Goal: Task Accomplishment & Management: Manage account settings

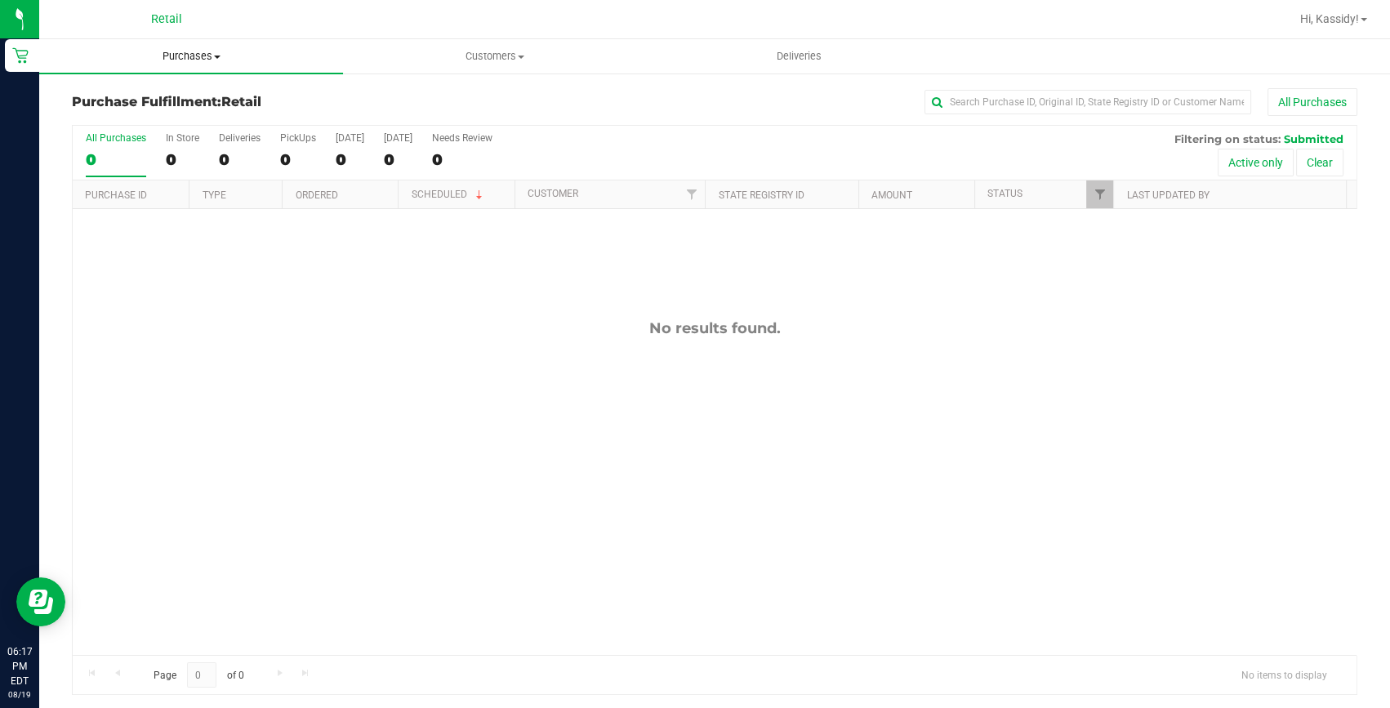
click at [183, 47] on uib-tab-heading "Purchases Summary of purchases Fulfillment All purchases" at bounding box center [191, 56] width 304 height 34
click at [171, 97] on span "Summary of purchases" at bounding box center [122, 98] width 167 height 14
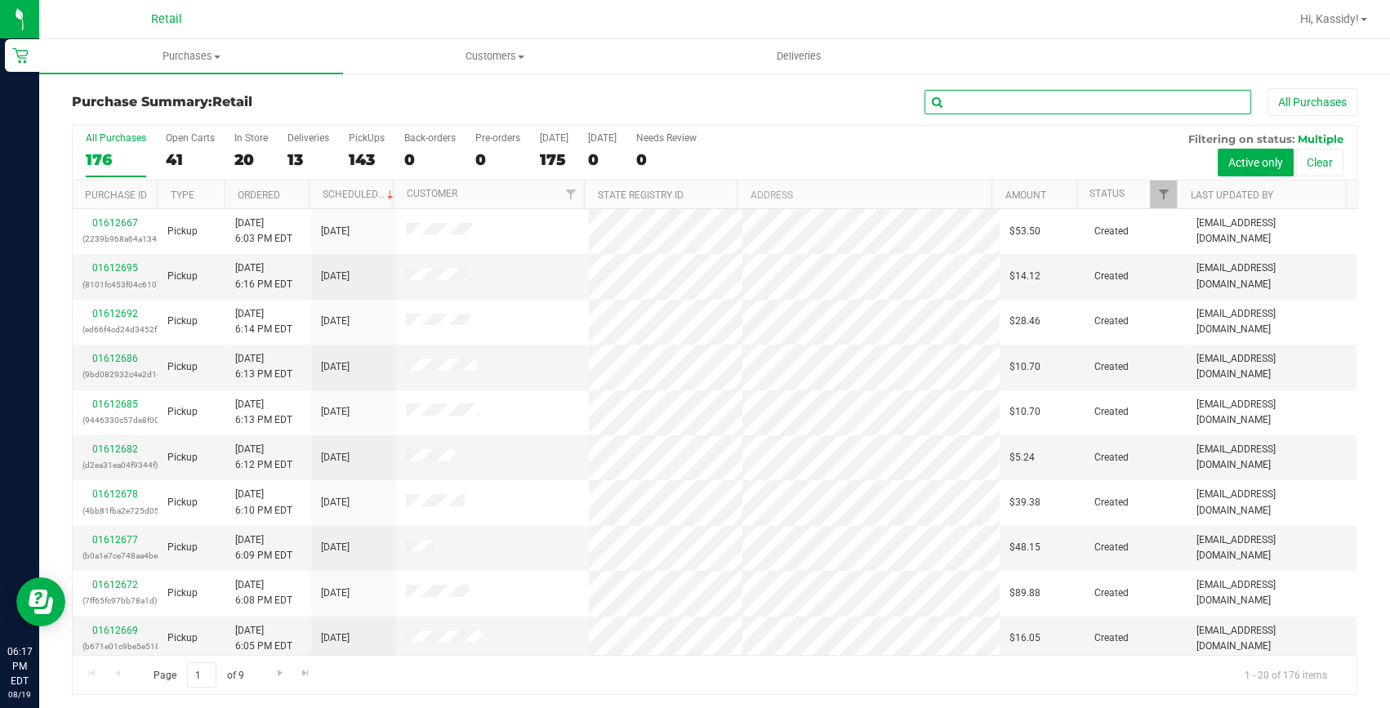
click at [1010, 95] on input "text" at bounding box center [1088, 102] width 327 height 25
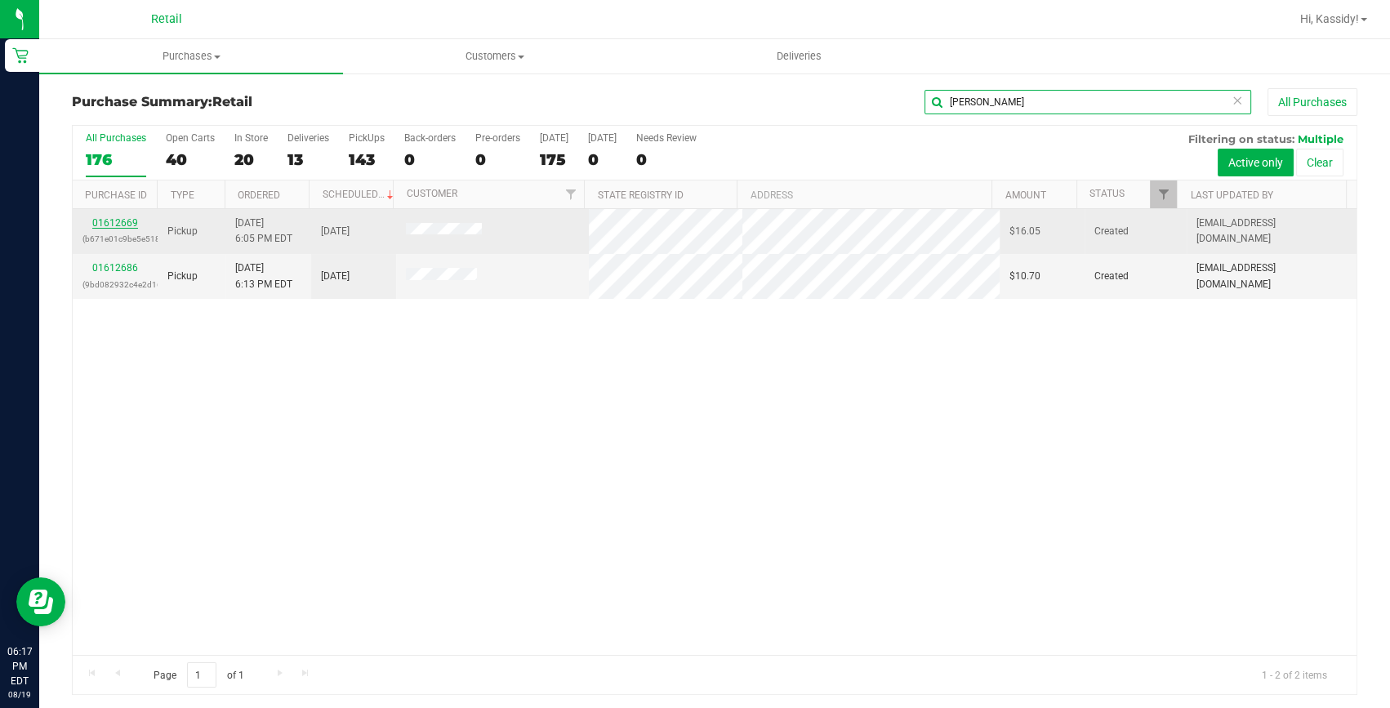
type input "[PERSON_NAME]"
click at [123, 221] on link "01612669" at bounding box center [115, 222] width 46 height 11
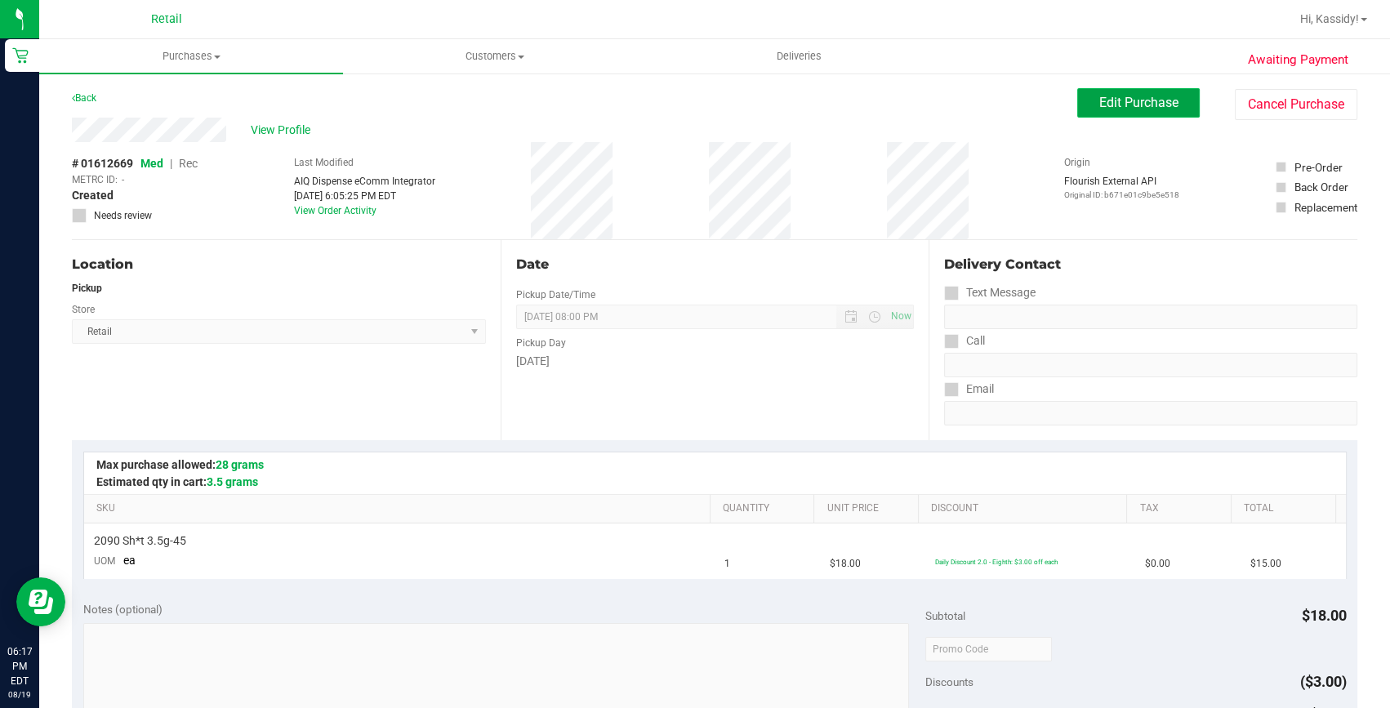
click at [1085, 105] on button "Edit Purchase" at bounding box center [1138, 102] width 123 height 29
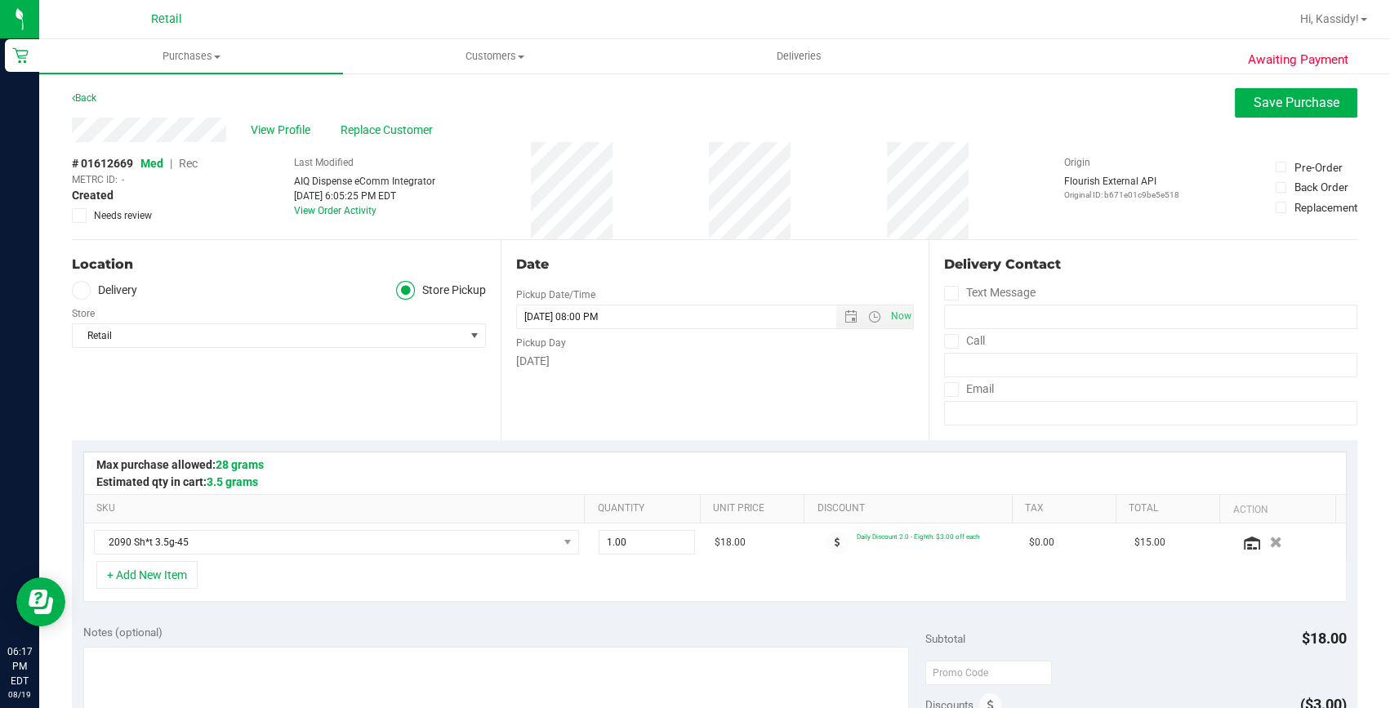
click at [178, 164] on span "Med | Rec" at bounding box center [168, 163] width 57 height 13
click at [194, 164] on span "Rec" at bounding box center [188, 163] width 19 height 13
click at [1235, 114] on button "Save Purchase" at bounding box center [1296, 102] width 123 height 29
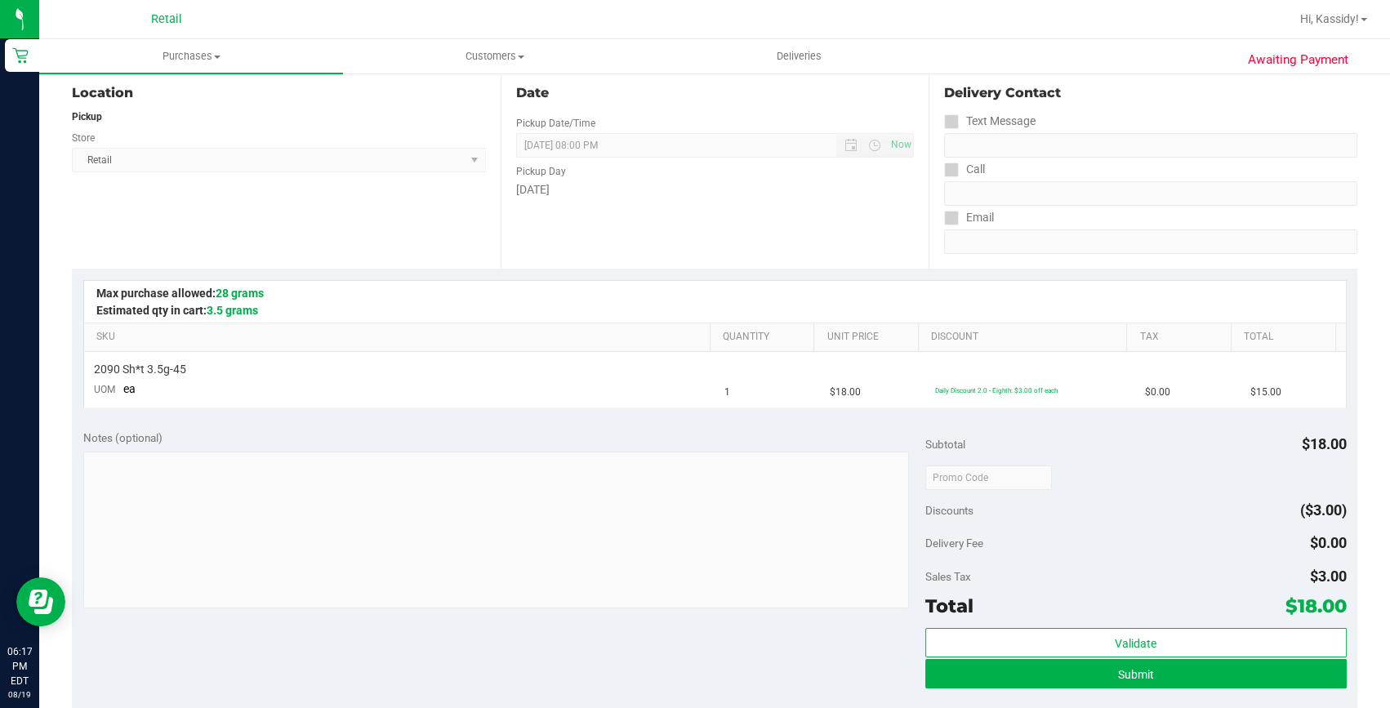
scroll to position [222, 0]
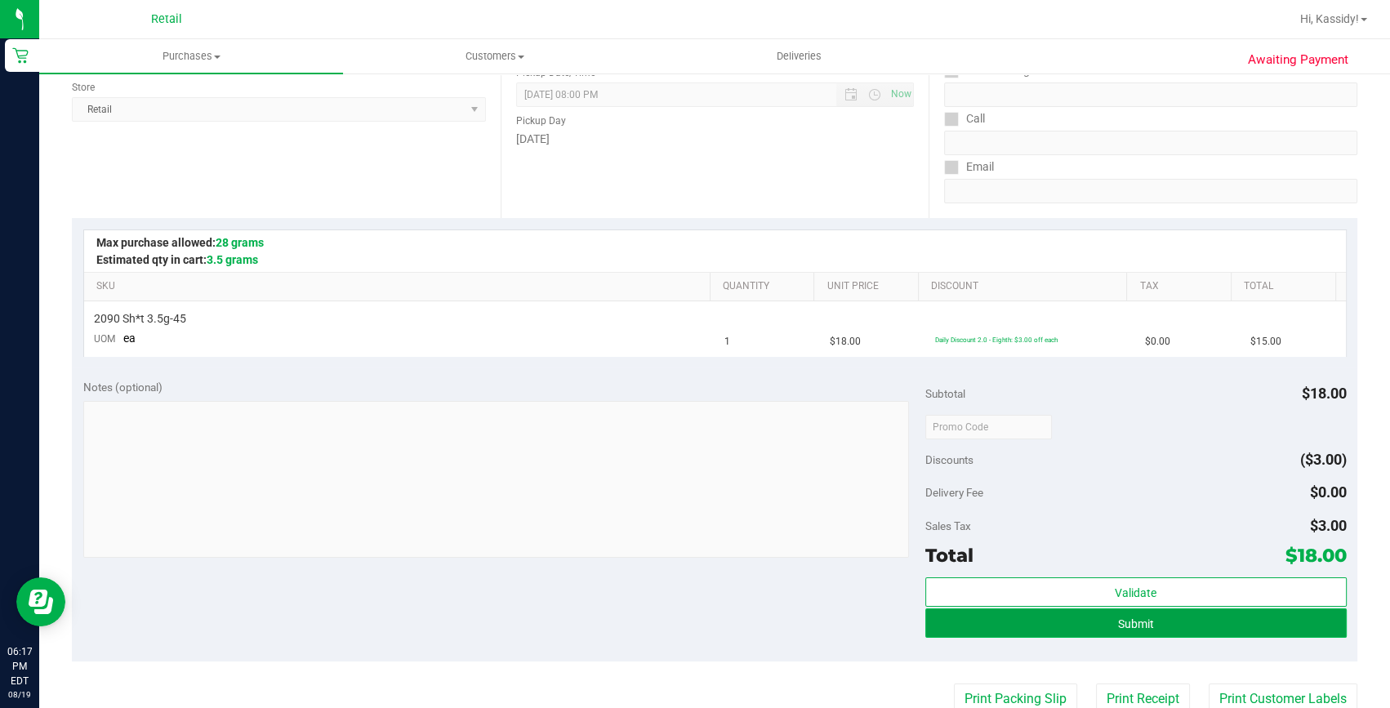
click at [985, 622] on button "Submit" at bounding box center [1135, 623] width 421 height 29
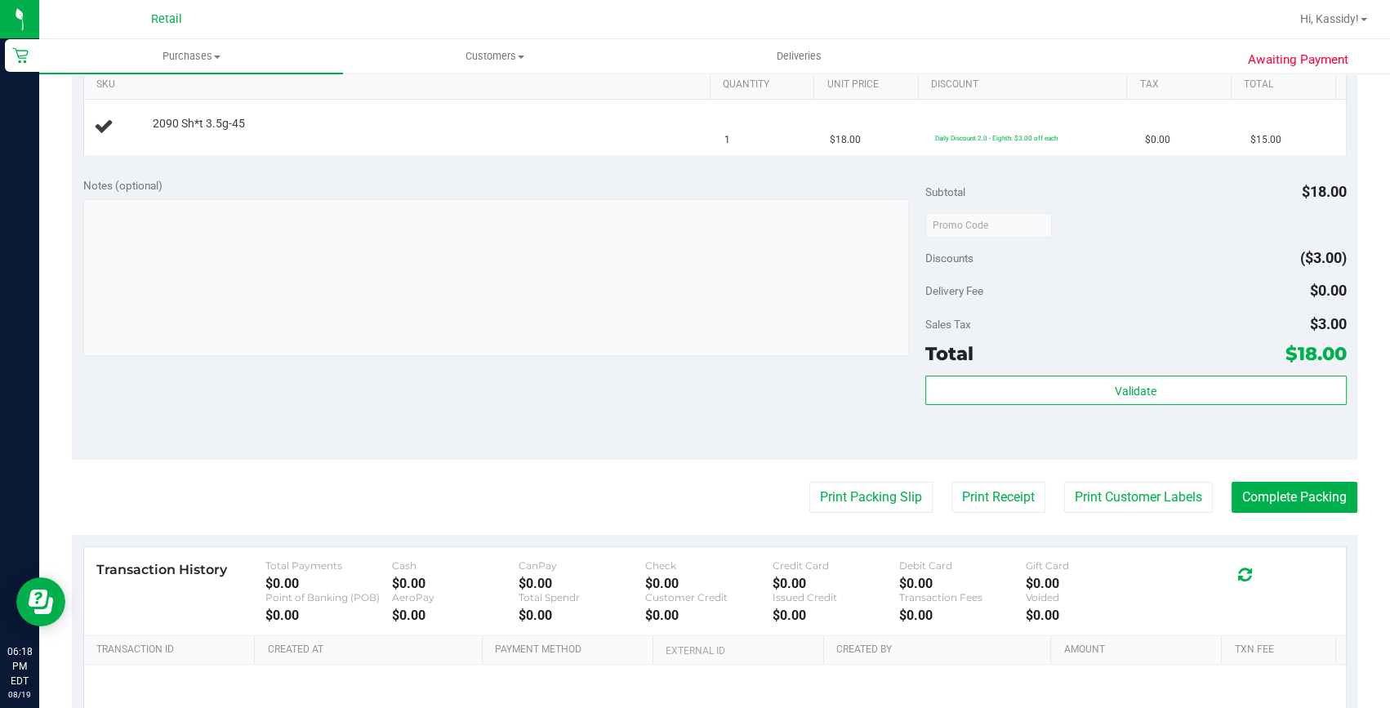
scroll to position [445, 0]
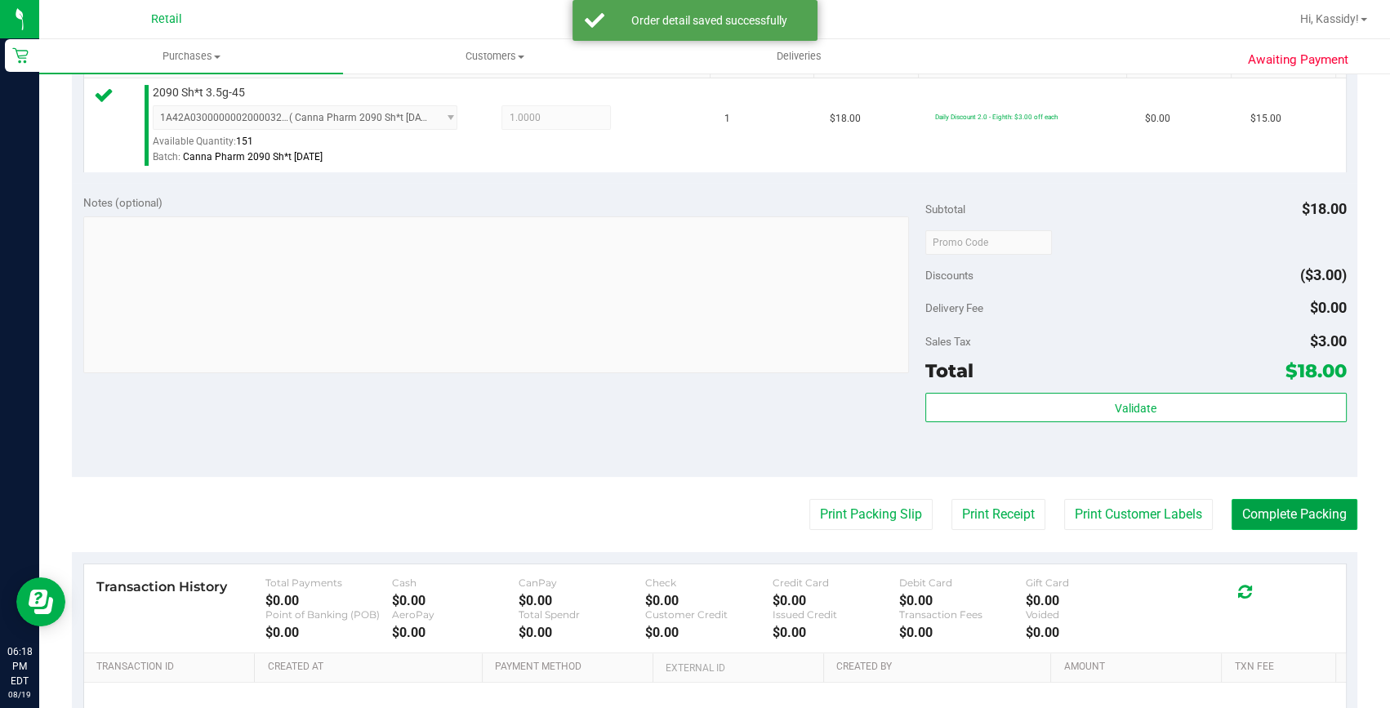
click at [1259, 505] on button "Complete Packing" at bounding box center [1295, 514] width 126 height 31
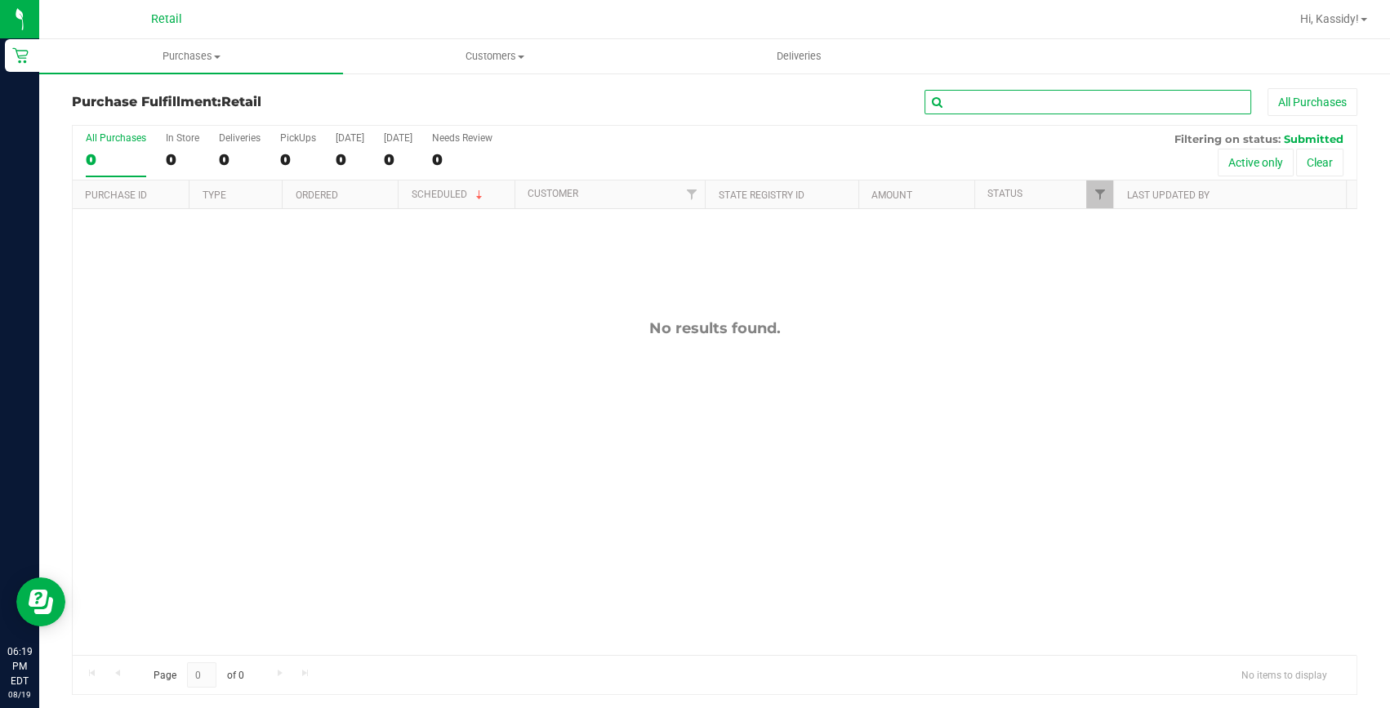
click at [1039, 92] on input "text" at bounding box center [1088, 102] width 327 height 25
type input "jenn"
click at [180, 59] on span "Purchases" at bounding box center [191, 56] width 304 height 15
click at [192, 97] on span "Summary of purchases" at bounding box center [122, 98] width 167 height 14
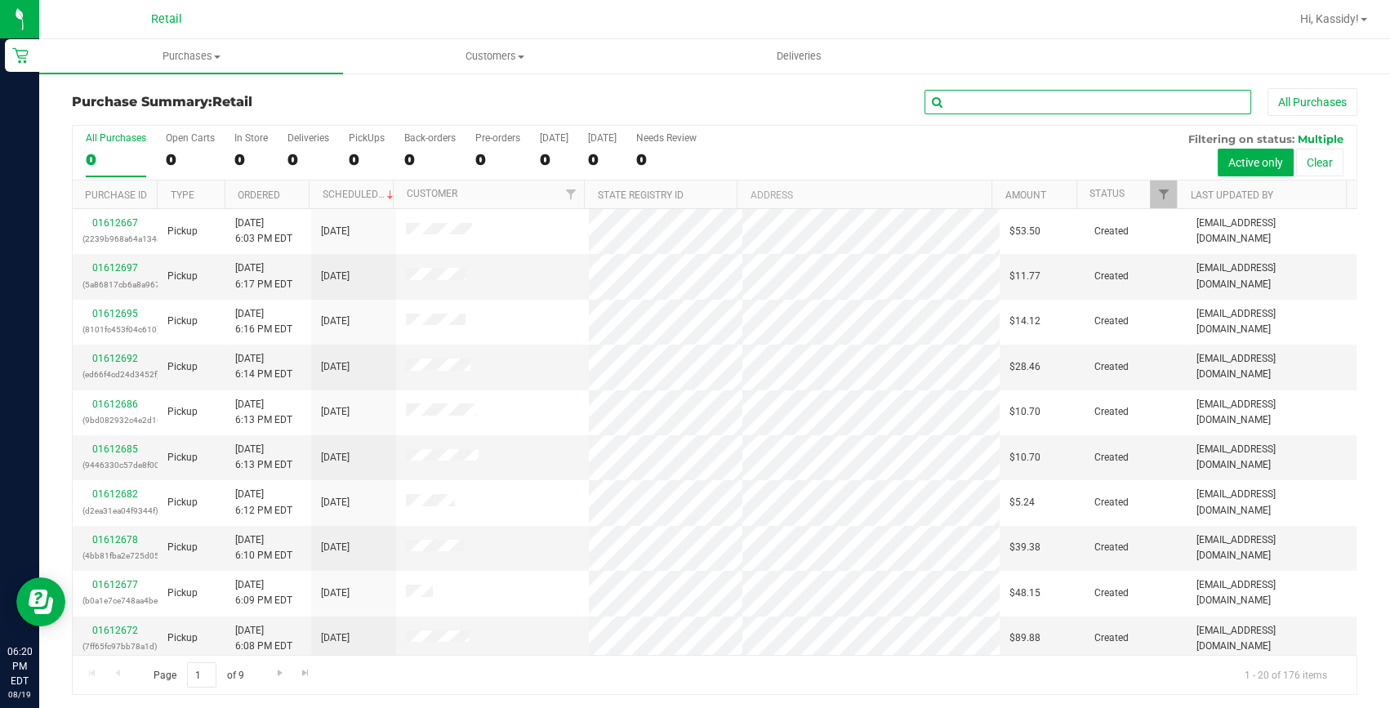
click at [1036, 107] on input "text" at bounding box center [1088, 102] width 327 height 25
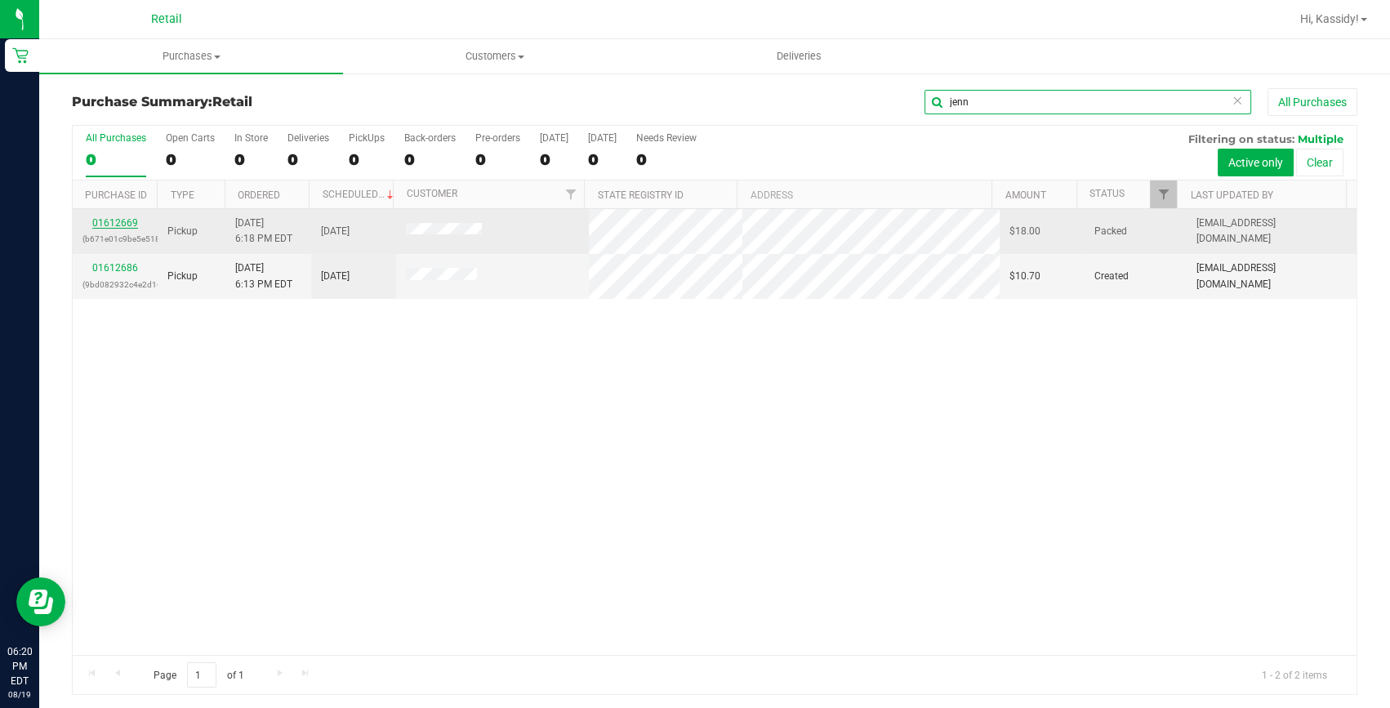
type input "jenn"
click at [107, 222] on link "01612669" at bounding box center [115, 222] width 46 height 11
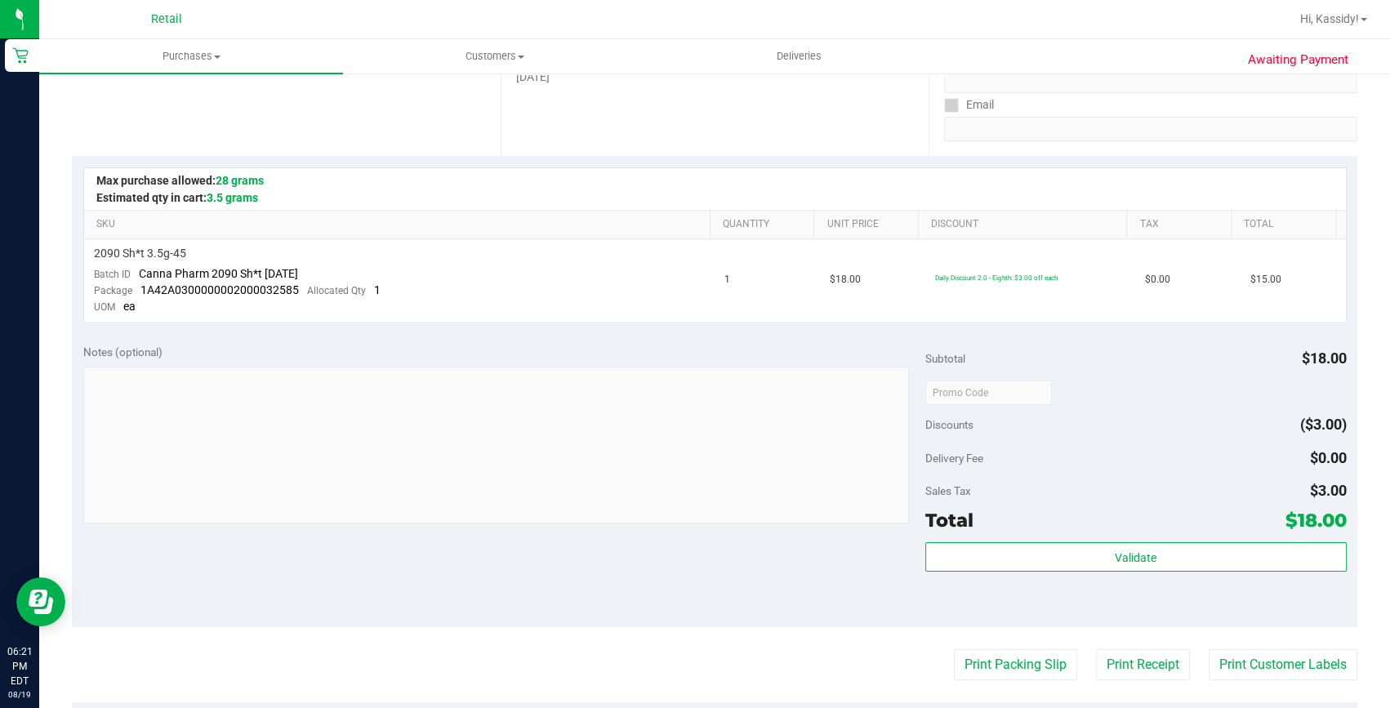
scroll to position [148, 0]
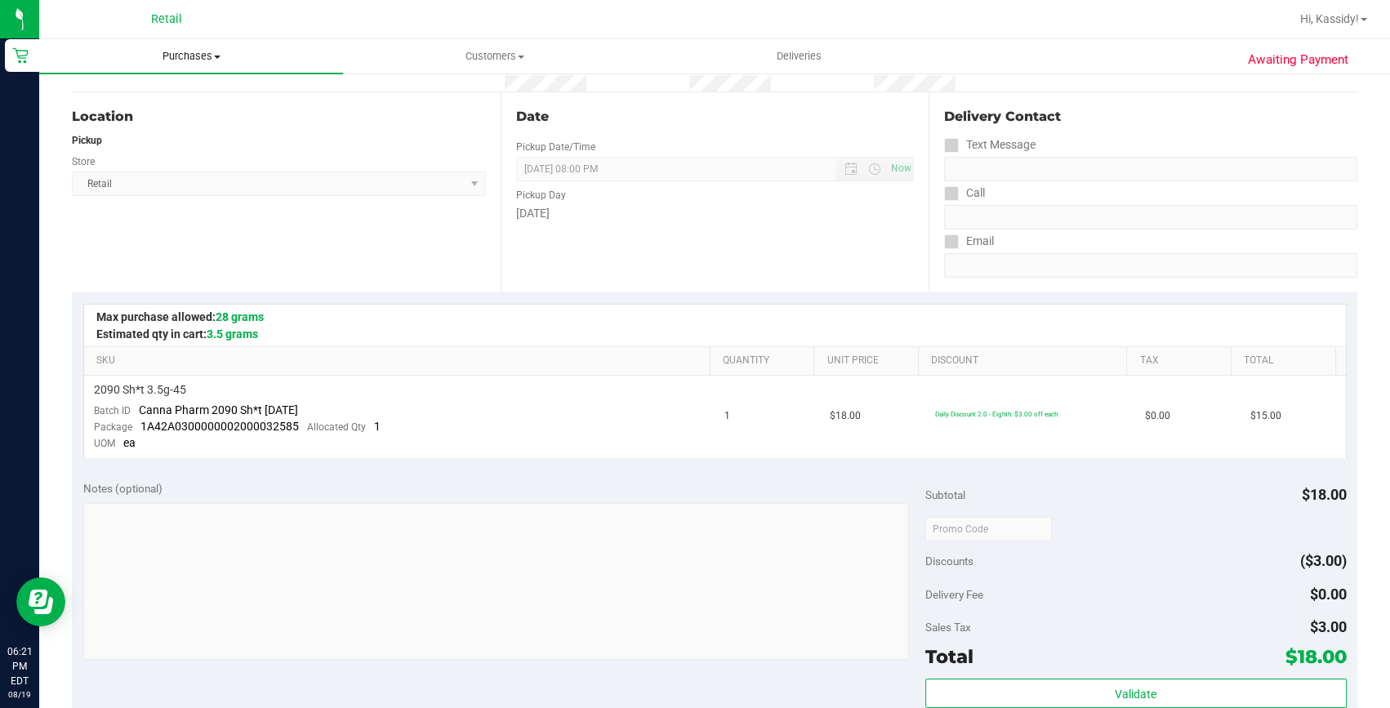
click at [163, 62] on span "Purchases" at bounding box center [191, 56] width 304 height 15
click at [149, 89] on li "Summary of purchases" at bounding box center [191, 99] width 304 height 20
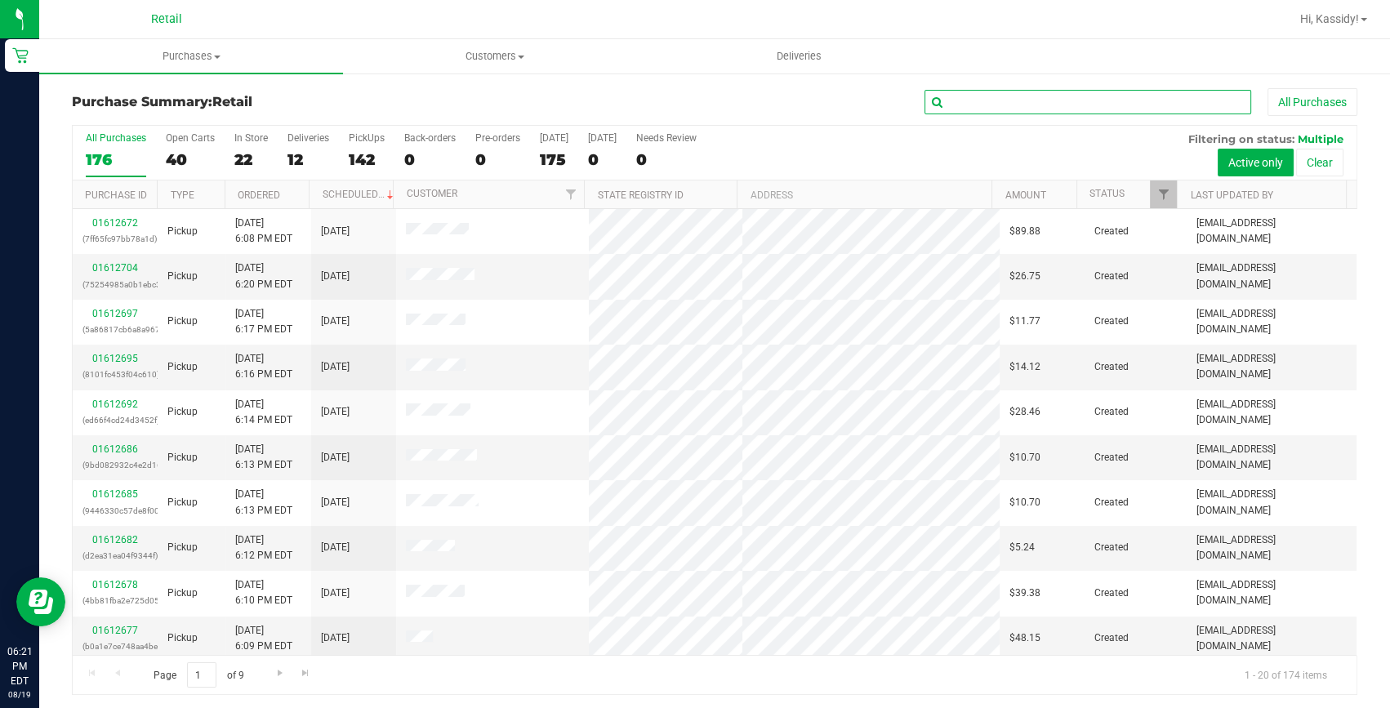
click at [993, 100] on input "text" at bounding box center [1088, 102] width 327 height 25
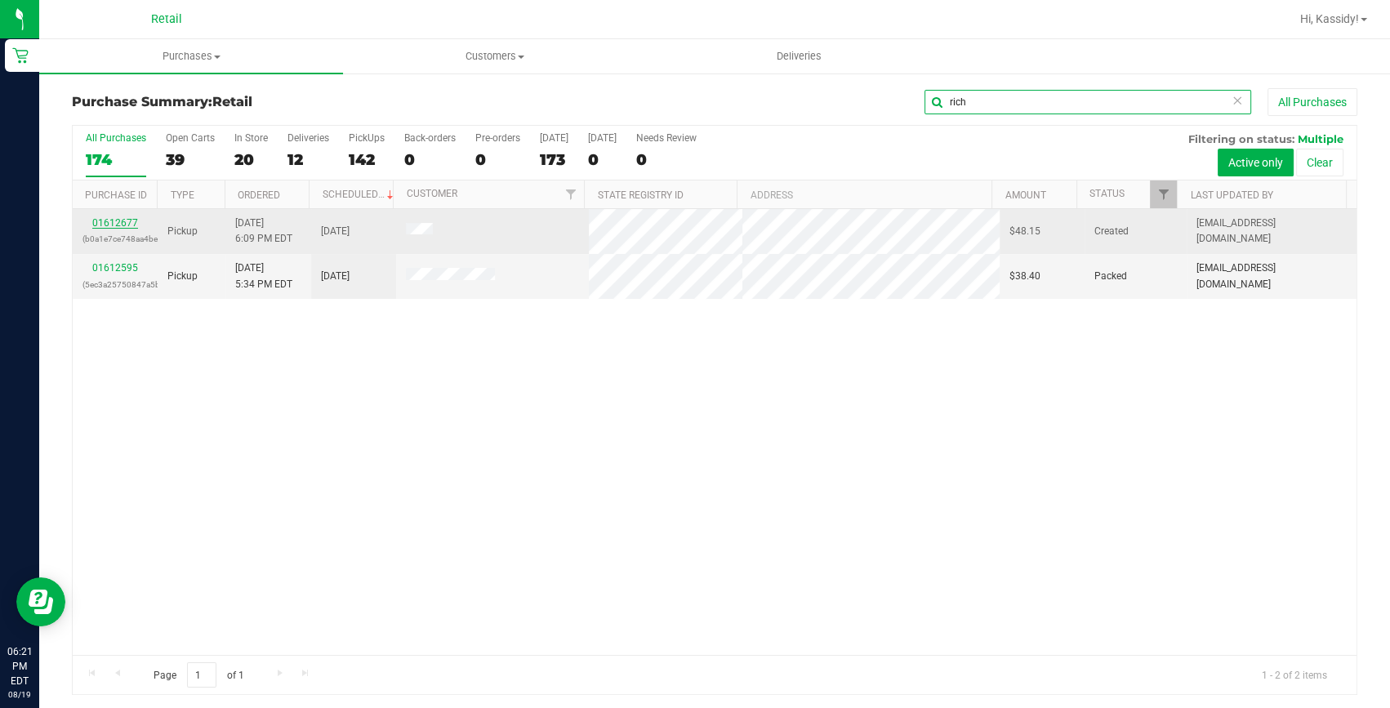
type input "rich"
click at [106, 225] on link "01612677" at bounding box center [115, 222] width 46 height 11
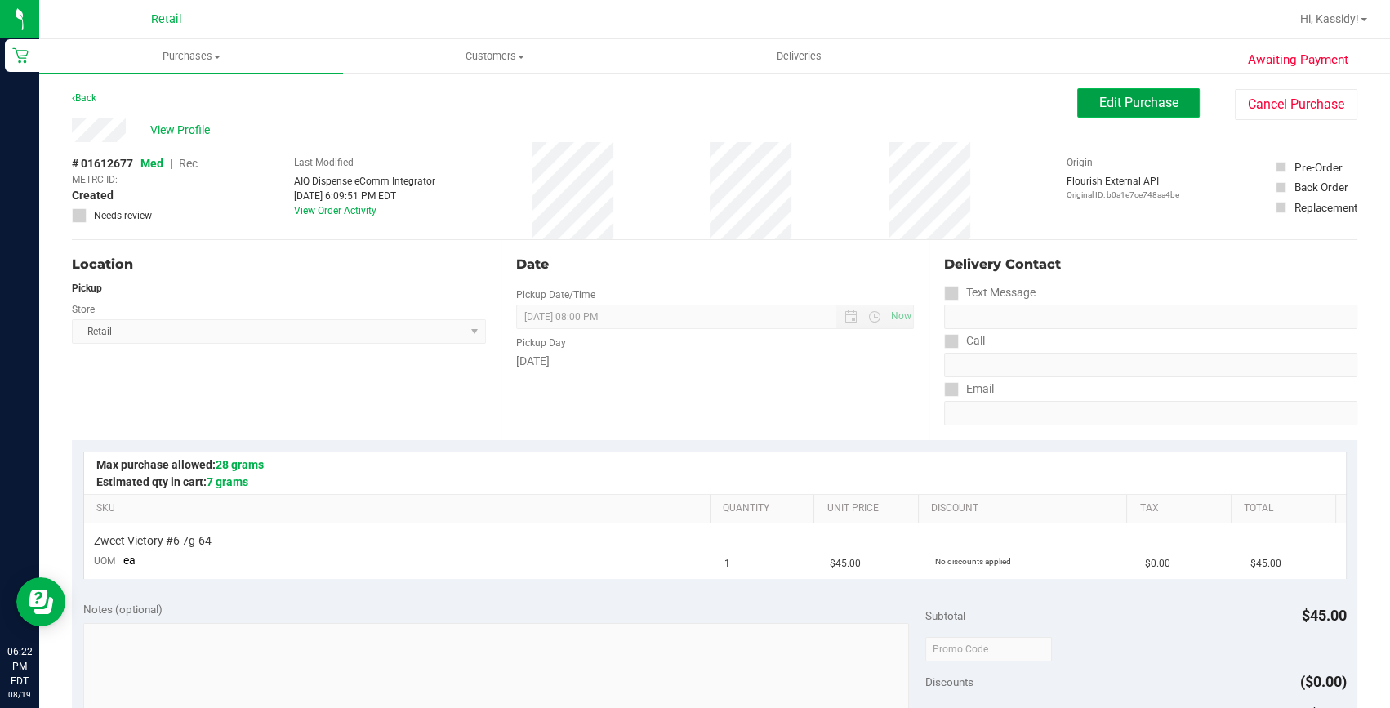
click at [1102, 102] on span "Edit Purchase" at bounding box center [1138, 103] width 79 height 16
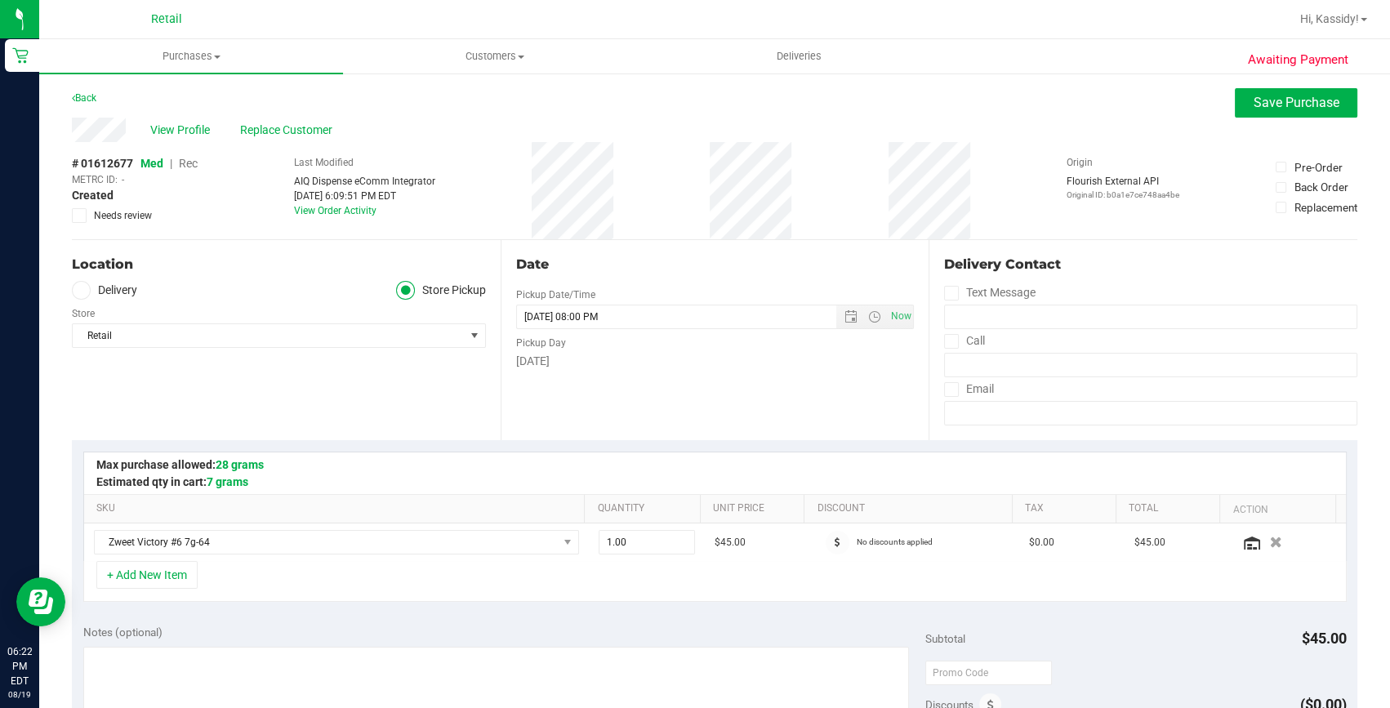
click at [188, 165] on span "Rec" at bounding box center [188, 163] width 19 height 13
click at [1247, 112] on button "Save Purchase" at bounding box center [1296, 102] width 123 height 29
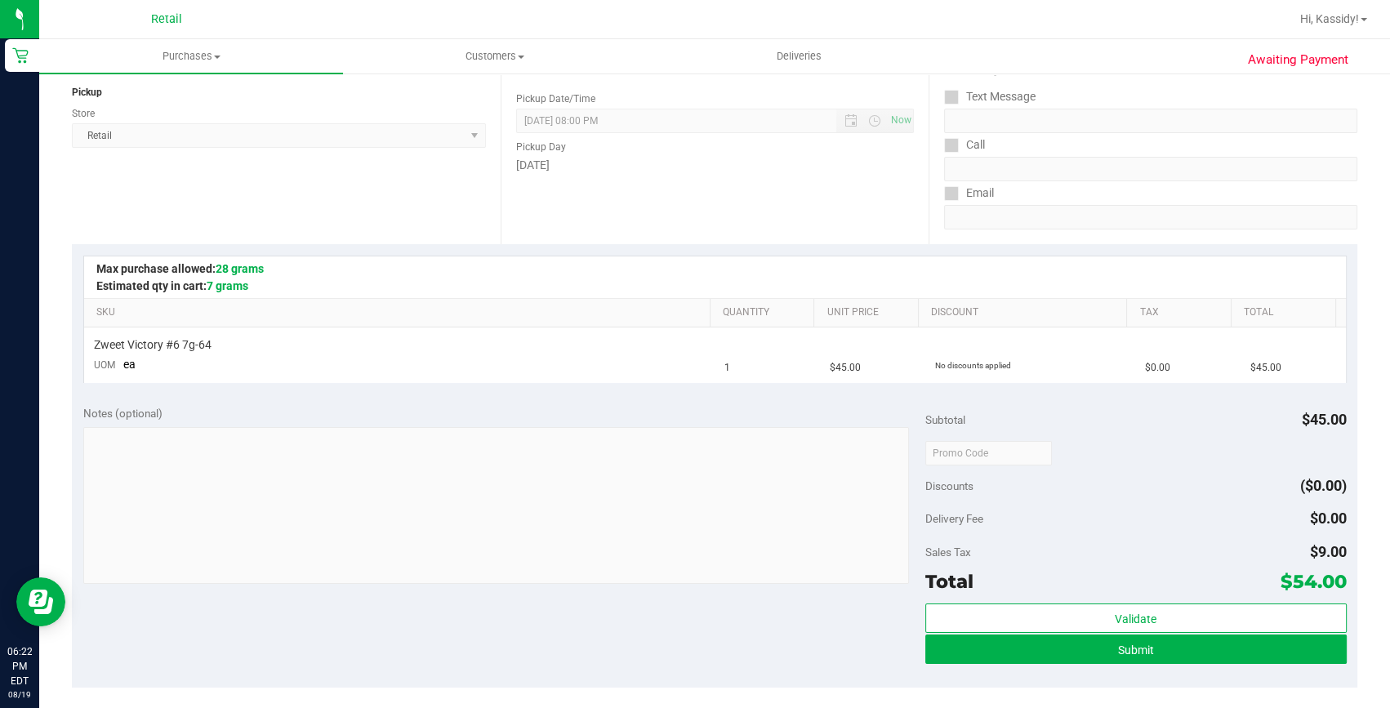
scroll to position [222, 0]
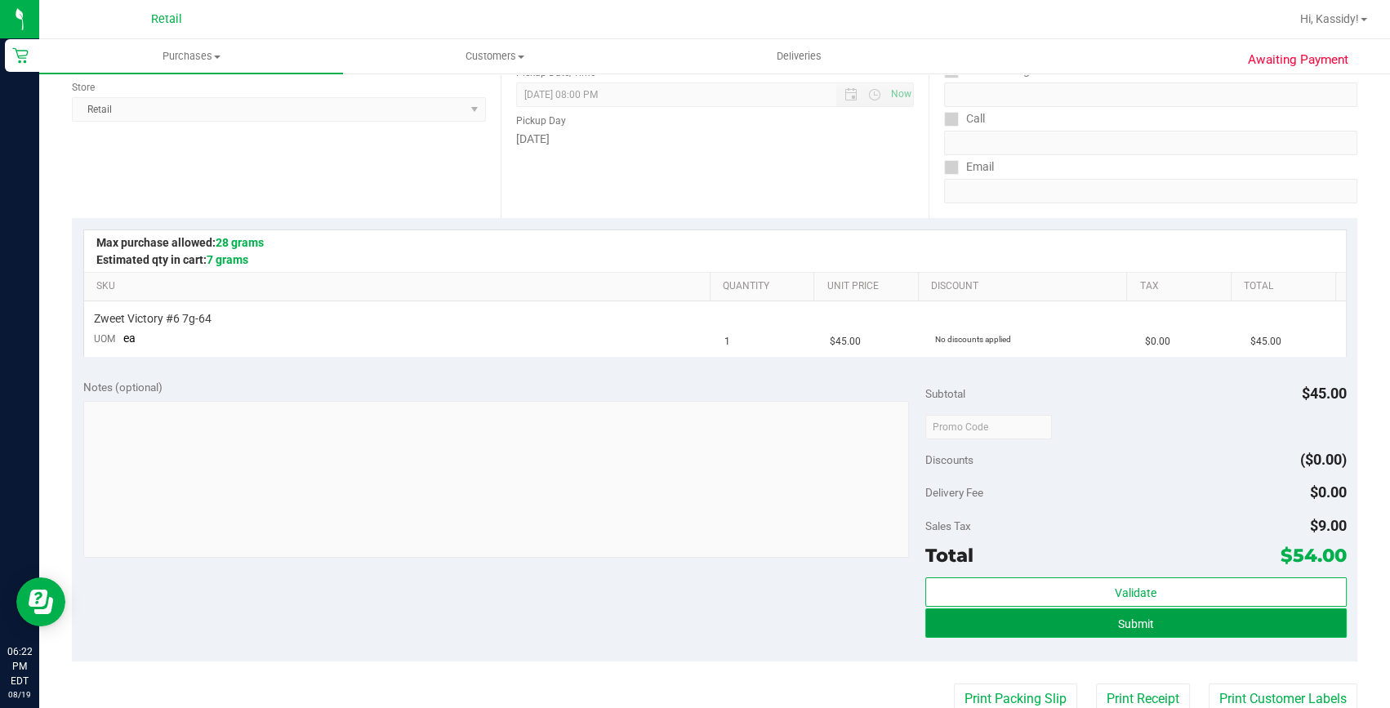
click at [1003, 628] on button "Submit" at bounding box center [1135, 623] width 421 height 29
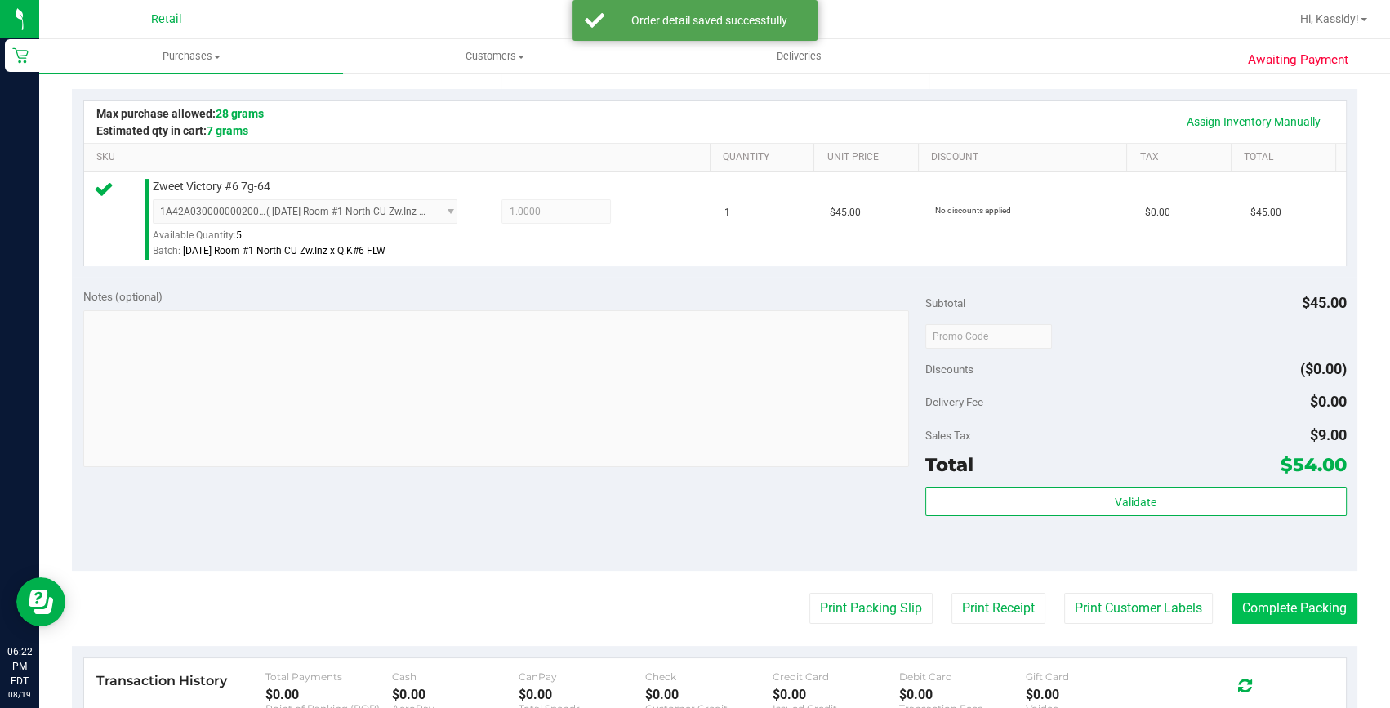
scroll to position [371, 0]
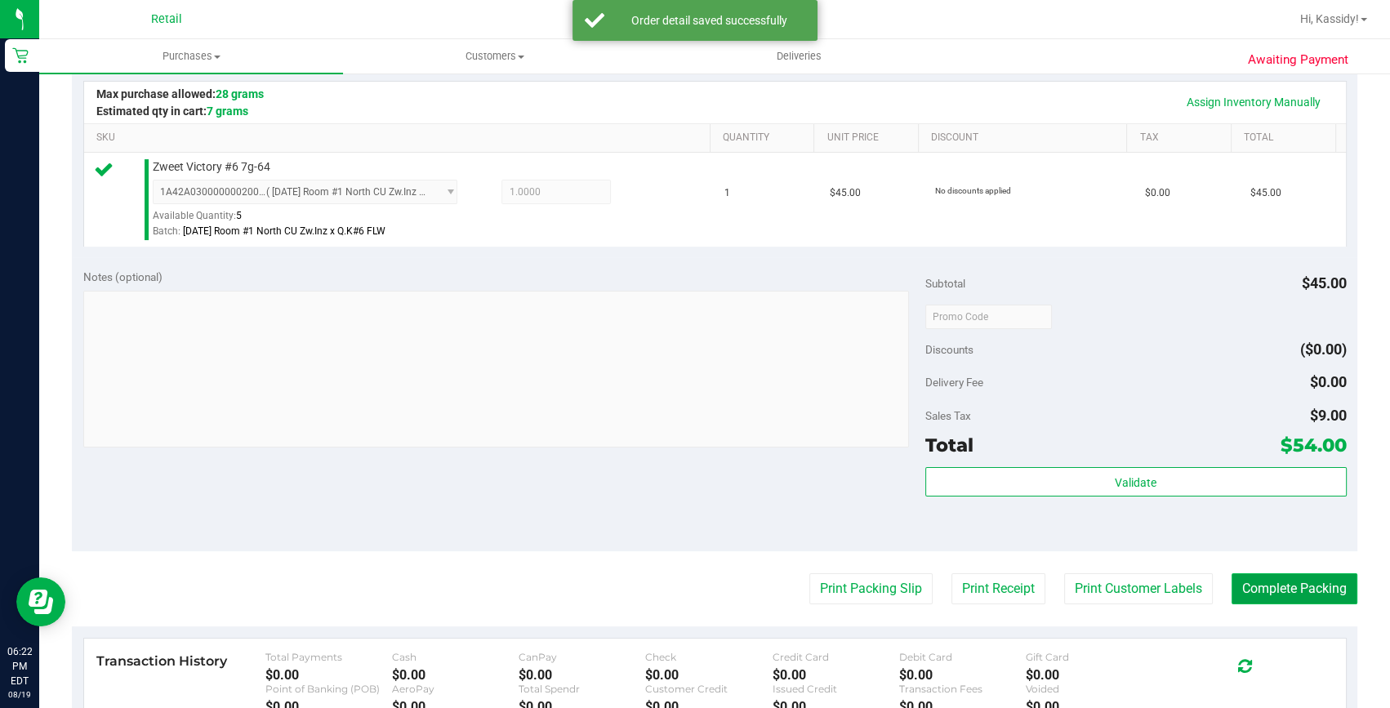
click at [1260, 583] on button "Complete Packing" at bounding box center [1295, 588] width 126 height 31
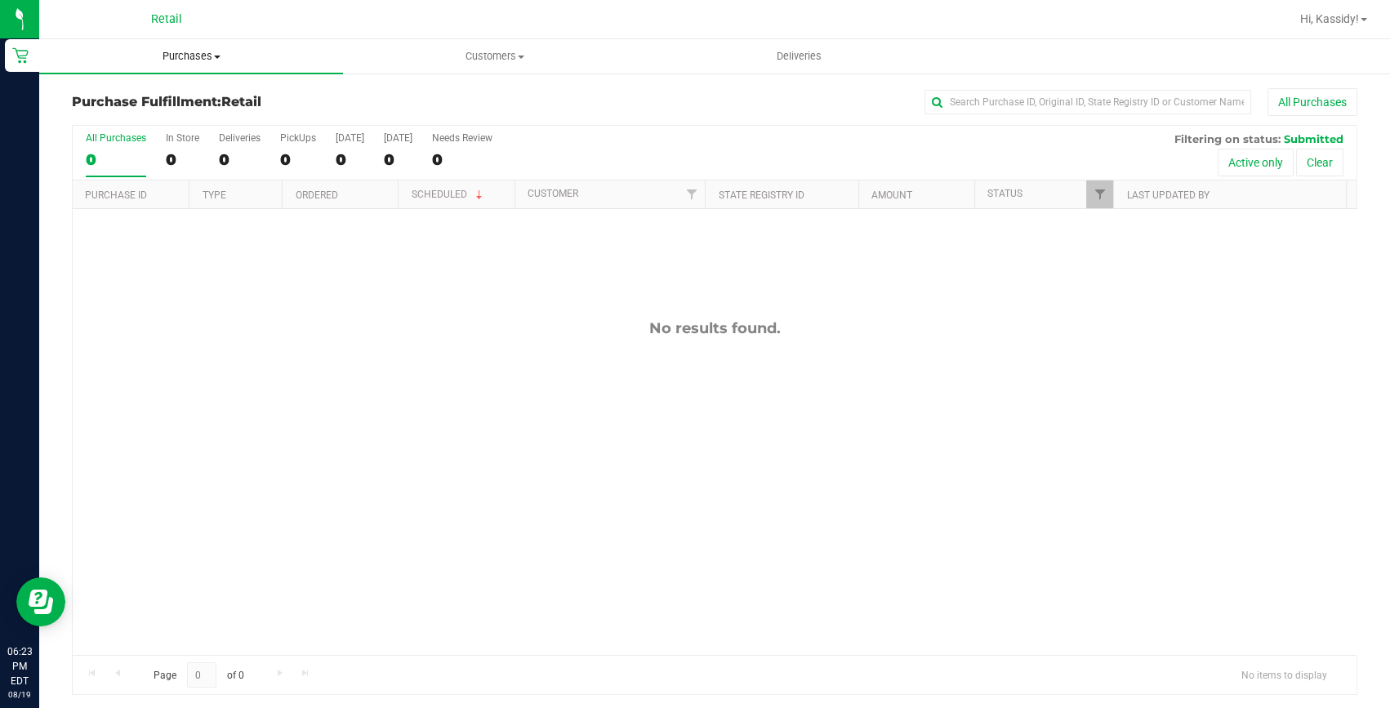
click at [188, 51] on span "Purchases" at bounding box center [191, 56] width 304 height 15
click at [161, 97] on span "Summary of purchases" at bounding box center [122, 98] width 167 height 14
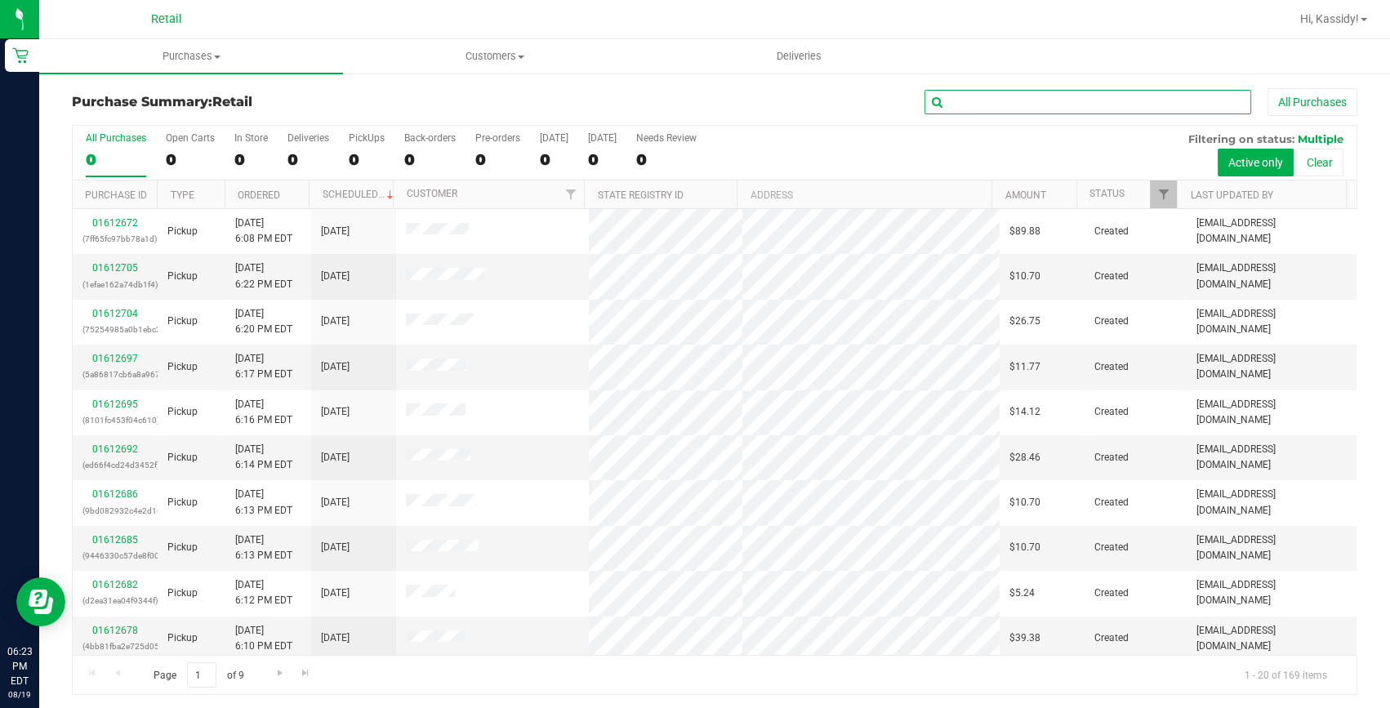
click at [1011, 110] on input "text" at bounding box center [1088, 102] width 327 height 25
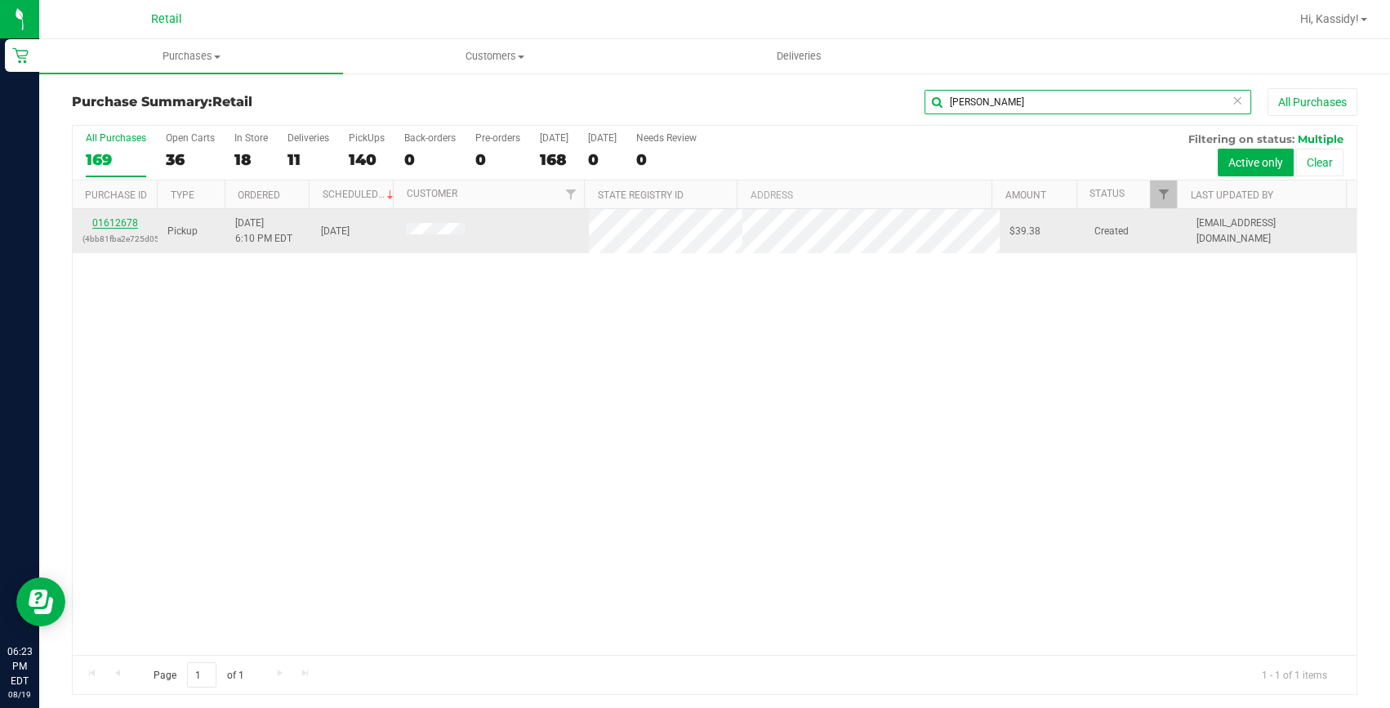
type input "[PERSON_NAME]"
click at [114, 225] on link "01612678" at bounding box center [115, 222] width 46 height 11
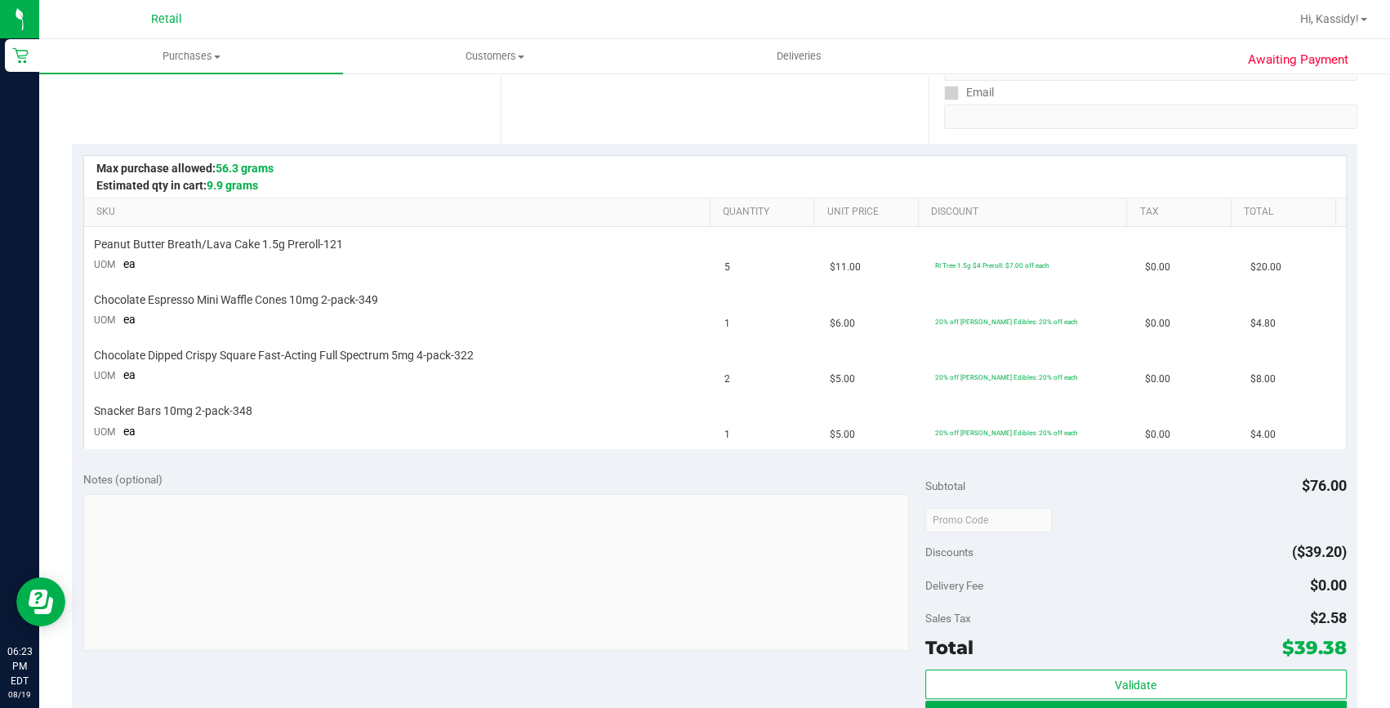
scroll to position [445, 0]
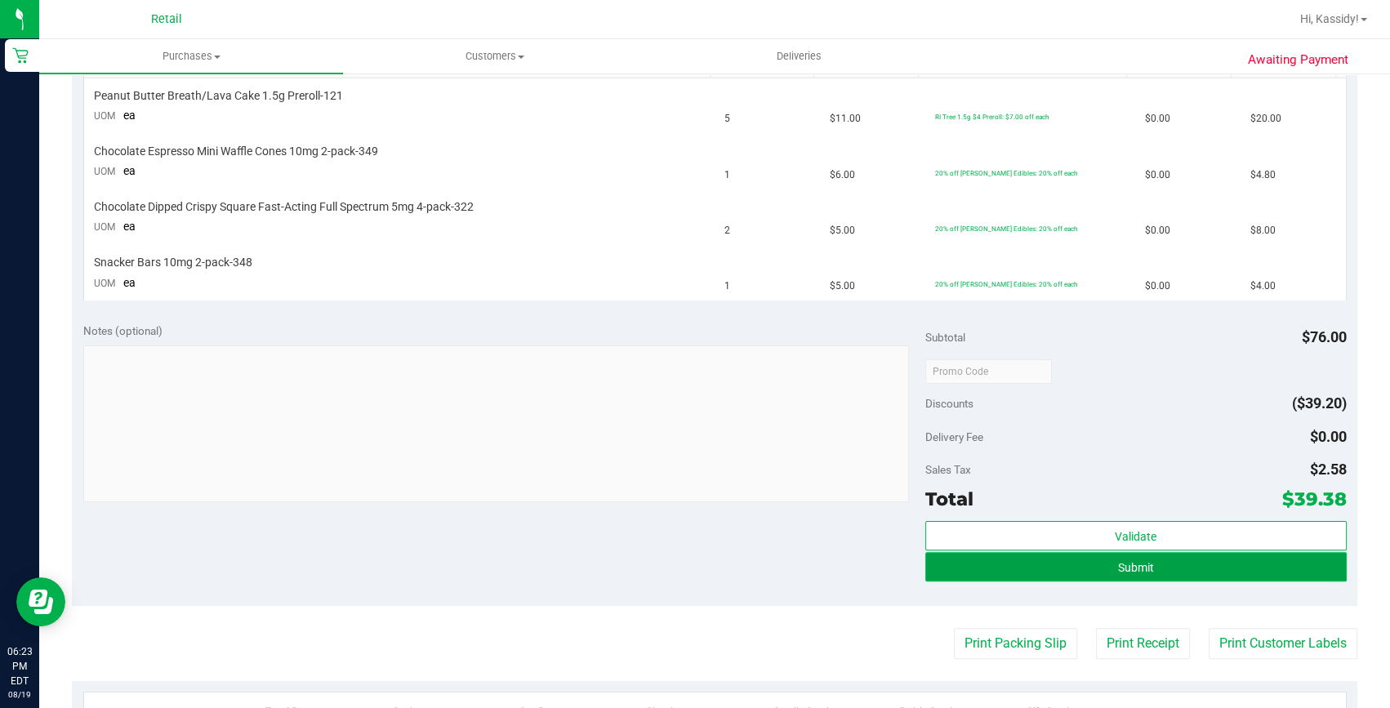
click at [925, 557] on button "Submit" at bounding box center [1135, 566] width 421 height 29
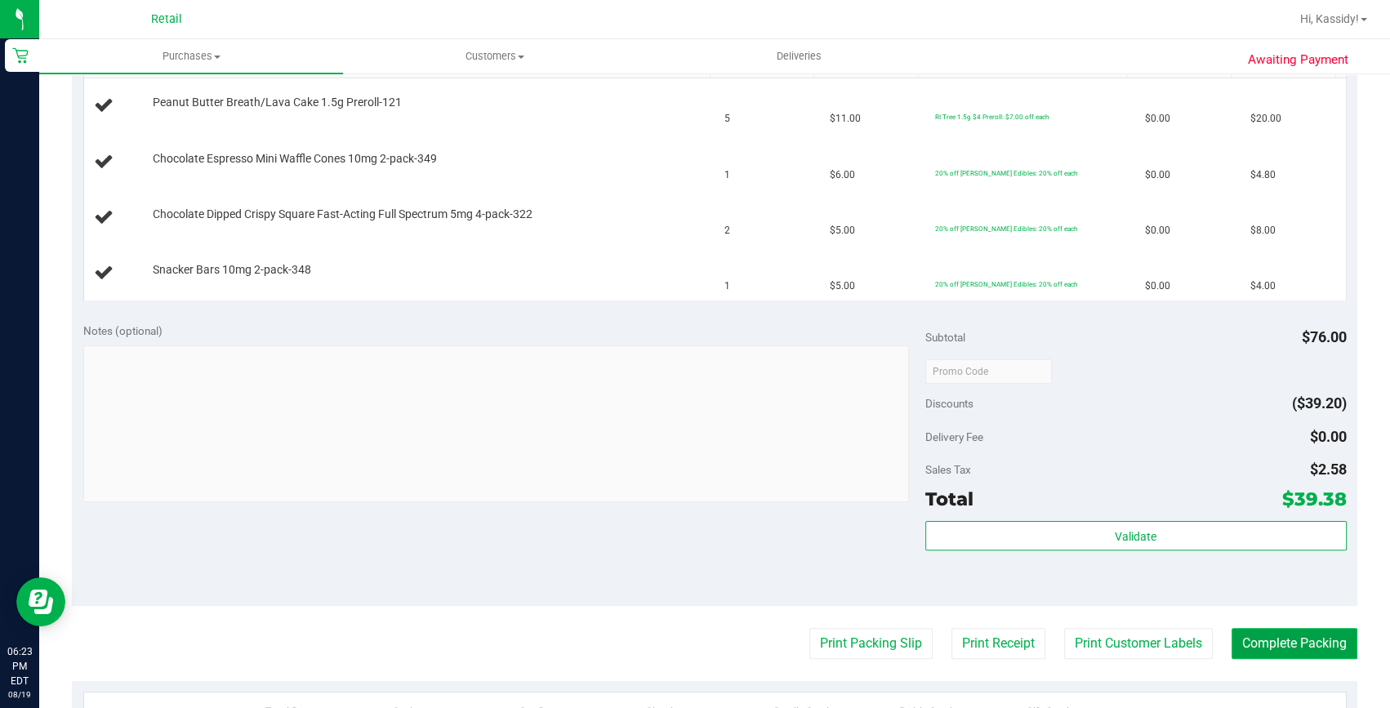
click at [1273, 648] on button "Complete Packing" at bounding box center [1295, 643] width 126 height 31
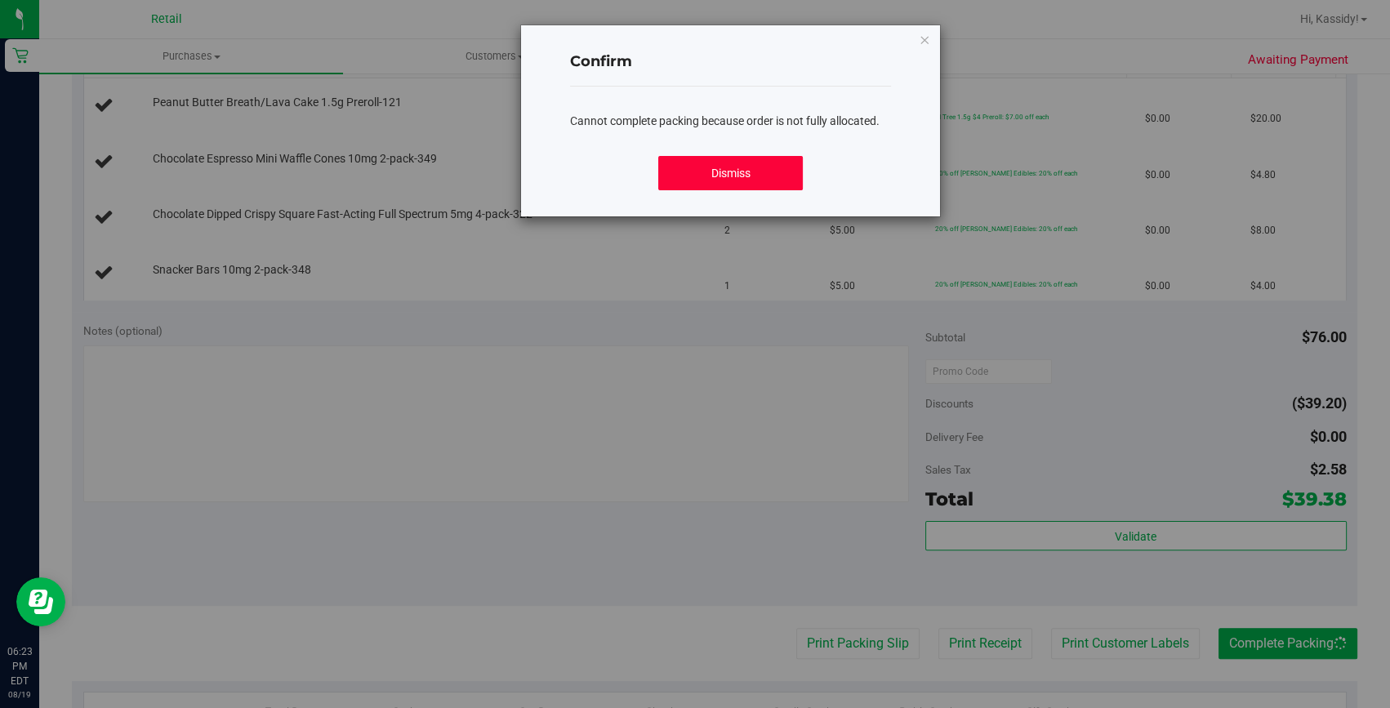
click at [731, 167] on button "Dismiss" at bounding box center [730, 173] width 145 height 34
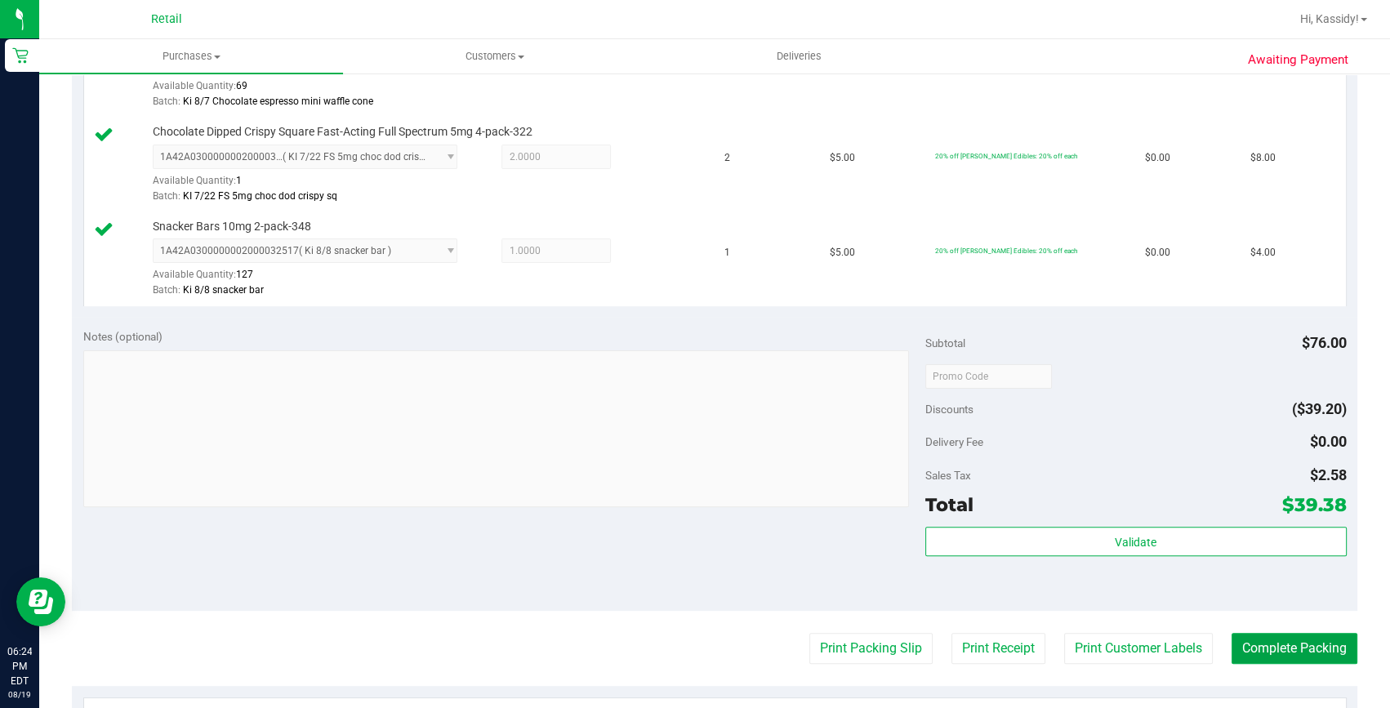
scroll to position [594, 0]
click at [1238, 638] on button "Complete Packing" at bounding box center [1295, 646] width 126 height 31
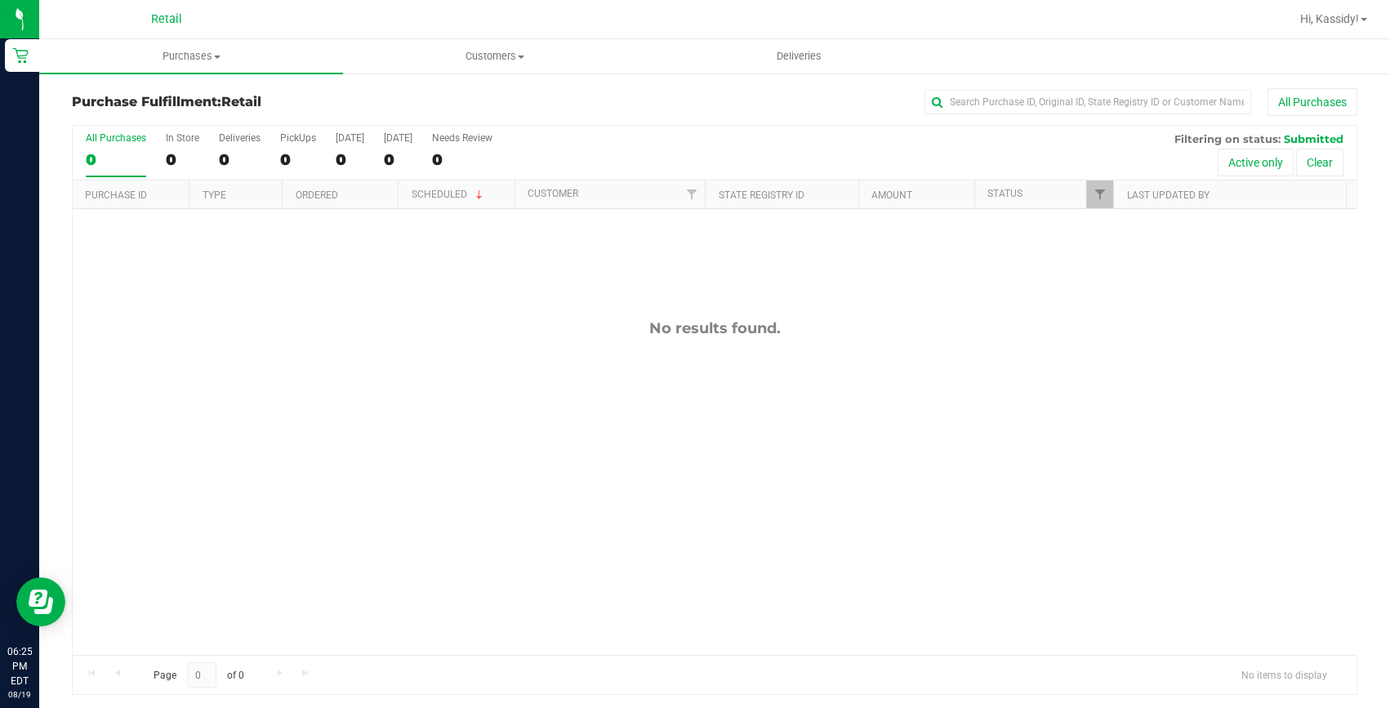
click at [827, 459] on div "No results found." at bounding box center [715, 487] width 1284 height 556
click at [183, 49] on span "Purchases" at bounding box center [191, 56] width 304 height 15
click at [151, 134] on span "All purchases" at bounding box center [97, 138] width 116 height 14
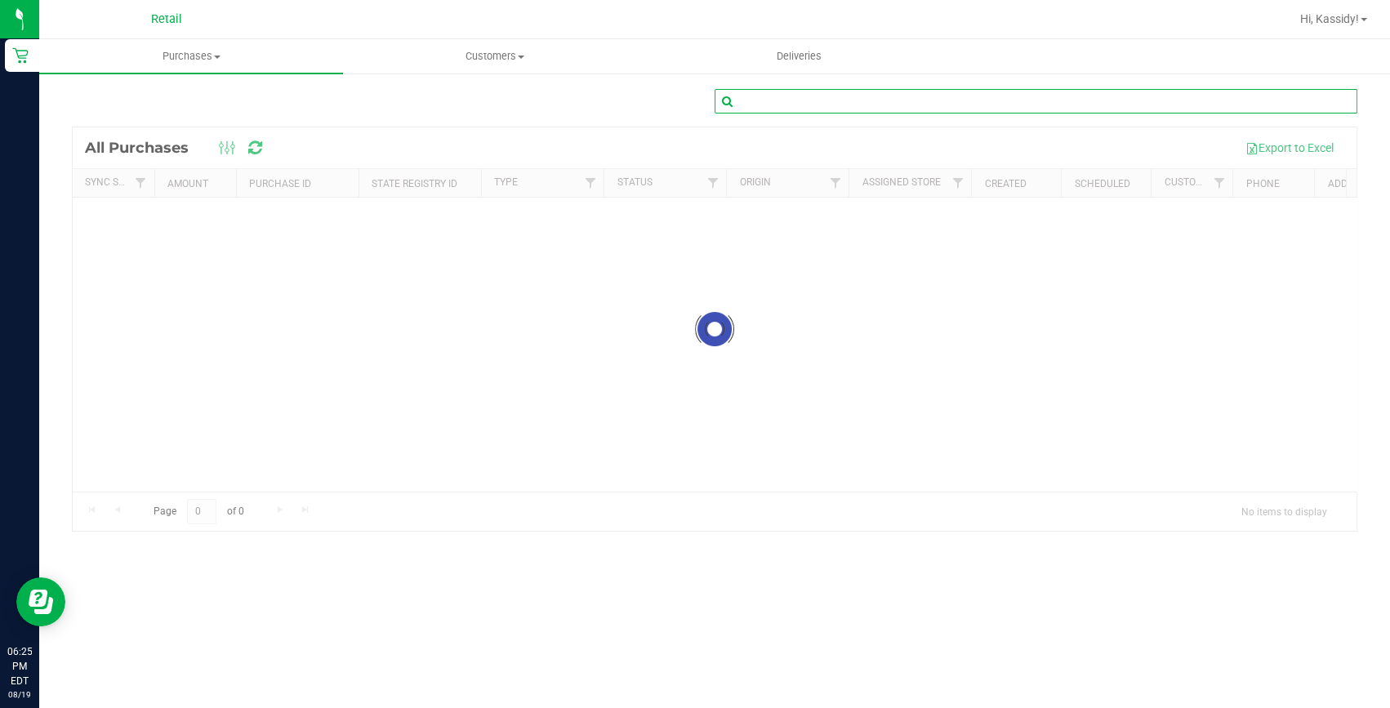
click at [922, 91] on input "text" at bounding box center [1036, 101] width 643 height 25
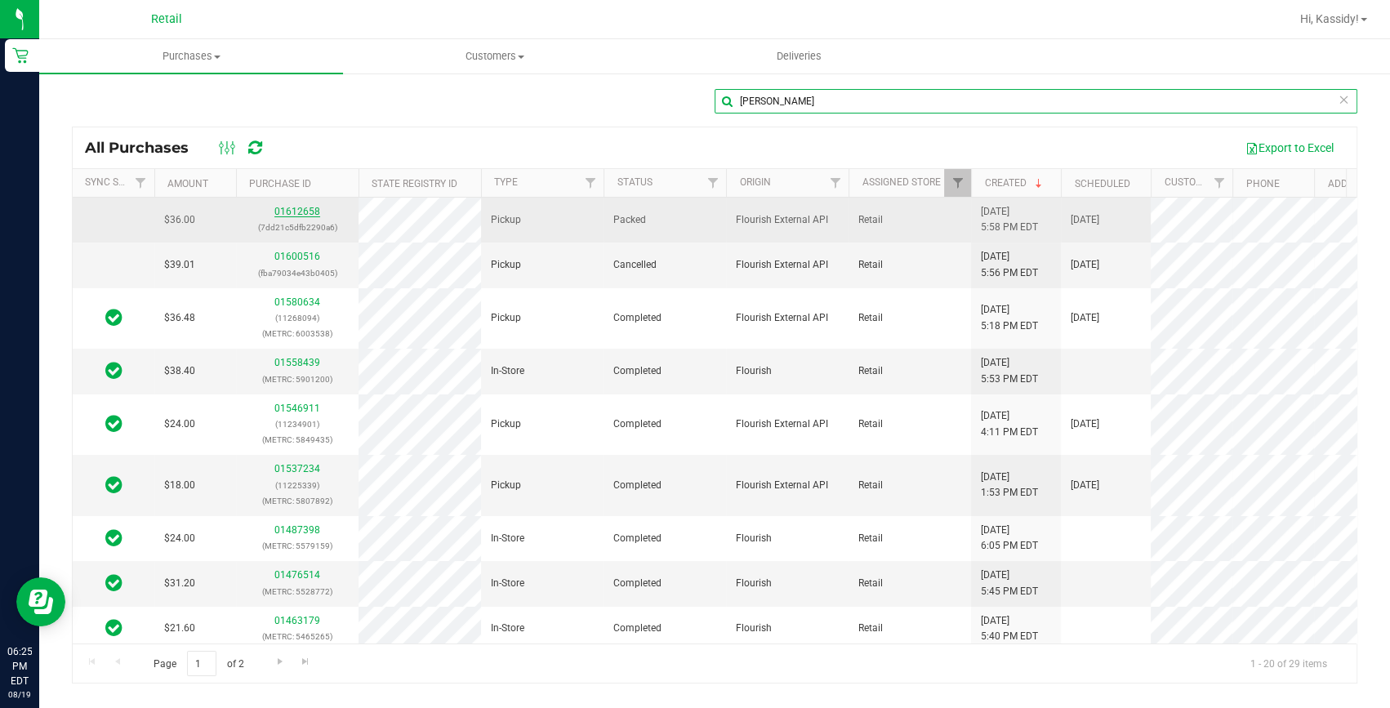
type input "[PERSON_NAME]"
click at [290, 210] on link "01612658" at bounding box center [297, 211] width 46 height 11
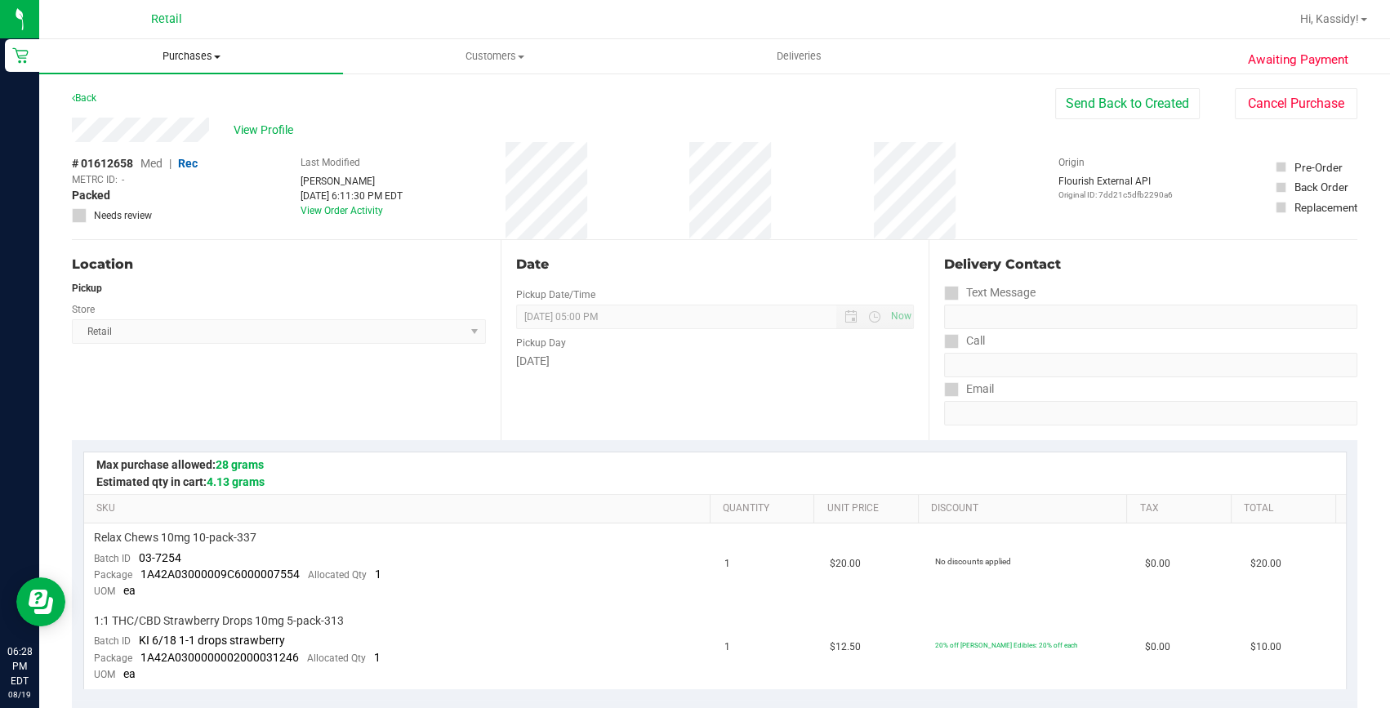
click at [208, 55] on span "Purchases" at bounding box center [191, 56] width 304 height 15
click at [203, 52] on span "Purchases" at bounding box center [191, 56] width 304 height 15
click at [174, 89] on li "Summary of purchases" at bounding box center [191, 99] width 304 height 20
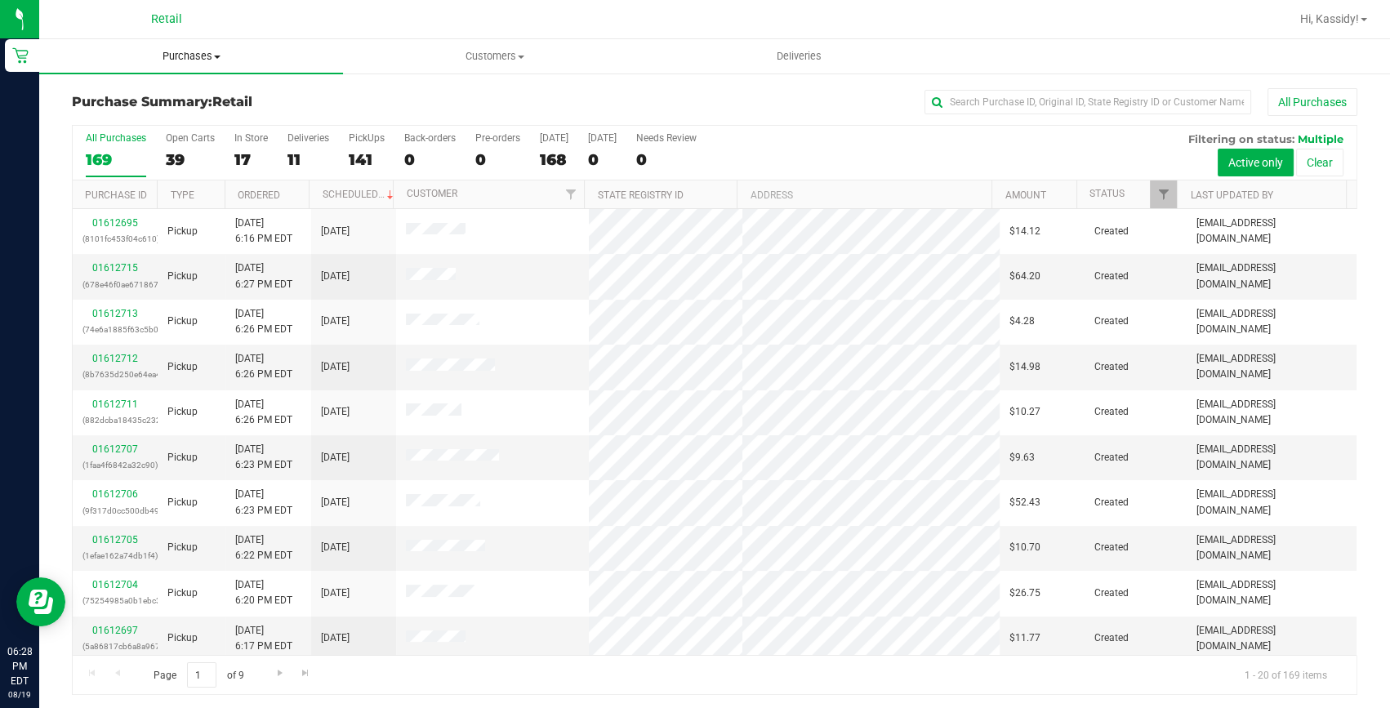
click at [193, 57] on span "Purchases" at bounding box center [191, 56] width 304 height 15
click at [167, 94] on span "Summary of purchases" at bounding box center [122, 98] width 167 height 14
click at [983, 106] on input "text" at bounding box center [1088, 102] width 327 height 25
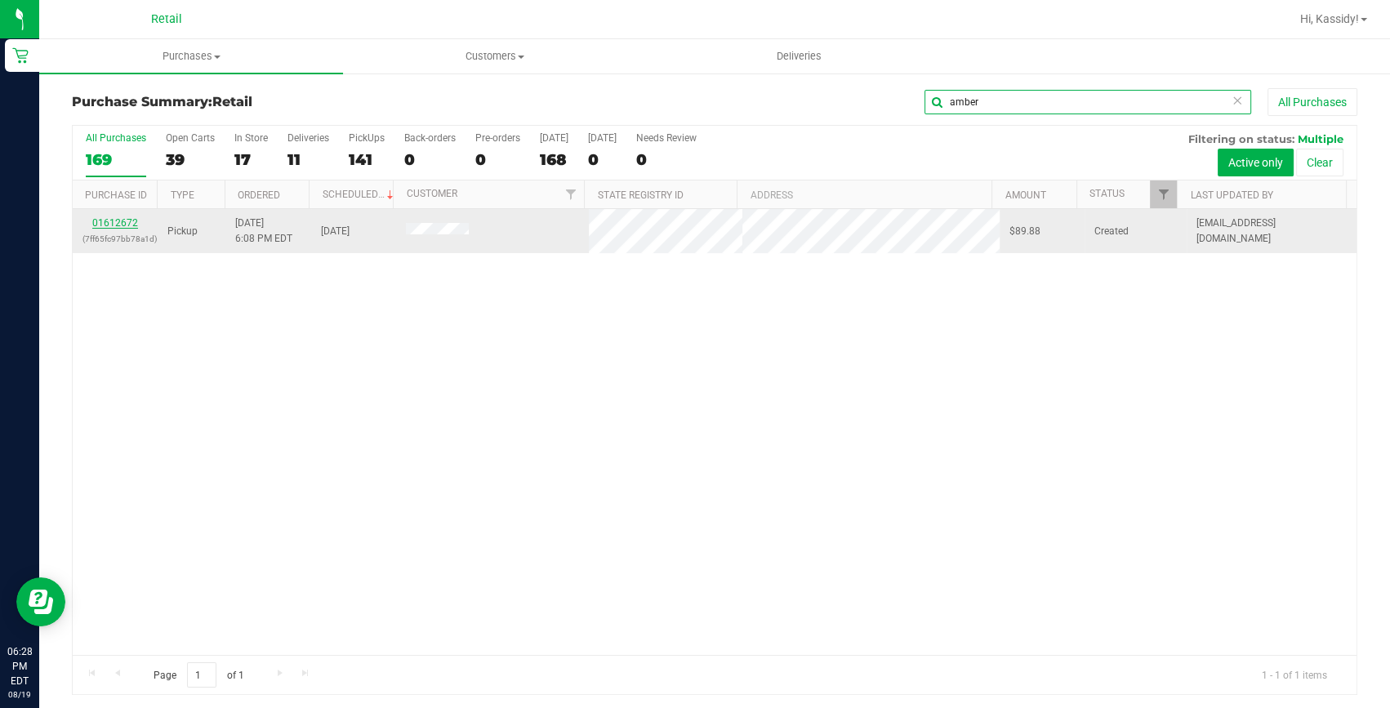
type input "amber"
click at [129, 226] on link "01612672" at bounding box center [115, 222] width 46 height 11
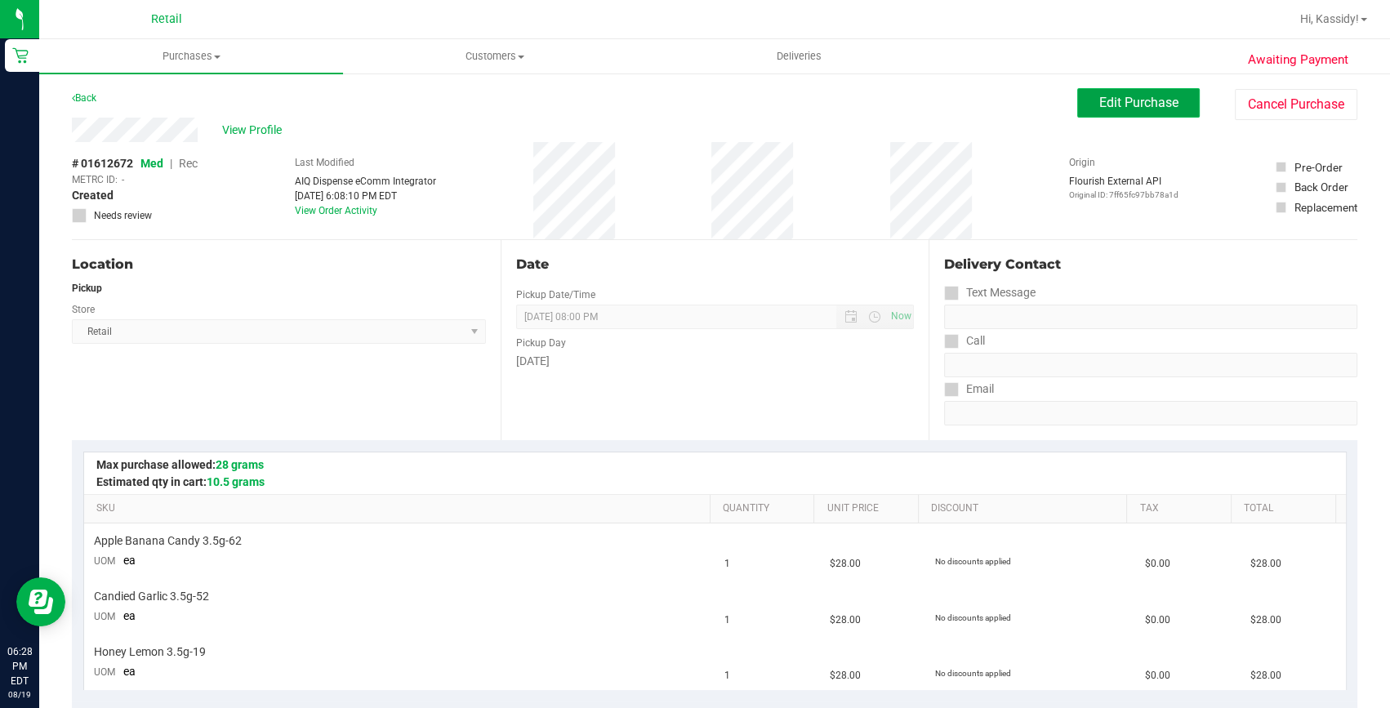
click at [1121, 105] on span "Edit Purchase" at bounding box center [1138, 103] width 79 height 16
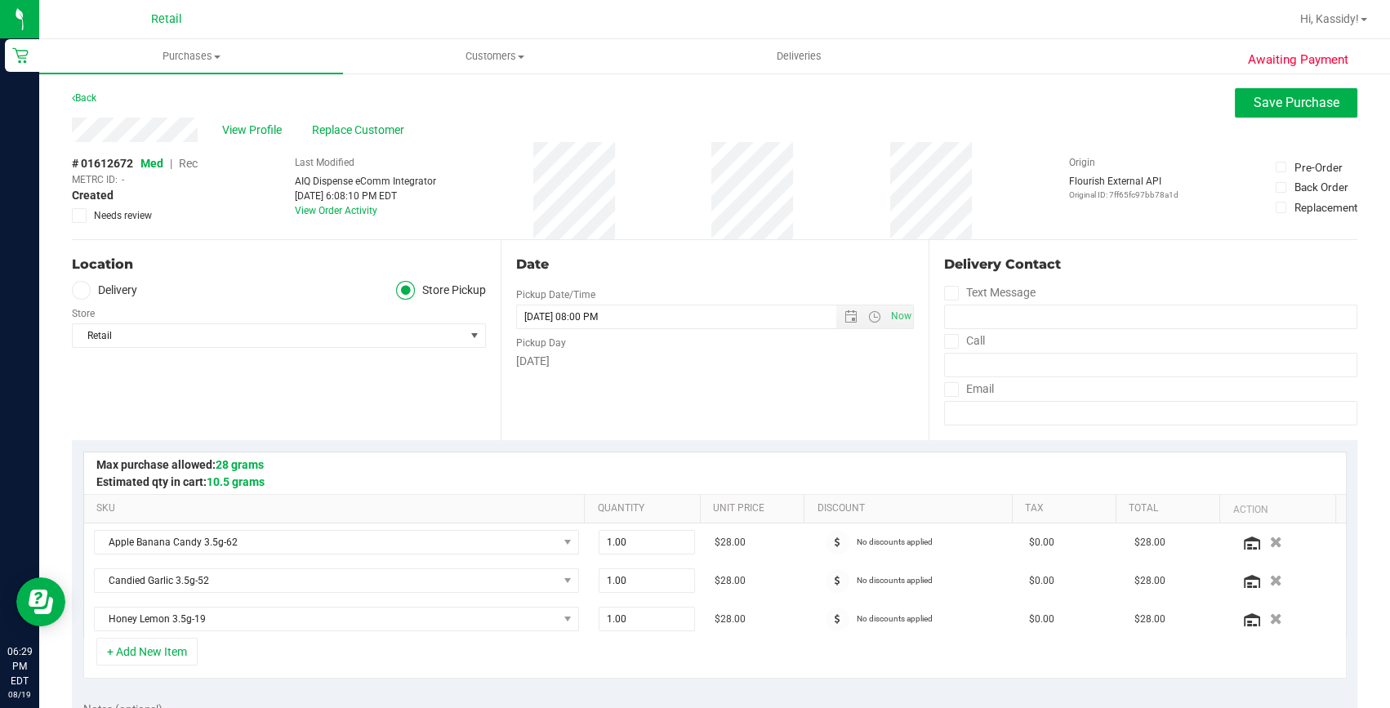
click at [189, 166] on span "Rec" at bounding box center [188, 163] width 19 height 13
click at [1254, 109] on span "Save Purchase" at bounding box center [1297, 103] width 86 height 16
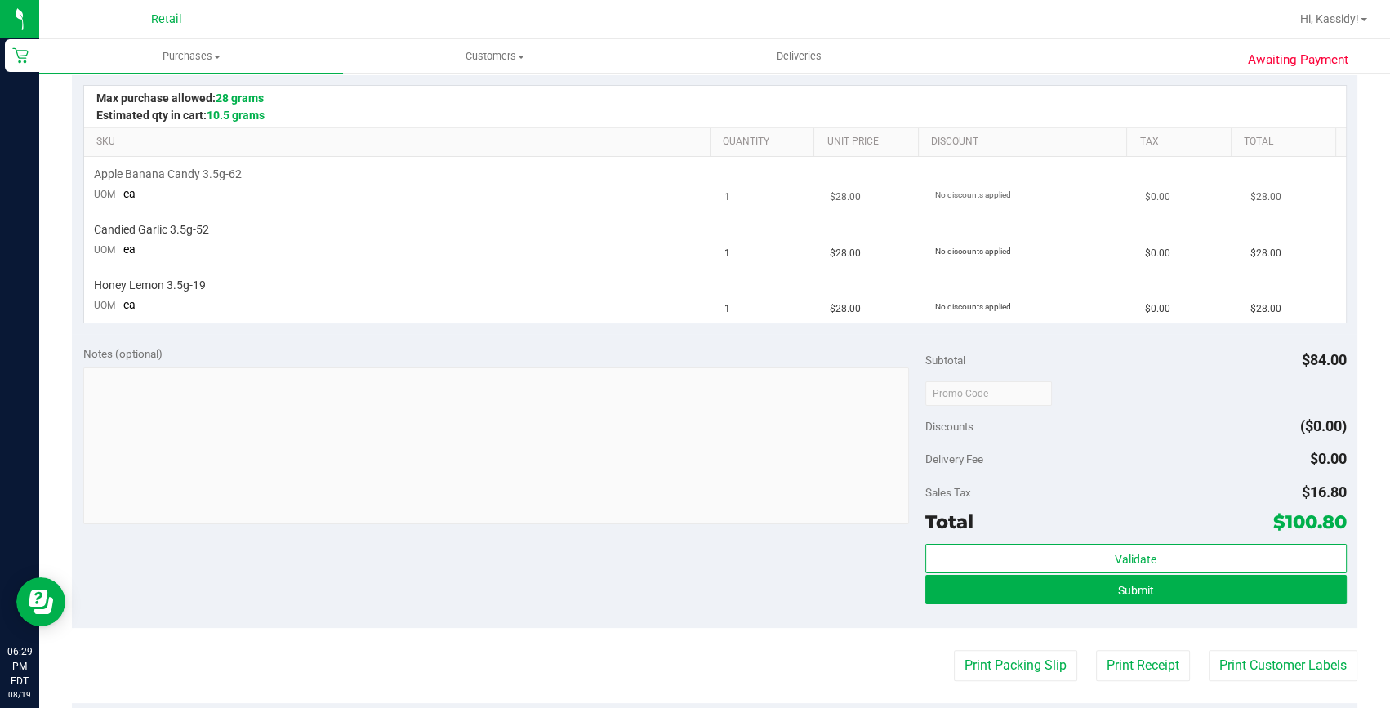
scroll to position [371, 0]
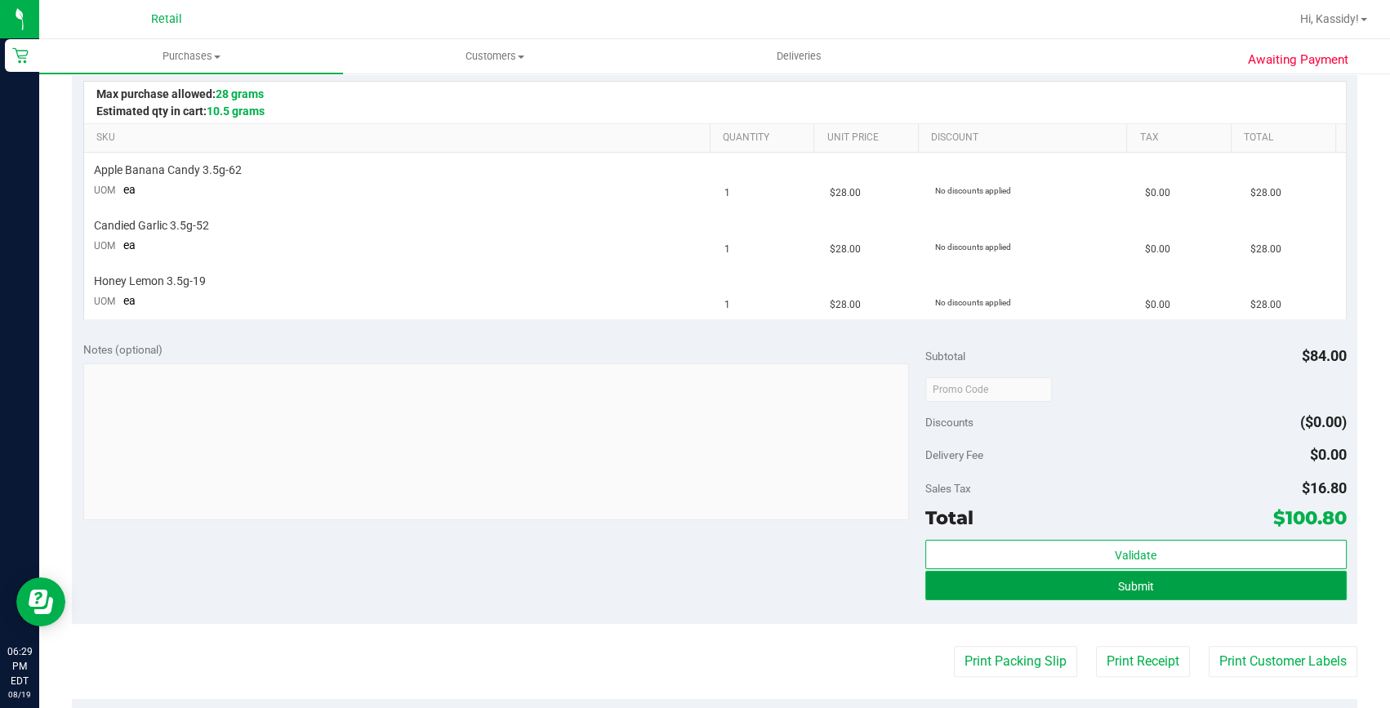
click at [1005, 572] on button "Submit" at bounding box center [1135, 585] width 421 height 29
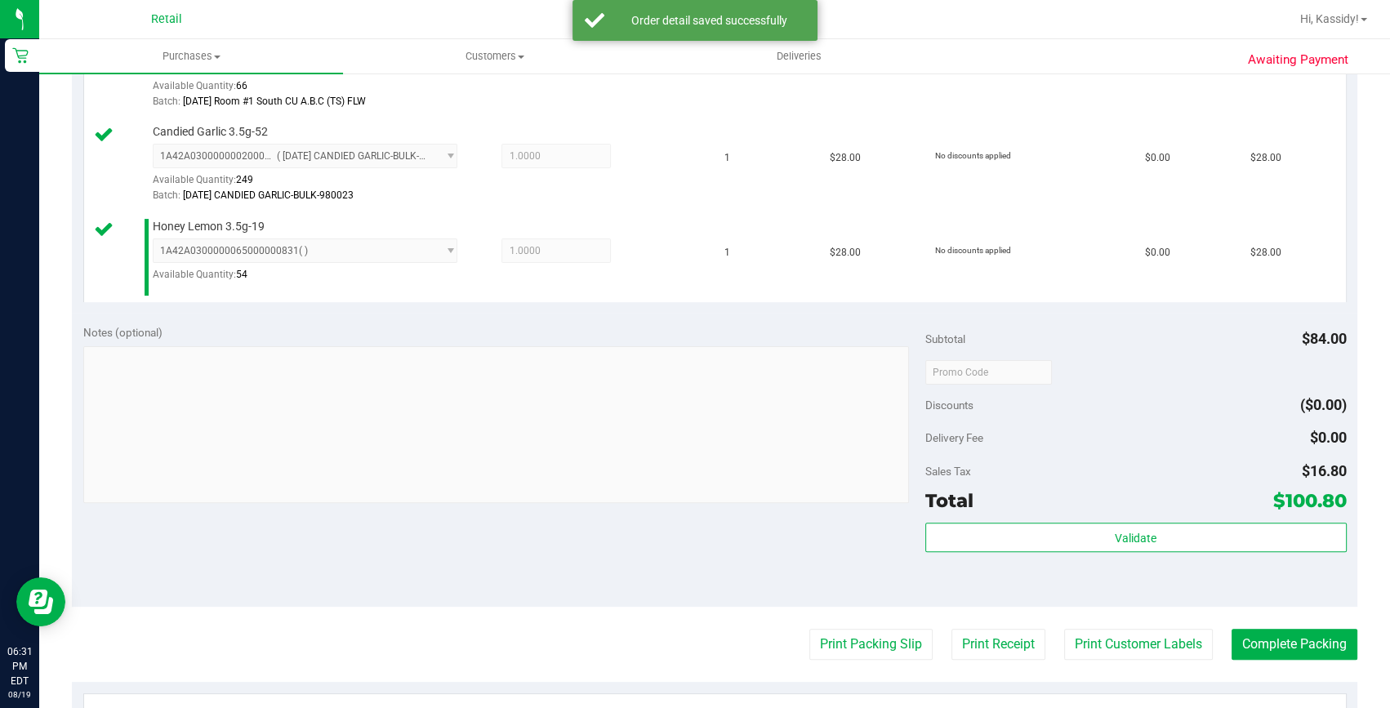
scroll to position [519, 0]
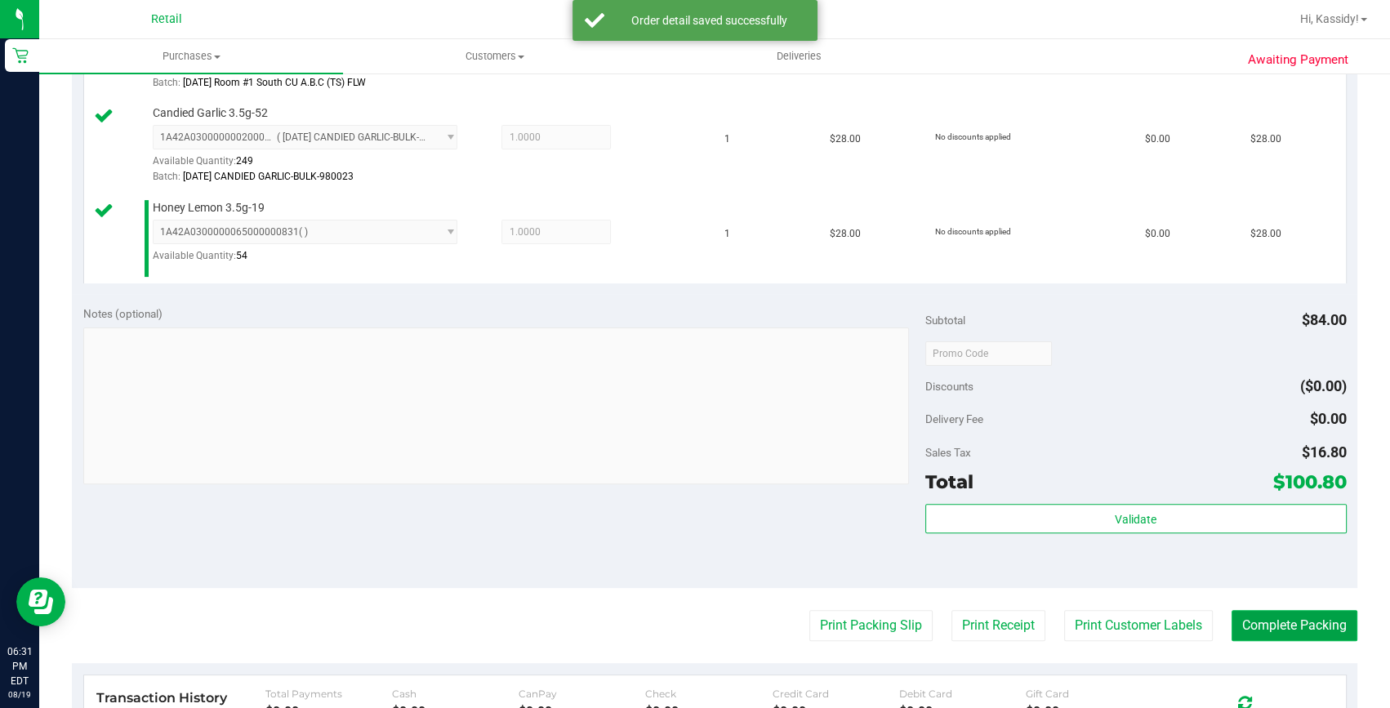
click at [1253, 634] on button "Complete Packing" at bounding box center [1295, 625] width 126 height 31
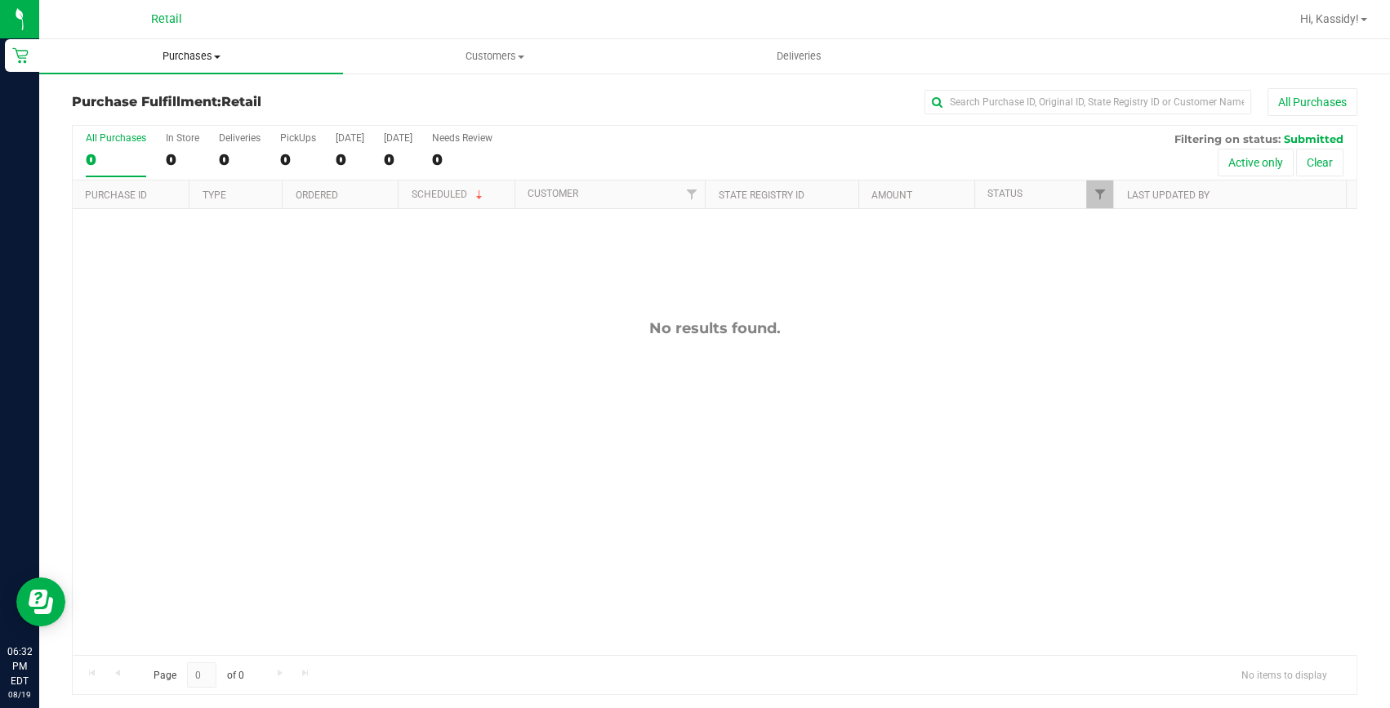
click at [198, 55] on span "Purchases" at bounding box center [191, 56] width 304 height 15
click at [205, 95] on li "Summary of purchases" at bounding box center [191, 99] width 304 height 20
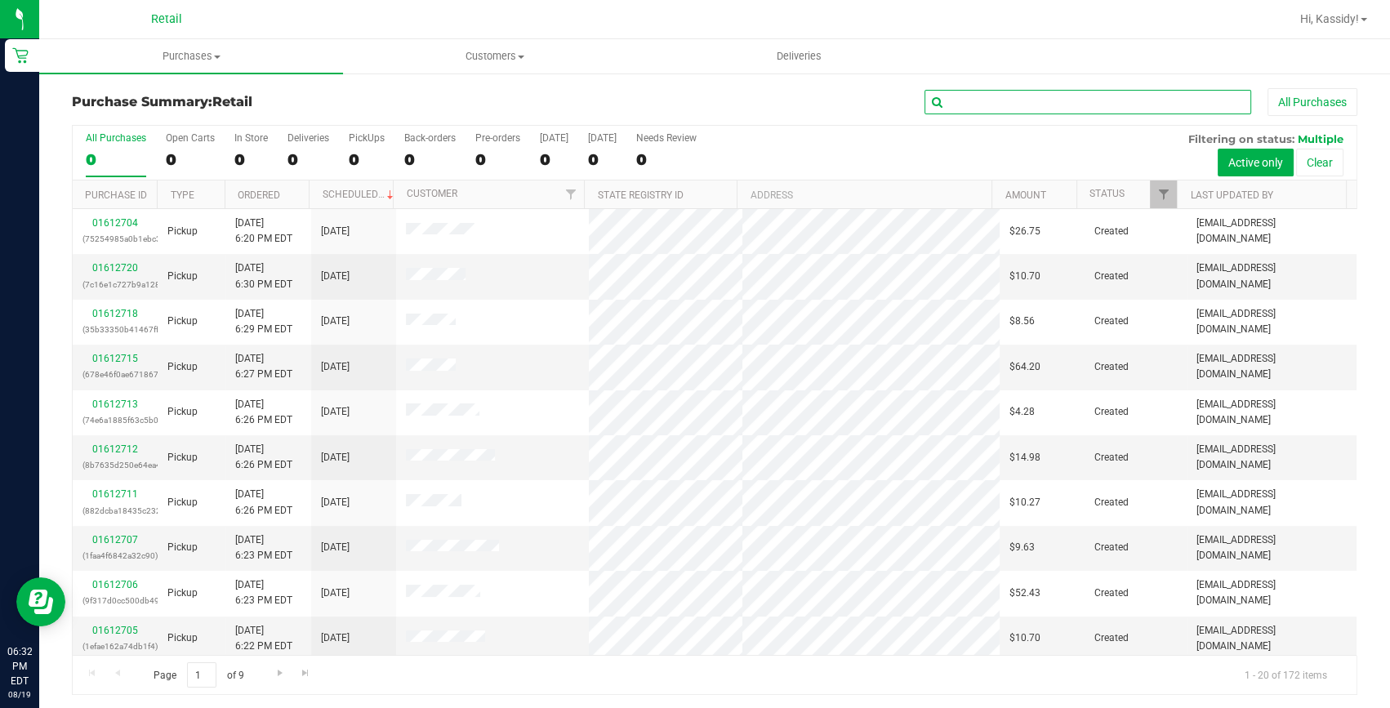
click at [965, 108] on input "text" at bounding box center [1088, 102] width 327 height 25
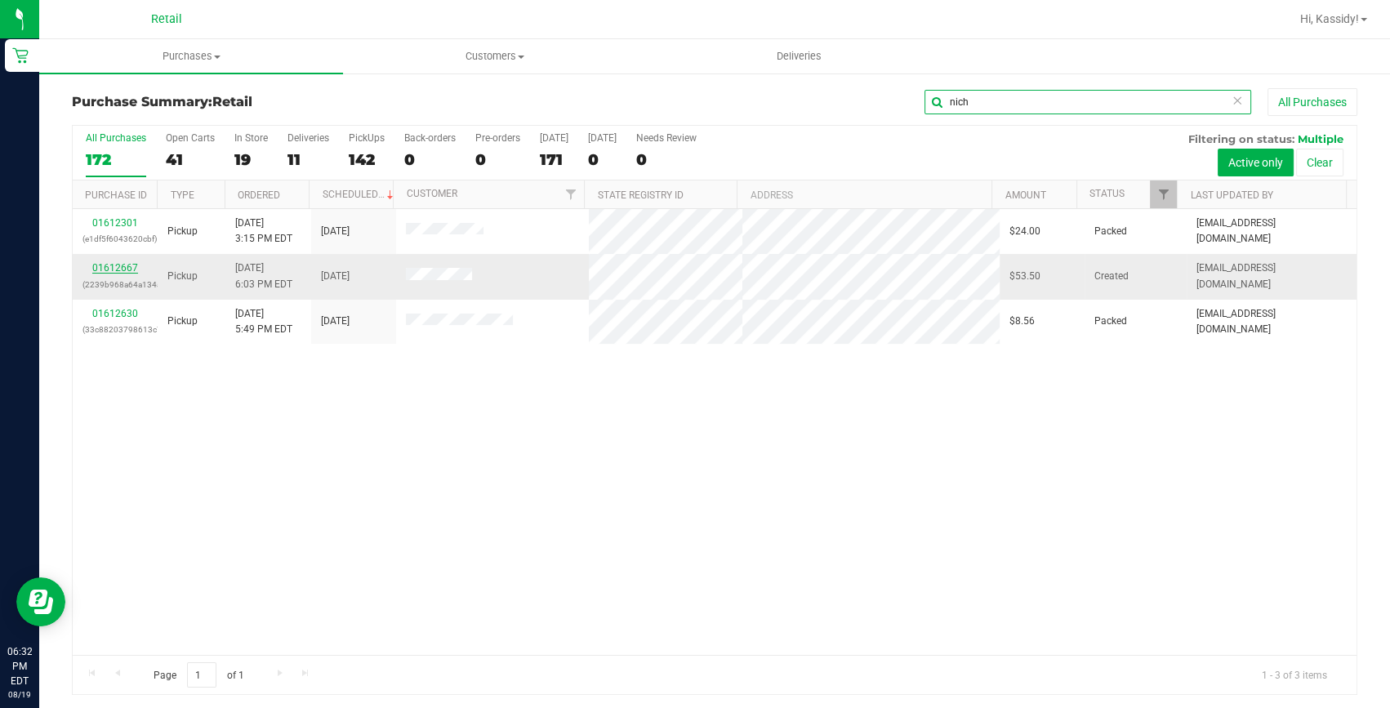
type input "nich"
click at [118, 273] on link "01612667" at bounding box center [115, 267] width 46 height 11
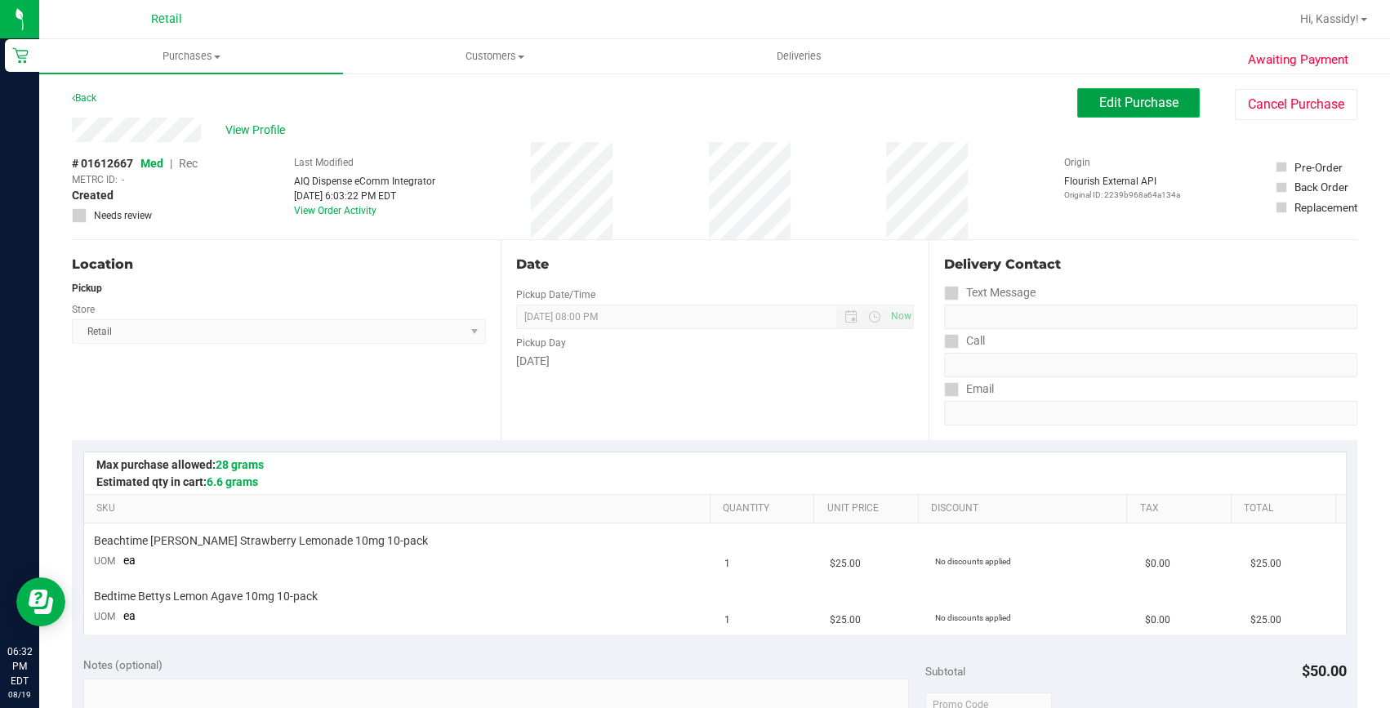
click at [1099, 100] on span "Edit Purchase" at bounding box center [1138, 103] width 79 height 16
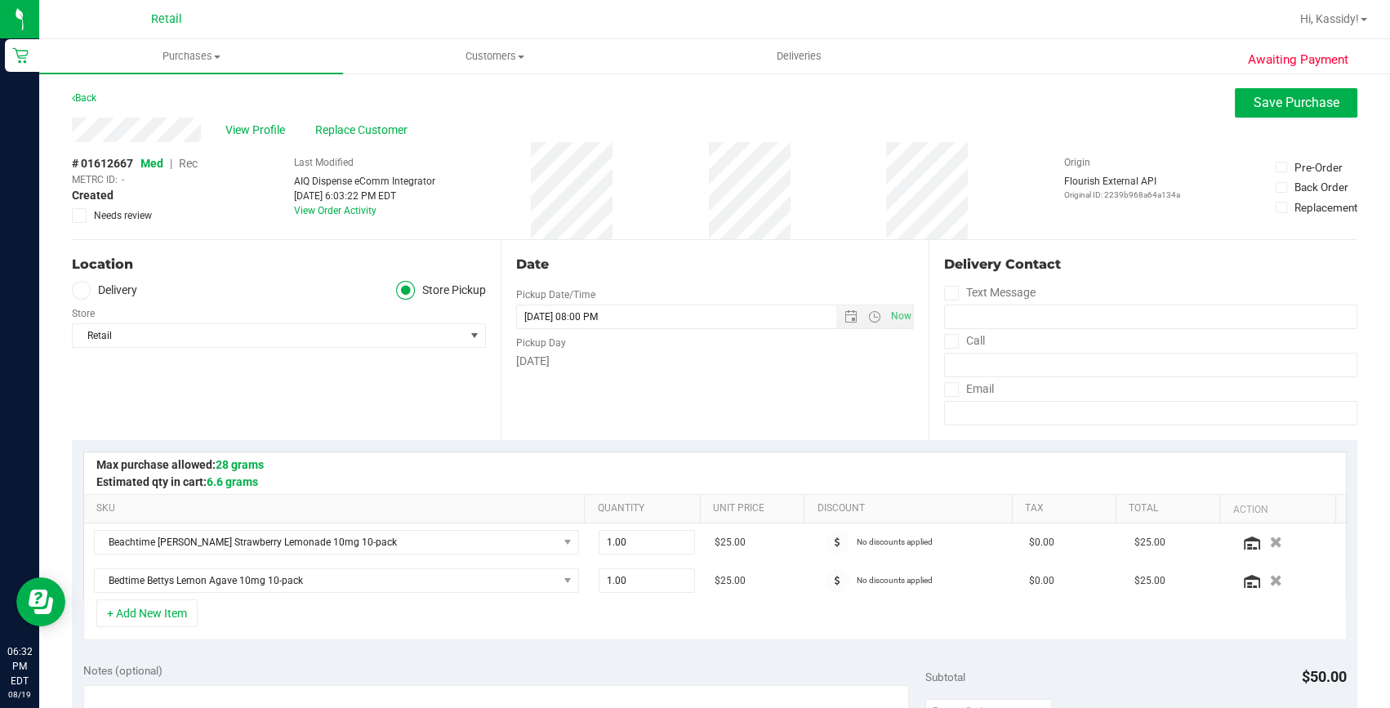
click at [187, 163] on span "Rec" at bounding box center [188, 163] width 19 height 13
click at [1272, 110] on button "Save Purchase" at bounding box center [1296, 102] width 123 height 29
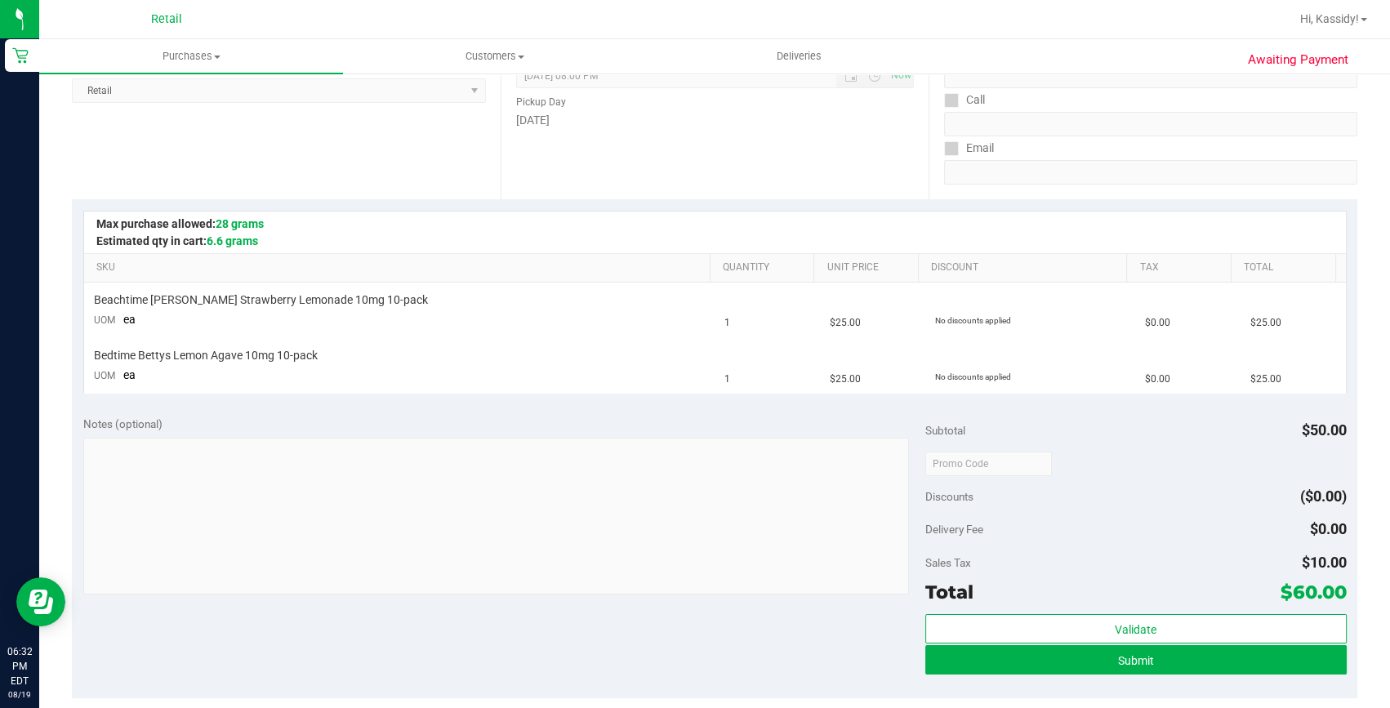
scroll to position [296, 0]
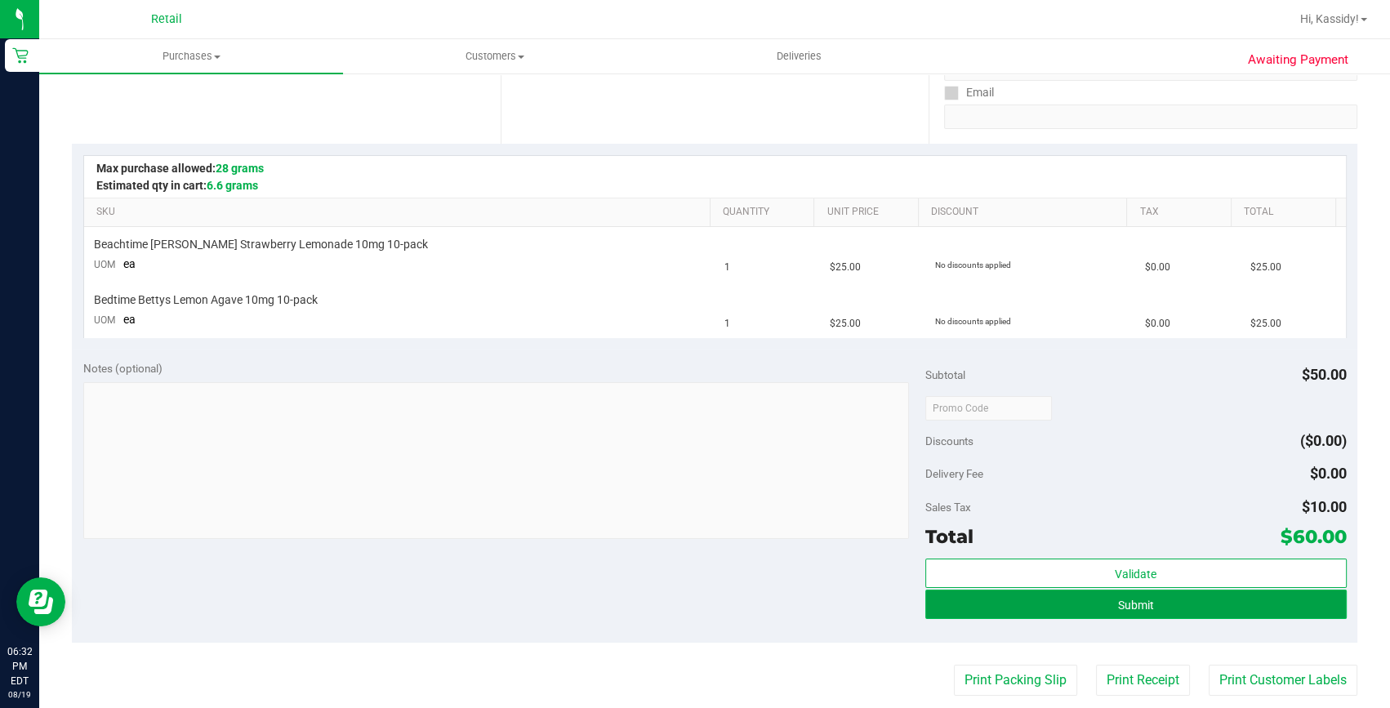
click at [992, 599] on button "Submit" at bounding box center [1135, 604] width 421 height 29
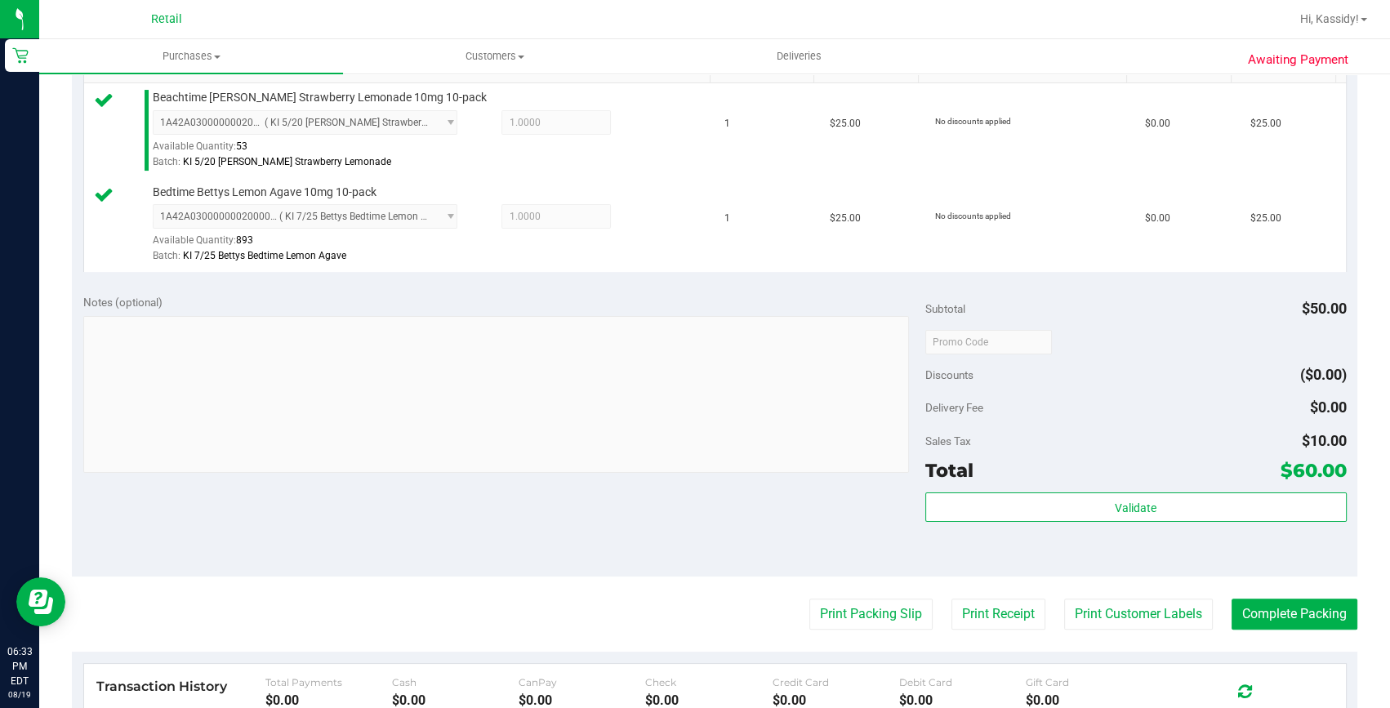
scroll to position [445, 0]
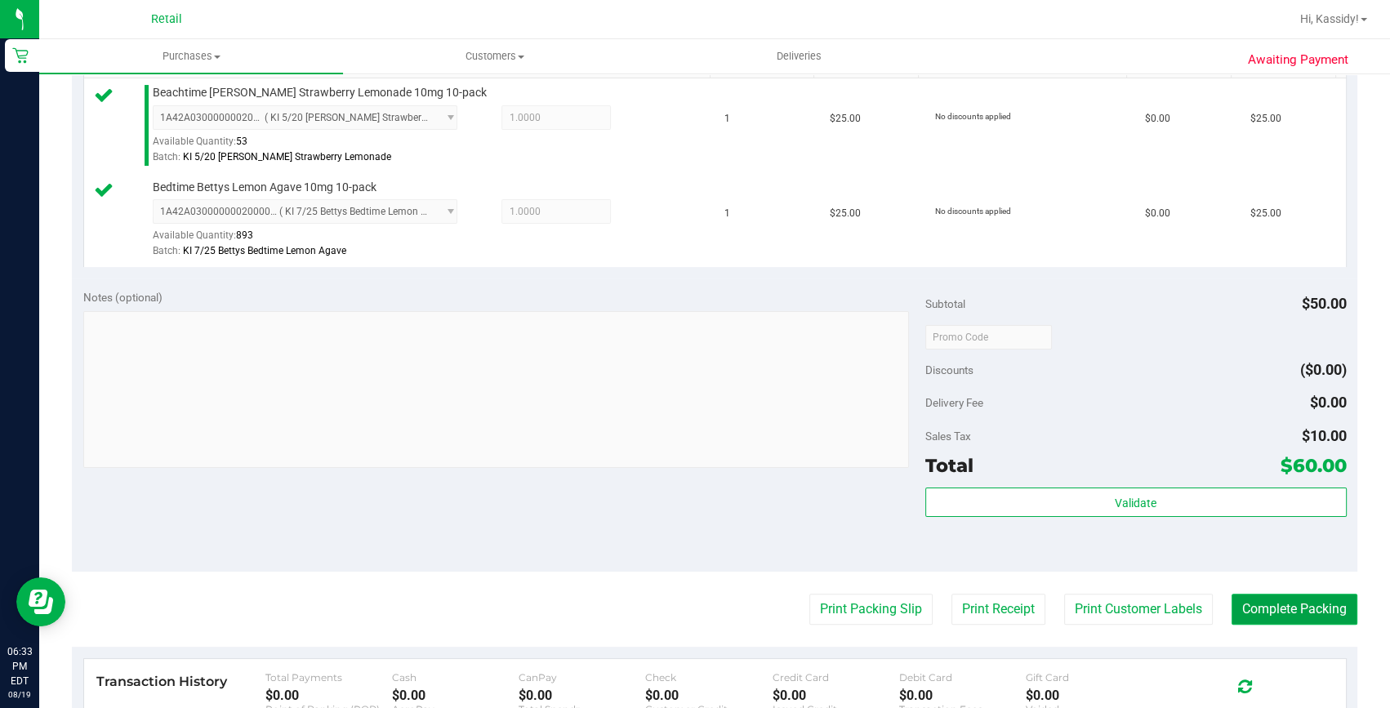
click at [1253, 603] on button "Complete Packing" at bounding box center [1295, 609] width 126 height 31
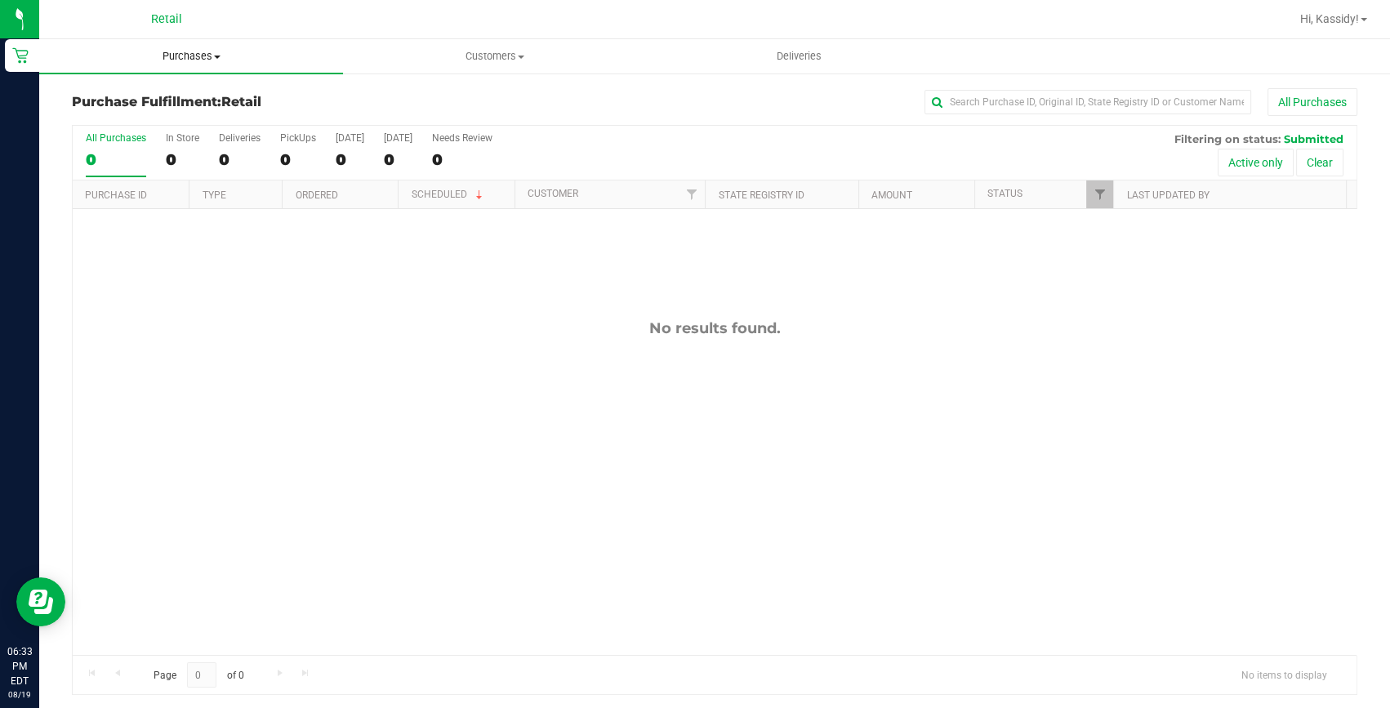
click at [195, 65] on uib-tab-heading "Purchases Summary of purchases Fulfillment All purchases" at bounding box center [191, 56] width 304 height 34
click at [181, 98] on span "Summary of purchases" at bounding box center [122, 98] width 167 height 14
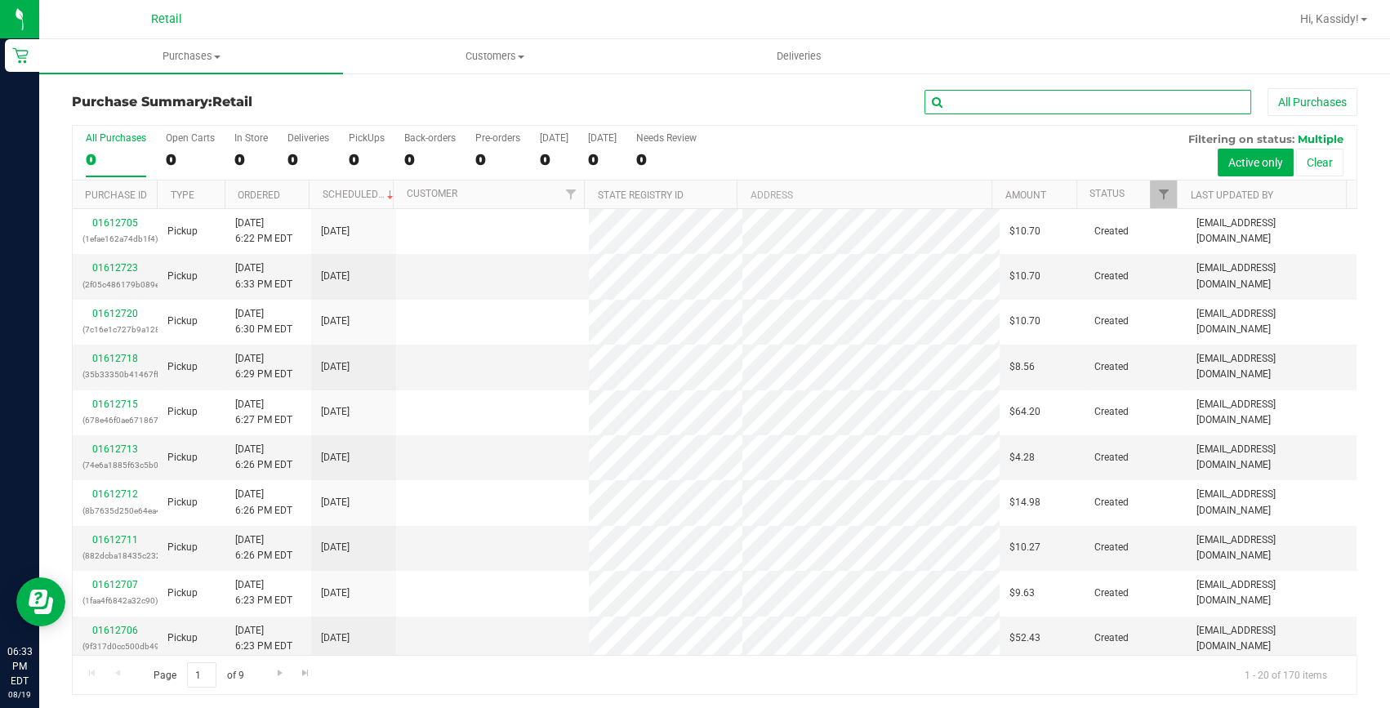
click at [988, 95] on input "text" at bounding box center [1088, 102] width 327 height 25
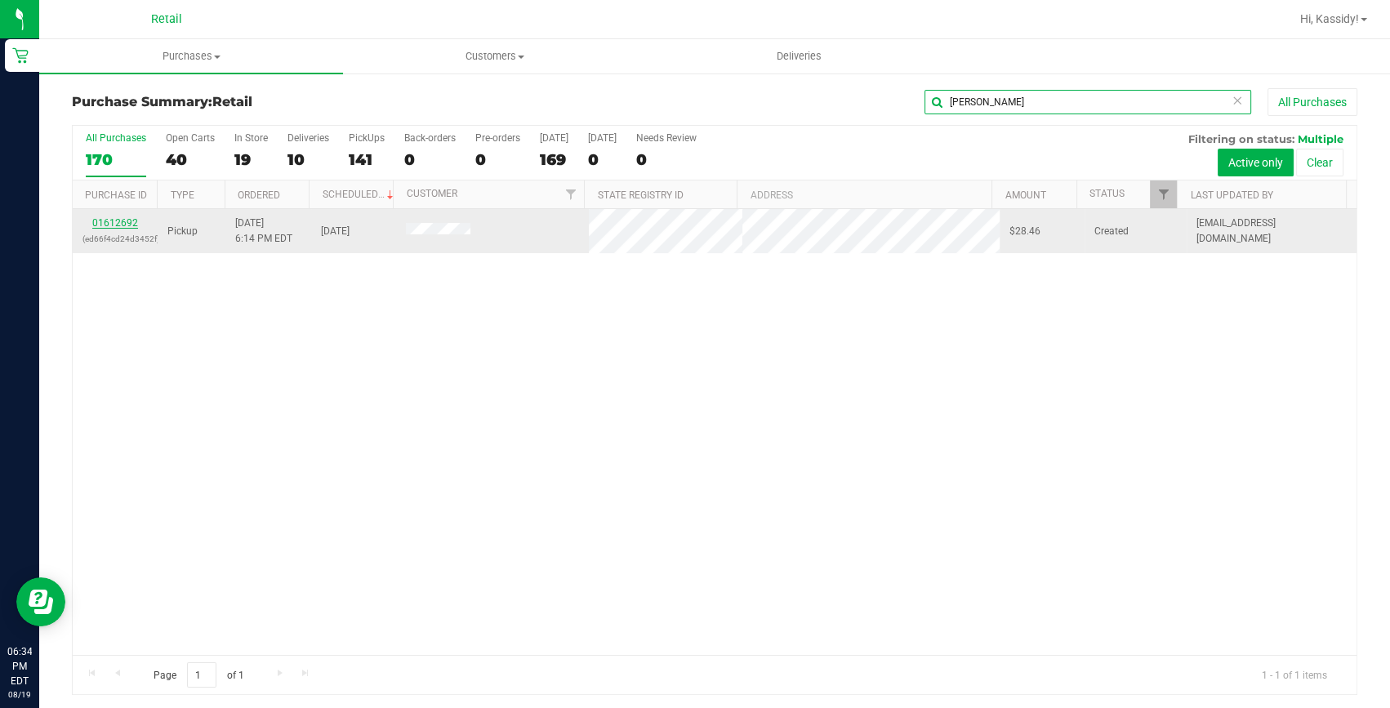
type input "[PERSON_NAME]"
click at [118, 223] on link "01612692" at bounding box center [115, 222] width 46 height 11
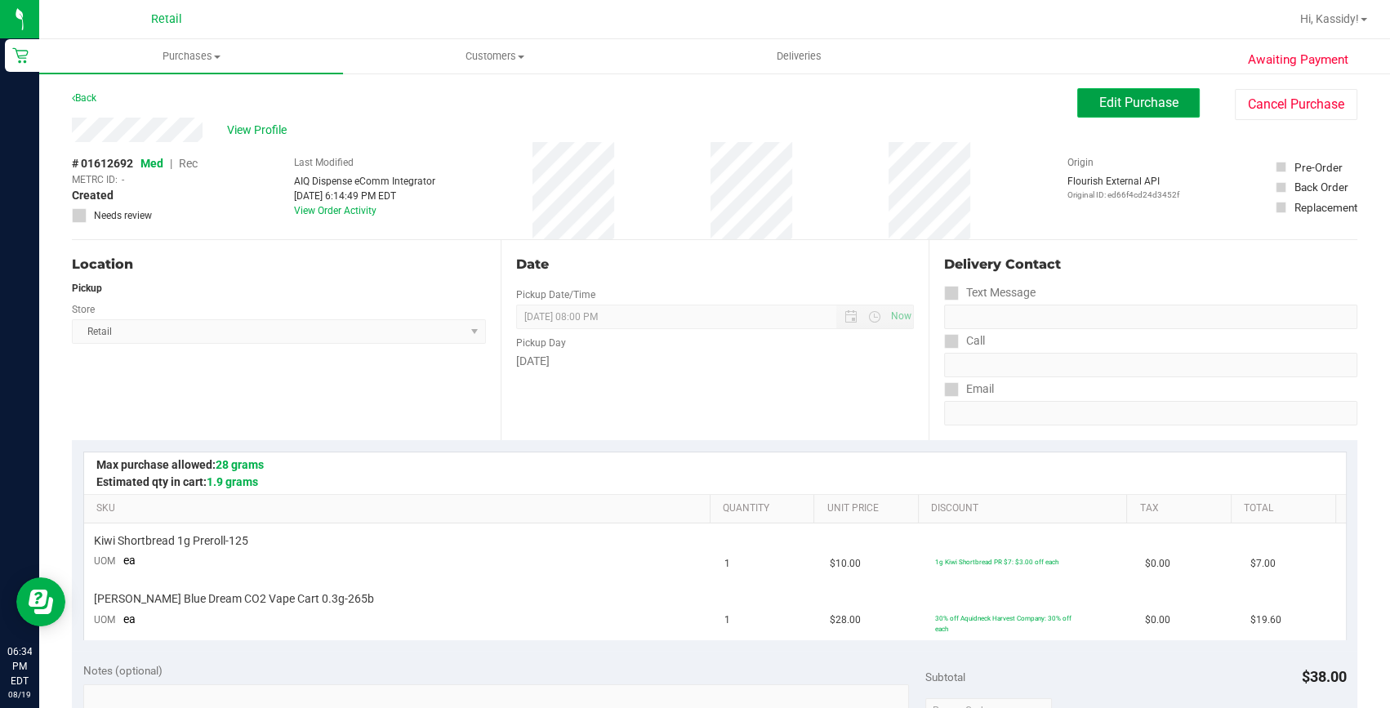
click at [1104, 96] on span "Edit Purchase" at bounding box center [1138, 103] width 79 height 16
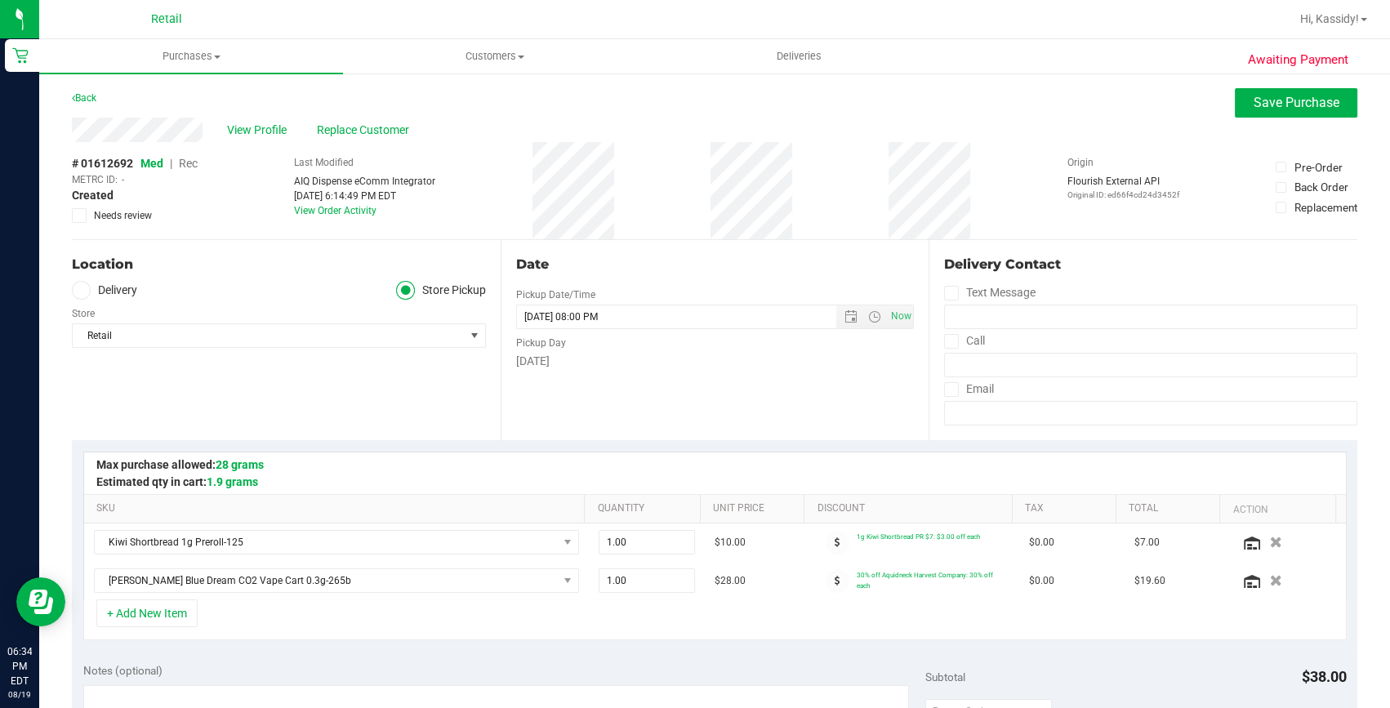
click at [194, 166] on span "Rec" at bounding box center [188, 163] width 19 height 13
click at [1238, 105] on button "Save Purchase" at bounding box center [1296, 102] width 123 height 29
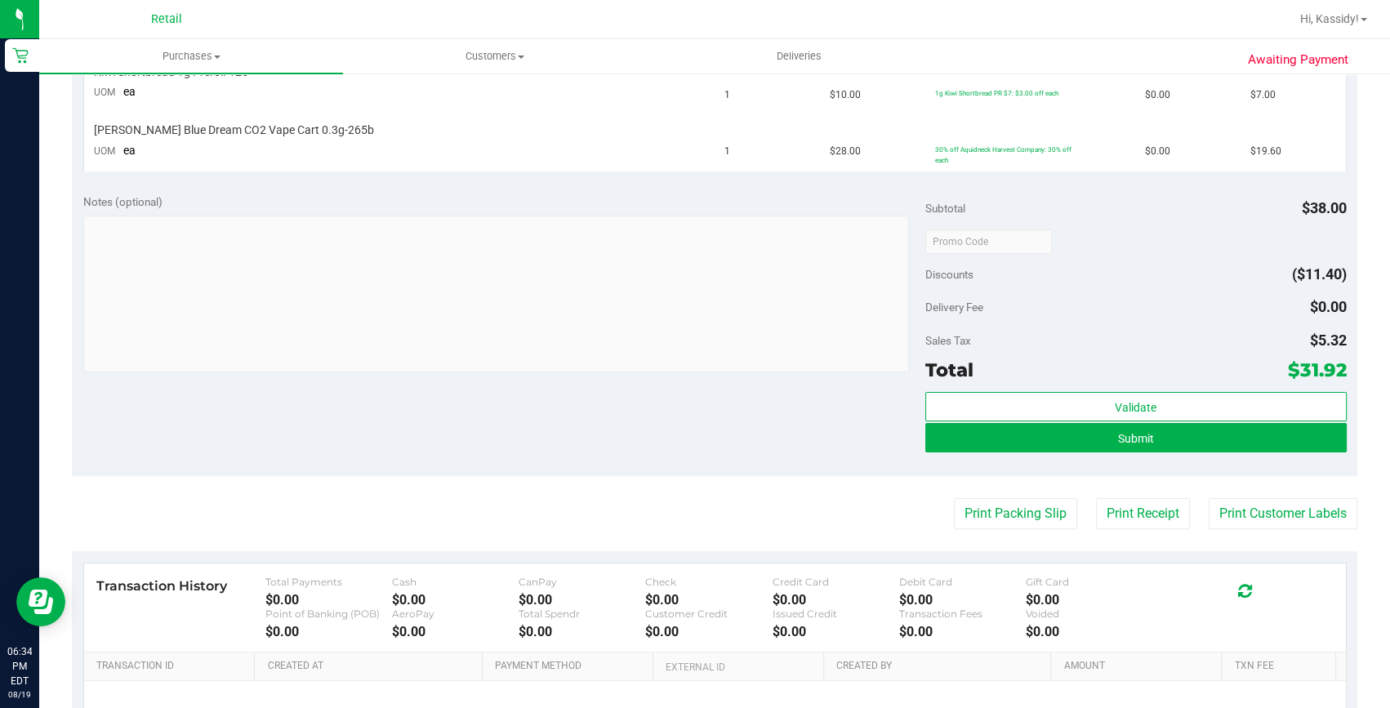
scroll to position [519, 0]
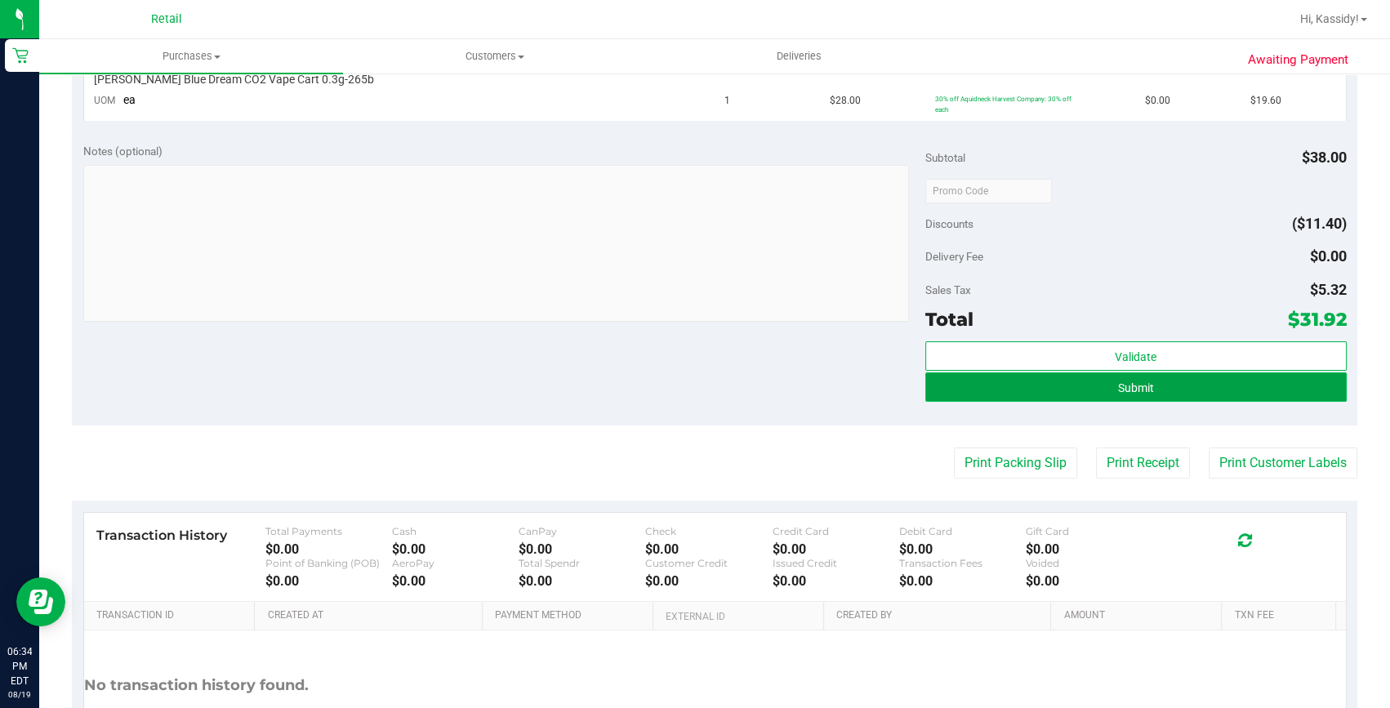
click at [1021, 381] on button "Submit" at bounding box center [1135, 386] width 421 height 29
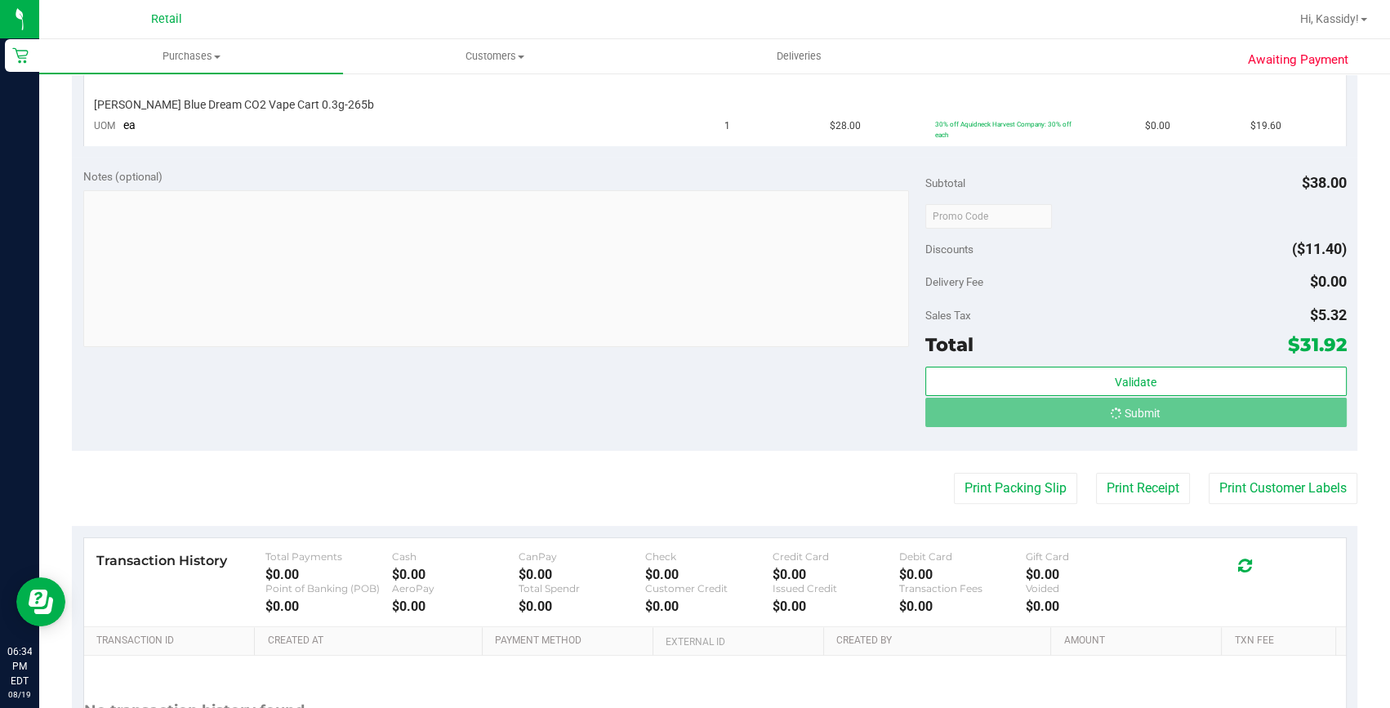
scroll to position [469, 0]
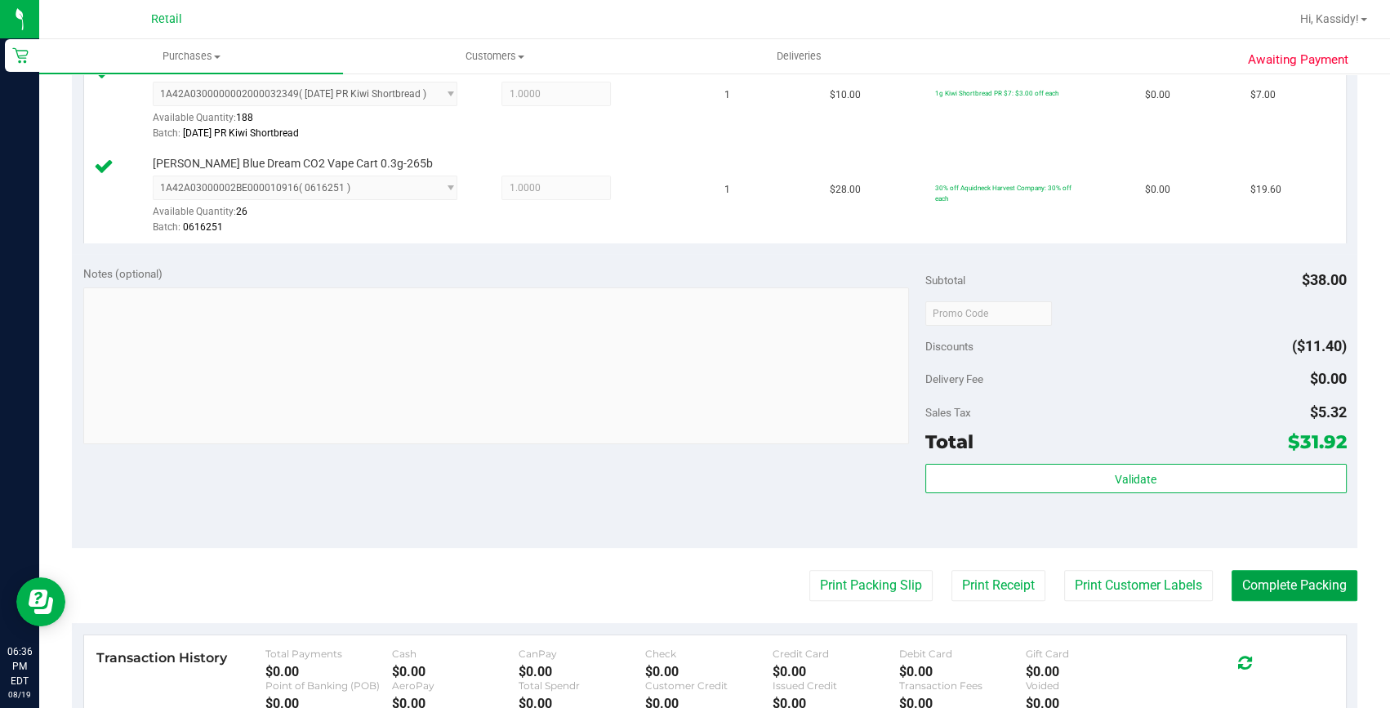
drag, startPoint x: 1256, startPoint y: 594, endPoint x: 1233, endPoint y: 543, distance: 55.6
click at [1256, 594] on button "Complete Packing" at bounding box center [1295, 585] width 126 height 31
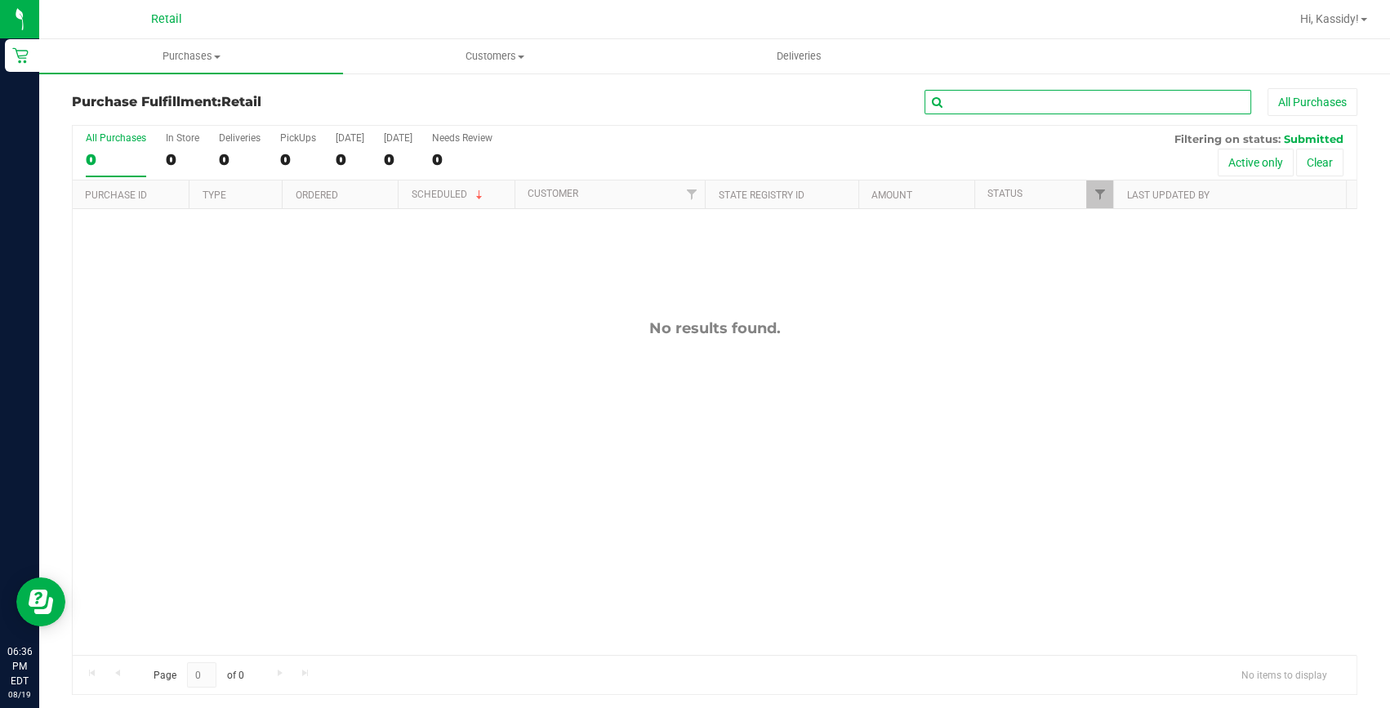
click at [985, 98] on input "text" at bounding box center [1088, 102] width 327 height 25
click at [195, 52] on span "Purchases" at bounding box center [191, 56] width 304 height 15
click at [970, 100] on input "text" at bounding box center [1088, 102] width 327 height 25
type input "v"
click at [203, 65] on uib-tab-heading "Purchases Summary of purchases Fulfillment All purchases" at bounding box center [191, 56] width 304 height 34
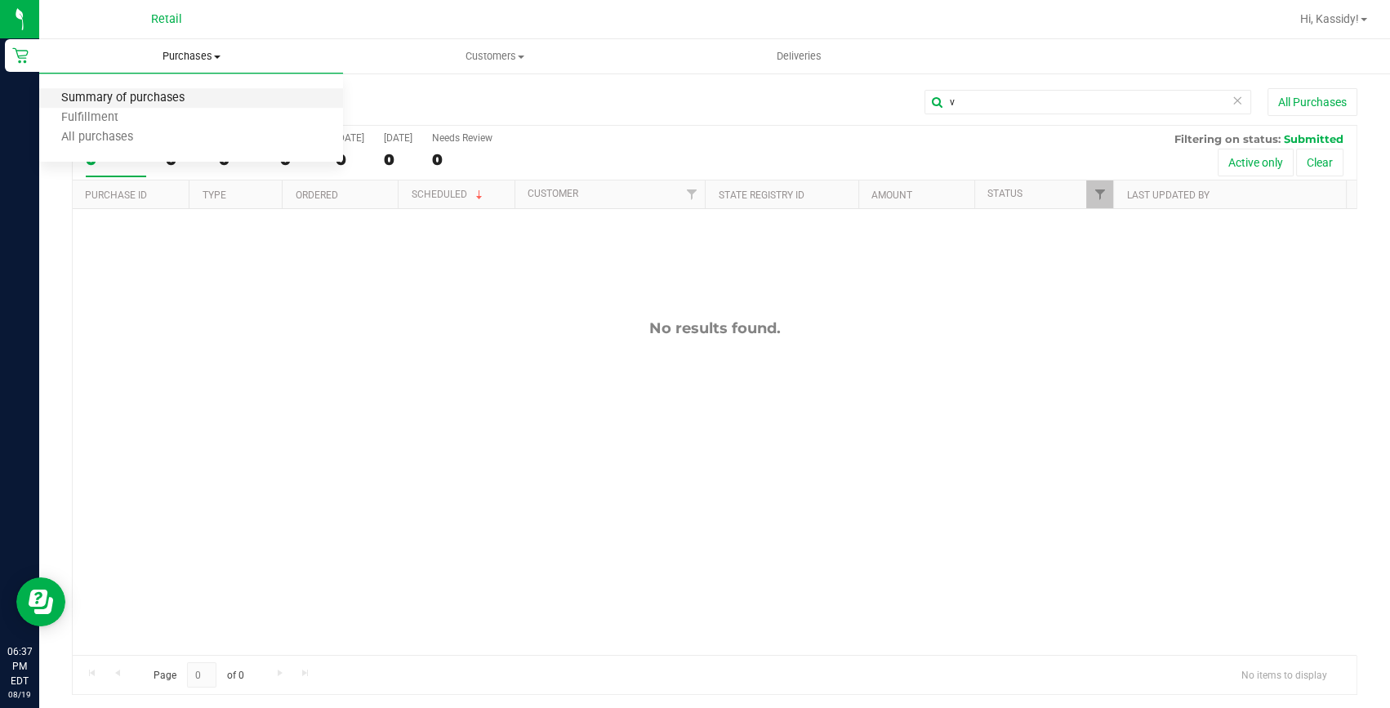
click at [194, 94] on span "Summary of purchases" at bounding box center [122, 98] width 167 height 14
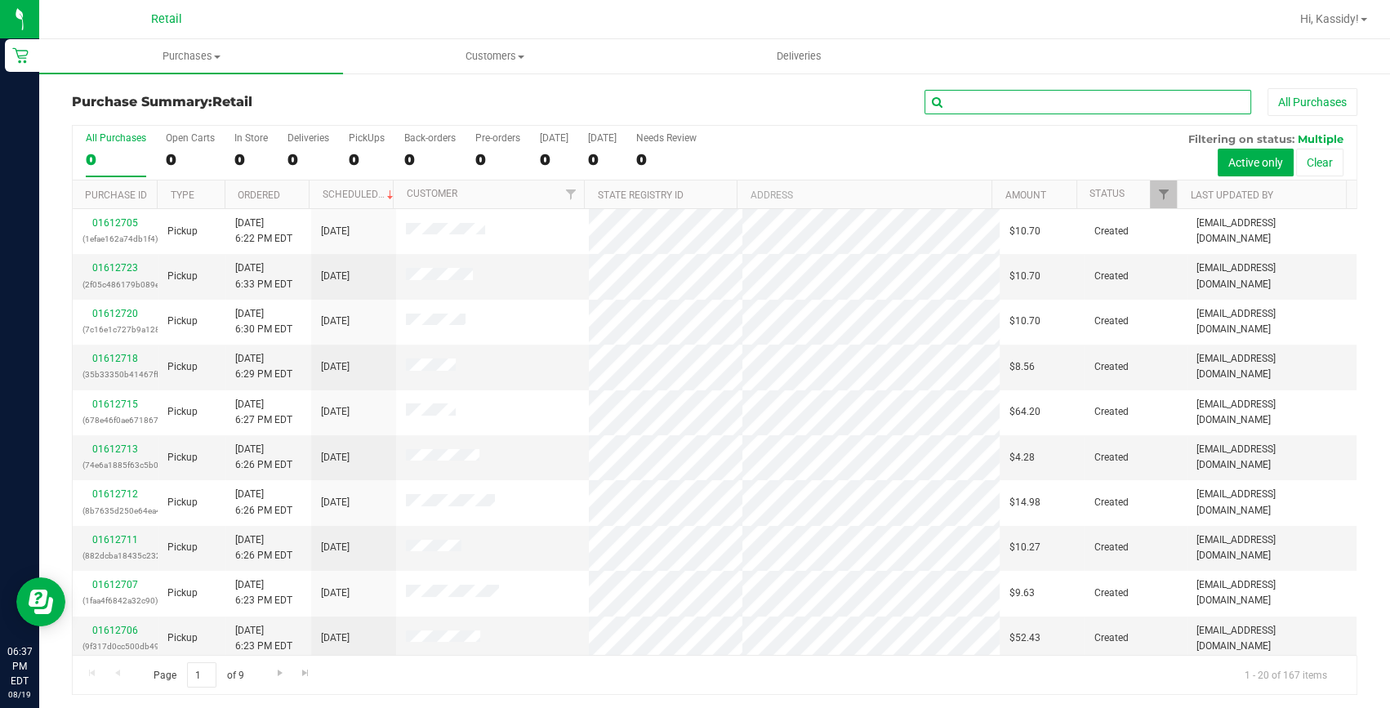
click at [1073, 105] on input "text" at bounding box center [1088, 102] width 327 height 25
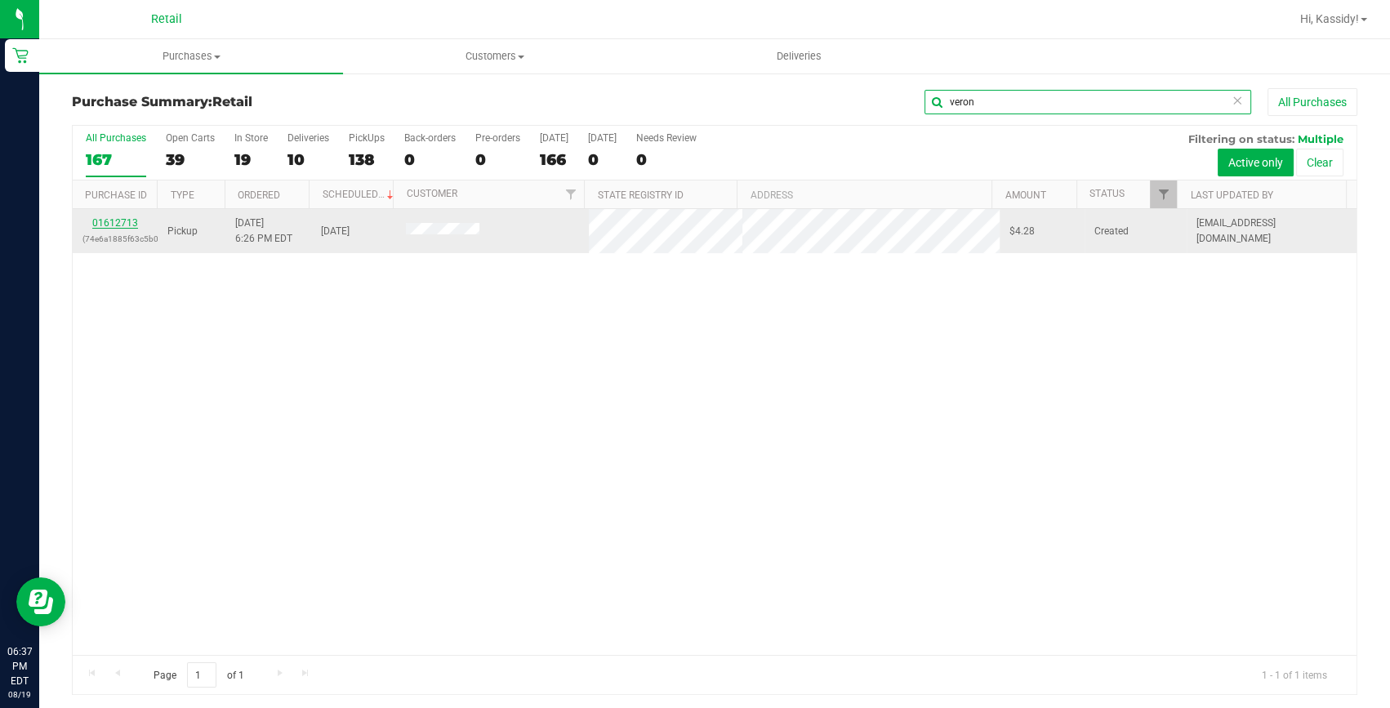
type input "veron"
click at [97, 221] on link "01612713" at bounding box center [115, 222] width 46 height 11
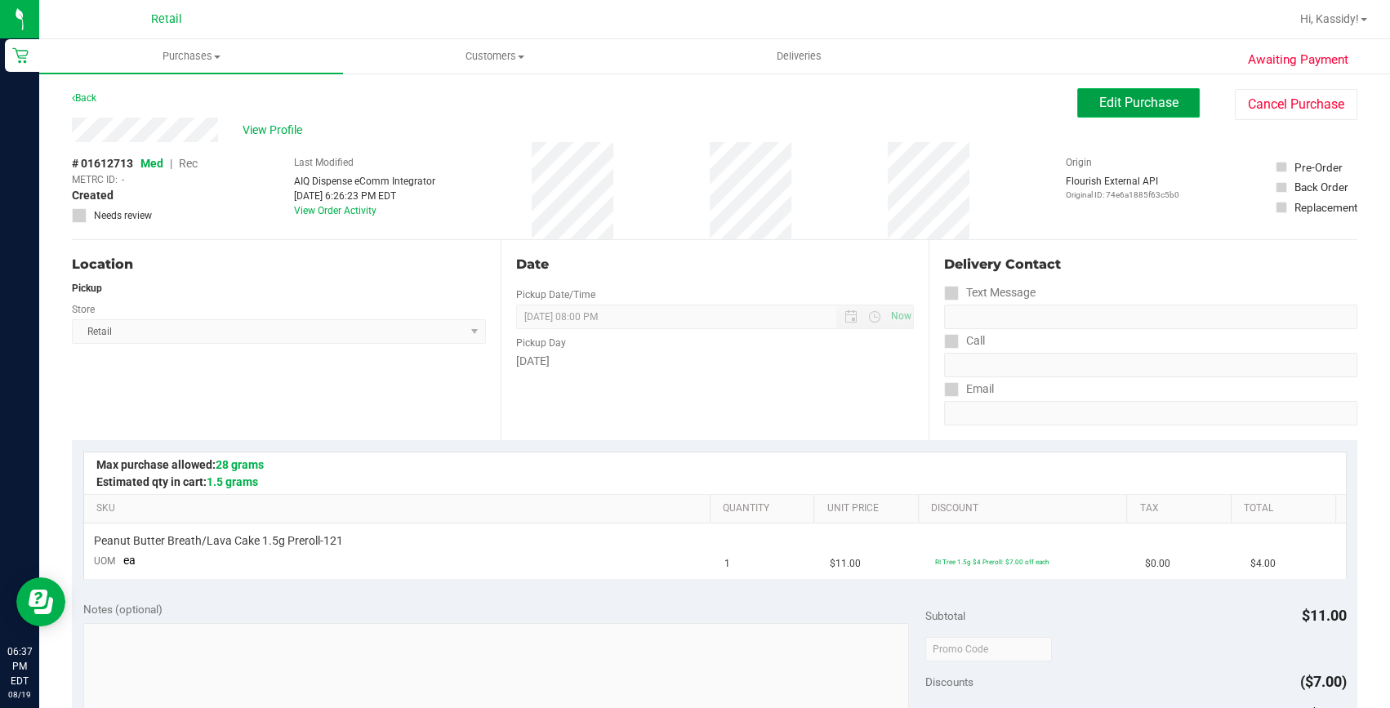
click at [1100, 107] on span "Edit Purchase" at bounding box center [1138, 103] width 79 height 16
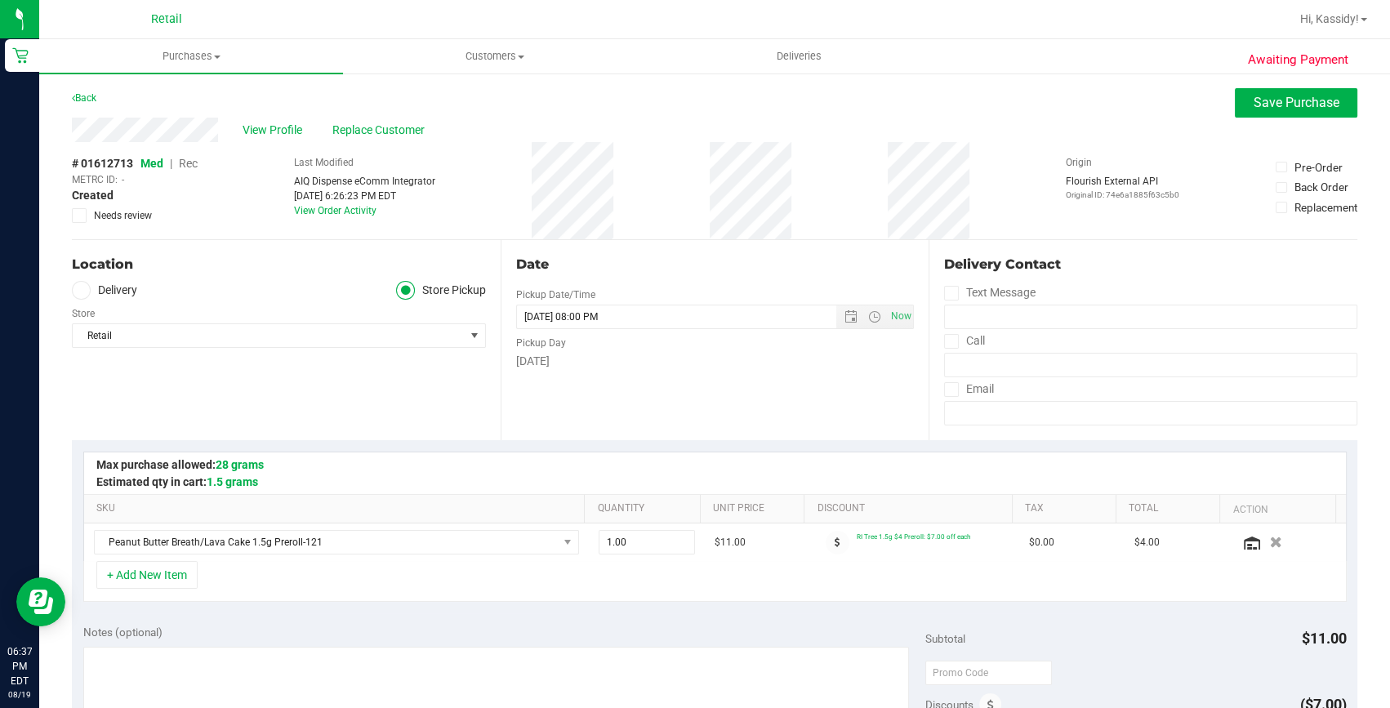
click at [179, 159] on span "Med | Rec" at bounding box center [168, 163] width 57 height 13
click at [181, 159] on span "Rec" at bounding box center [188, 163] width 19 height 13
click at [1293, 105] on span "Save Purchase" at bounding box center [1297, 103] width 86 height 16
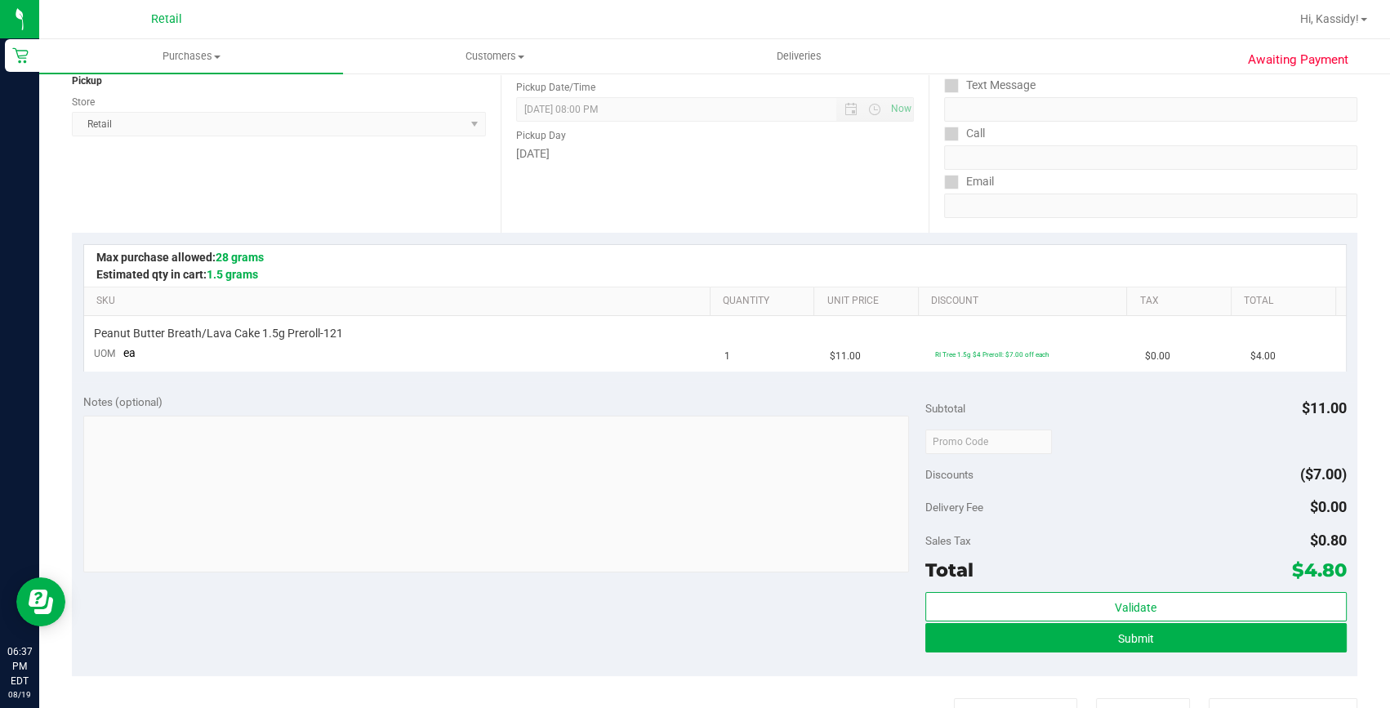
scroll to position [222, 0]
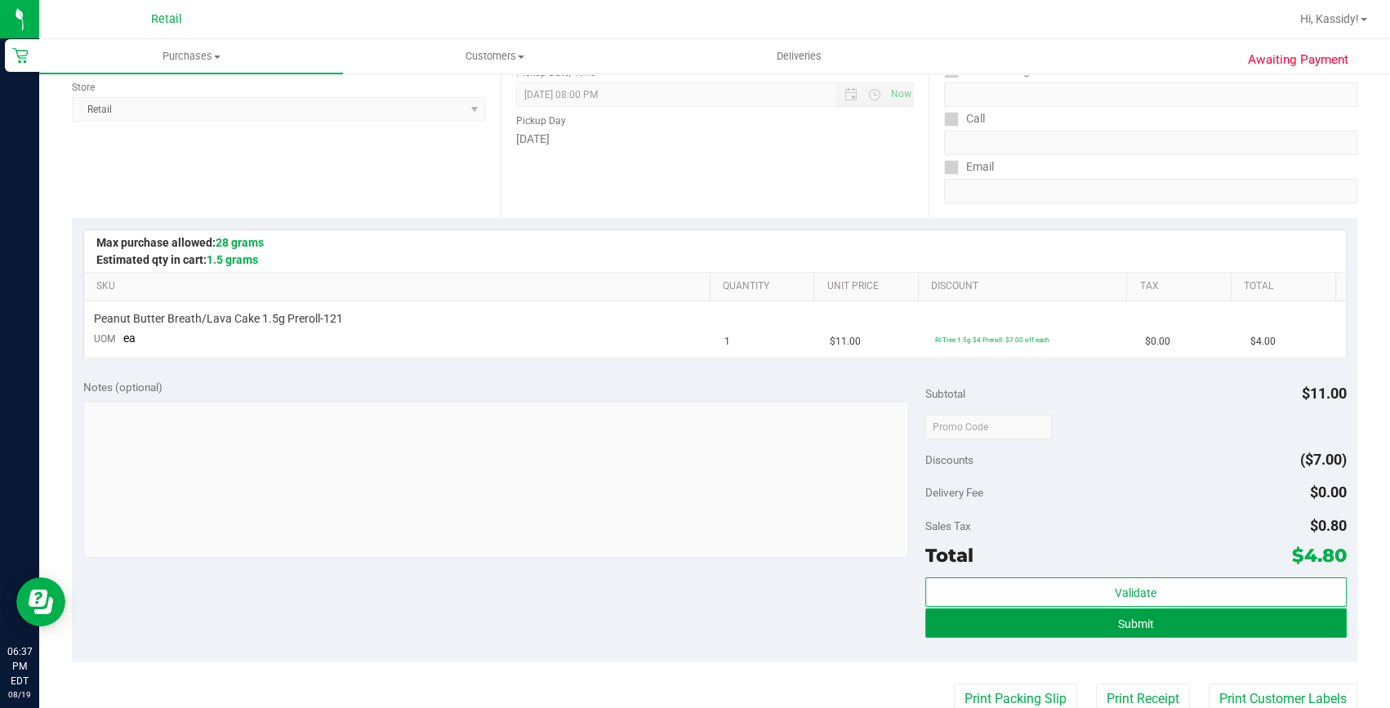
click at [937, 623] on button "Submit" at bounding box center [1135, 623] width 421 height 29
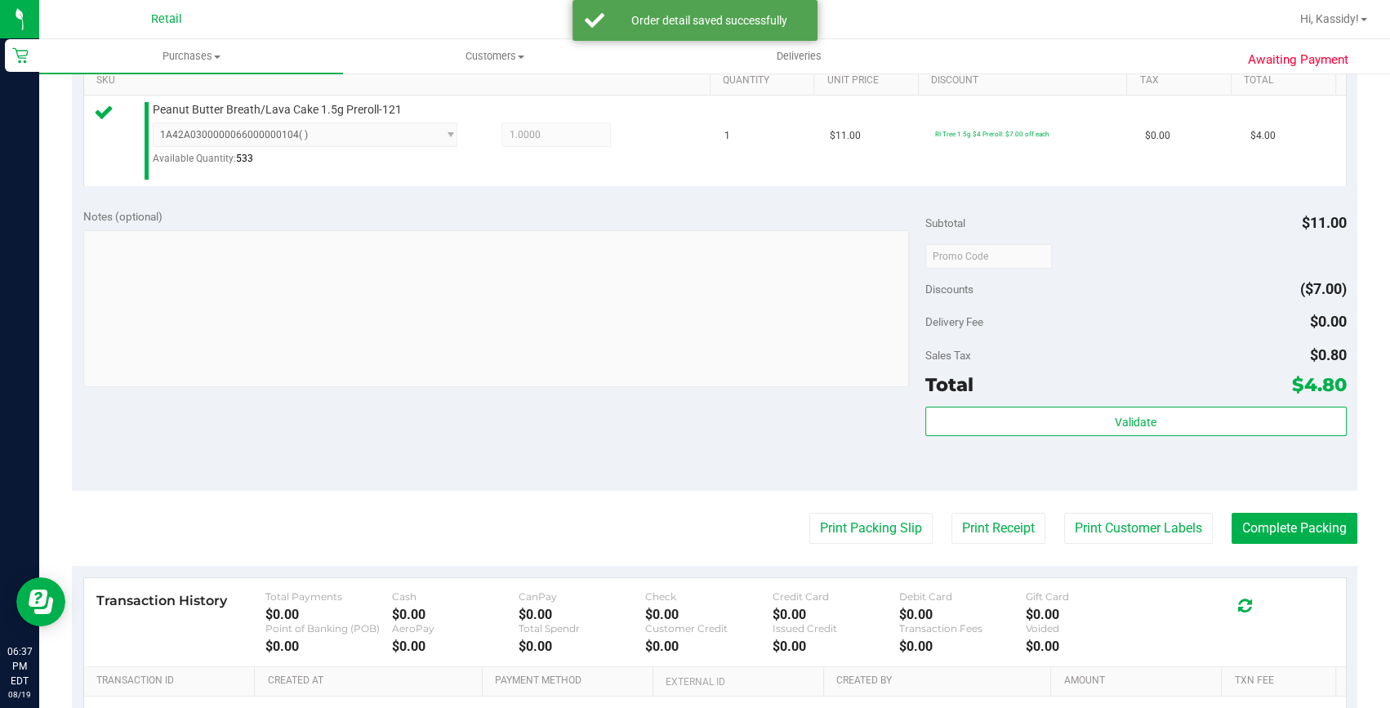
scroll to position [445, 0]
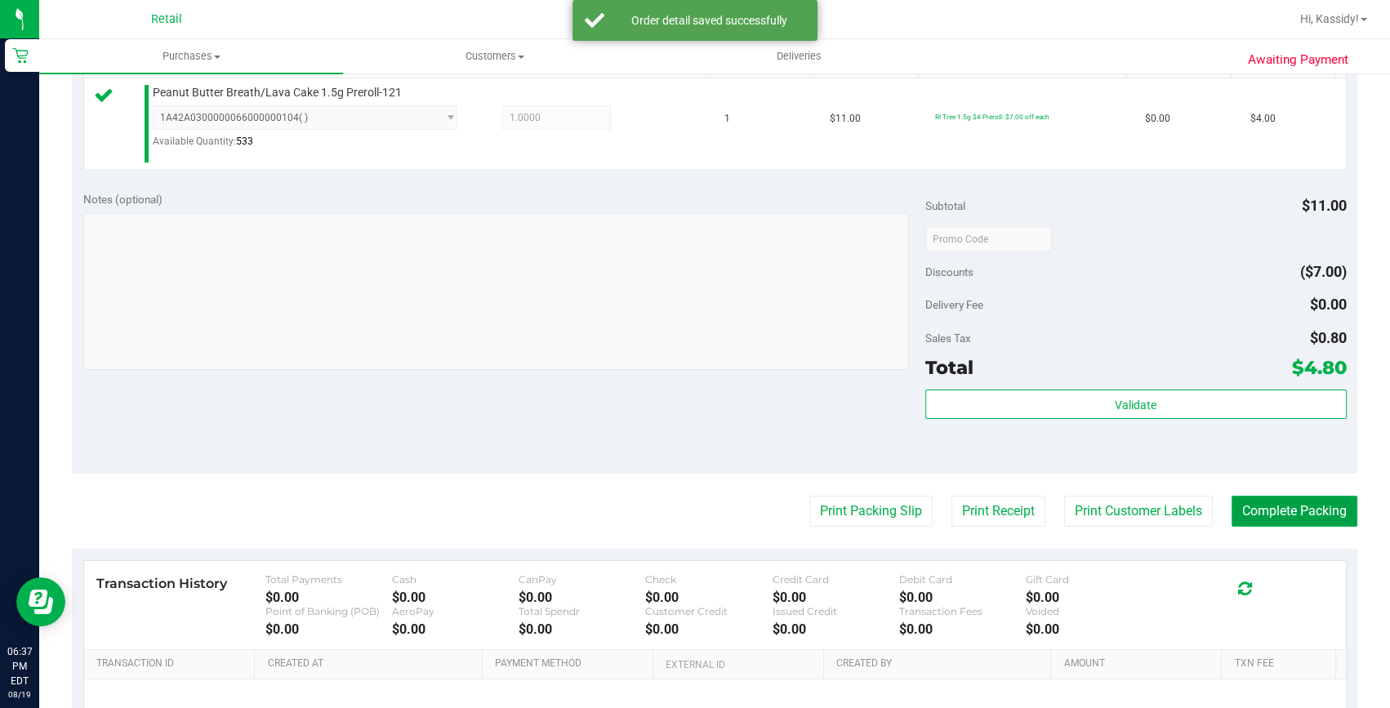
click at [1271, 498] on button "Complete Packing" at bounding box center [1295, 511] width 126 height 31
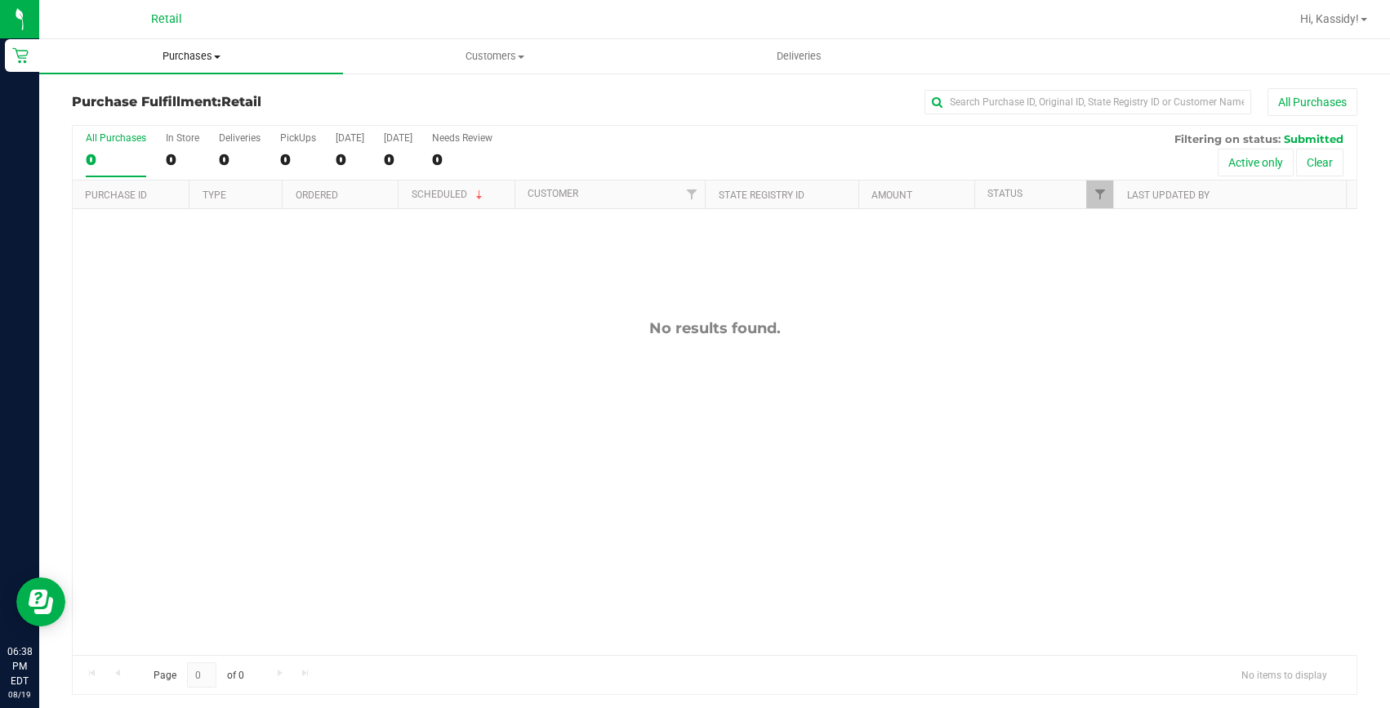
click at [172, 52] on span "Purchases" at bounding box center [191, 56] width 304 height 15
click at [170, 91] on span "Summary of purchases" at bounding box center [122, 98] width 167 height 14
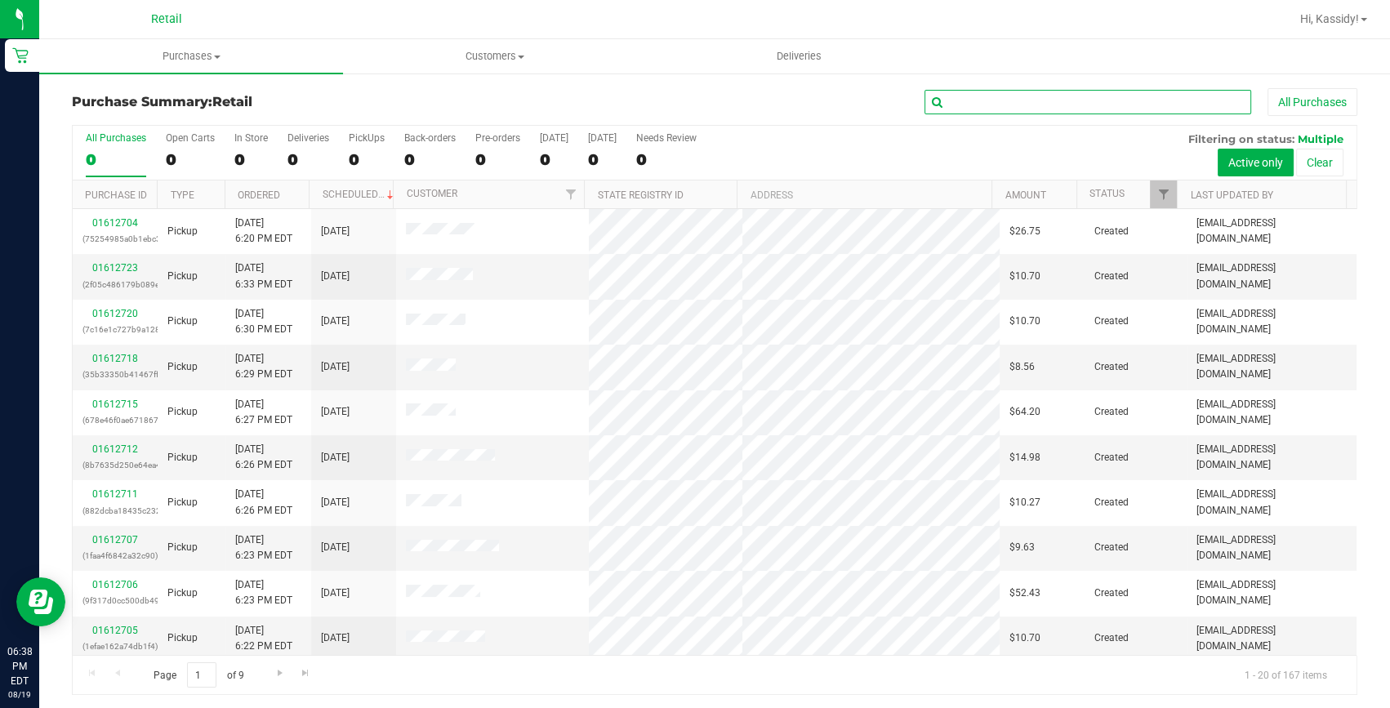
click at [1013, 98] on input "text" at bounding box center [1088, 102] width 327 height 25
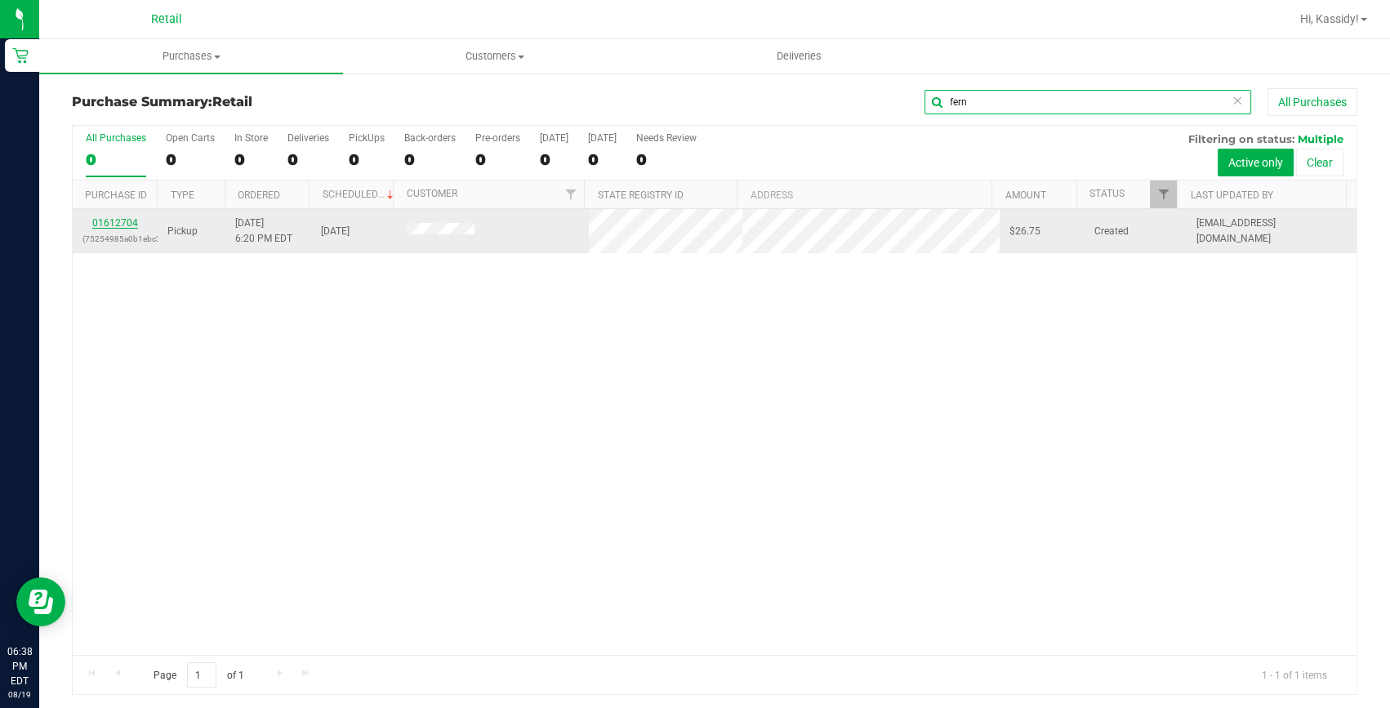
type input "fern"
click at [105, 226] on link "01612704" at bounding box center [115, 222] width 46 height 11
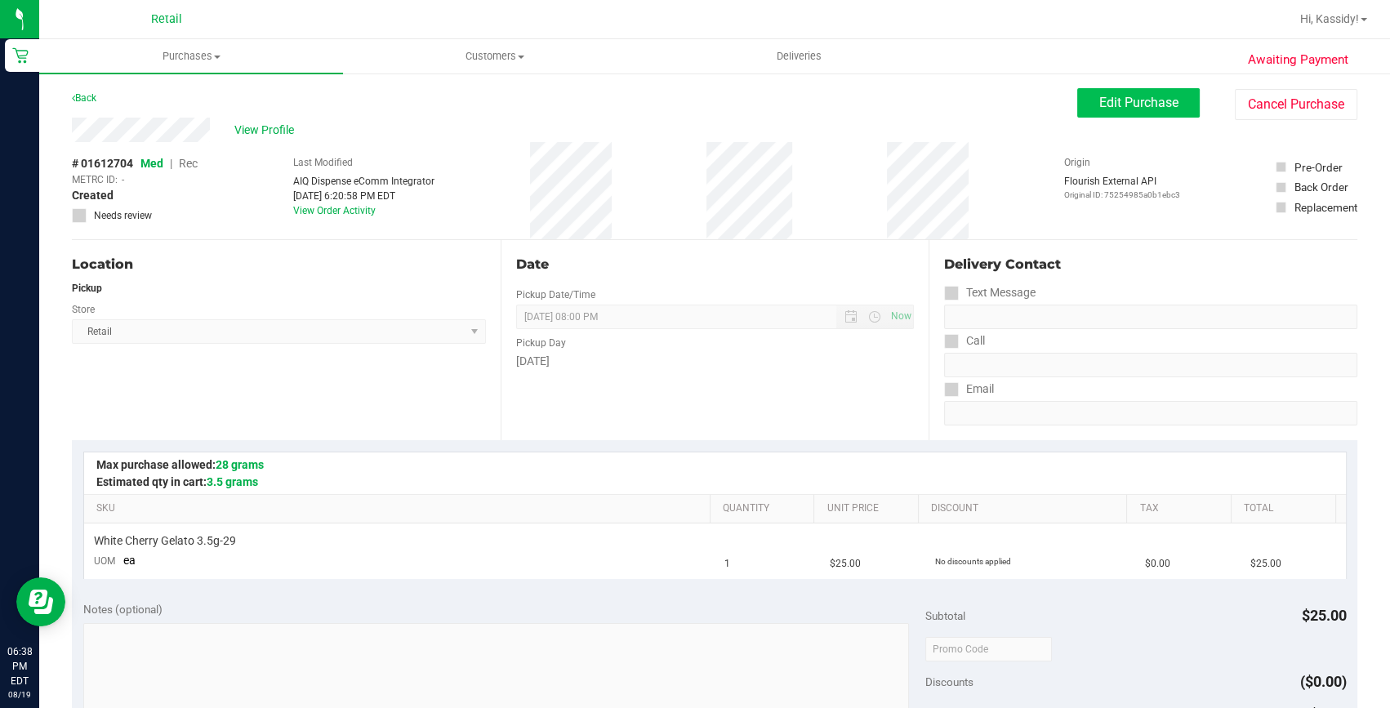
click at [1106, 87] on div "Awaiting Payment Back Edit Purchase Cancel Purchase View Profile # 01612704 Med…" at bounding box center [714, 684] width 1351 height 1225
click at [1106, 99] on span "Edit Purchase" at bounding box center [1138, 103] width 79 height 16
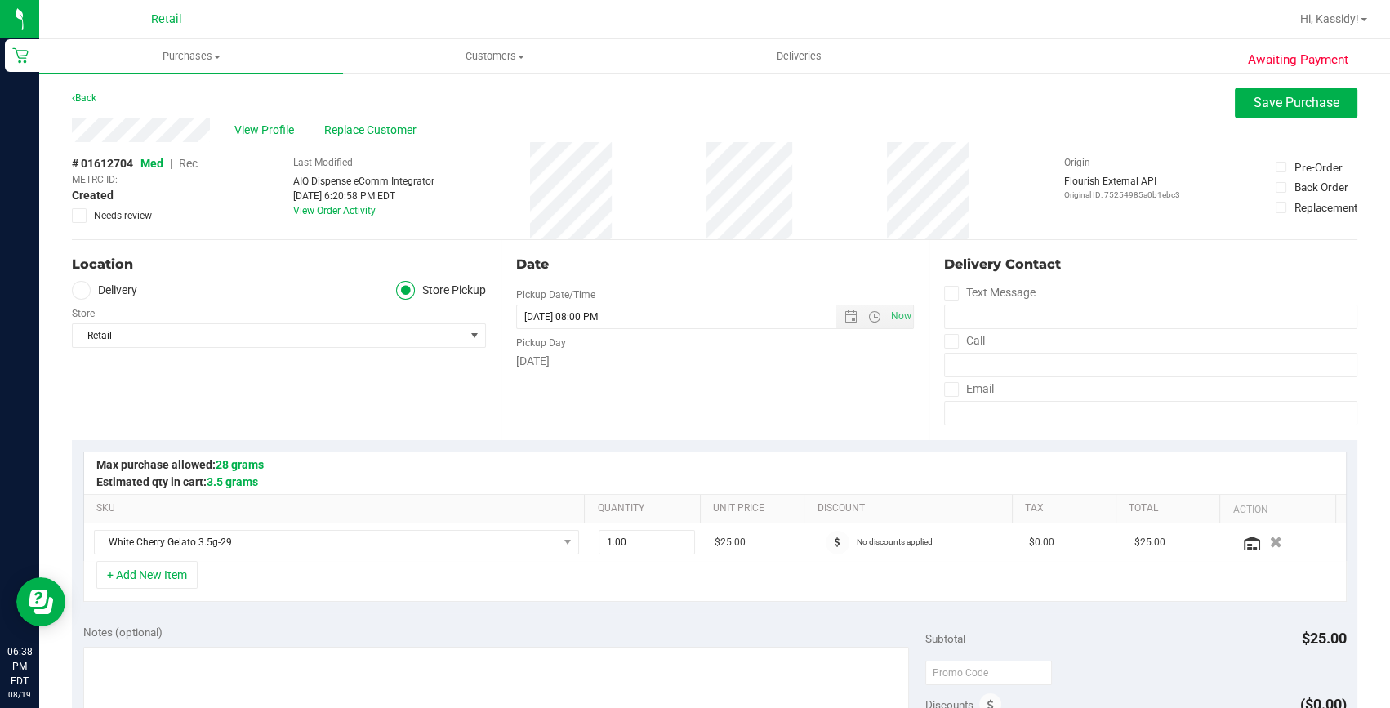
click at [190, 165] on span "Rec" at bounding box center [188, 163] width 19 height 13
click at [1254, 101] on span "Save Purchase" at bounding box center [1297, 103] width 86 height 16
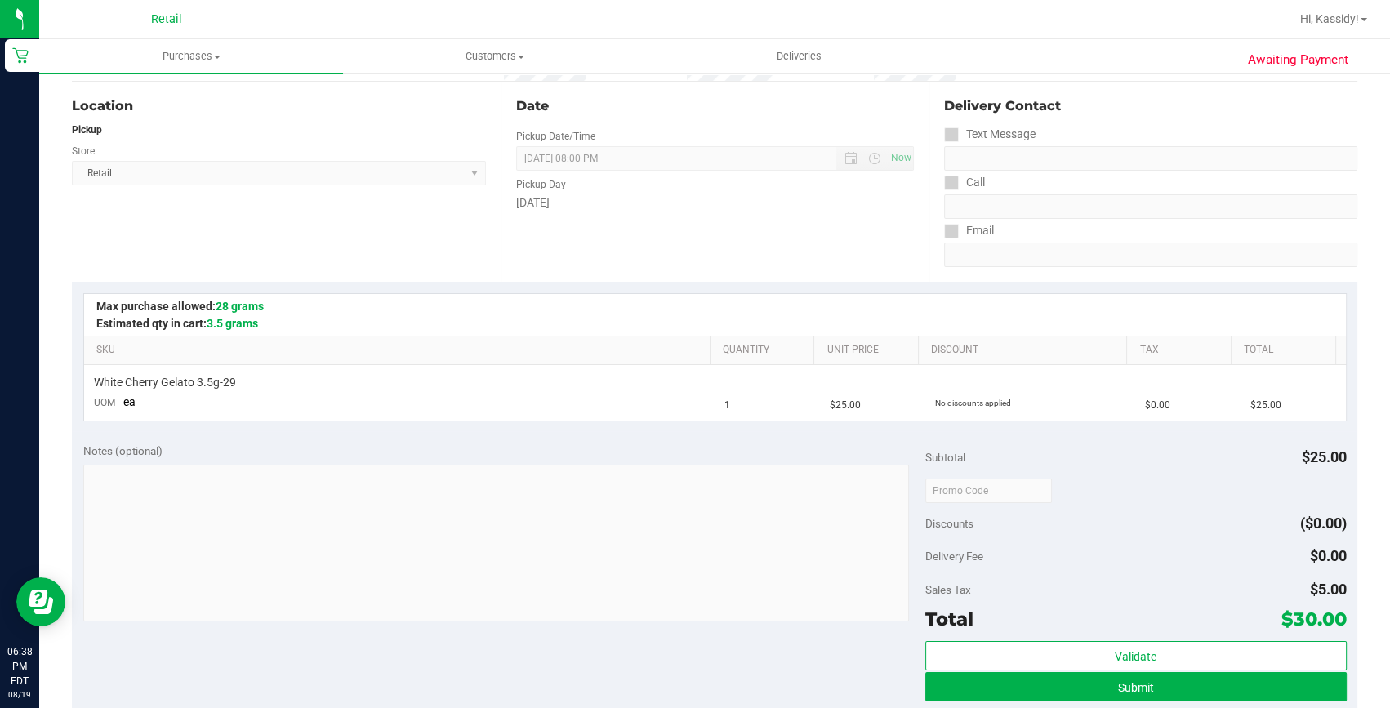
scroll to position [296, 0]
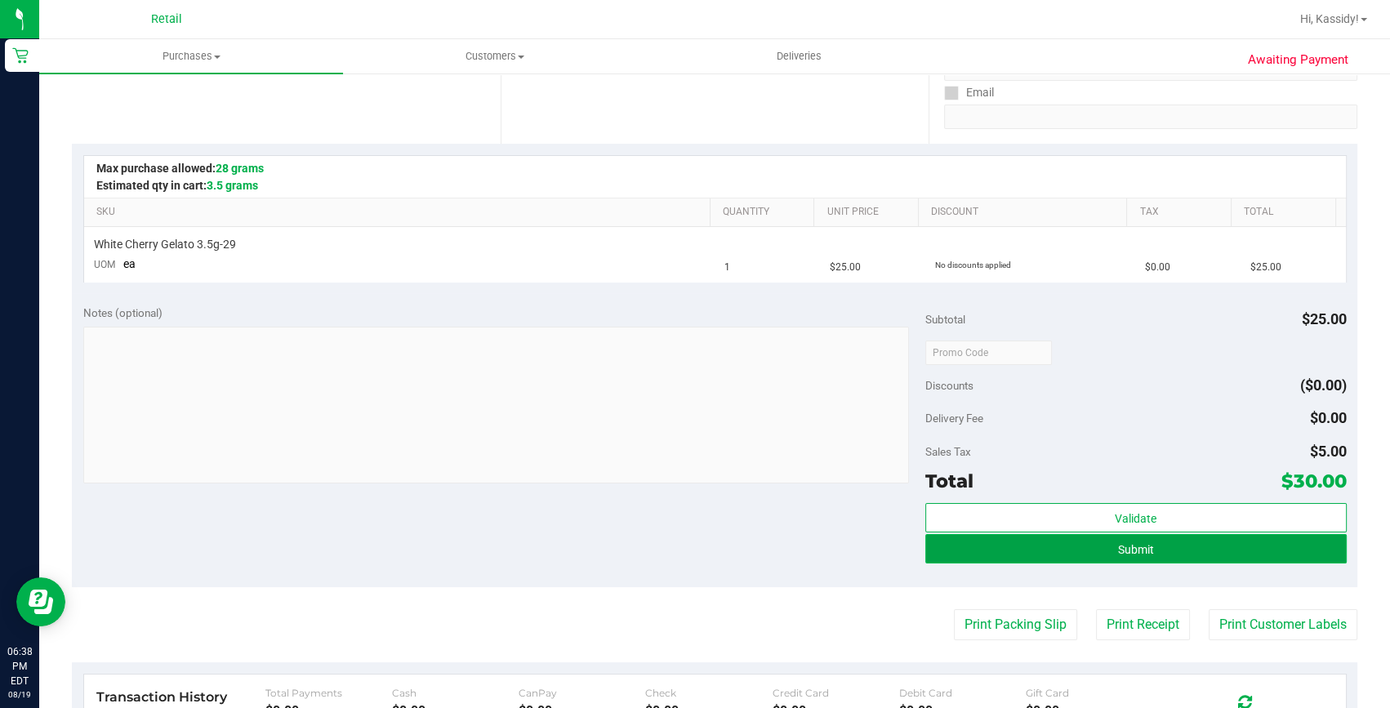
click at [961, 544] on button "Submit" at bounding box center [1135, 548] width 421 height 29
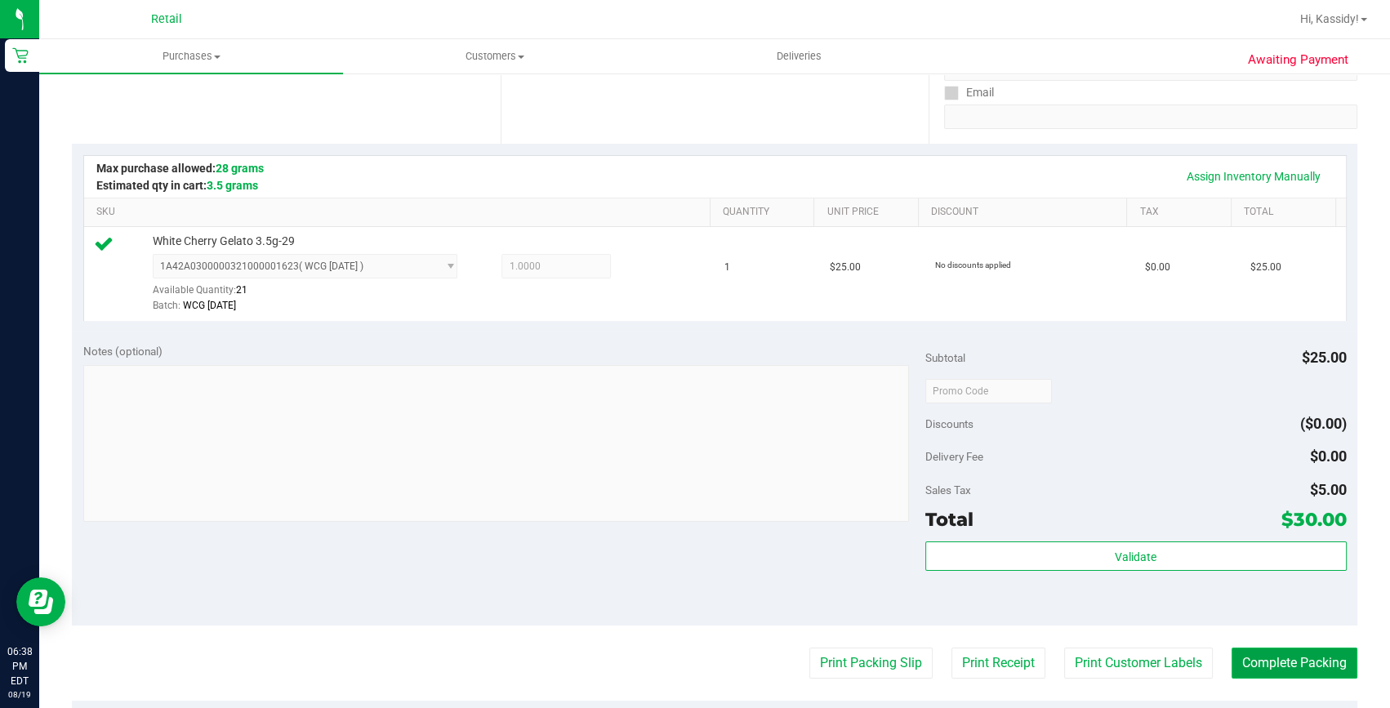
click at [1326, 668] on button "Complete Packing" at bounding box center [1295, 663] width 126 height 31
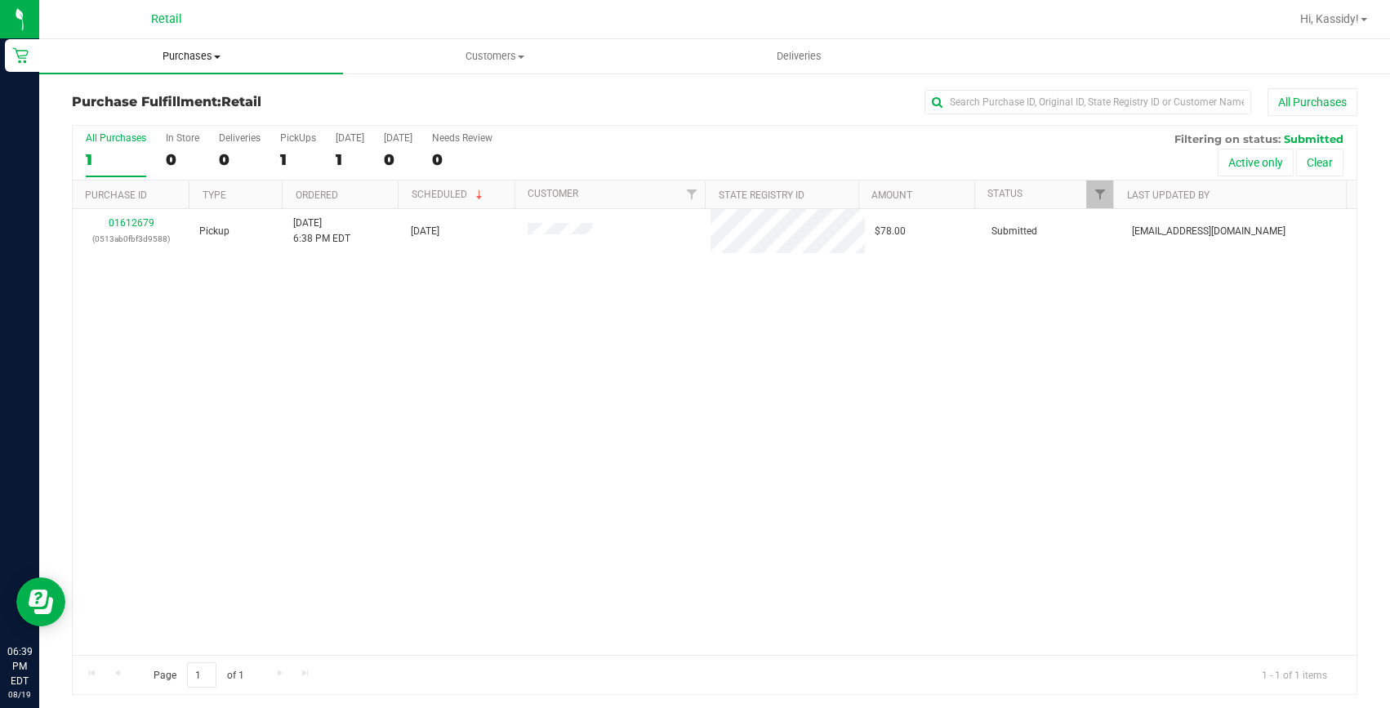
click at [154, 69] on uib-tab-heading "Purchases Summary of purchases Fulfillment All purchases" at bounding box center [191, 56] width 304 height 34
click at [156, 96] on span "Summary of purchases" at bounding box center [122, 98] width 167 height 14
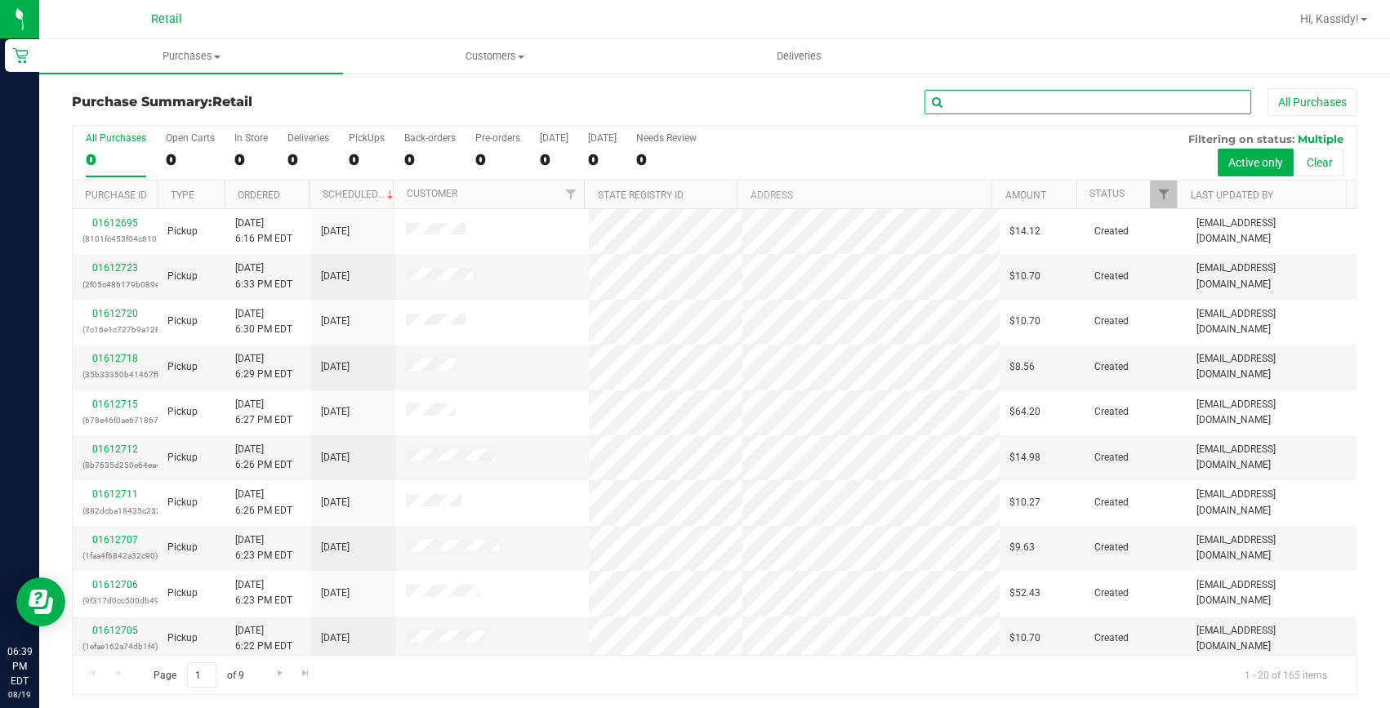
click at [953, 100] on input "text" at bounding box center [1088, 102] width 327 height 25
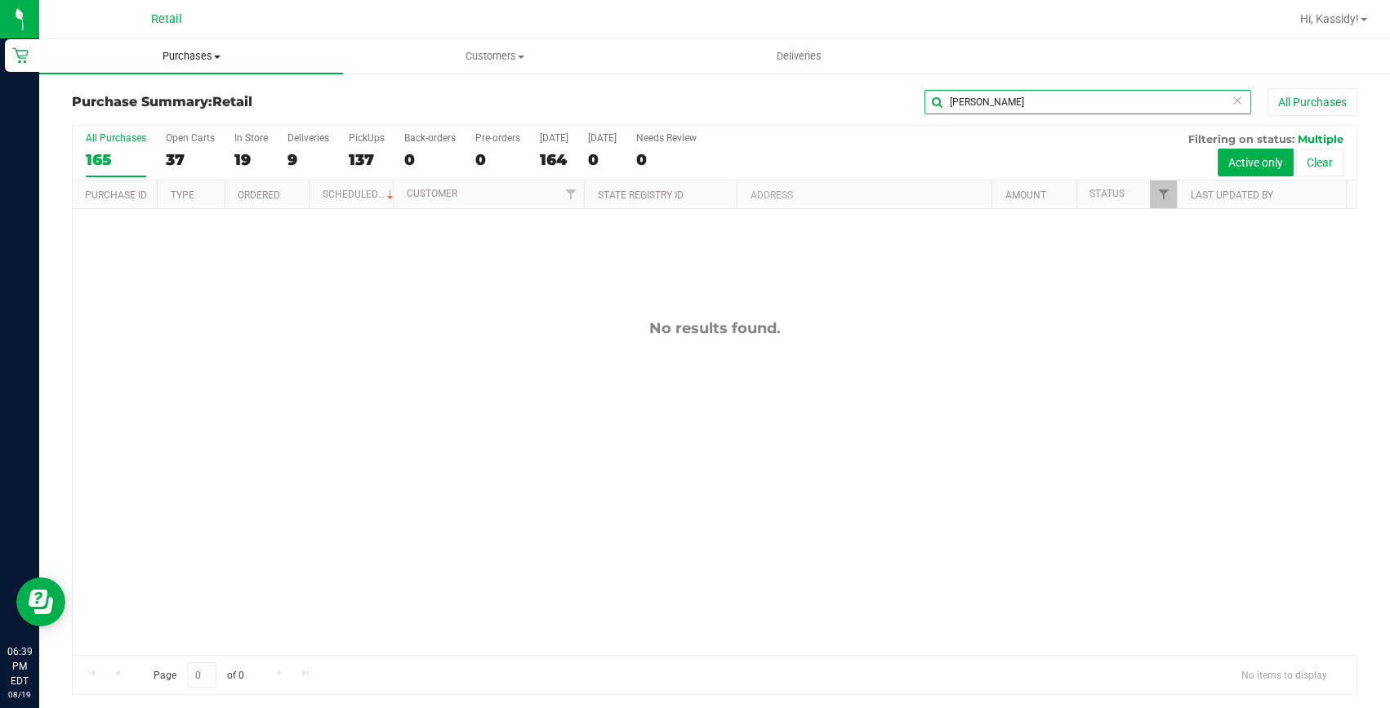
type input "[PERSON_NAME]"
click at [203, 51] on span "Purchases" at bounding box center [191, 56] width 304 height 15
click at [173, 96] on span "Summary of purchases" at bounding box center [122, 98] width 167 height 14
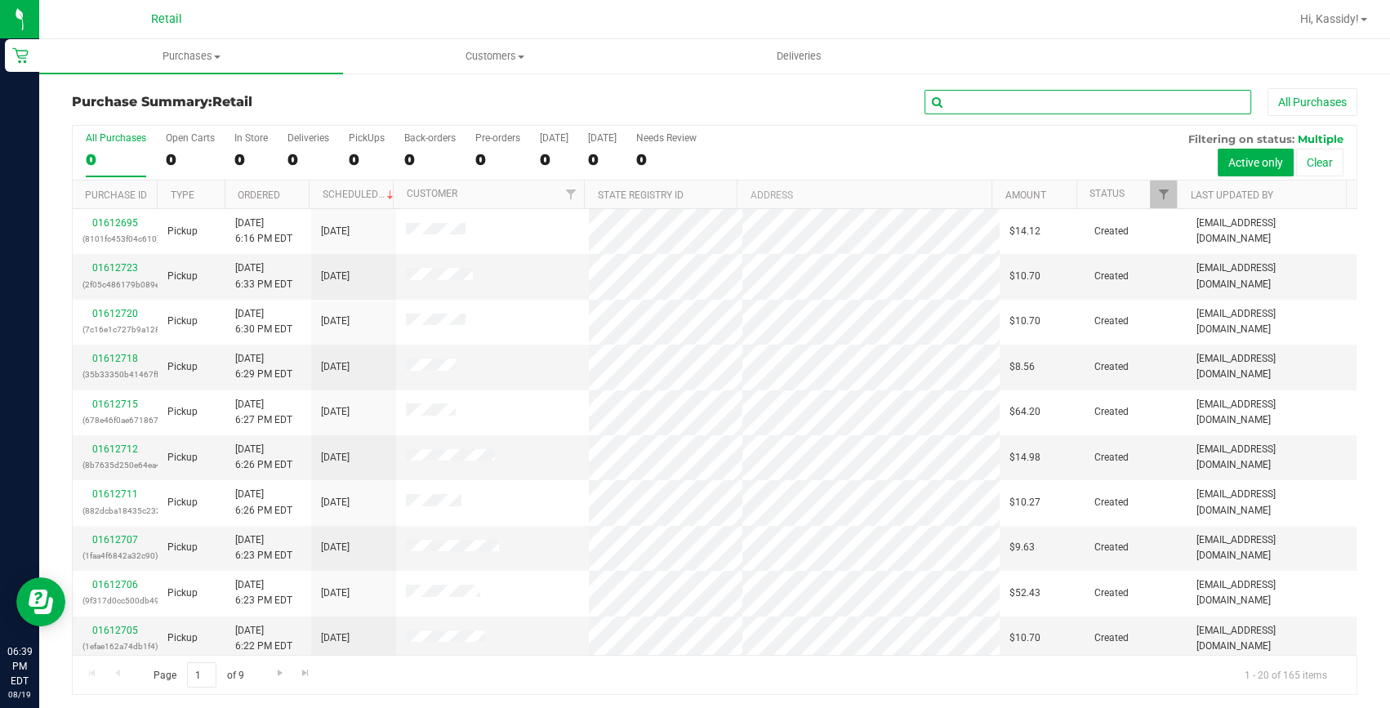
click at [997, 98] on input "text" at bounding box center [1088, 102] width 327 height 25
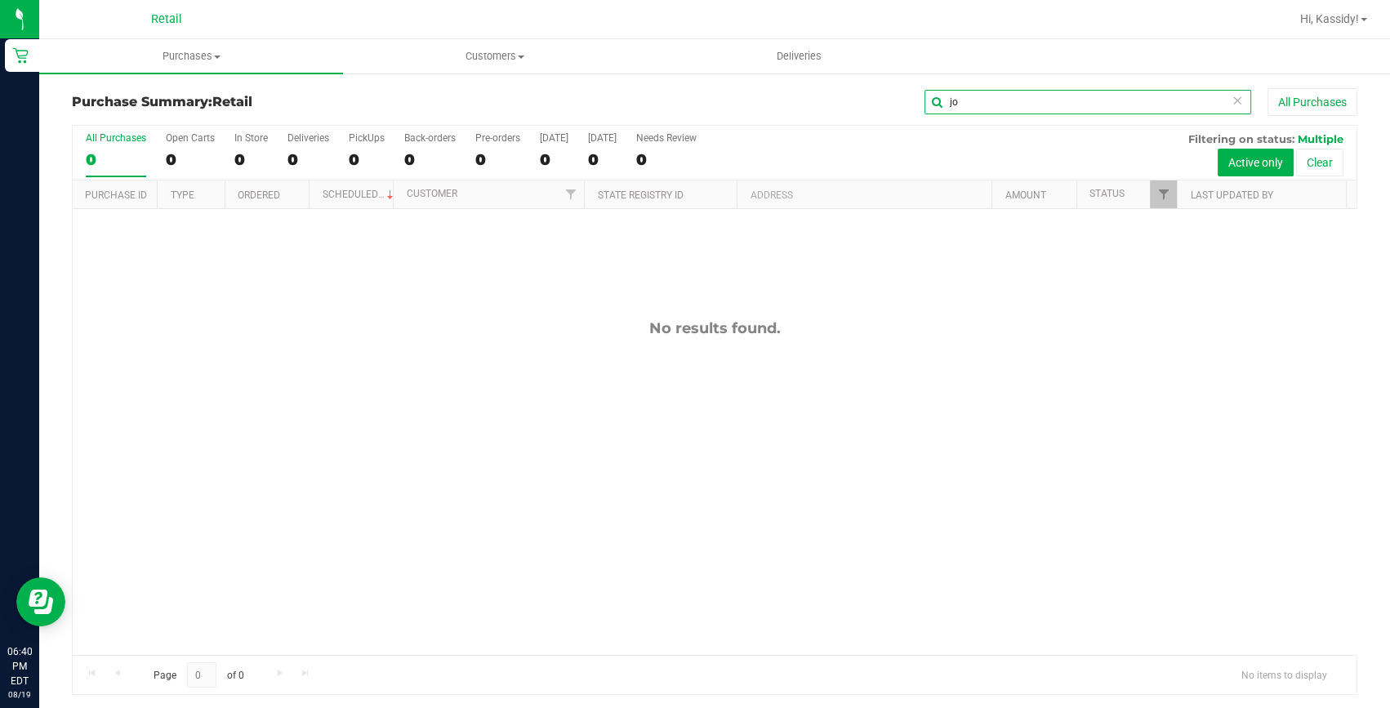
type input "j"
type input "a"
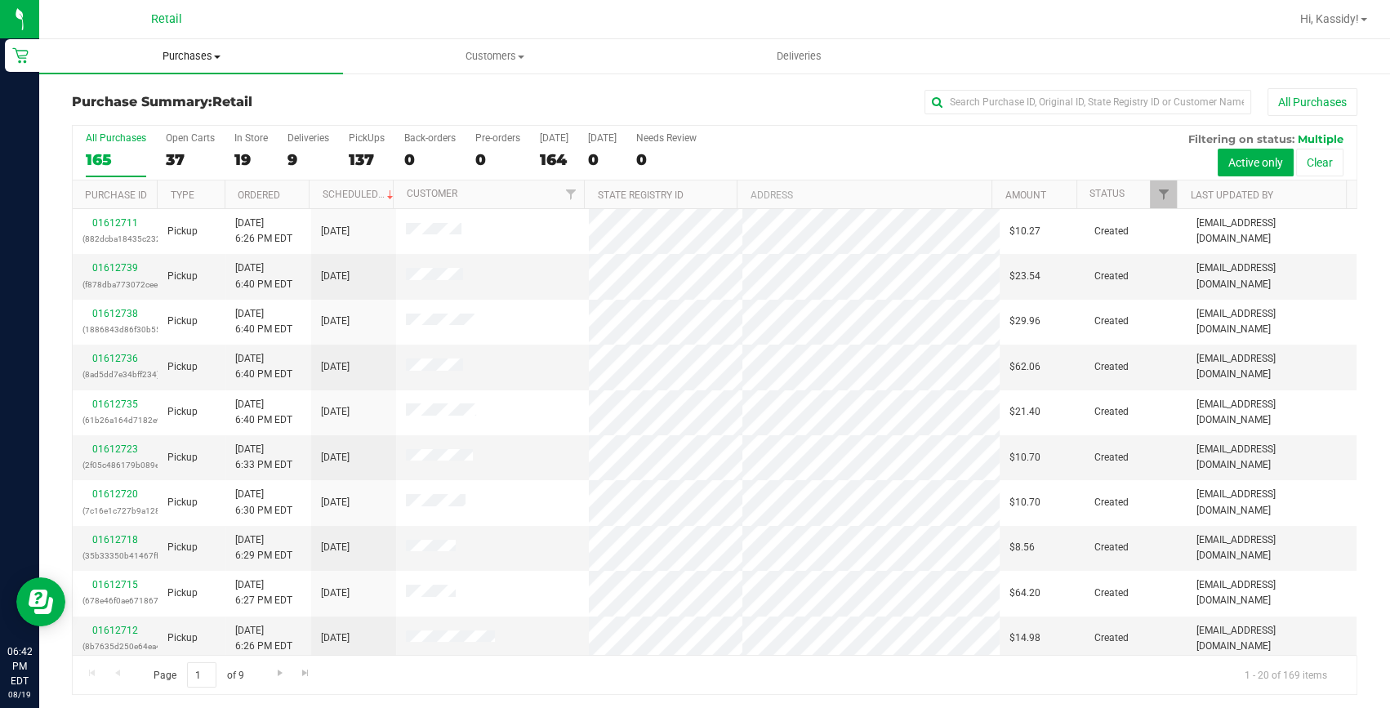
click at [179, 43] on uib-tab-heading "Purchases Summary of purchases Fulfillment All purchases" at bounding box center [191, 56] width 304 height 34
click at [160, 96] on span "Summary of purchases" at bounding box center [122, 98] width 167 height 14
click at [970, 103] on input "text" at bounding box center [1088, 102] width 327 height 25
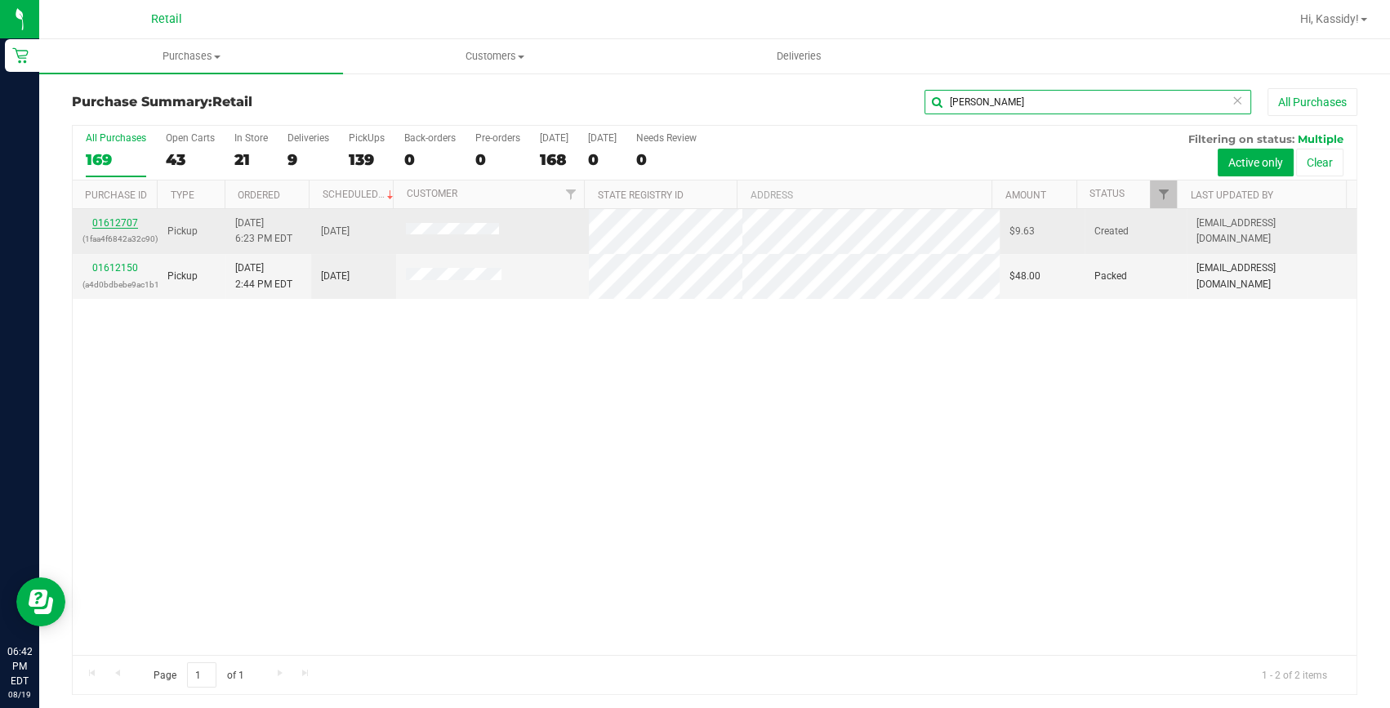
type input "[PERSON_NAME]"
click at [105, 221] on link "01612707" at bounding box center [115, 222] width 46 height 11
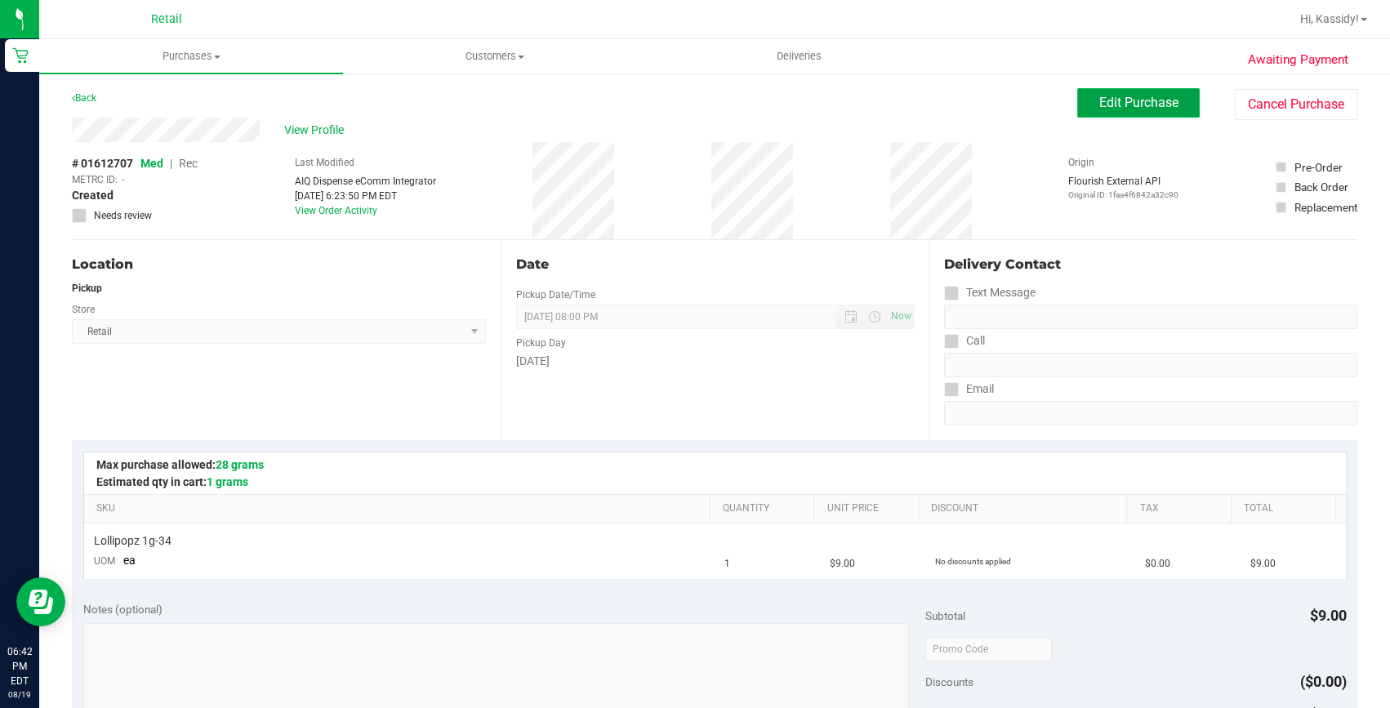
click at [1077, 114] on button "Edit Purchase" at bounding box center [1138, 102] width 123 height 29
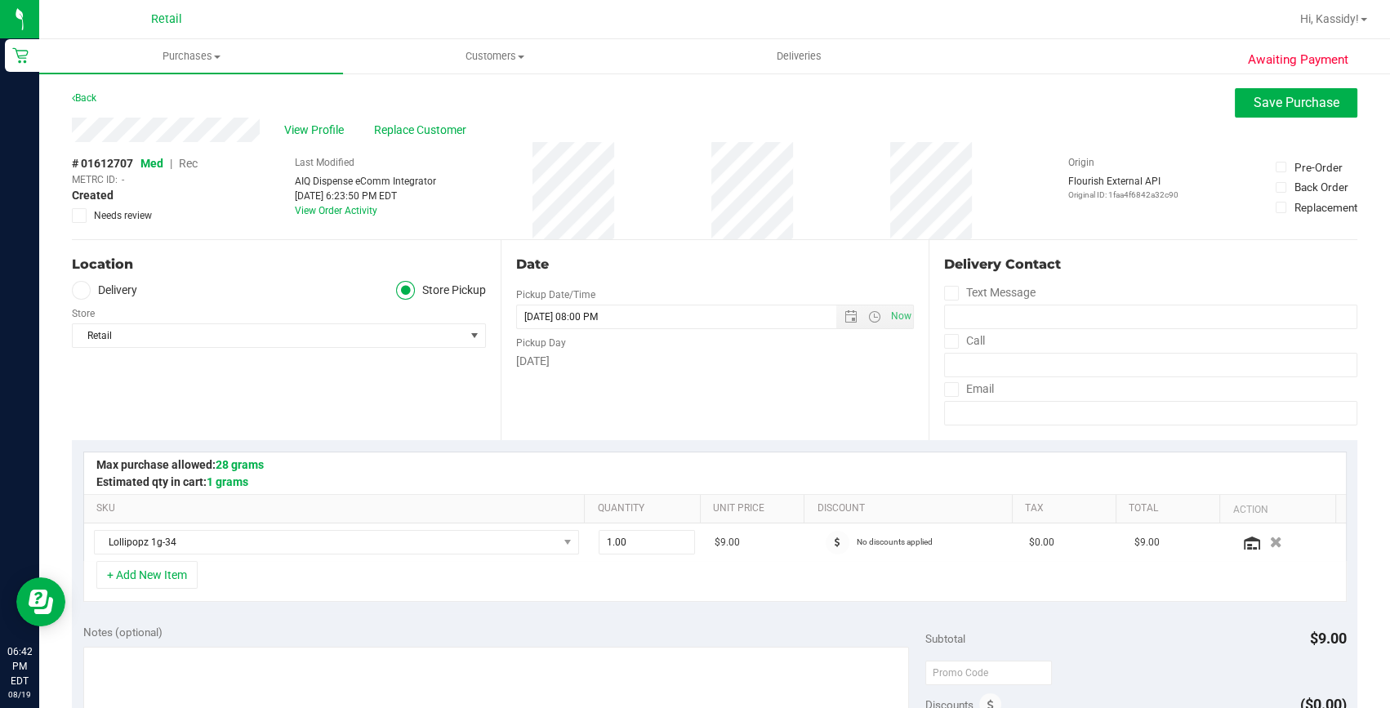
click at [186, 164] on span "Rec" at bounding box center [188, 163] width 19 height 13
click at [1255, 93] on button "Save Purchase" at bounding box center [1296, 102] width 123 height 29
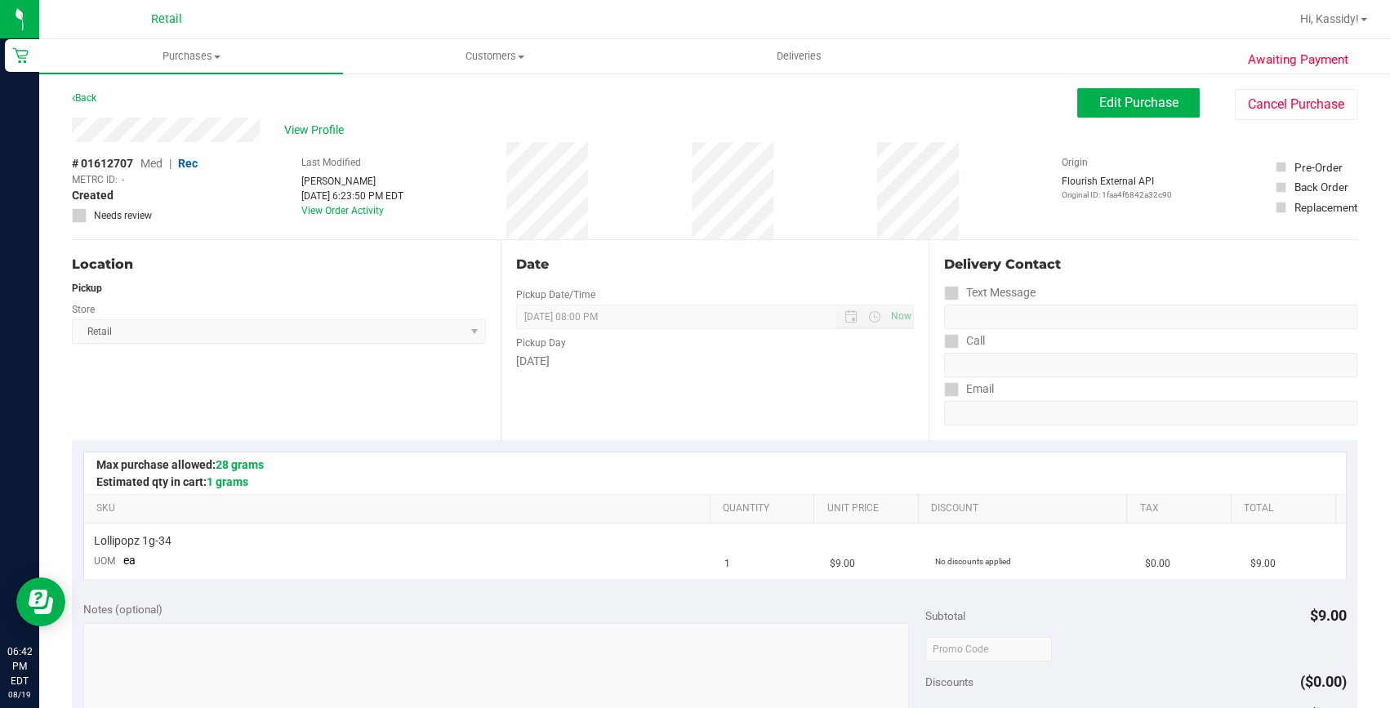
scroll to position [371, 0]
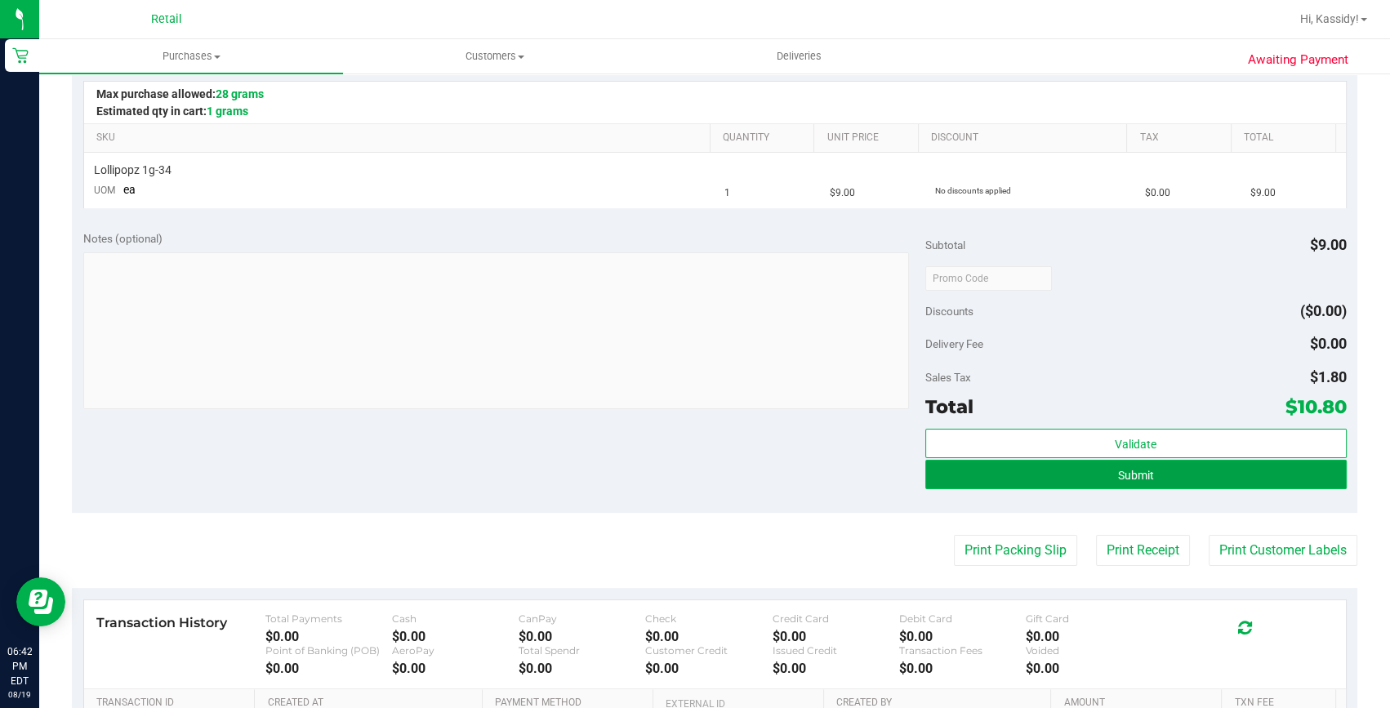
click at [934, 461] on button "Submit" at bounding box center [1135, 474] width 421 height 29
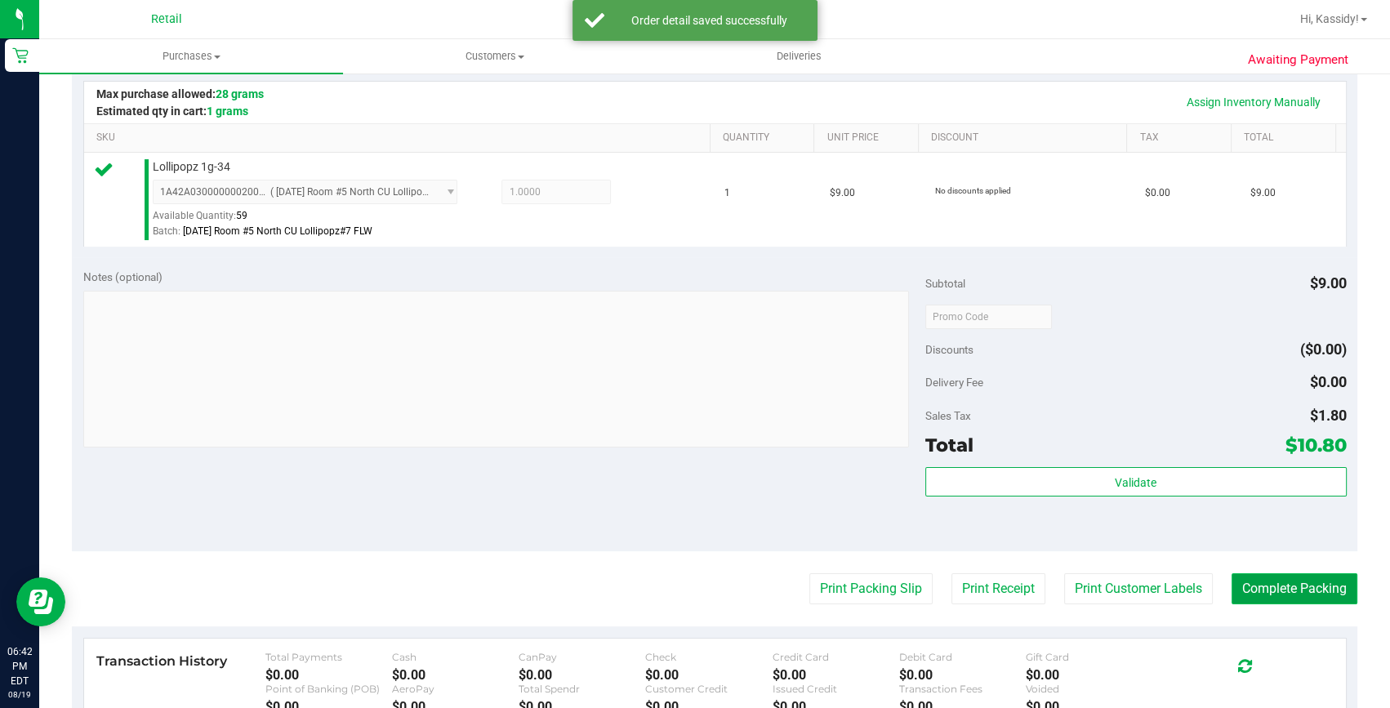
click at [1283, 579] on button "Complete Packing" at bounding box center [1295, 588] width 126 height 31
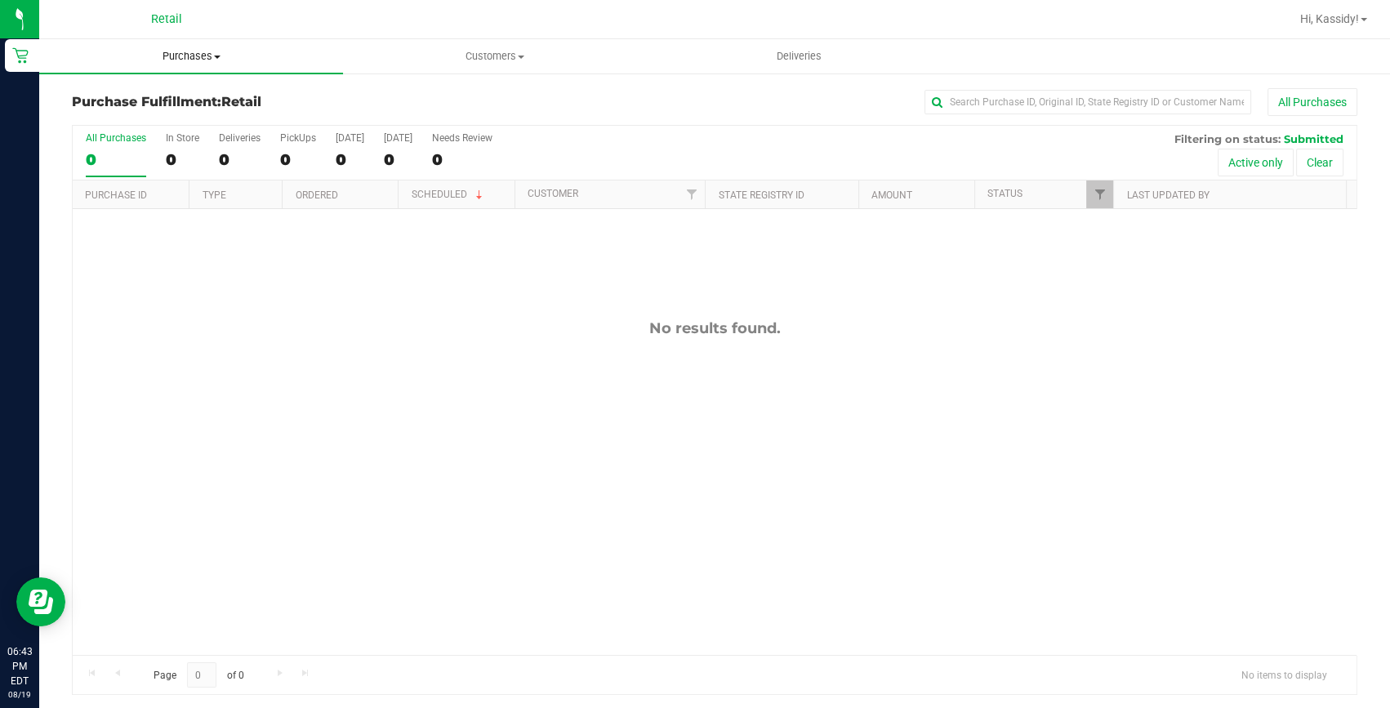
drag, startPoint x: 200, startPoint y: 64, endPoint x: 168, endPoint y: 74, distance: 33.6
click at [200, 64] on uib-tab-heading "Purchases Summary of purchases Fulfillment All purchases" at bounding box center [191, 56] width 304 height 34
click at [142, 91] on span "Summary of purchases" at bounding box center [122, 98] width 167 height 14
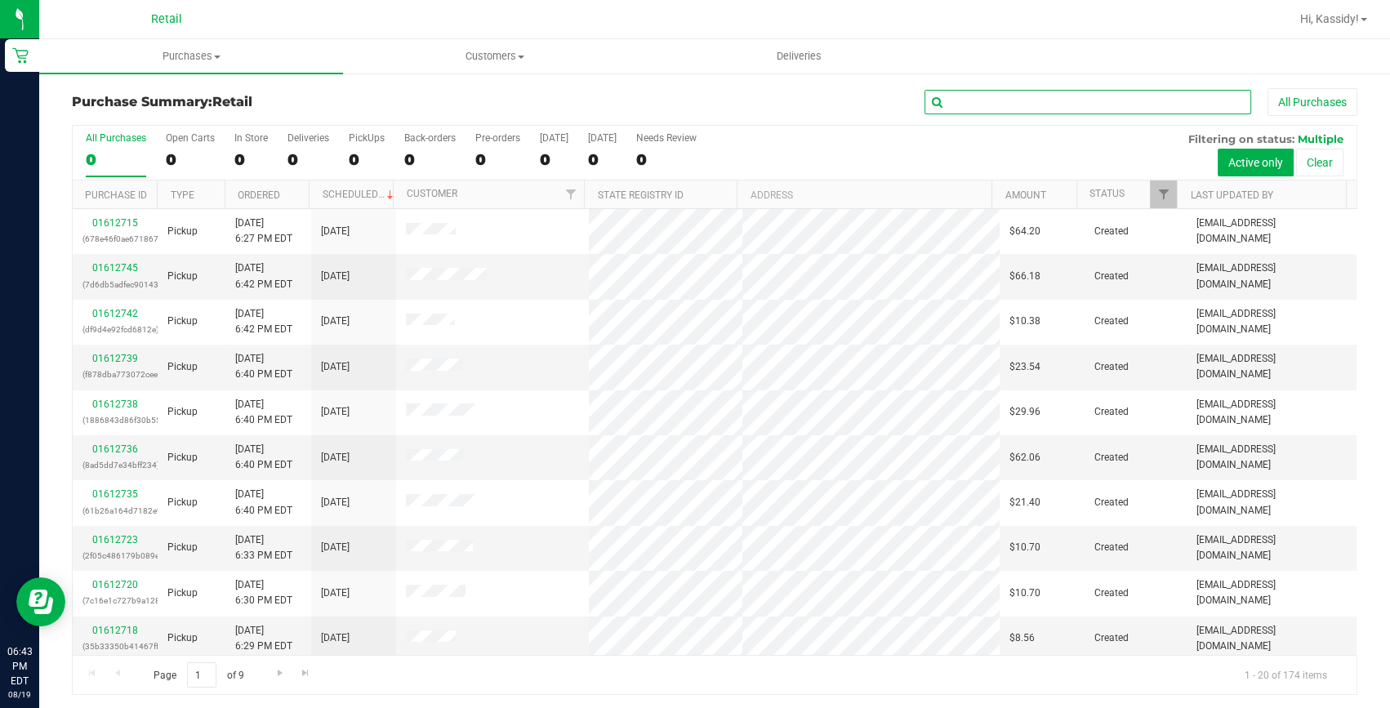
click at [997, 97] on input "text" at bounding box center [1088, 102] width 327 height 25
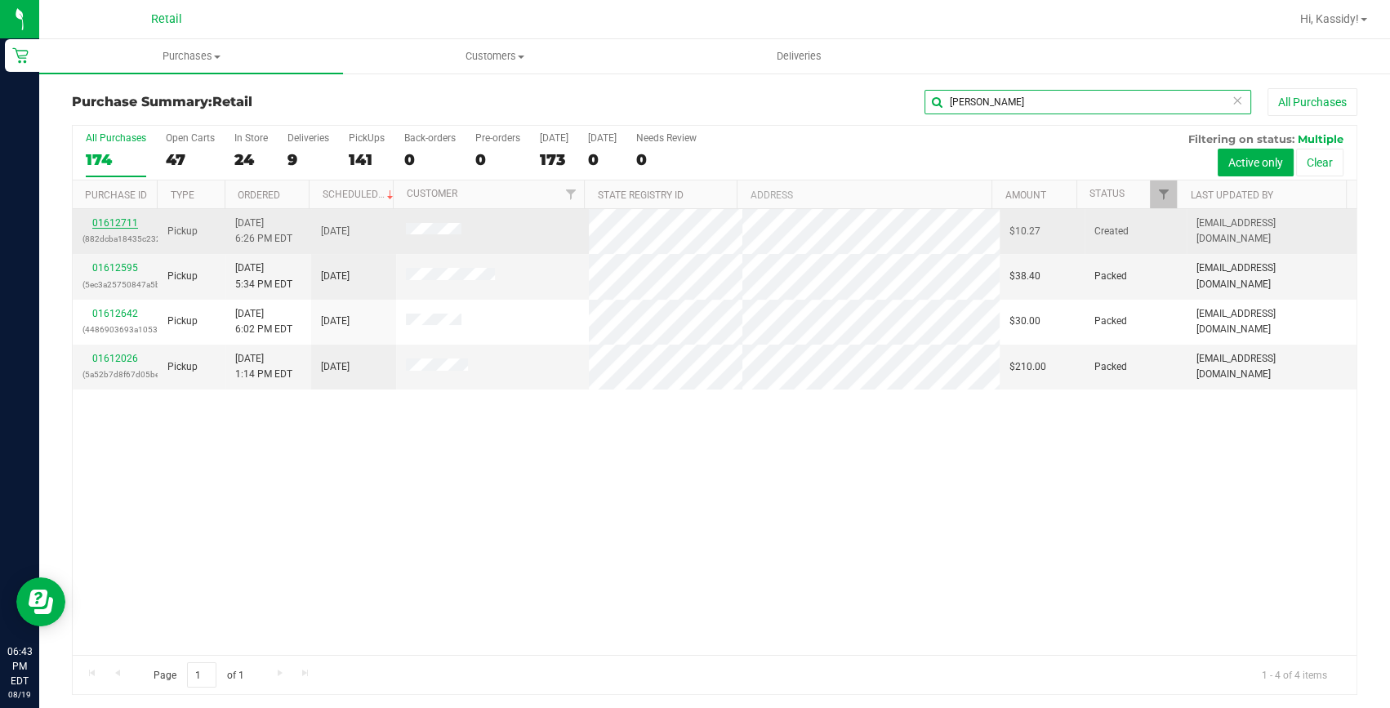
type input "[PERSON_NAME]"
click at [132, 225] on link "01612711" at bounding box center [115, 222] width 46 height 11
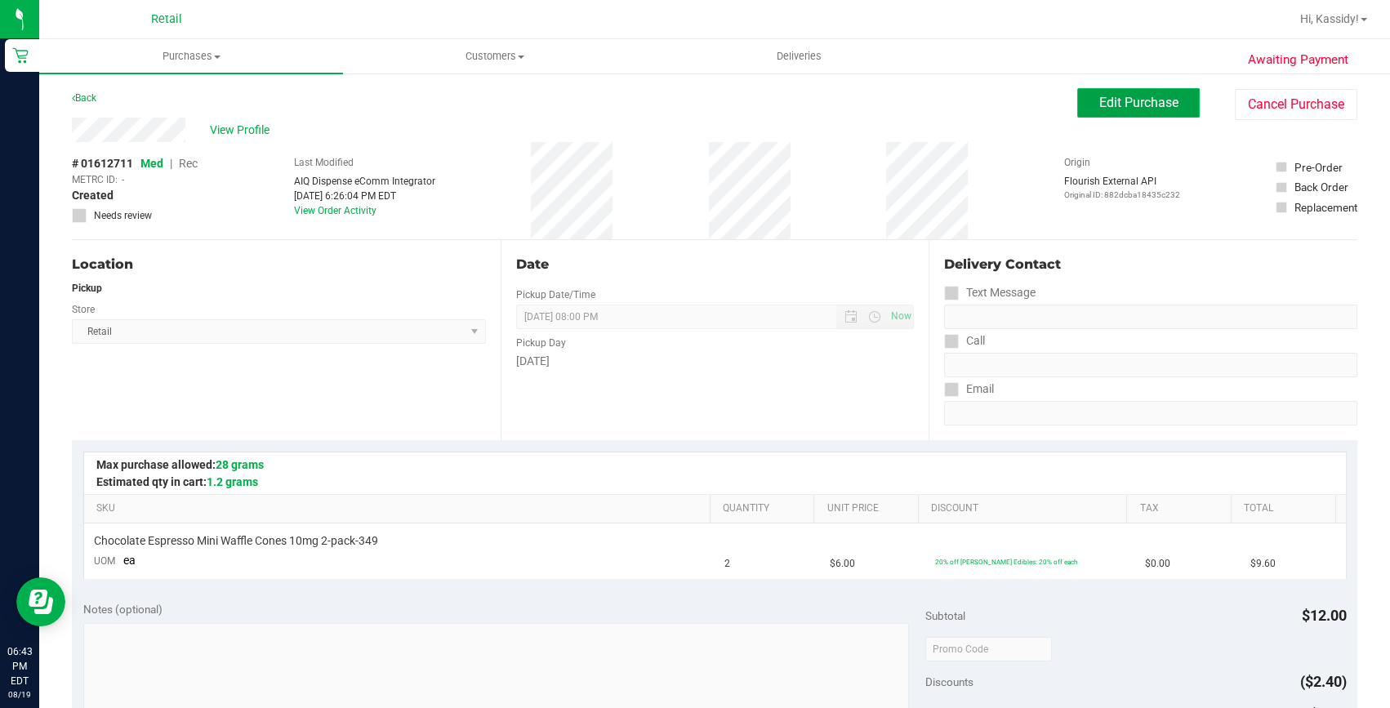
click at [1146, 105] on span "Edit Purchase" at bounding box center [1138, 103] width 79 height 16
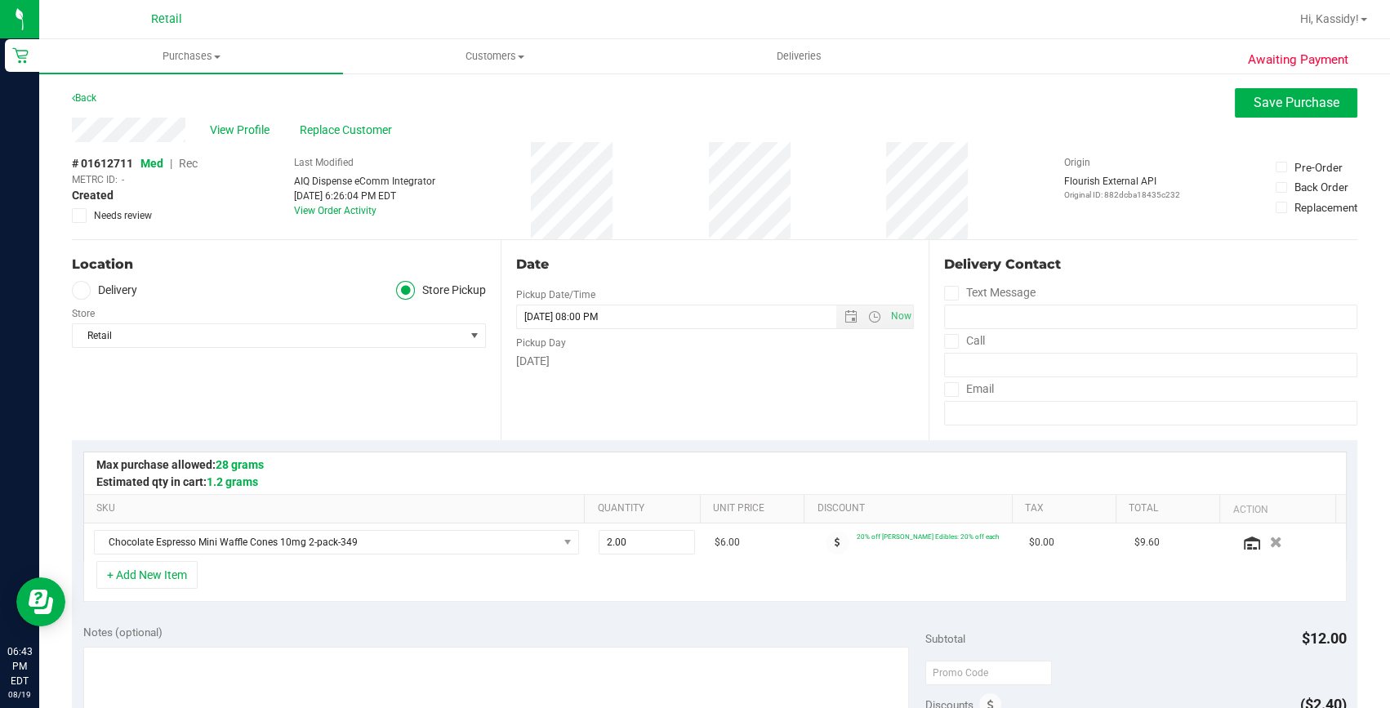
click at [191, 168] on span "Rec" at bounding box center [188, 163] width 19 height 13
click at [1235, 90] on button "Save Purchase" at bounding box center [1296, 102] width 123 height 29
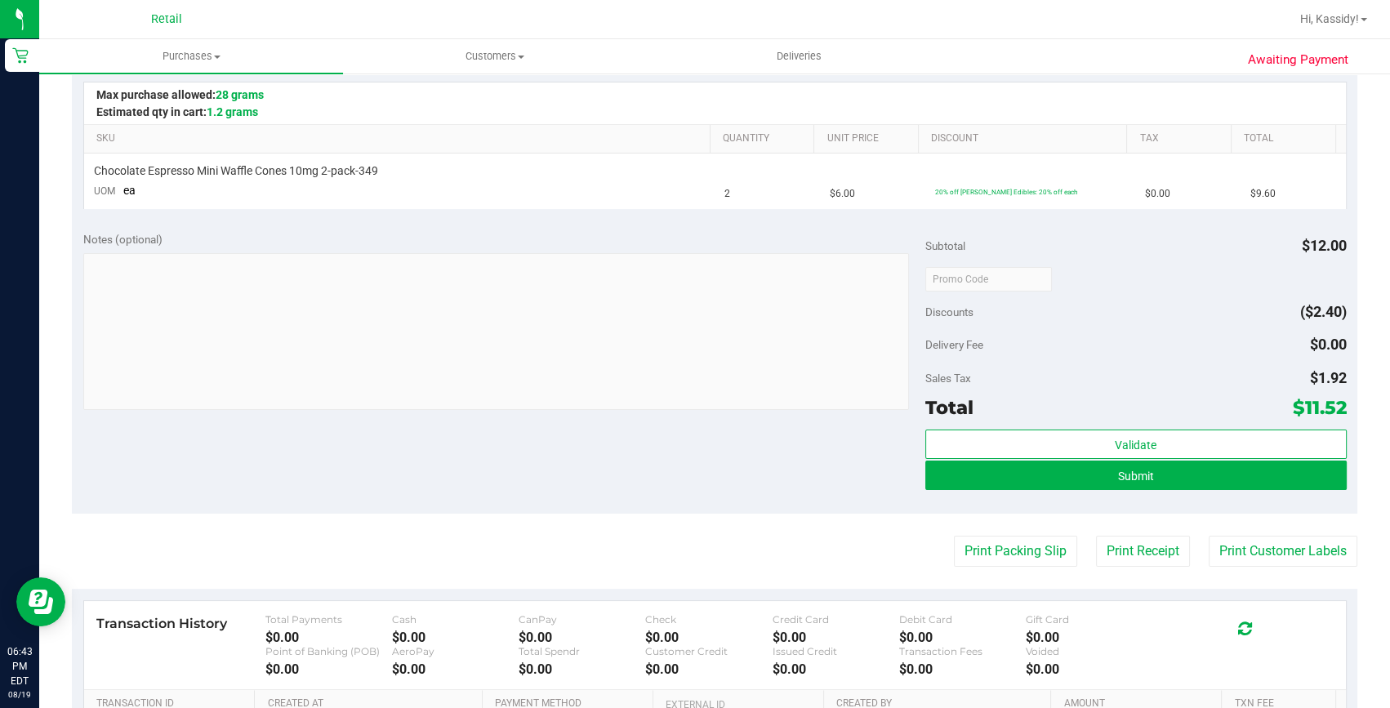
scroll to position [371, 0]
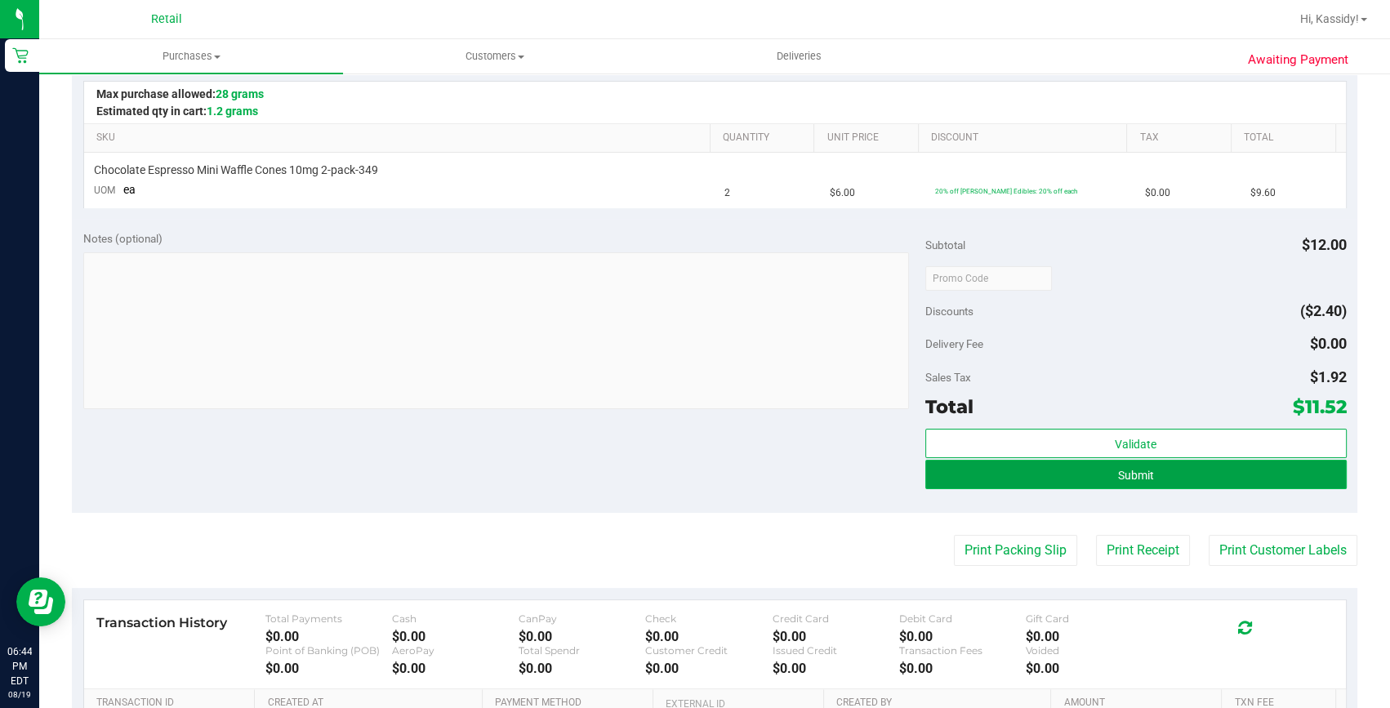
click at [998, 485] on button "Submit" at bounding box center [1135, 474] width 421 height 29
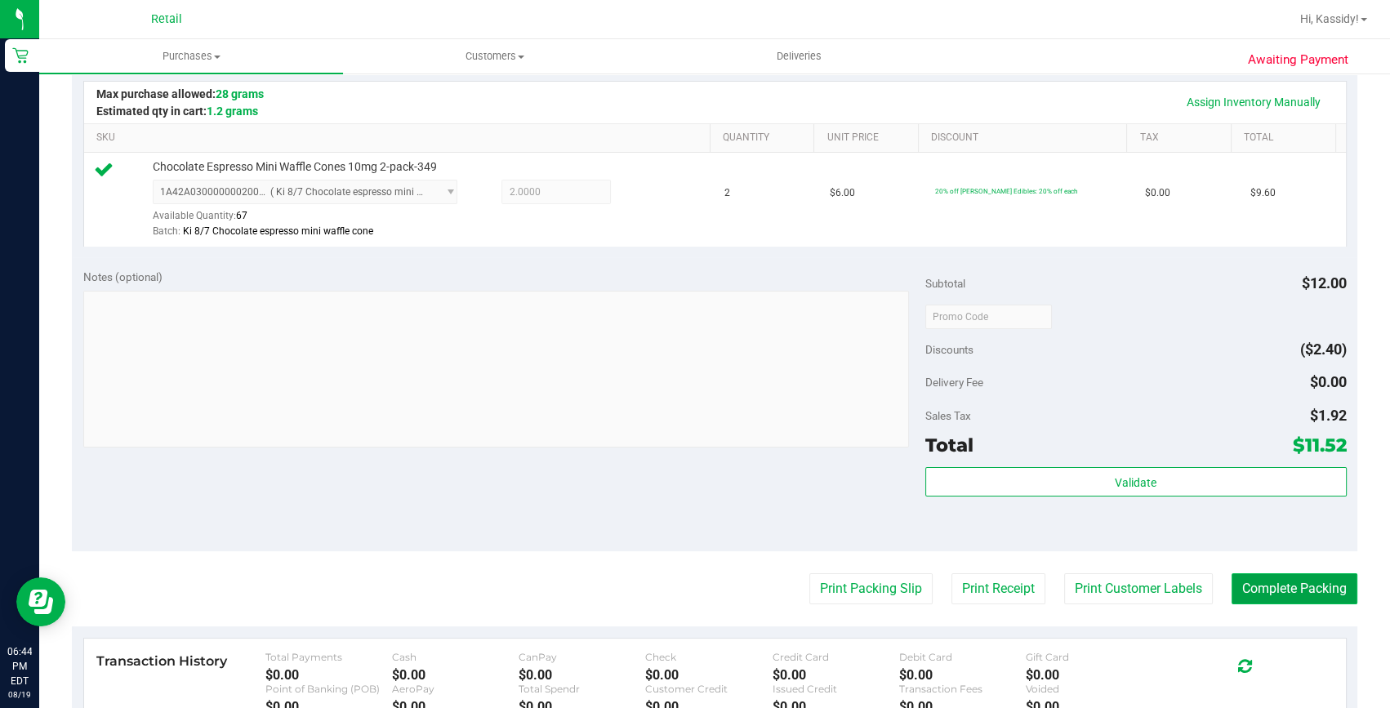
click at [1288, 582] on button "Complete Packing" at bounding box center [1295, 588] width 126 height 31
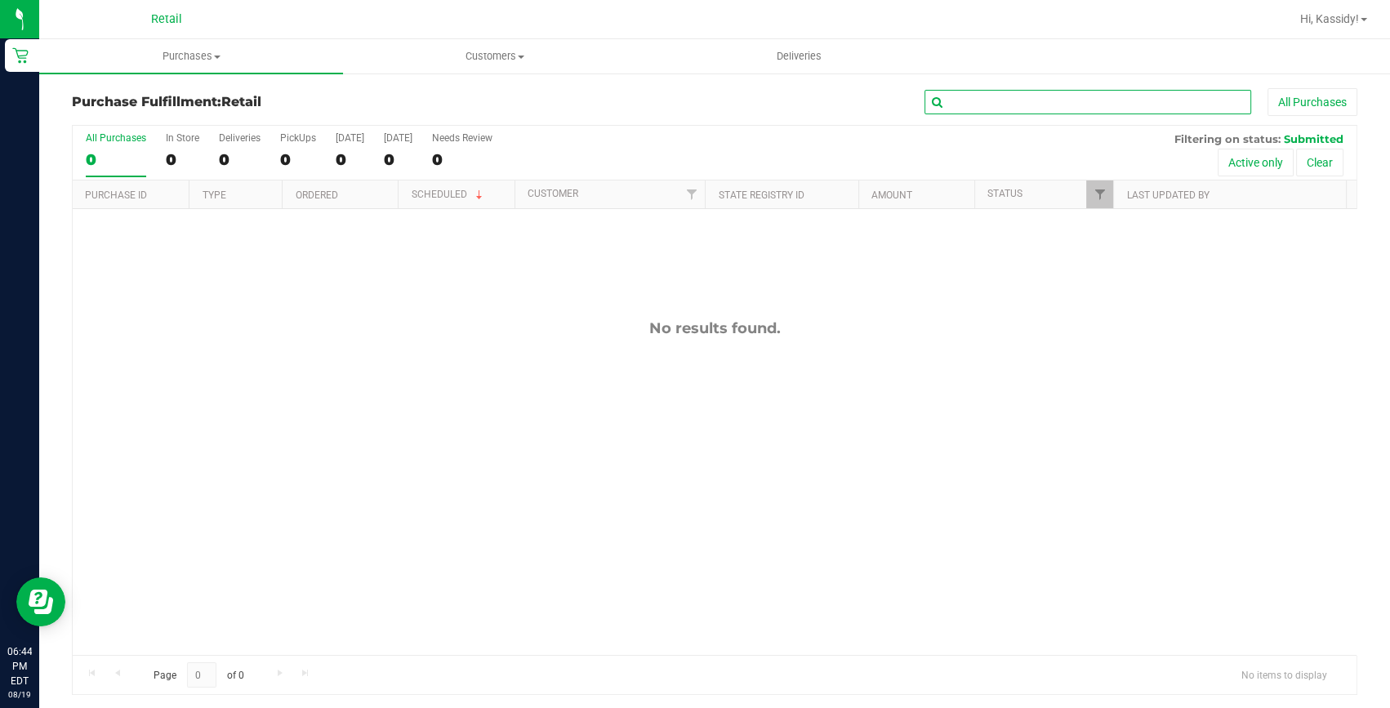
click at [1059, 90] on input "text" at bounding box center [1088, 102] width 327 height 25
click at [164, 49] on span "Purchases" at bounding box center [191, 56] width 304 height 15
click at [162, 99] on span "Summary of purchases" at bounding box center [122, 98] width 167 height 14
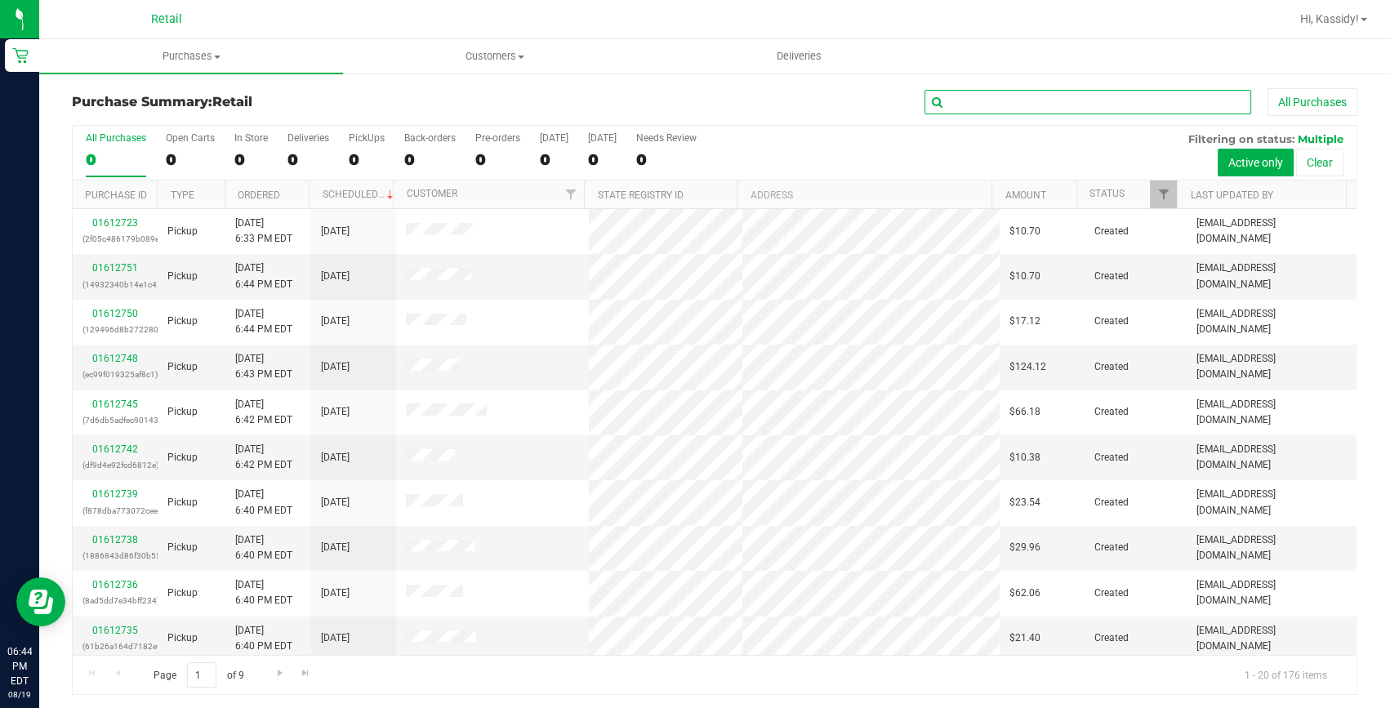
click at [990, 103] on input "text" at bounding box center [1088, 102] width 327 height 25
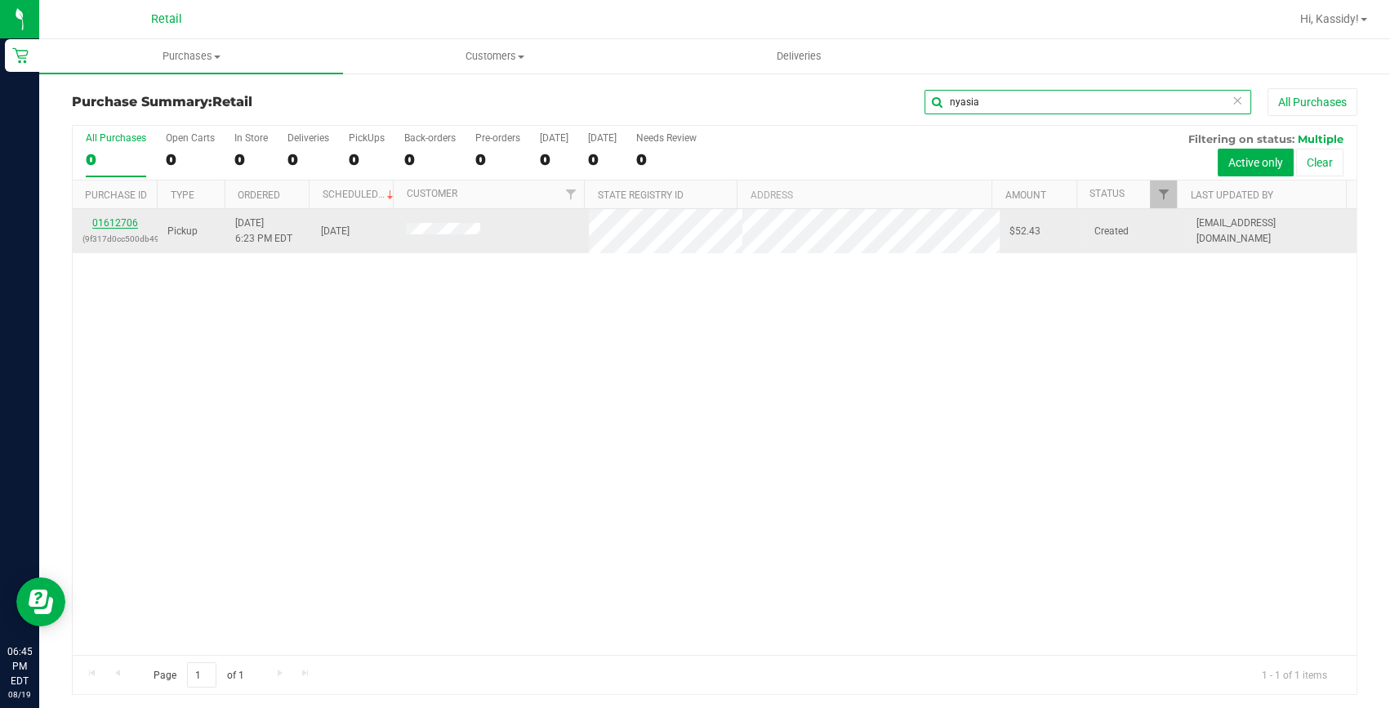
type input "nyasia"
click at [132, 223] on link "01612706" at bounding box center [115, 222] width 46 height 11
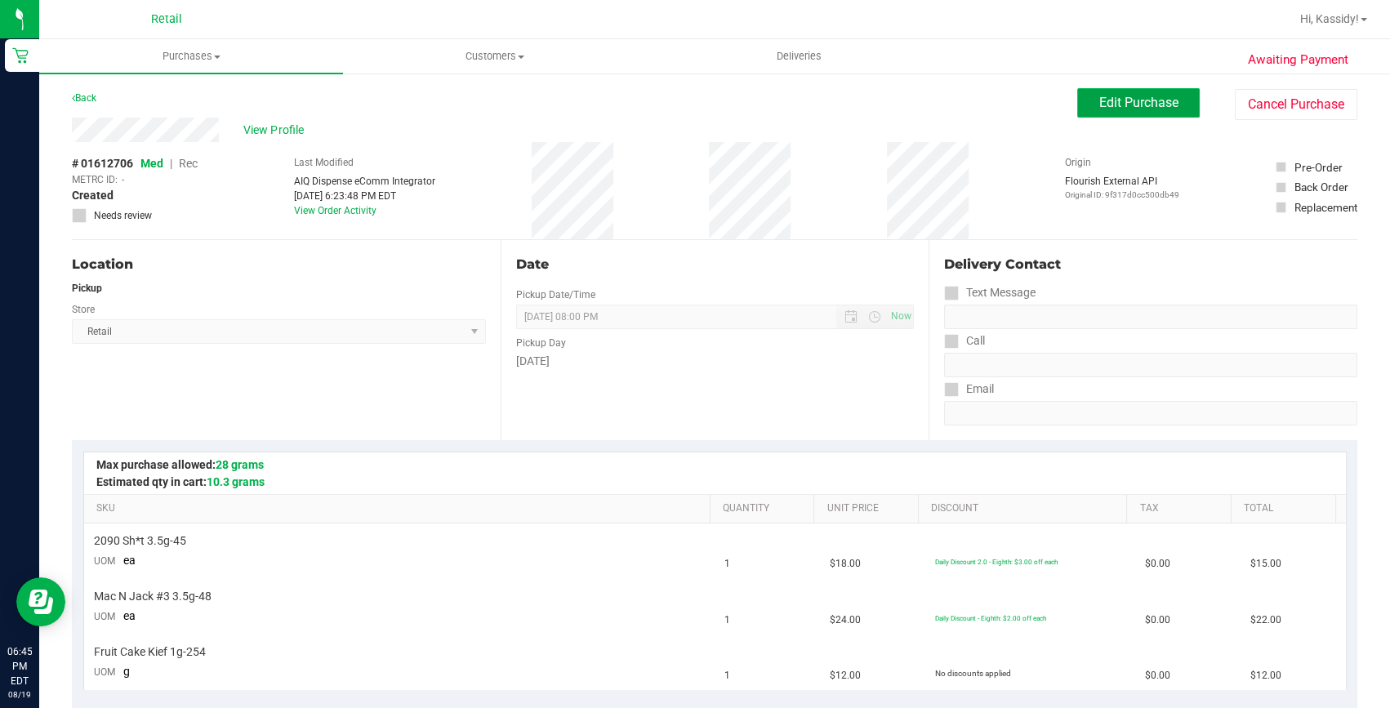
click at [1086, 114] on button "Edit Purchase" at bounding box center [1138, 102] width 123 height 29
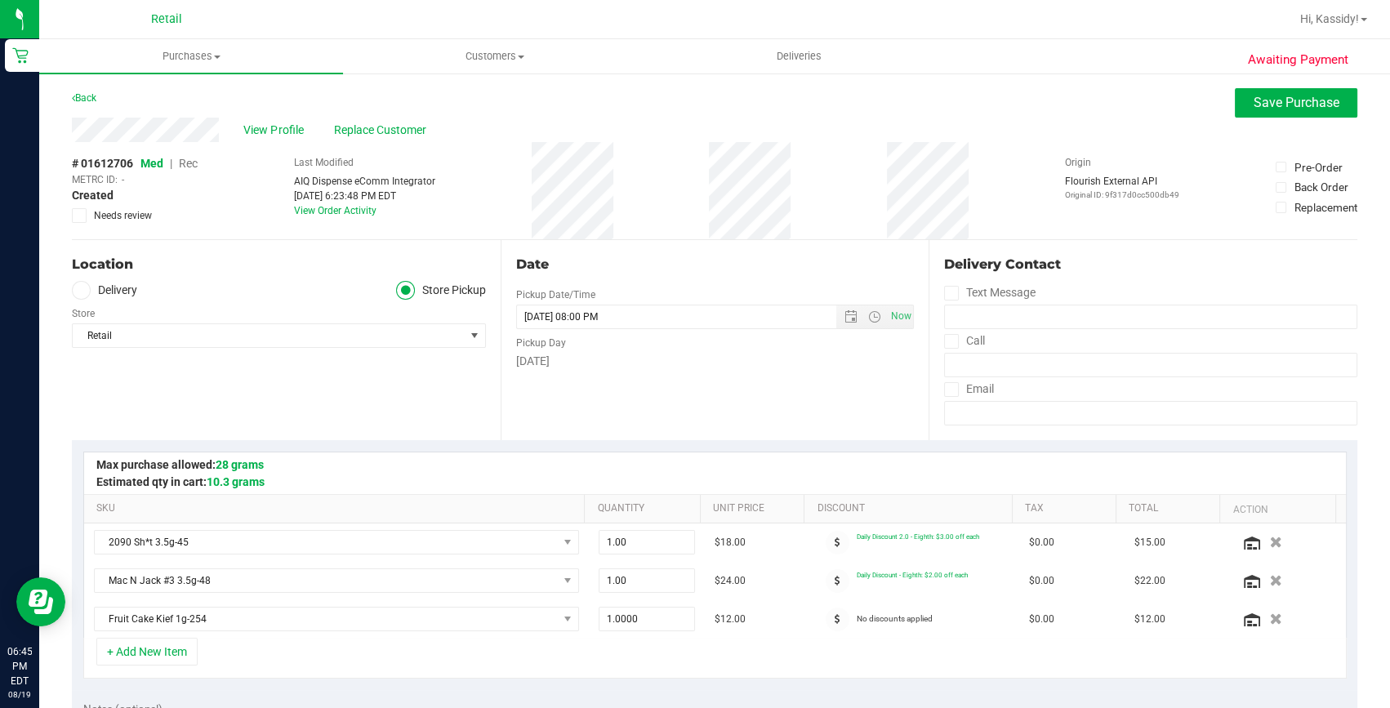
click at [186, 158] on span "Rec" at bounding box center [188, 163] width 19 height 13
click at [1235, 106] on button "Save Purchase" at bounding box center [1296, 102] width 123 height 29
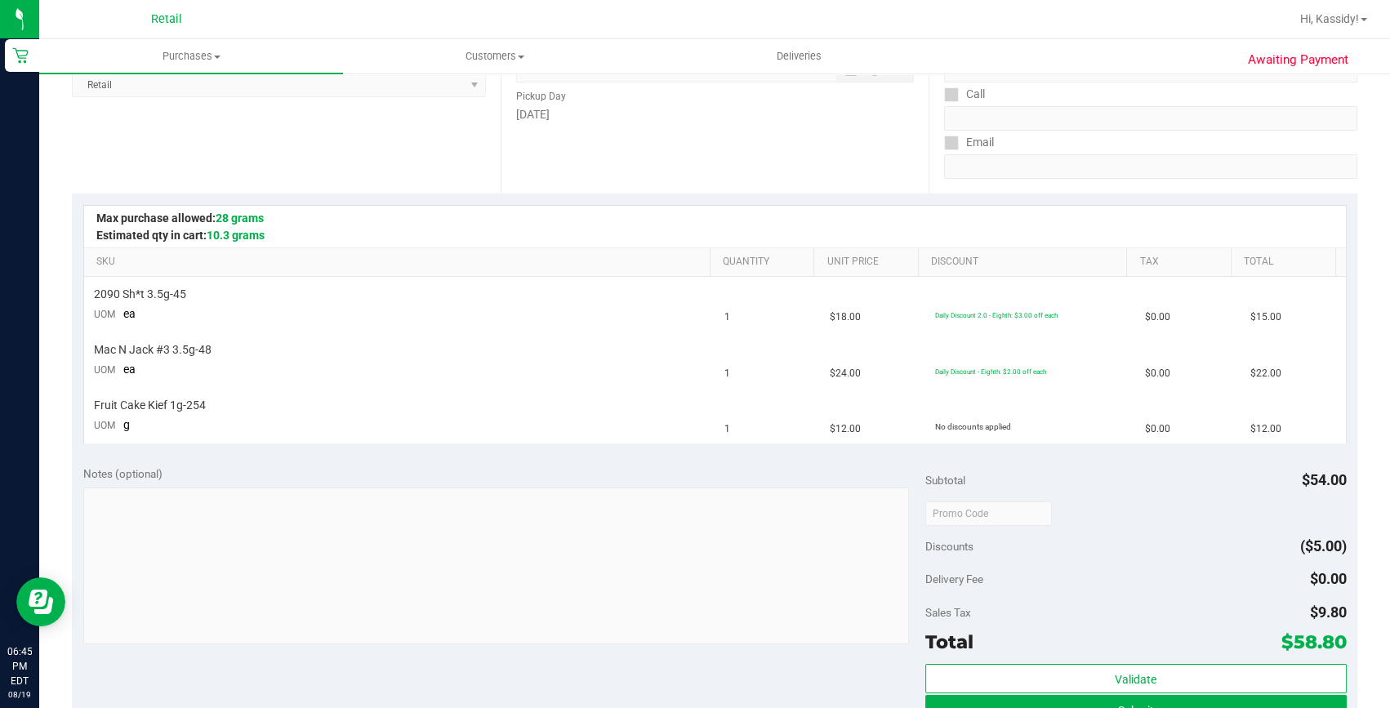
scroll to position [296, 0]
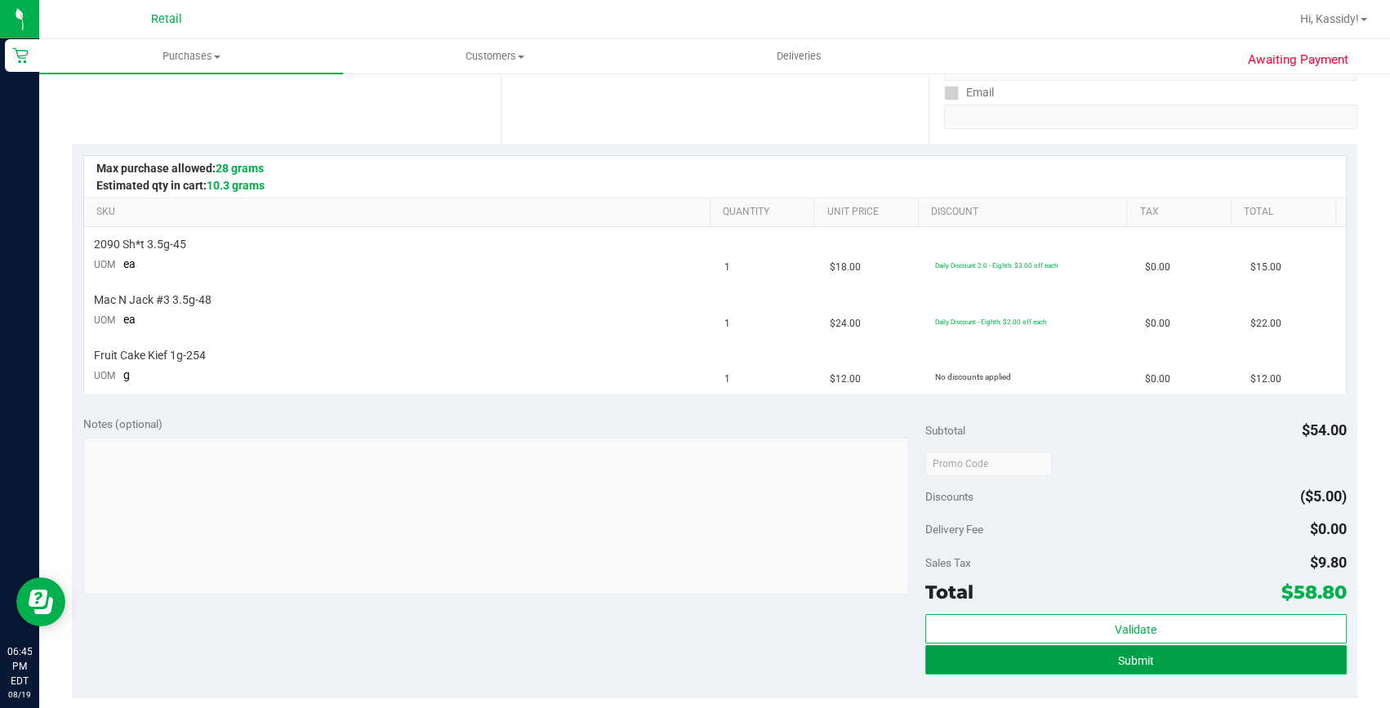
click at [1029, 658] on button "Submit" at bounding box center [1135, 659] width 421 height 29
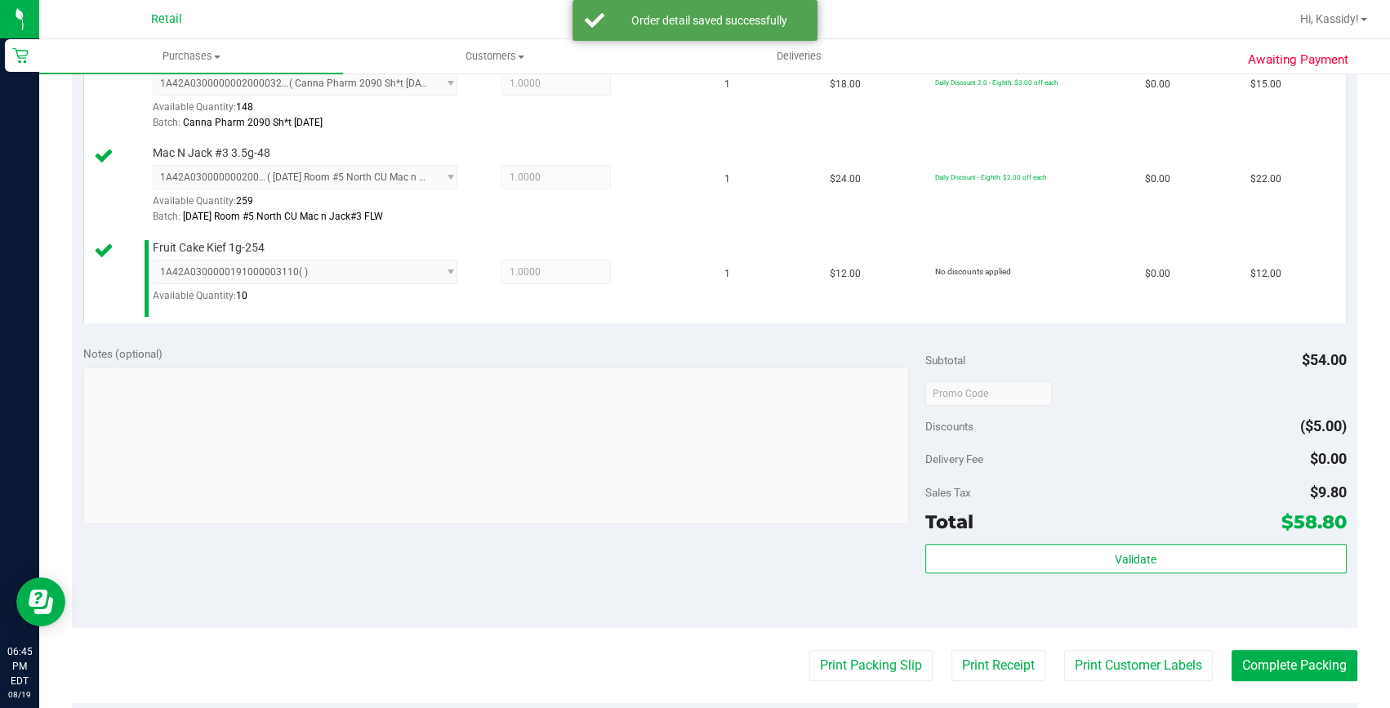
scroll to position [519, 0]
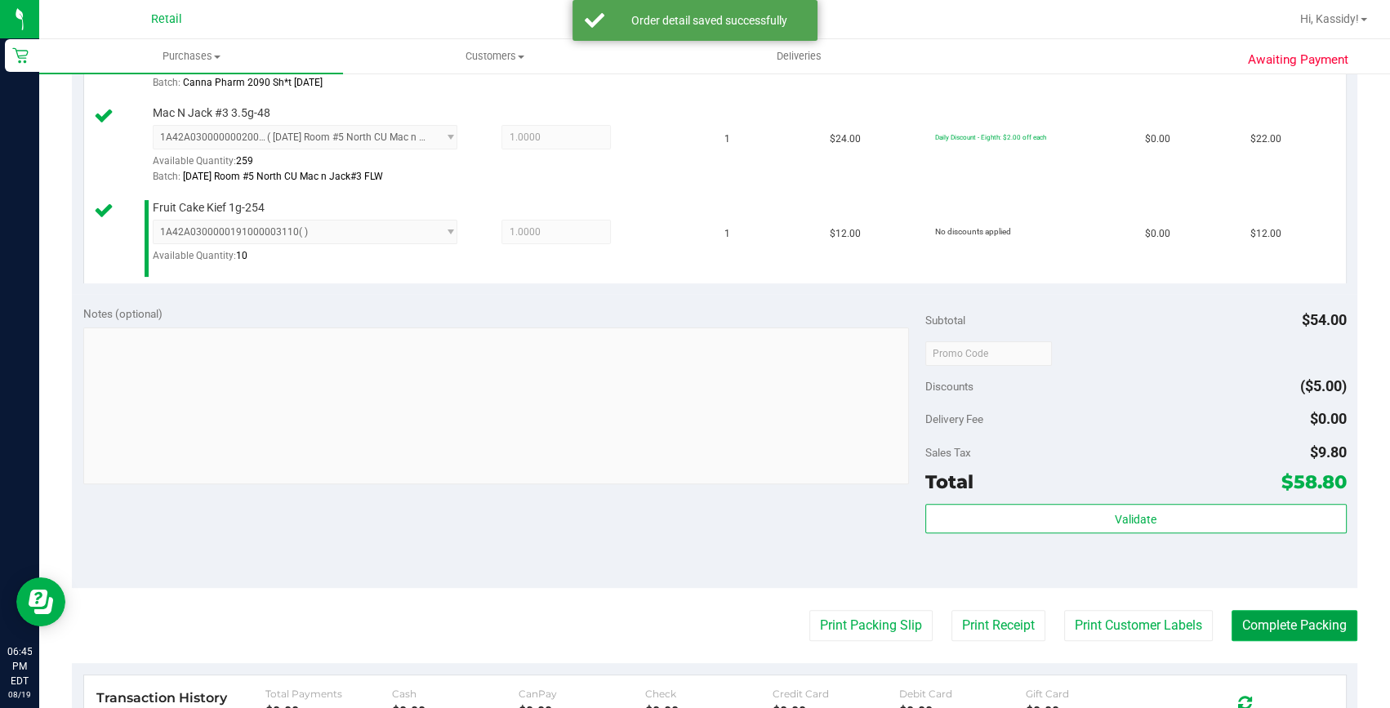
click at [1249, 623] on button "Complete Packing" at bounding box center [1295, 625] width 126 height 31
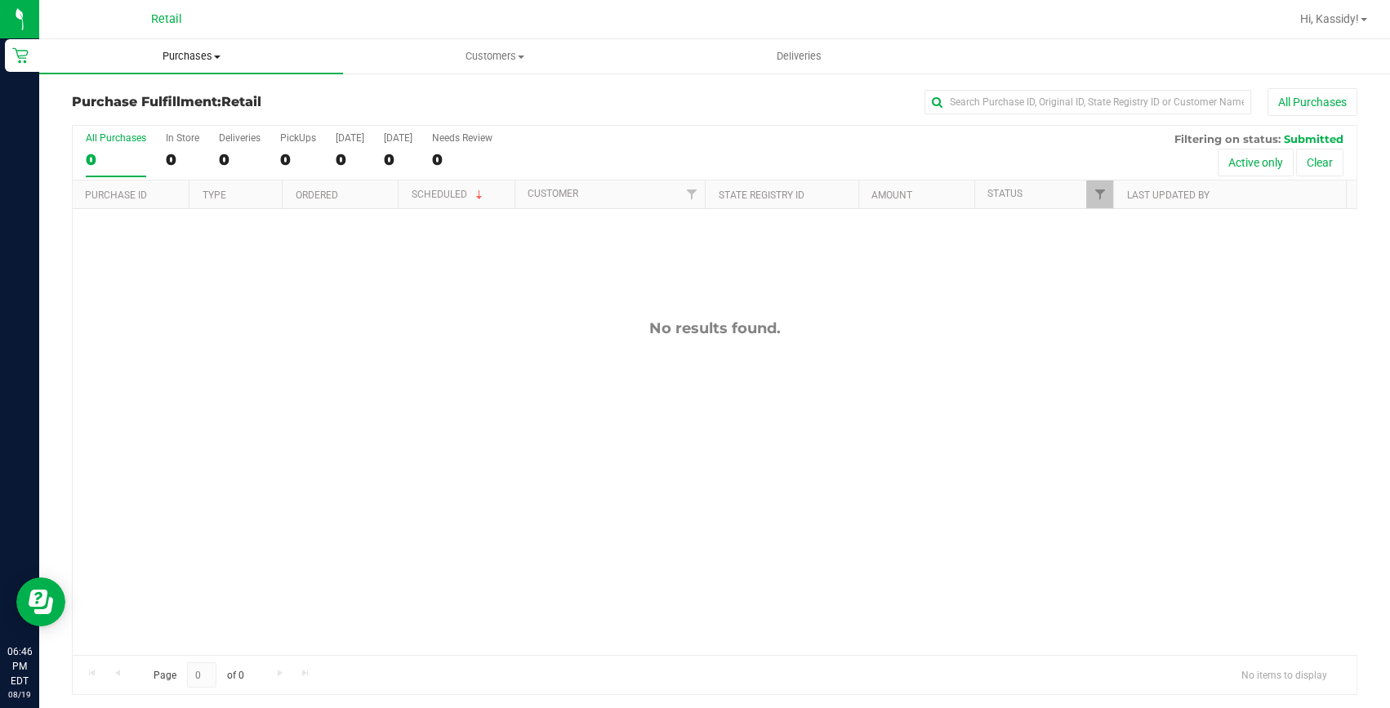
click at [207, 56] on span "Purchases" at bounding box center [191, 56] width 304 height 15
click at [189, 96] on span "Summary of purchases" at bounding box center [122, 98] width 167 height 14
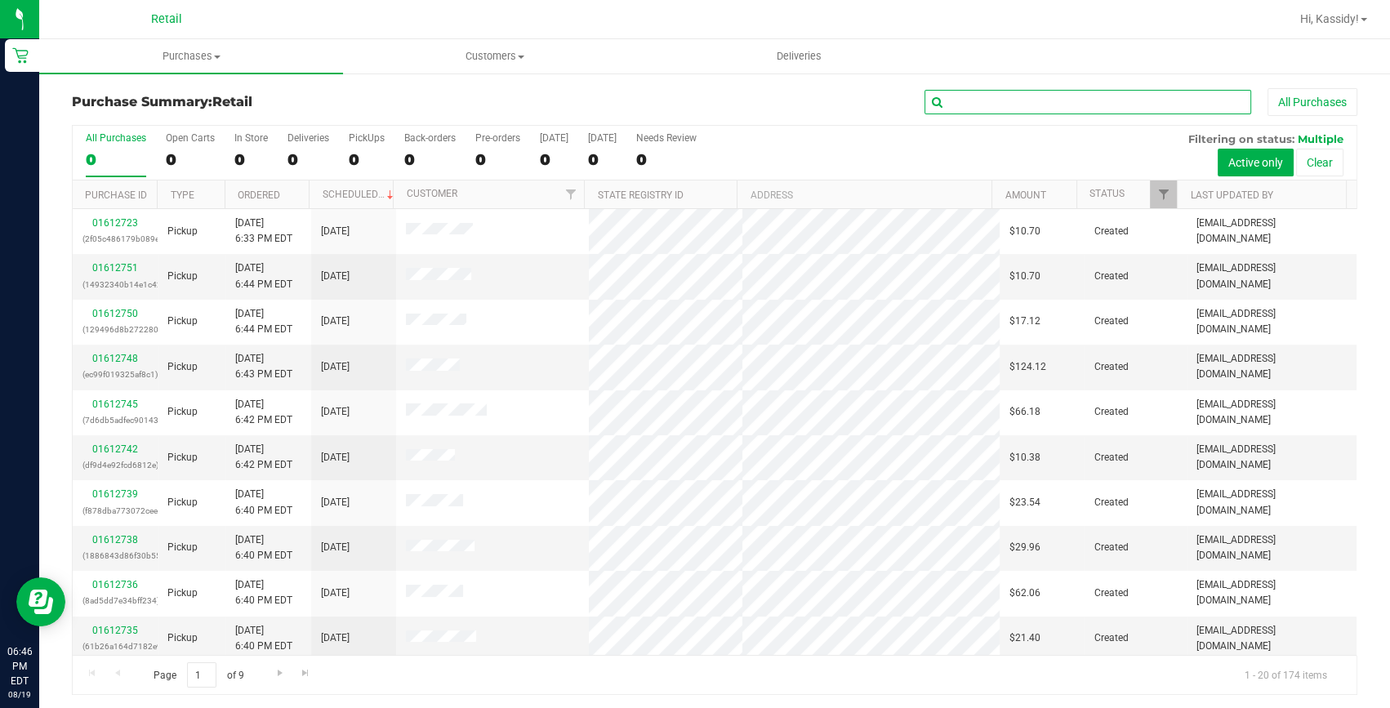
click at [1028, 100] on input "text" at bounding box center [1088, 102] width 327 height 25
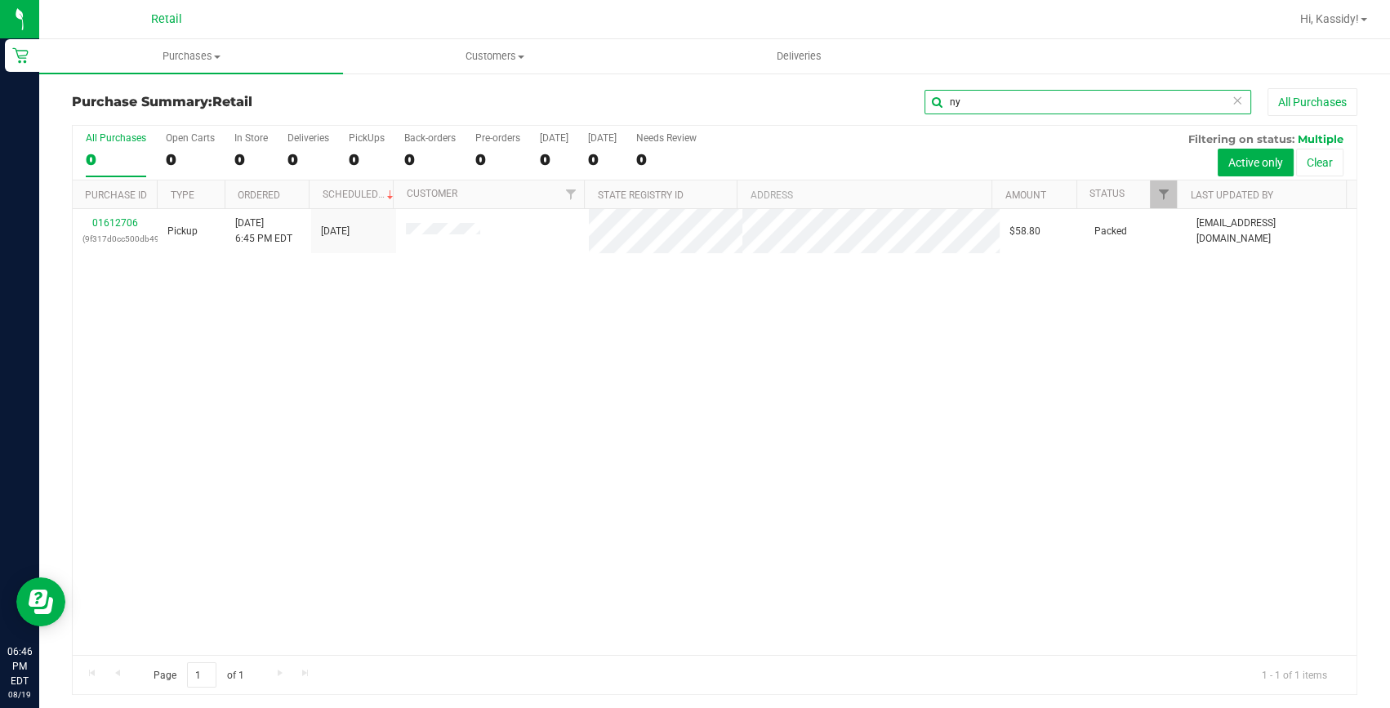
type input "n"
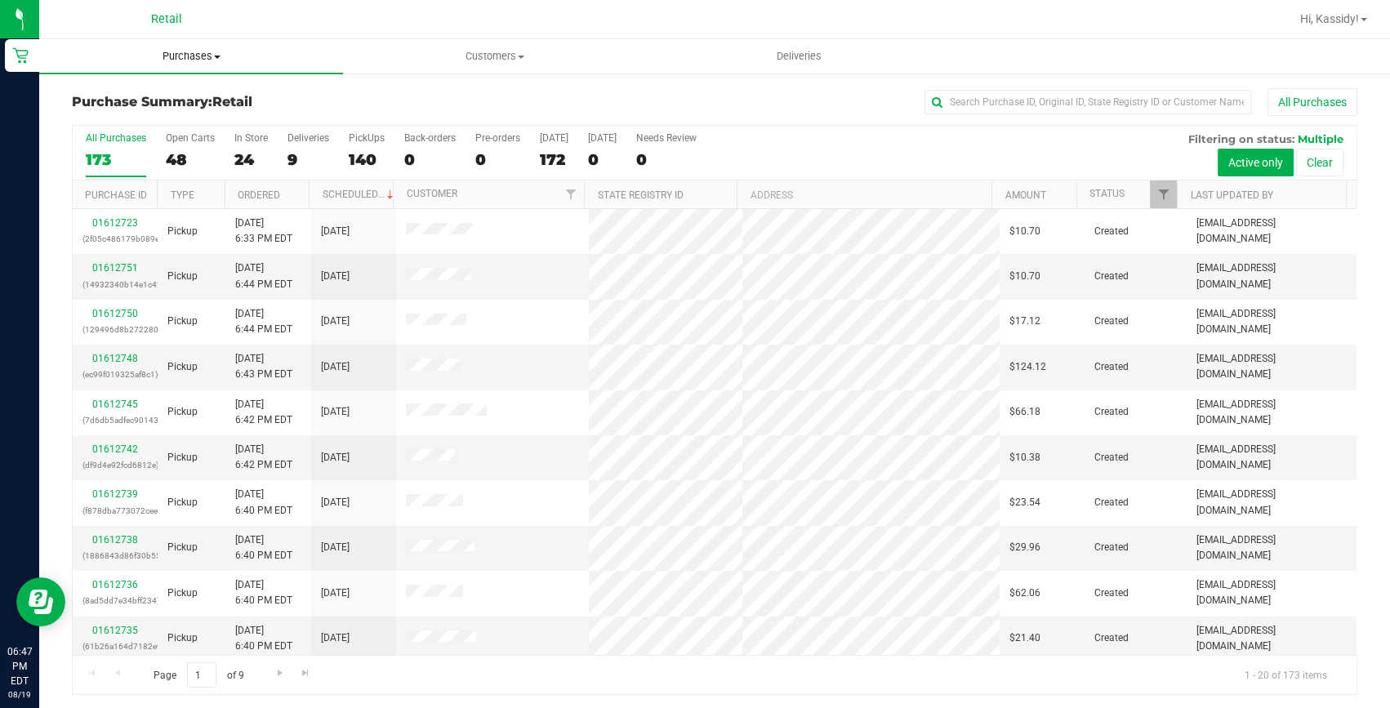
click at [221, 52] on span "Purchases" at bounding box center [191, 56] width 304 height 15
click at [189, 97] on span "Summary of purchases" at bounding box center [122, 98] width 167 height 14
click at [1017, 105] on input "text" at bounding box center [1088, 102] width 327 height 25
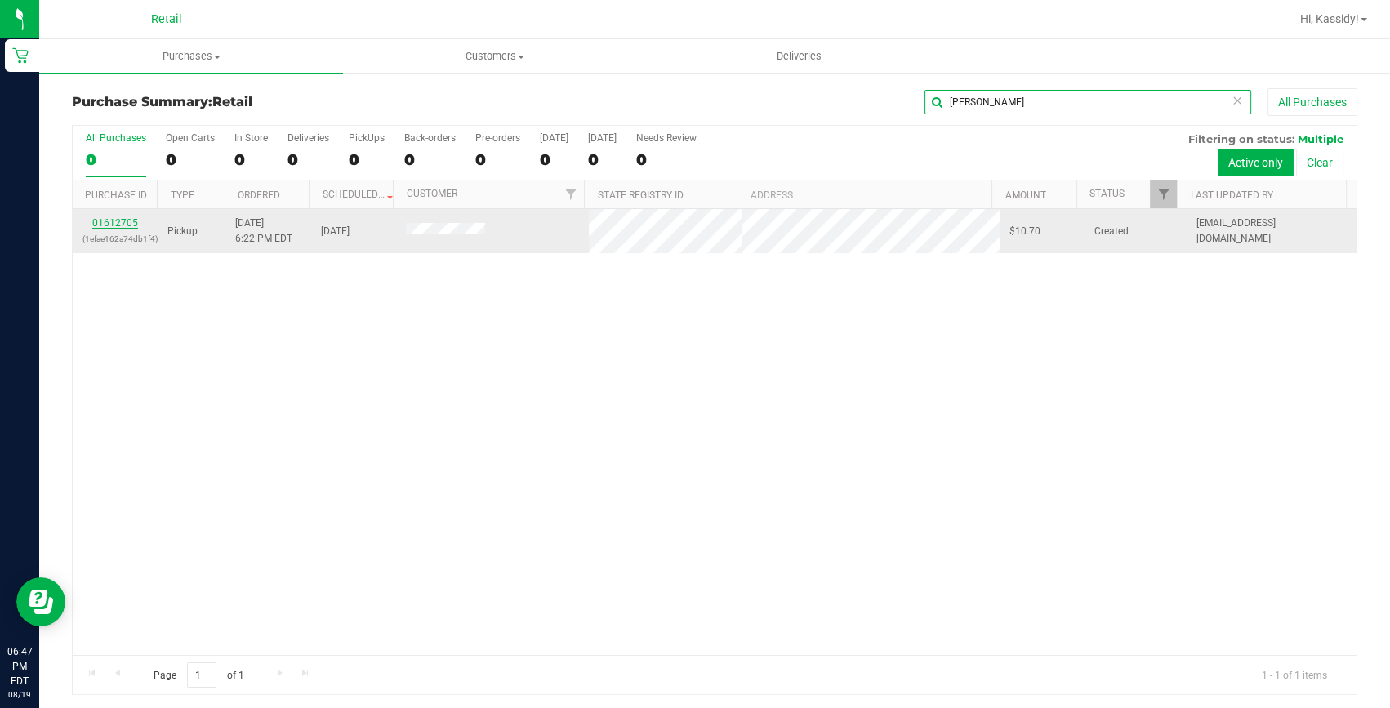
type input "[PERSON_NAME]"
click at [106, 222] on link "01612705" at bounding box center [115, 222] width 46 height 11
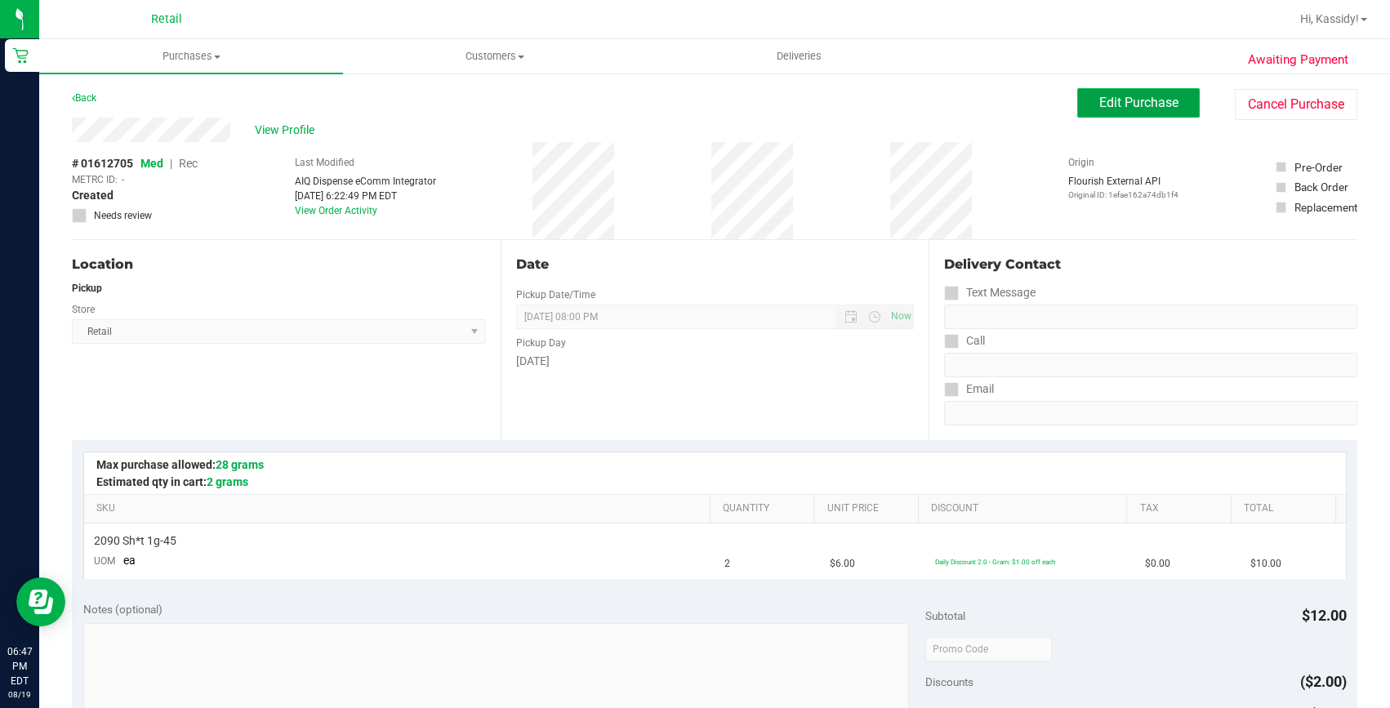
click at [1077, 111] on button "Edit Purchase" at bounding box center [1138, 102] width 123 height 29
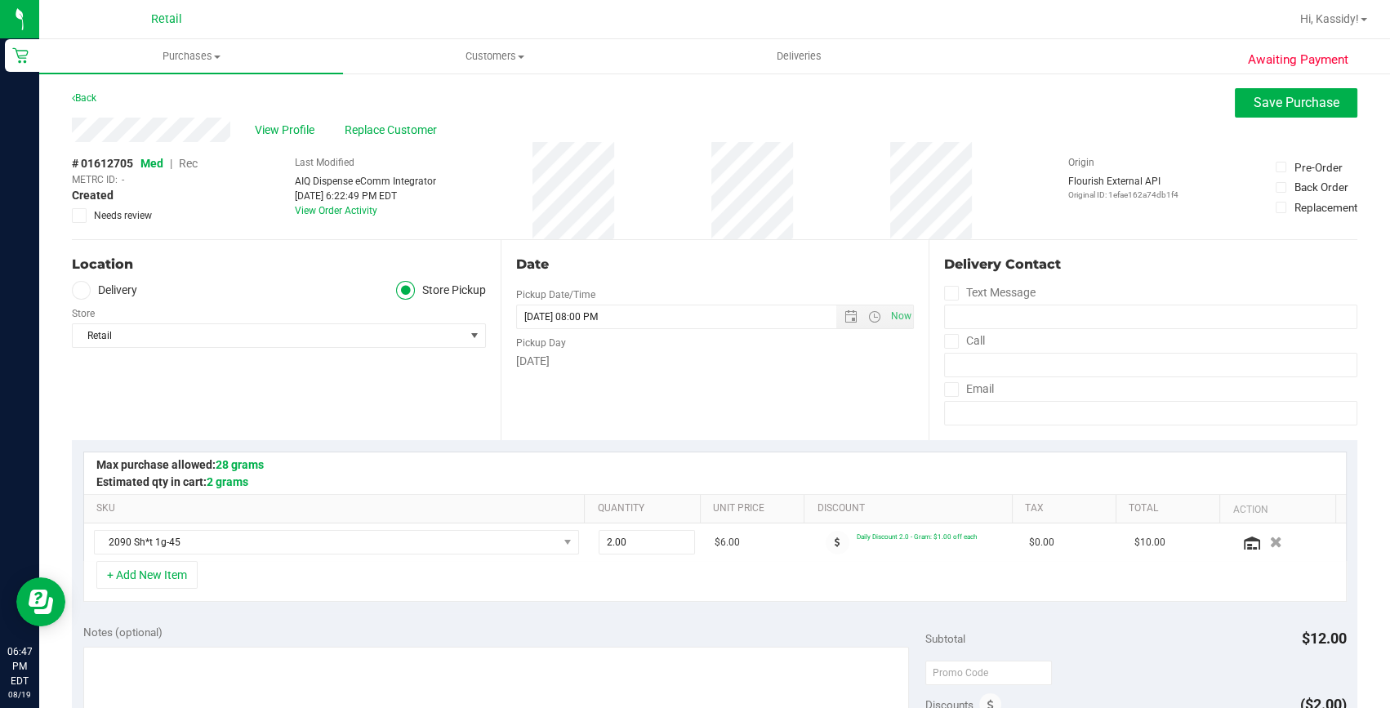
click at [187, 162] on span "Rec" at bounding box center [188, 163] width 19 height 13
click at [1251, 89] on button "Save Purchase" at bounding box center [1296, 102] width 123 height 29
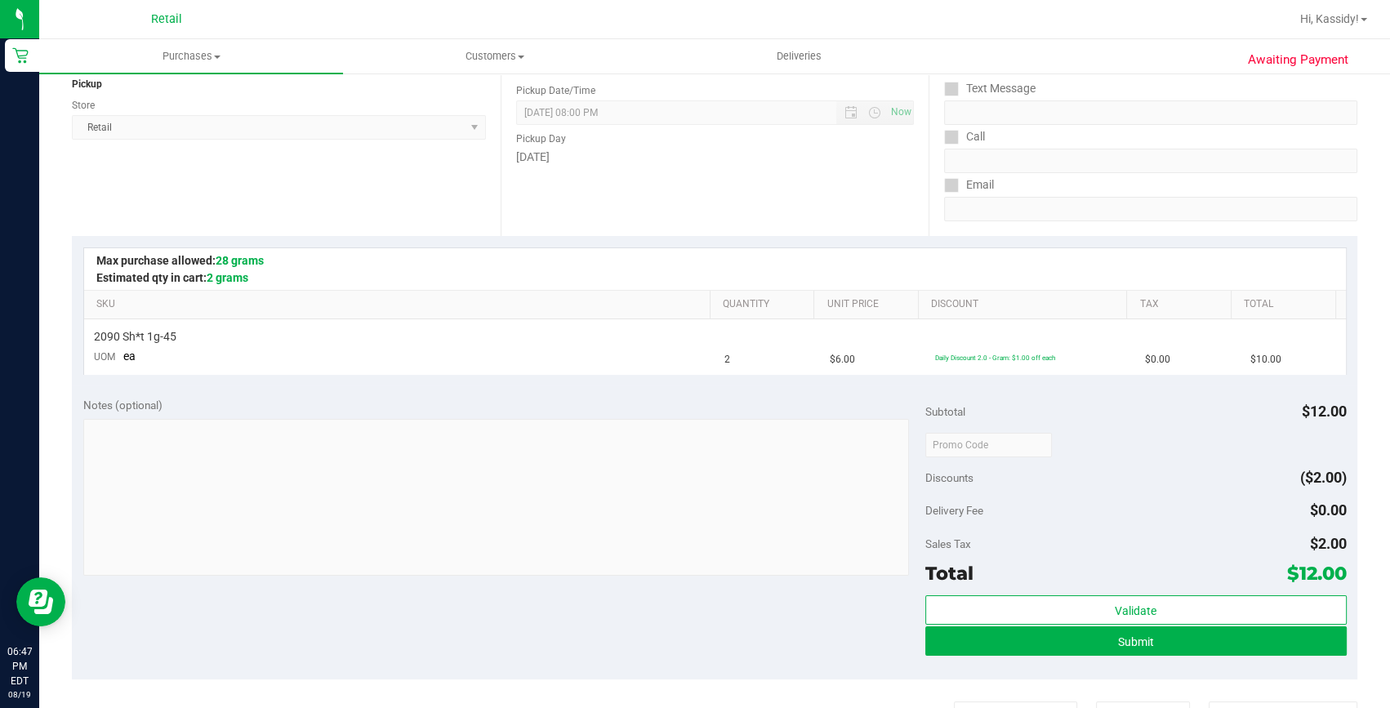
scroll to position [222, 0]
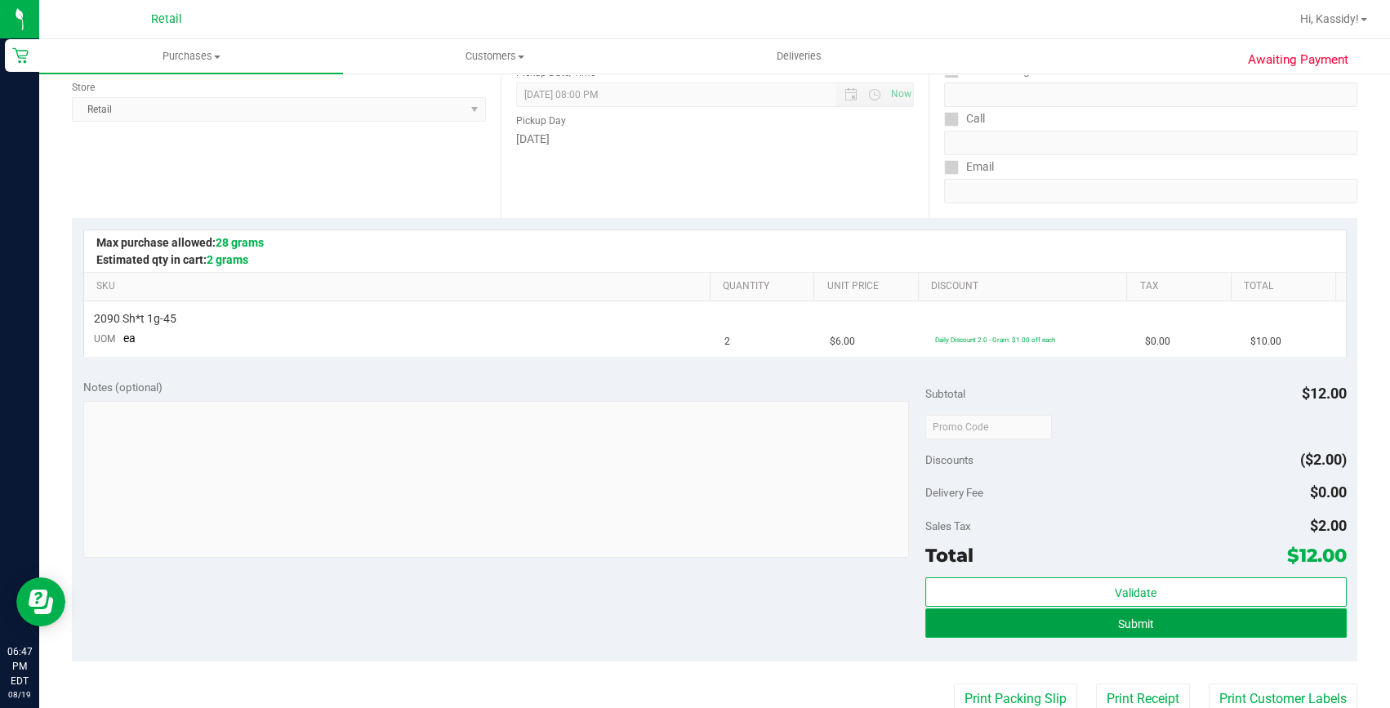
click at [992, 624] on button "Submit" at bounding box center [1135, 623] width 421 height 29
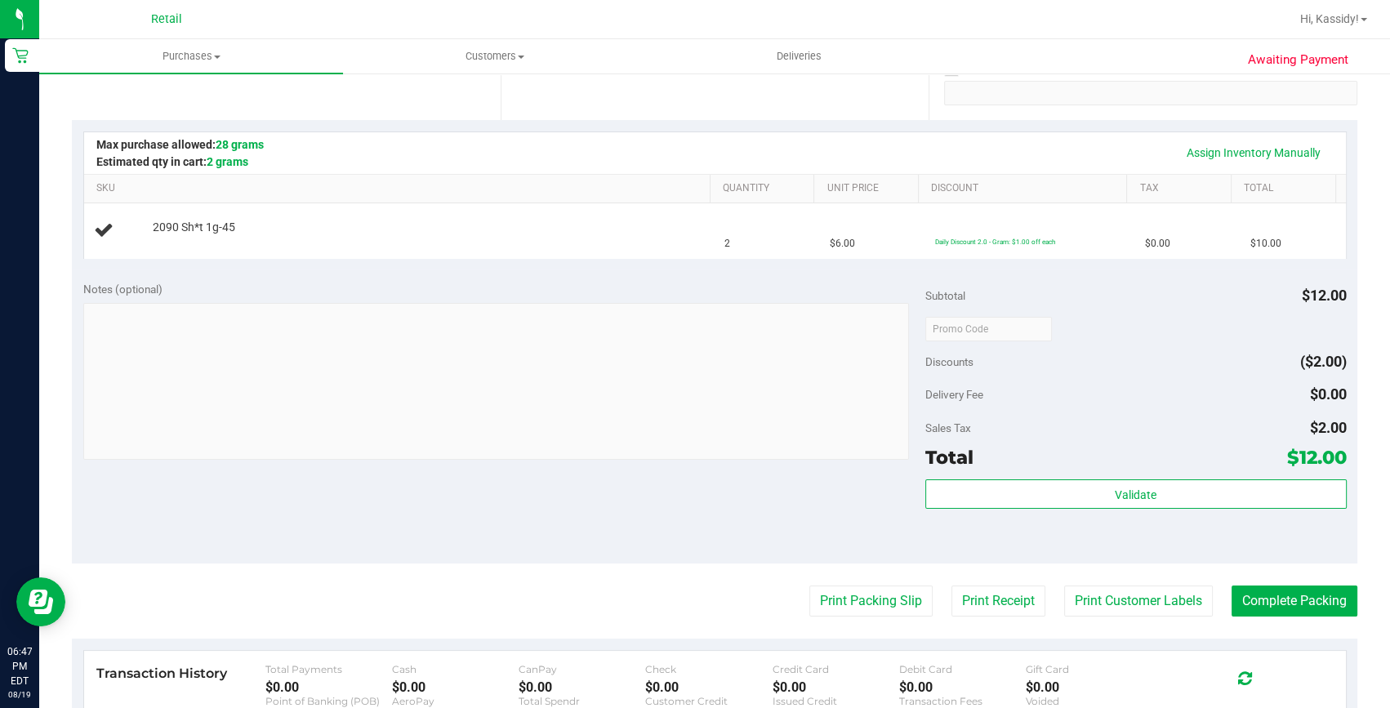
scroll to position [371, 0]
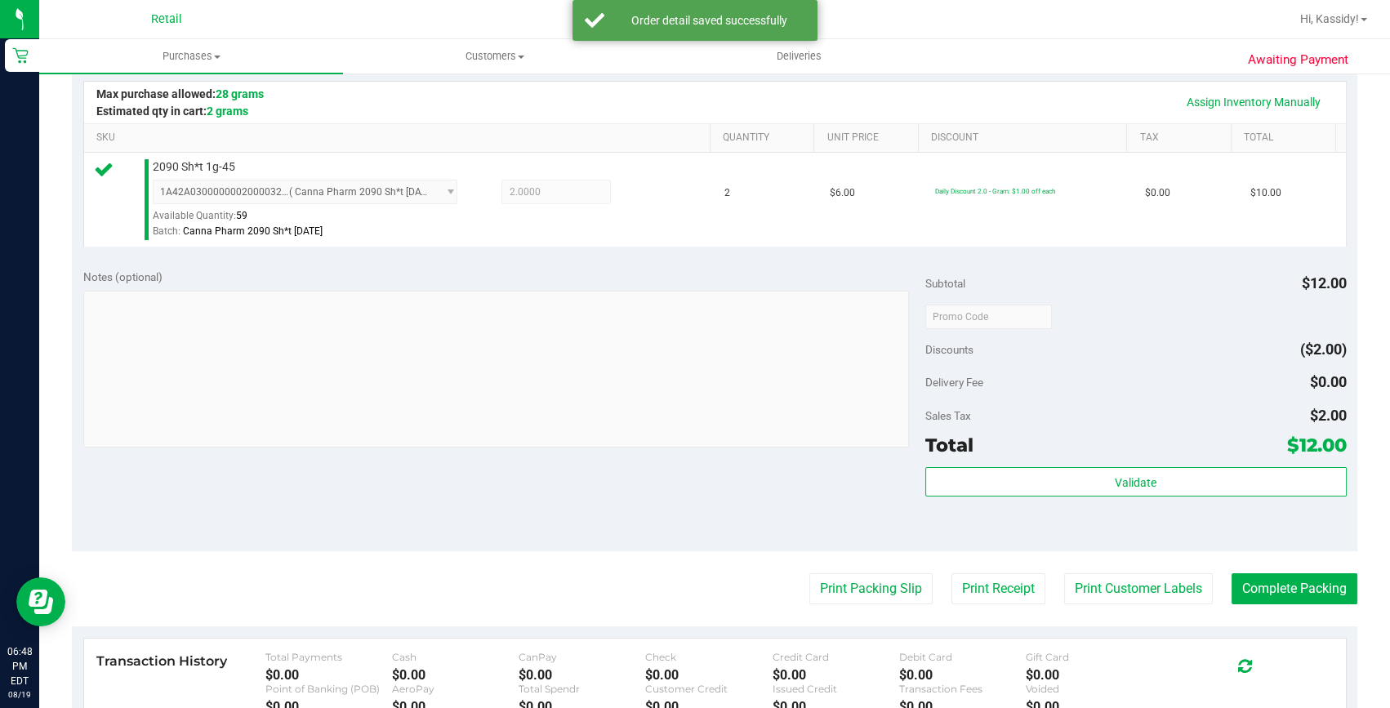
click at [1217, 586] on div "Print Packing Slip Print Receipt Print Customer Labels Complete Packing" at bounding box center [715, 588] width 1286 height 31
click at [1233, 586] on button "Complete Packing" at bounding box center [1295, 588] width 126 height 31
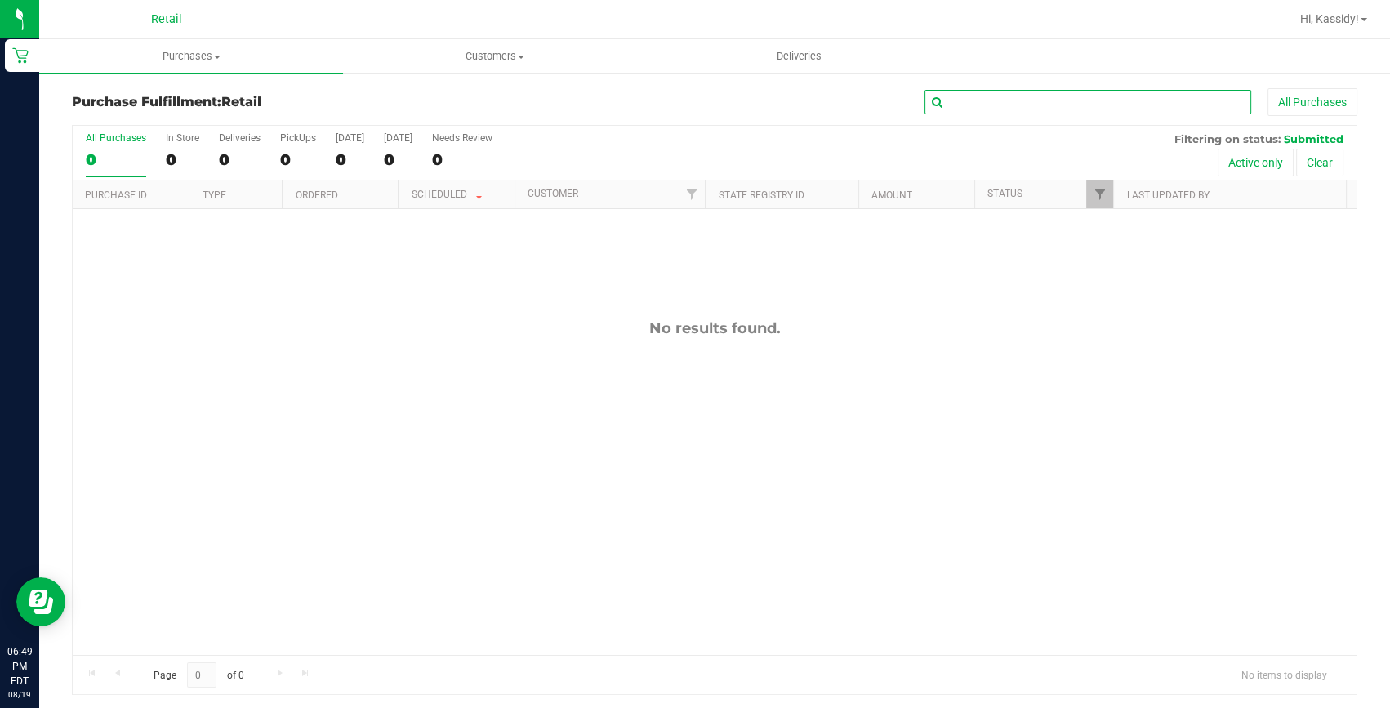
click at [976, 106] on input "text" at bounding box center [1088, 102] width 327 height 25
type input "m"
type input "h"
click at [172, 65] on uib-tab-heading "Purchases Summary of purchases Fulfillment All purchases" at bounding box center [191, 56] width 304 height 34
click at [144, 98] on span "Summary of purchases" at bounding box center [122, 98] width 167 height 14
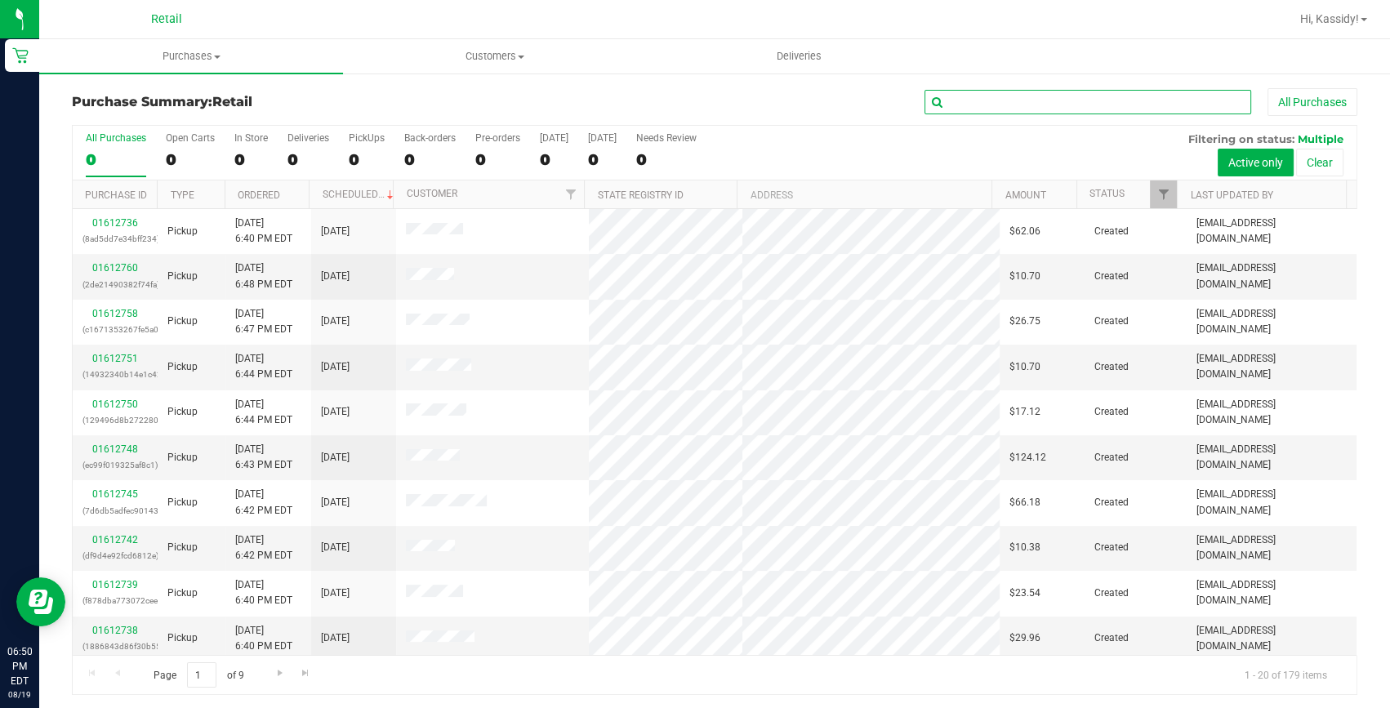
click at [1069, 98] on input "text" at bounding box center [1088, 102] width 327 height 25
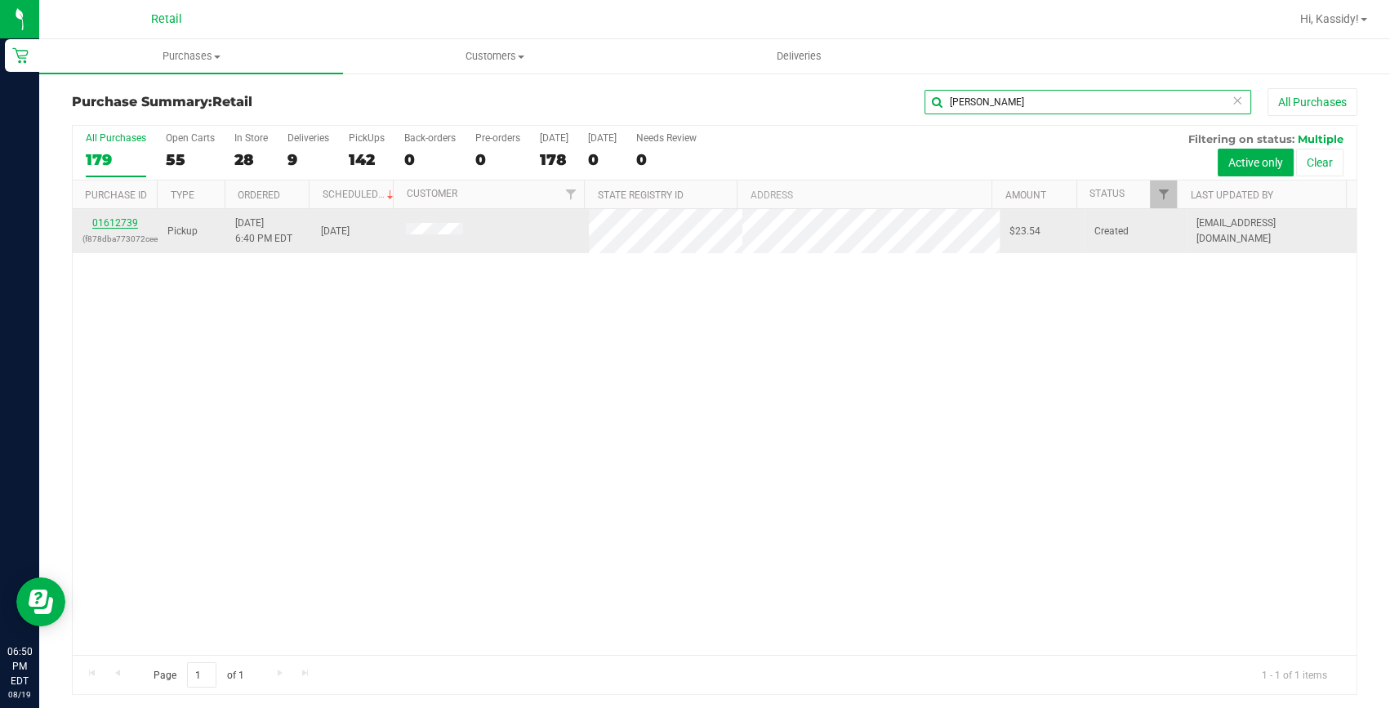
type input "[PERSON_NAME]"
click at [112, 225] on link "01612739" at bounding box center [115, 222] width 46 height 11
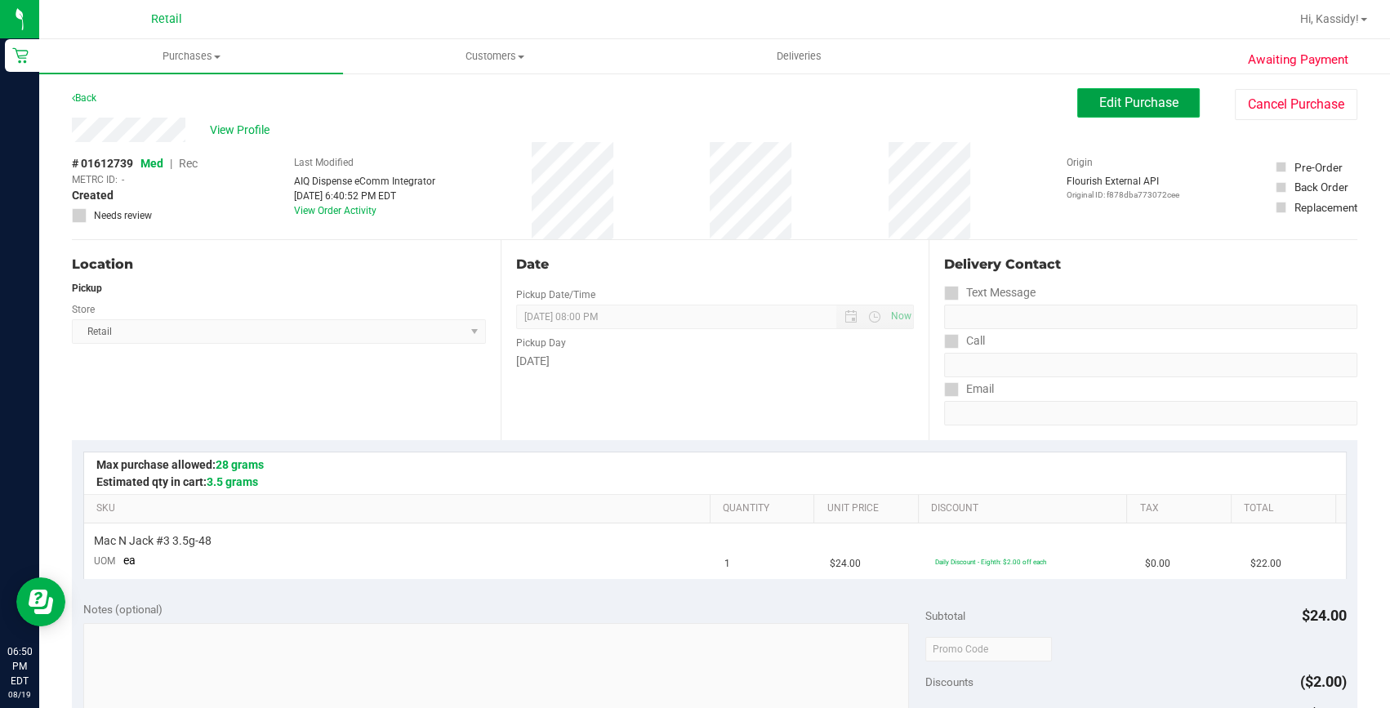
click at [1077, 90] on button "Edit Purchase" at bounding box center [1138, 102] width 123 height 29
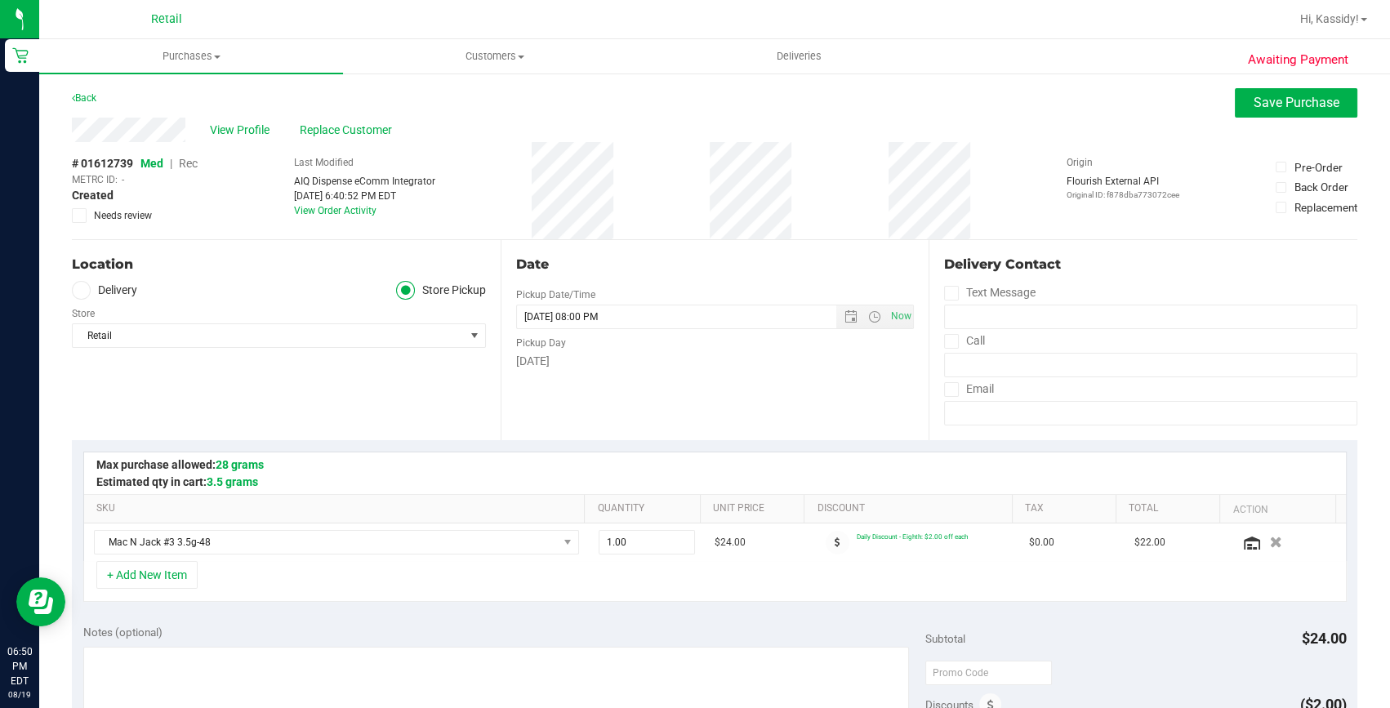
click at [181, 162] on span "Rec" at bounding box center [188, 163] width 19 height 13
click at [1274, 101] on span "Save Purchase" at bounding box center [1297, 103] width 86 height 16
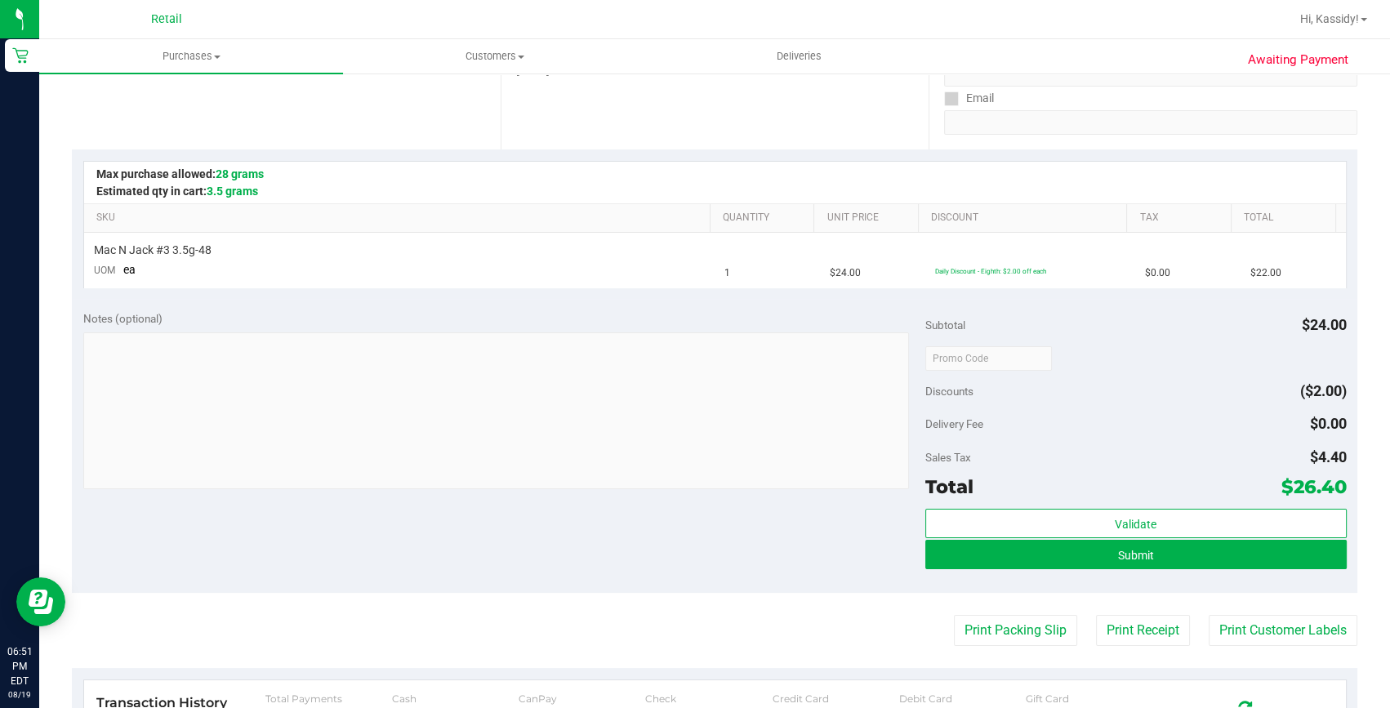
scroll to position [296, 0]
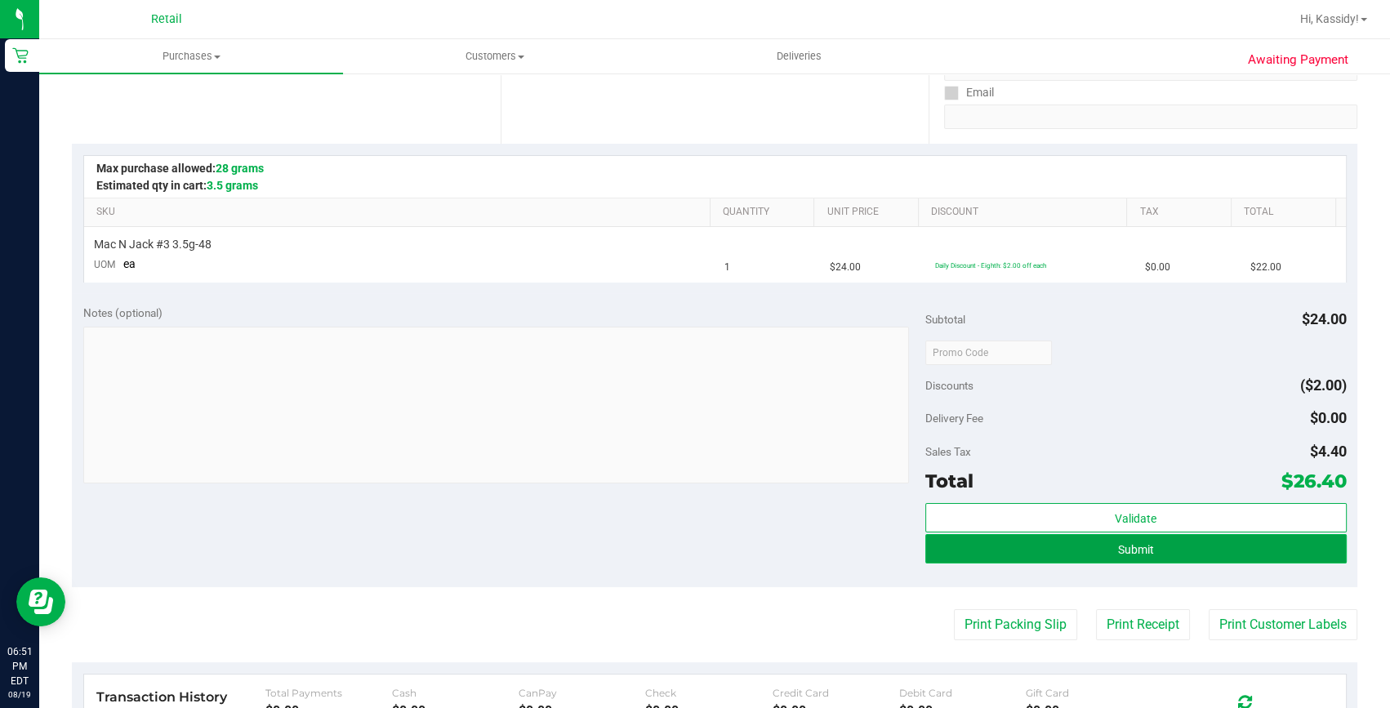
click at [966, 559] on button "Submit" at bounding box center [1135, 548] width 421 height 29
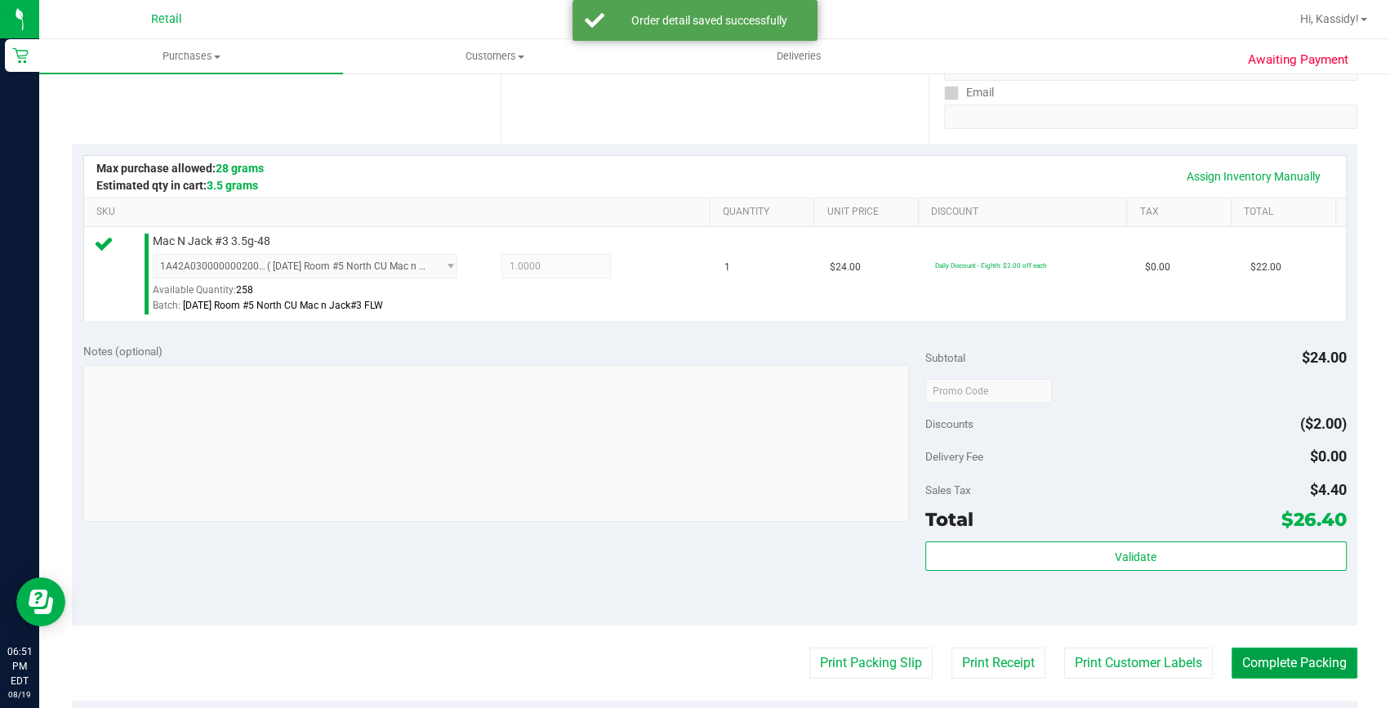
click at [1235, 658] on button "Complete Packing" at bounding box center [1295, 663] width 126 height 31
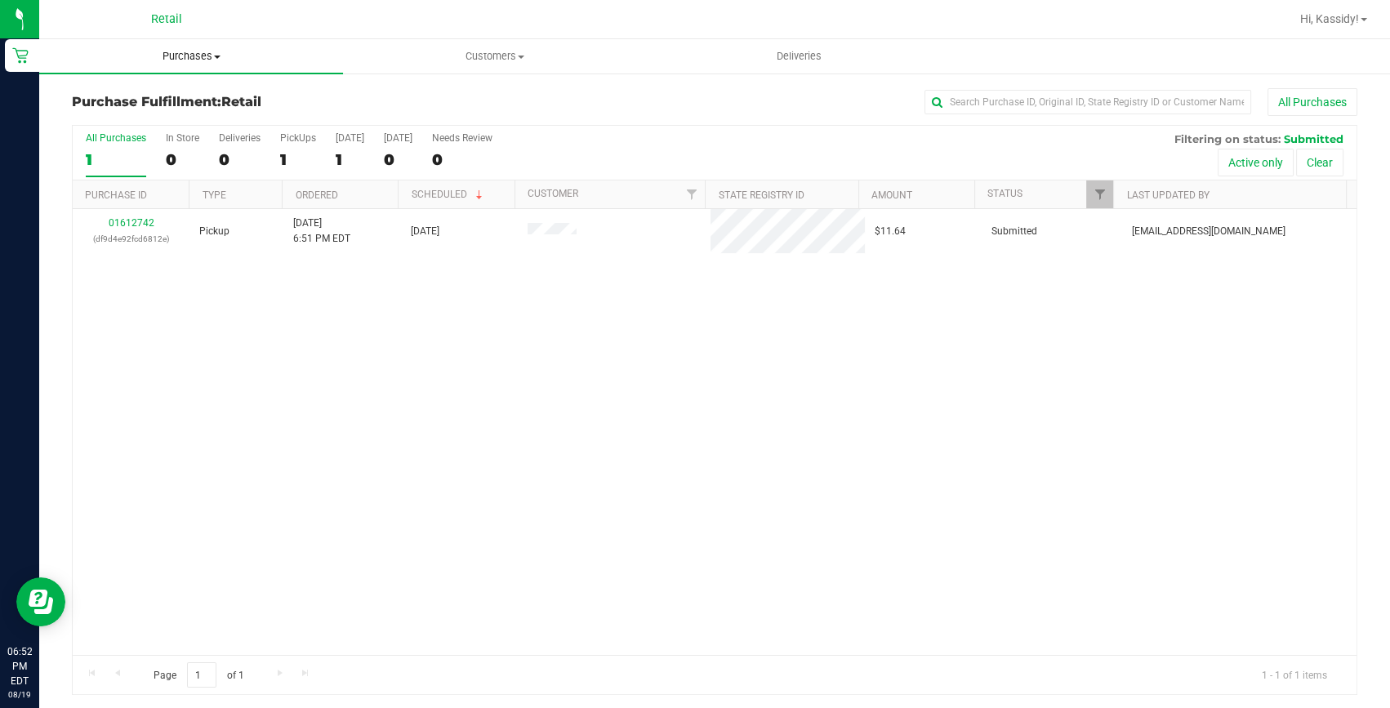
click at [179, 57] on span "Purchases" at bounding box center [191, 56] width 304 height 15
click at [169, 89] on li "Summary of purchases" at bounding box center [191, 99] width 304 height 20
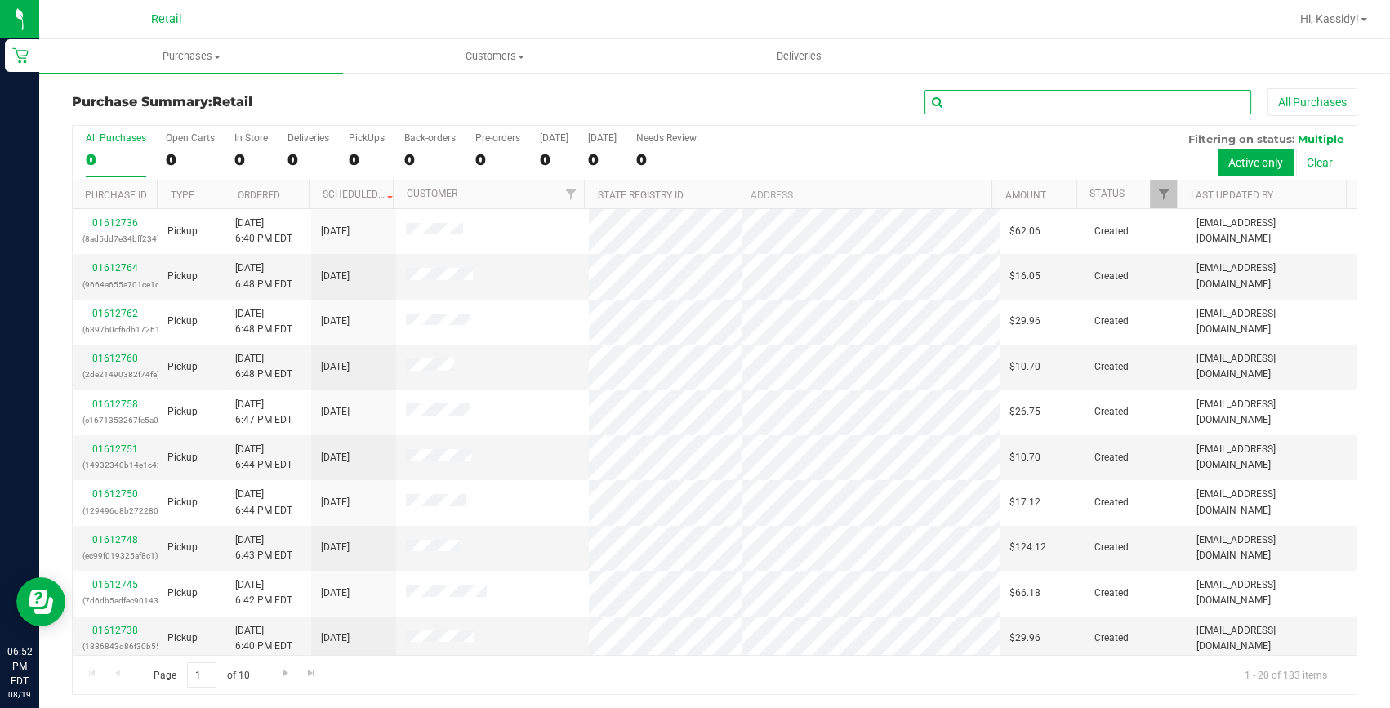
click at [1014, 108] on input "text" at bounding box center [1088, 102] width 327 height 25
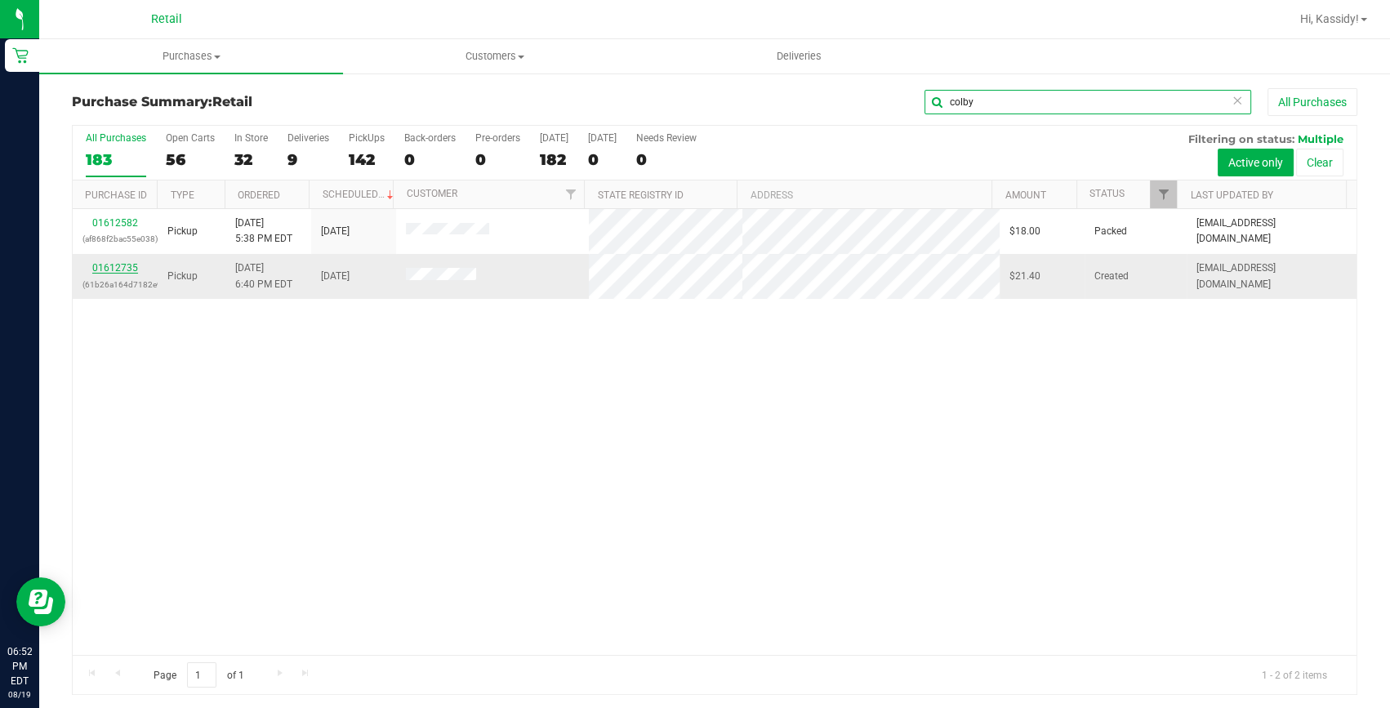
type input "colby"
click at [97, 270] on link "01612735" at bounding box center [115, 267] width 46 height 11
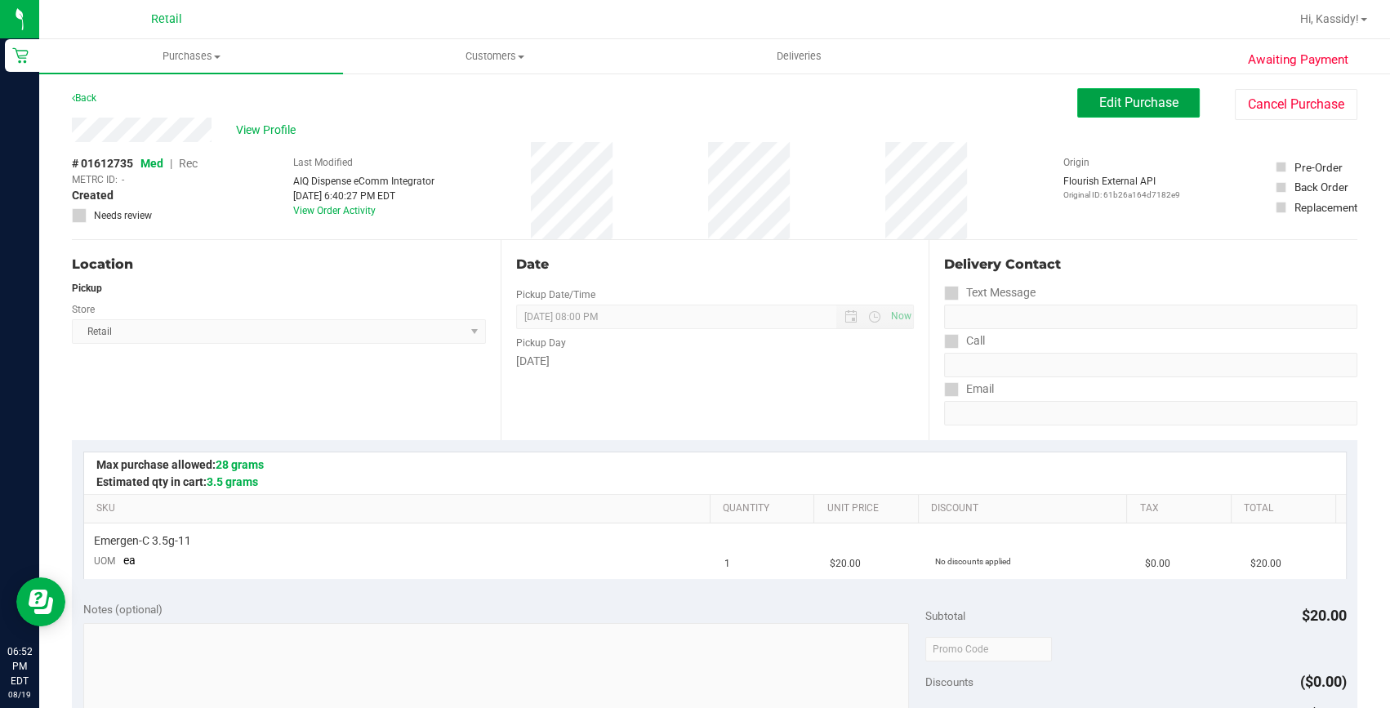
click at [1119, 92] on button "Edit Purchase" at bounding box center [1138, 102] width 123 height 29
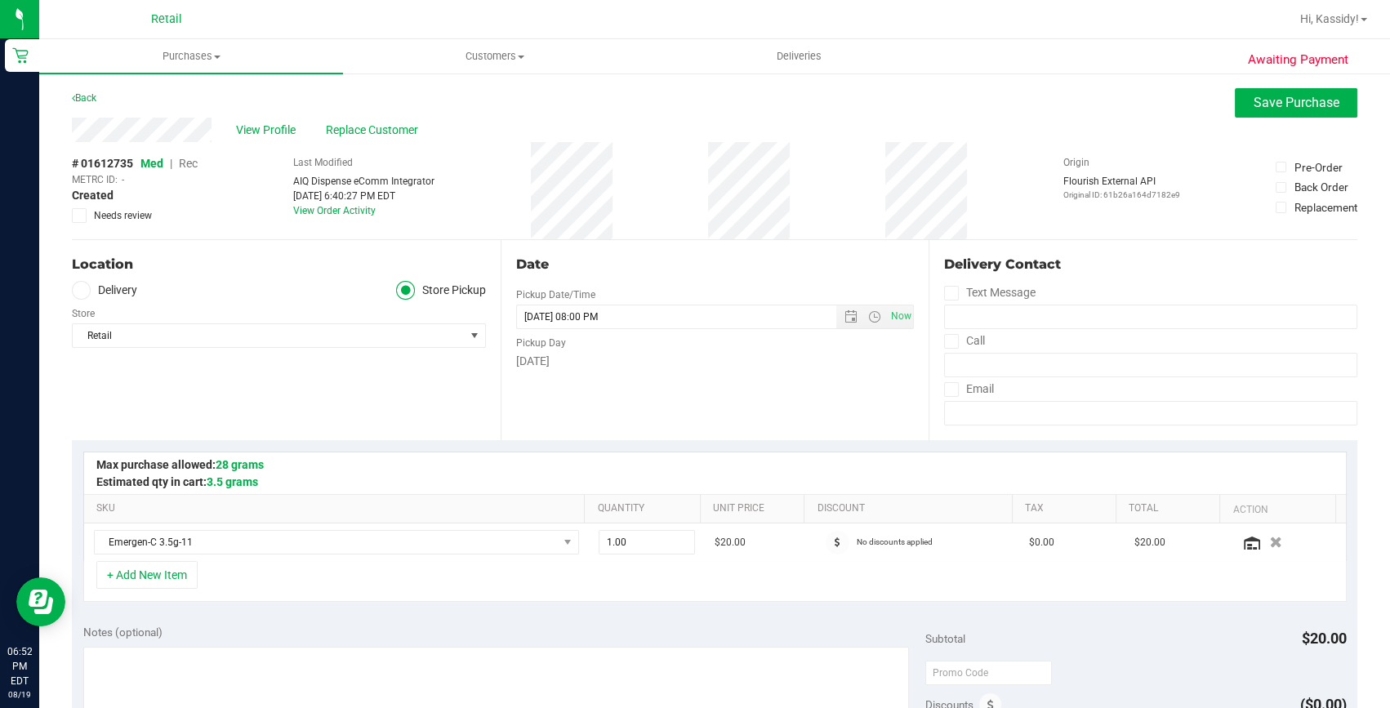
click at [187, 161] on span "Rec" at bounding box center [188, 163] width 19 height 13
click at [1254, 100] on span "Save Purchase" at bounding box center [1297, 103] width 86 height 16
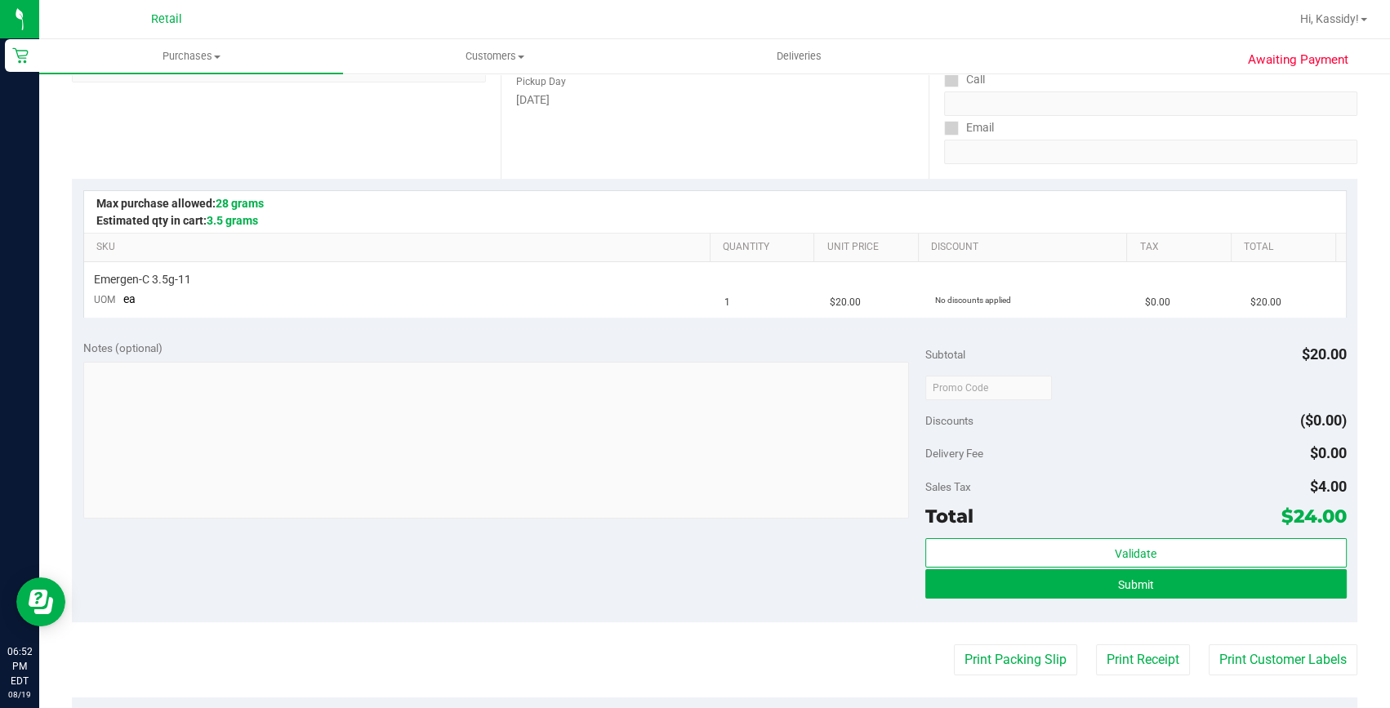
scroll to position [296, 0]
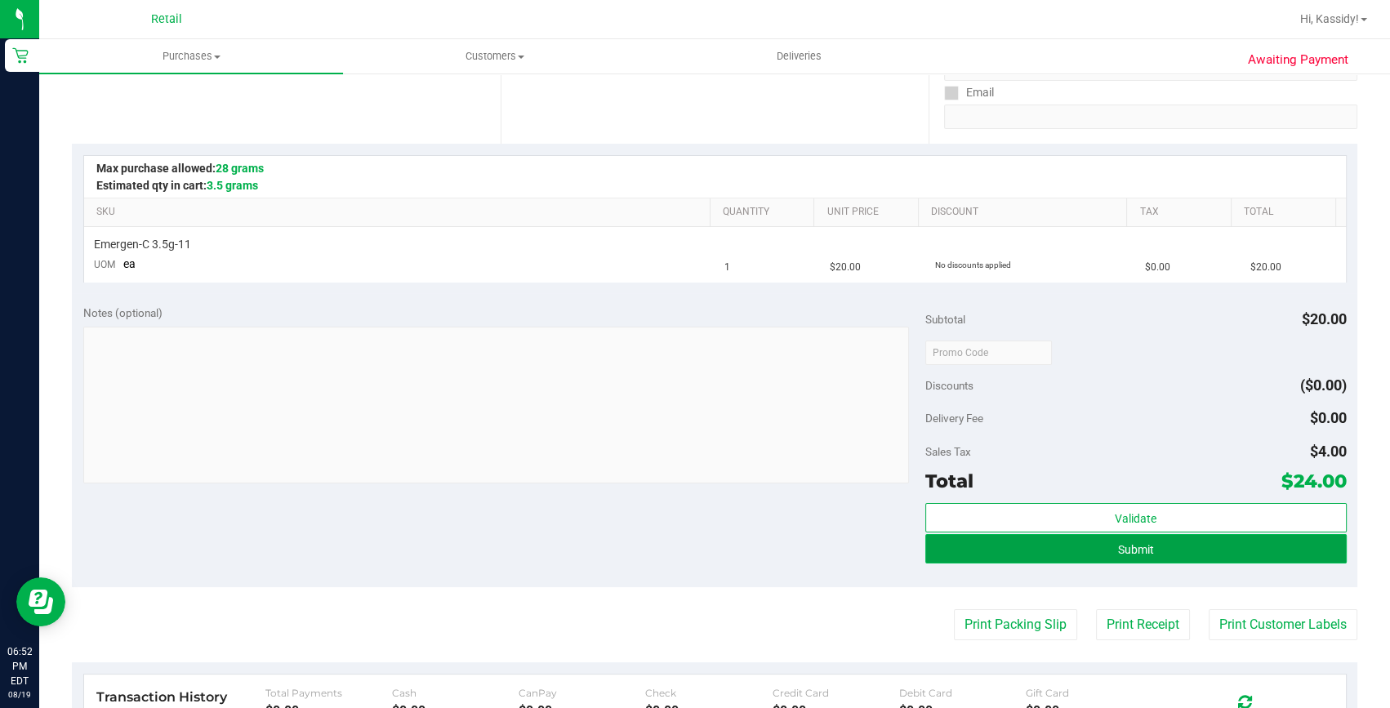
click at [1107, 555] on button "Submit" at bounding box center [1135, 548] width 421 height 29
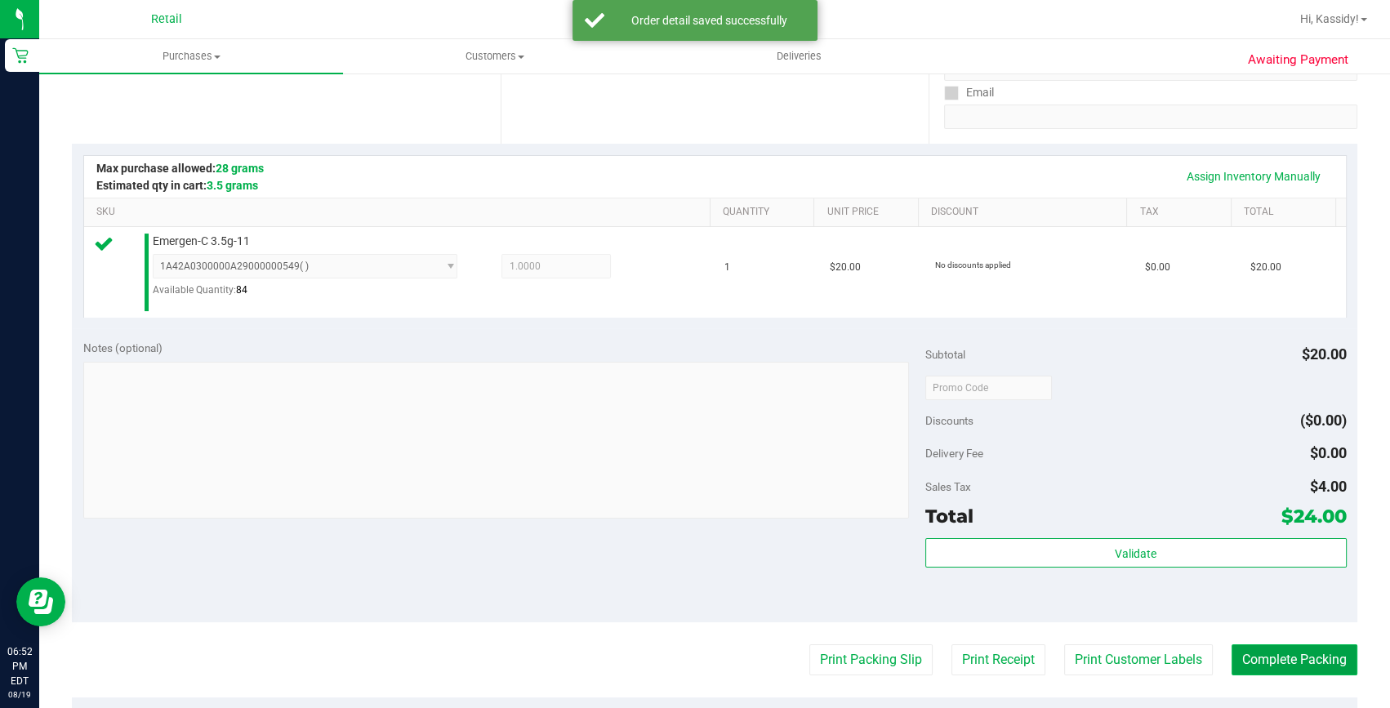
click at [1294, 669] on button "Complete Packing" at bounding box center [1295, 659] width 126 height 31
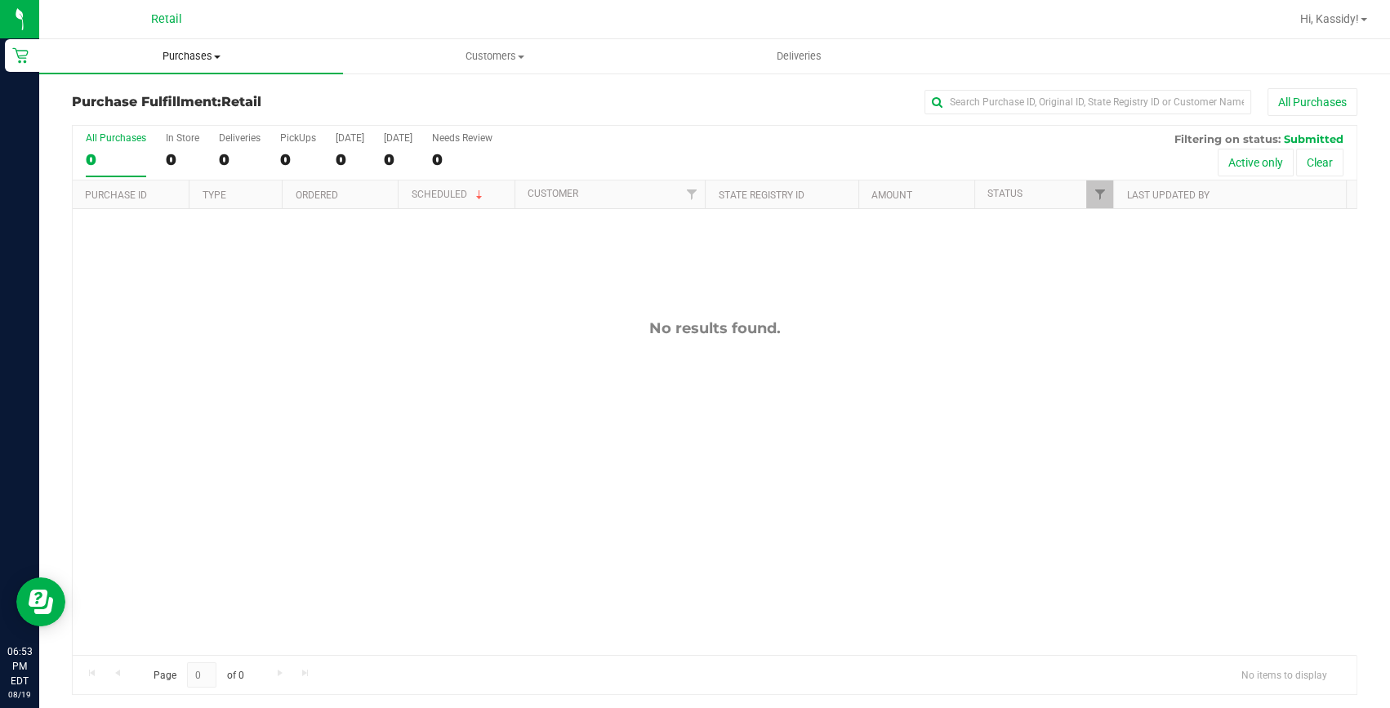
click at [223, 49] on span "Purchases" at bounding box center [191, 56] width 304 height 15
click at [203, 86] on ul "Summary of purchases Fulfillment All purchases" at bounding box center [191, 118] width 304 height 88
click at [189, 47] on uib-tab-heading "Purchases Summary of purchases Fulfillment All purchases" at bounding box center [191, 56] width 304 height 34
click at [182, 55] on span "Purchases" at bounding box center [191, 56] width 304 height 15
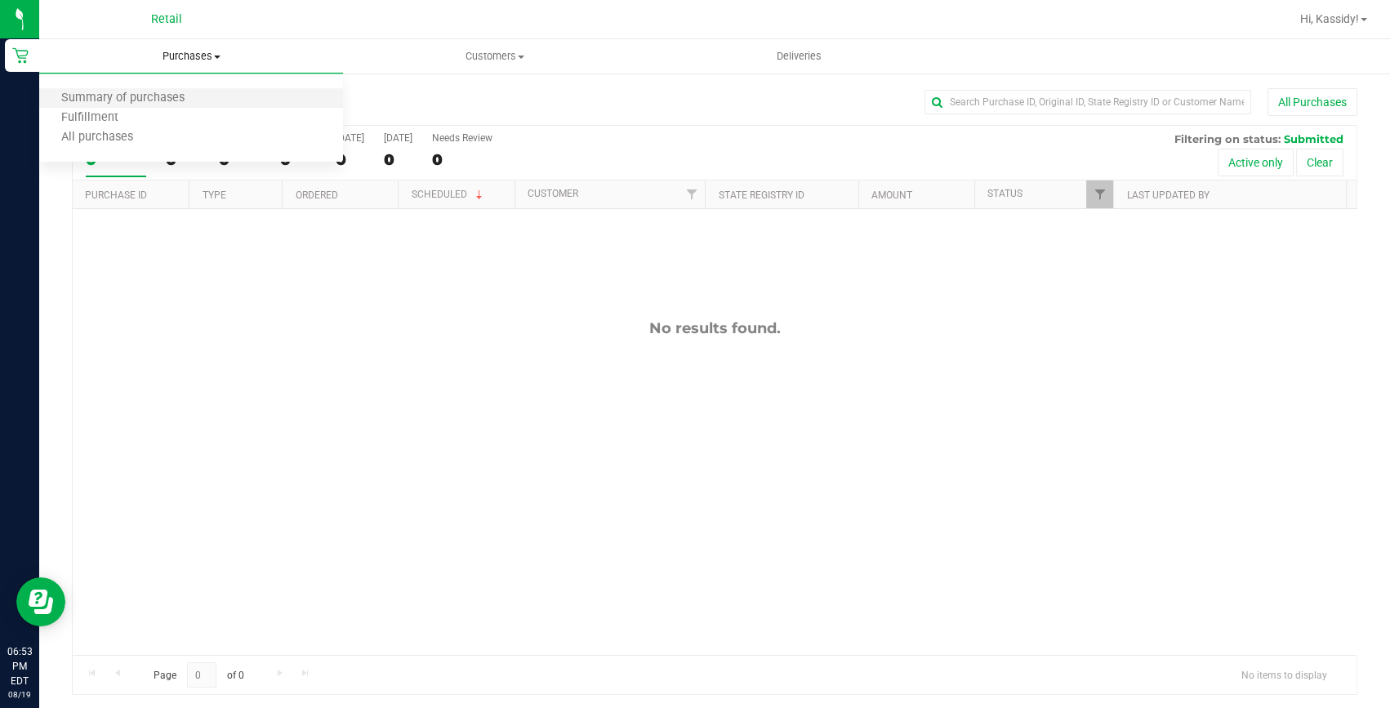
click at [146, 89] on li "Summary of purchases" at bounding box center [191, 99] width 304 height 20
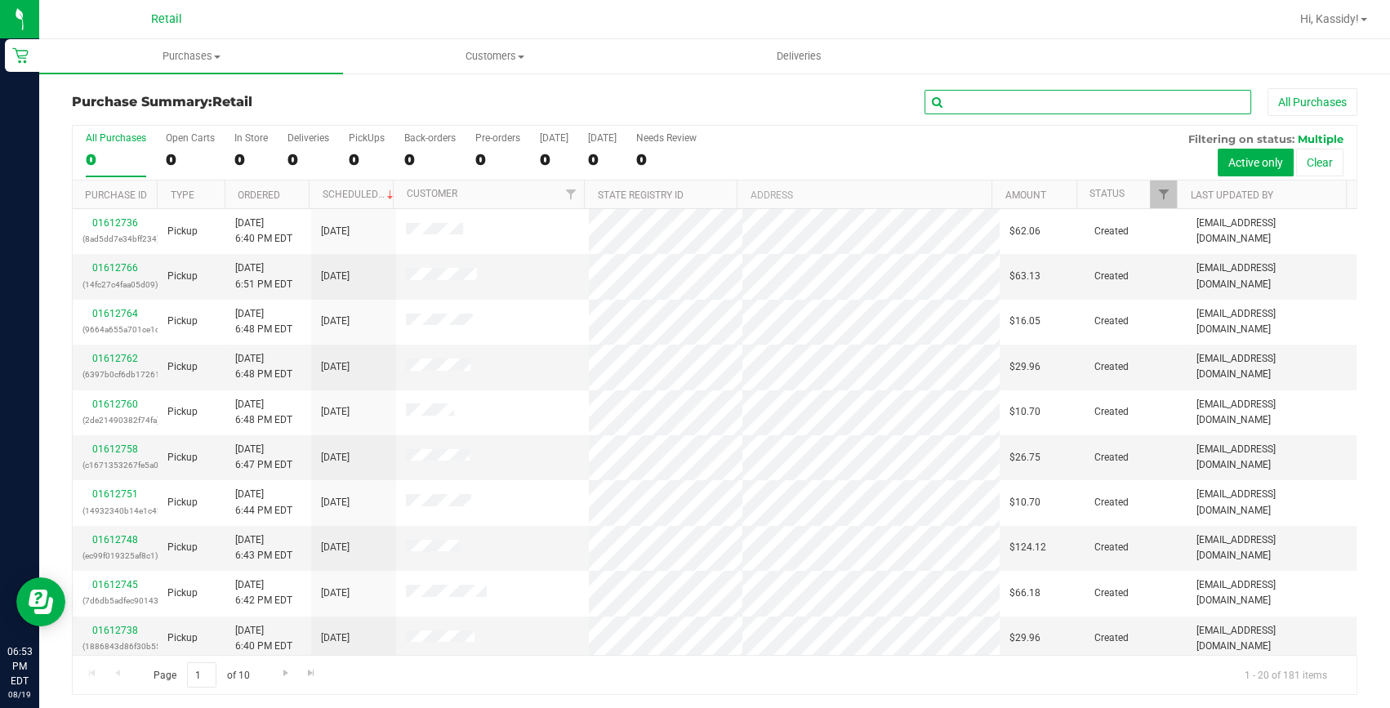
click at [988, 103] on input "text" at bounding box center [1088, 102] width 327 height 25
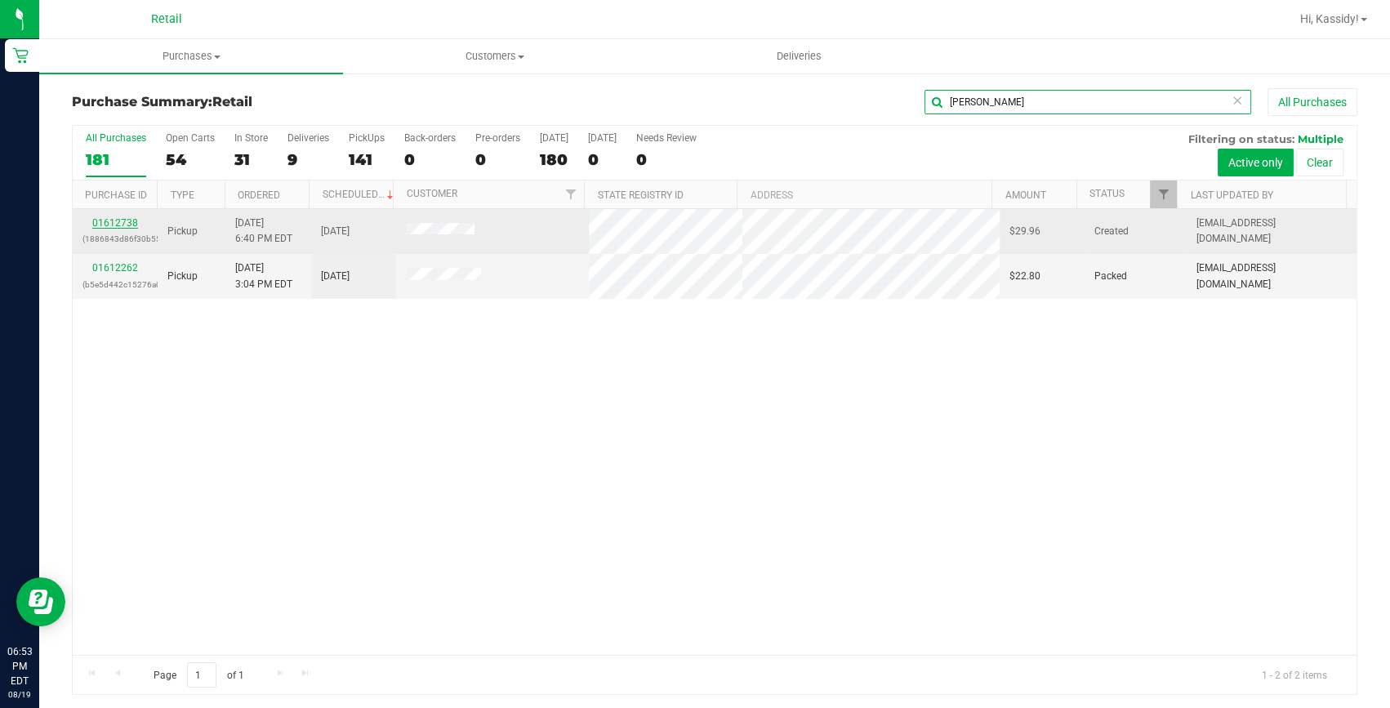
type input "[PERSON_NAME]"
click at [112, 222] on link "01612738" at bounding box center [115, 222] width 46 height 11
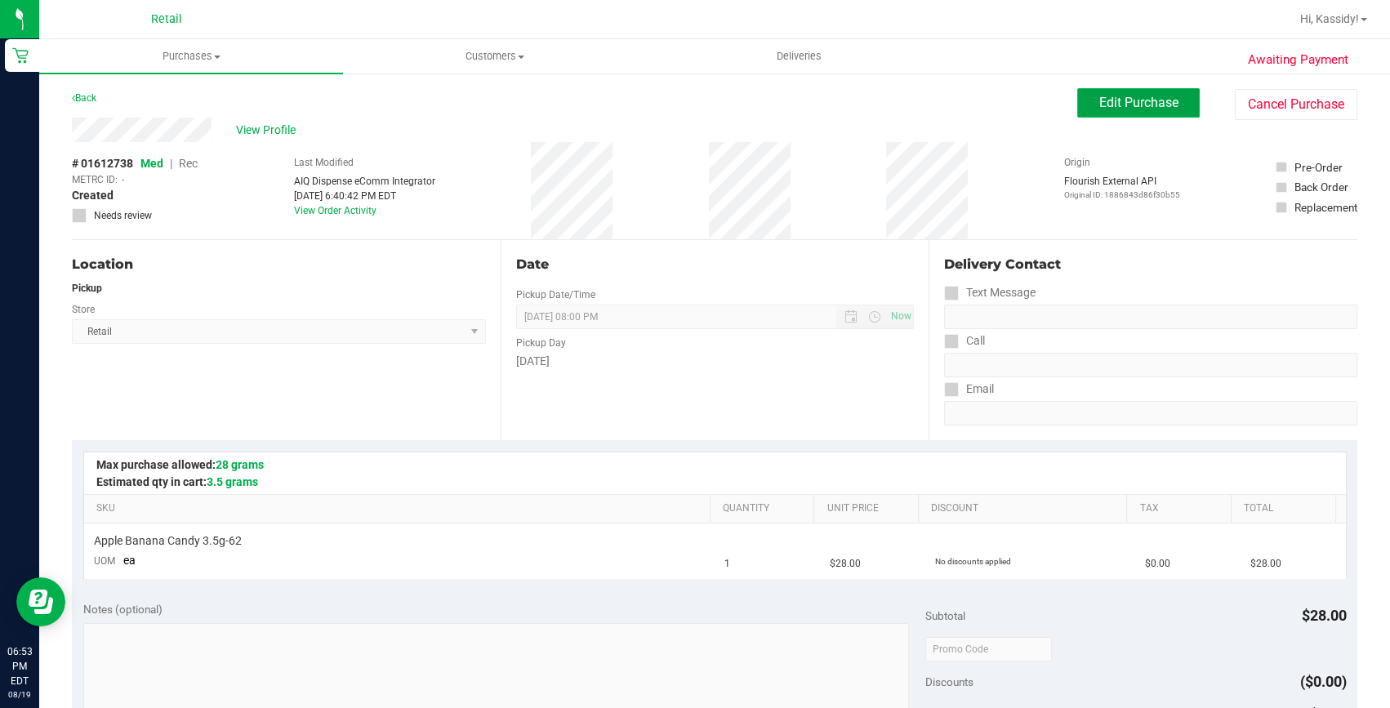
click at [1099, 108] on span "Edit Purchase" at bounding box center [1138, 103] width 79 height 16
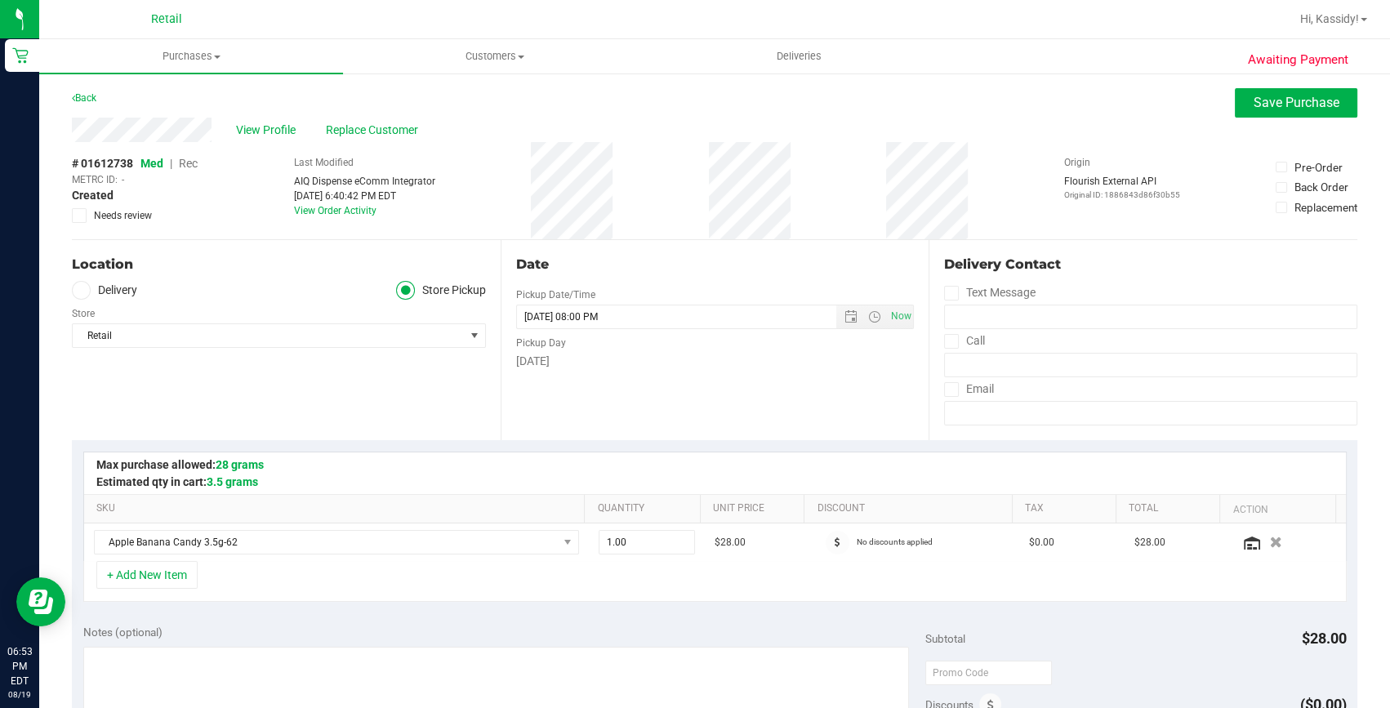
click at [198, 163] on span "Rec" at bounding box center [188, 163] width 19 height 13
click at [1254, 106] on span "Save Purchase" at bounding box center [1297, 103] width 86 height 16
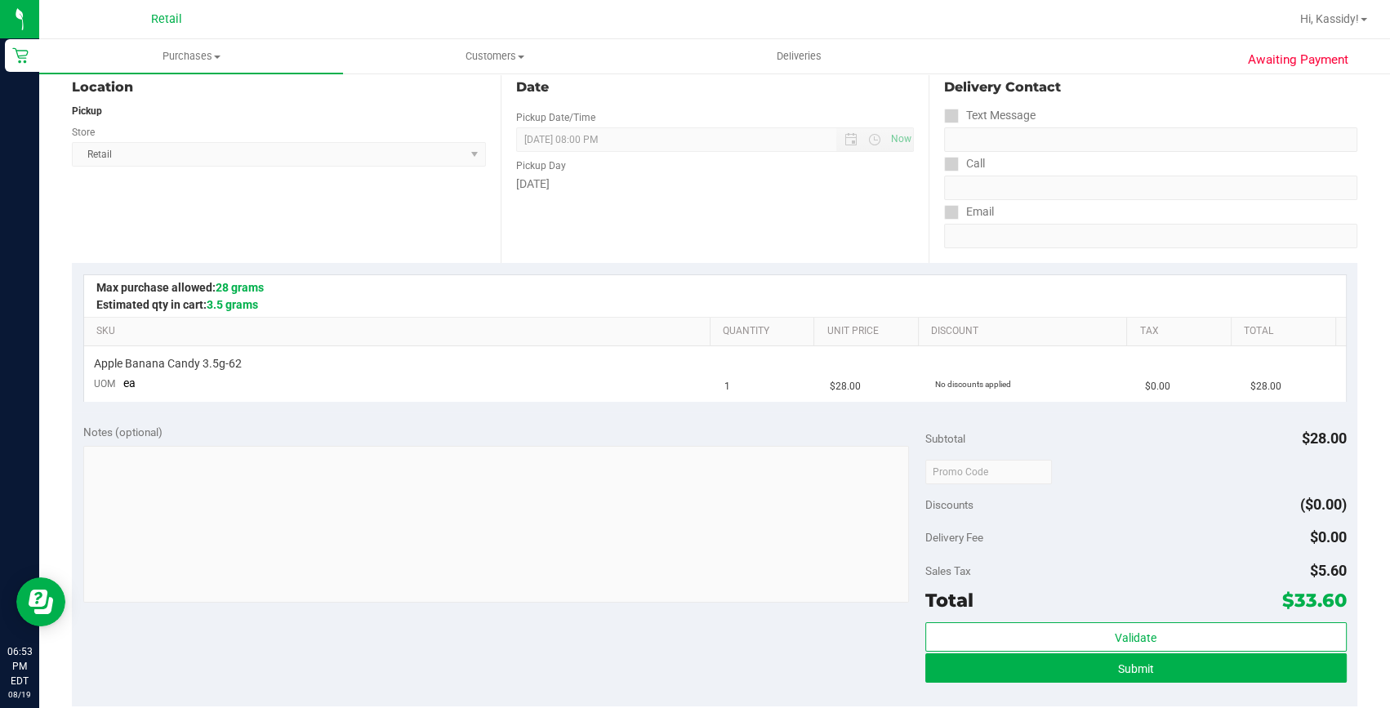
scroll to position [222, 0]
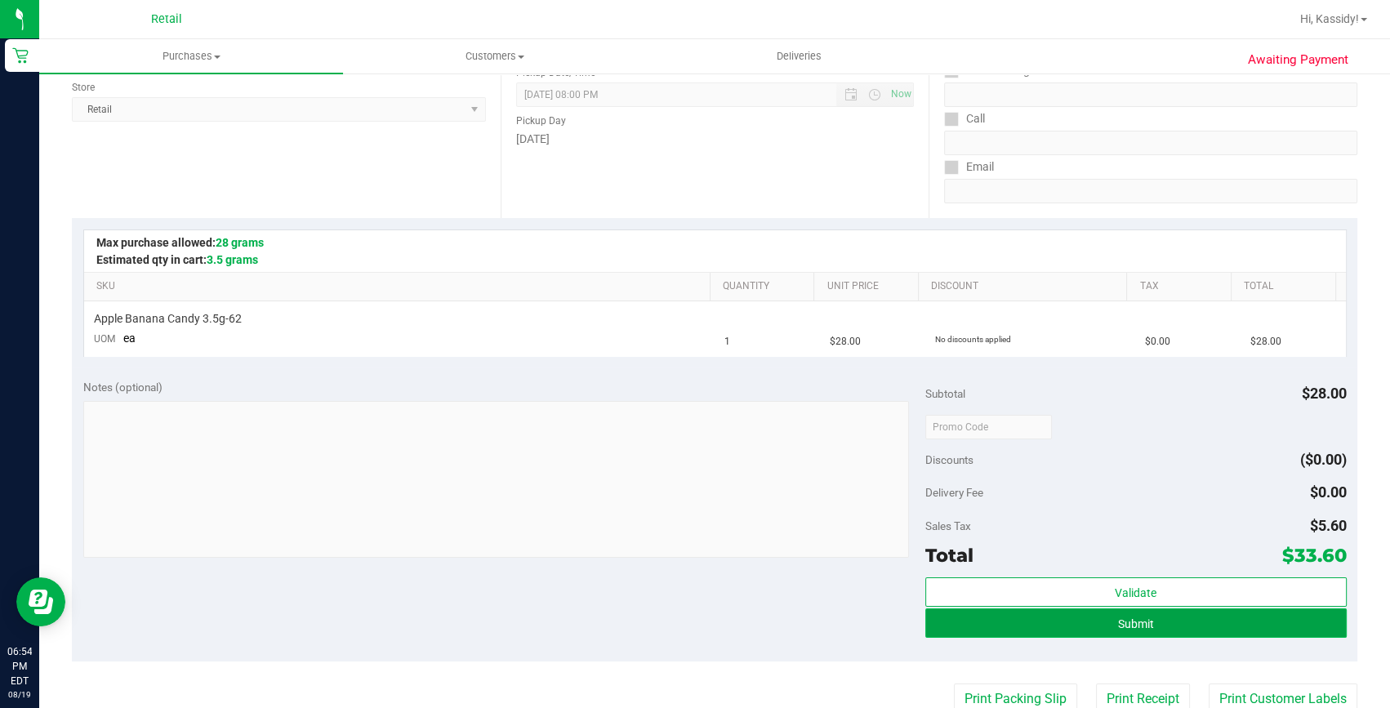
click at [978, 628] on button "Submit" at bounding box center [1135, 623] width 421 height 29
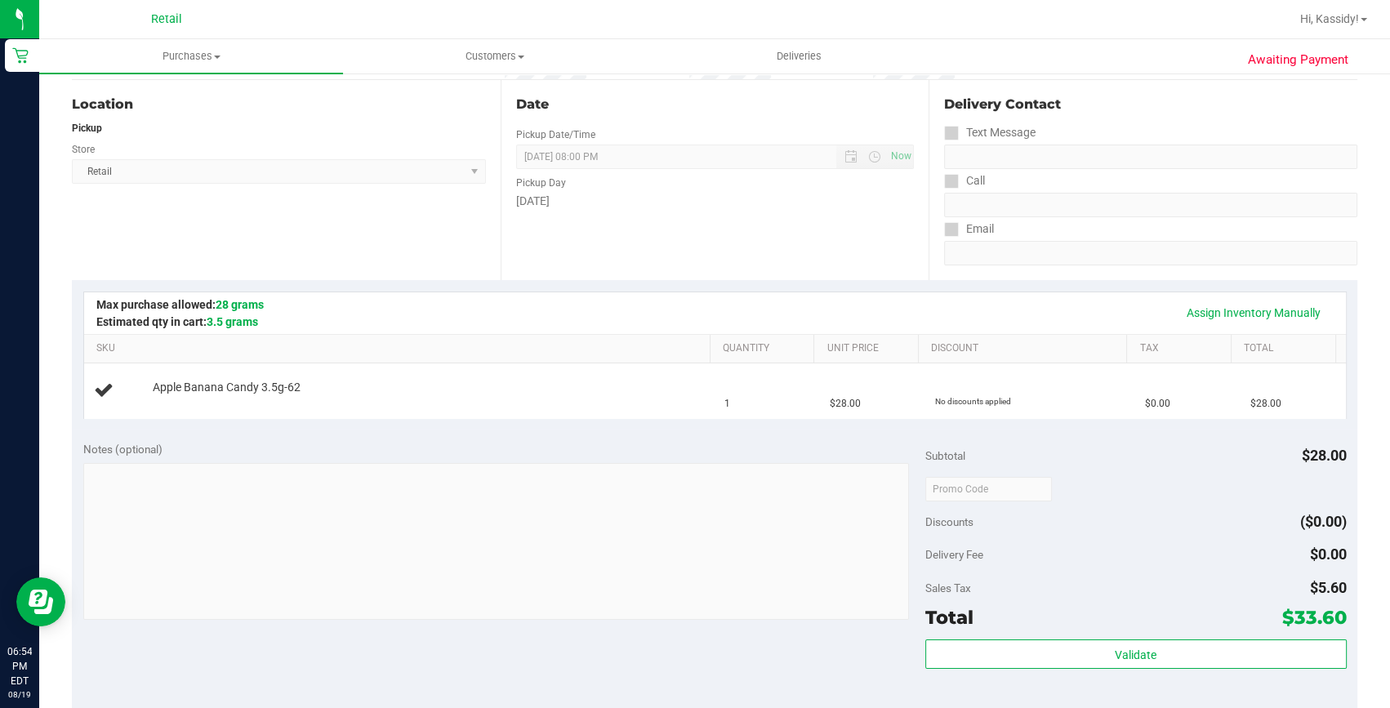
scroll to position [296, 0]
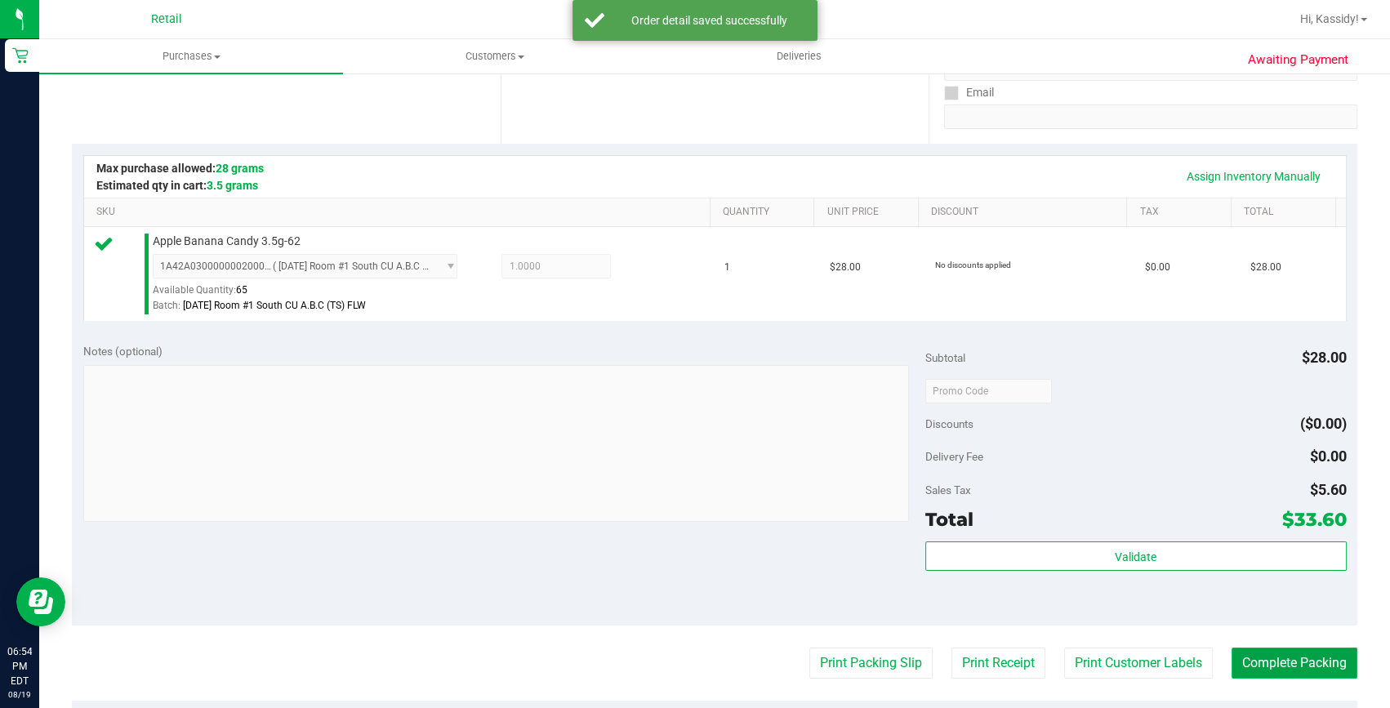
click at [1312, 669] on button "Complete Packing" at bounding box center [1295, 663] width 126 height 31
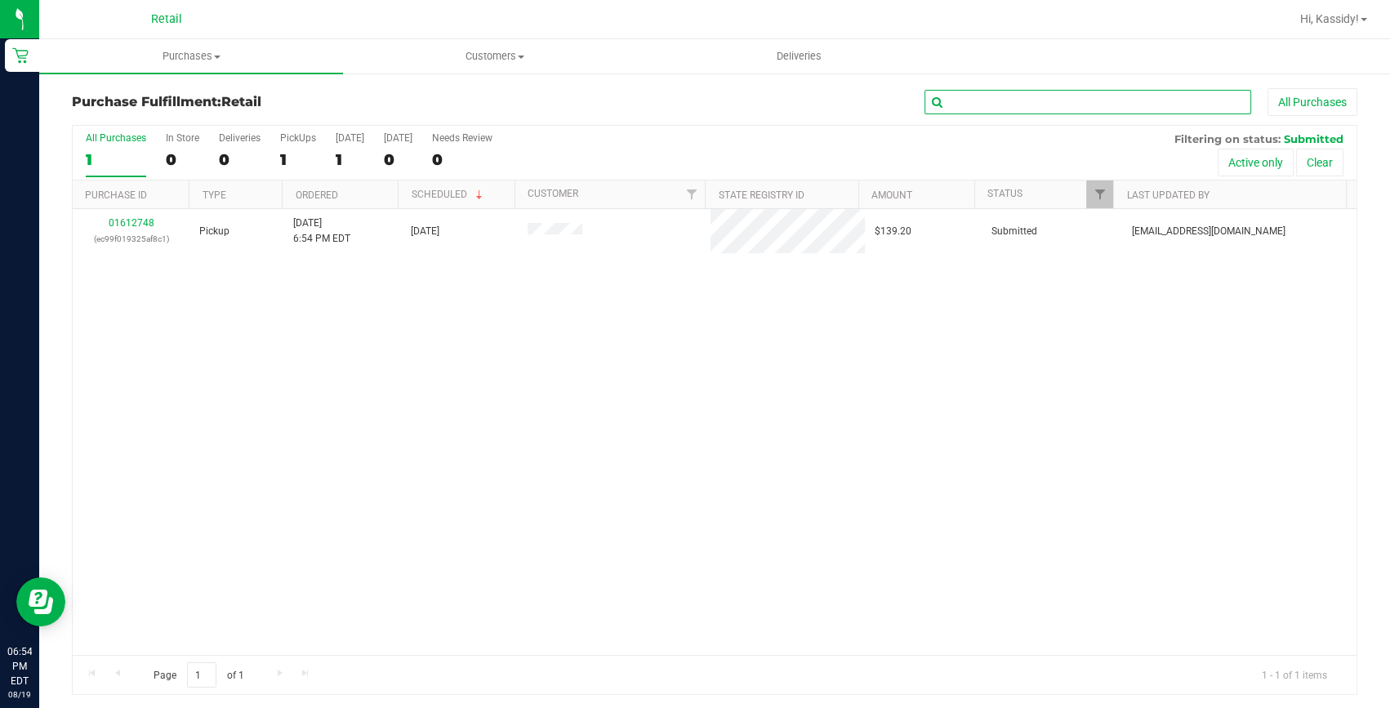
click at [962, 99] on input "text" at bounding box center [1088, 102] width 327 height 25
click at [197, 65] on uib-tab-heading "Purchases Summary of purchases Fulfillment All purchases" at bounding box center [191, 56] width 304 height 34
click at [173, 94] on span "Summary of purchases" at bounding box center [122, 98] width 167 height 14
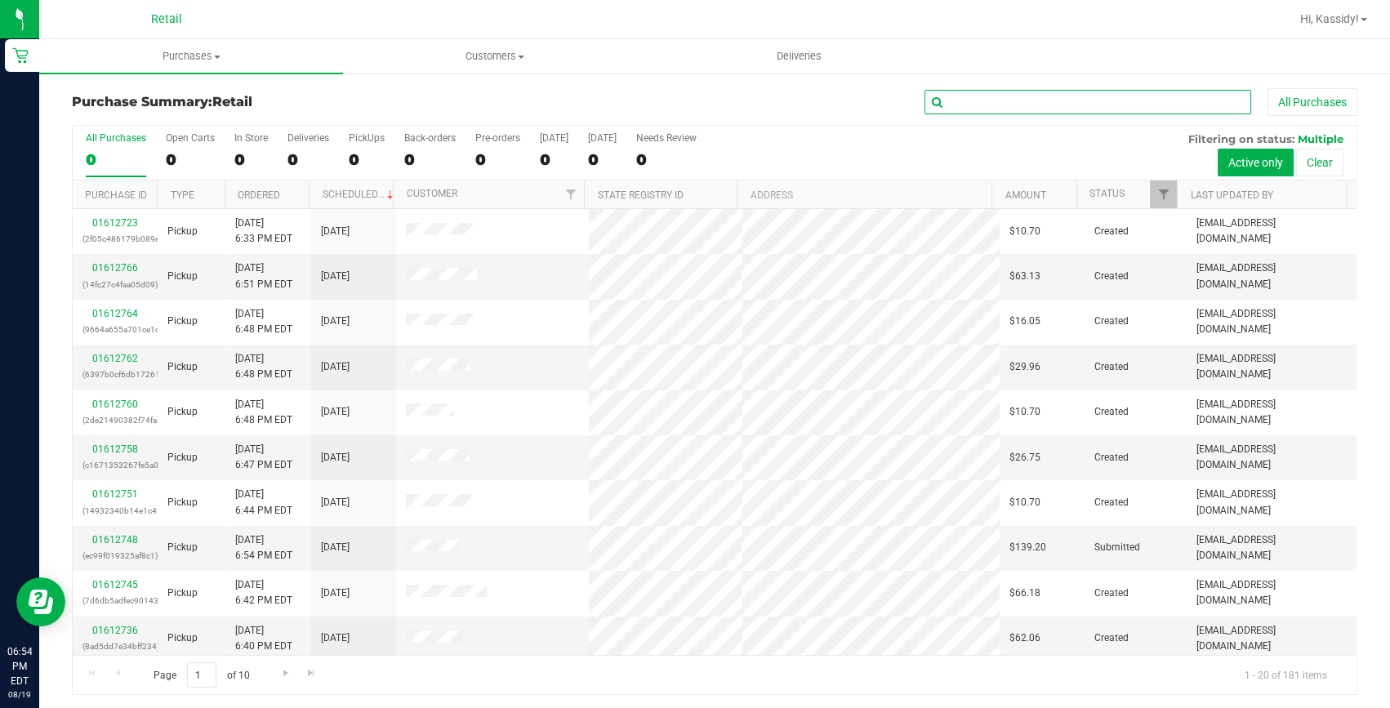
click at [984, 105] on input "text" at bounding box center [1088, 102] width 327 height 25
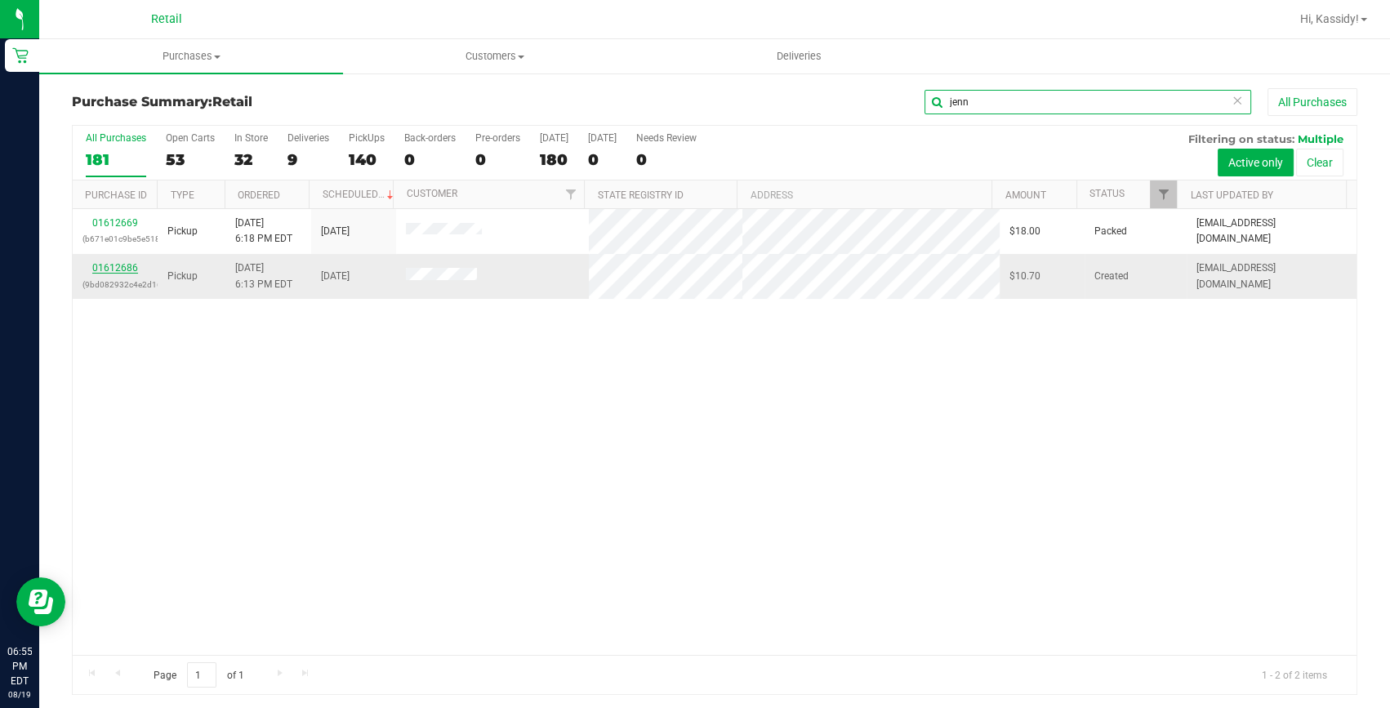
type input "jenn"
click at [111, 268] on link "01612686" at bounding box center [115, 267] width 46 height 11
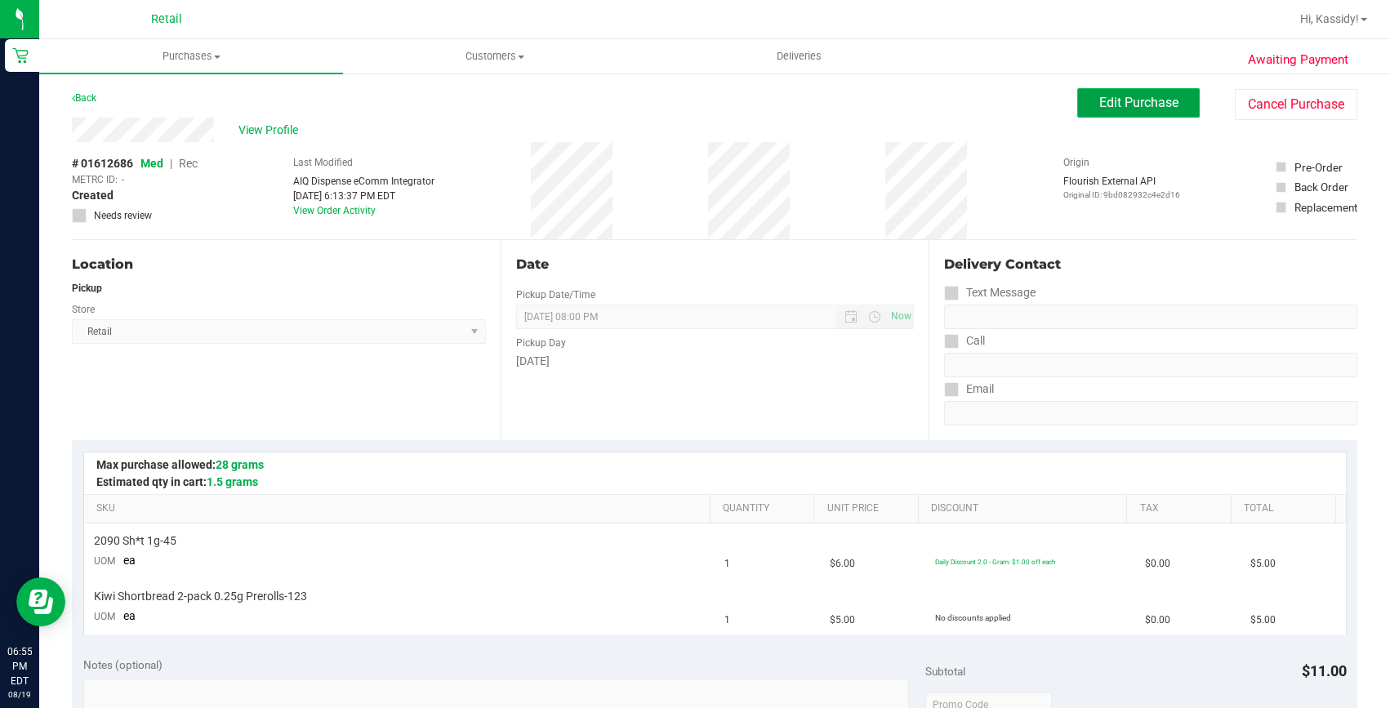
click at [1099, 106] on span "Edit Purchase" at bounding box center [1138, 103] width 79 height 16
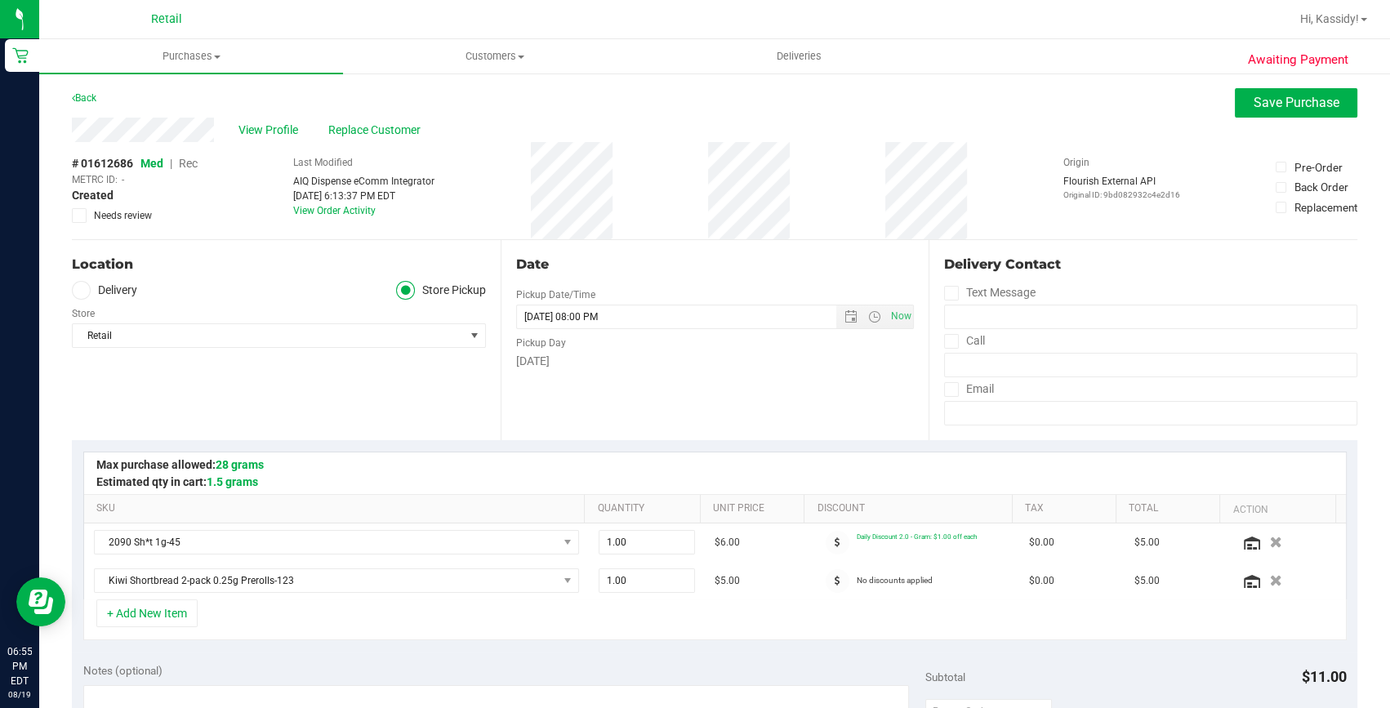
click at [184, 162] on span "Rec" at bounding box center [188, 163] width 19 height 13
click at [1290, 105] on span "Save Purchase" at bounding box center [1297, 103] width 86 height 16
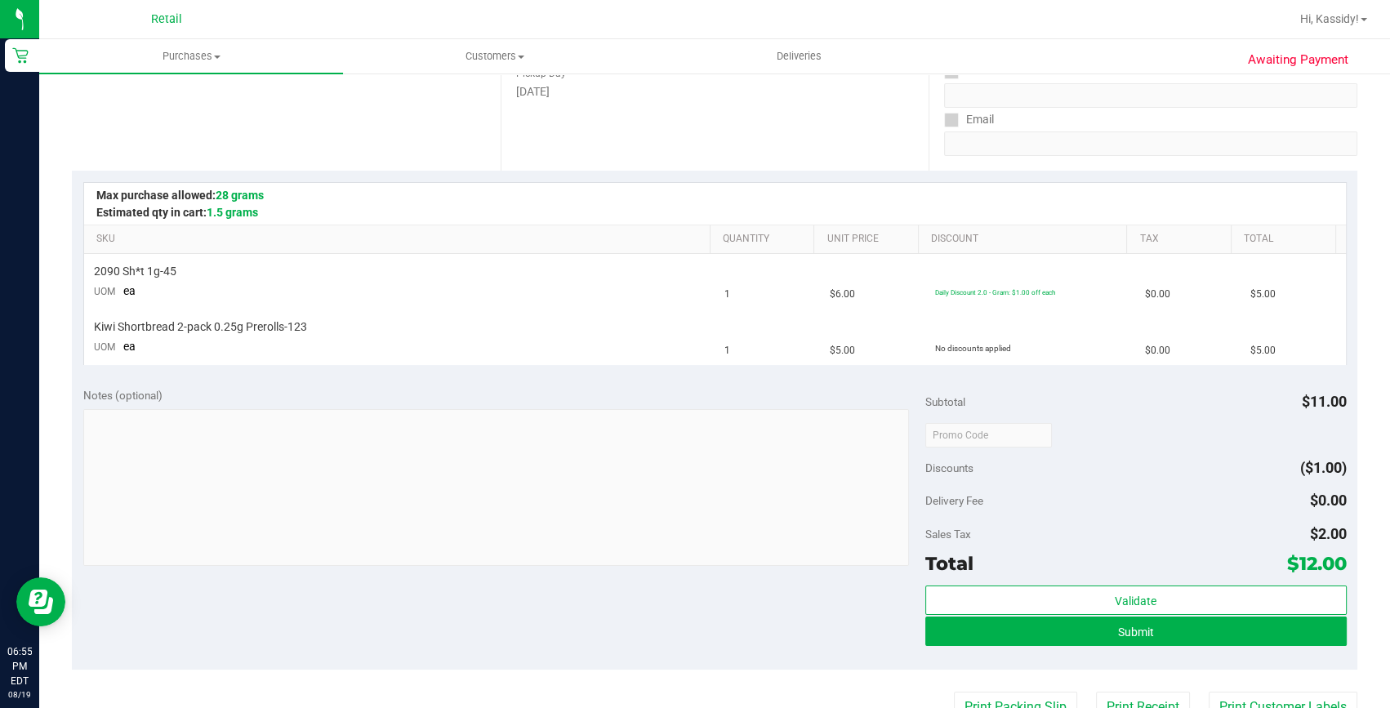
scroll to position [296, 0]
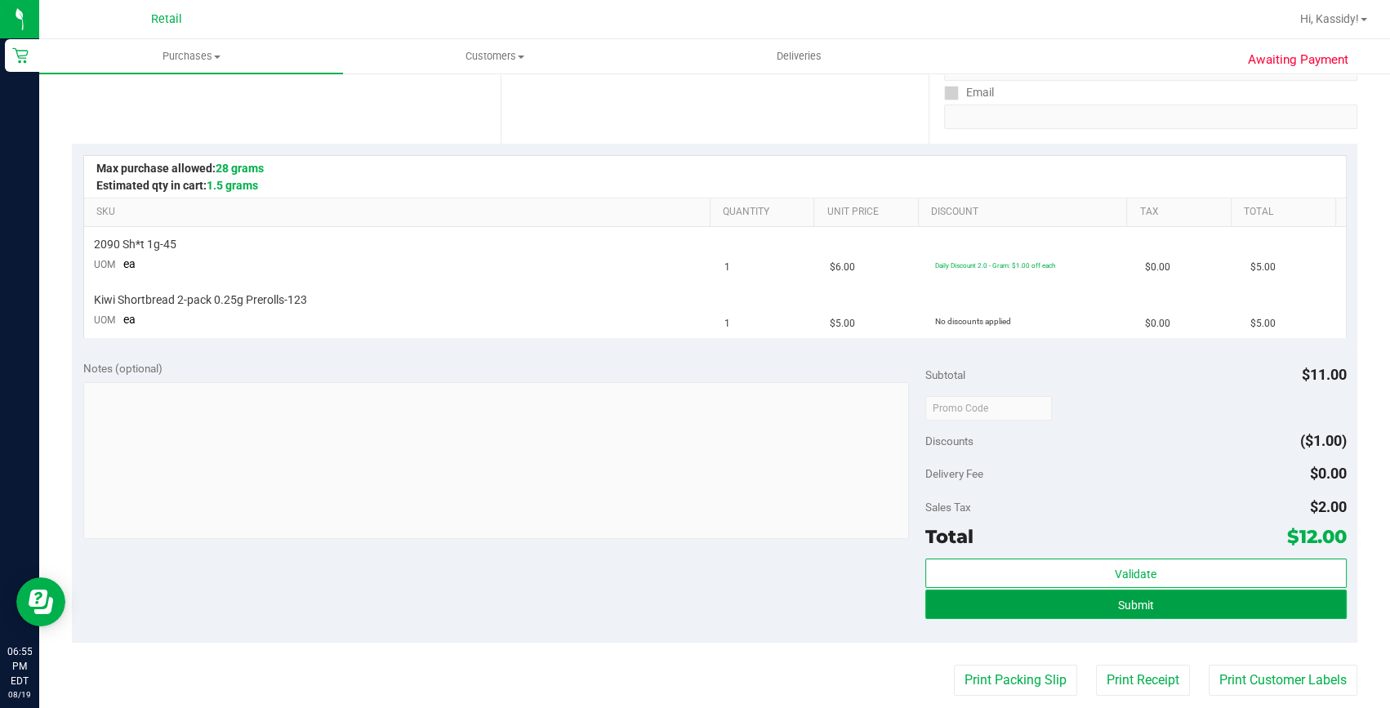
click at [1042, 599] on button "Submit" at bounding box center [1135, 604] width 421 height 29
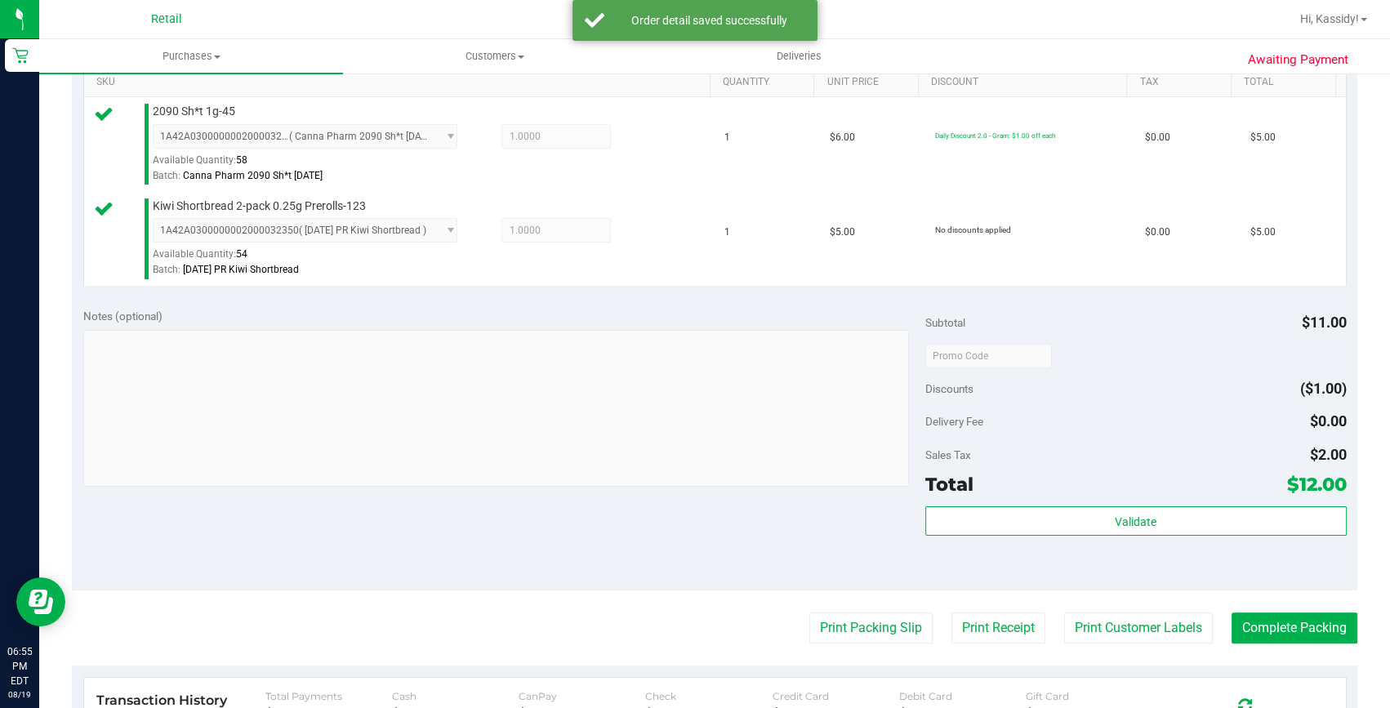
scroll to position [445, 0]
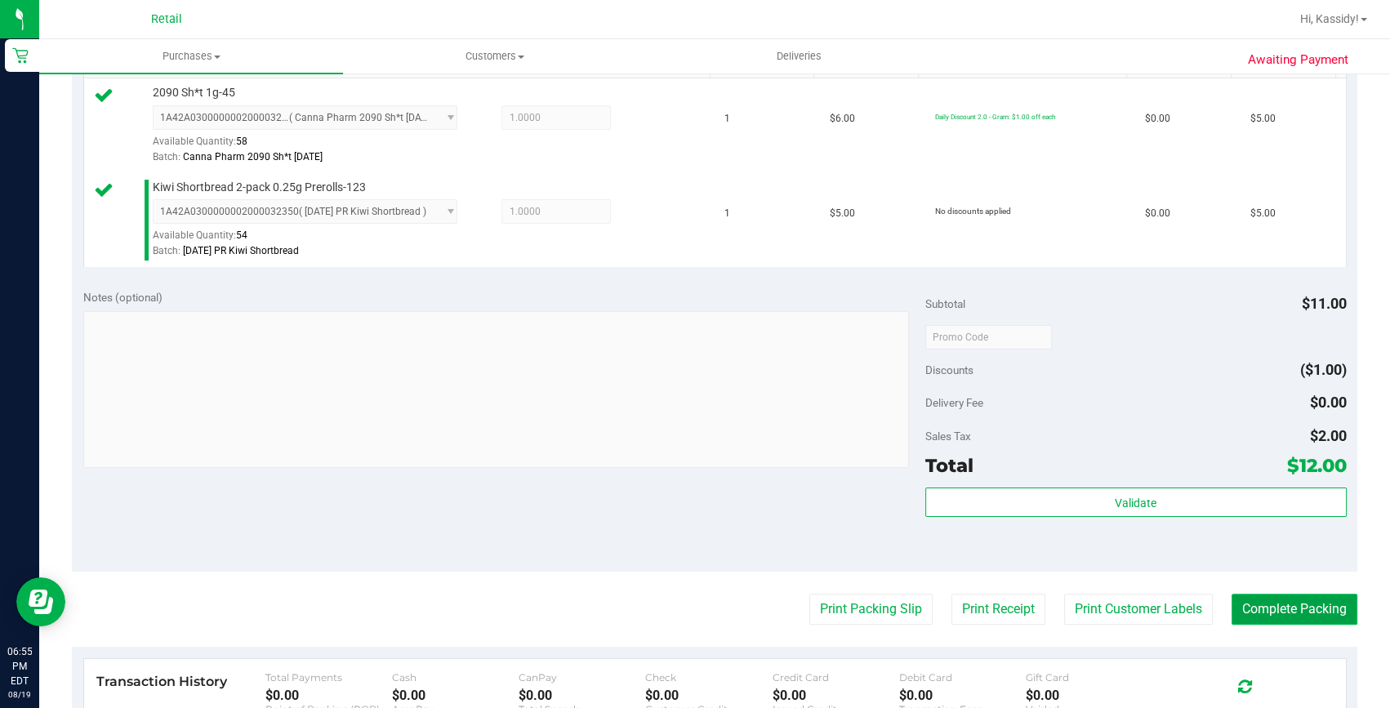
click at [1286, 621] on button "Complete Packing" at bounding box center [1295, 609] width 126 height 31
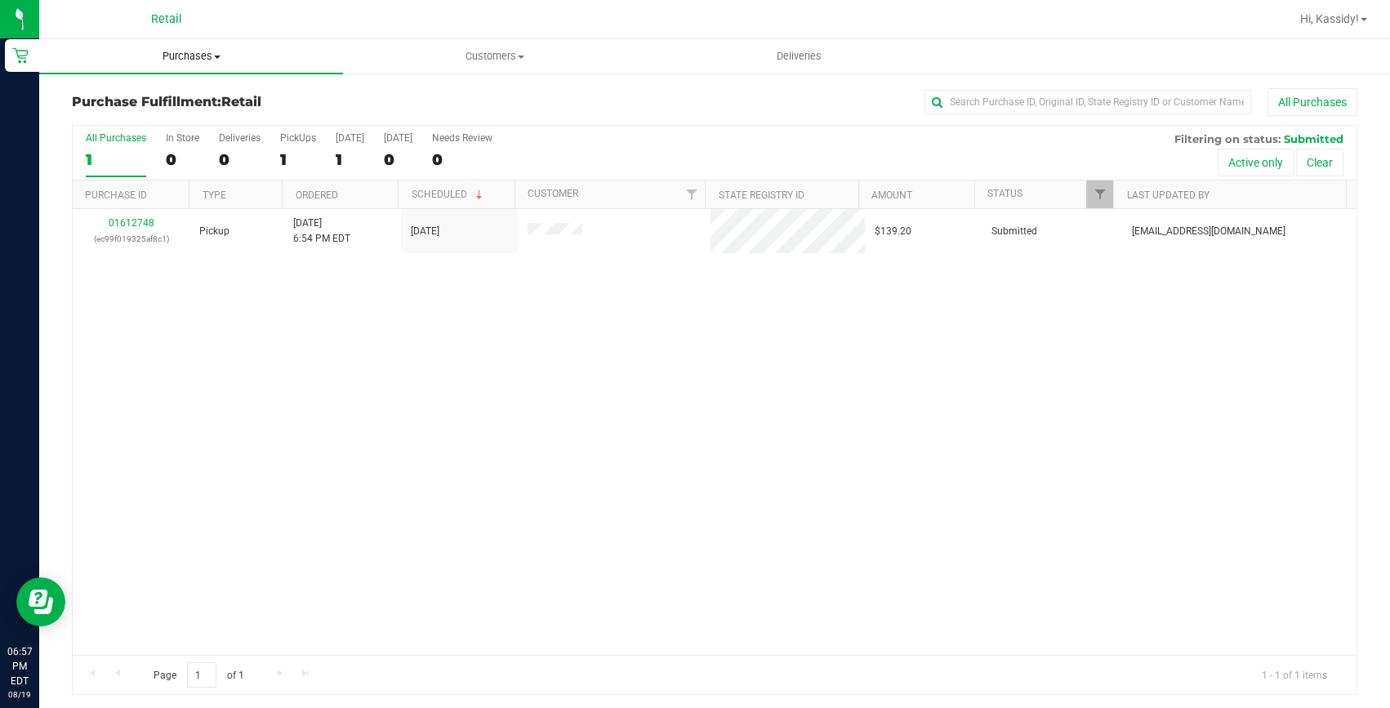
click at [175, 56] on span "Purchases" at bounding box center [191, 56] width 304 height 15
click at [164, 91] on span "Summary of purchases" at bounding box center [122, 98] width 167 height 14
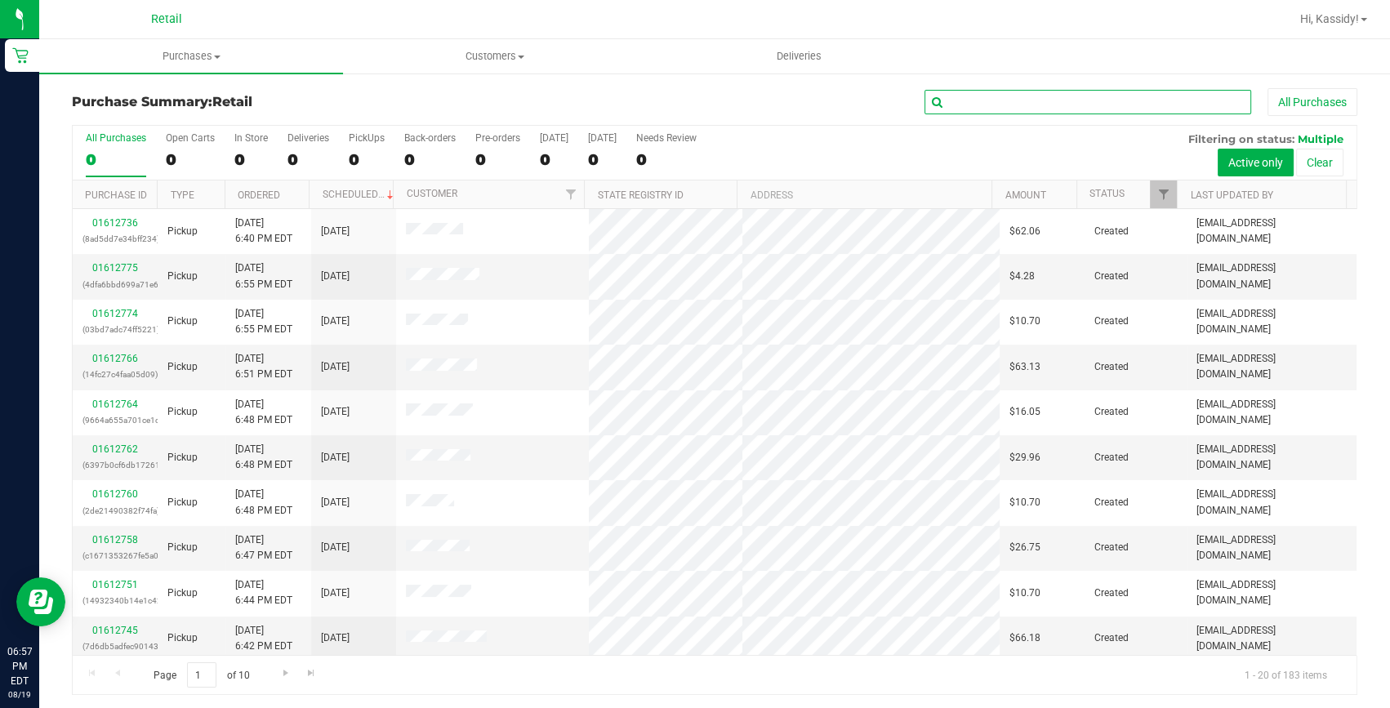
click at [950, 97] on input "text" at bounding box center [1088, 102] width 327 height 25
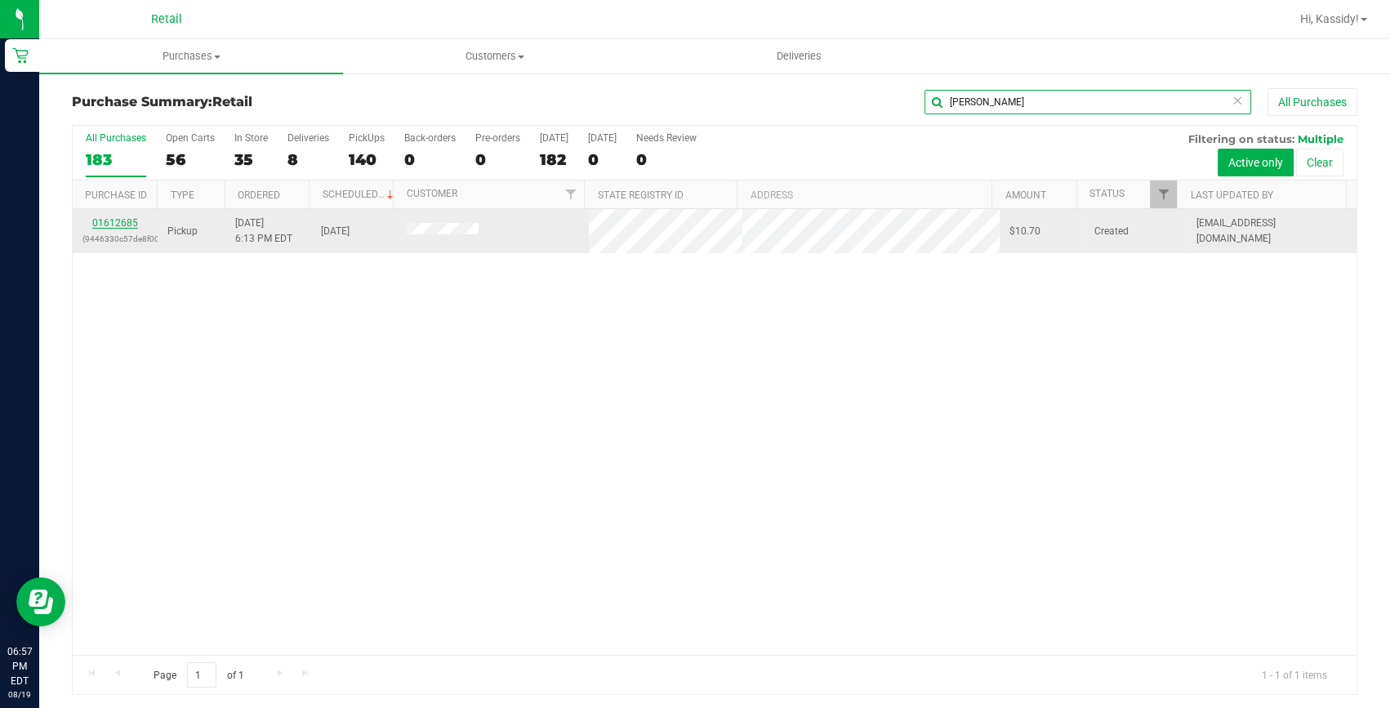
type input "[PERSON_NAME]"
click at [105, 218] on link "01612685" at bounding box center [115, 222] width 46 height 11
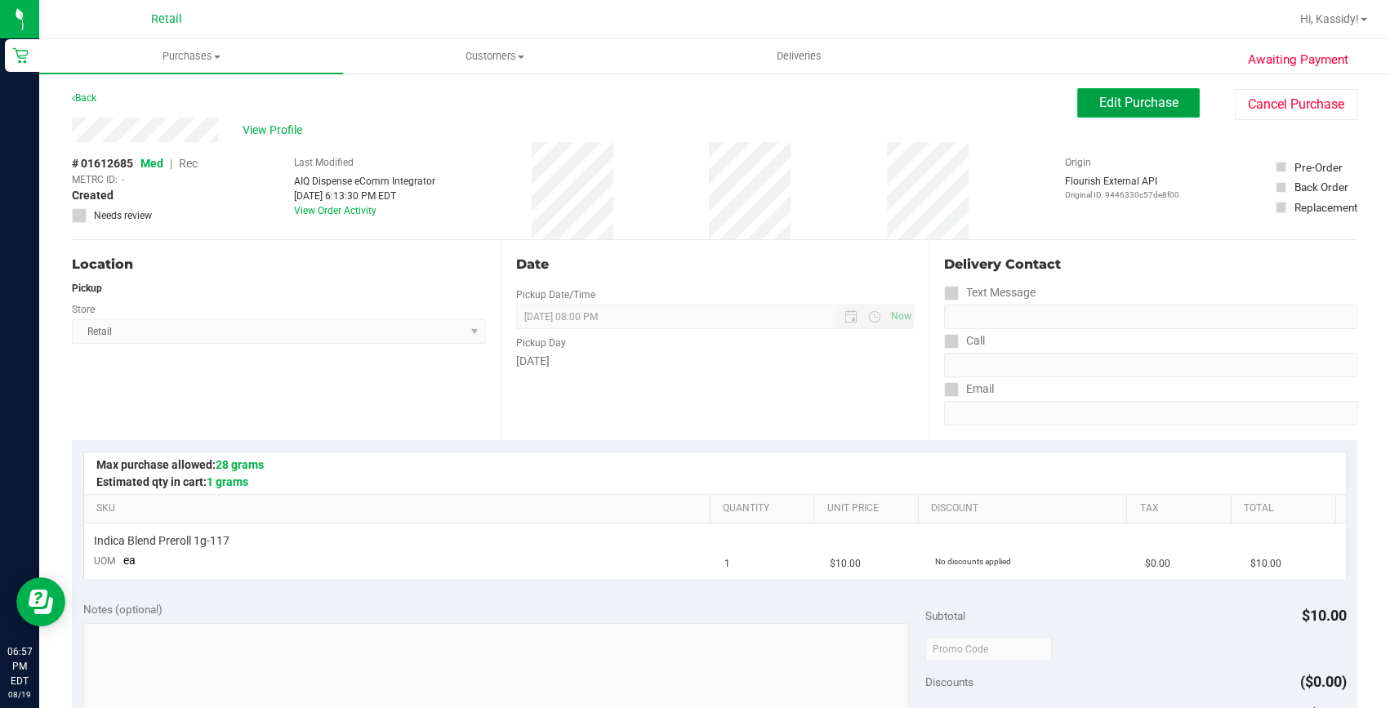
click at [1099, 109] on span "Edit Purchase" at bounding box center [1138, 103] width 79 height 16
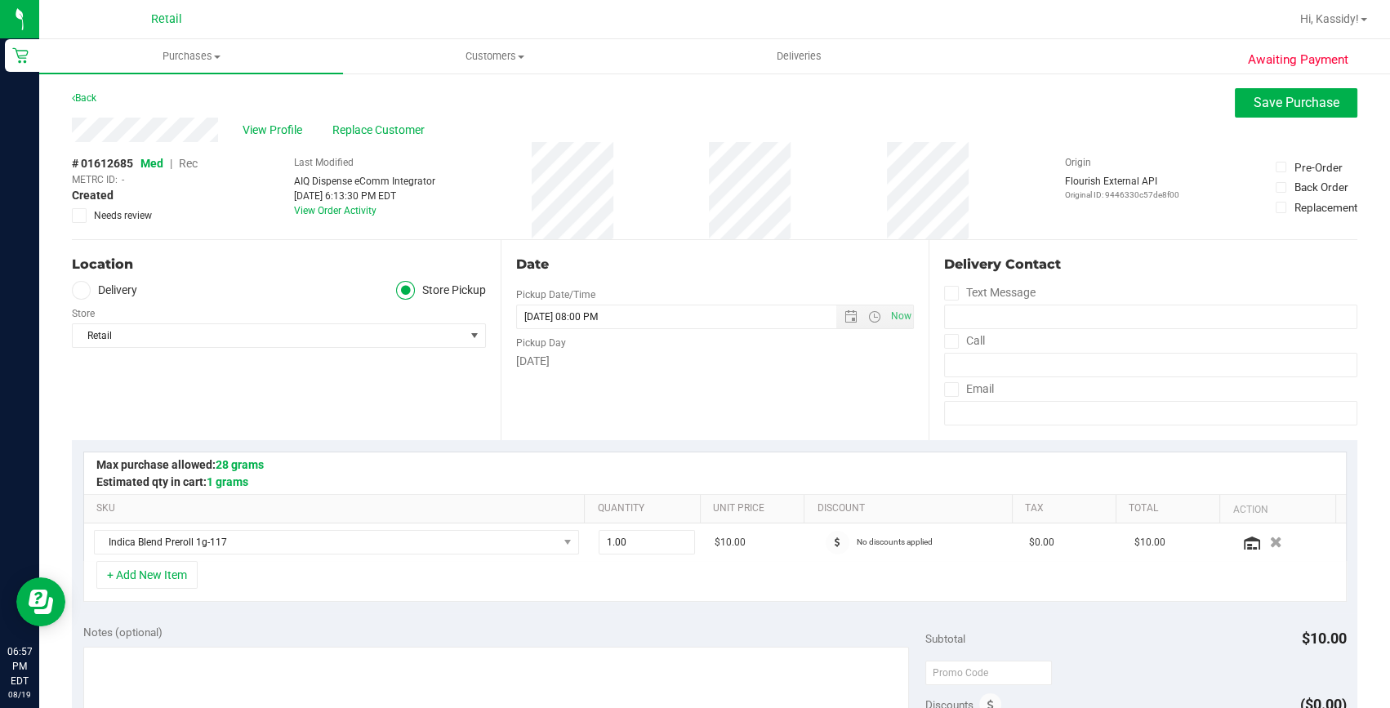
click at [189, 168] on span "Rec" at bounding box center [188, 163] width 19 height 13
click at [1254, 103] on span "Save Purchase" at bounding box center [1297, 103] width 86 height 16
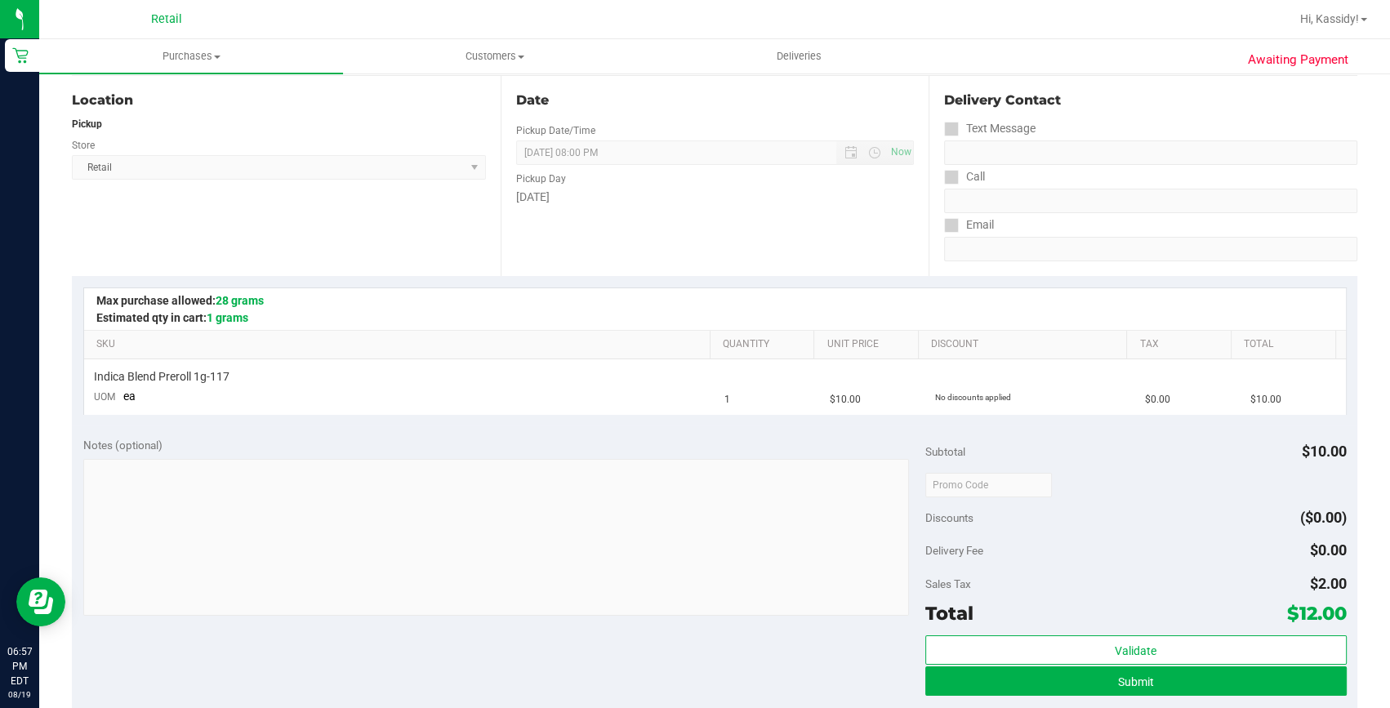
scroll to position [222, 0]
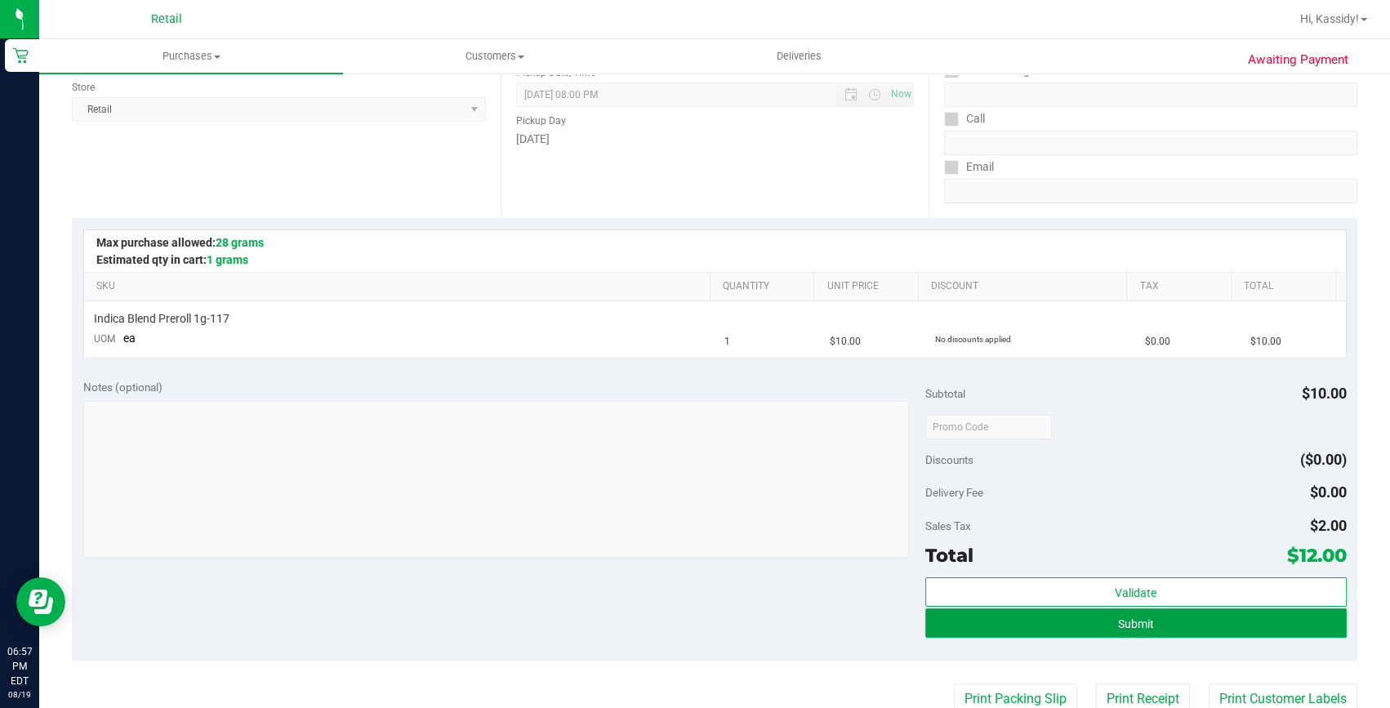
click at [957, 622] on button "Submit" at bounding box center [1135, 623] width 421 height 29
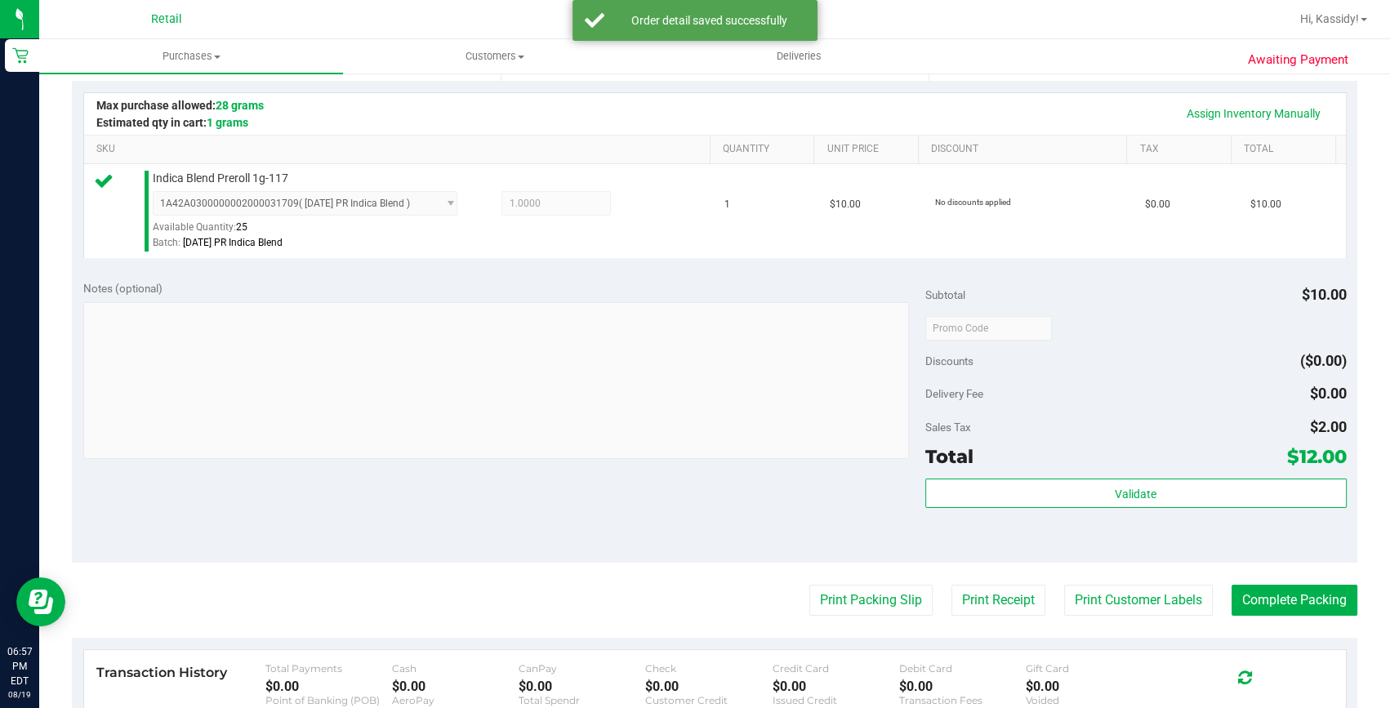
scroll to position [371, 0]
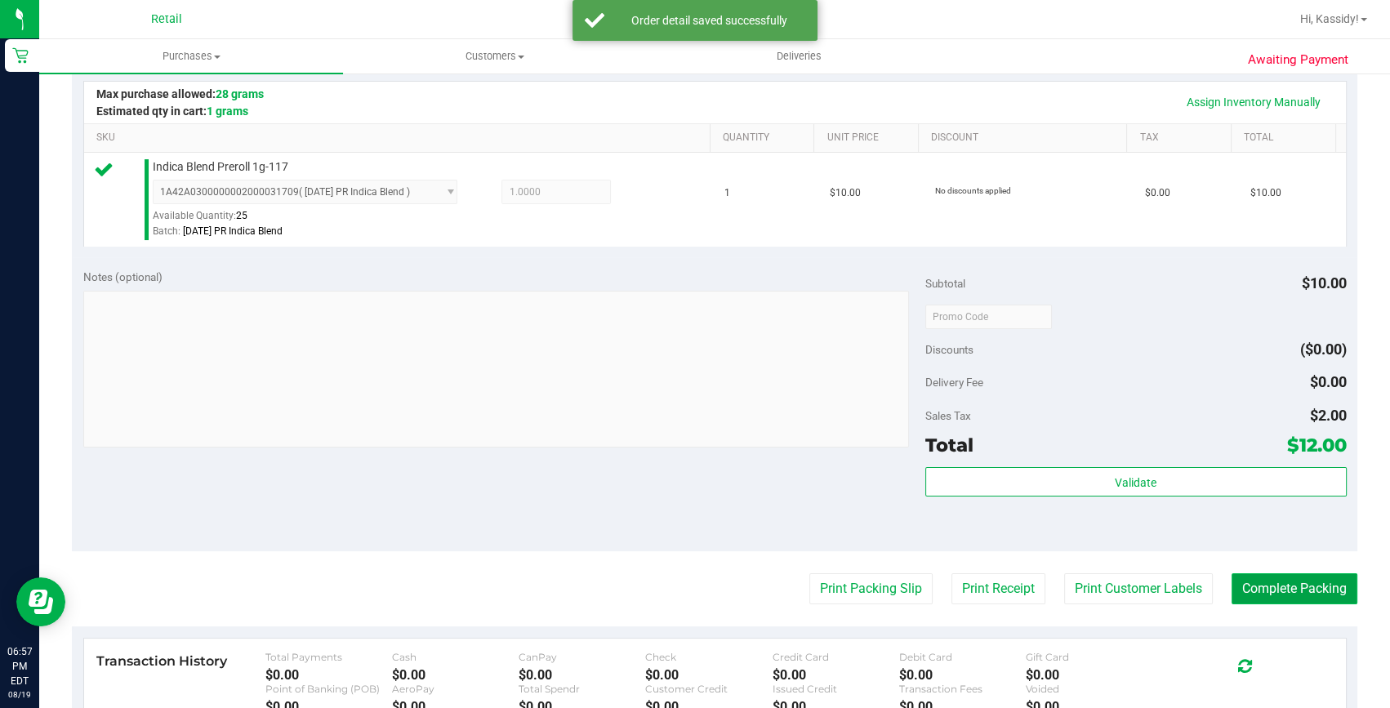
click at [1286, 597] on button "Complete Packing" at bounding box center [1295, 588] width 126 height 31
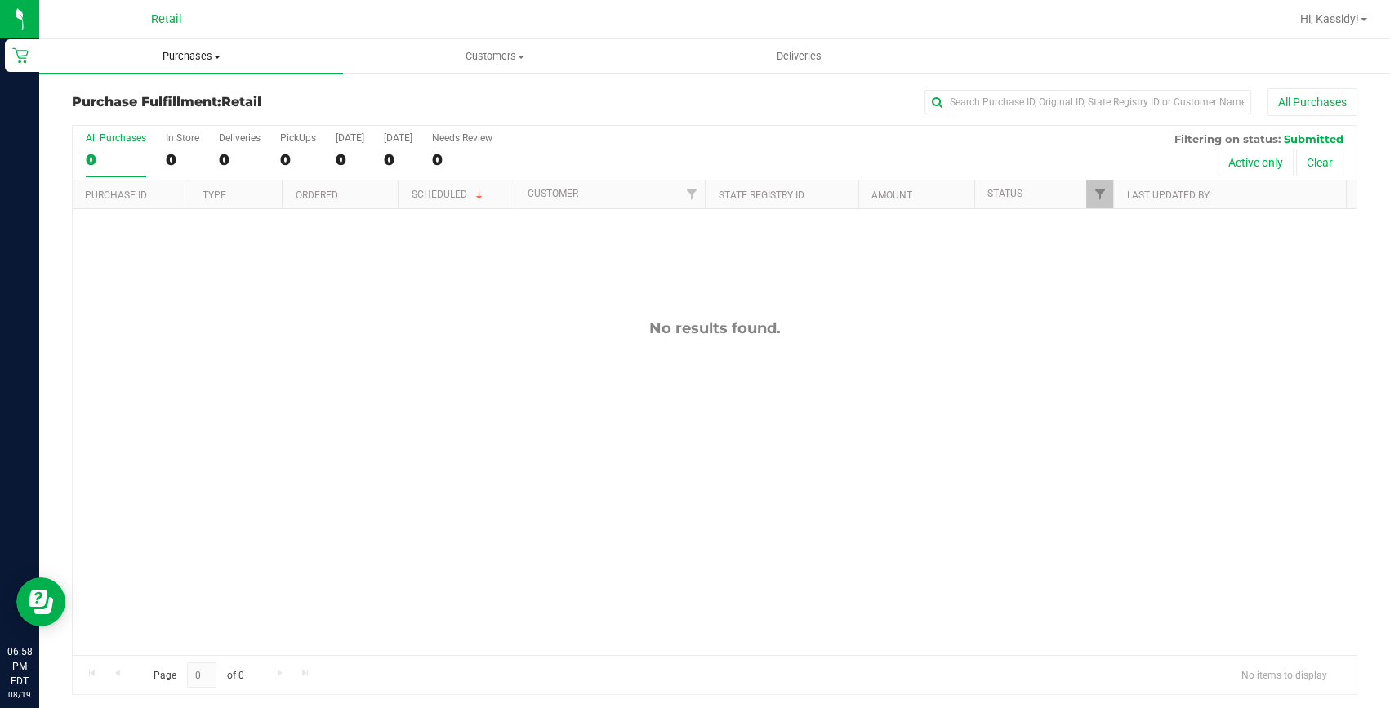
click at [211, 51] on span "Purchases" at bounding box center [191, 56] width 304 height 15
click at [197, 92] on span "Summary of purchases" at bounding box center [122, 98] width 167 height 14
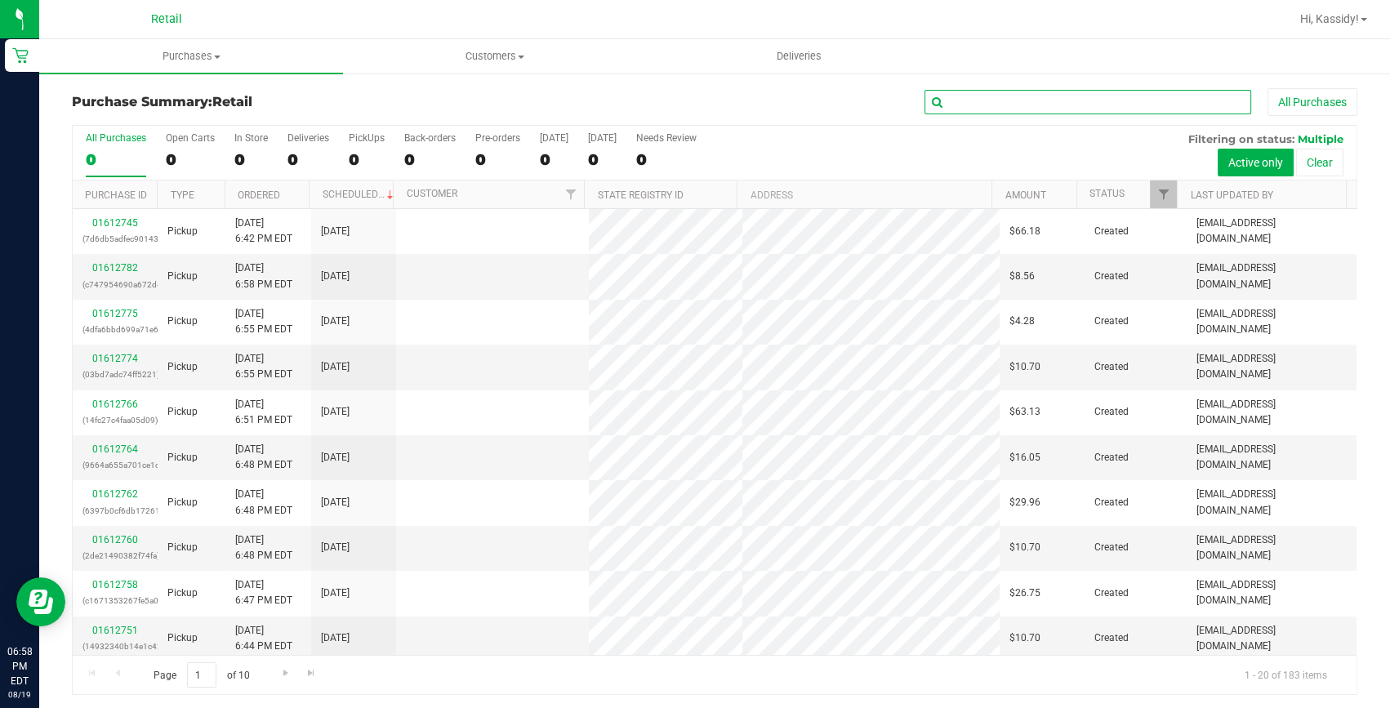
click at [966, 97] on input "text" at bounding box center [1088, 102] width 327 height 25
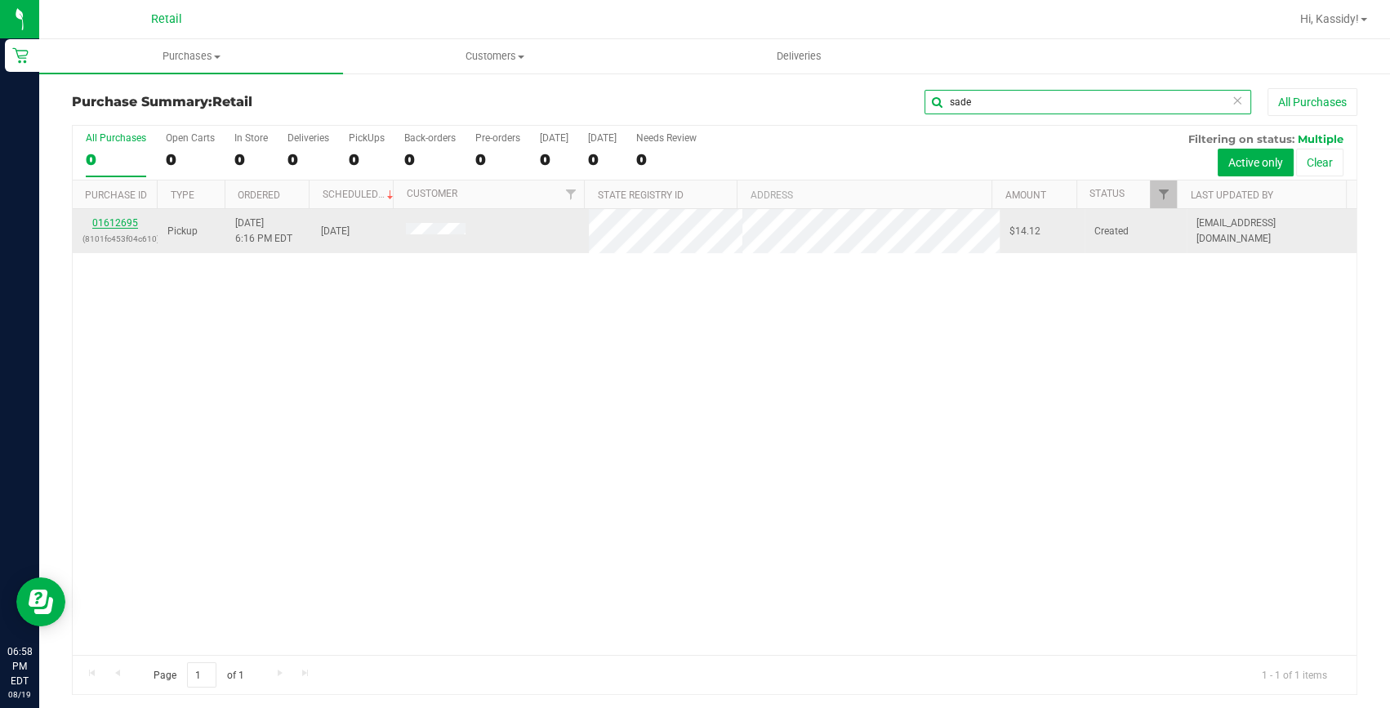
type input "sade"
click at [118, 223] on link "01612695" at bounding box center [115, 222] width 46 height 11
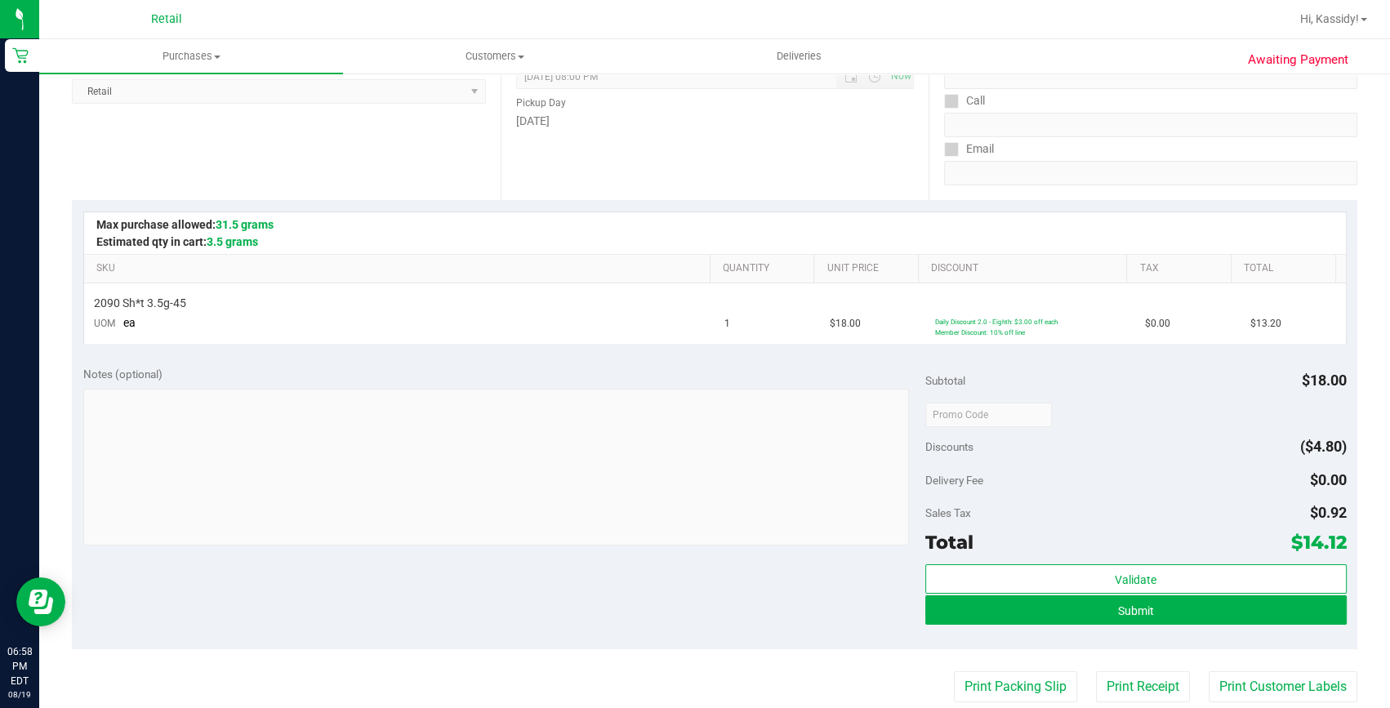
scroll to position [296, 0]
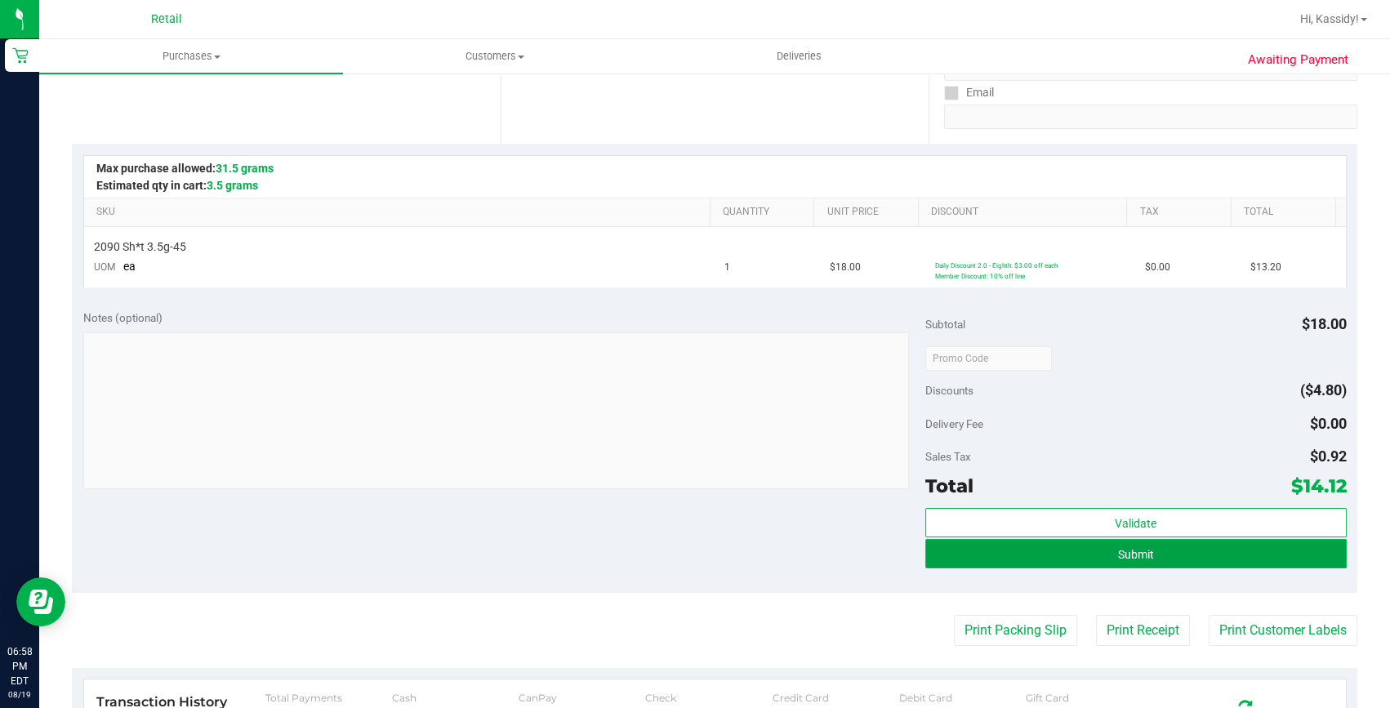
click at [951, 551] on button "Submit" at bounding box center [1135, 553] width 421 height 29
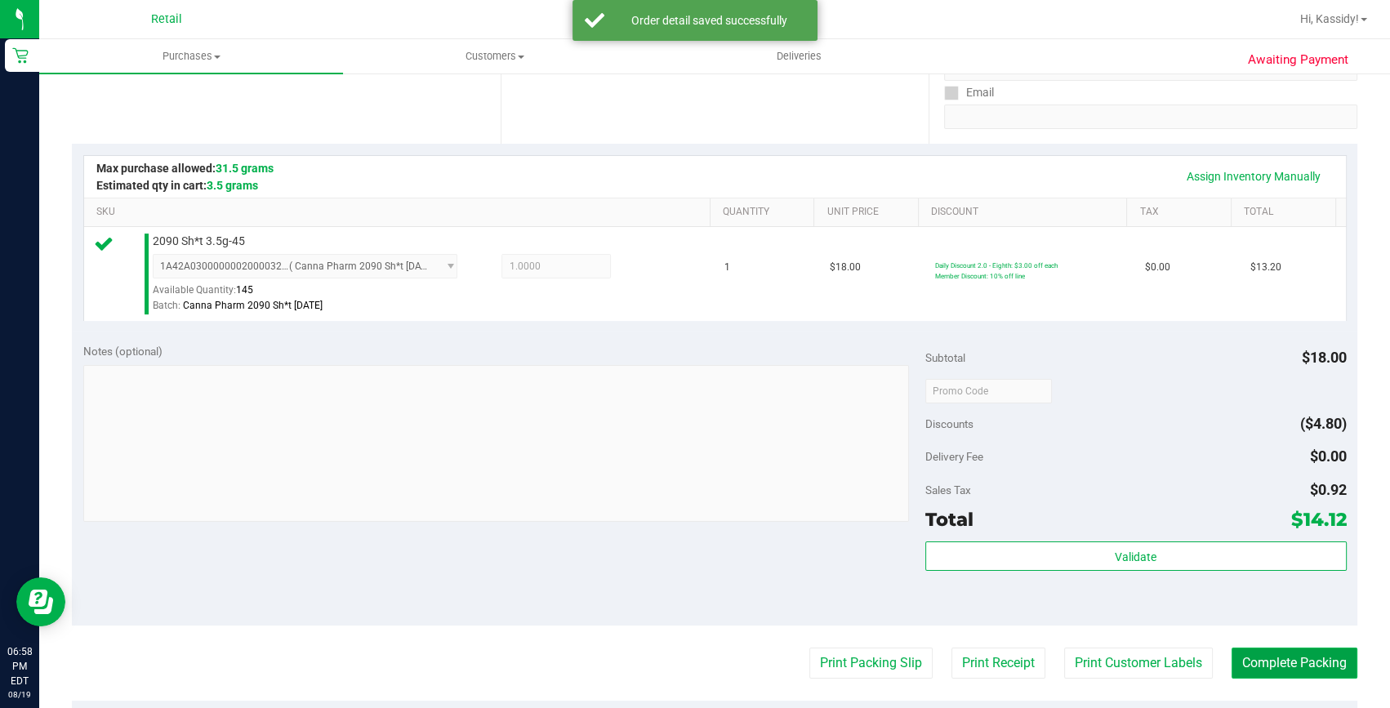
click at [1236, 670] on button "Complete Packing" at bounding box center [1295, 663] width 126 height 31
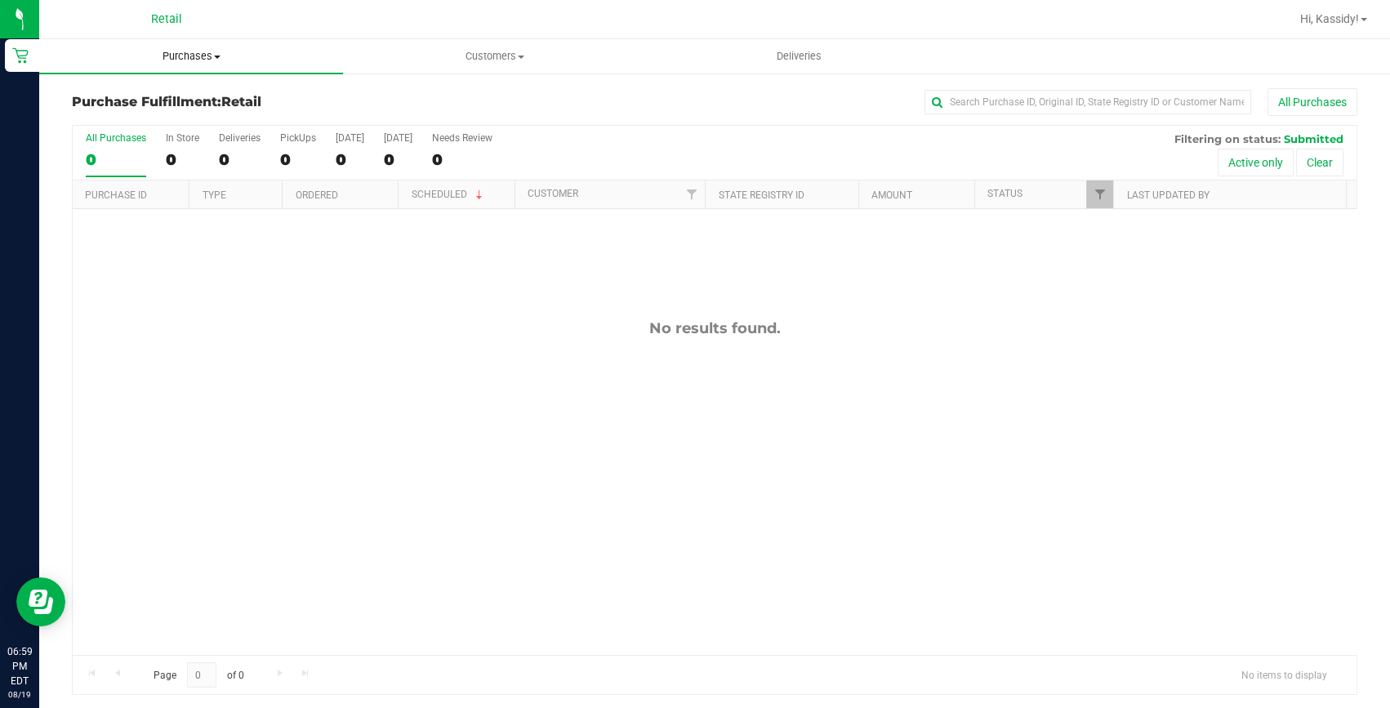
click at [203, 50] on span "Purchases" at bounding box center [191, 56] width 304 height 15
click at [172, 89] on li "Summary of purchases" at bounding box center [191, 99] width 304 height 20
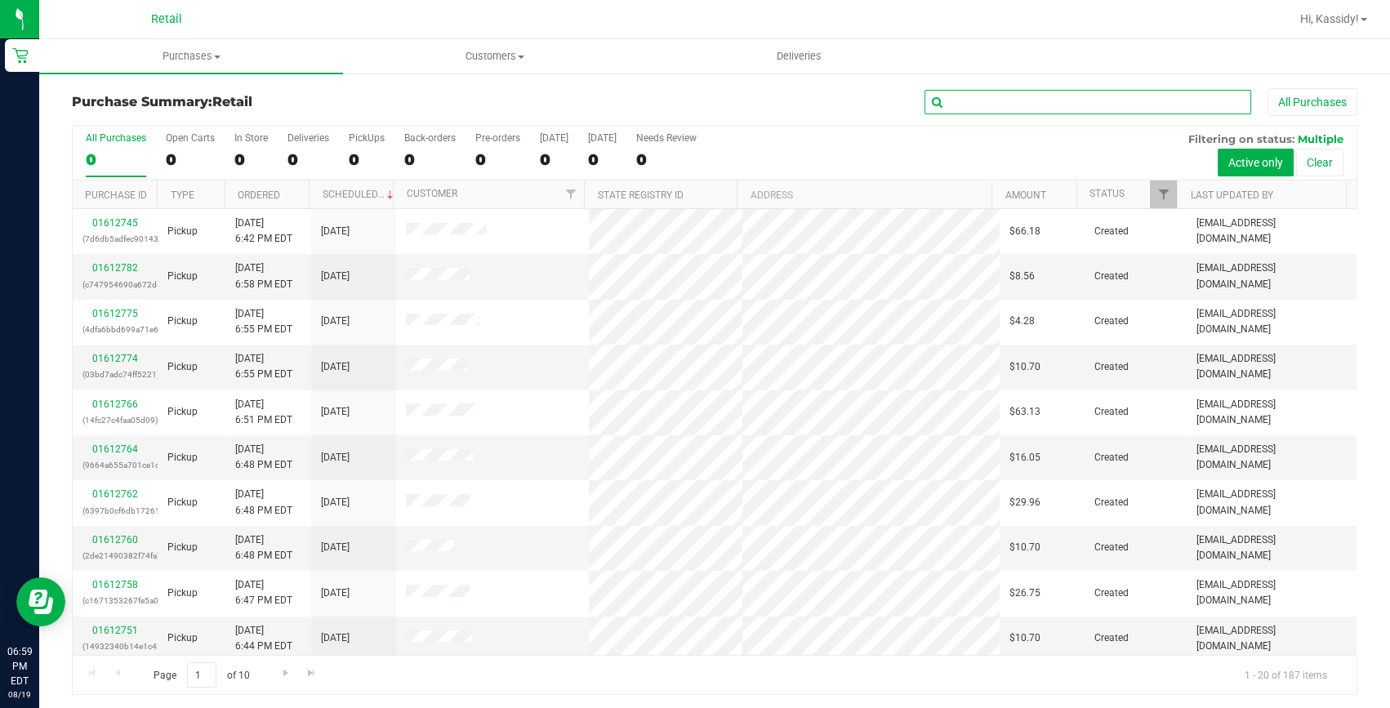
click at [1008, 97] on input "text" at bounding box center [1088, 102] width 327 height 25
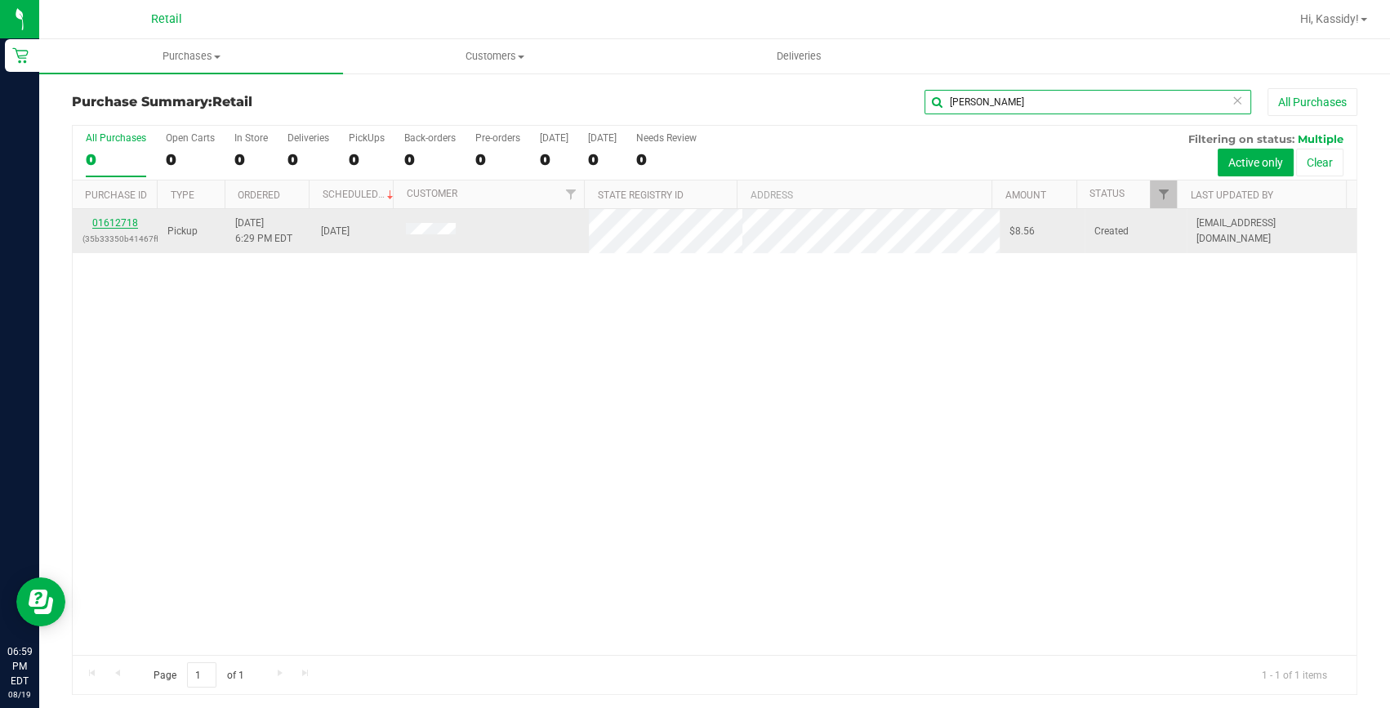
type input "[PERSON_NAME]"
click at [107, 227] on link "01612718" at bounding box center [115, 222] width 46 height 11
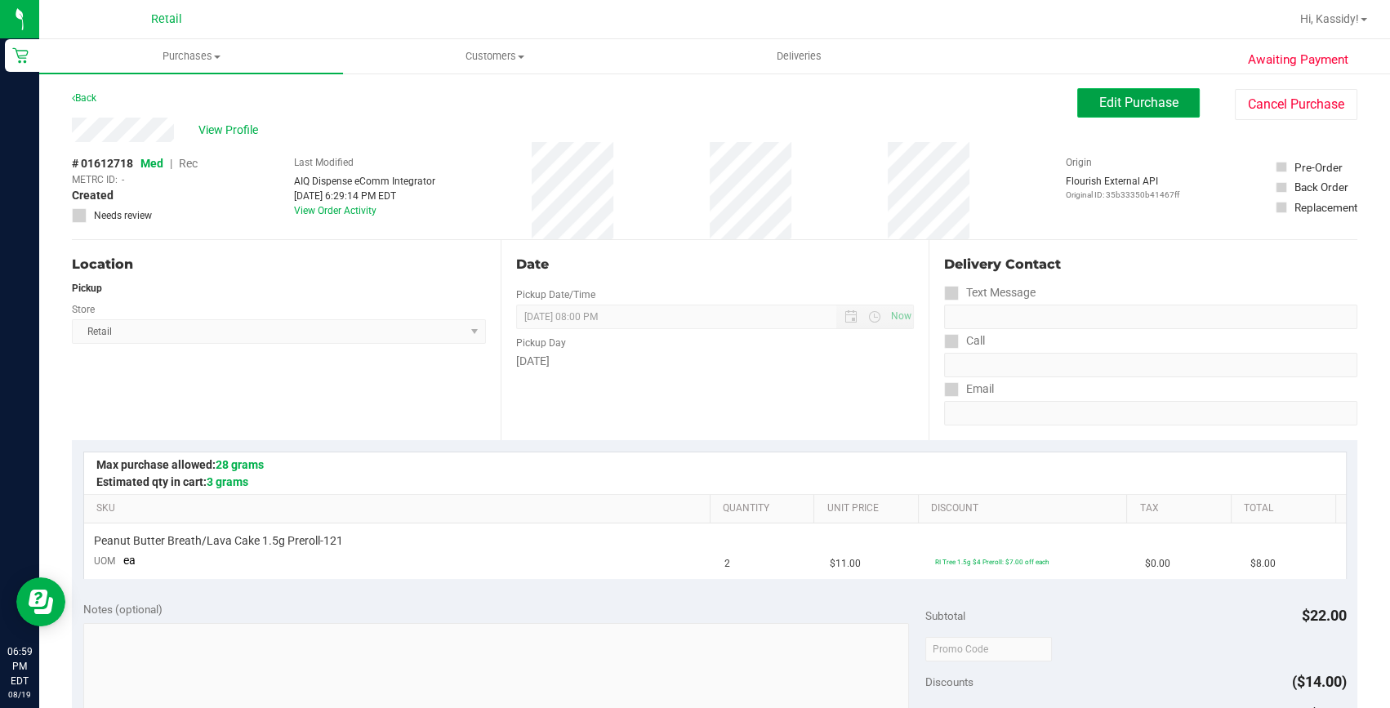
click at [1112, 114] on button "Edit Purchase" at bounding box center [1138, 102] width 123 height 29
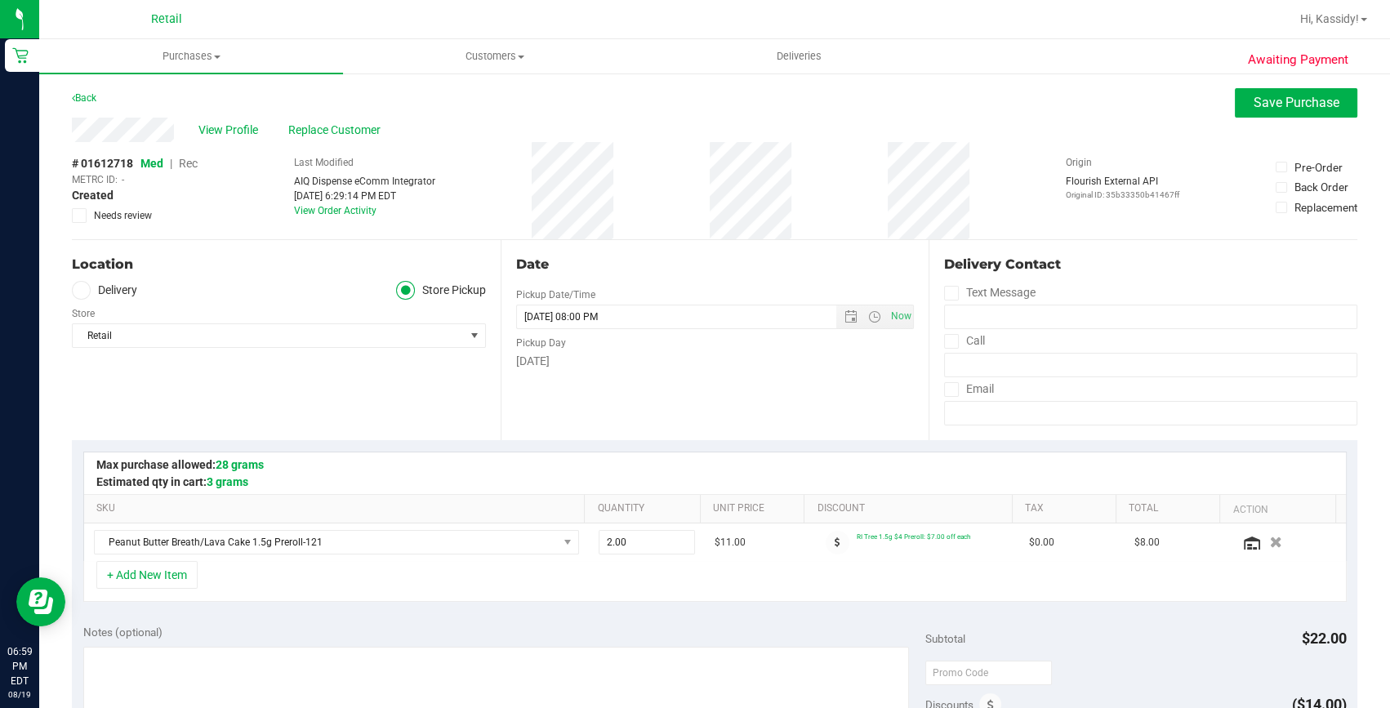
click at [192, 161] on span "Rec" at bounding box center [188, 163] width 19 height 13
click at [1248, 112] on button "Save Purchase" at bounding box center [1296, 102] width 123 height 29
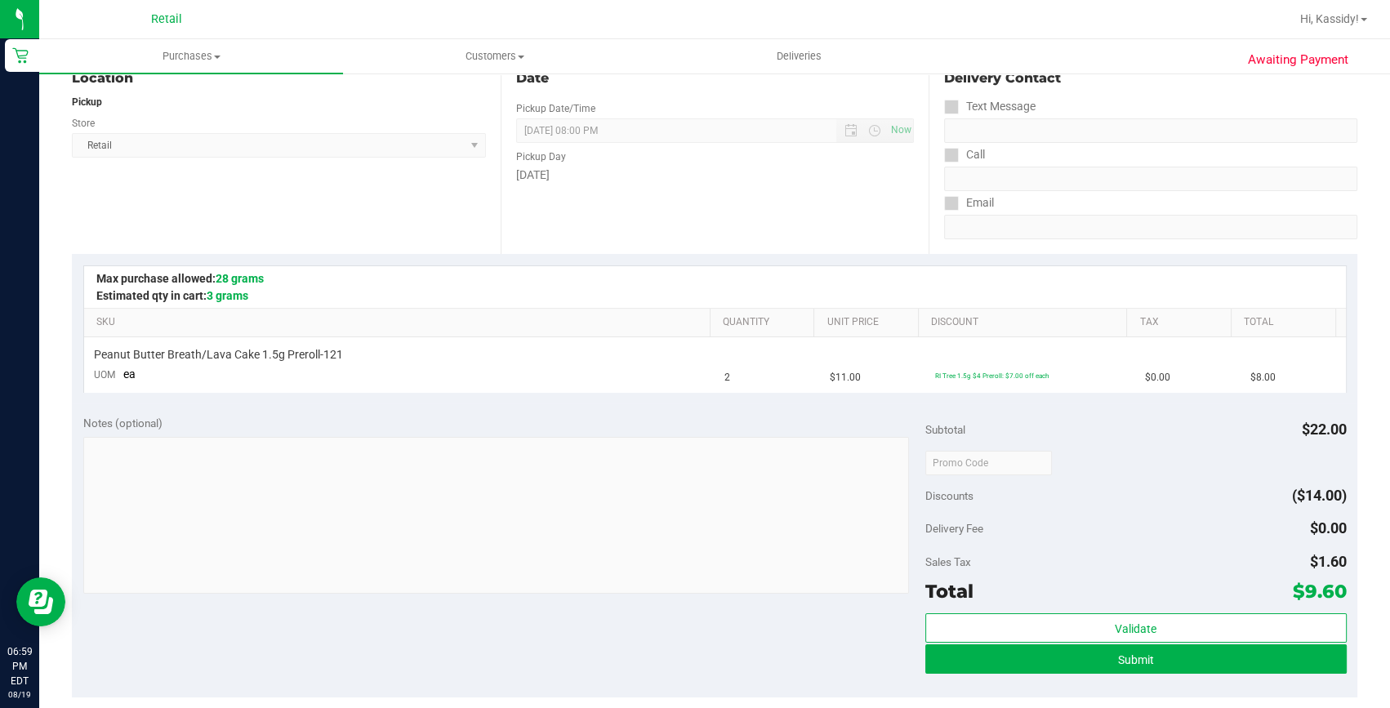
scroll to position [222, 0]
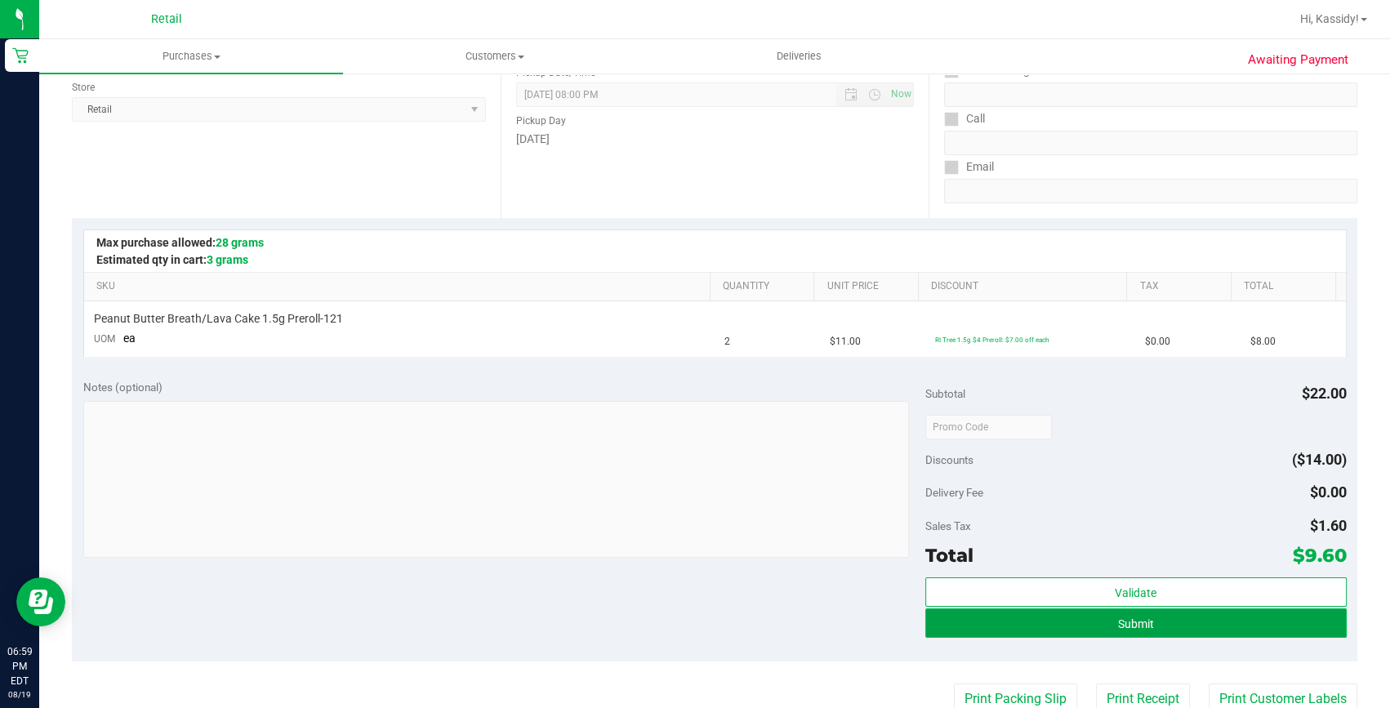
click at [947, 631] on button "Submit" at bounding box center [1135, 623] width 421 height 29
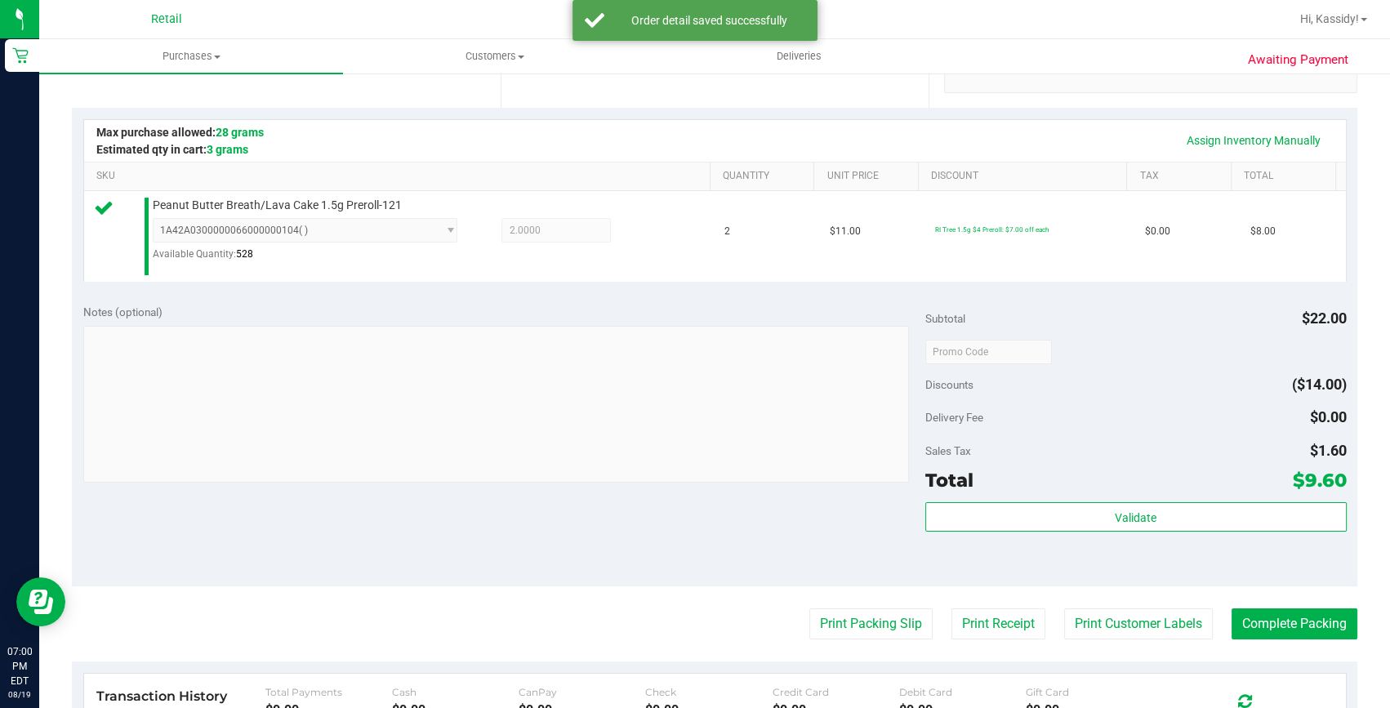
scroll to position [371, 0]
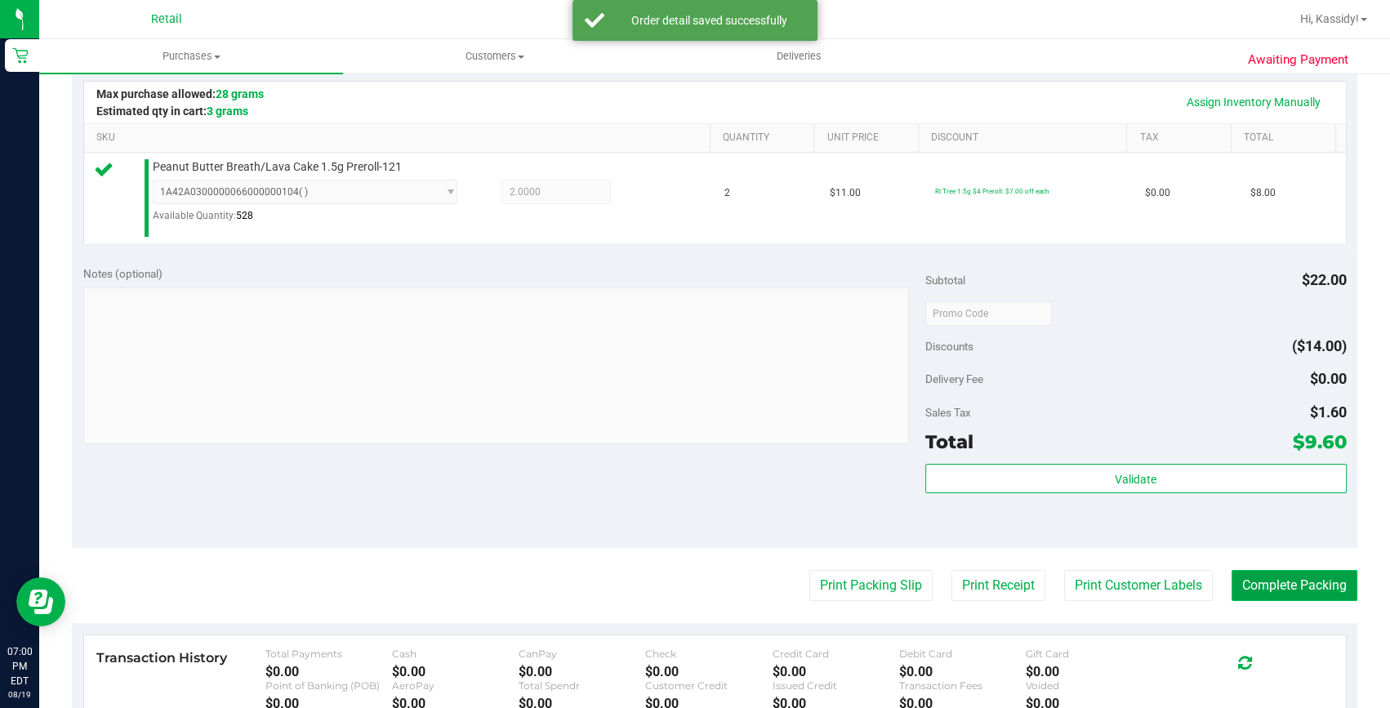
click at [1255, 585] on button "Complete Packing" at bounding box center [1295, 585] width 126 height 31
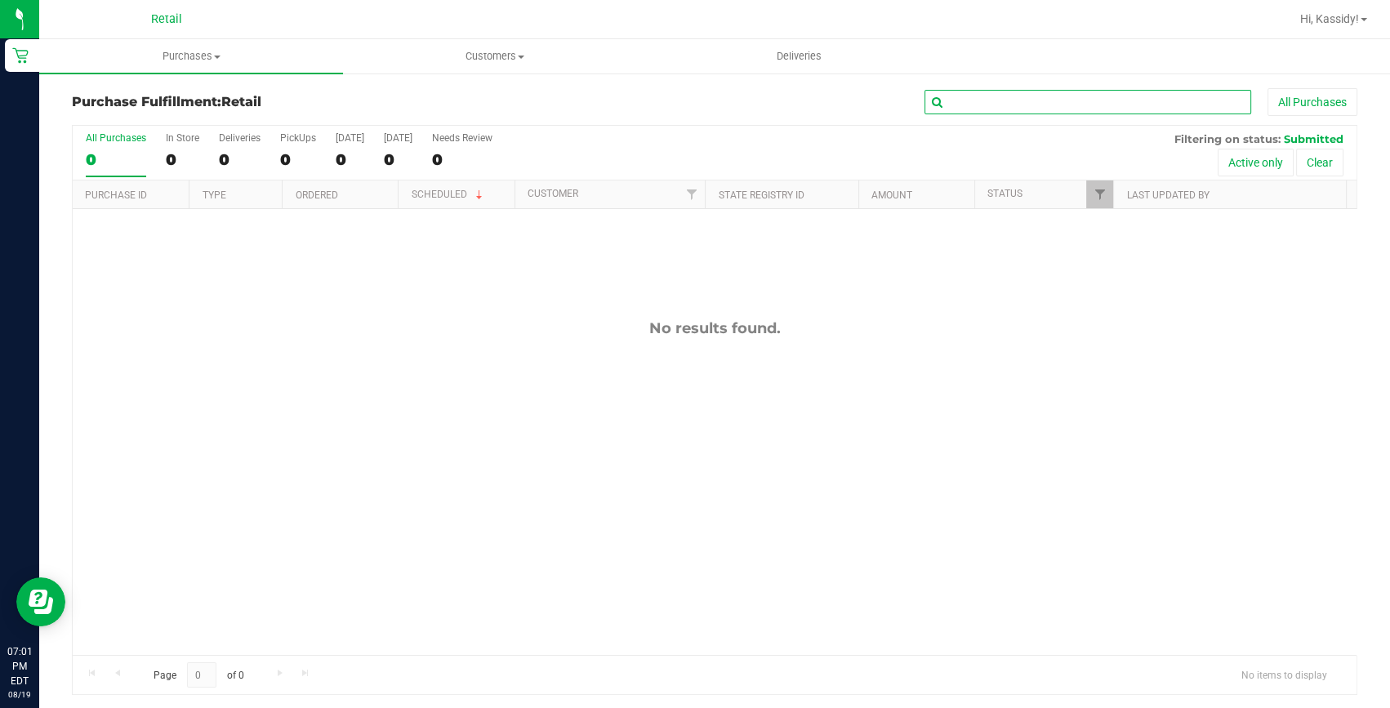
click at [1017, 110] on input "text" at bounding box center [1088, 102] width 327 height 25
type input "[PERSON_NAME]"
click at [172, 58] on span "Purchases" at bounding box center [191, 56] width 304 height 15
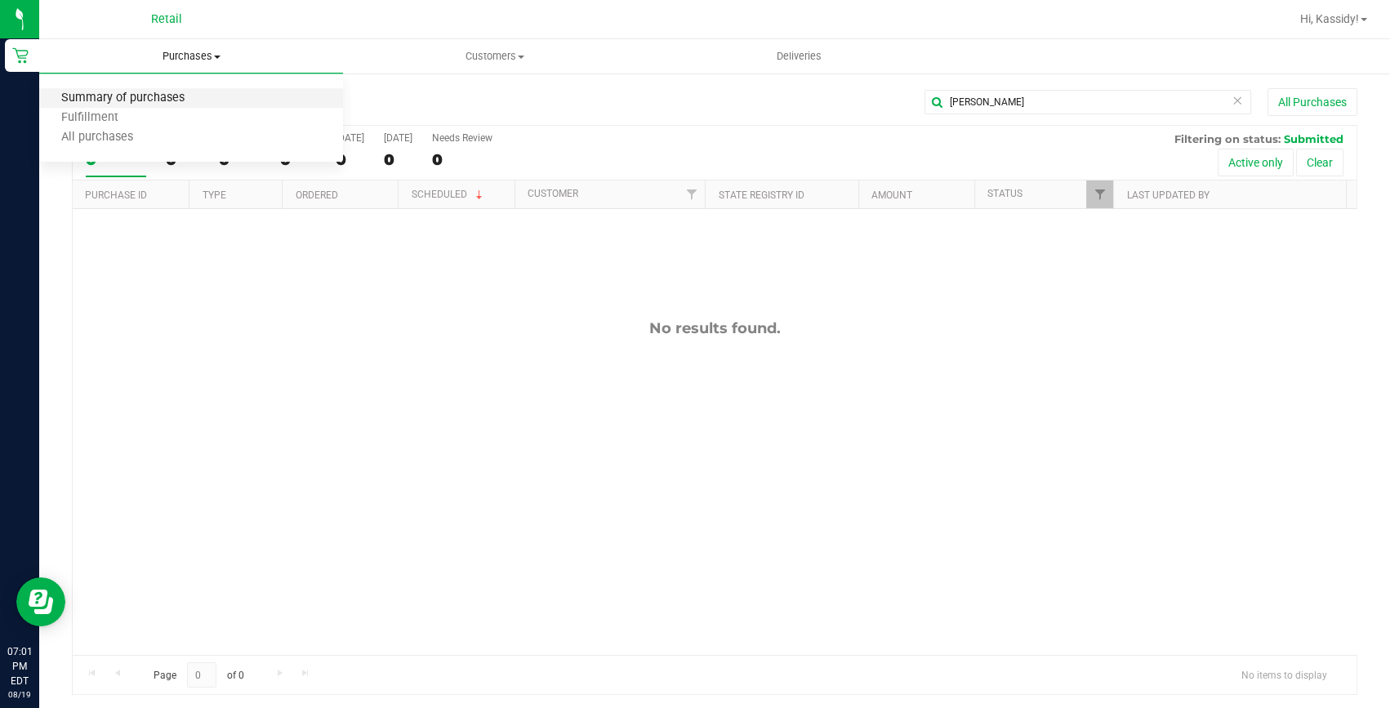
click at [168, 96] on span "Summary of purchases" at bounding box center [122, 98] width 167 height 14
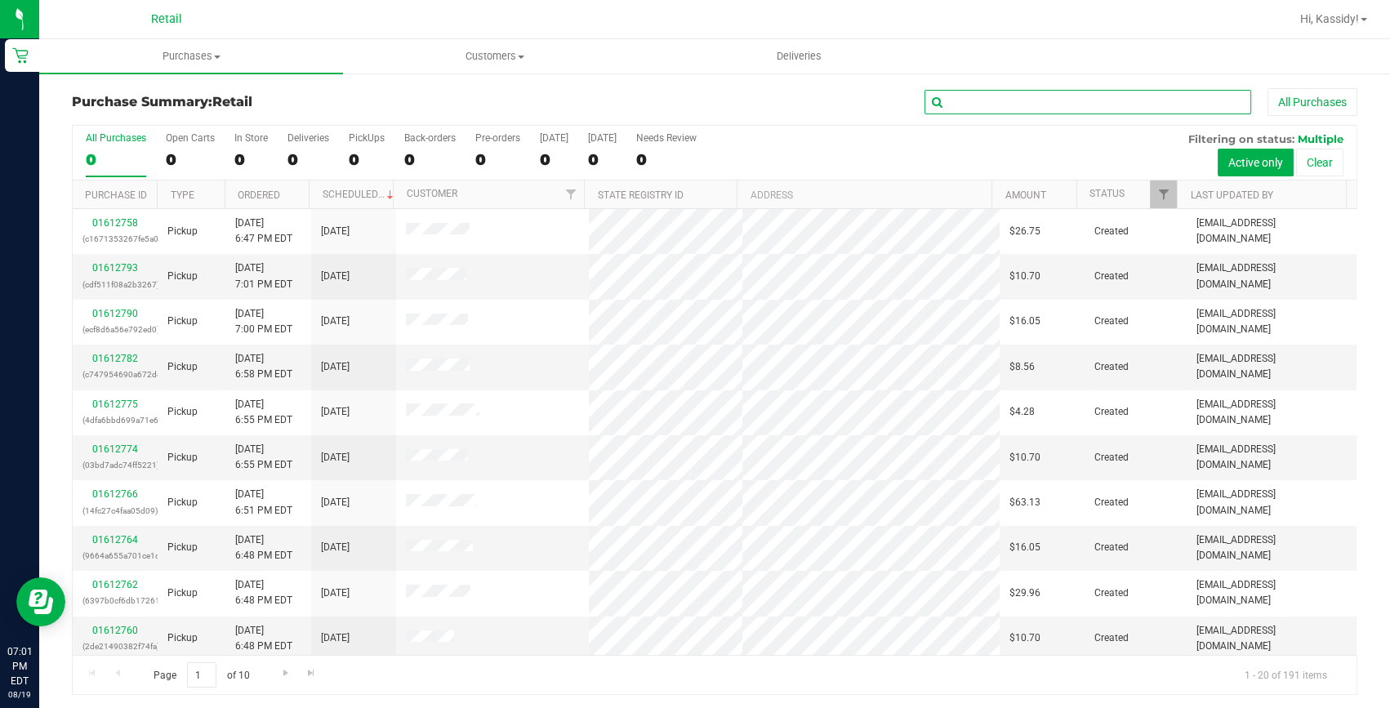
click at [974, 104] on input "text" at bounding box center [1088, 102] width 327 height 25
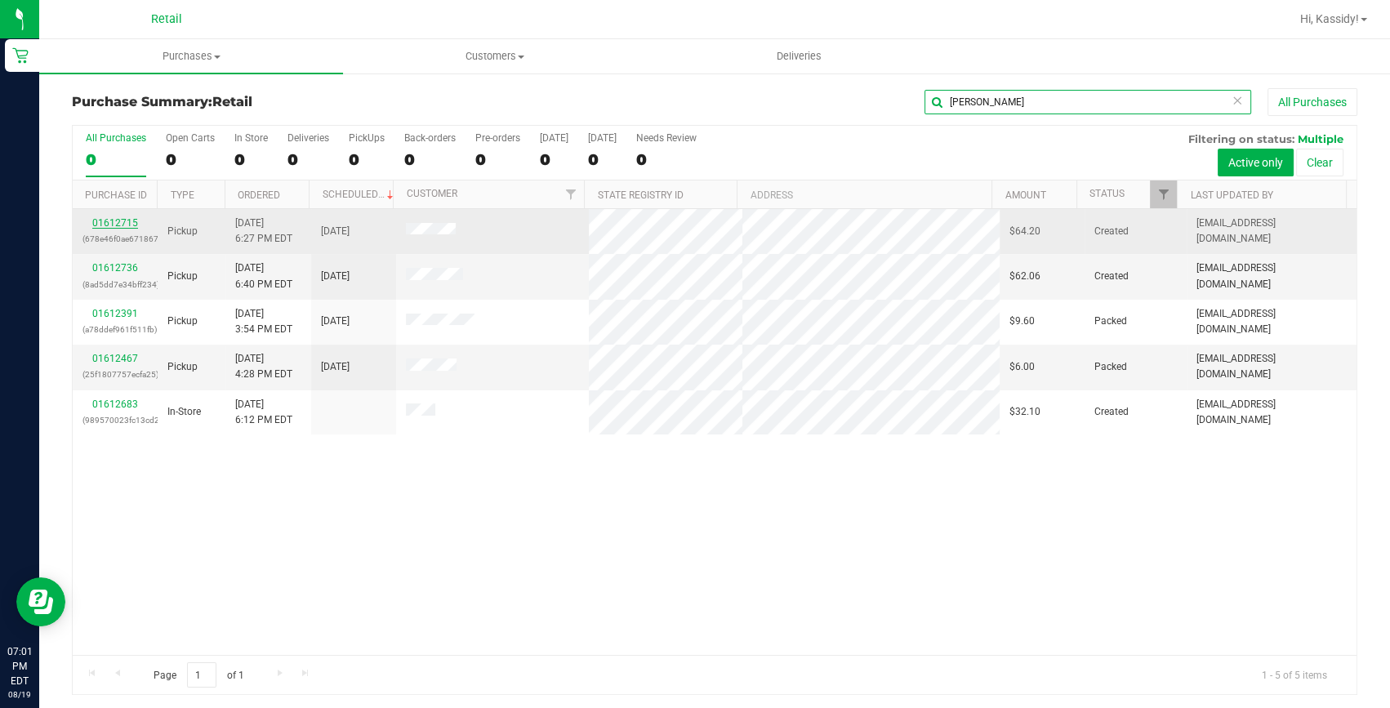
type input "[PERSON_NAME]"
click at [102, 217] on link "01612715" at bounding box center [115, 222] width 46 height 11
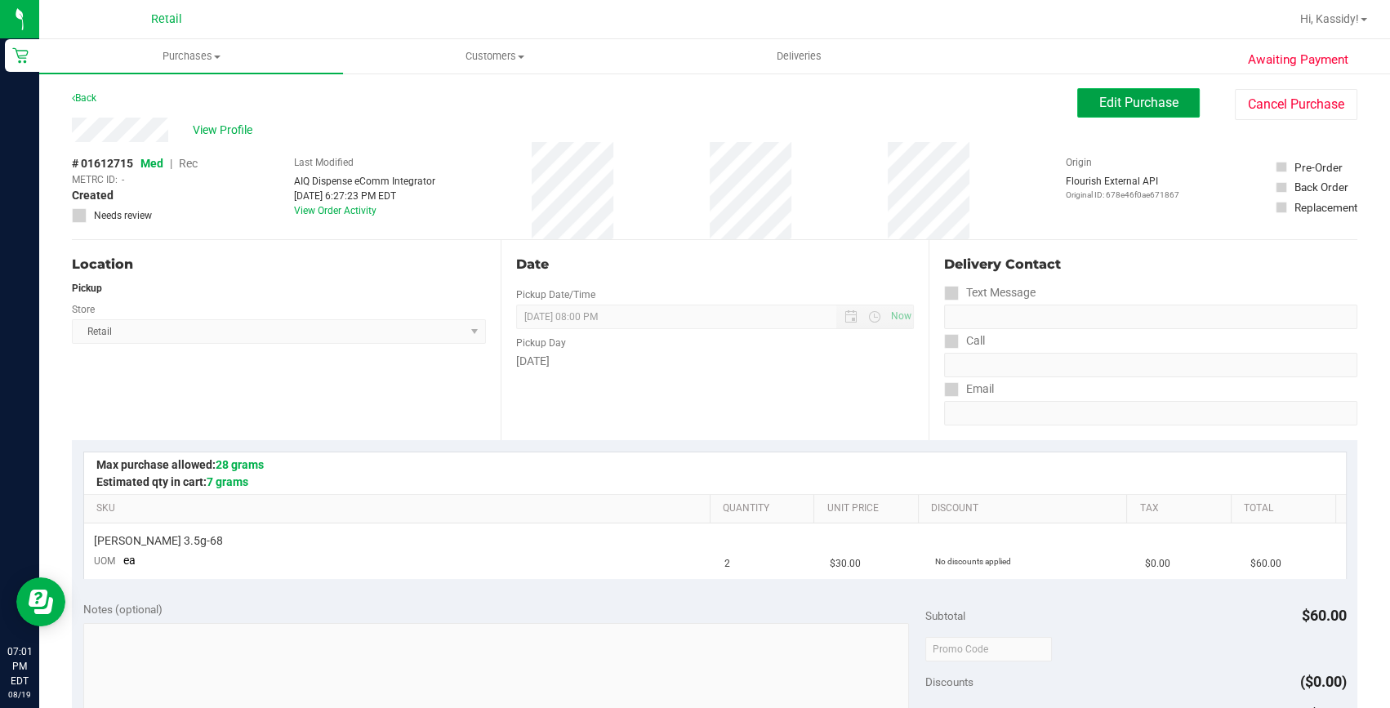
click at [1077, 96] on button "Edit Purchase" at bounding box center [1138, 102] width 123 height 29
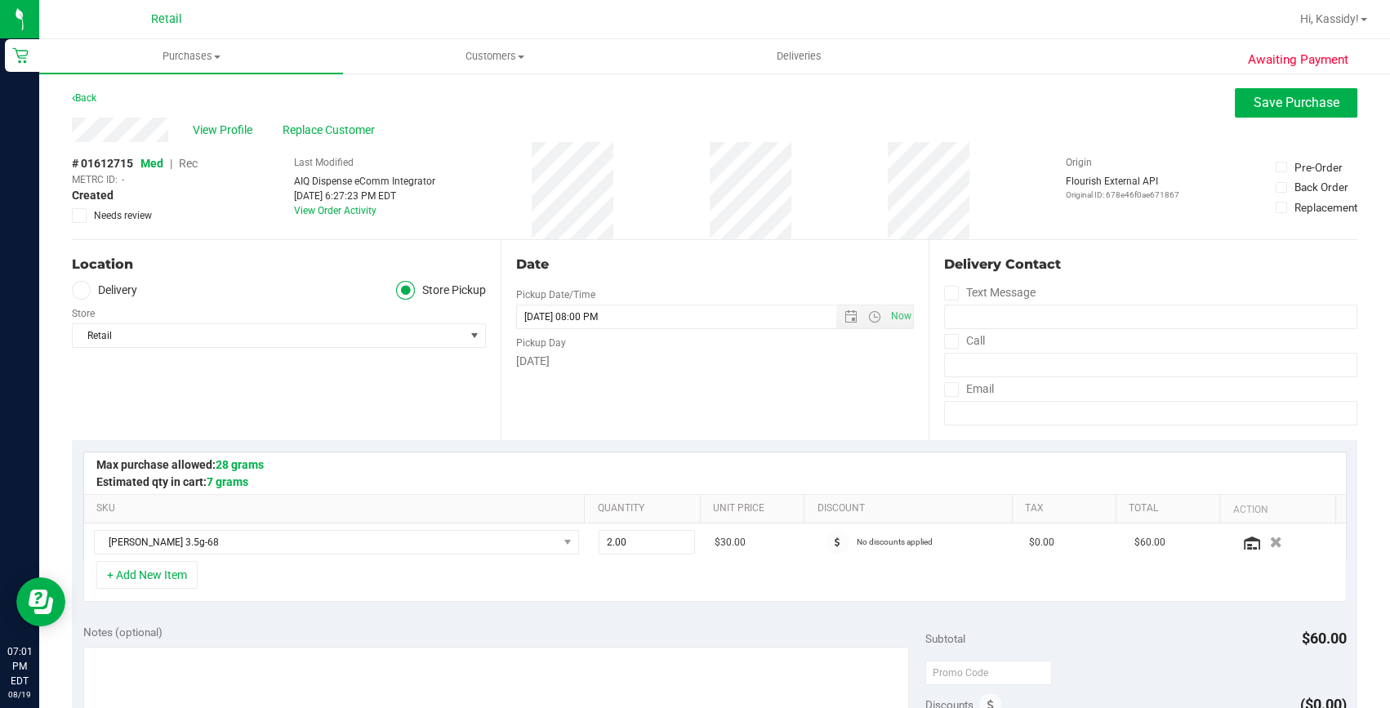
click at [194, 167] on span "Rec" at bounding box center [188, 163] width 19 height 13
click at [1235, 106] on button "Save Purchase" at bounding box center [1296, 102] width 123 height 29
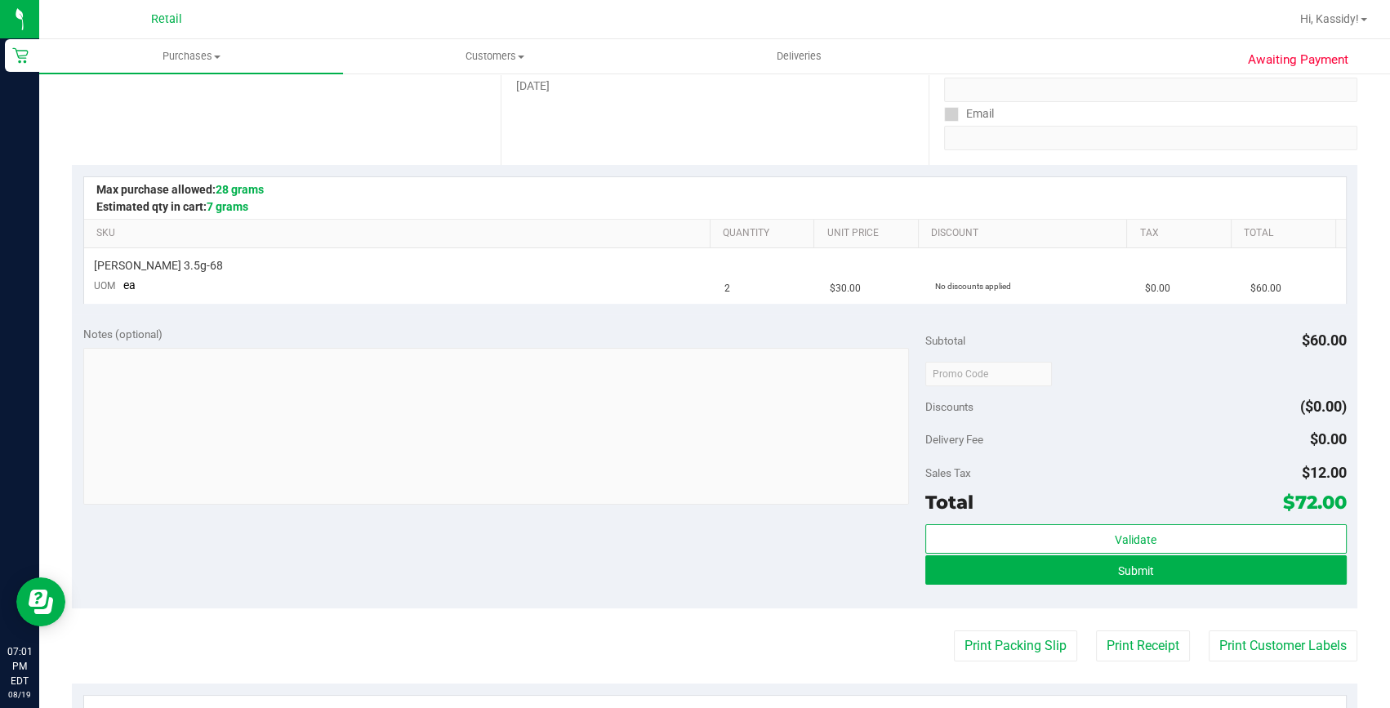
scroll to position [296, 0]
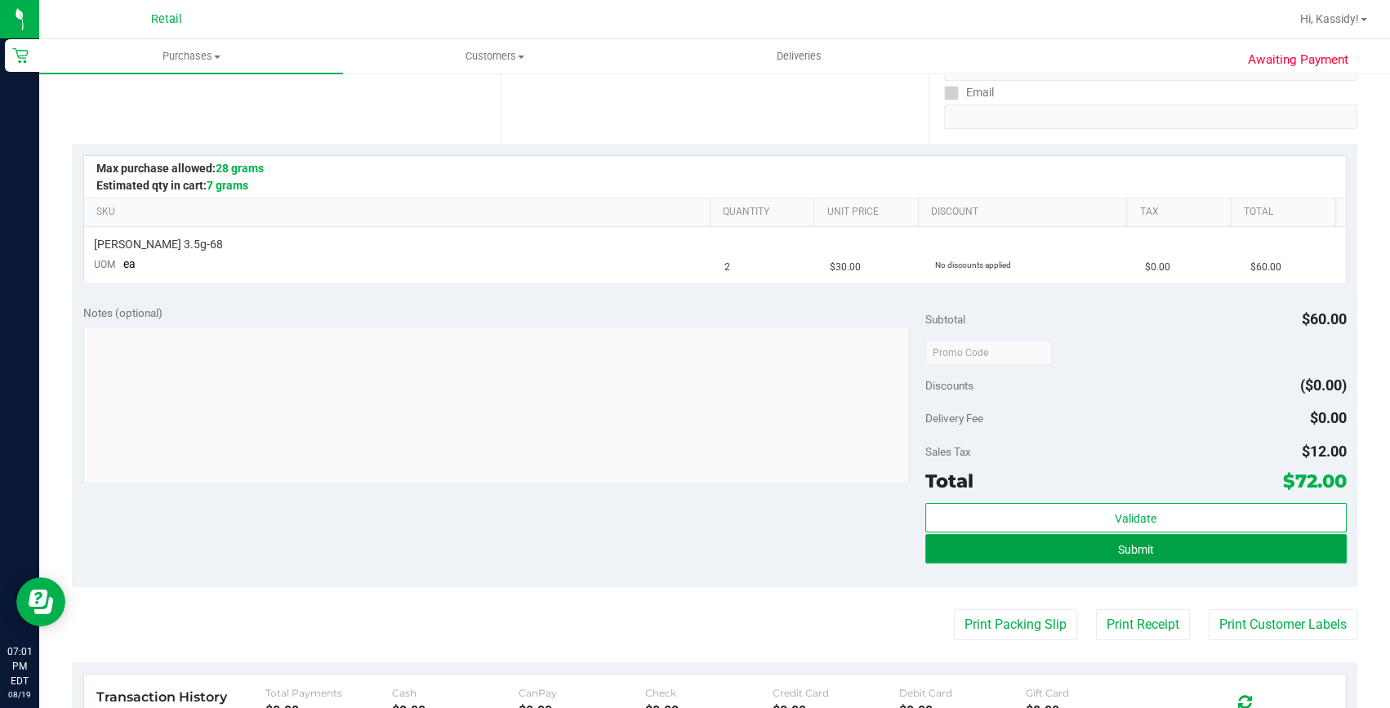
click at [943, 552] on button "Submit" at bounding box center [1135, 548] width 421 height 29
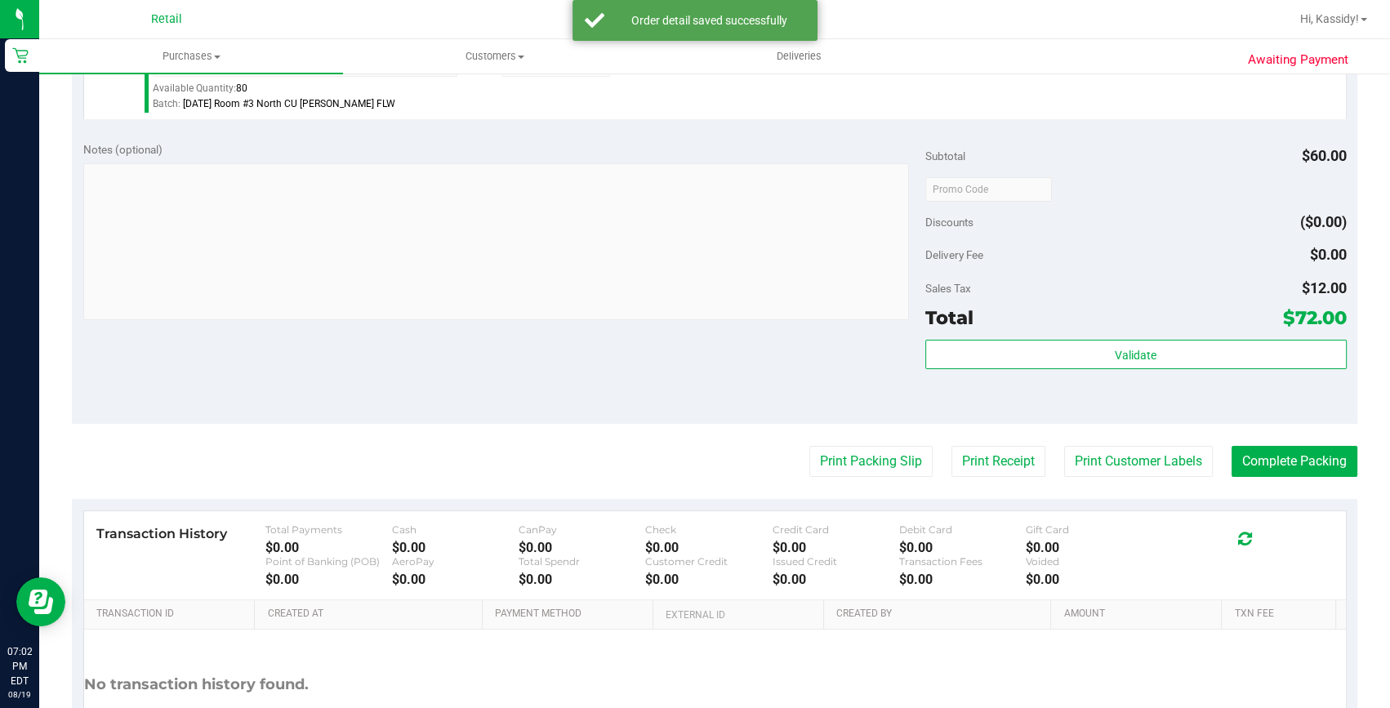
scroll to position [519, 0]
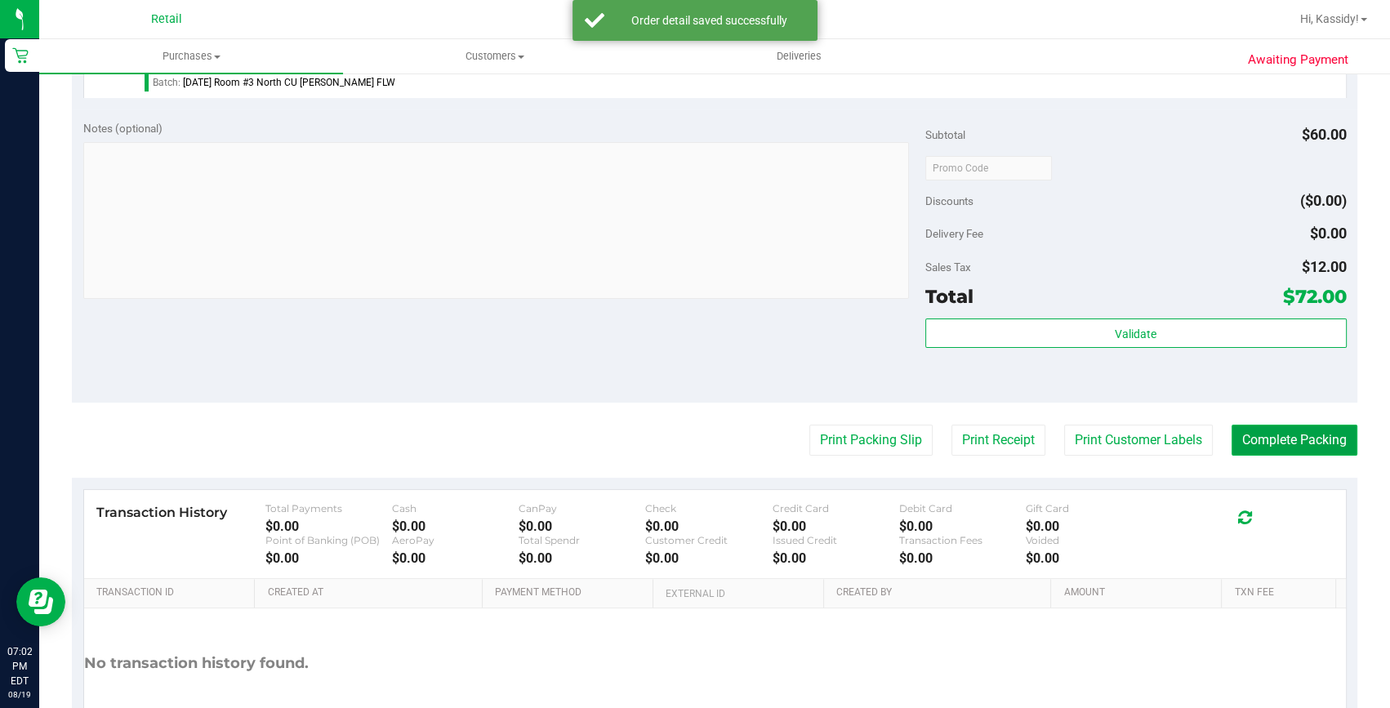
click at [1271, 448] on button "Complete Packing" at bounding box center [1295, 440] width 126 height 31
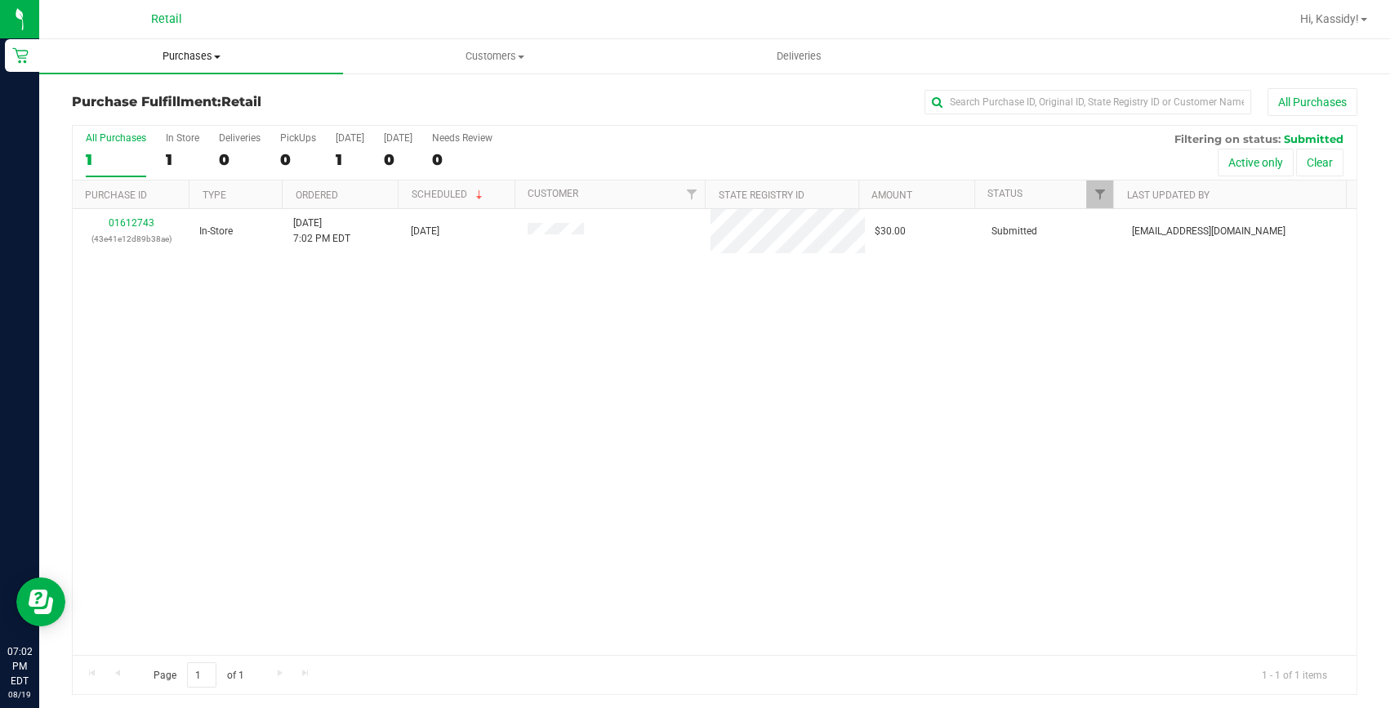
click at [203, 50] on span "Purchases" at bounding box center [191, 56] width 304 height 15
click at [170, 91] on span "Summary of purchases" at bounding box center [122, 98] width 167 height 14
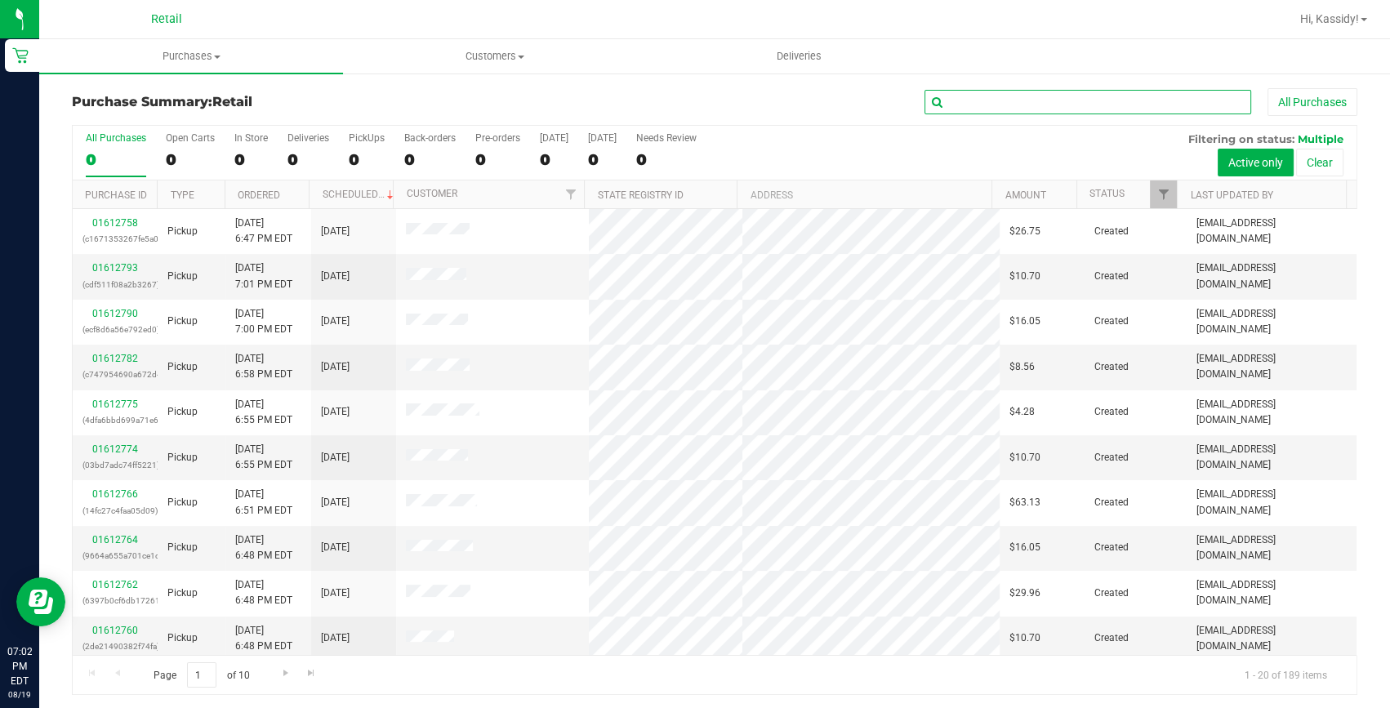
click at [1054, 102] on input "text" at bounding box center [1088, 102] width 327 height 25
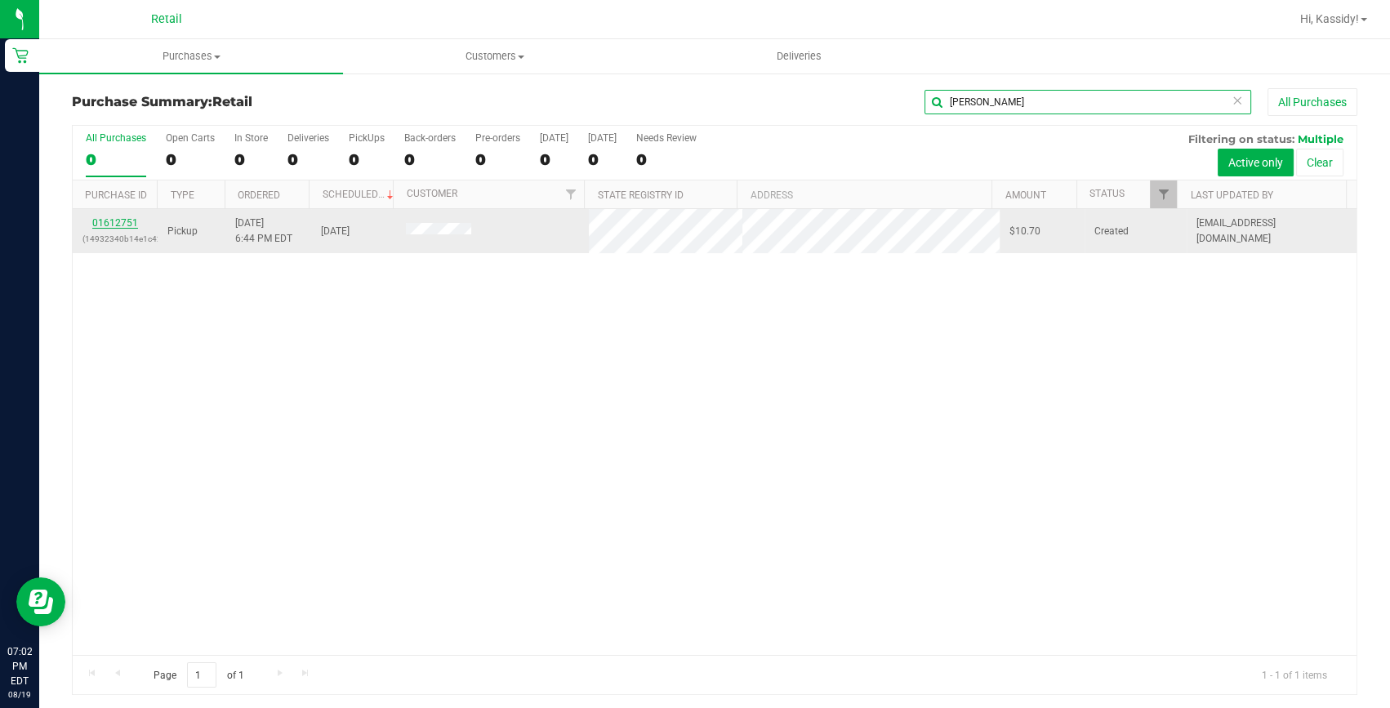
type input "[PERSON_NAME]"
click at [104, 217] on link "01612751" at bounding box center [115, 222] width 46 height 11
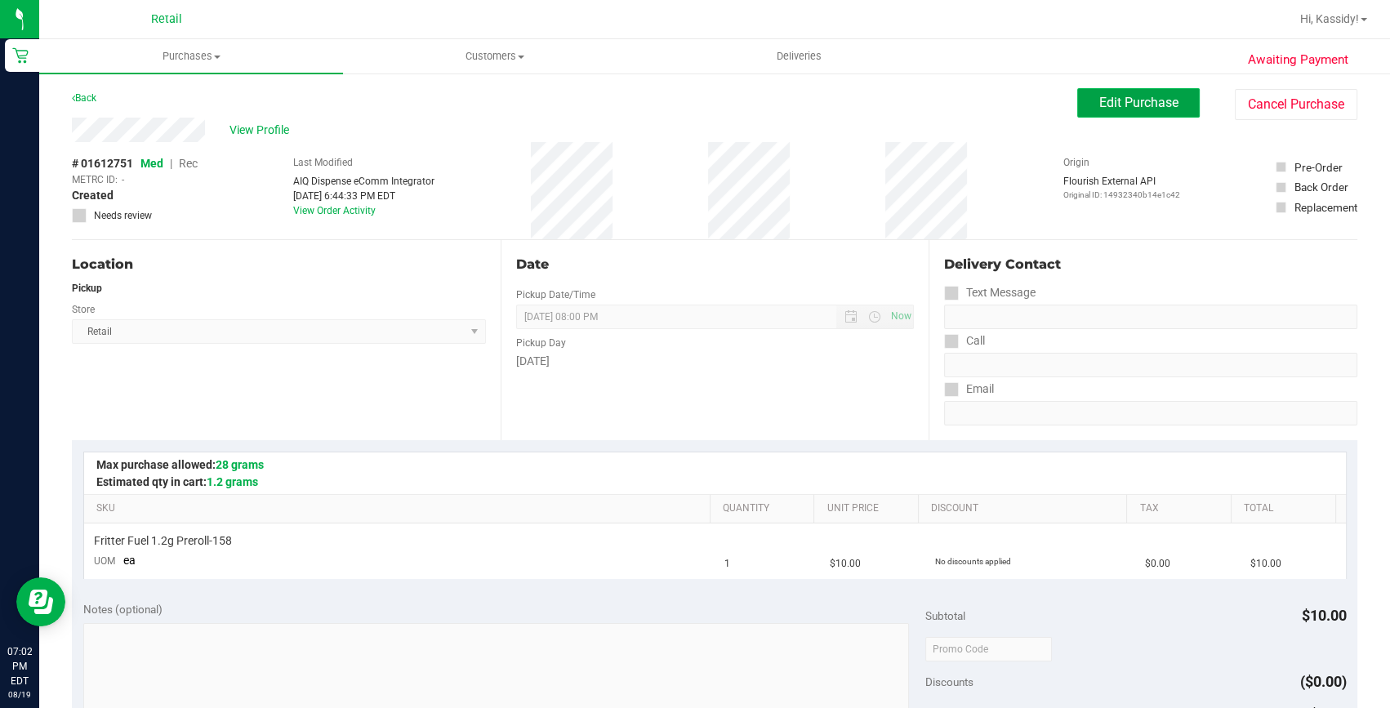
click at [1136, 100] on span "Edit Purchase" at bounding box center [1138, 103] width 79 height 16
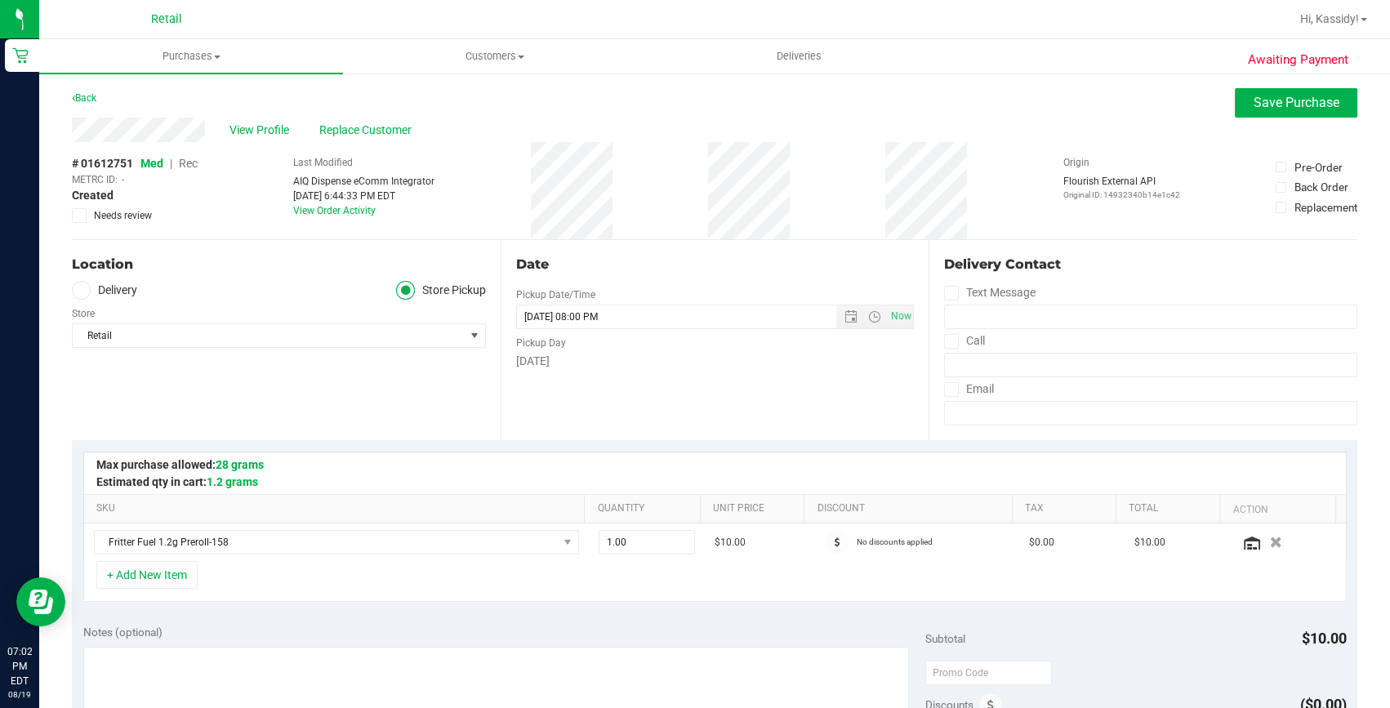
click at [196, 158] on span "Rec" at bounding box center [188, 163] width 19 height 13
click at [1251, 118] on div "View Profile Replace Customer" at bounding box center [715, 130] width 1286 height 25
click at [1246, 114] on button "Save Purchase" at bounding box center [1296, 102] width 123 height 29
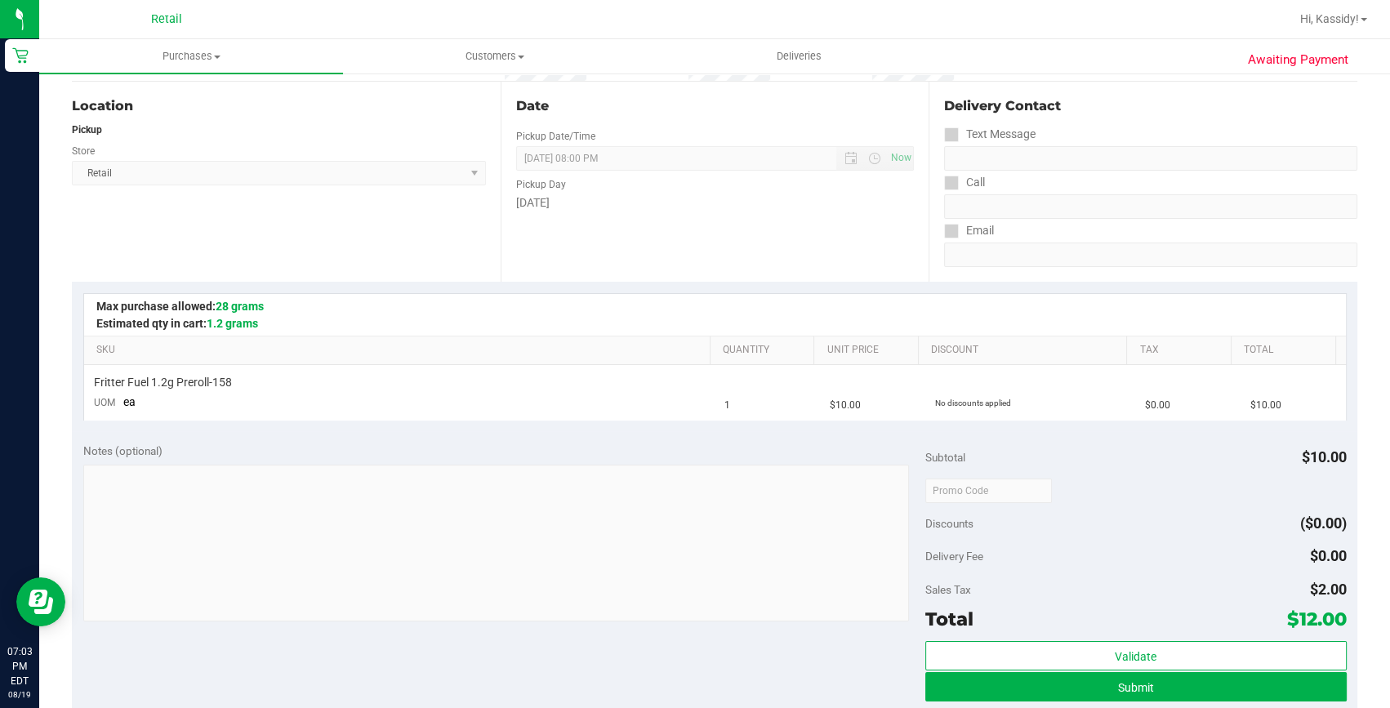
scroll to position [222, 0]
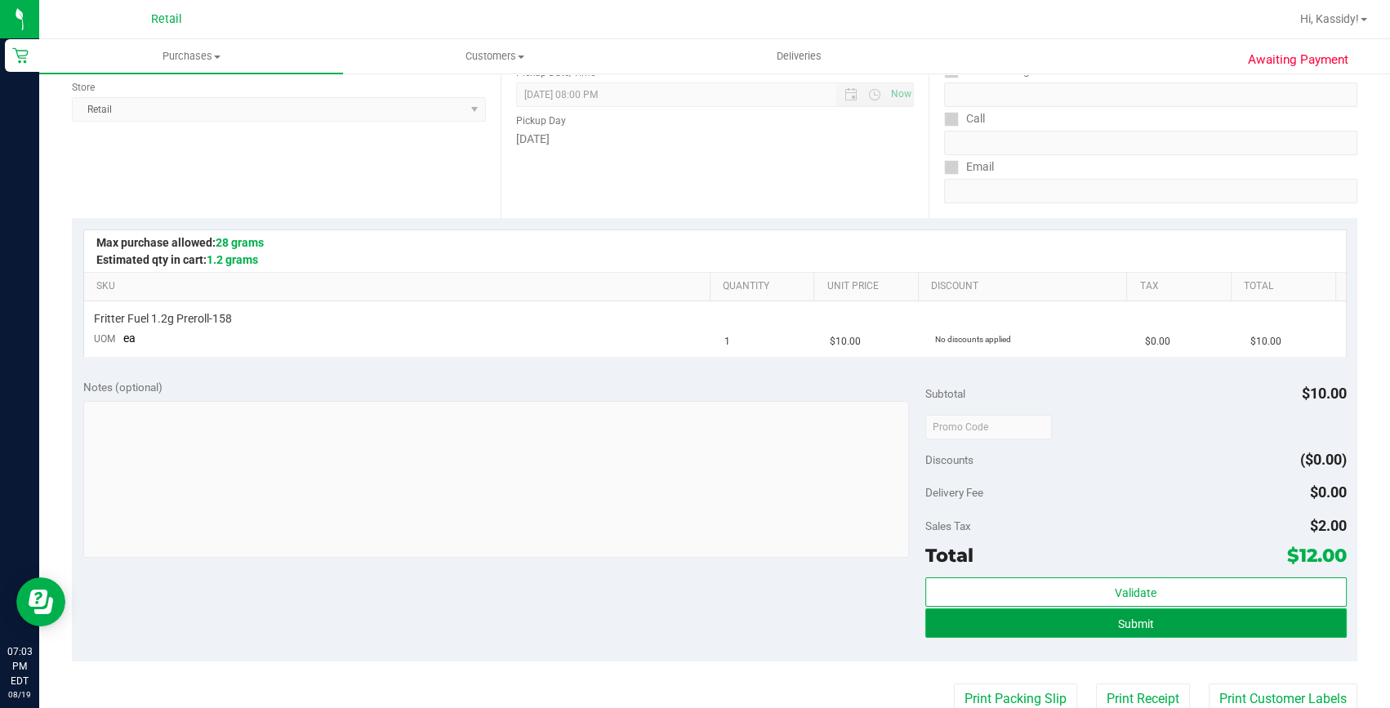
click at [930, 626] on button "Submit" at bounding box center [1135, 623] width 421 height 29
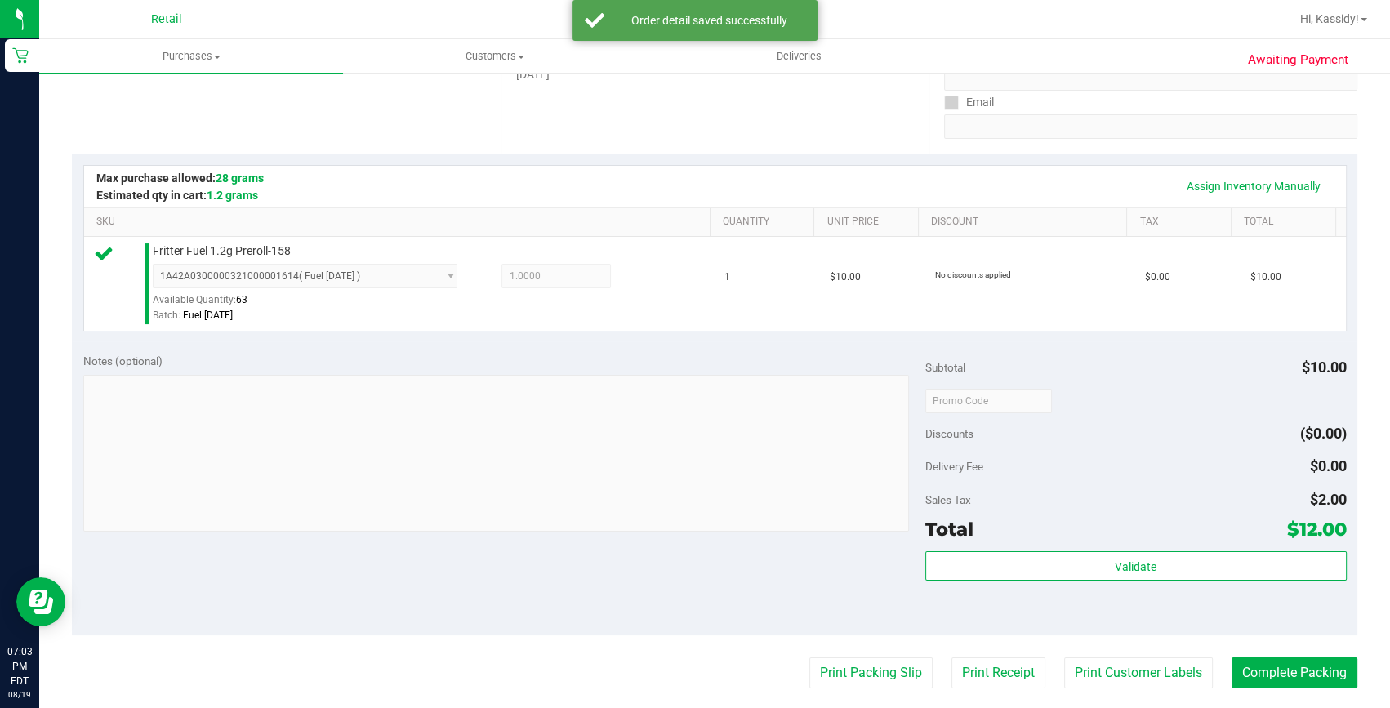
scroll to position [371, 0]
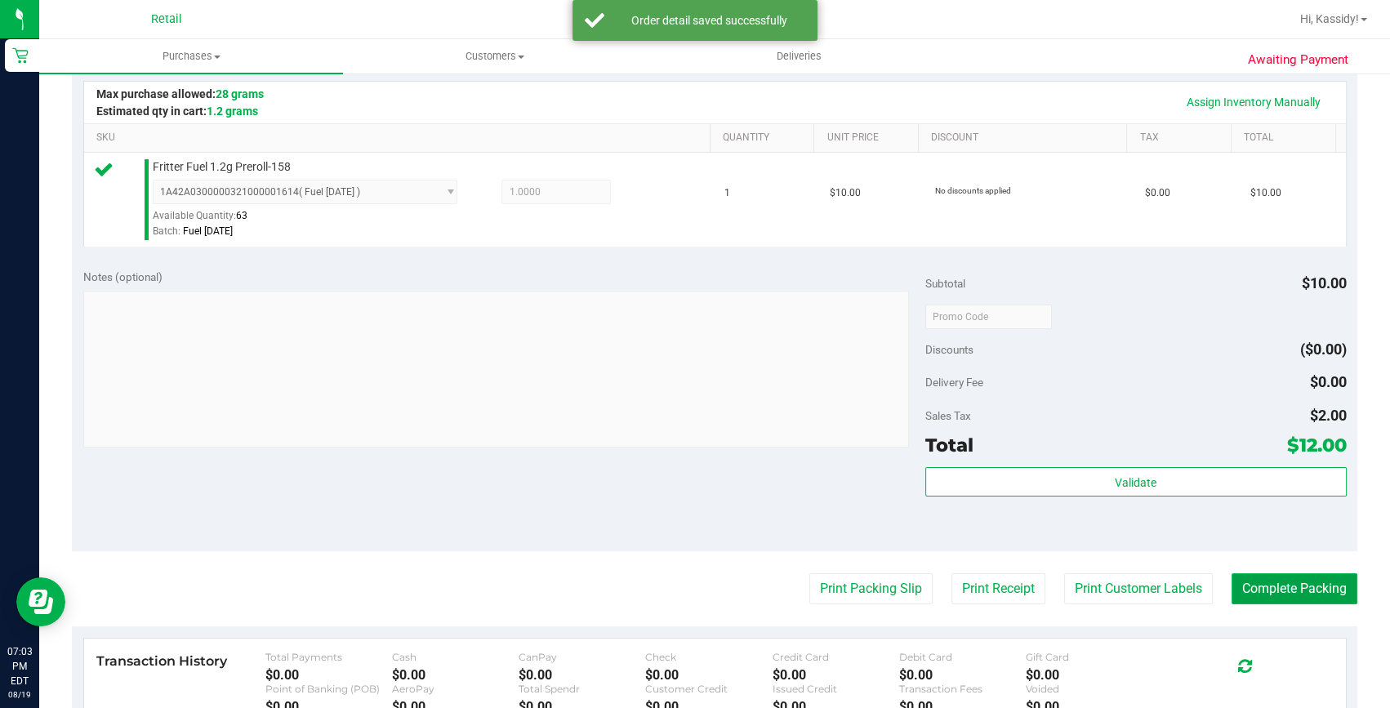
click at [1255, 584] on button "Complete Packing" at bounding box center [1295, 588] width 126 height 31
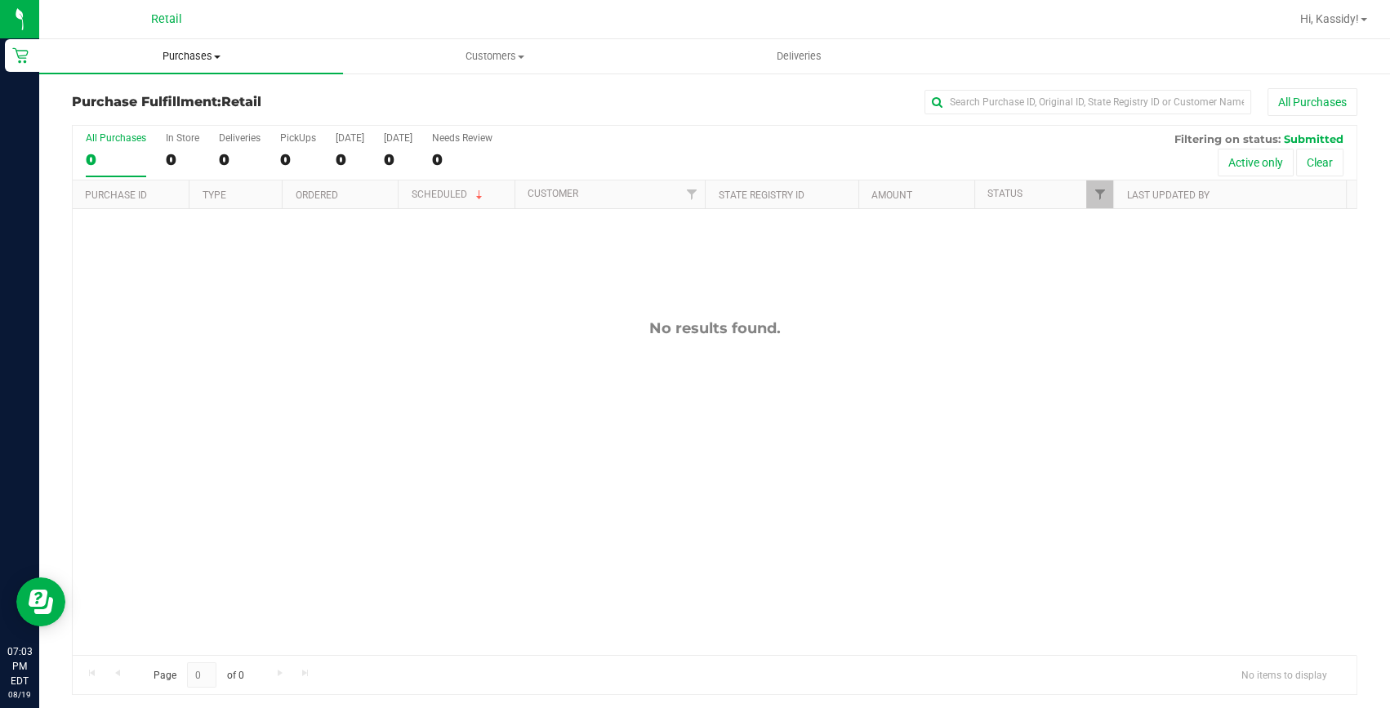
click at [170, 43] on uib-tab-heading "Purchases Summary of purchases Fulfillment All purchases" at bounding box center [191, 56] width 304 height 34
click at [156, 92] on span "Summary of purchases" at bounding box center [122, 98] width 167 height 14
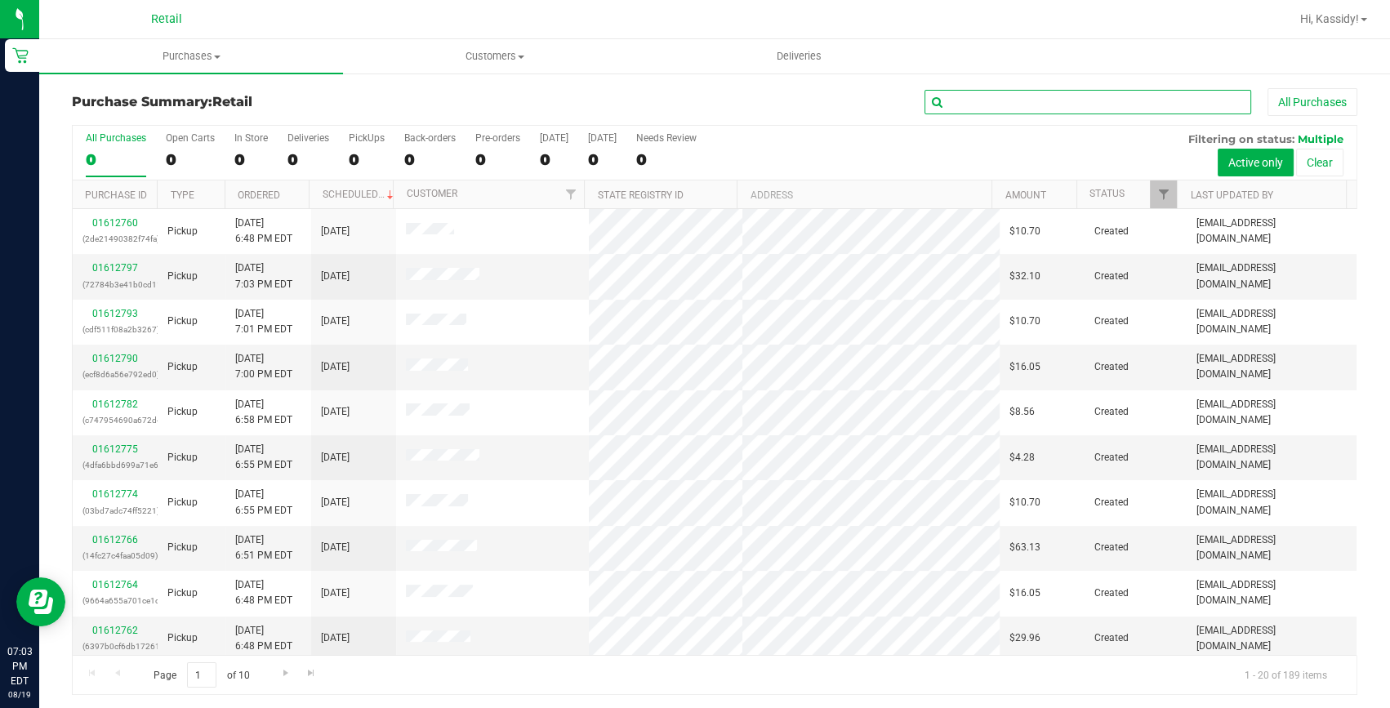
click at [970, 96] on input "text" at bounding box center [1088, 102] width 327 height 25
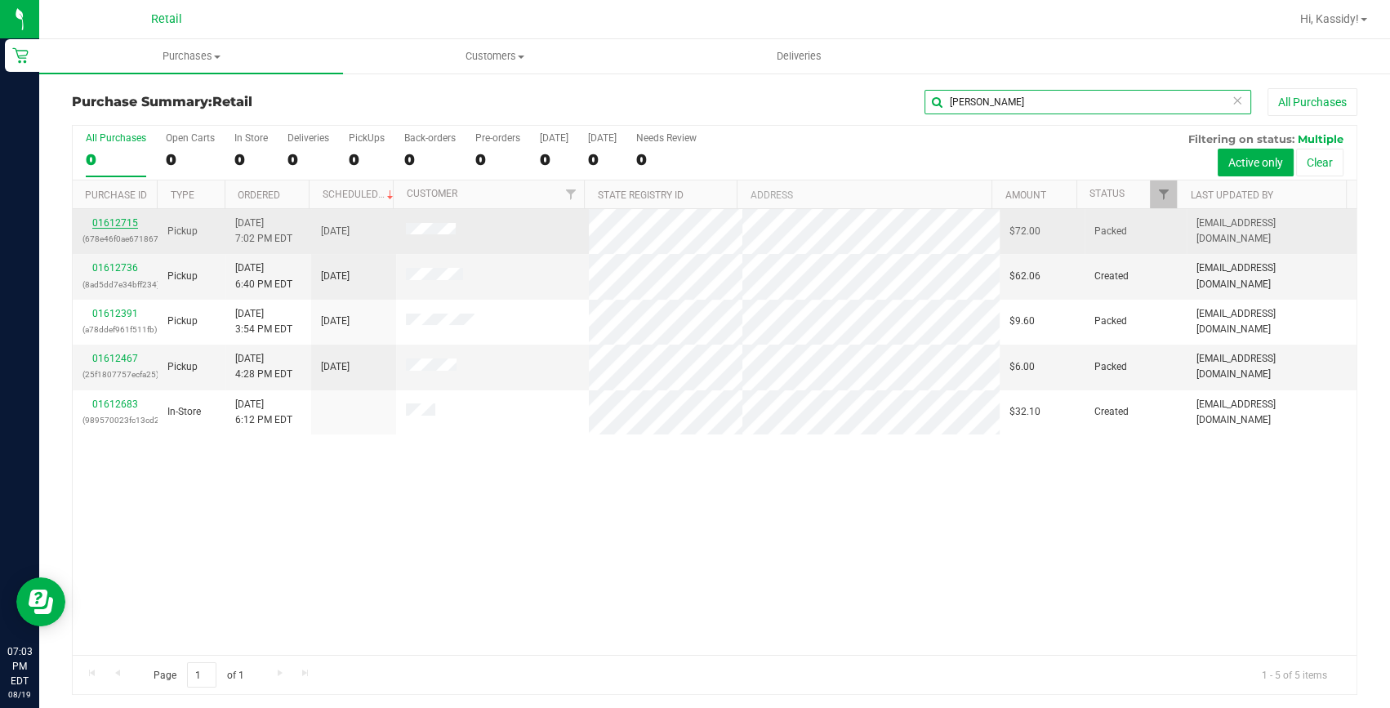
type input "[PERSON_NAME]"
click at [106, 225] on link "01612715" at bounding box center [115, 222] width 46 height 11
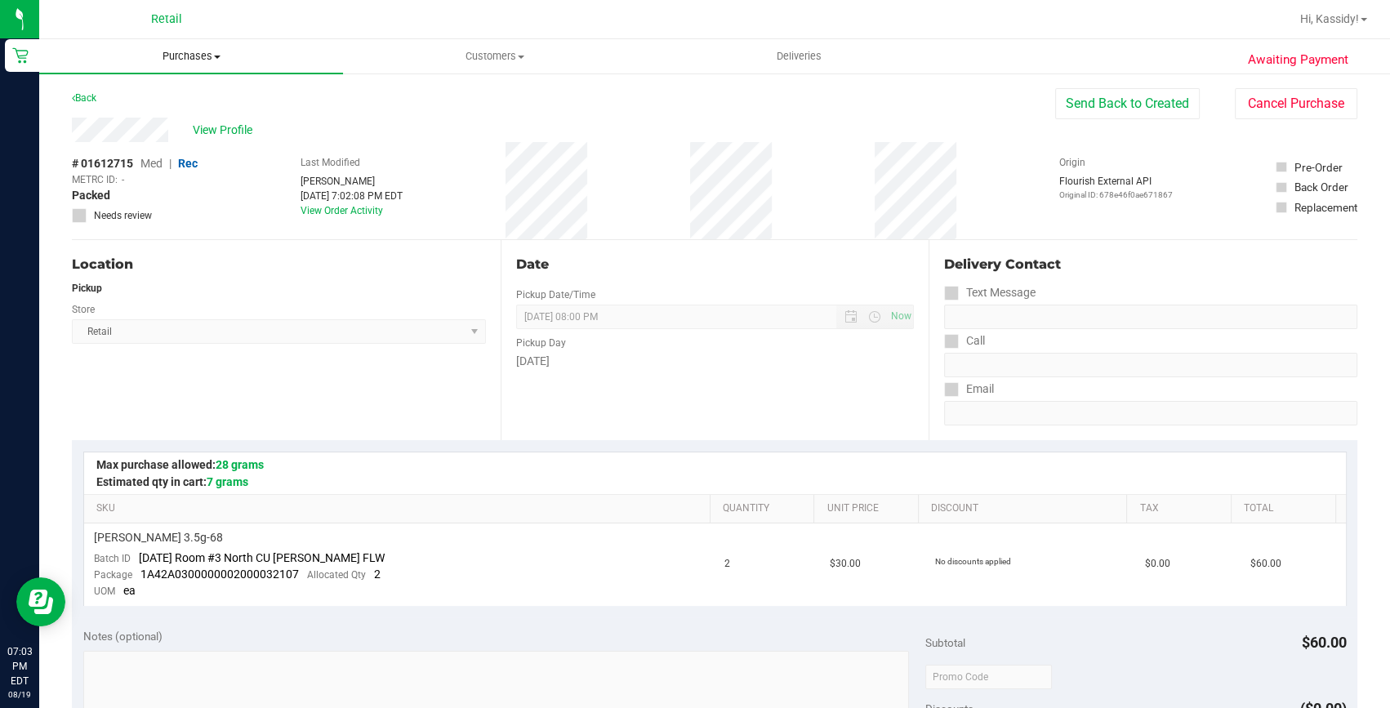
click at [136, 56] on span "Purchases" at bounding box center [191, 56] width 304 height 15
click at [143, 95] on span "Summary of purchases" at bounding box center [122, 98] width 167 height 14
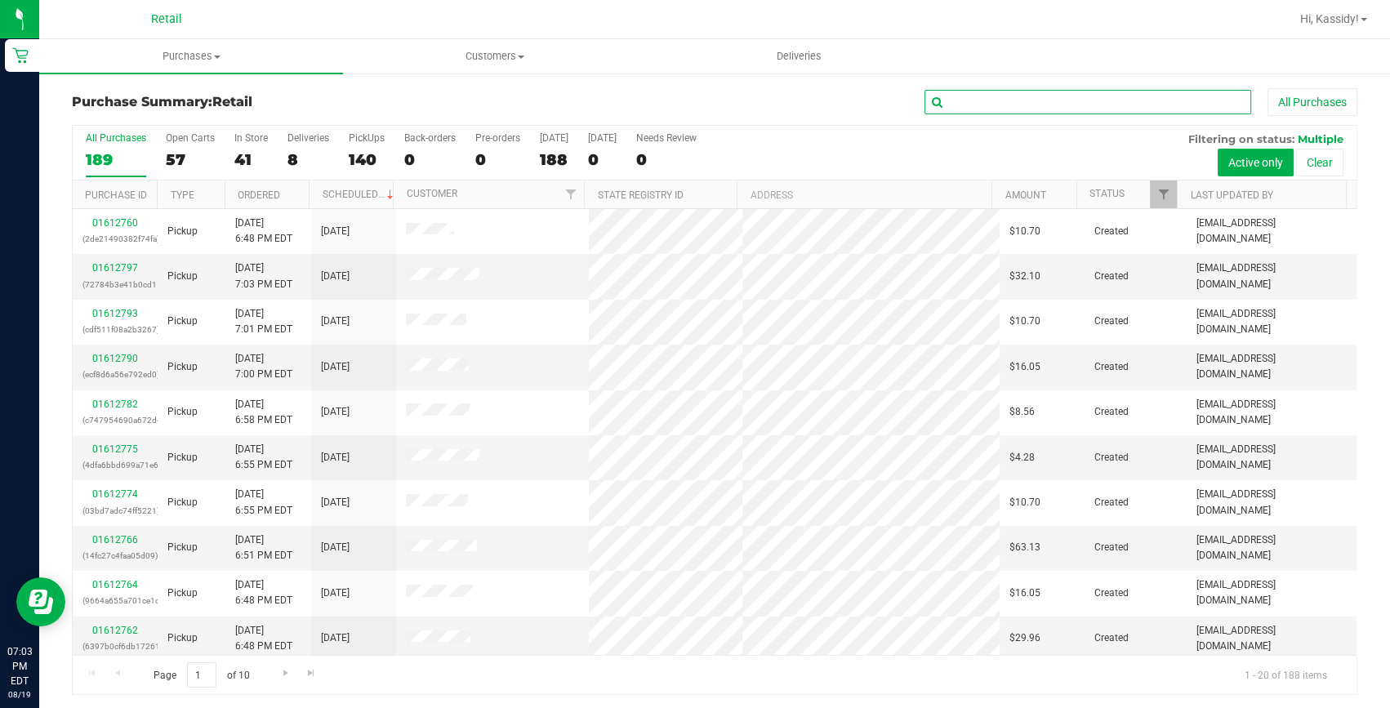
click at [1001, 95] on input "text" at bounding box center [1088, 102] width 327 height 25
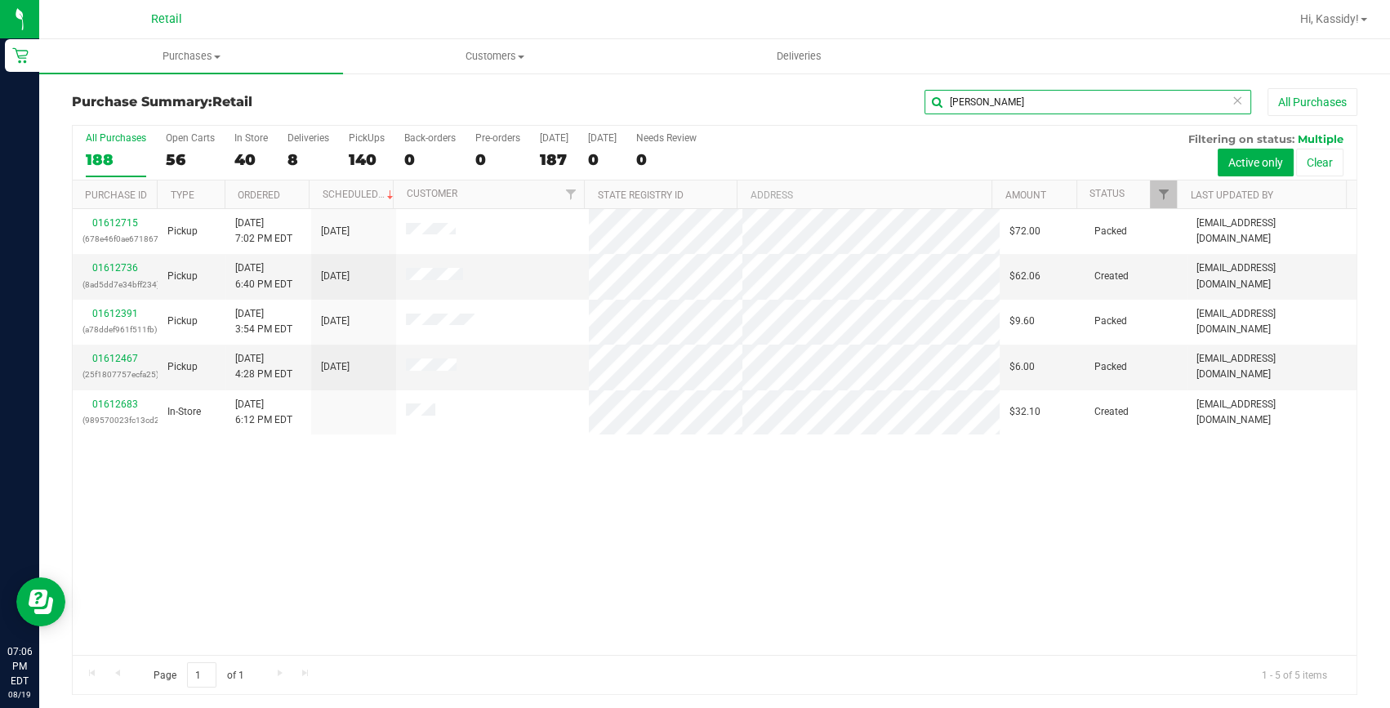
type input "[PERSON_NAME]"
click at [203, 62] on span "Purchases" at bounding box center [191, 56] width 304 height 15
click at [147, 136] on span "All purchases" at bounding box center [97, 138] width 116 height 14
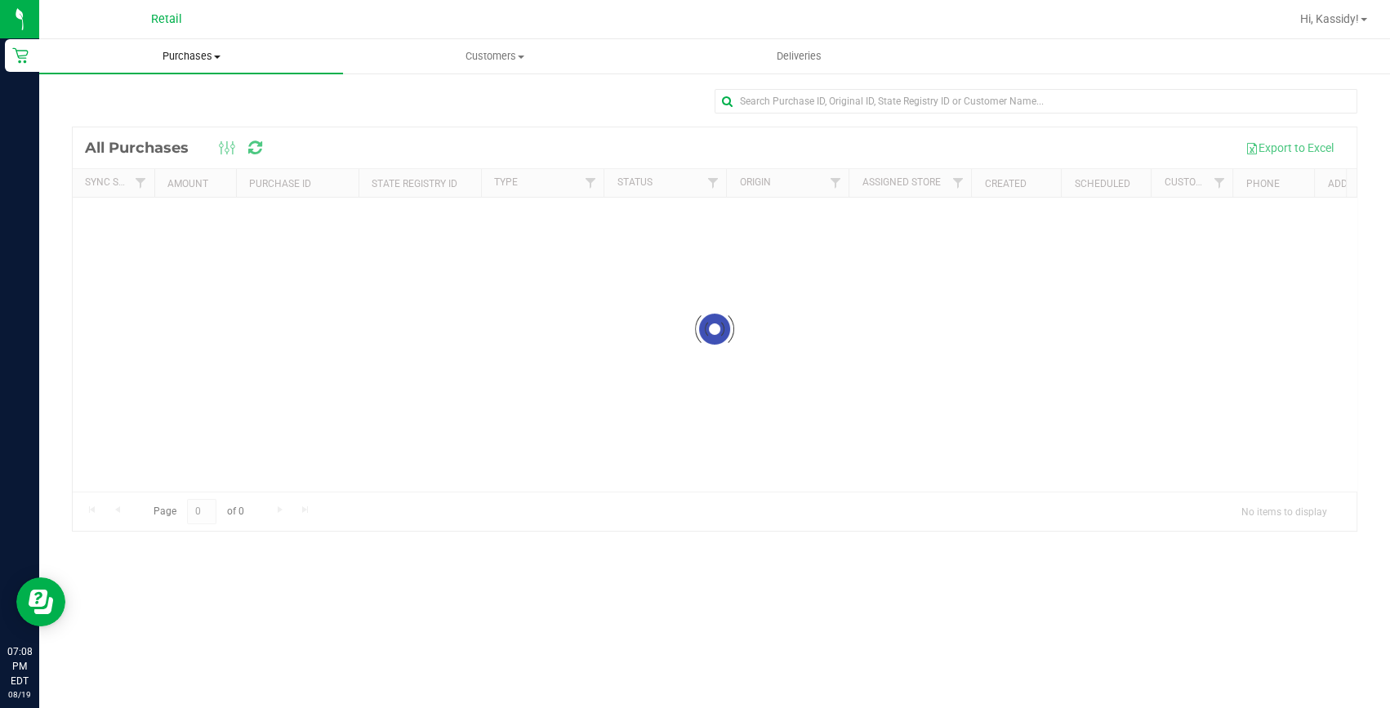
click at [170, 53] on span "Purchases" at bounding box center [191, 56] width 304 height 15
click at [869, 109] on input "text" at bounding box center [1036, 101] width 643 height 25
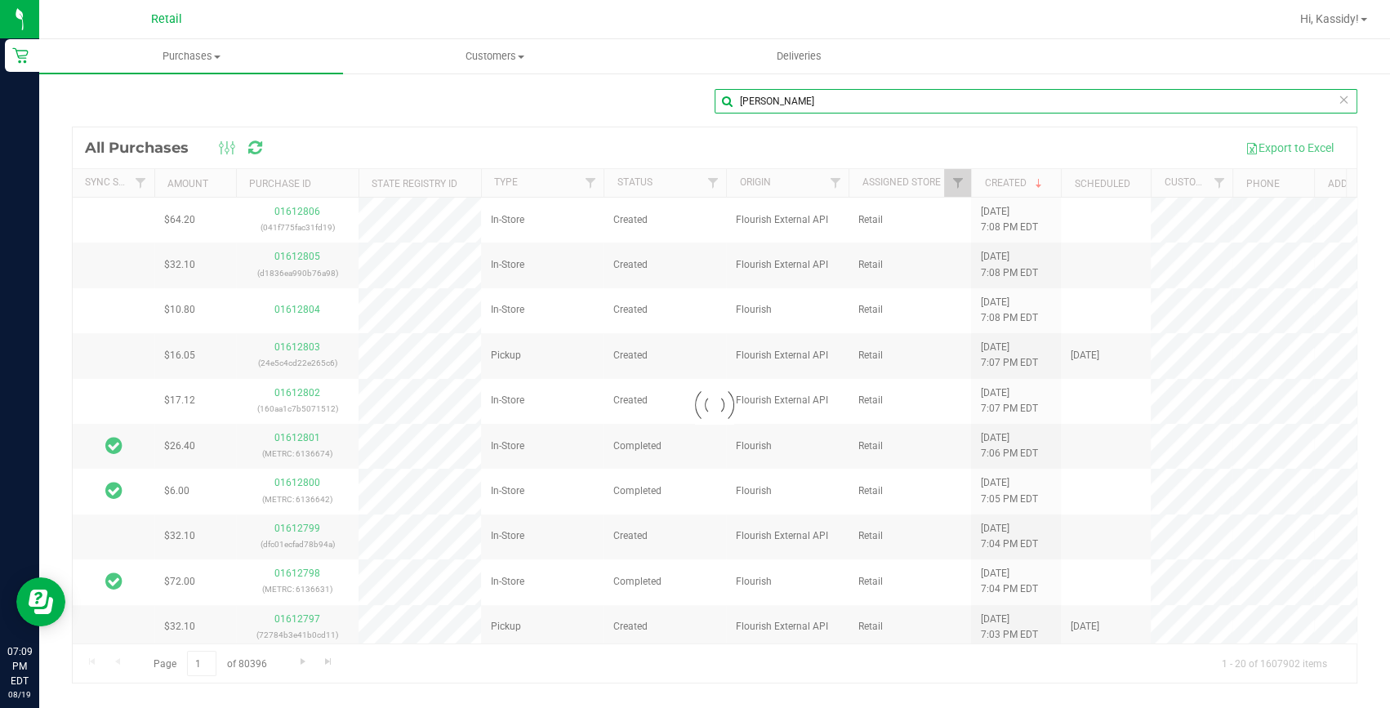
type input "[PERSON_NAME]"
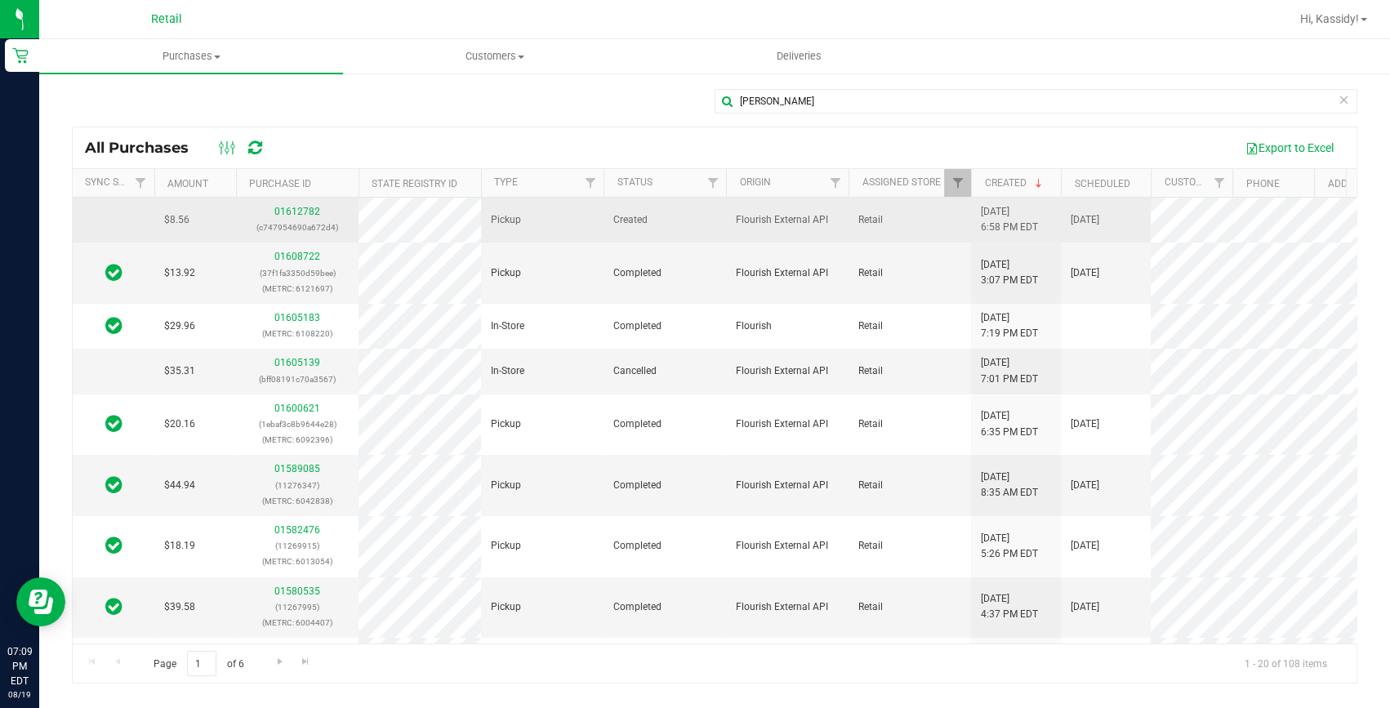
click at [292, 204] on div "01612782 (c747954690a672d4)" at bounding box center [297, 219] width 103 height 31
click at [292, 206] on link "01612782" at bounding box center [297, 211] width 46 height 11
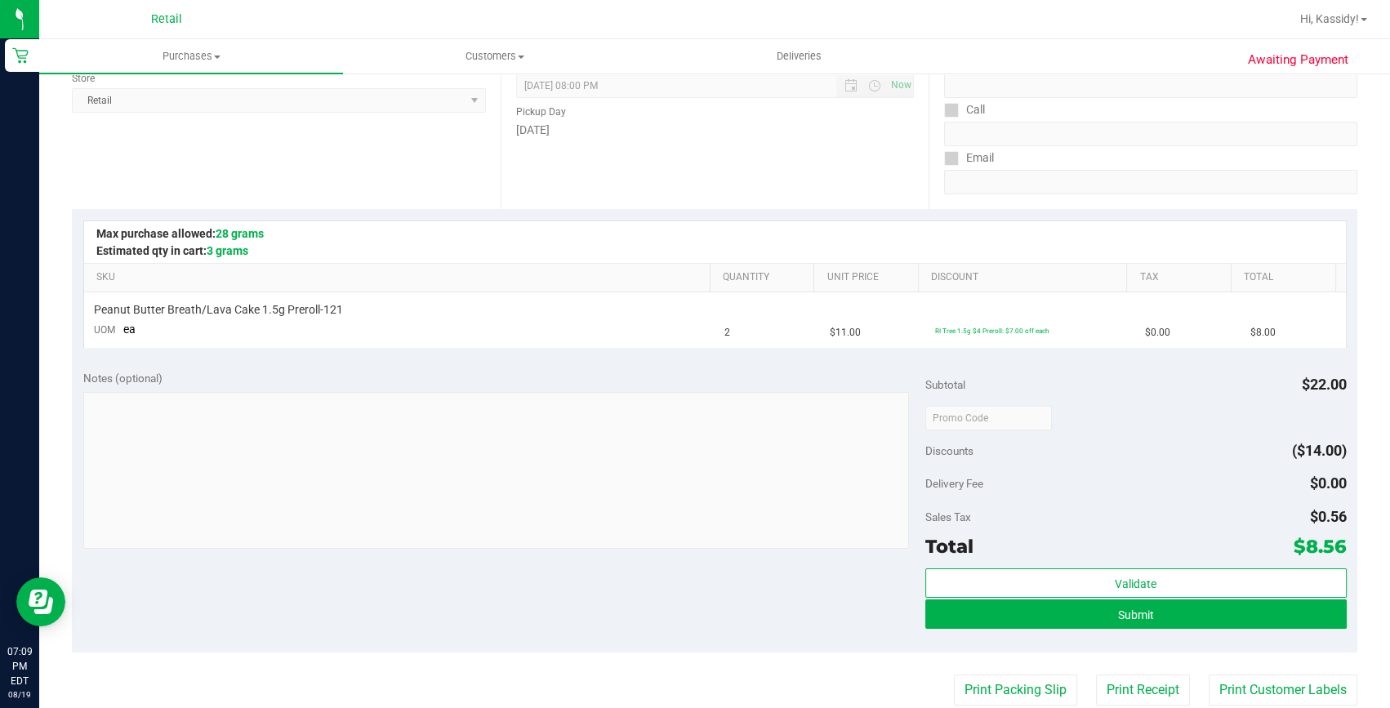
scroll to position [296, 0]
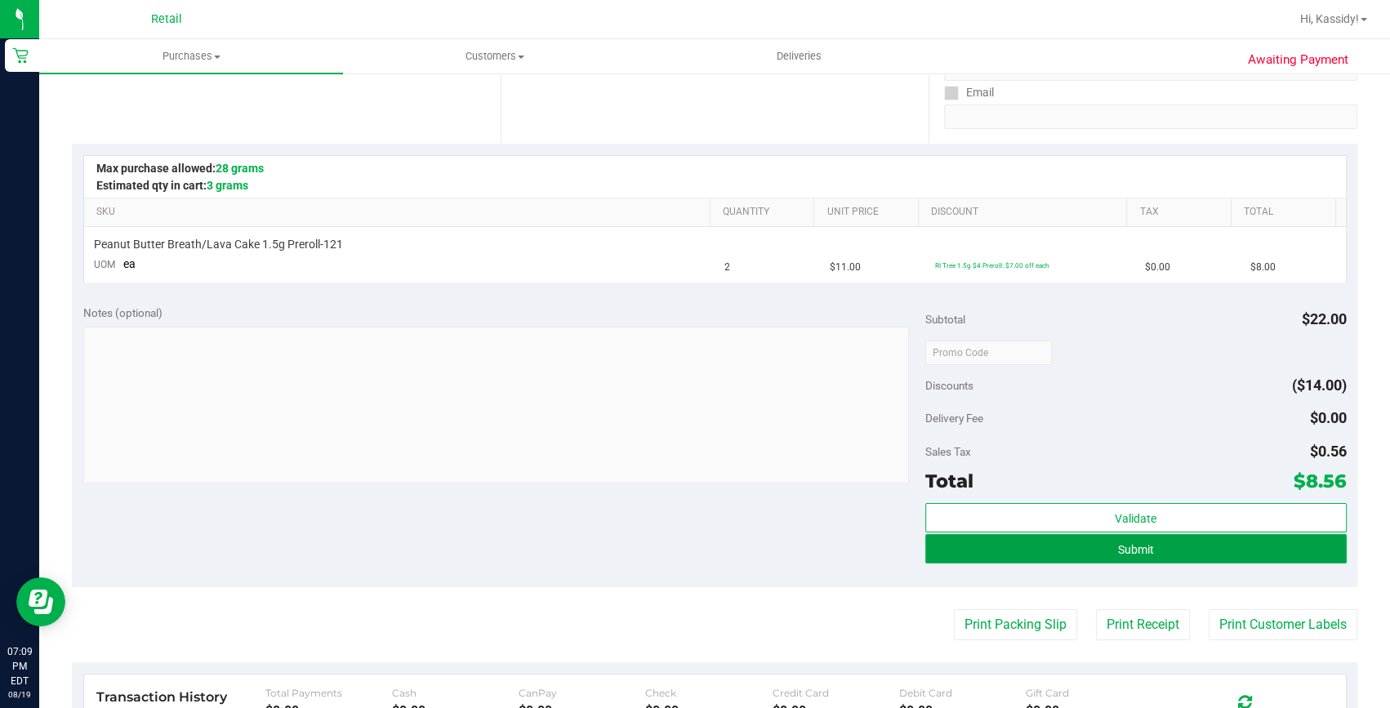
click at [1118, 543] on span "Submit" at bounding box center [1136, 549] width 36 height 13
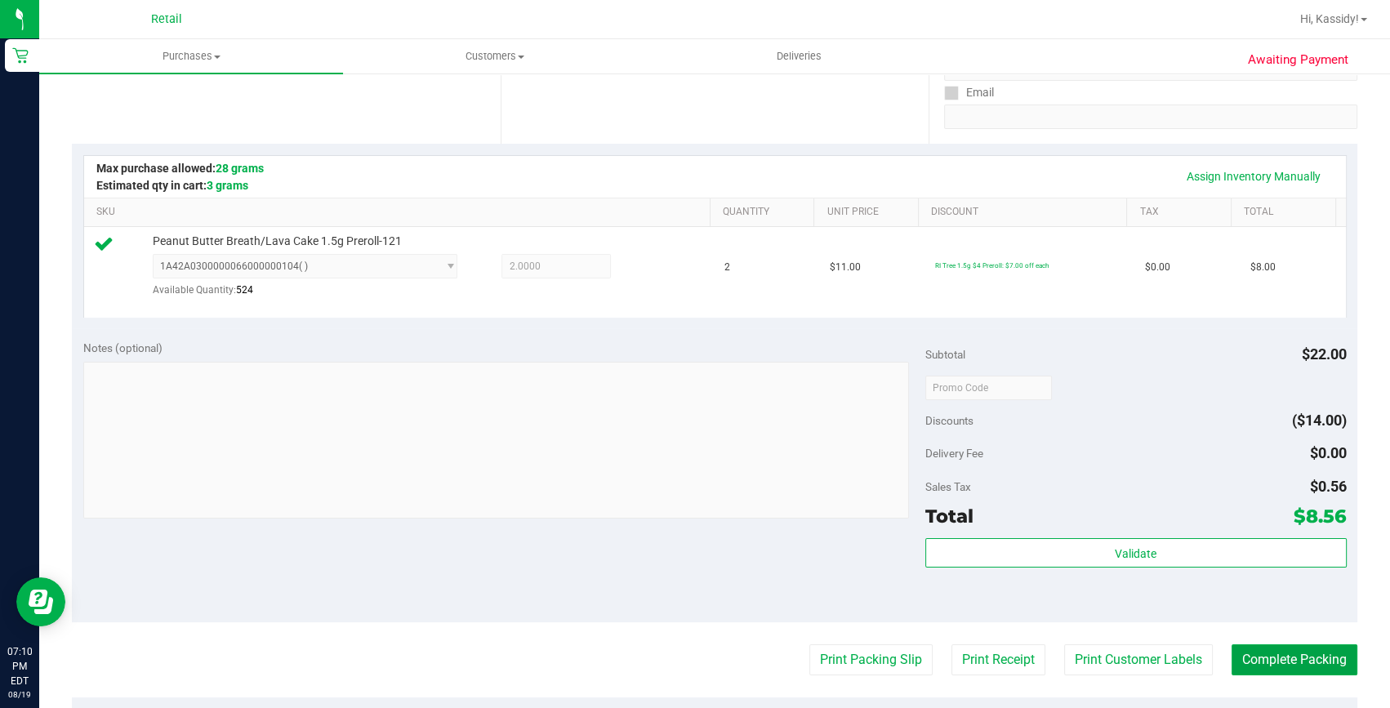
drag, startPoint x: 1282, startPoint y: 661, endPoint x: 1233, endPoint y: 626, distance: 61.0
click at [1282, 661] on button "Complete Packing" at bounding box center [1295, 659] width 126 height 31
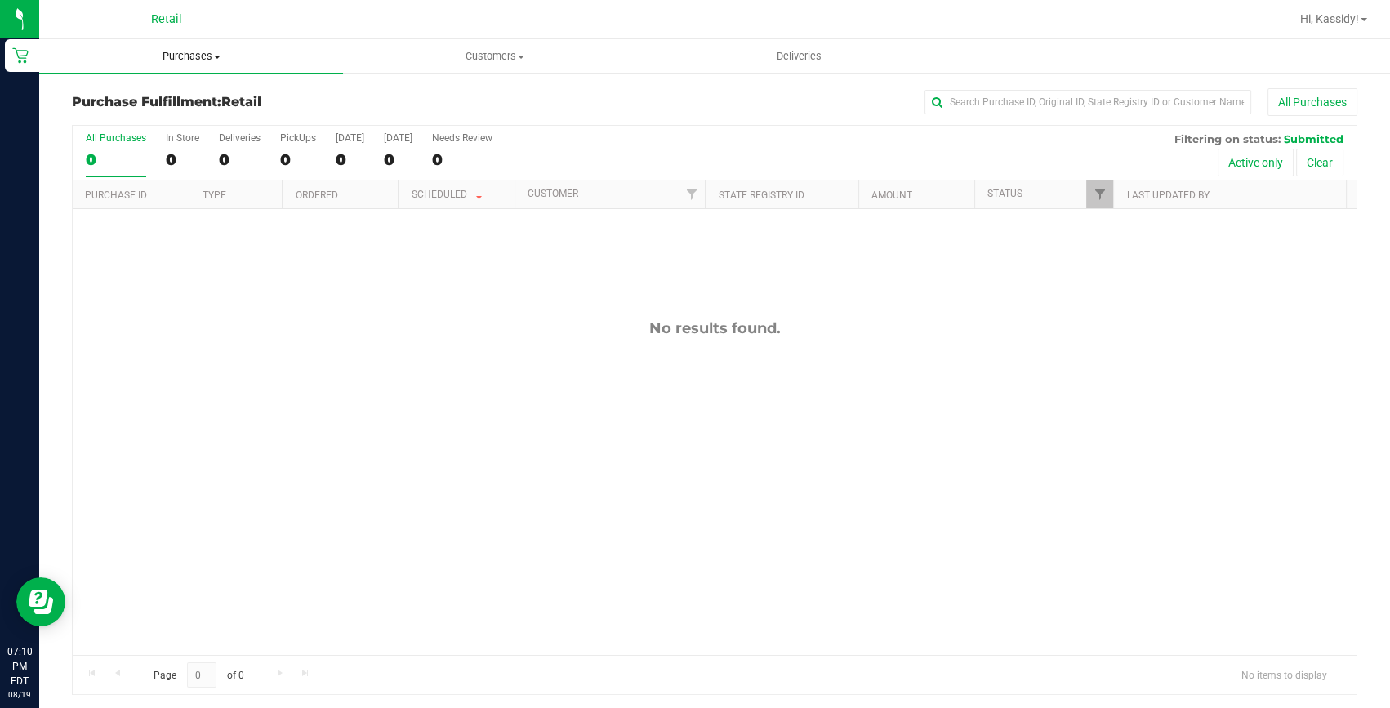
click at [212, 64] on uib-tab-heading "Purchases Summary of purchases Fulfillment All purchases" at bounding box center [191, 56] width 304 height 34
click at [98, 135] on span "All purchases" at bounding box center [97, 138] width 116 height 14
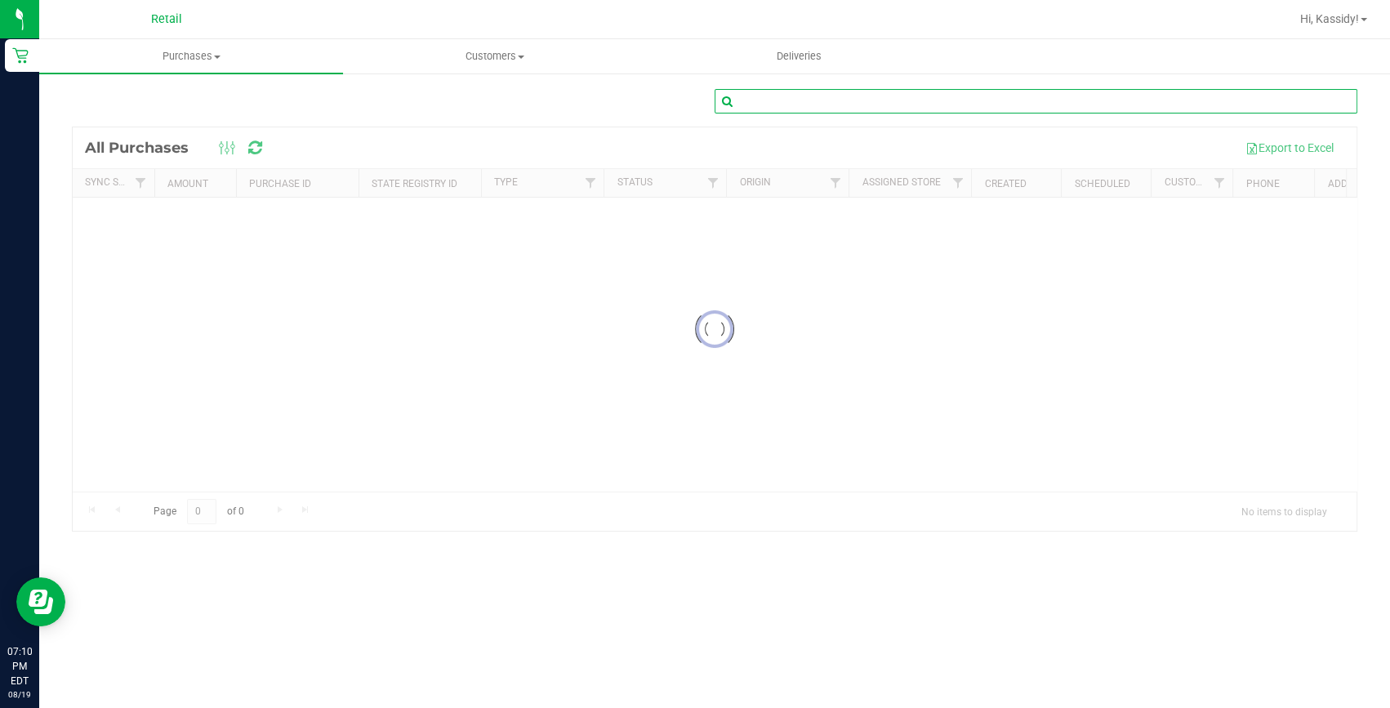
click at [834, 99] on input "text" at bounding box center [1036, 101] width 643 height 25
type input "[PERSON_NAME]"
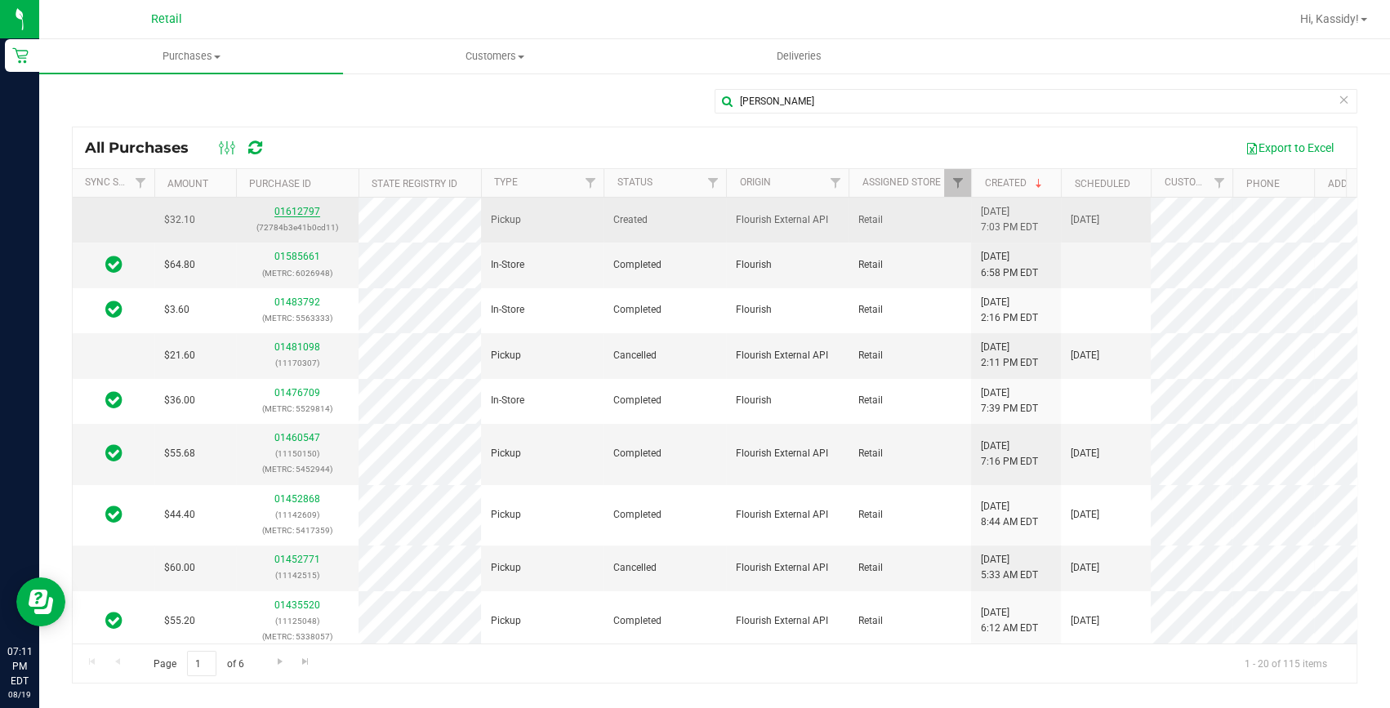
click at [296, 211] on link "01612797" at bounding box center [297, 211] width 46 height 11
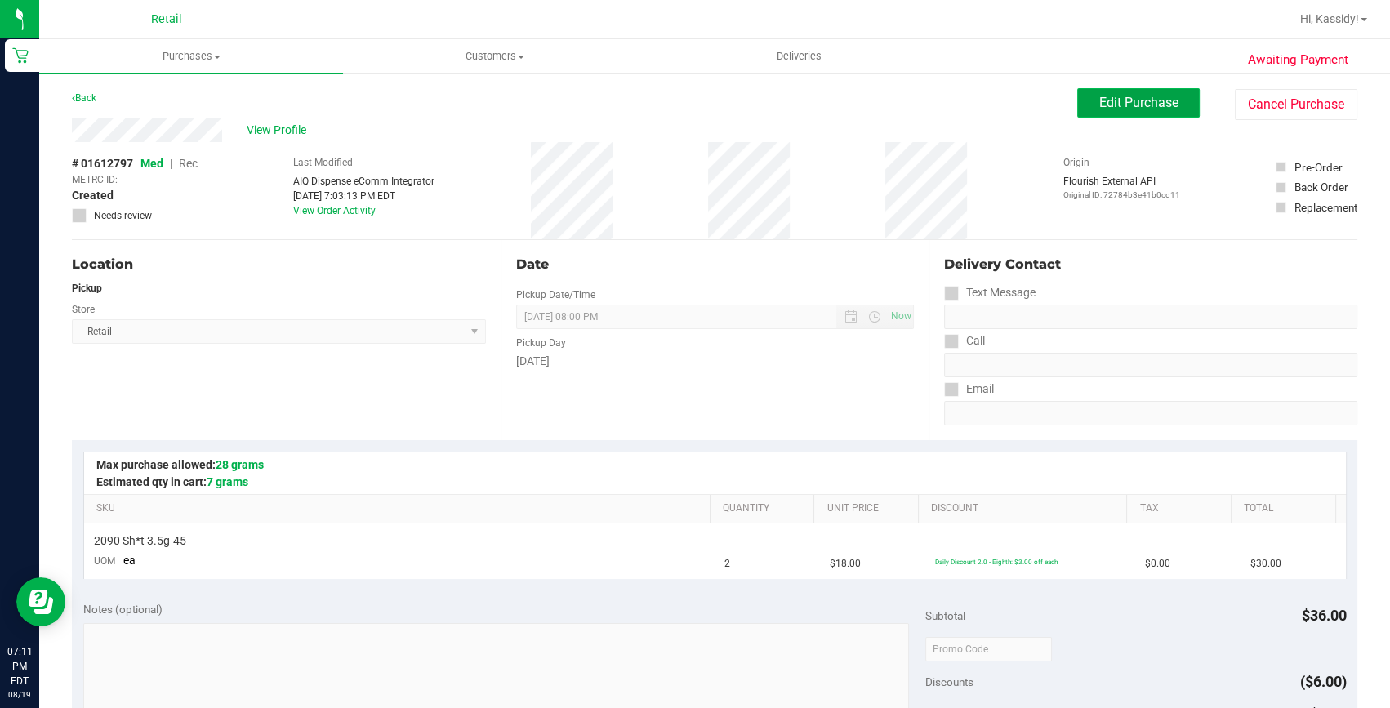
click at [1143, 100] on span "Edit Purchase" at bounding box center [1138, 103] width 79 height 16
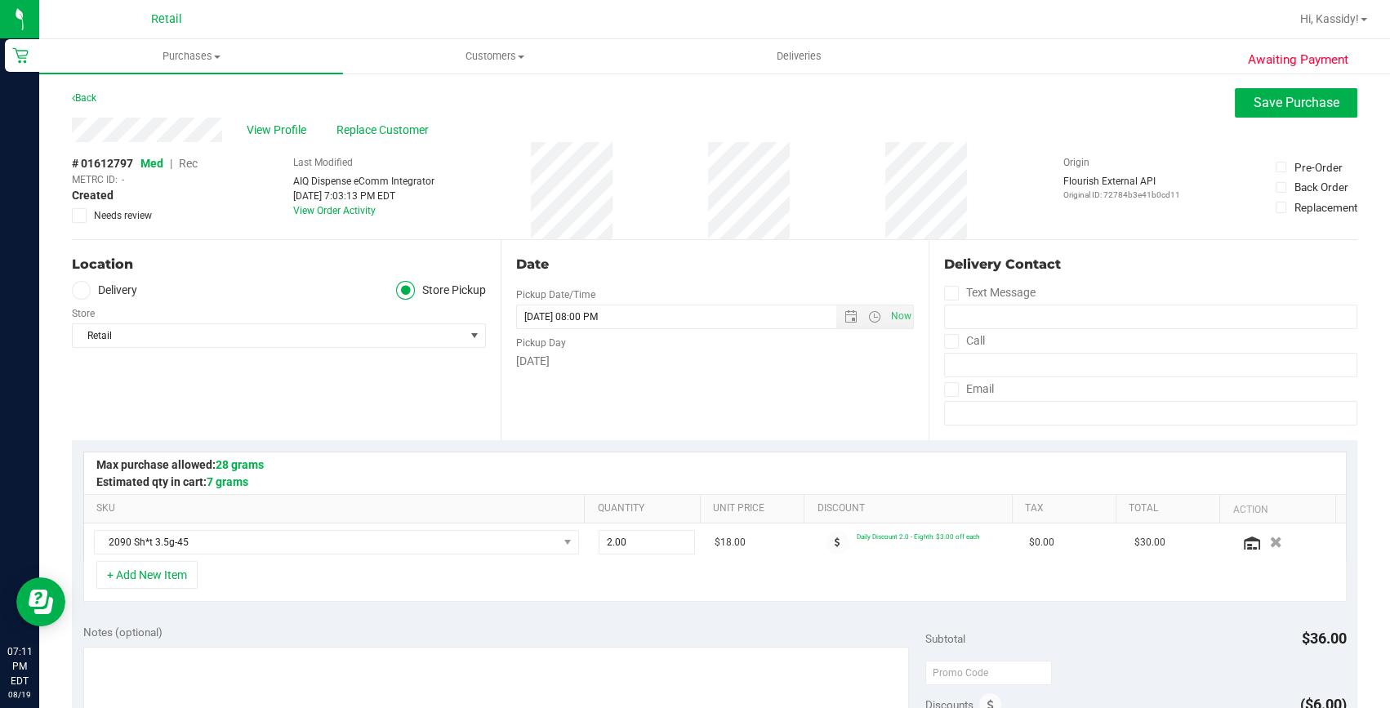
click at [177, 164] on span "Med | Rec" at bounding box center [168, 163] width 57 height 13
click at [185, 163] on span "Rec" at bounding box center [188, 163] width 19 height 13
click at [1318, 89] on button "Save Purchase" at bounding box center [1296, 102] width 123 height 29
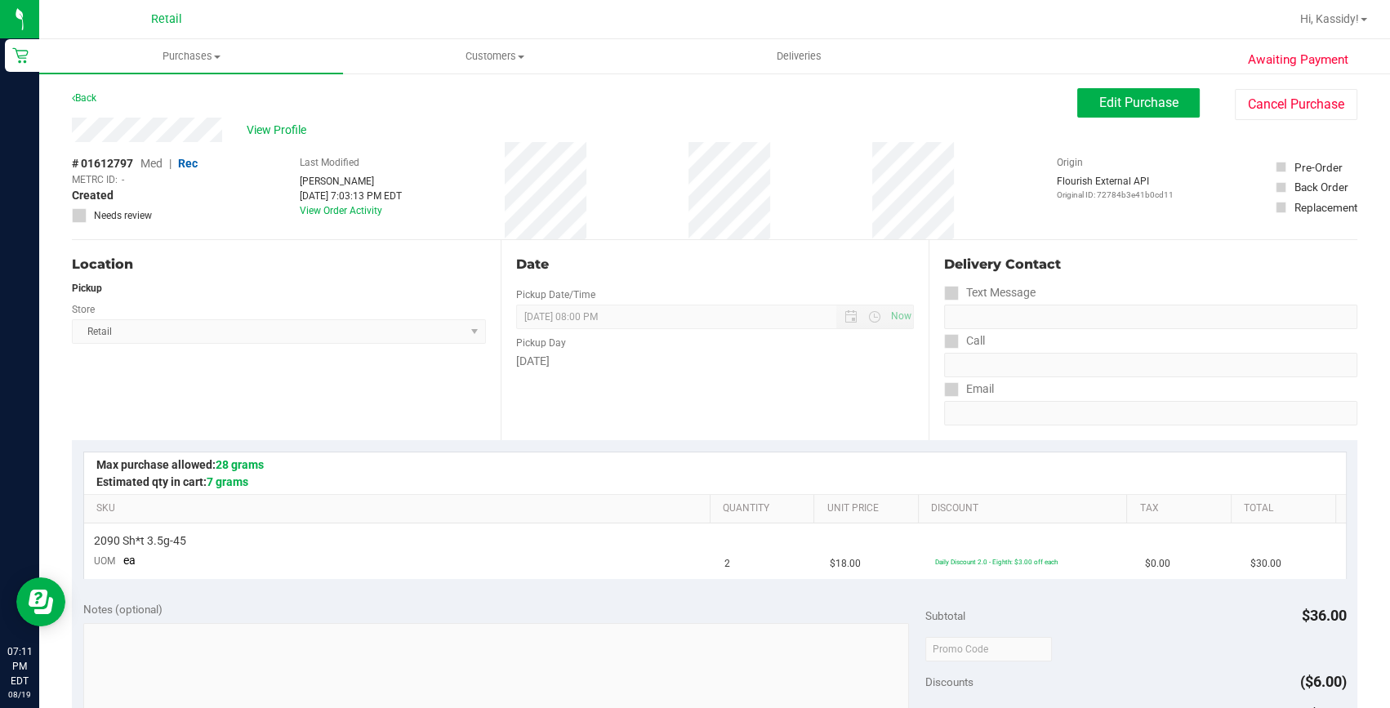
scroll to position [222, 0]
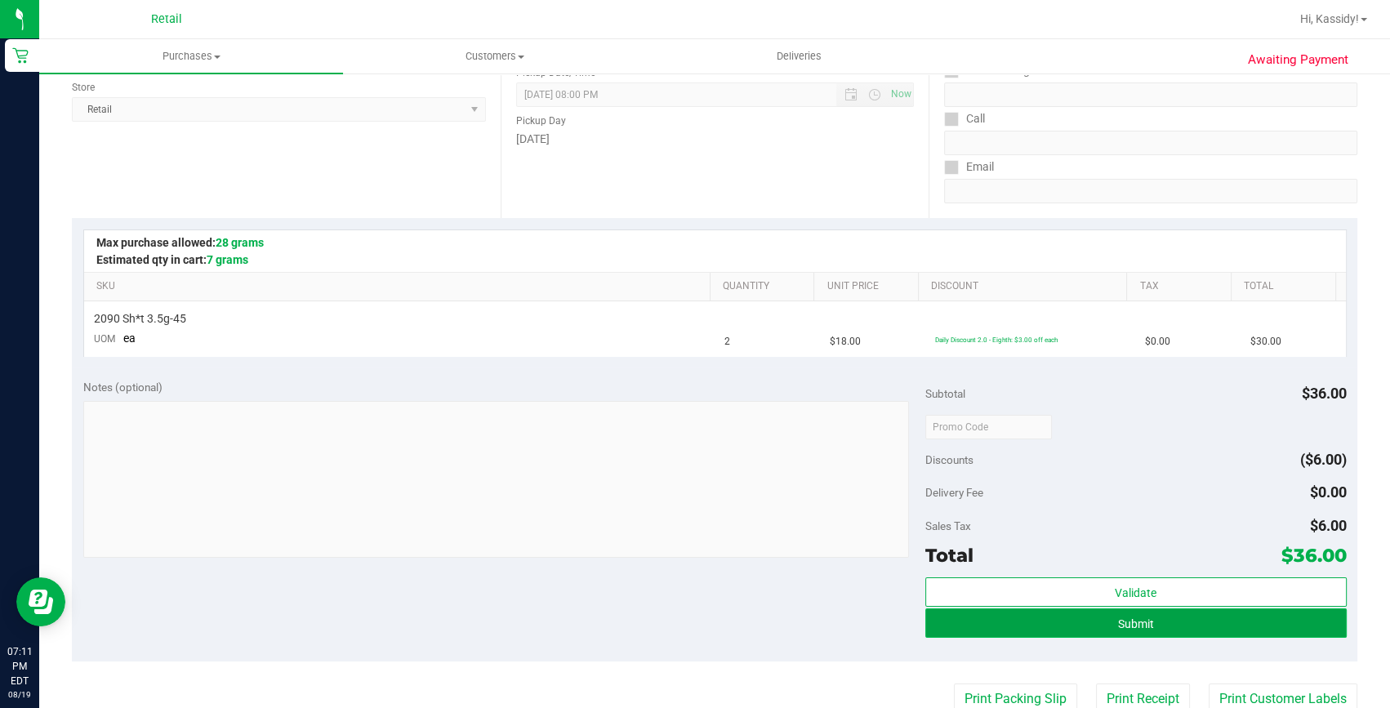
click at [1155, 627] on button "Submit" at bounding box center [1135, 623] width 421 height 29
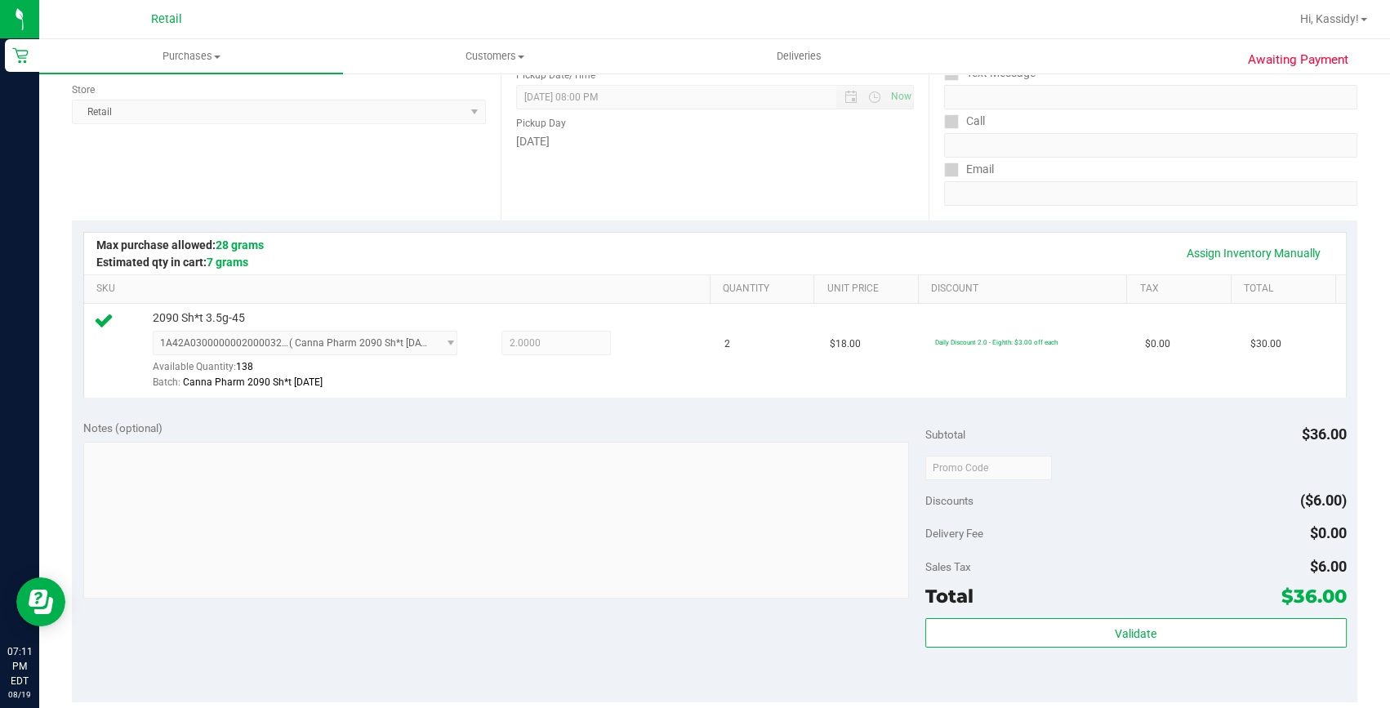
scroll to position [445, 0]
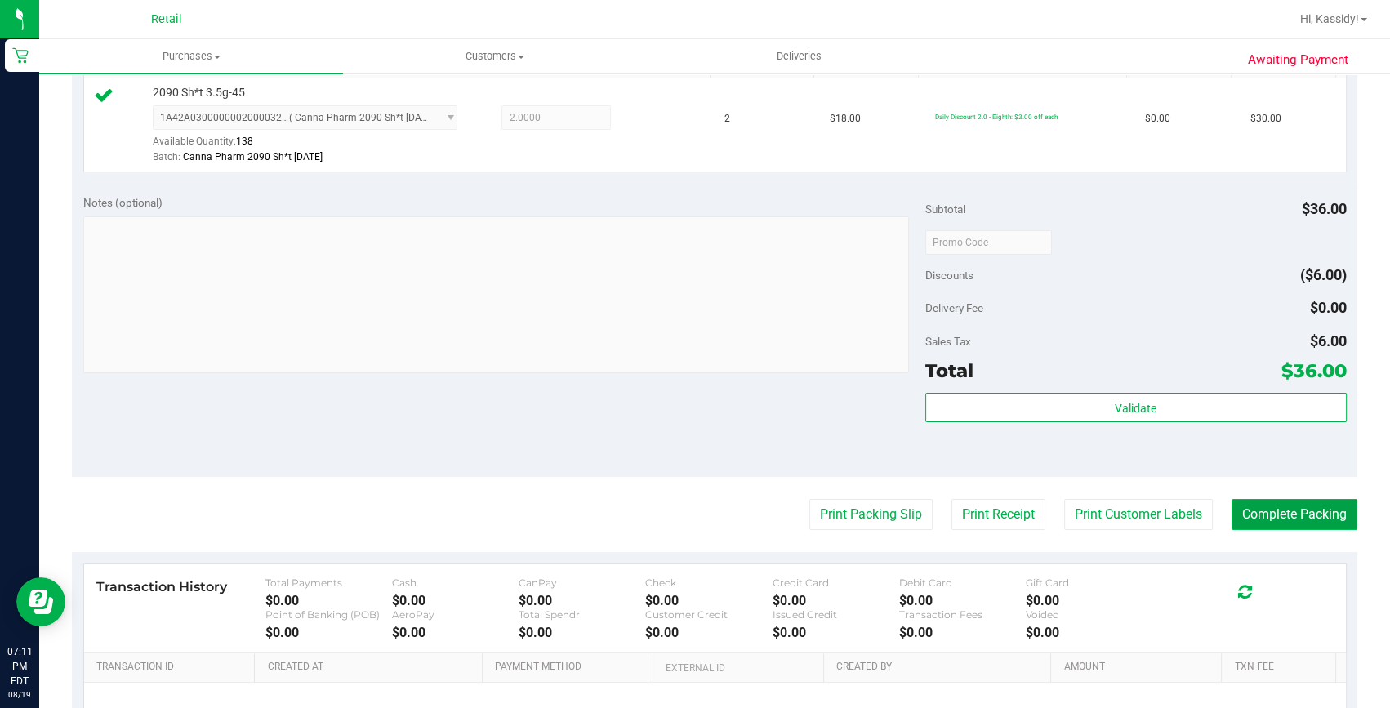
click at [1299, 515] on button "Complete Packing" at bounding box center [1295, 514] width 126 height 31
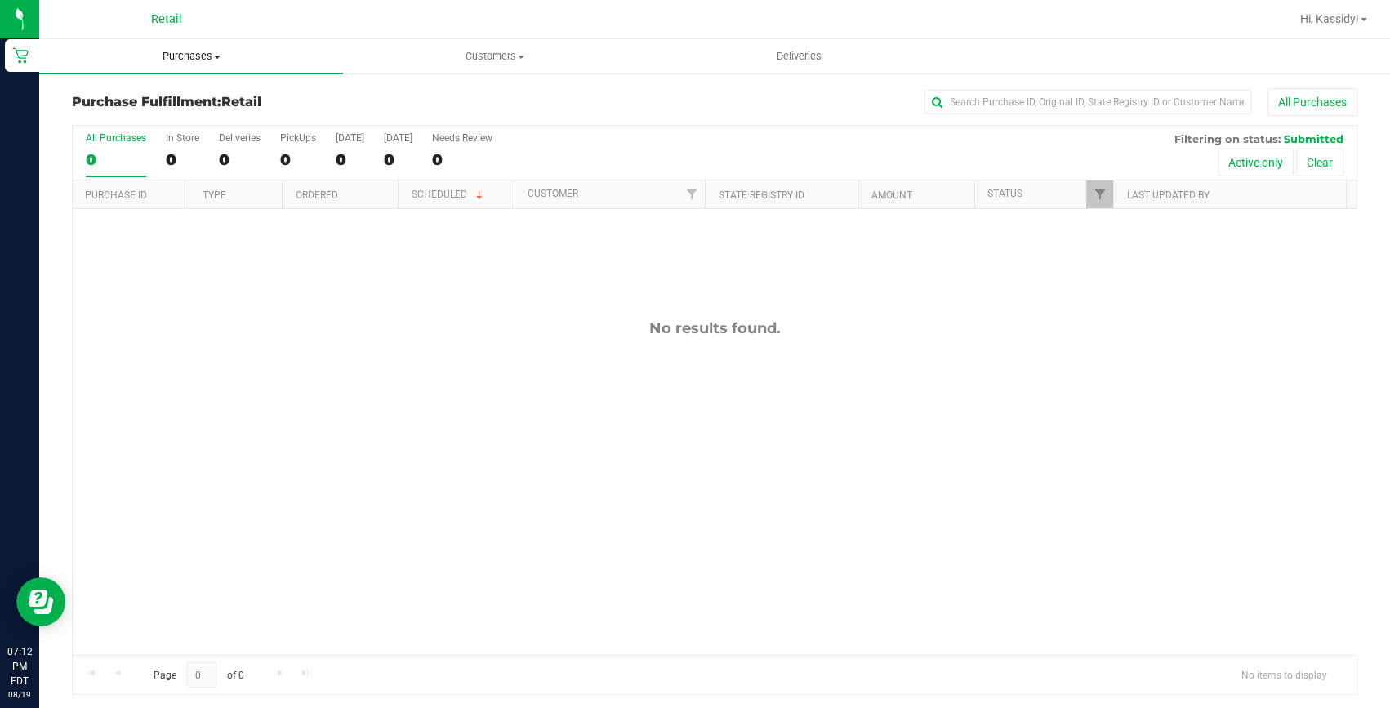
click at [195, 55] on span "Purchases" at bounding box center [191, 56] width 304 height 15
click at [106, 145] on li "All purchases" at bounding box center [191, 138] width 304 height 20
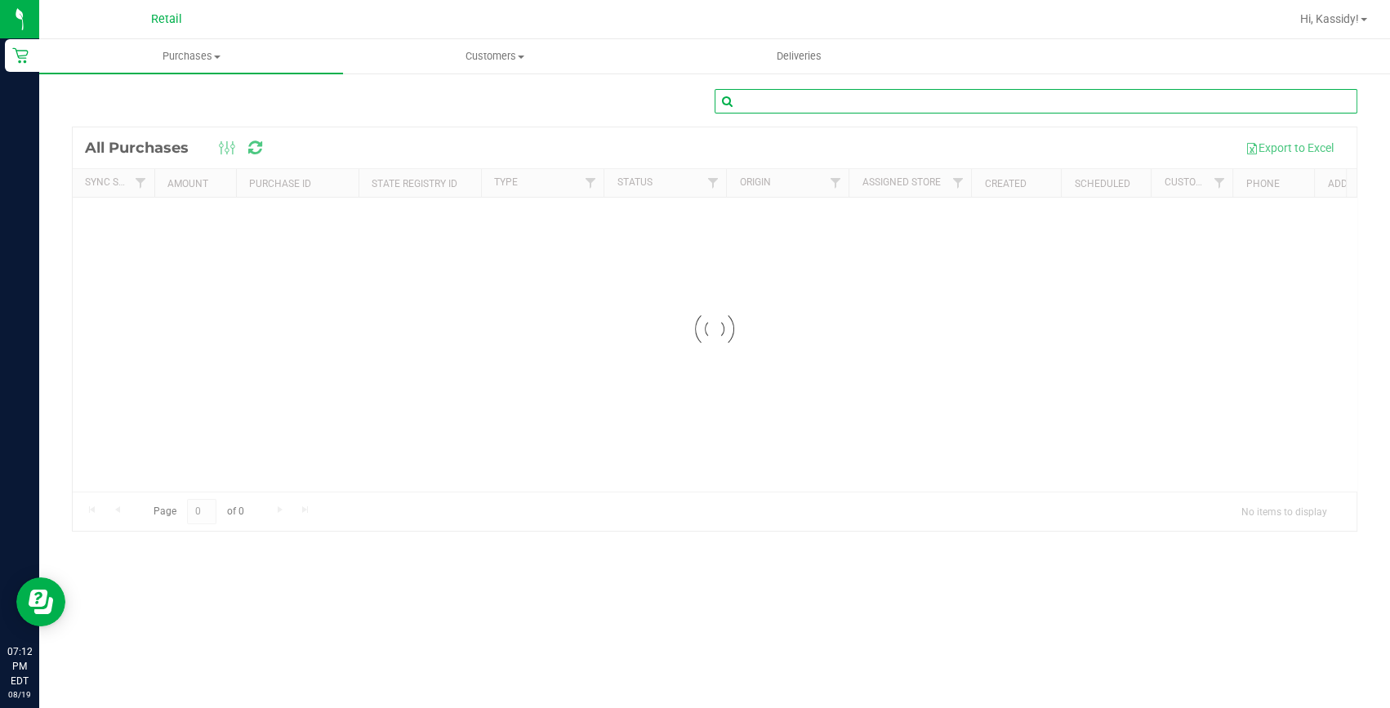
click at [859, 105] on input "text" at bounding box center [1036, 101] width 643 height 25
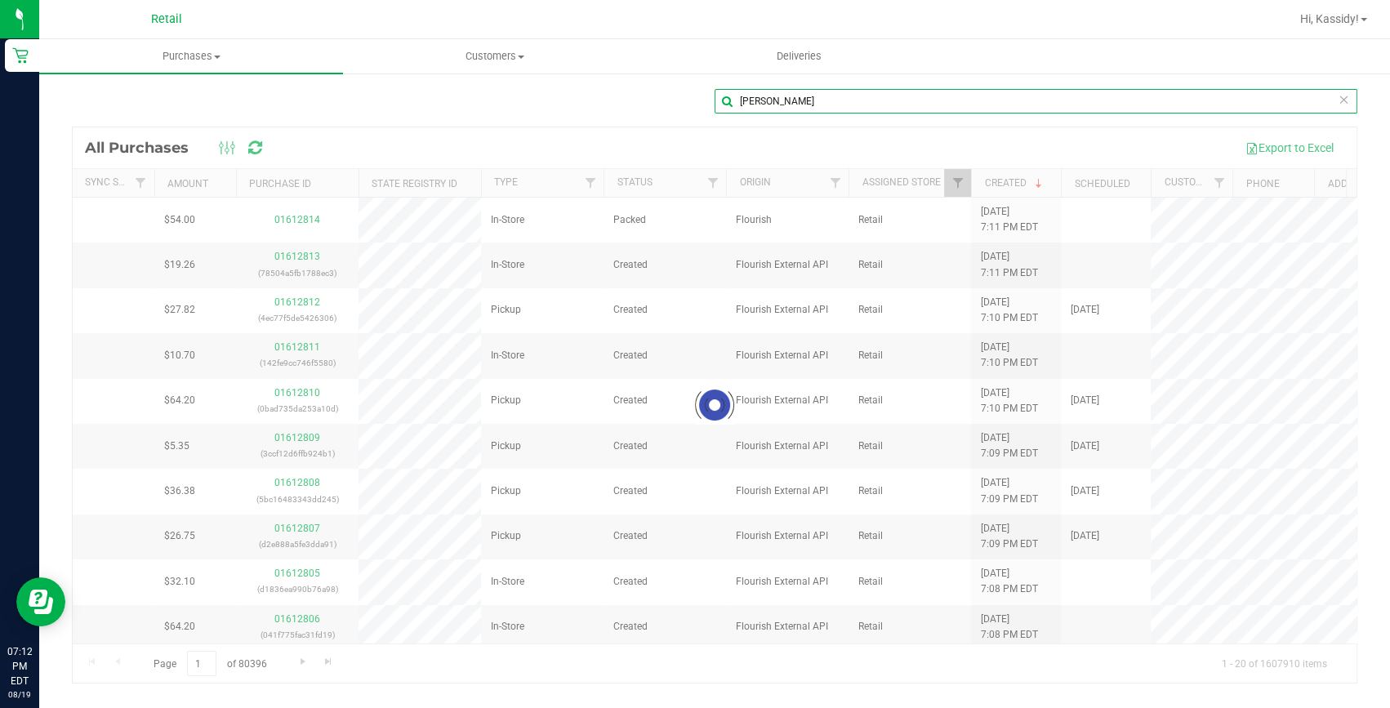
type input "[PERSON_NAME]"
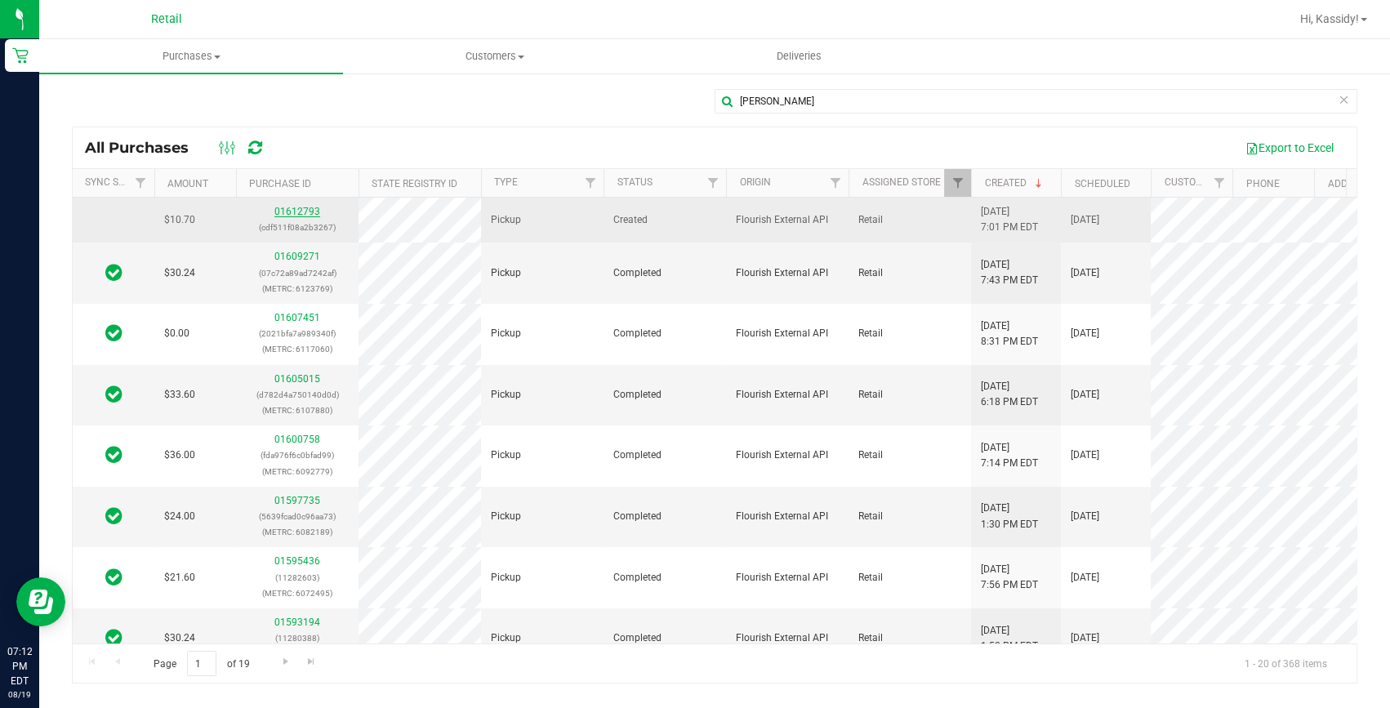
click at [304, 221] on p "(cdf511f08a2b3267)" at bounding box center [297, 228] width 103 height 16
click at [304, 212] on link "01612793" at bounding box center [297, 211] width 46 height 11
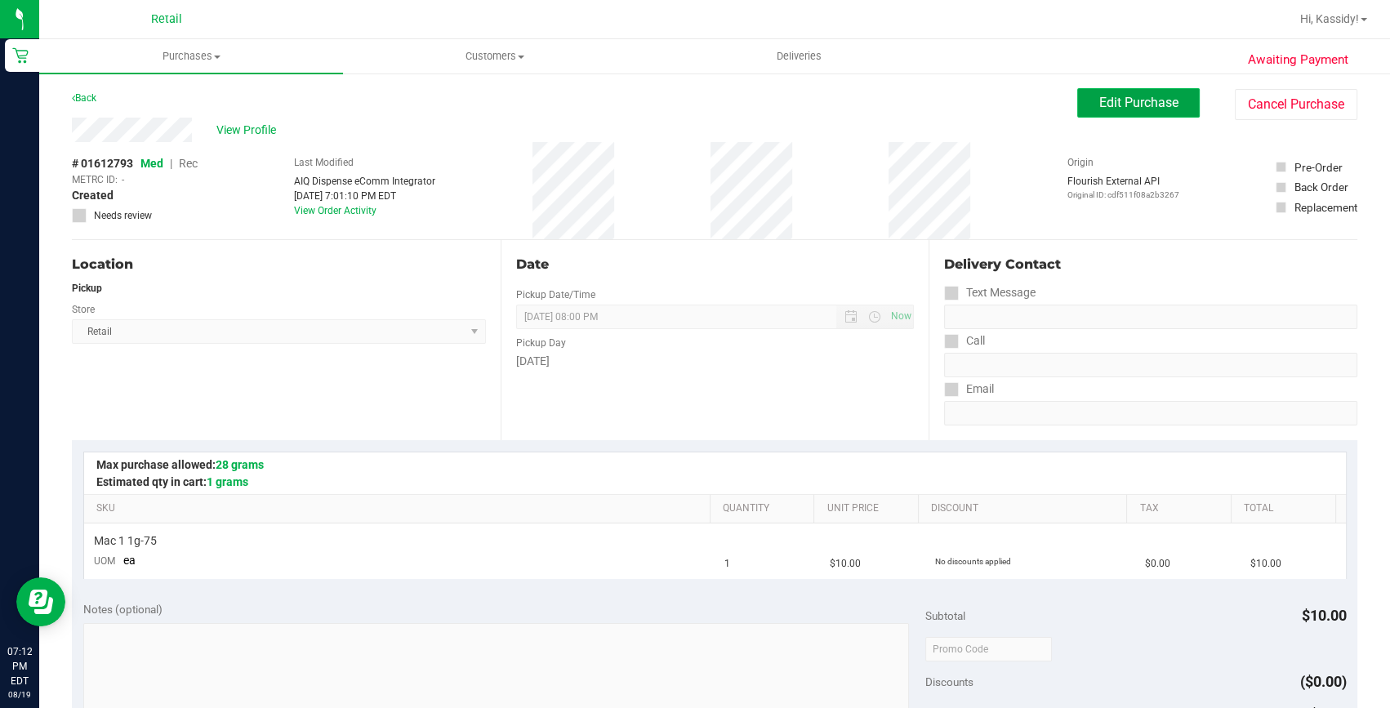
click at [1126, 100] on span "Edit Purchase" at bounding box center [1138, 103] width 79 height 16
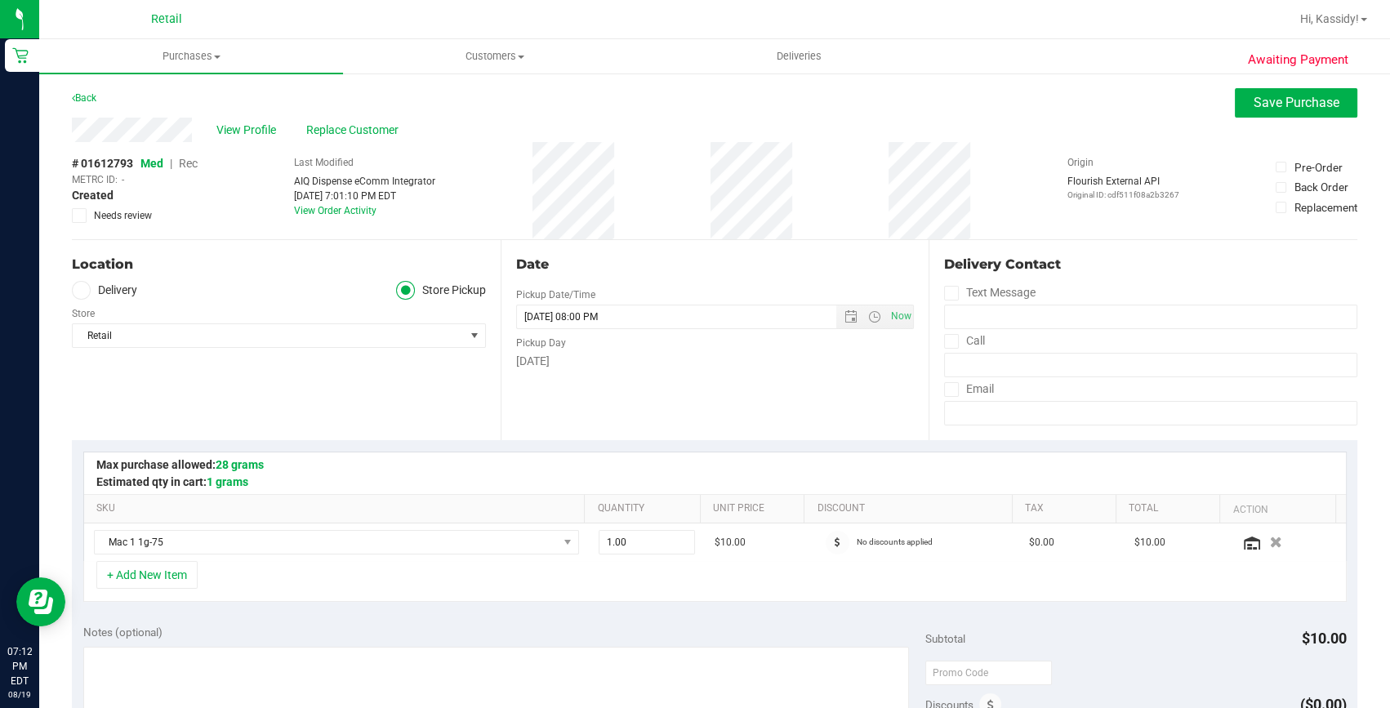
click at [186, 163] on span "Rec" at bounding box center [188, 163] width 19 height 13
click at [1261, 109] on span "Save Purchase" at bounding box center [1297, 103] width 86 height 16
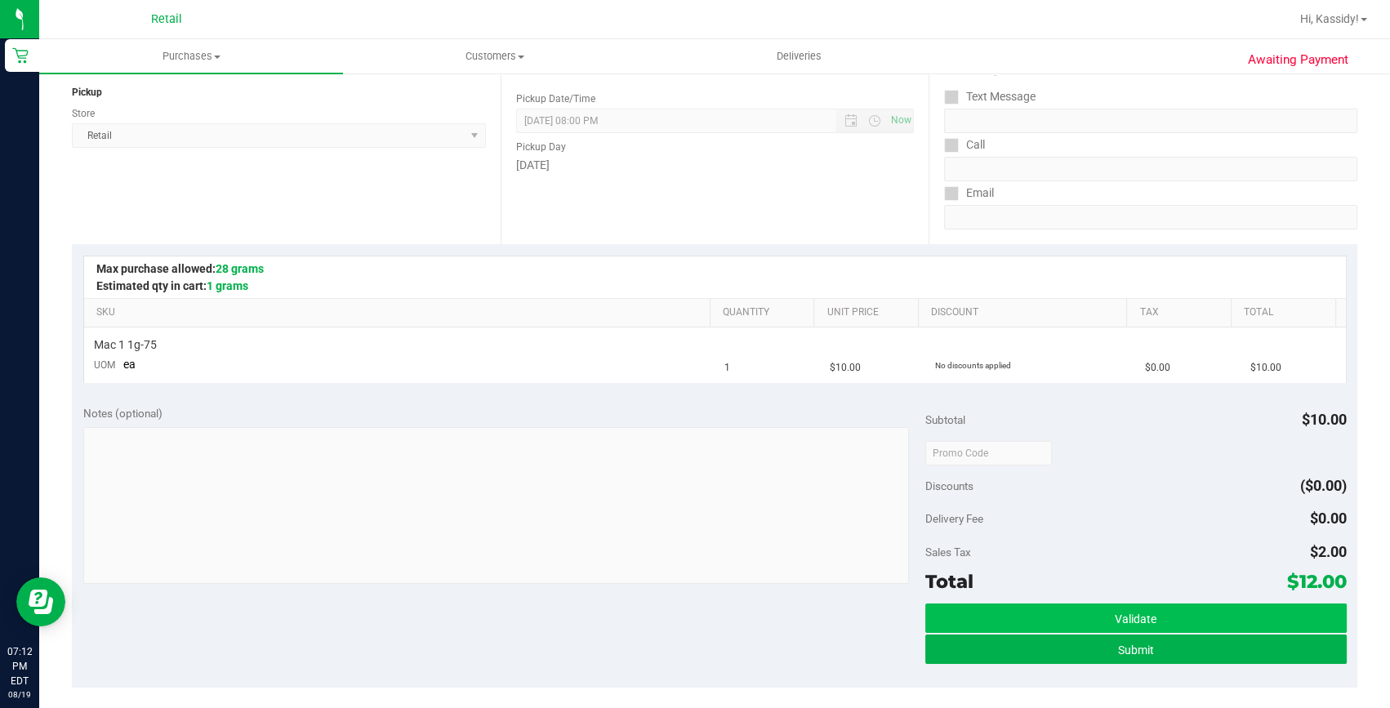
scroll to position [222, 0]
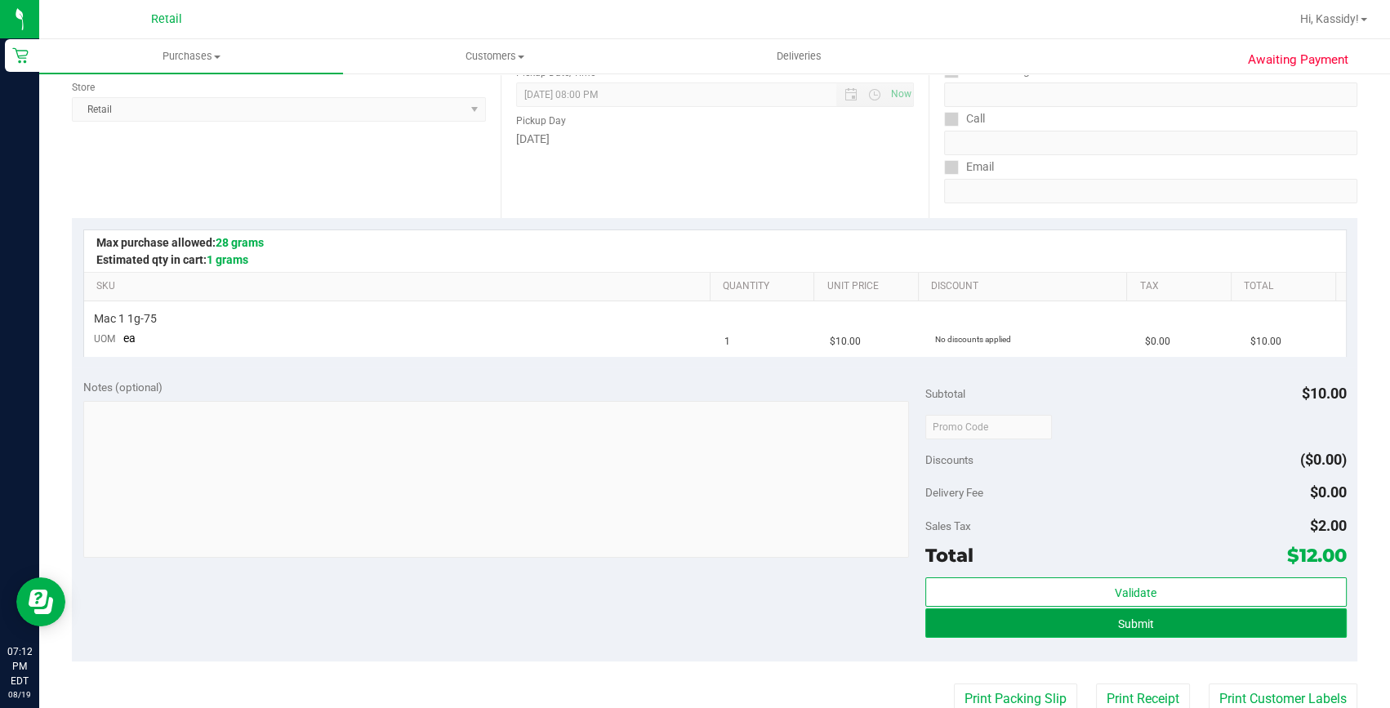
click at [1118, 618] on span "Submit" at bounding box center [1136, 624] width 36 height 13
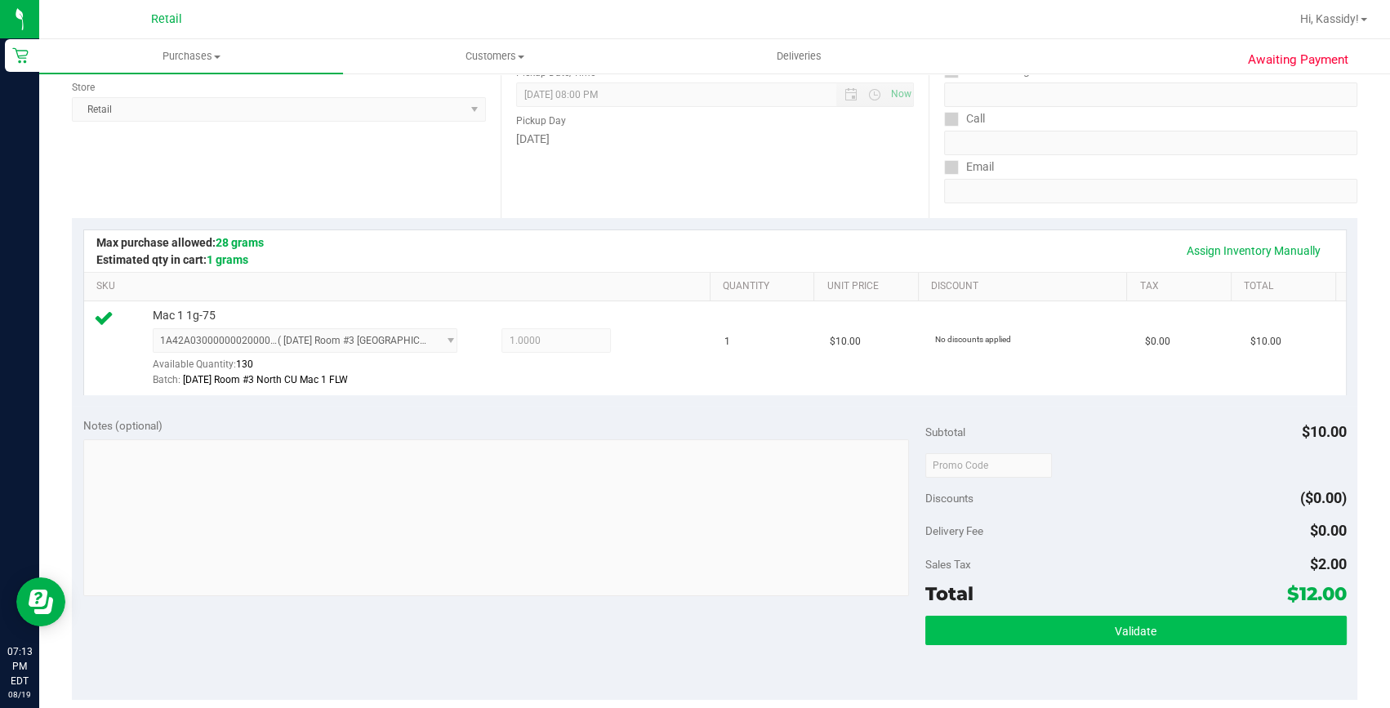
scroll to position [296, 0]
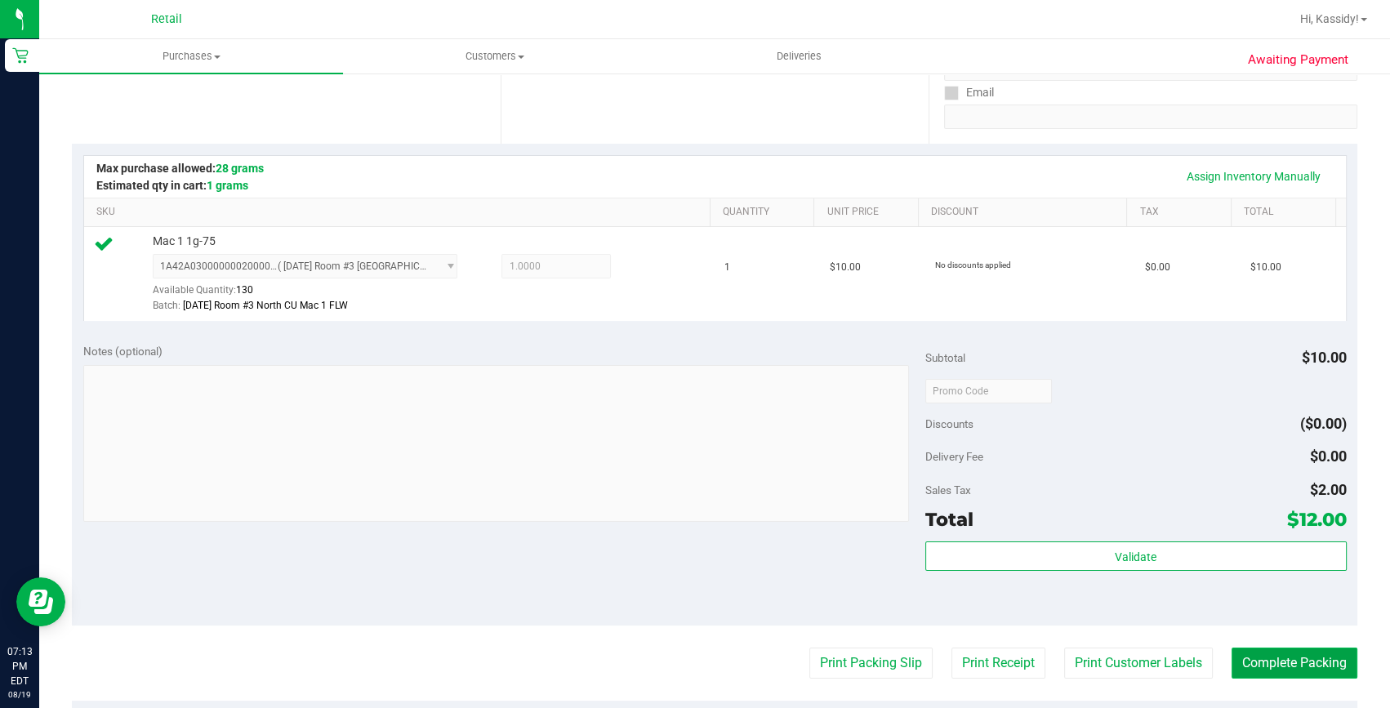
click at [1277, 669] on button "Complete Packing" at bounding box center [1295, 663] width 126 height 31
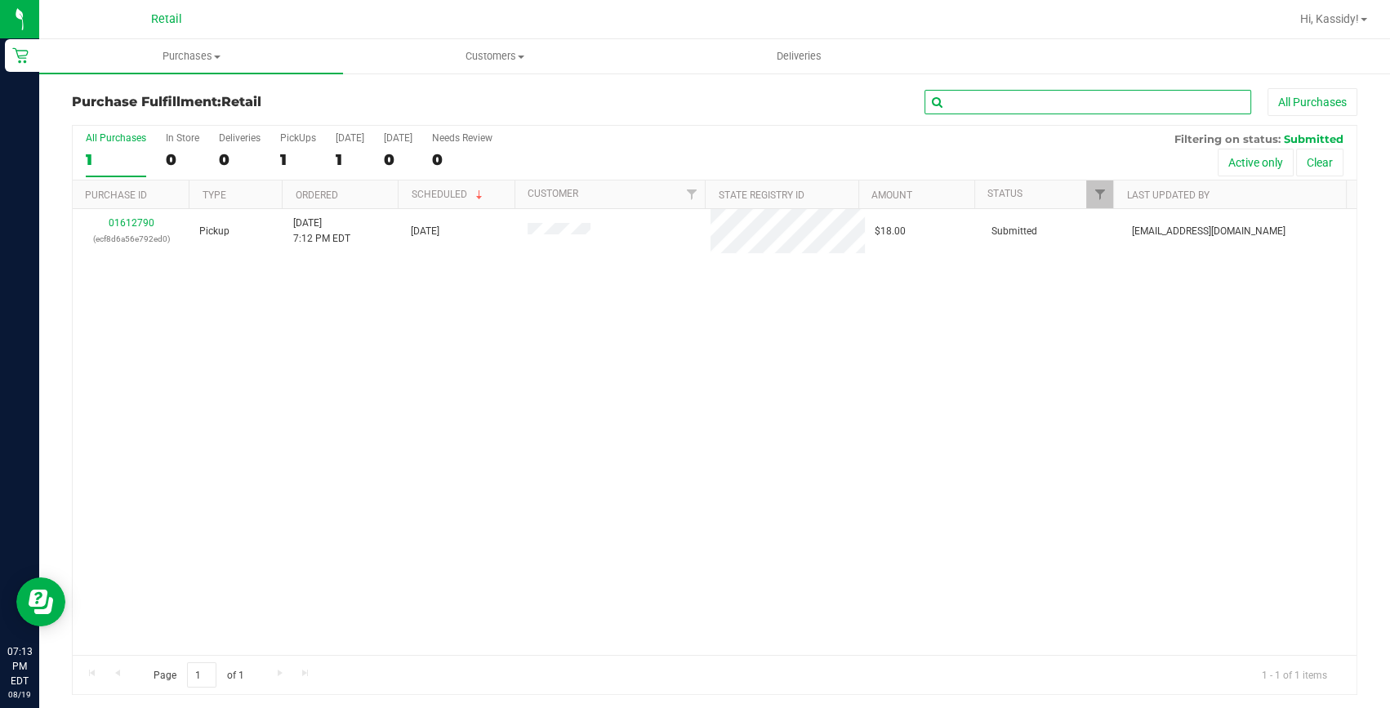
click at [985, 106] on input "text" at bounding box center [1088, 102] width 327 height 25
type input "[PERSON_NAME]"
click at [207, 61] on span "Purchases" at bounding box center [191, 56] width 304 height 15
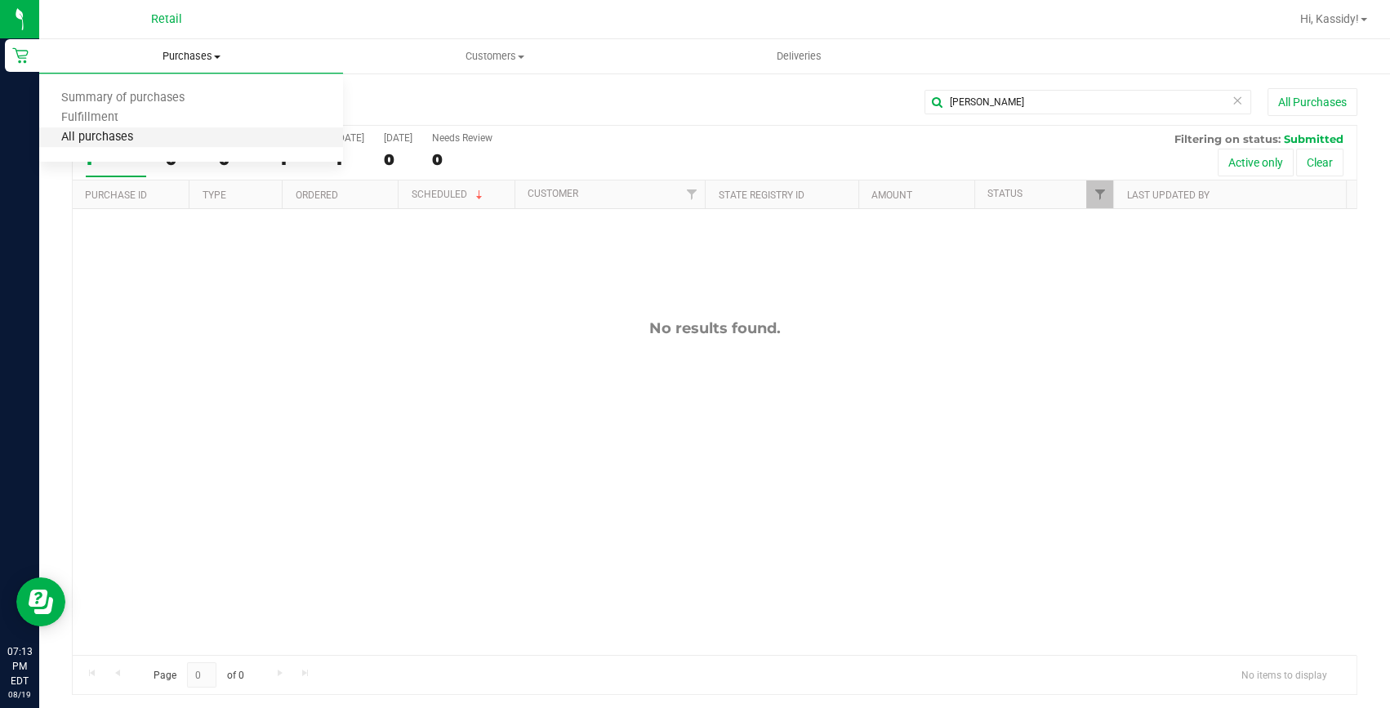
click at [91, 141] on span "All purchases" at bounding box center [97, 138] width 116 height 14
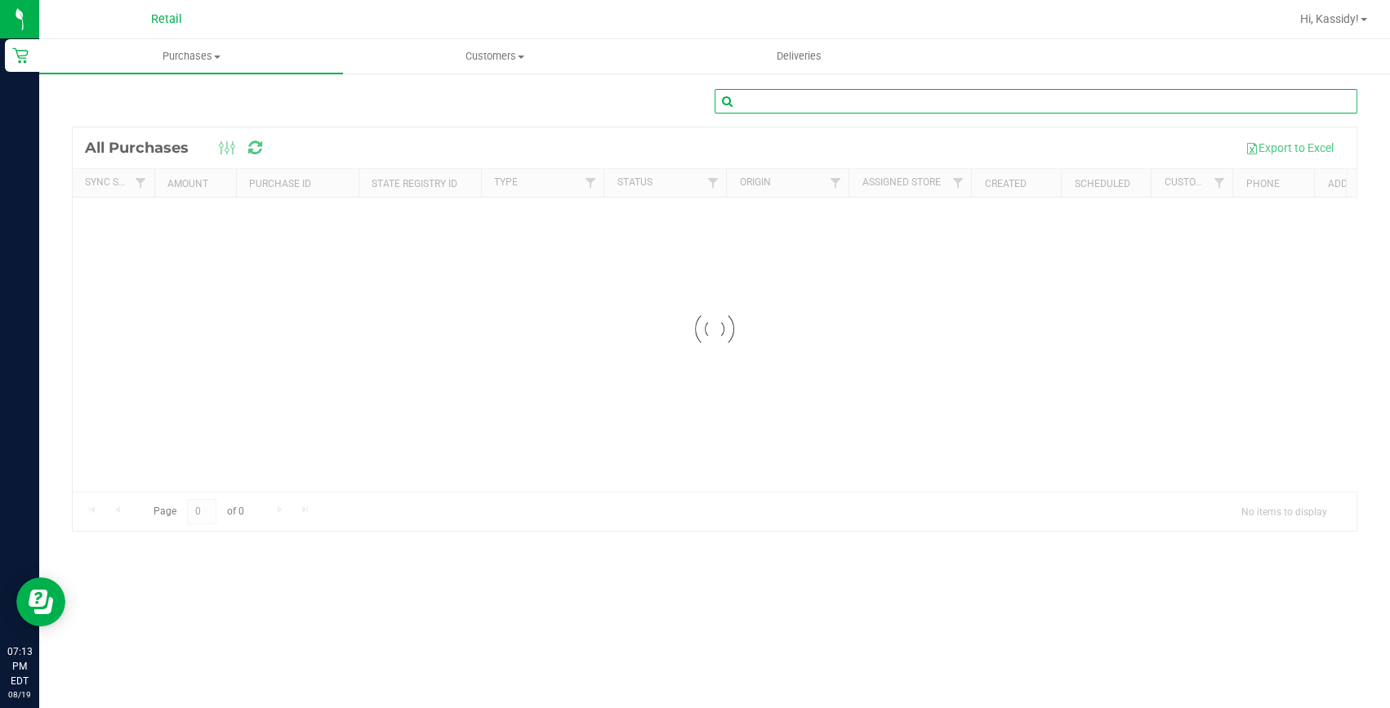
click at [867, 111] on input "text" at bounding box center [1036, 101] width 643 height 25
type input "[PERSON_NAME]"
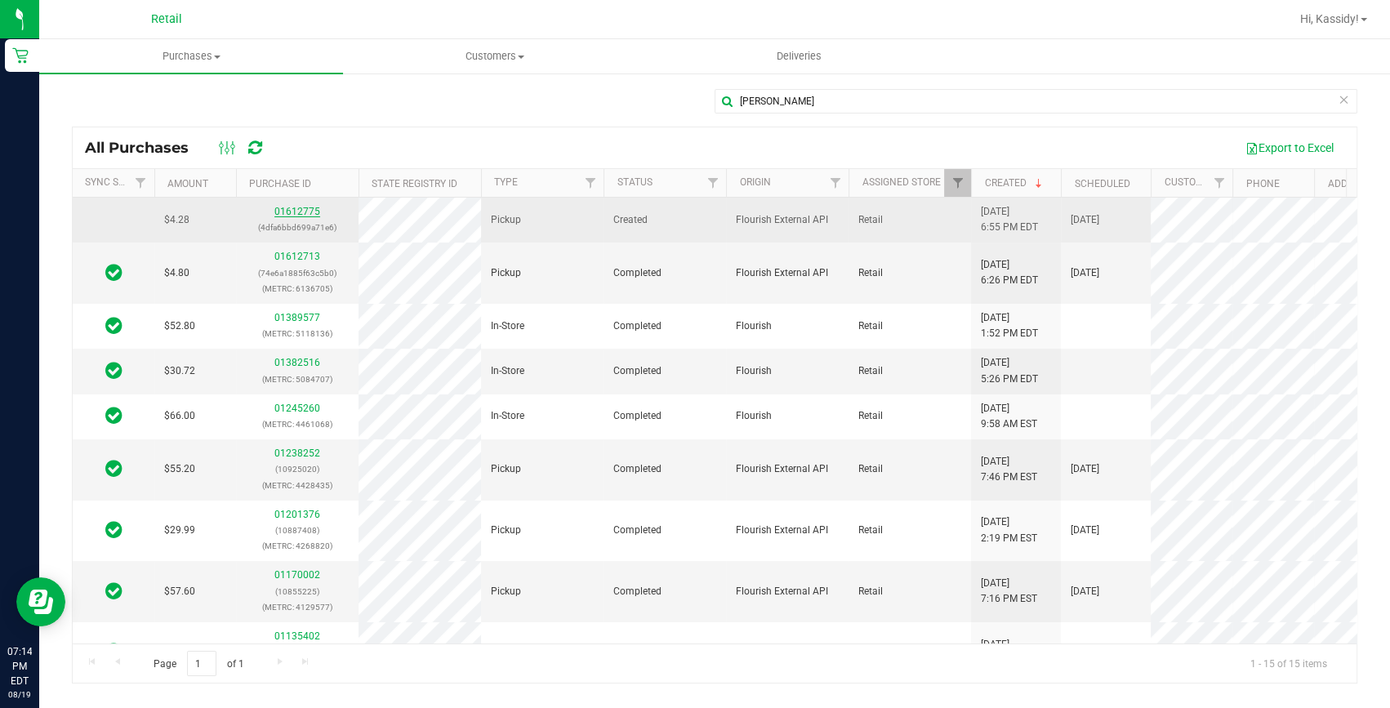
click at [304, 208] on link "01612775" at bounding box center [297, 211] width 46 height 11
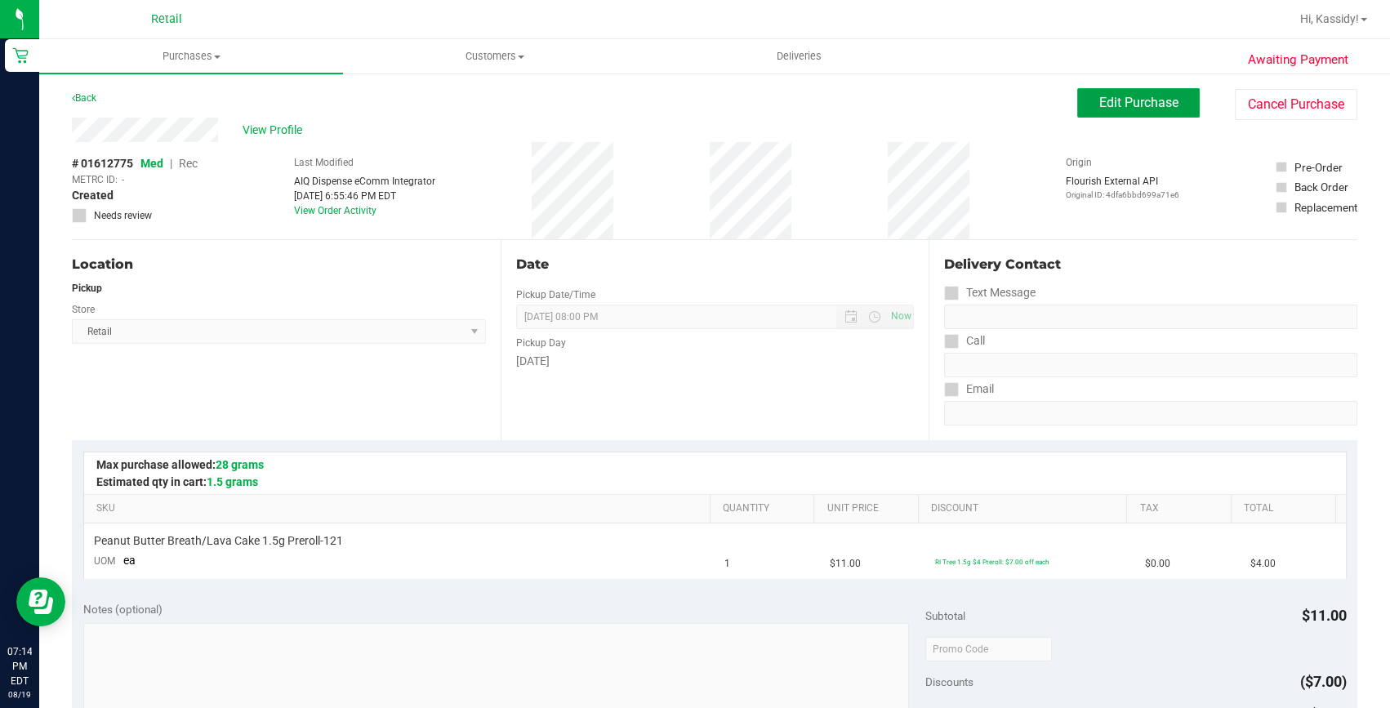
click at [1127, 101] on span "Edit Purchase" at bounding box center [1138, 103] width 79 height 16
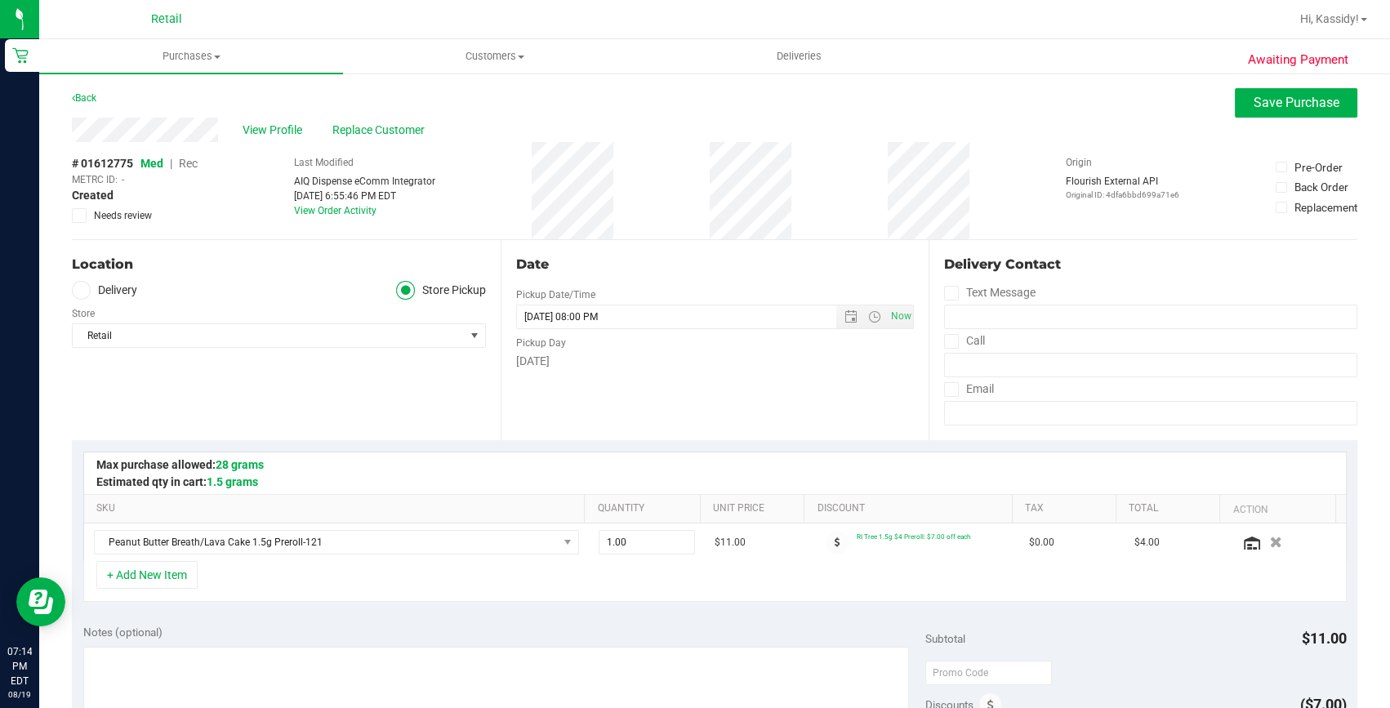
click at [187, 163] on span "Rec" at bounding box center [188, 163] width 19 height 13
click at [1264, 104] on span "Save Purchase" at bounding box center [1297, 103] width 86 height 16
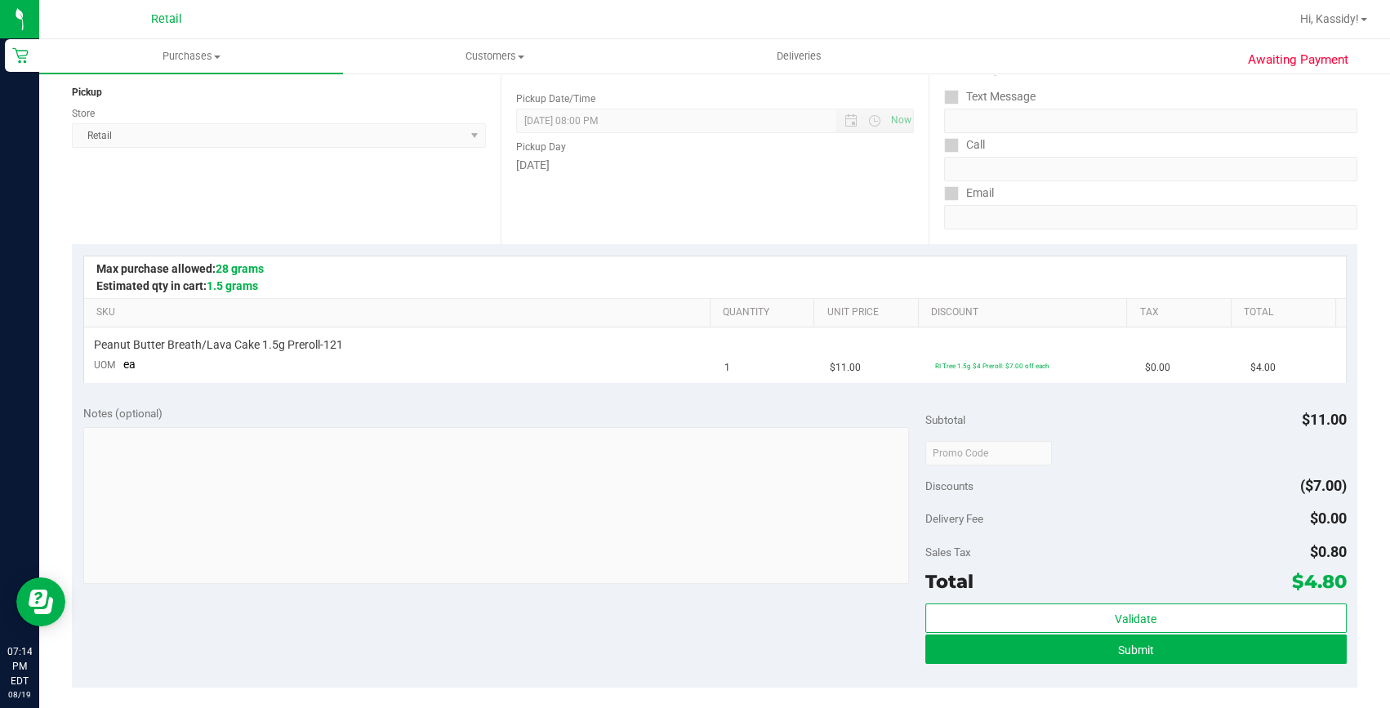
scroll to position [222, 0]
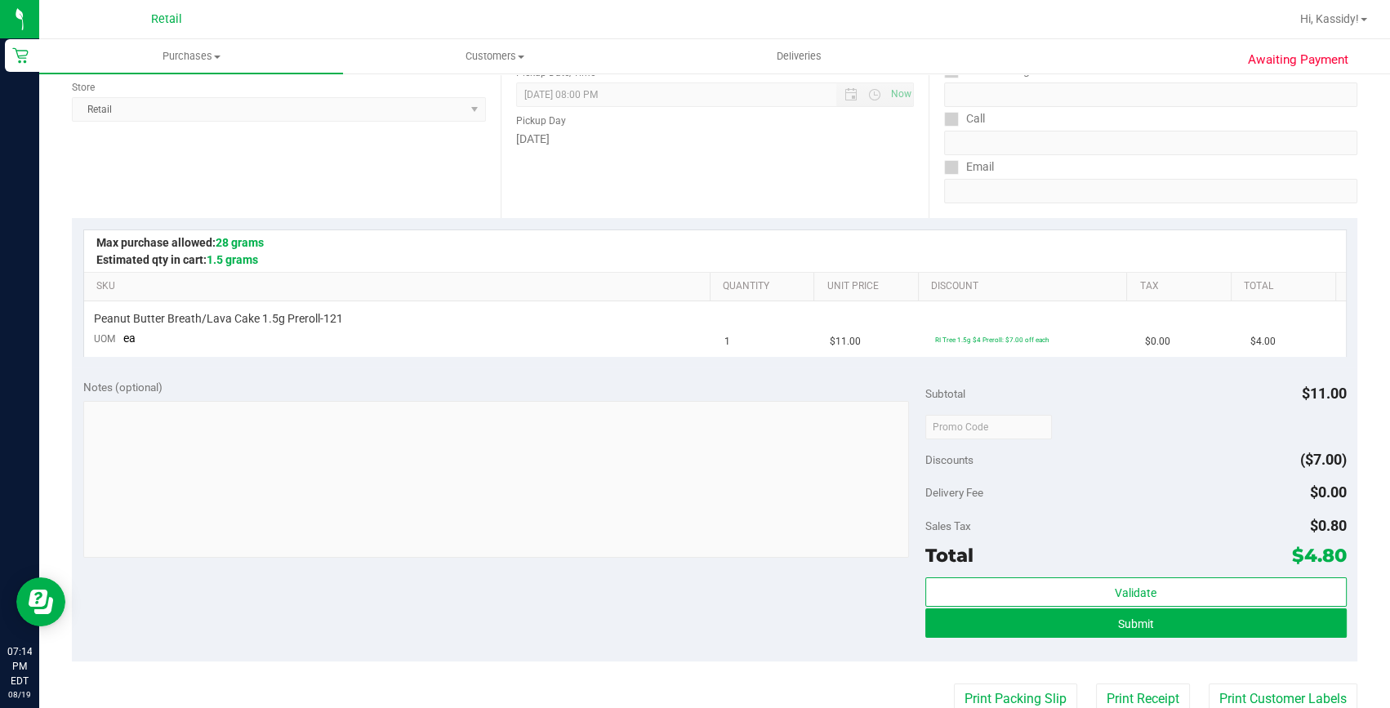
click at [1134, 637] on div "Submit" at bounding box center [1135, 624] width 421 height 31
click at [1141, 624] on span "Submit" at bounding box center [1136, 624] width 36 height 13
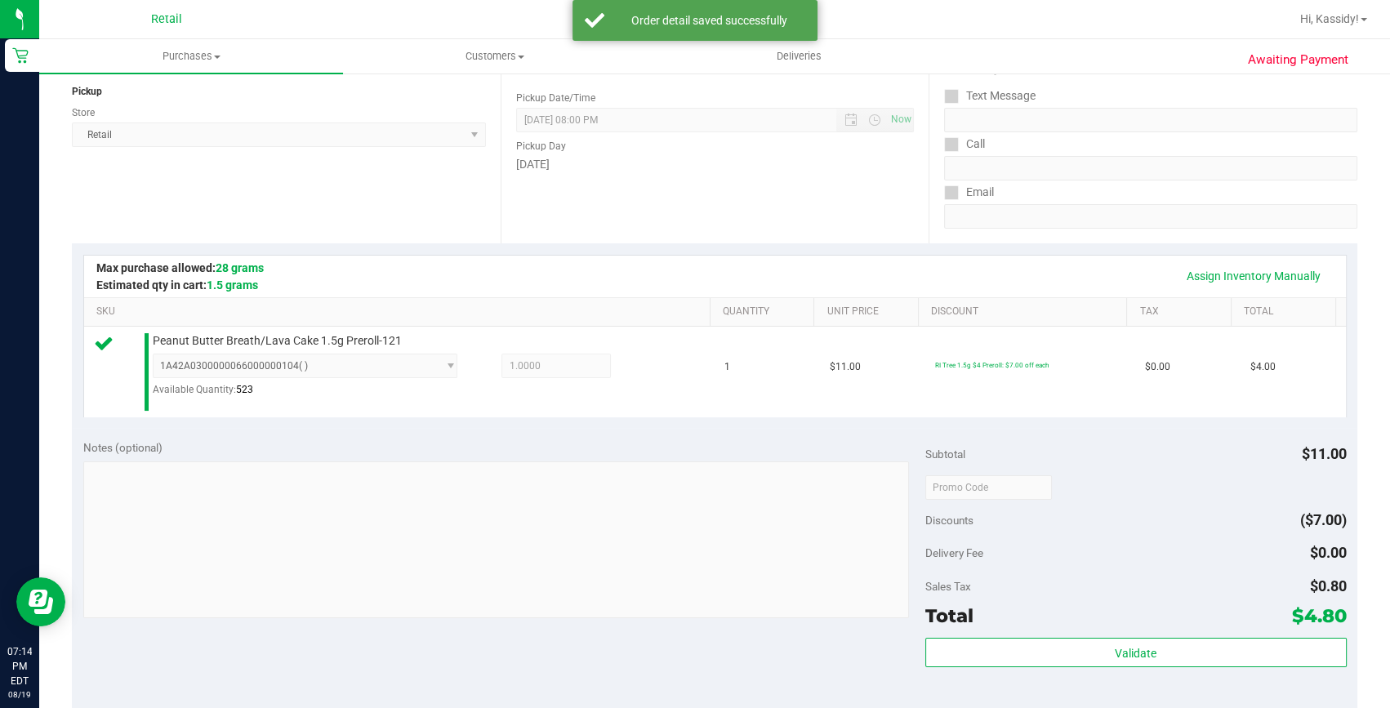
scroll to position [445, 0]
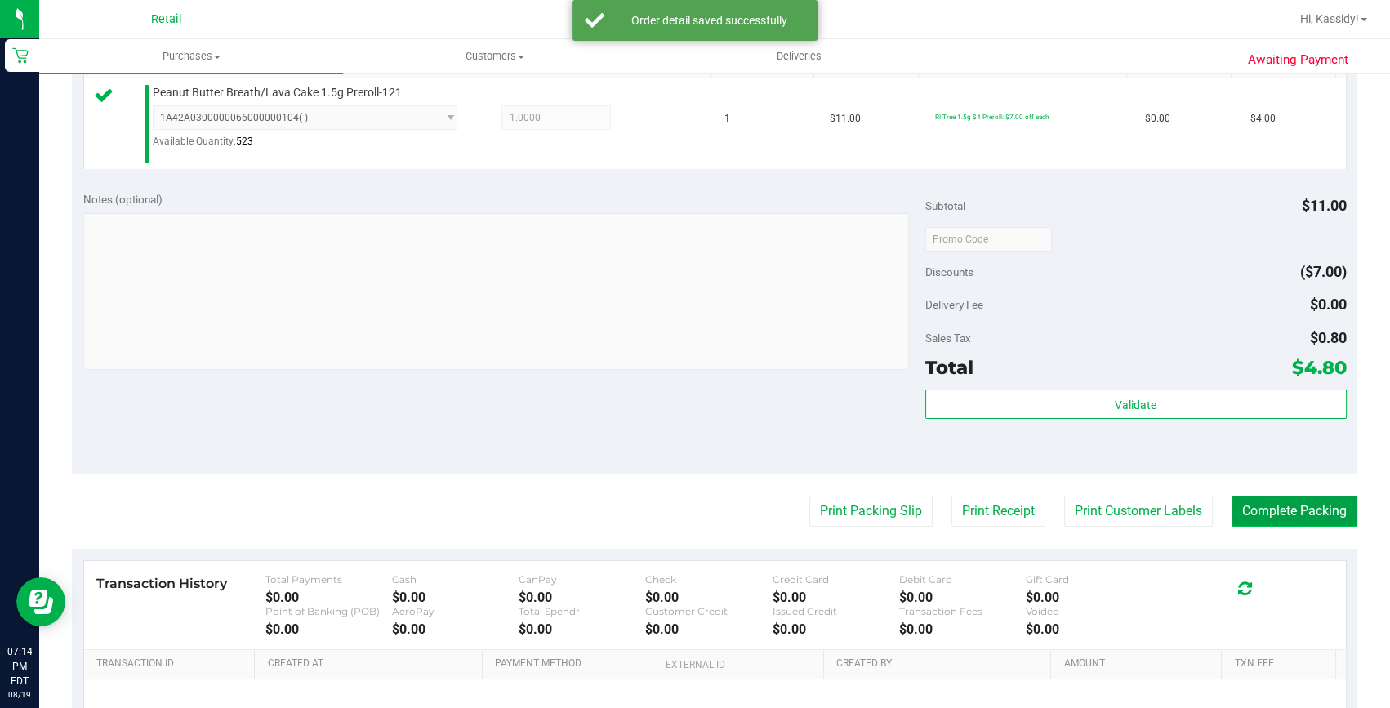
click at [1263, 506] on button "Complete Packing" at bounding box center [1295, 511] width 126 height 31
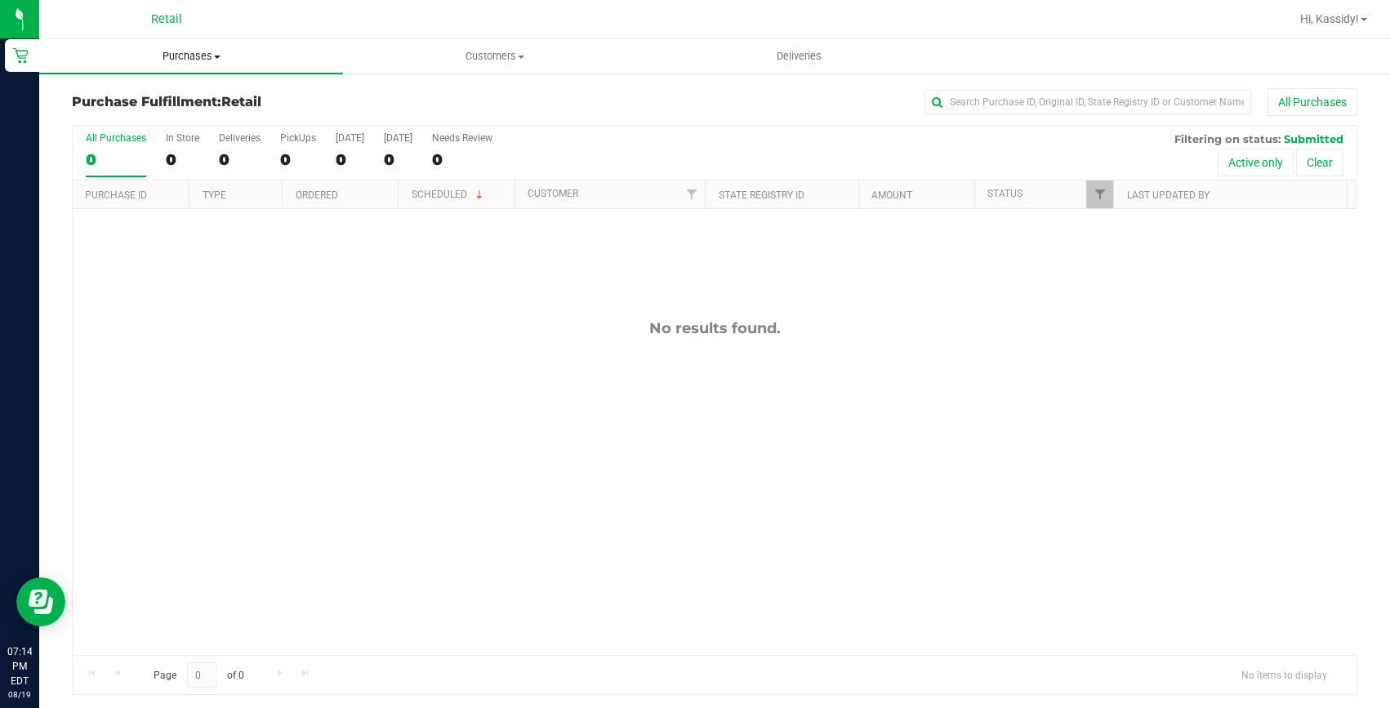
click at [177, 57] on span "Purchases" at bounding box center [191, 56] width 304 height 15
click at [115, 144] on span "All purchases" at bounding box center [97, 138] width 116 height 14
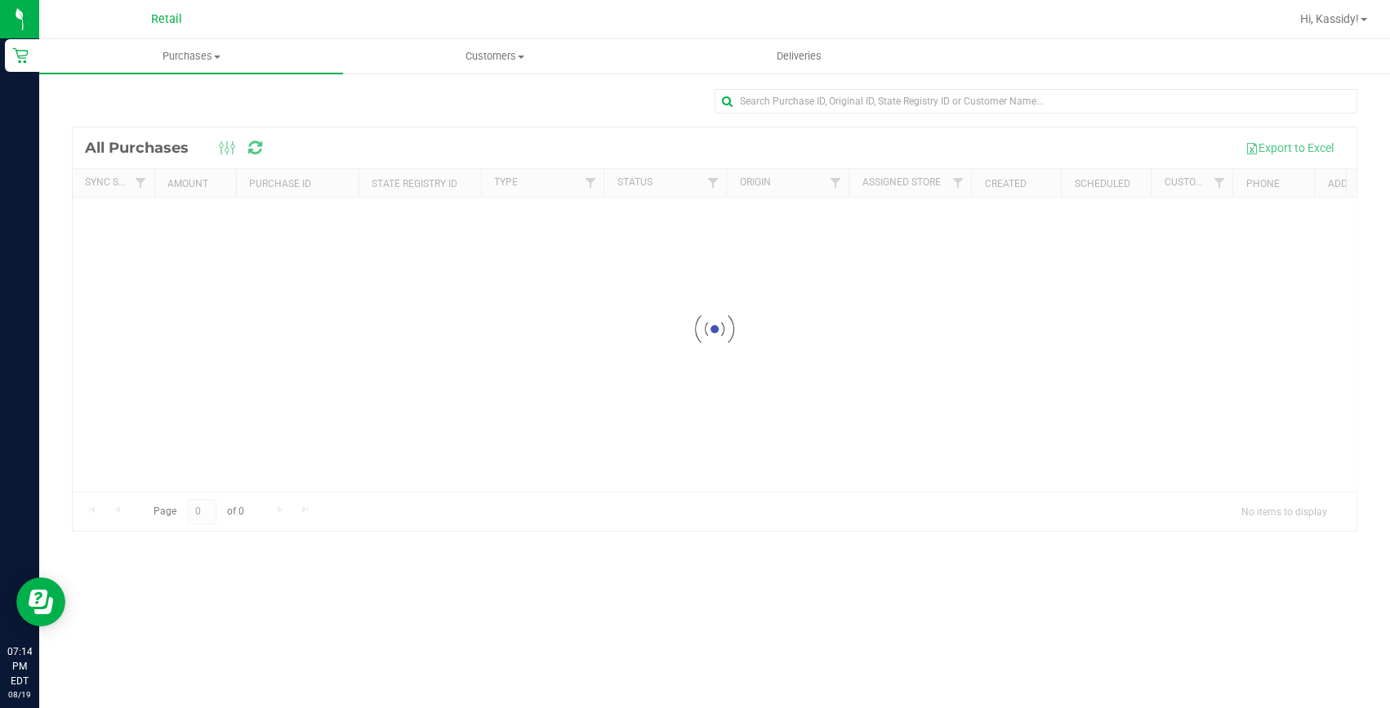
click at [849, 116] on div at bounding box center [1036, 108] width 643 height 38
click at [829, 101] on input "text" at bounding box center [1036, 101] width 643 height 25
type input "[PERSON_NAME]"
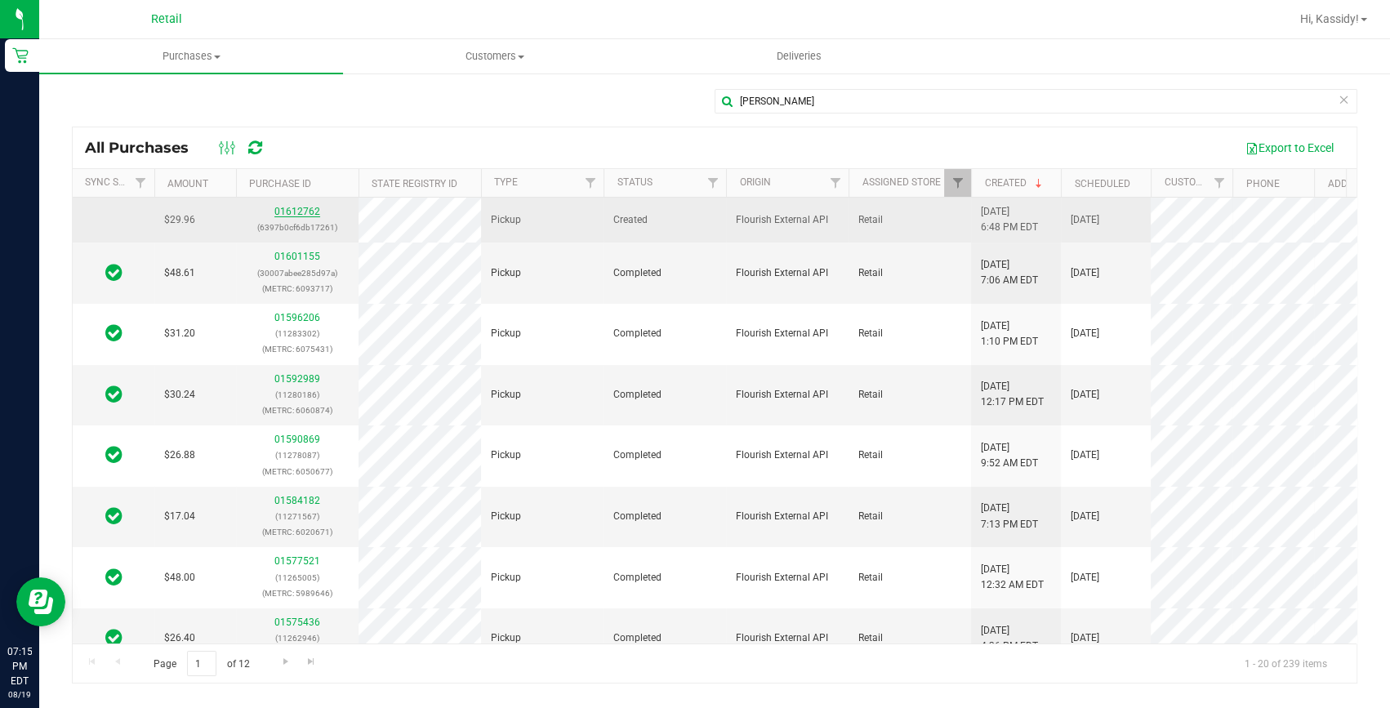
click at [289, 212] on link "01612762" at bounding box center [297, 211] width 46 height 11
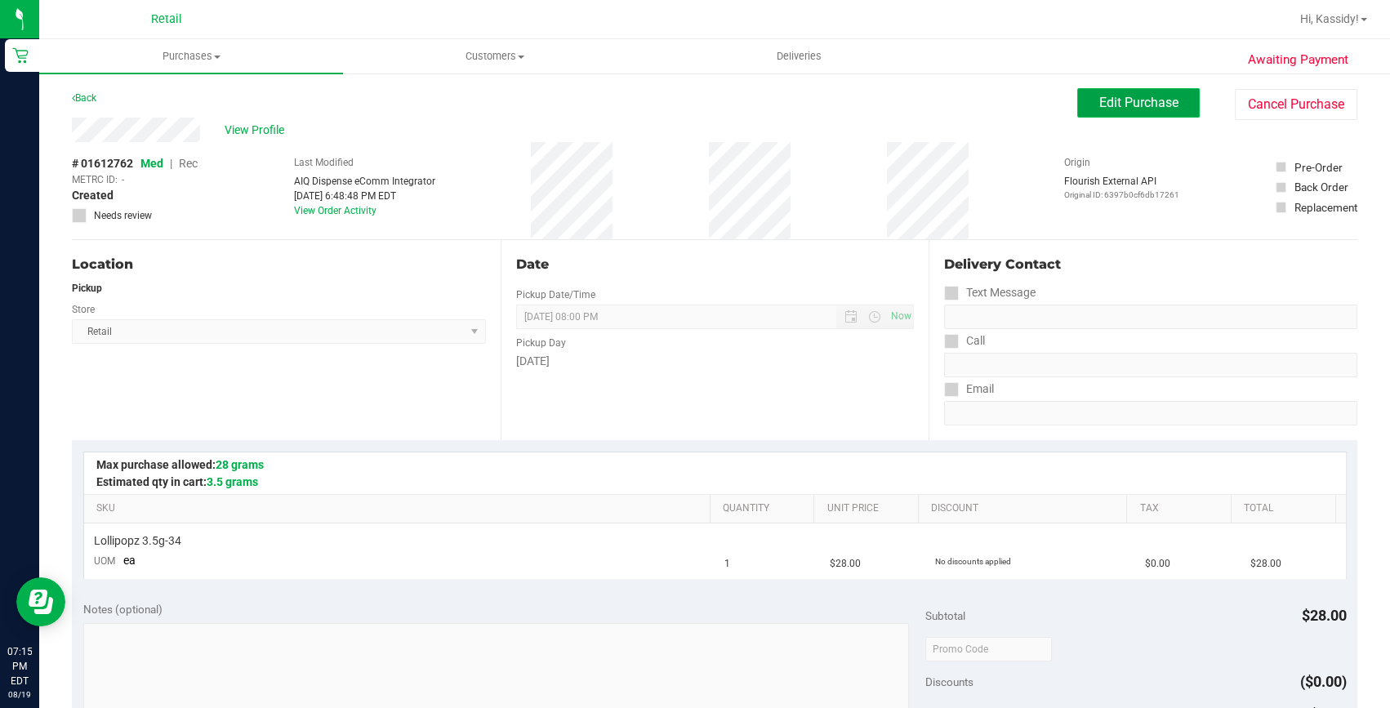
click at [1143, 103] on span "Edit Purchase" at bounding box center [1138, 103] width 79 height 16
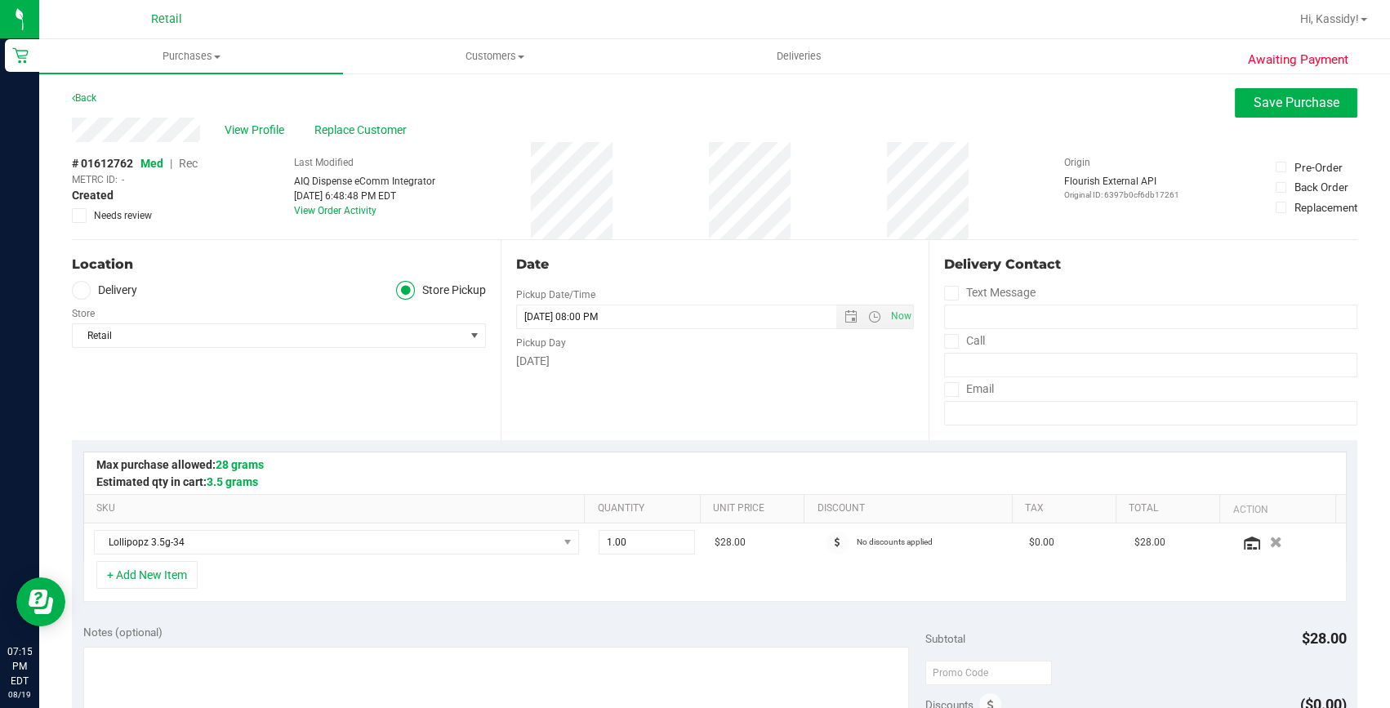
click at [195, 162] on span "Rec" at bounding box center [188, 163] width 19 height 13
click at [1263, 96] on span "Save Purchase" at bounding box center [1297, 103] width 86 height 16
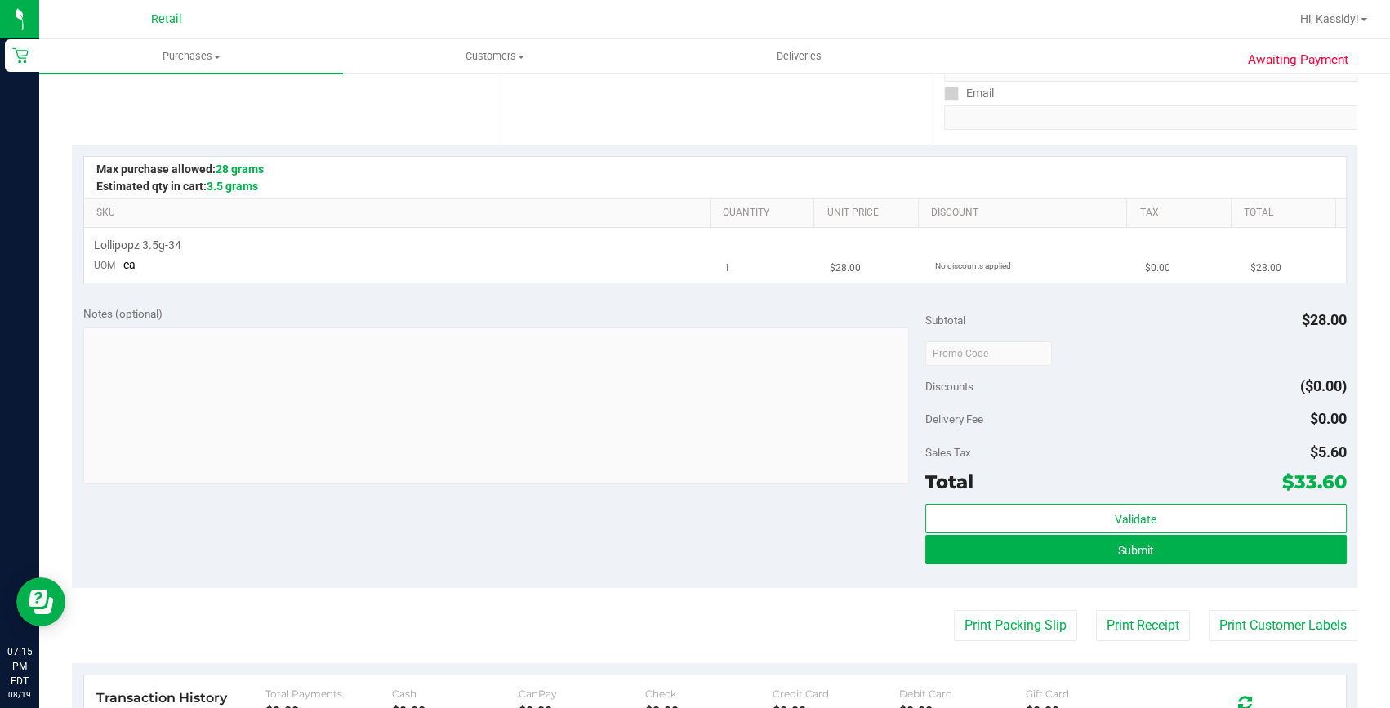
scroll to position [296, 0]
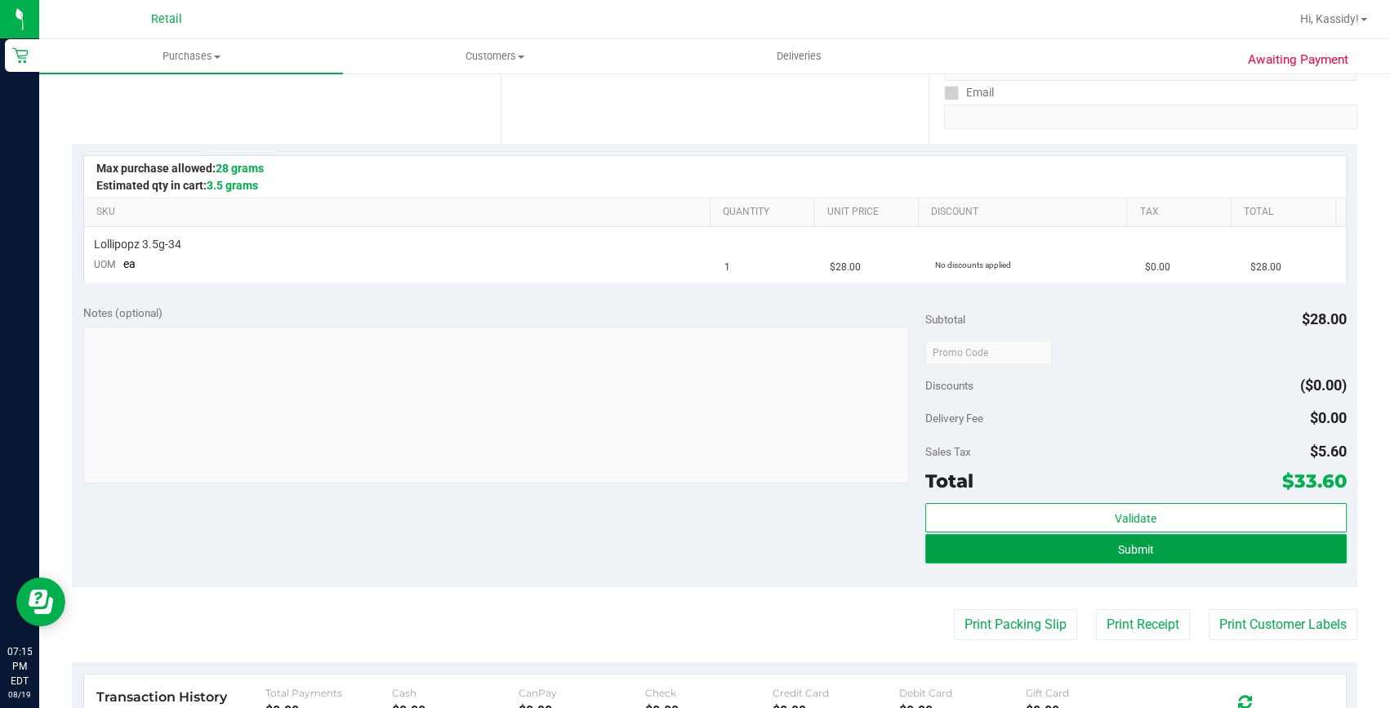
click at [1052, 547] on button "Submit" at bounding box center [1135, 548] width 421 height 29
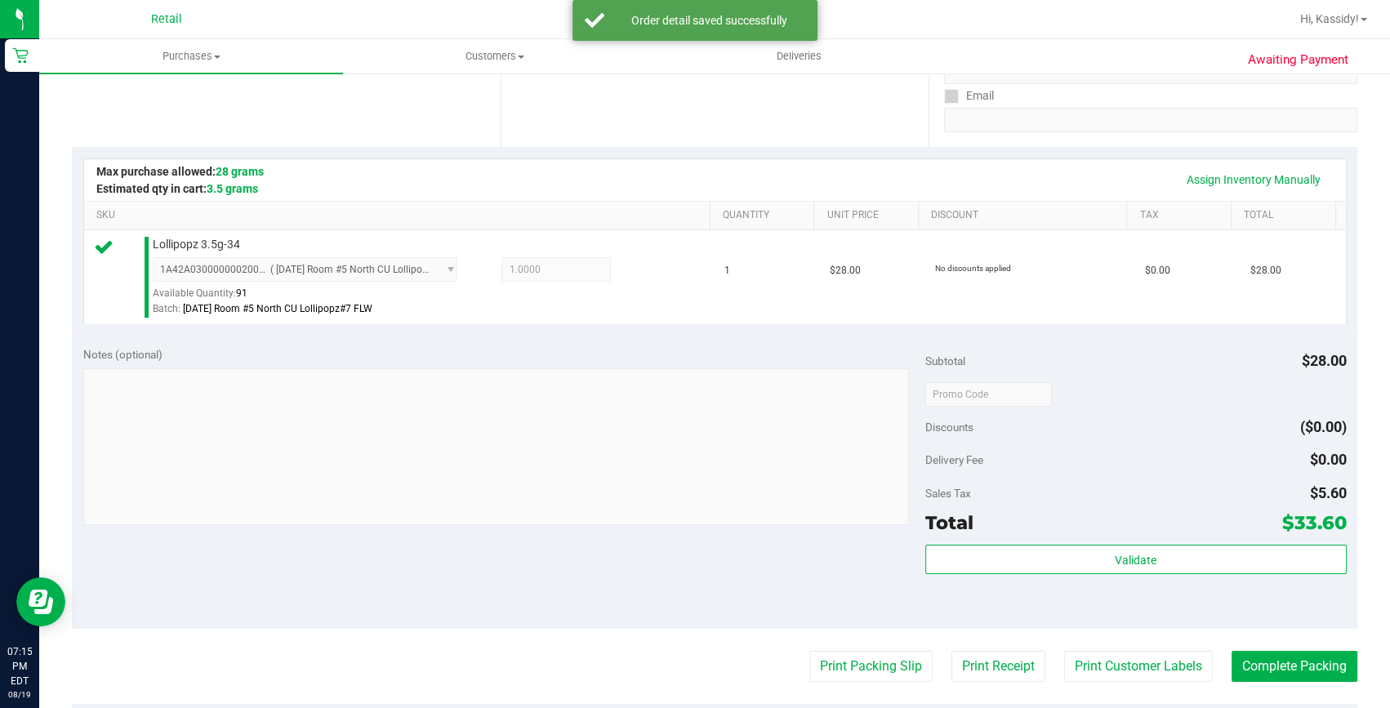
scroll to position [371, 0]
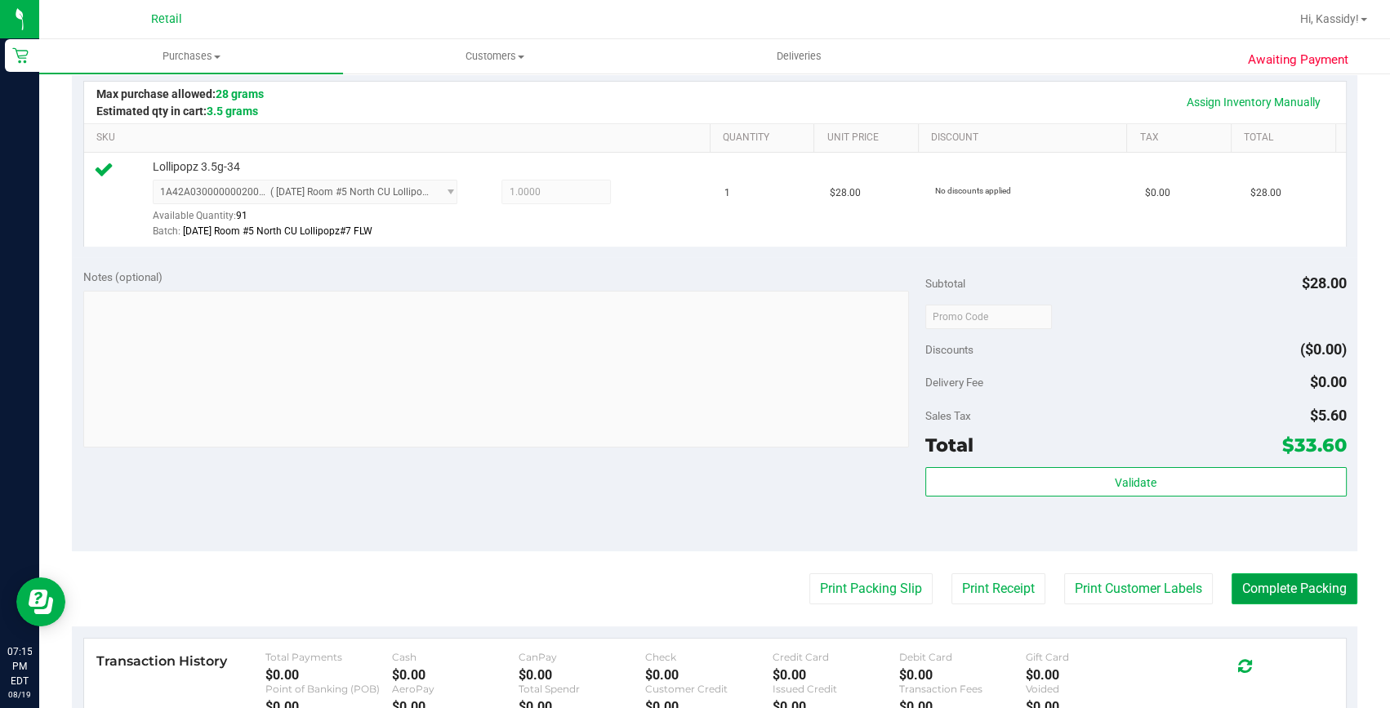
click at [1283, 588] on button "Complete Packing" at bounding box center [1295, 588] width 126 height 31
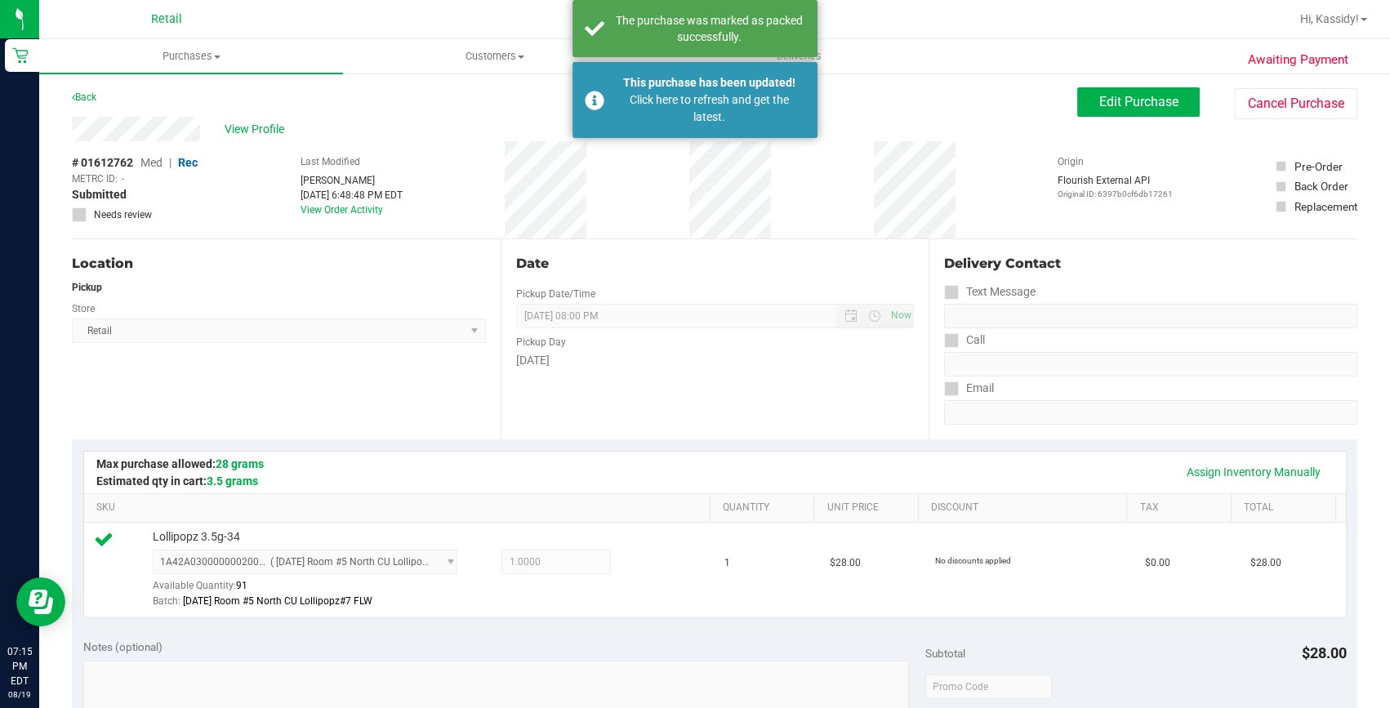
scroll to position [0, 0]
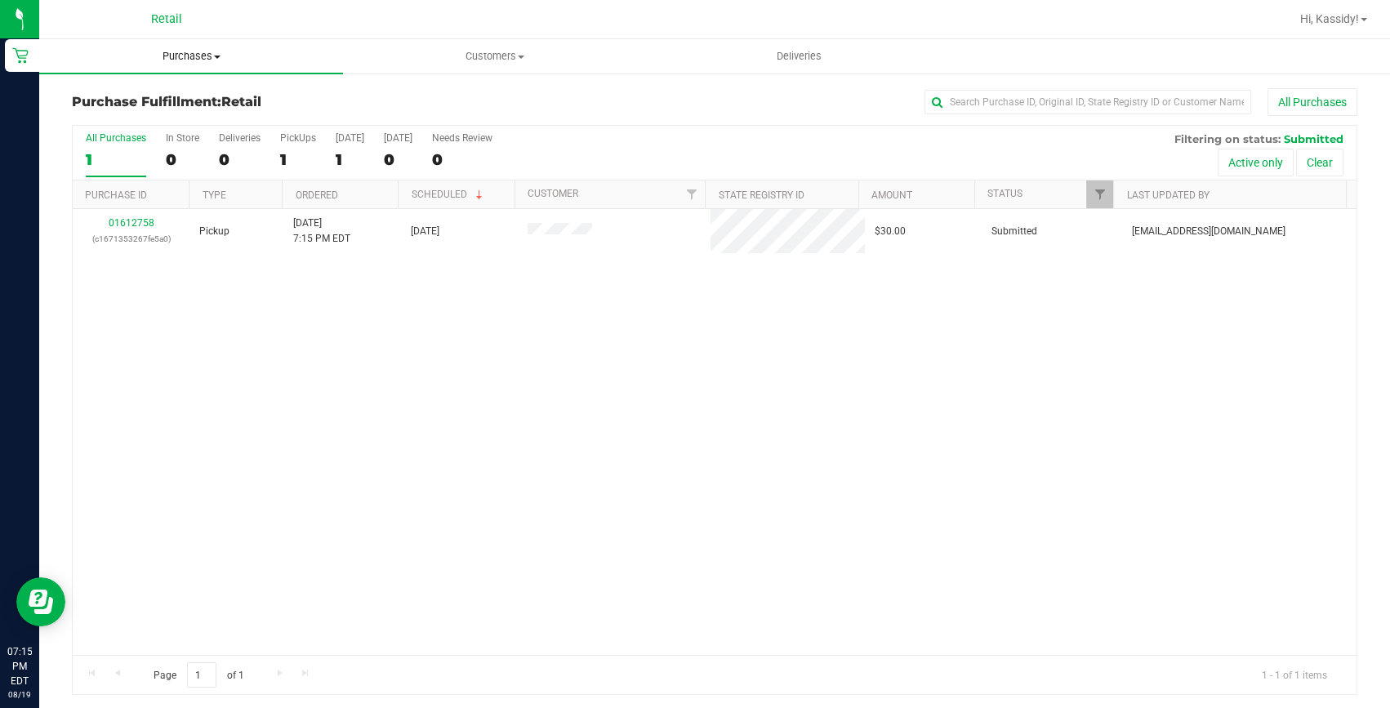
click at [165, 47] on uib-tab-heading "Purchases Summary of purchases Fulfillment All purchases" at bounding box center [191, 56] width 304 height 34
click at [123, 132] on span "All purchases" at bounding box center [97, 138] width 116 height 14
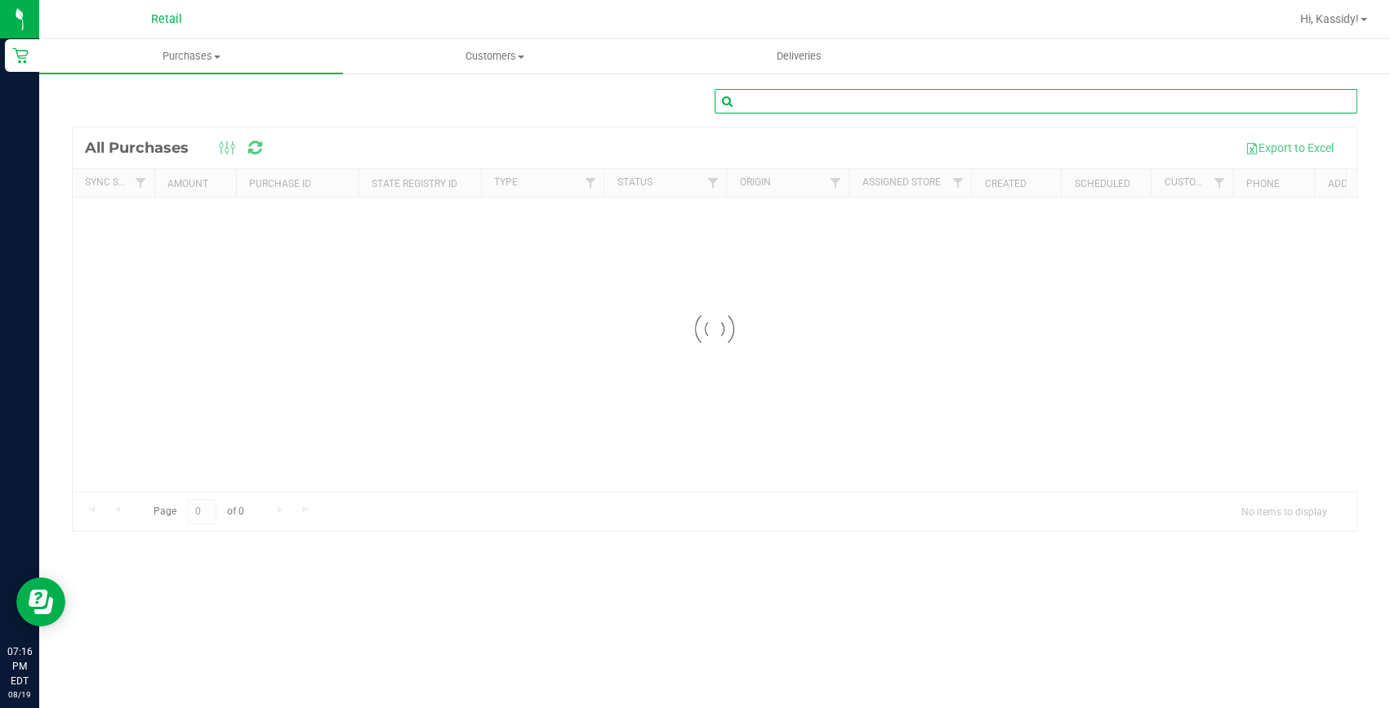
click at [742, 105] on input "text" at bounding box center [1036, 101] width 643 height 25
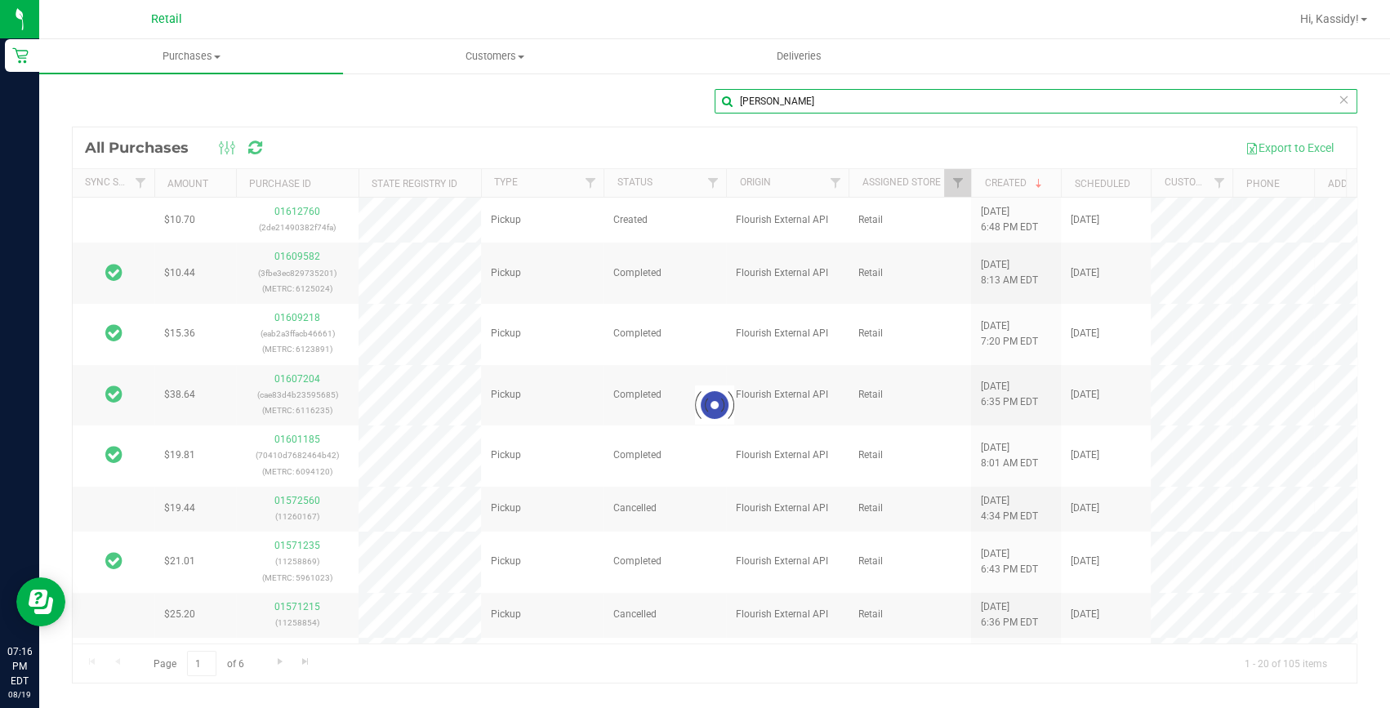
type input "[PERSON_NAME]"
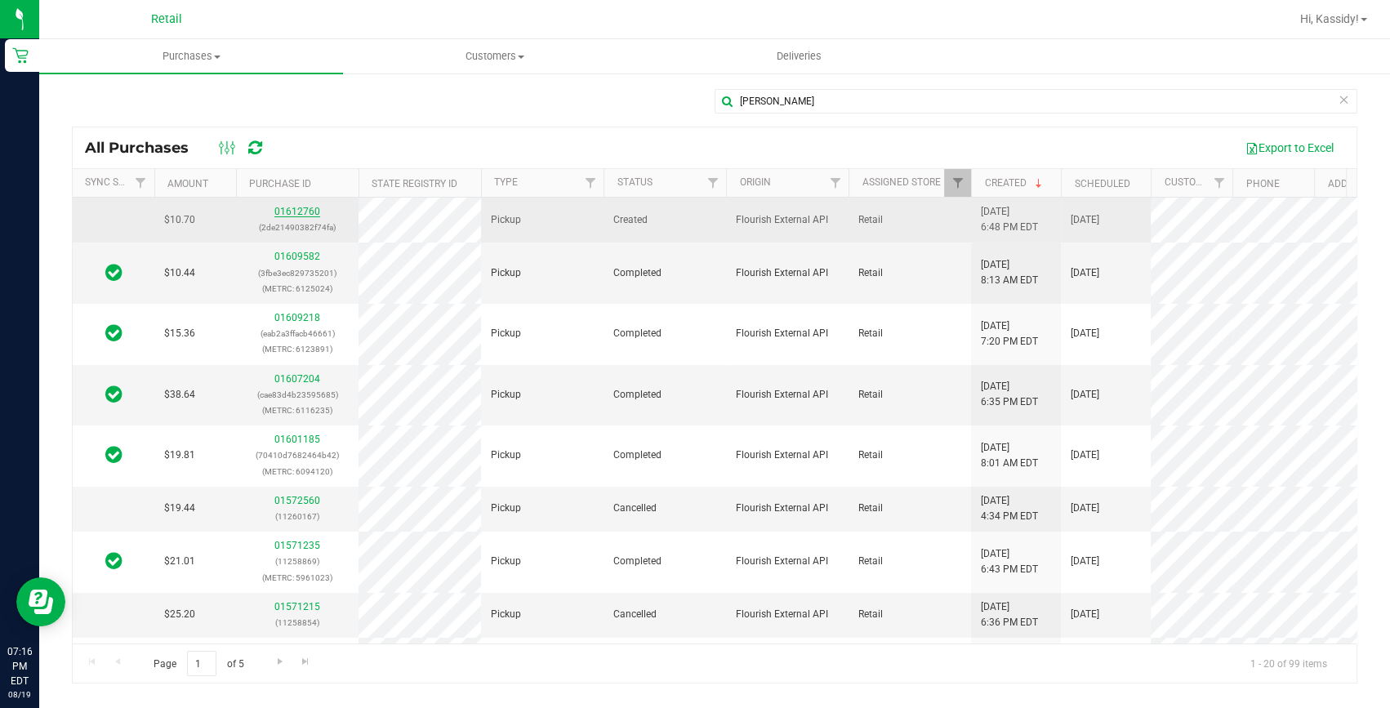
click at [289, 210] on link "01612760" at bounding box center [297, 211] width 46 height 11
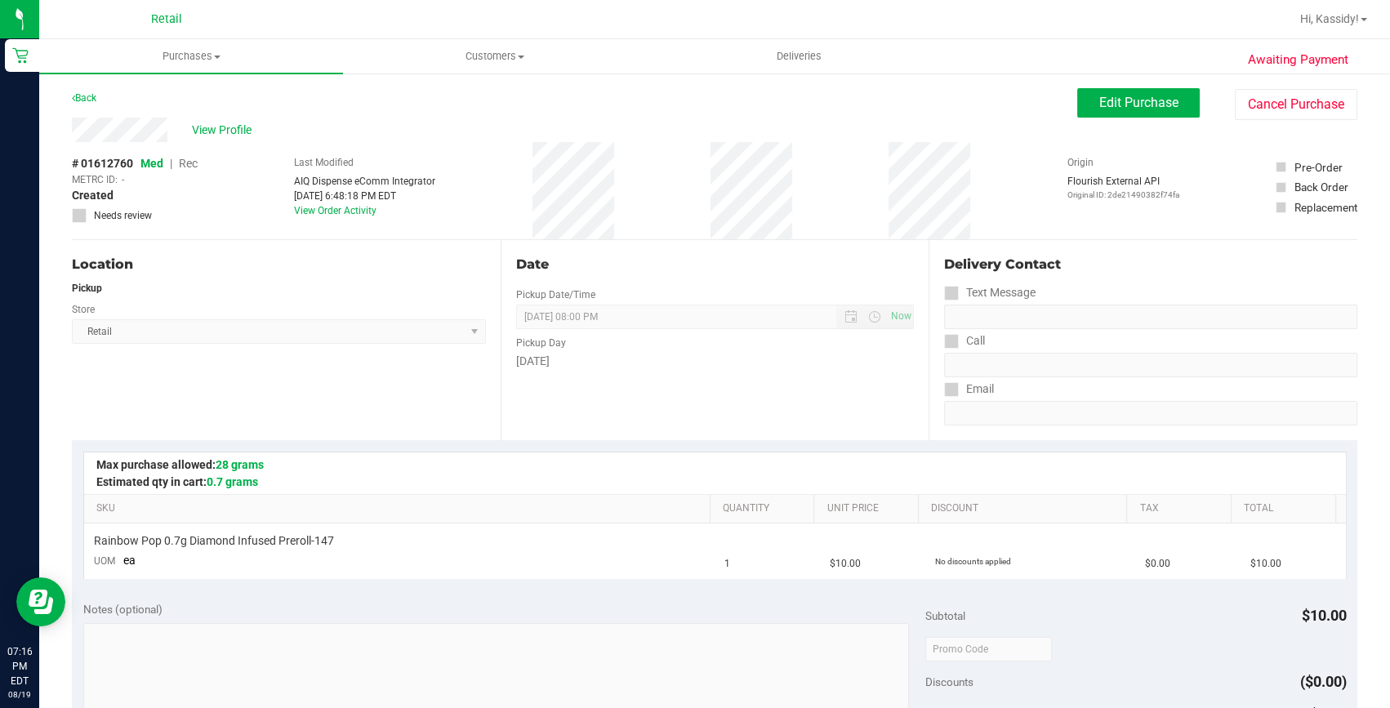
click at [1099, 71] on ul "Purchases Summary of purchases Fulfillment All purchases Customers All customer…" at bounding box center [734, 56] width 1390 height 35
click at [1111, 97] on span "Edit Purchase" at bounding box center [1138, 103] width 79 height 16
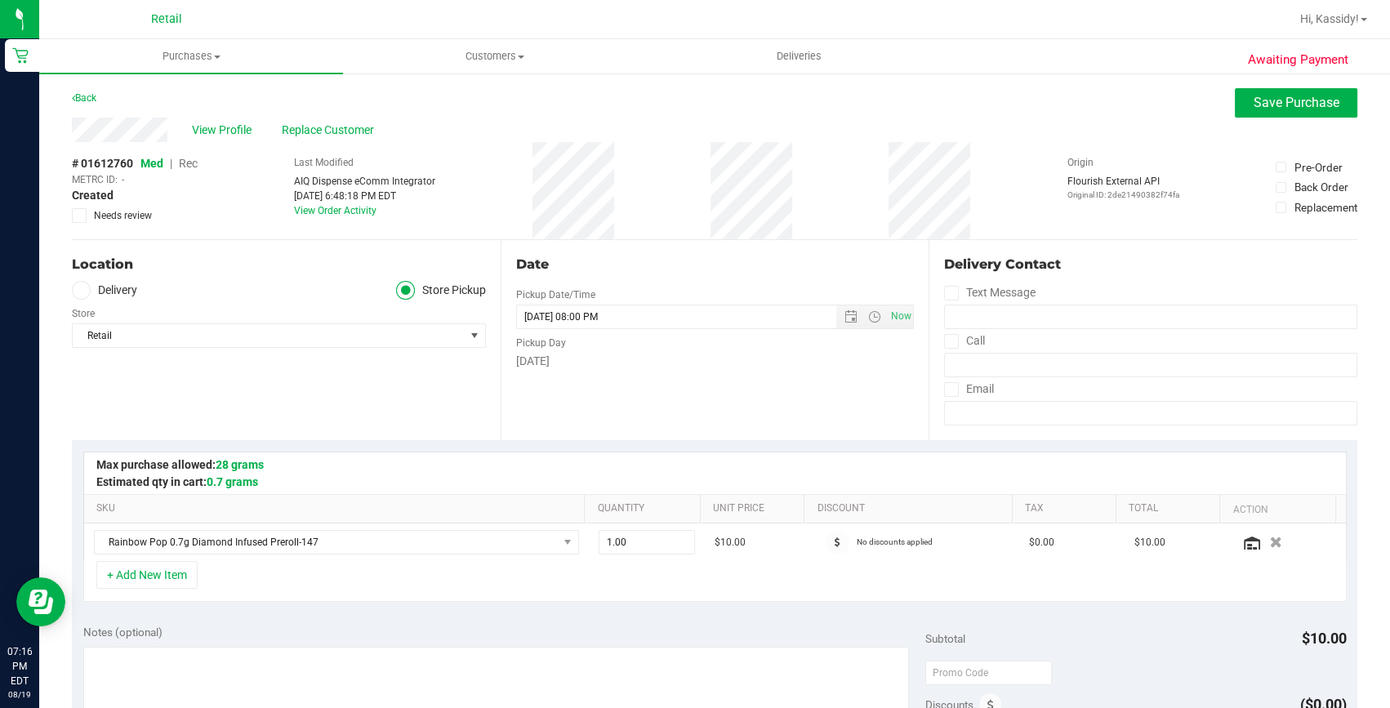
click at [187, 163] on span "Rec" at bounding box center [188, 163] width 19 height 13
click at [1293, 112] on button "Save Purchase" at bounding box center [1296, 102] width 123 height 29
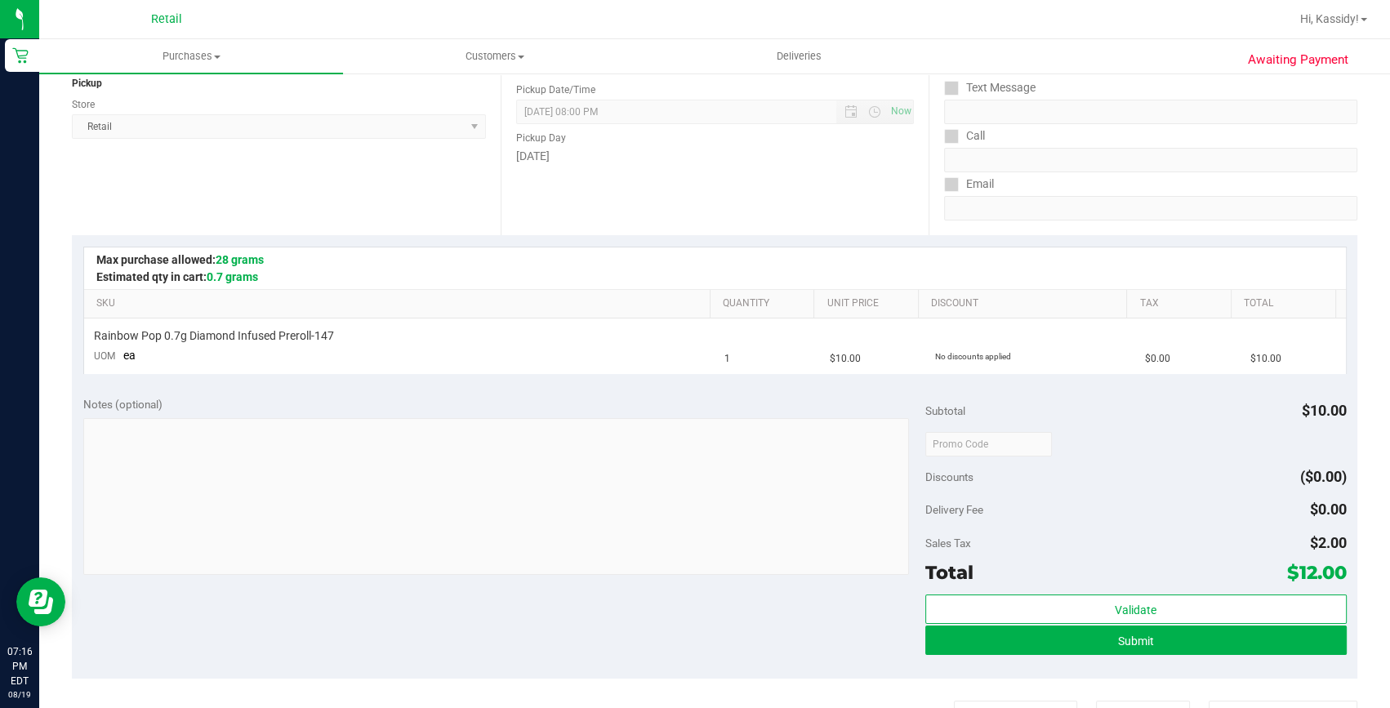
scroll to position [222, 0]
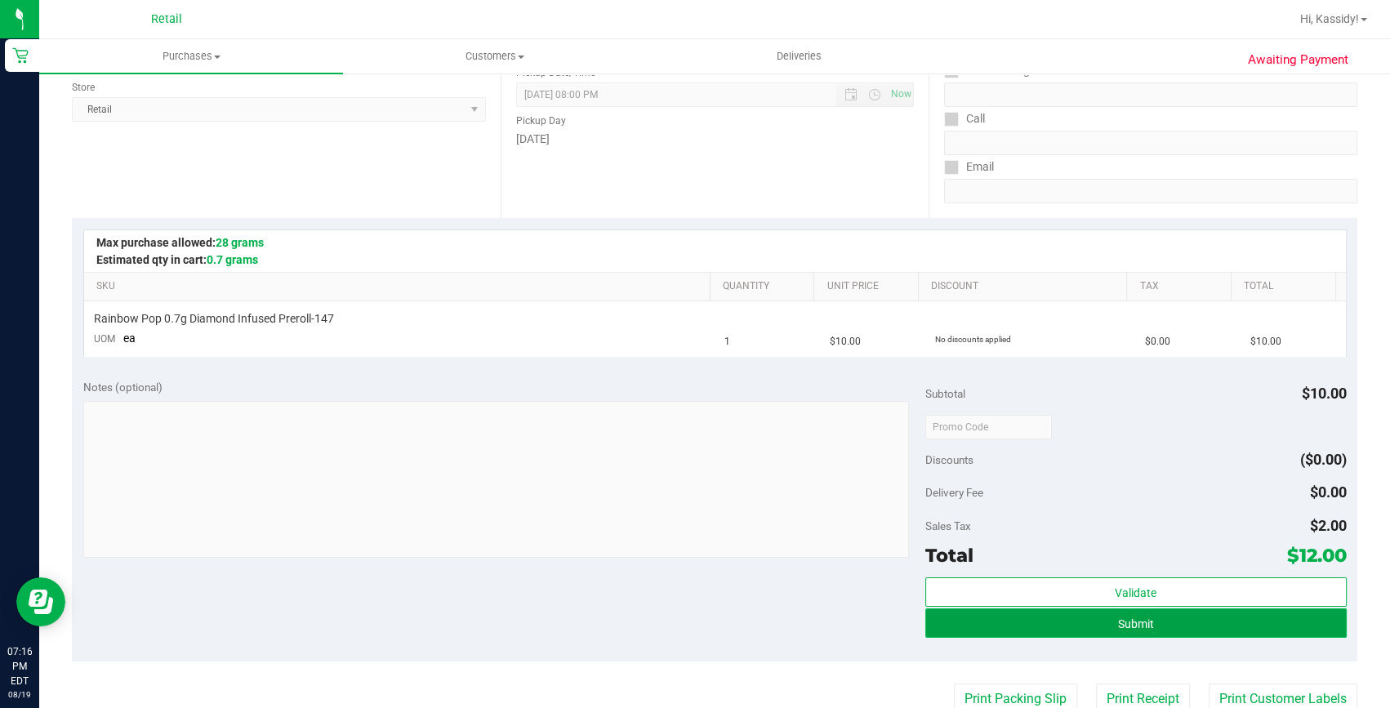
click at [1054, 621] on button "Submit" at bounding box center [1135, 623] width 421 height 29
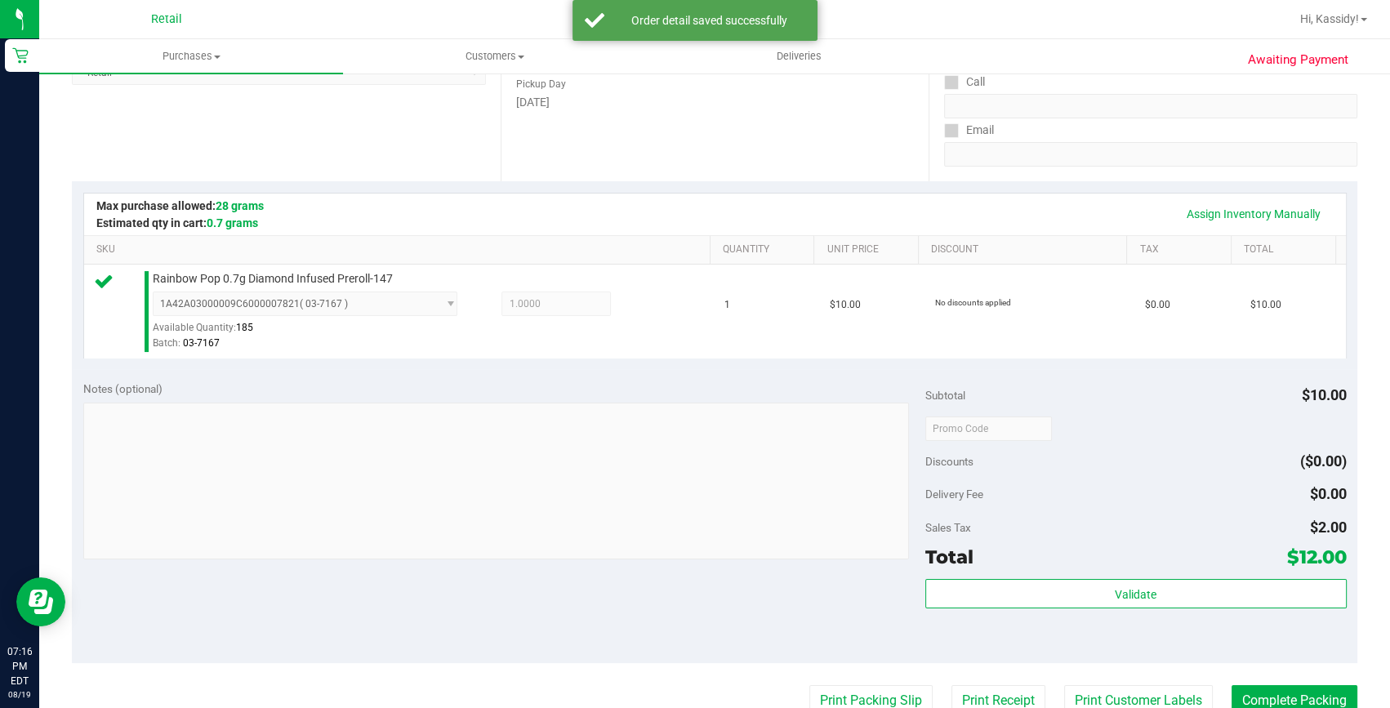
scroll to position [371, 0]
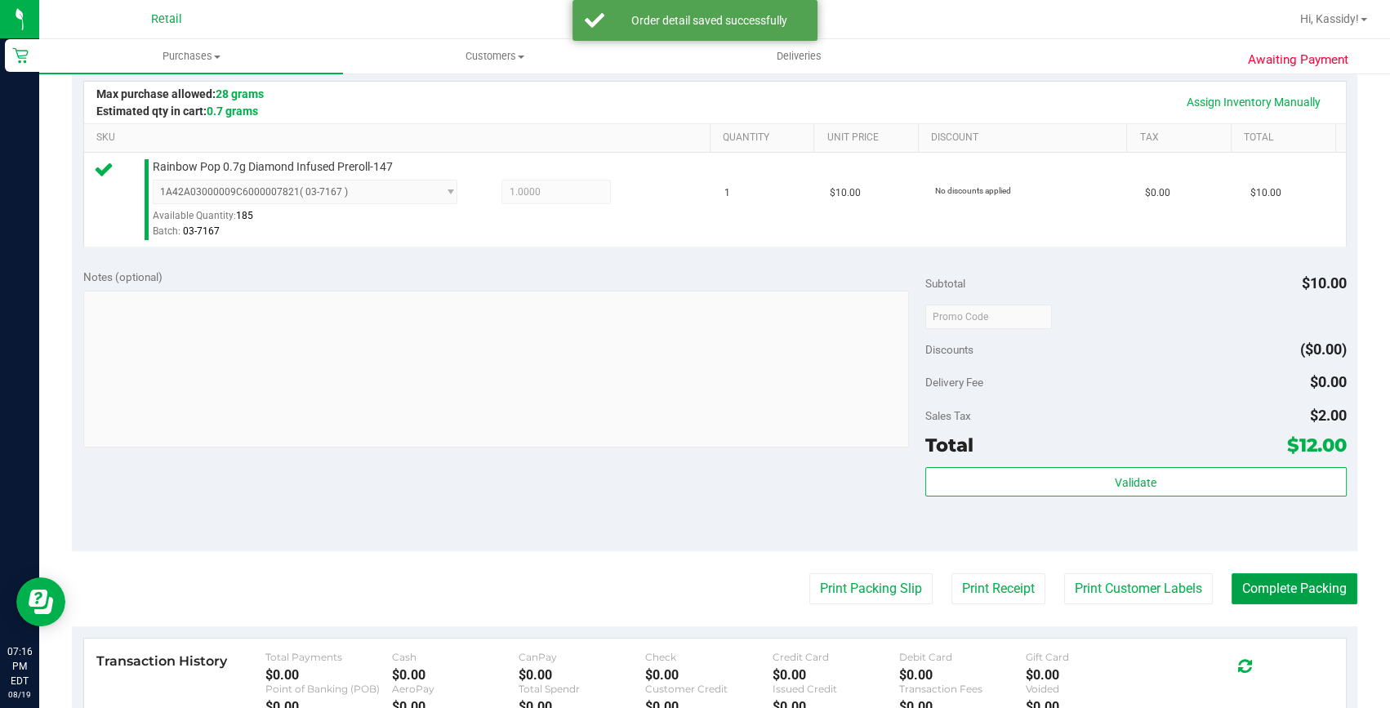
drag, startPoint x: 1286, startPoint y: 595, endPoint x: 1201, endPoint y: 535, distance: 104.9
click at [1286, 595] on button "Complete Packing" at bounding box center [1295, 588] width 126 height 31
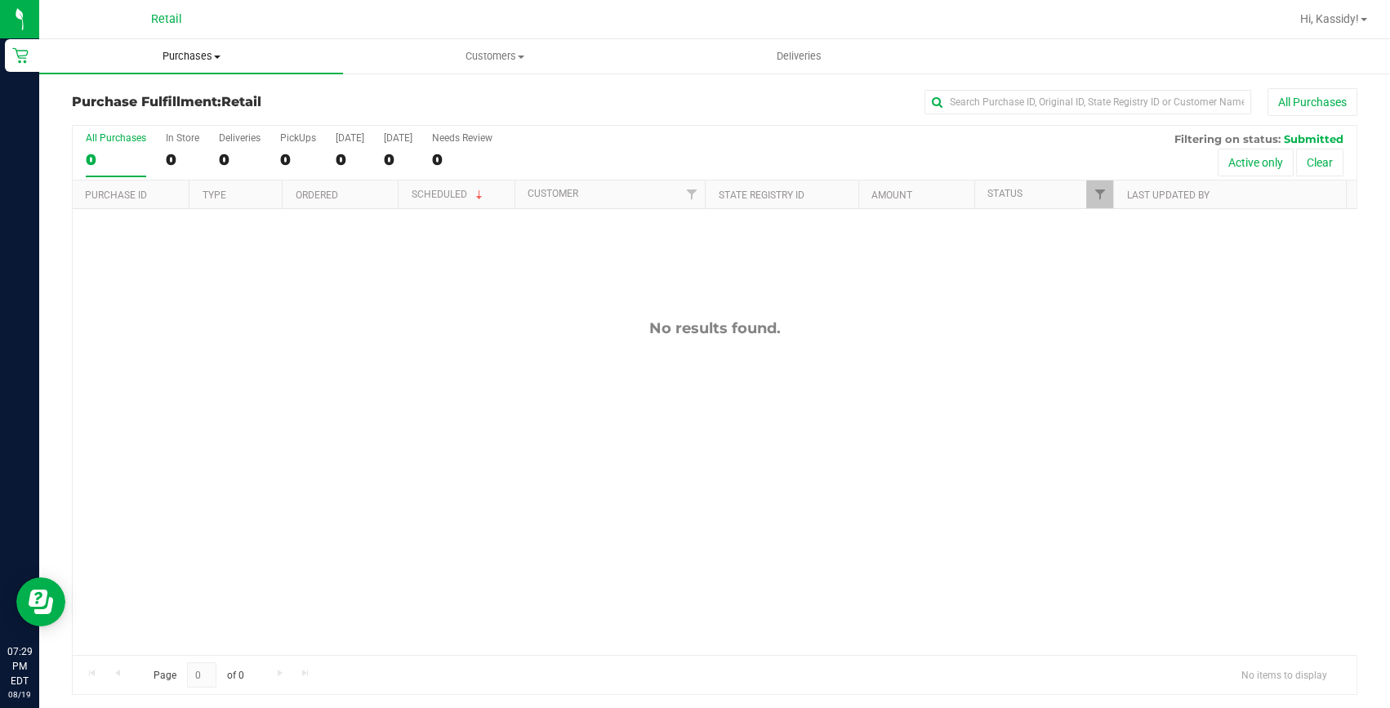
click at [179, 60] on span "Purchases" at bounding box center [191, 56] width 304 height 15
click at [88, 141] on span "All purchases" at bounding box center [97, 138] width 116 height 14
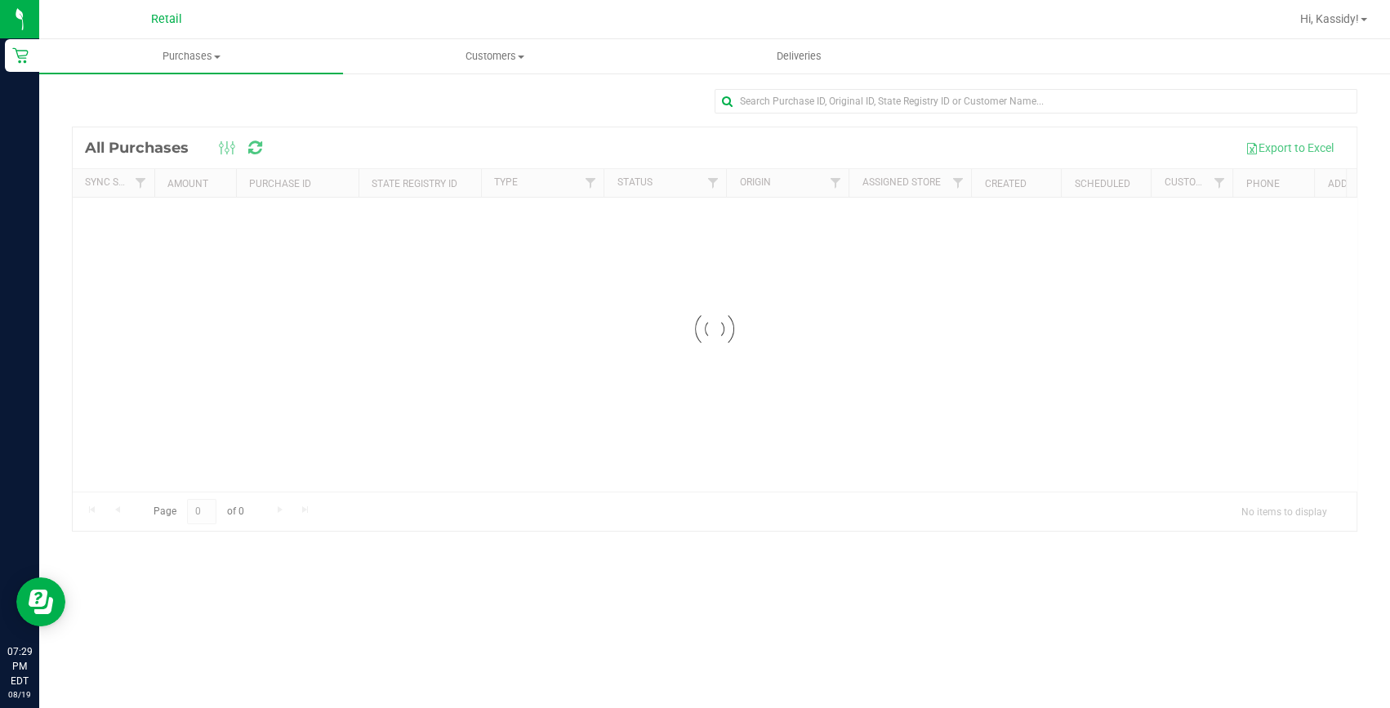
click at [765, 86] on div "Loading... All Purchases Export to Excel Sync Status Amount Purchase ID State R…" at bounding box center [714, 310] width 1351 height 476
click at [777, 100] on input "text" at bounding box center [1036, 101] width 643 height 25
type input "[PERSON_NAME]"
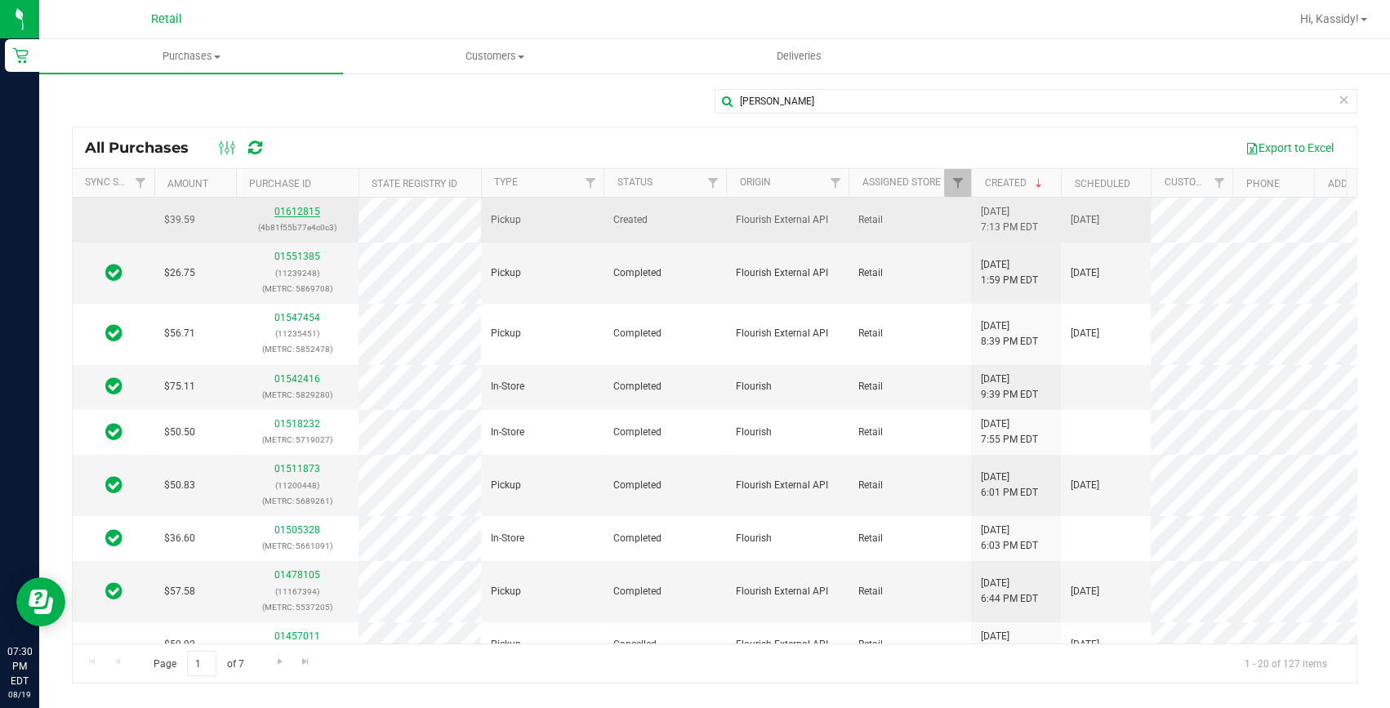
click at [294, 213] on link "01612815" at bounding box center [297, 211] width 46 height 11
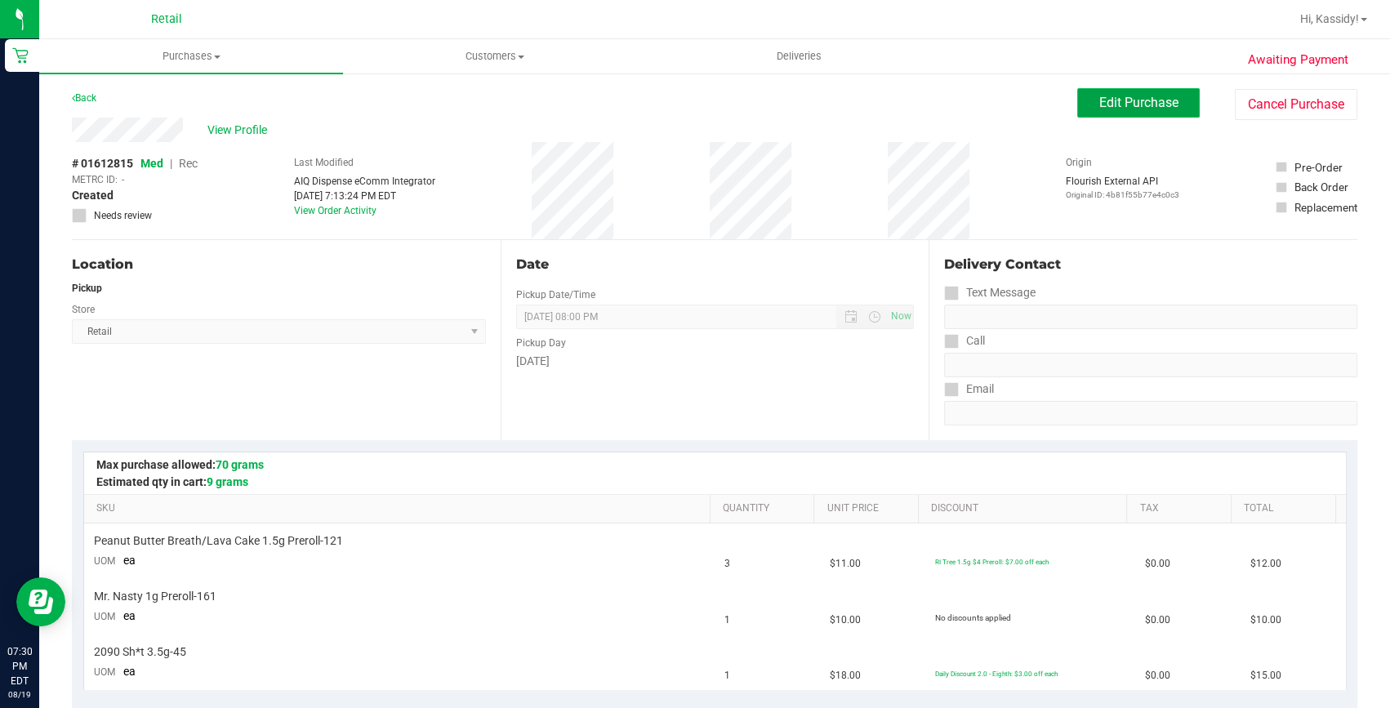
click at [1148, 98] on span "Edit Purchase" at bounding box center [1138, 103] width 79 height 16
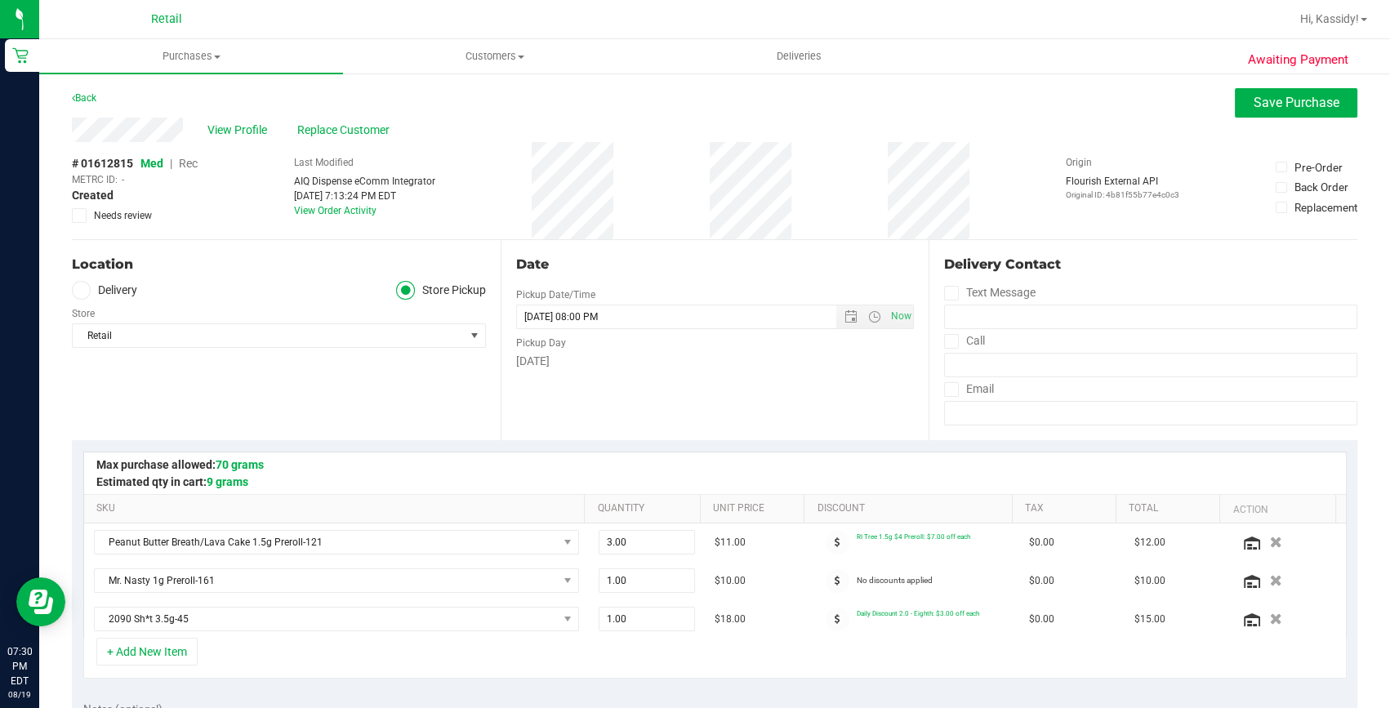
click at [185, 163] on span "Rec" at bounding box center [188, 163] width 19 height 13
click at [1254, 99] on span "Save Purchase" at bounding box center [1297, 103] width 86 height 16
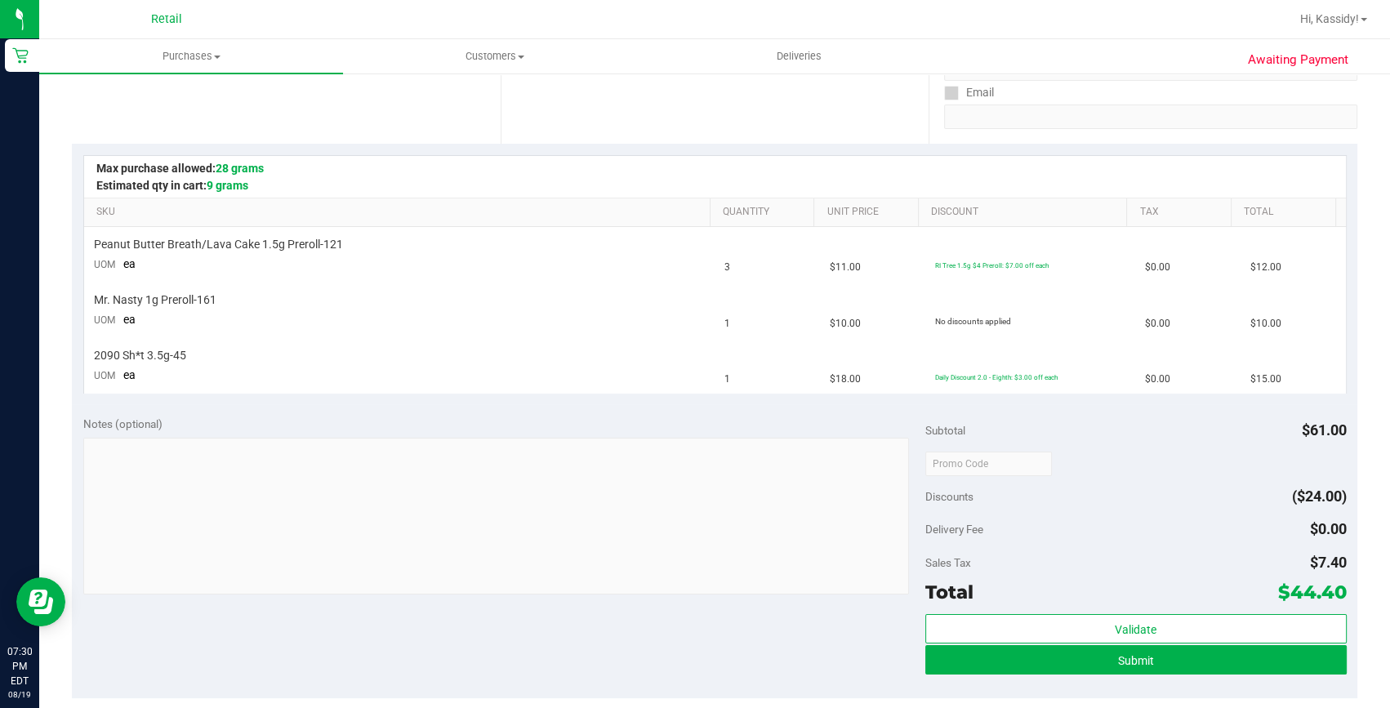
scroll to position [371, 0]
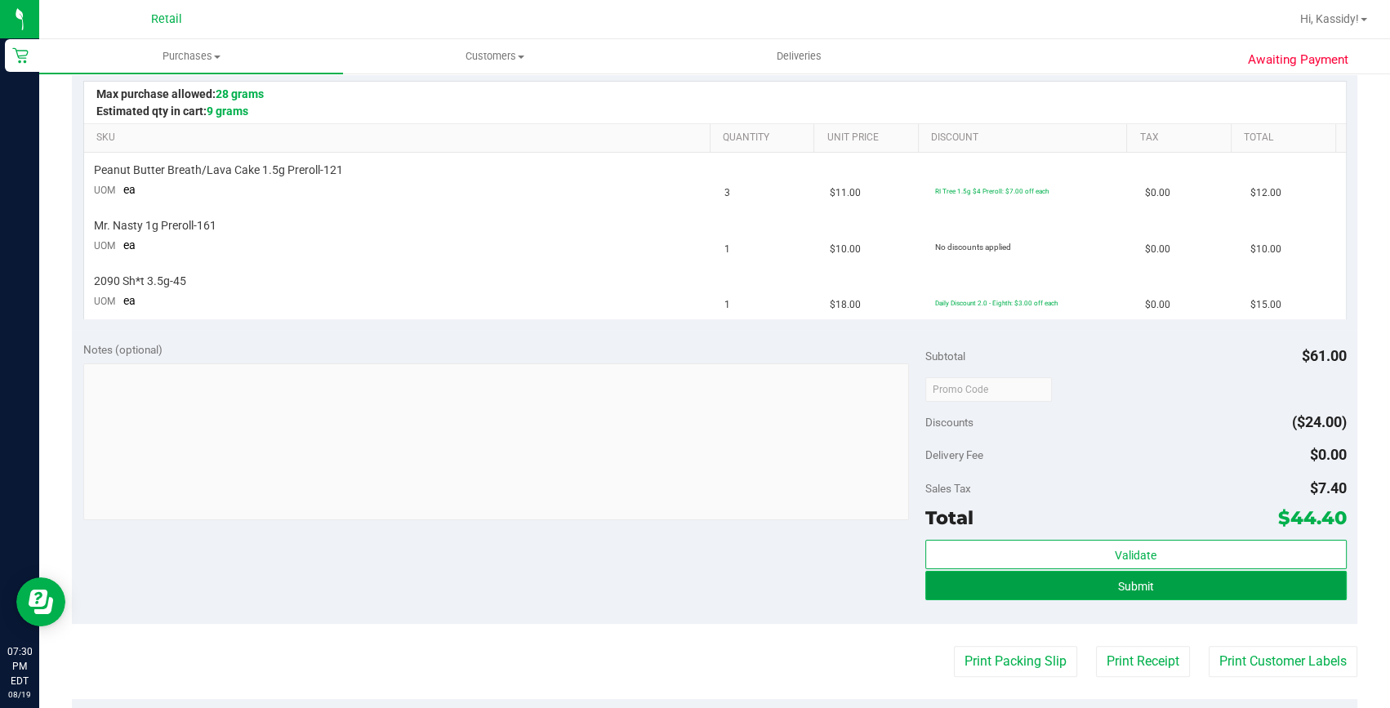
click at [1075, 591] on button "Submit" at bounding box center [1135, 585] width 421 height 29
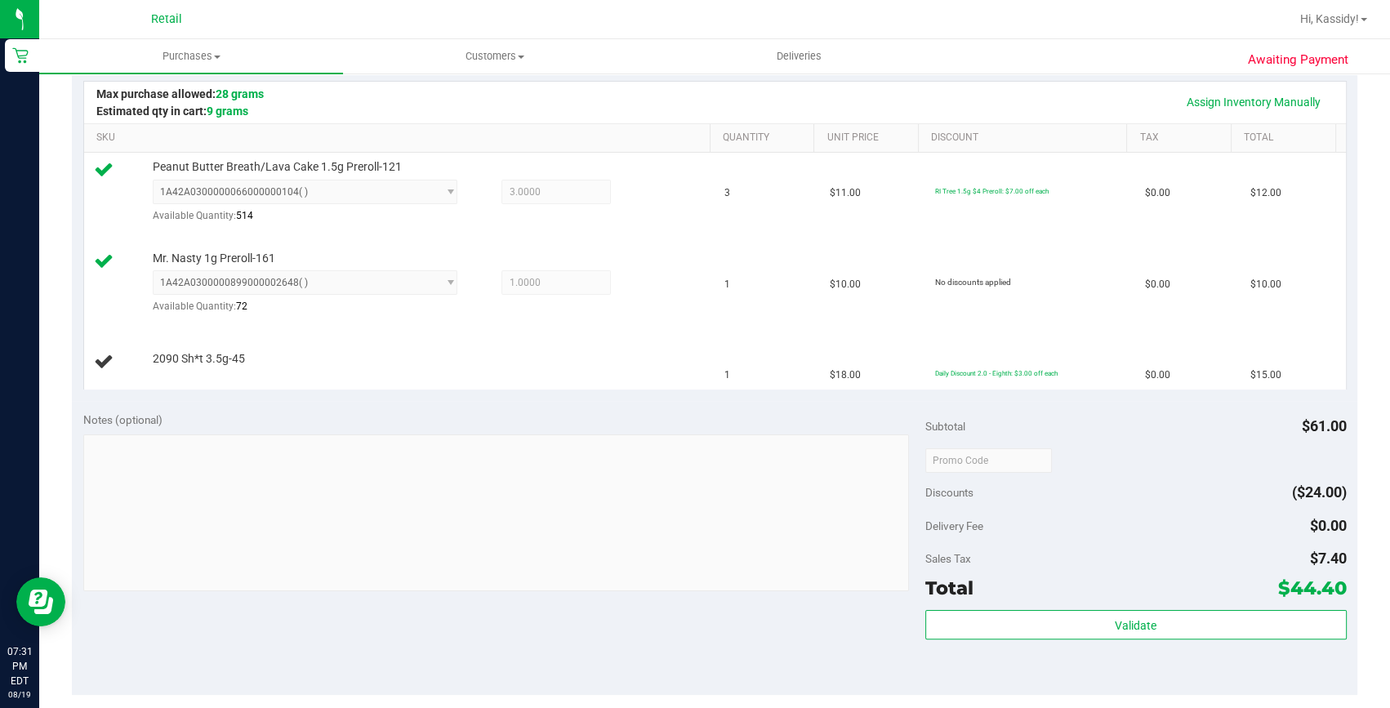
click at [573, 430] on div "Notes (optional)" at bounding box center [504, 503] width 842 height 183
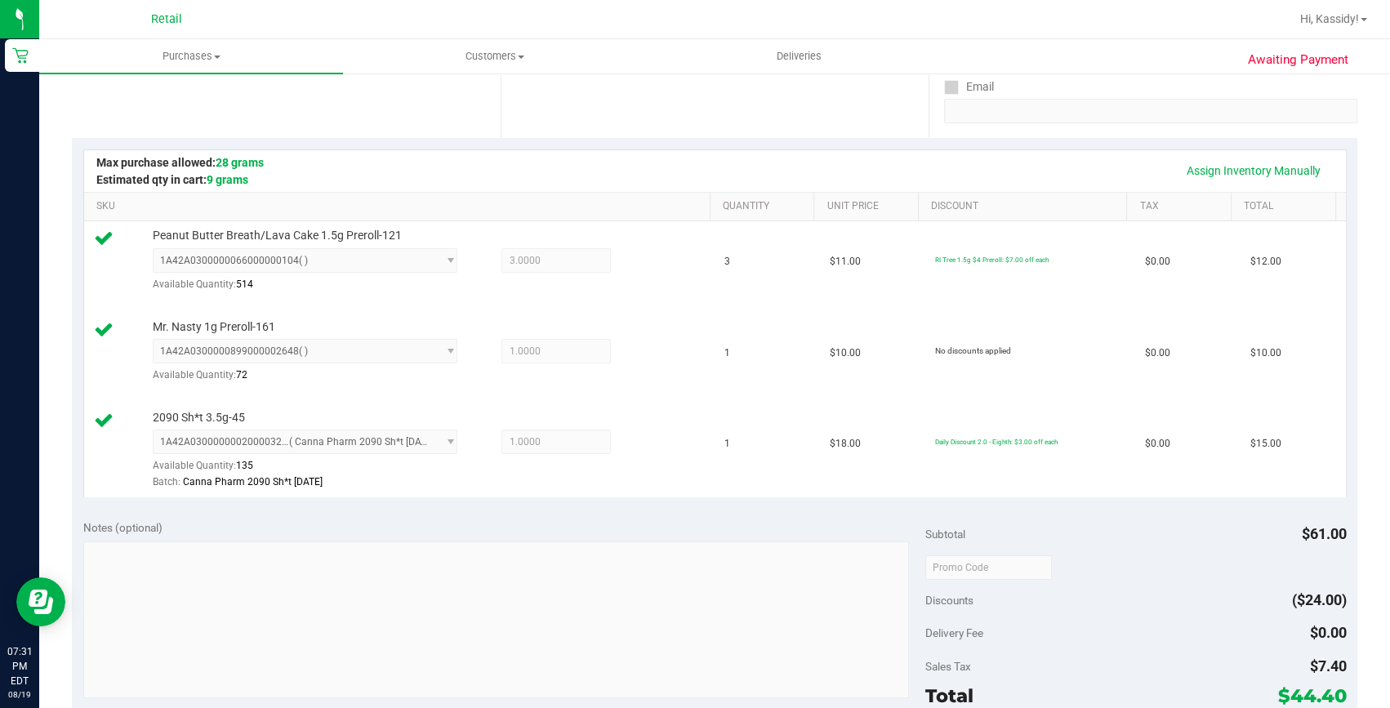
scroll to position [445, 0]
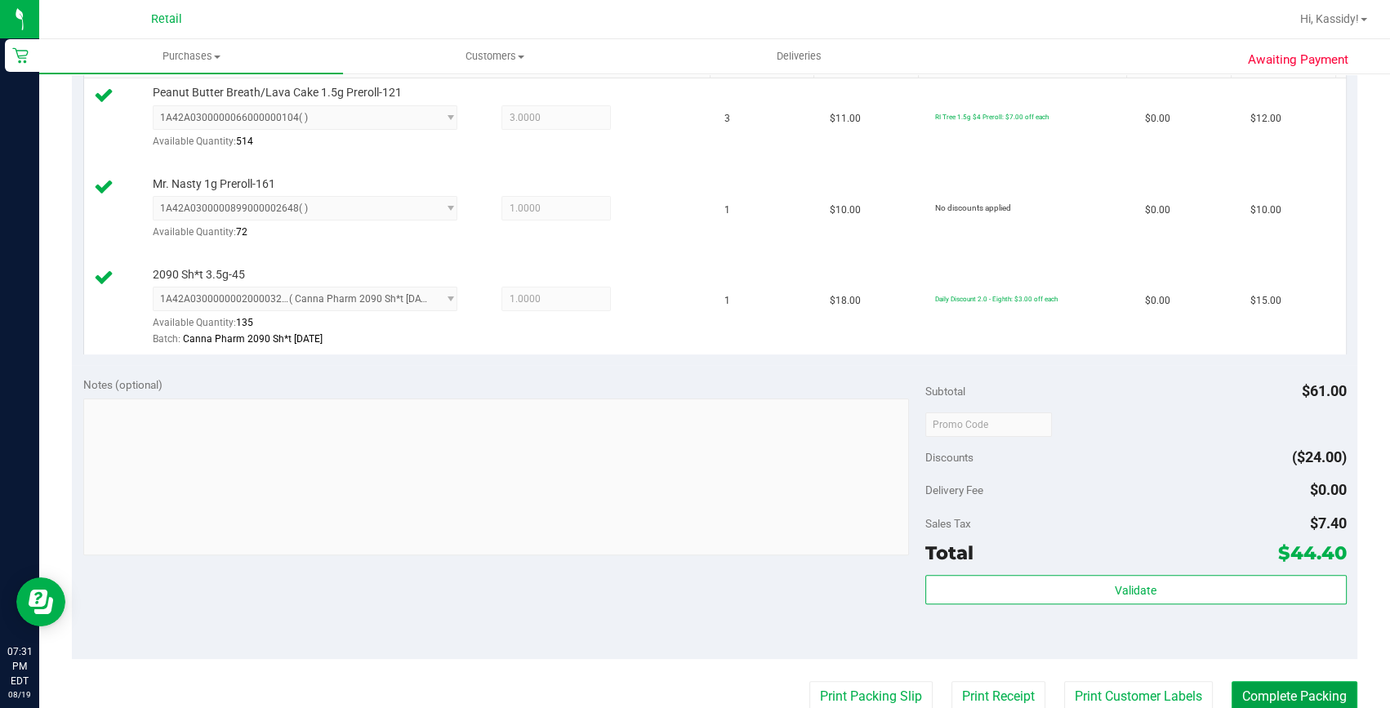
click at [1272, 706] on button "Complete Packing" at bounding box center [1295, 696] width 126 height 31
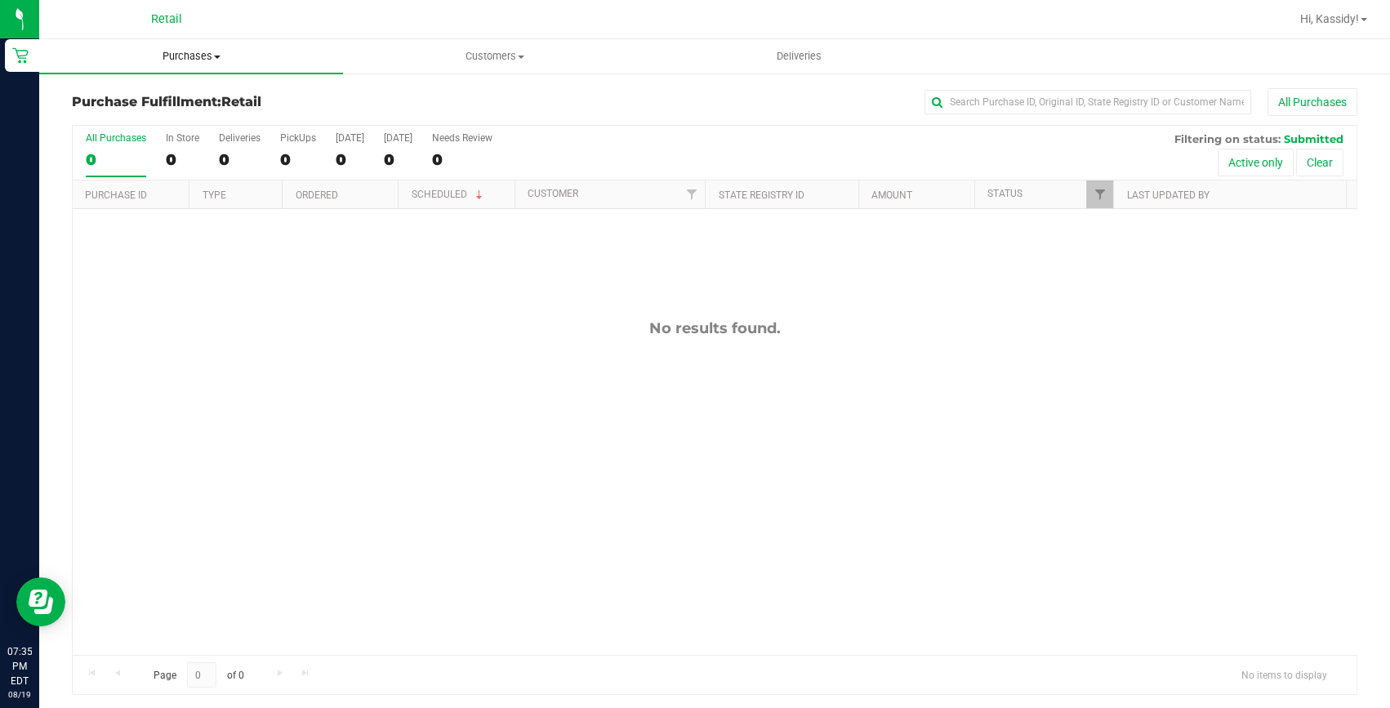
click at [186, 57] on span "Purchases" at bounding box center [191, 56] width 304 height 15
click at [144, 135] on span "All purchases" at bounding box center [97, 138] width 116 height 14
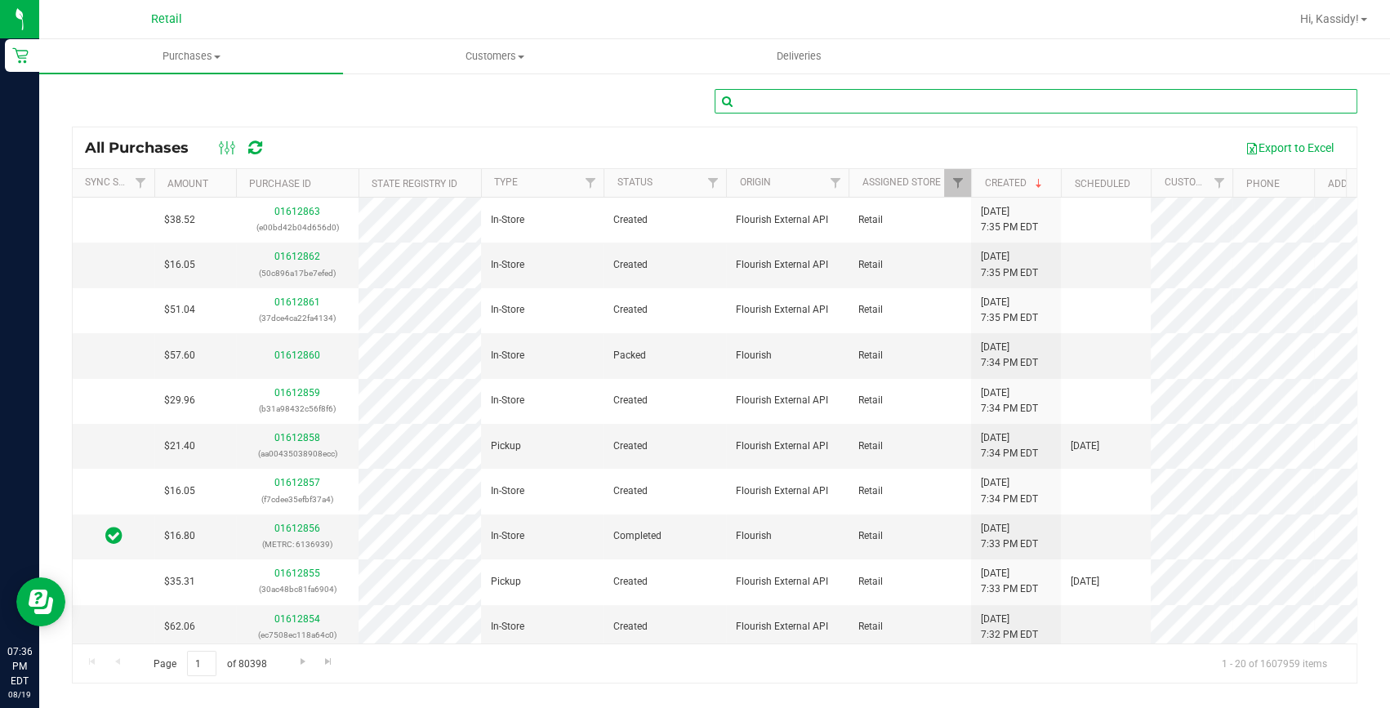
click at [789, 102] on input "text" at bounding box center [1036, 101] width 643 height 25
type input "[PERSON_NAME]"
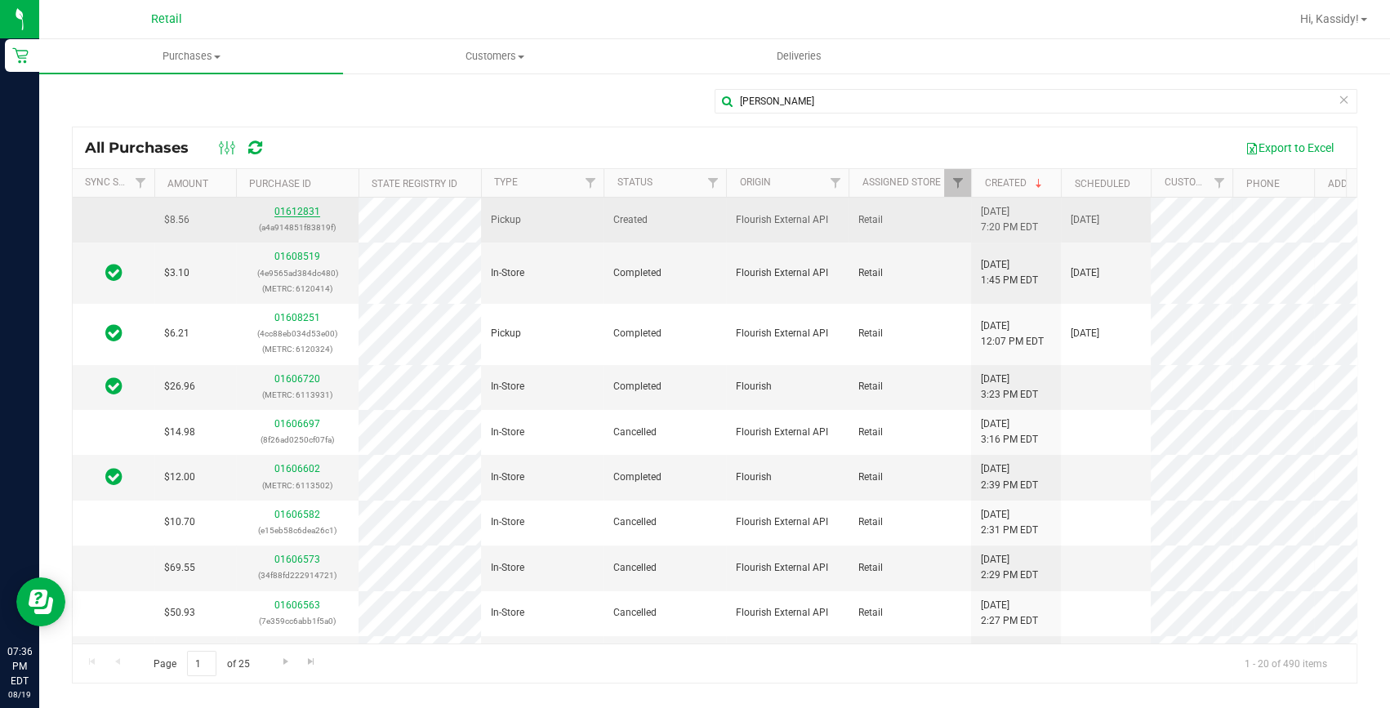
click at [301, 212] on link "01612831" at bounding box center [297, 211] width 46 height 11
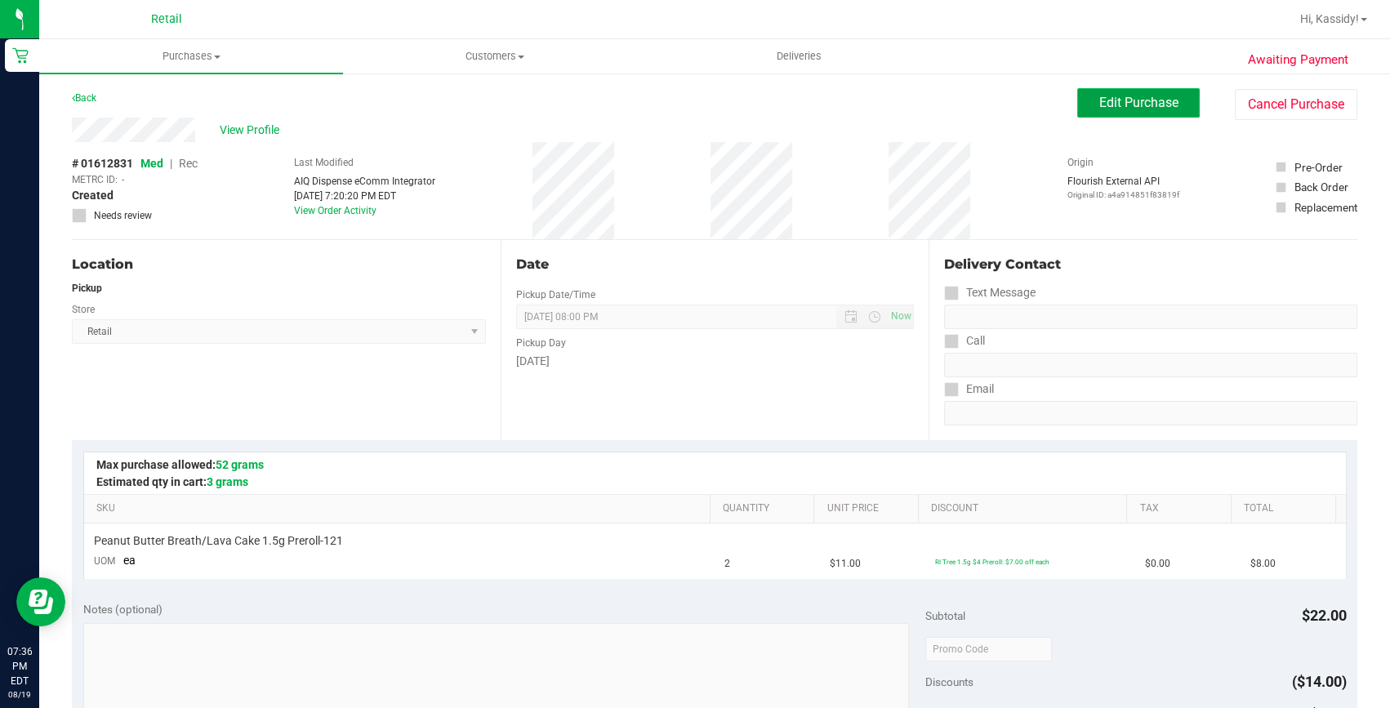
click at [1144, 100] on span "Edit Purchase" at bounding box center [1138, 103] width 79 height 16
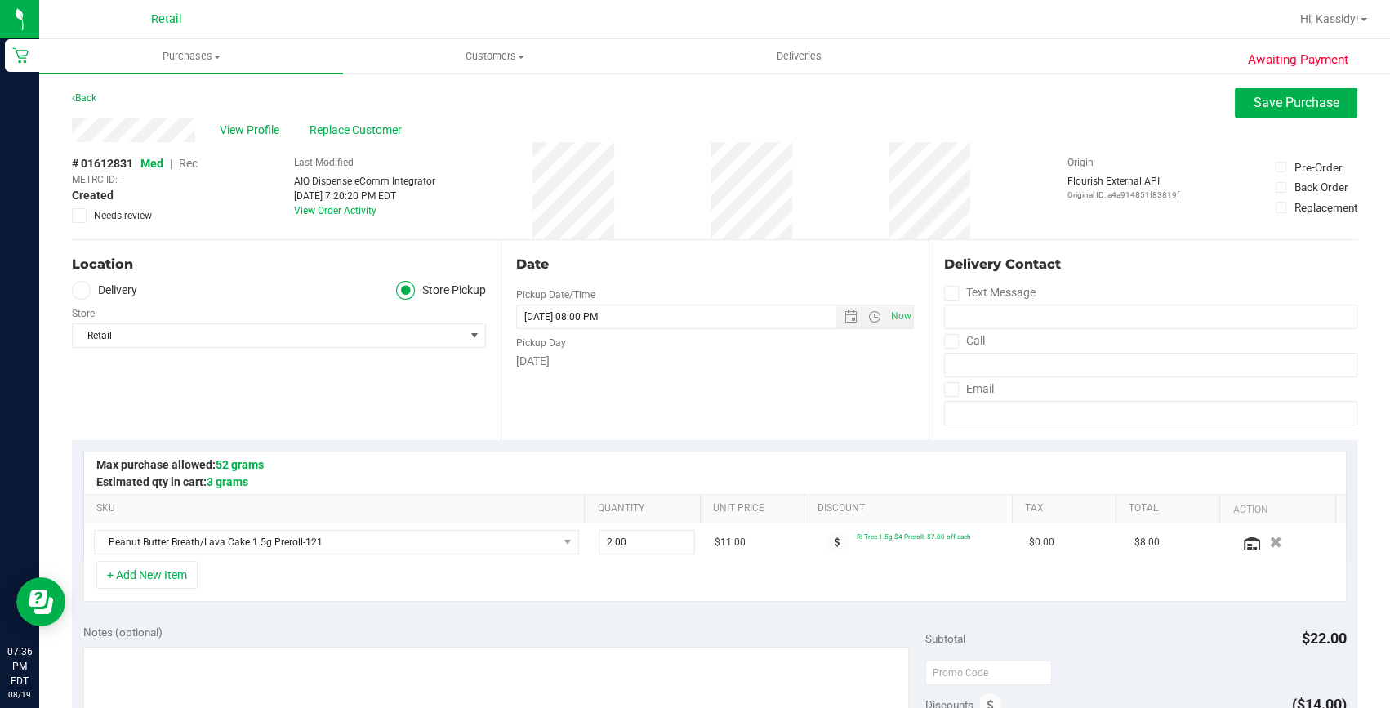
drag, startPoint x: 1326, startPoint y: 86, endPoint x: 1151, endPoint y: 124, distance: 179.0
click at [1326, 85] on div "Awaiting Payment Back Save Purchase View Profile Replace Customer # 01612831 Me…" at bounding box center [714, 696] width 1351 height 1249
click at [1266, 96] on span "Save Purchase" at bounding box center [1297, 103] width 86 height 16
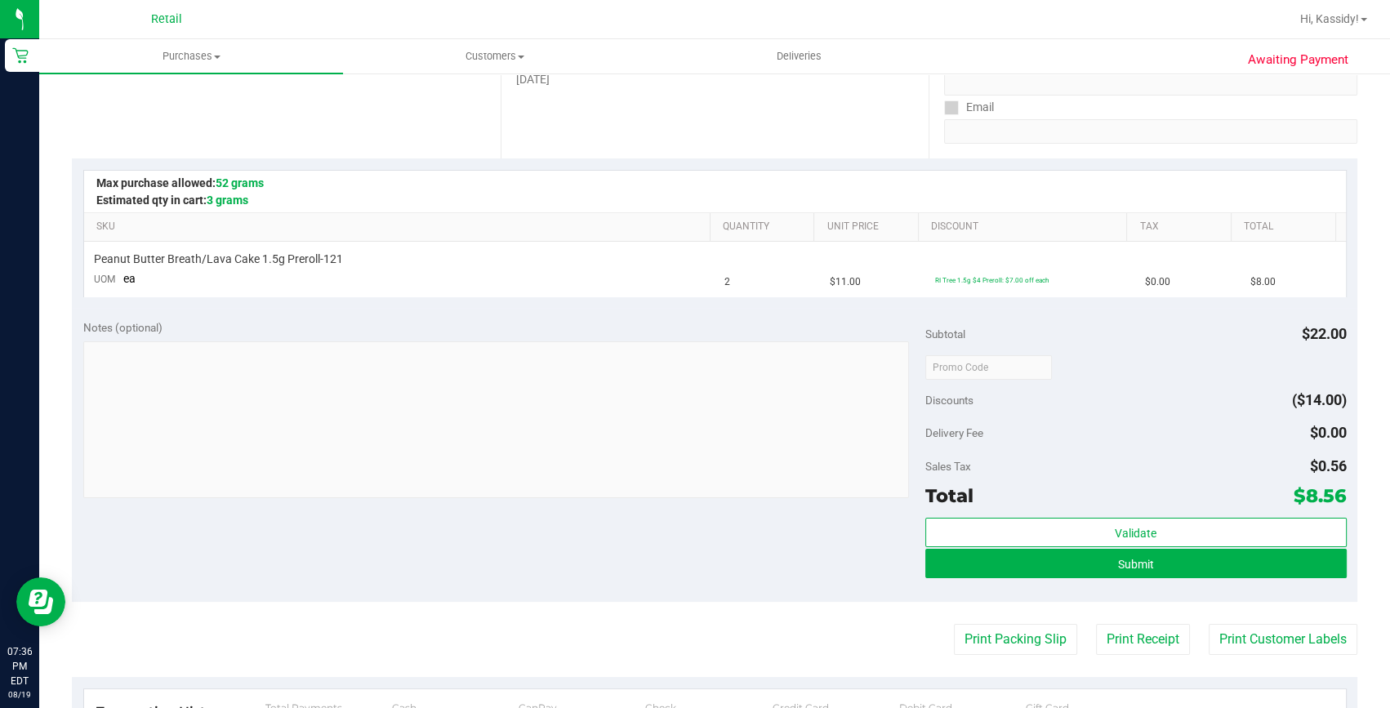
scroll to position [296, 0]
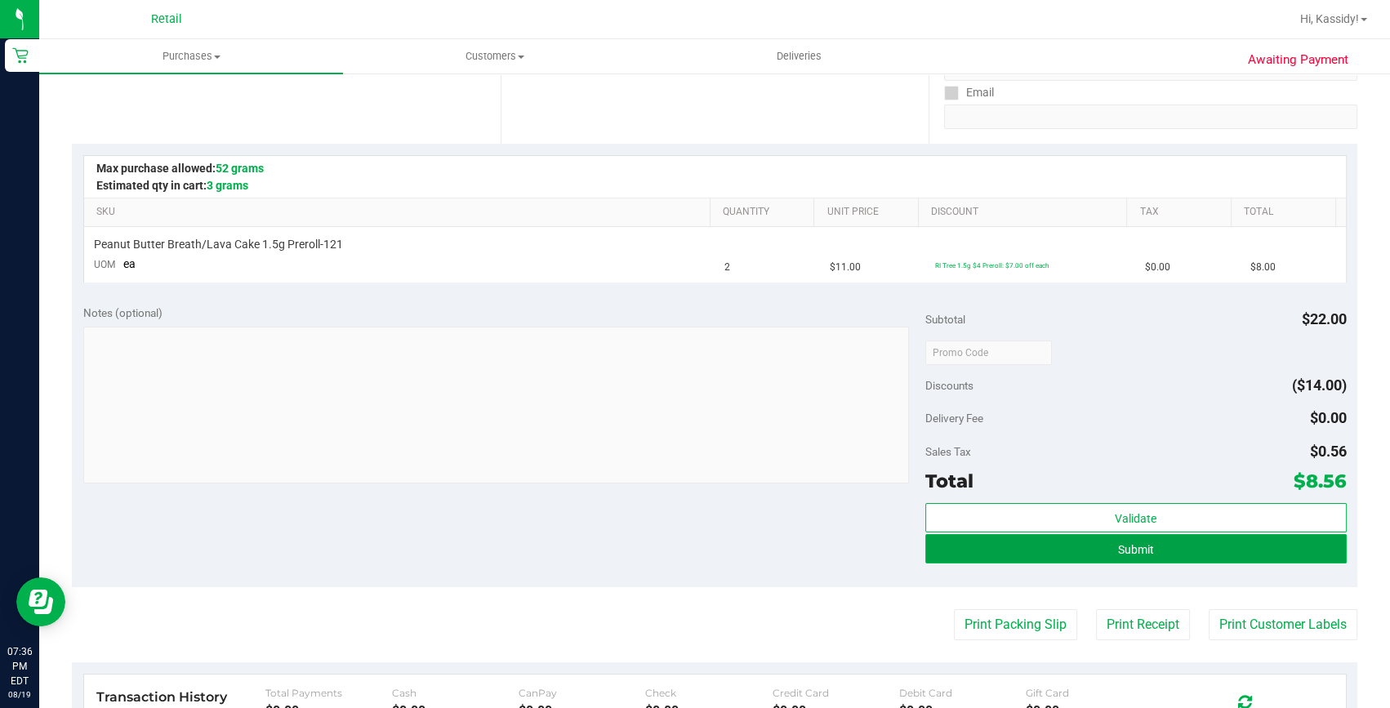
click at [1066, 555] on button "Submit" at bounding box center [1135, 548] width 421 height 29
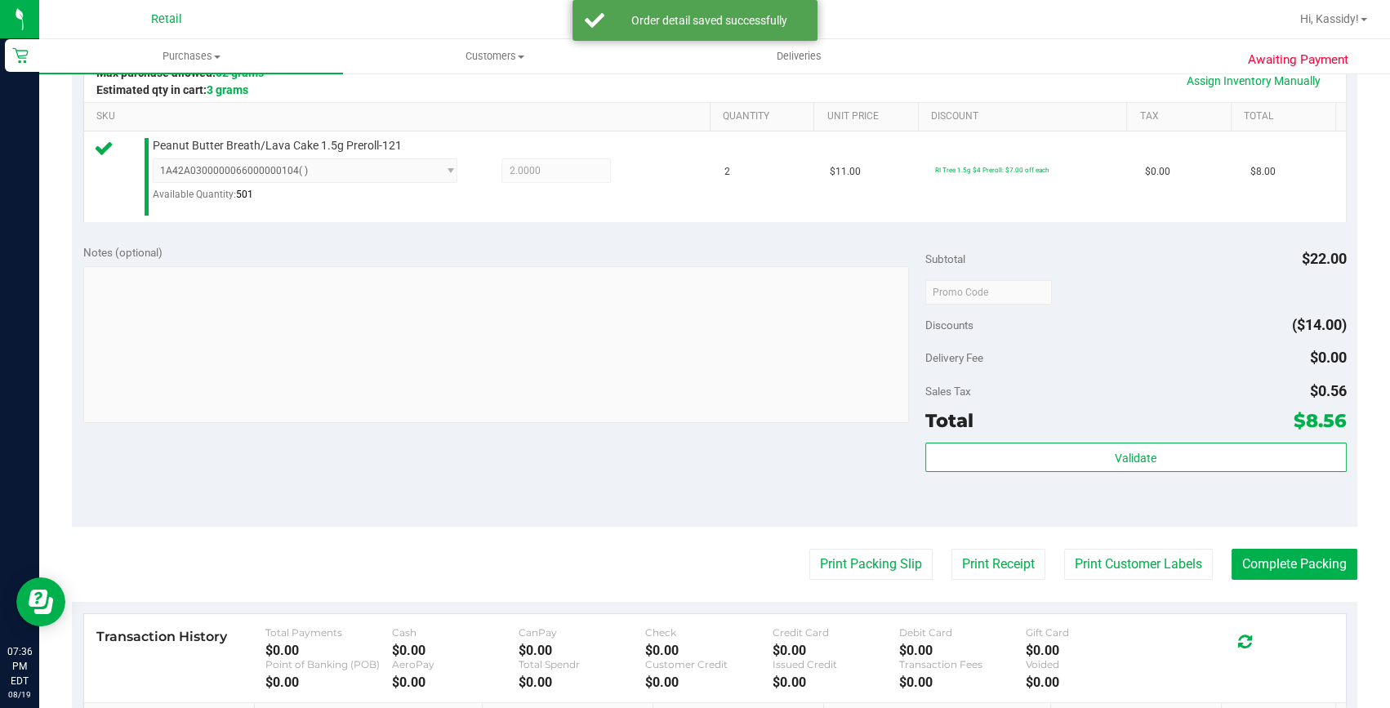
scroll to position [519, 0]
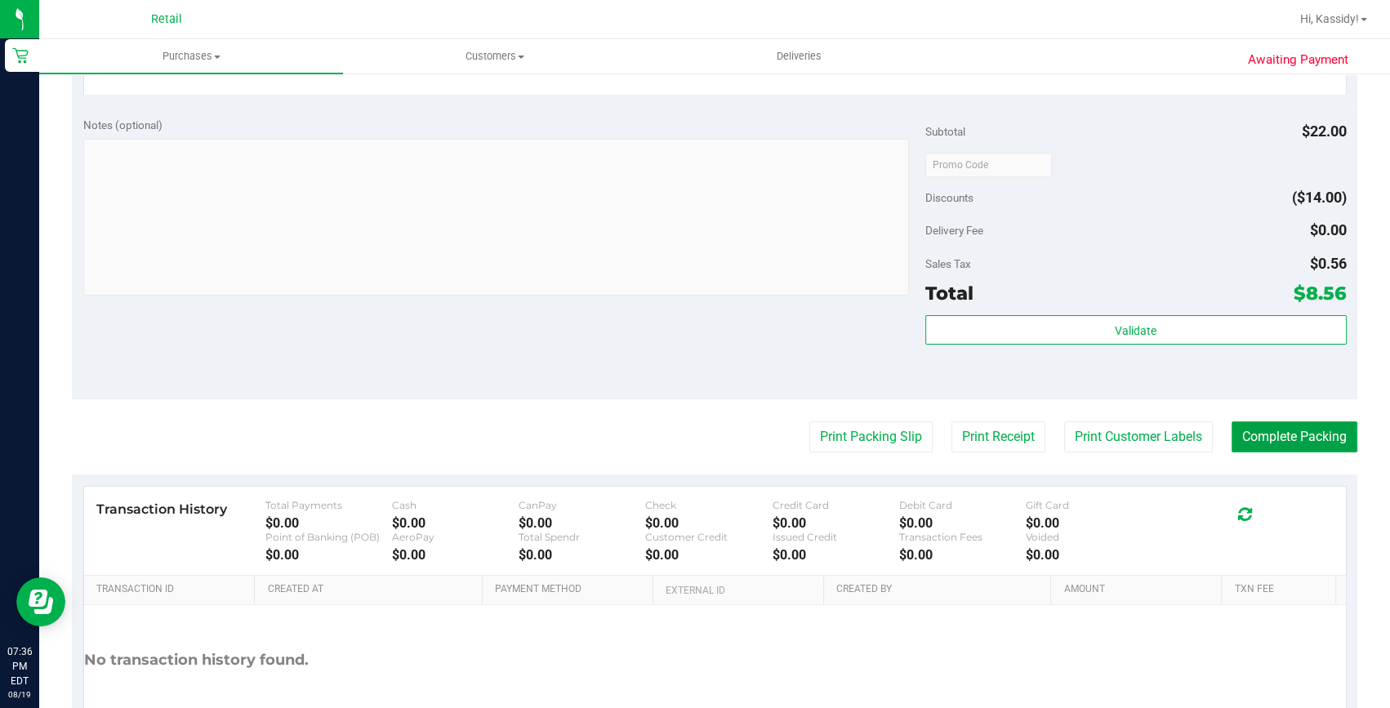
click at [1255, 442] on button "Complete Packing" at bounding box center [1295, 436] width 126 height 31
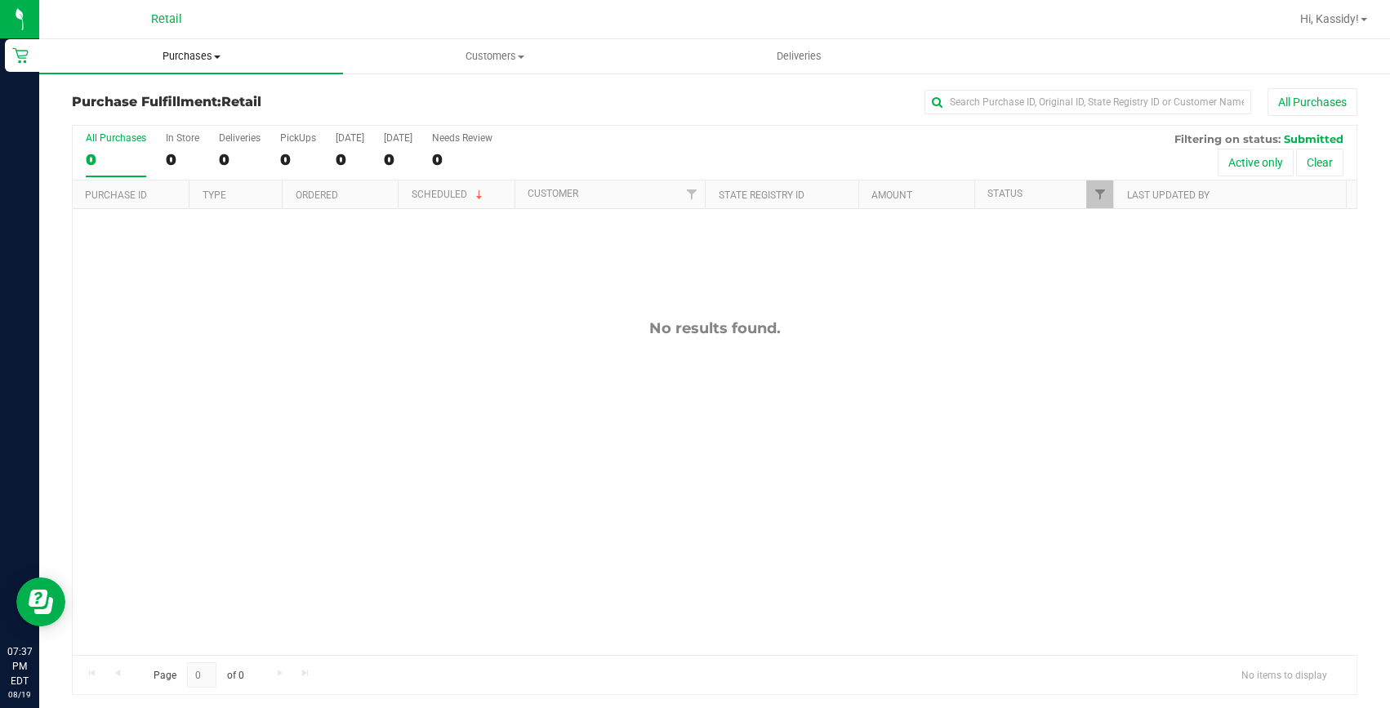
click at [197, 57] on span "Purchases" at bounding box center [191, 56] width 304 height 15
click at [123, 132] on span "All purchases" at bounding box center [97, 138] width 116 height 14
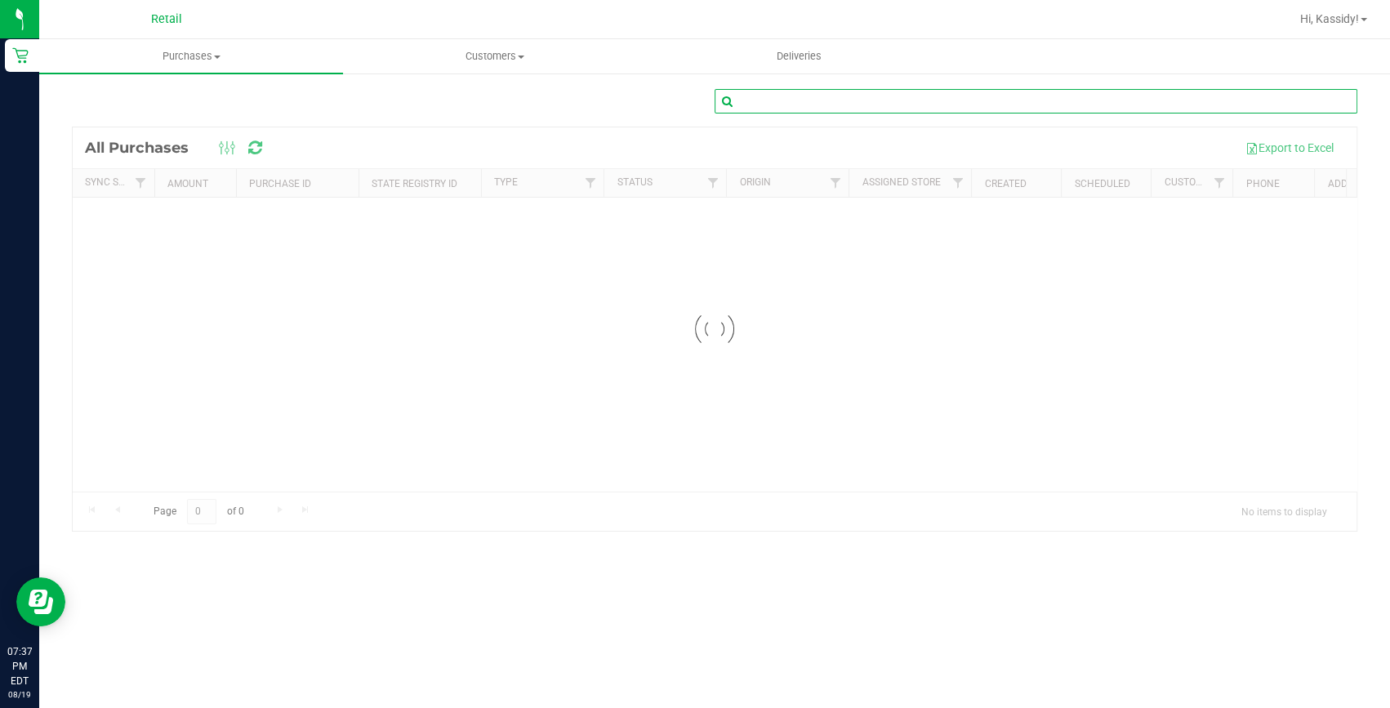
click at [902, 108] on input "text" at bounding box center [1036, 101] width 643 height 25
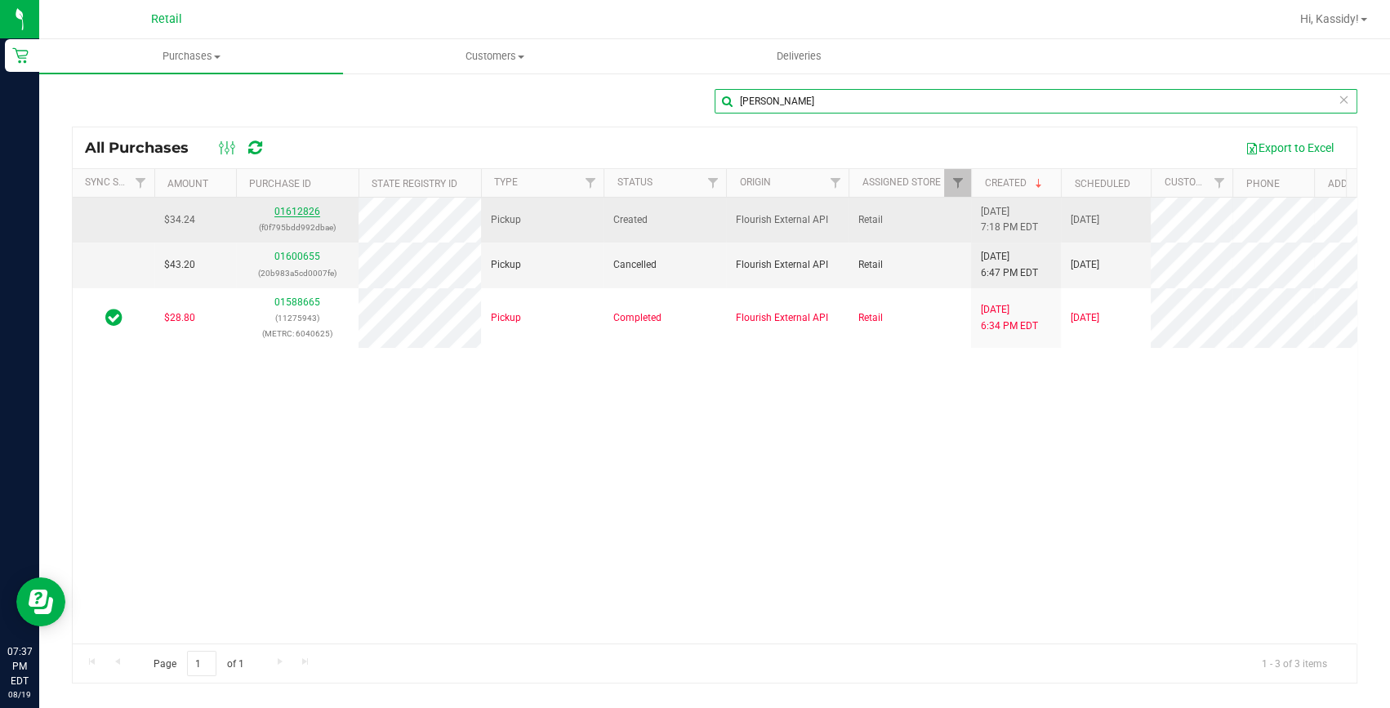
type input "[PERSON_NAME]"
click at [309, 206] on link "01612826" at bounding box center [297, 211] width 46 height 11
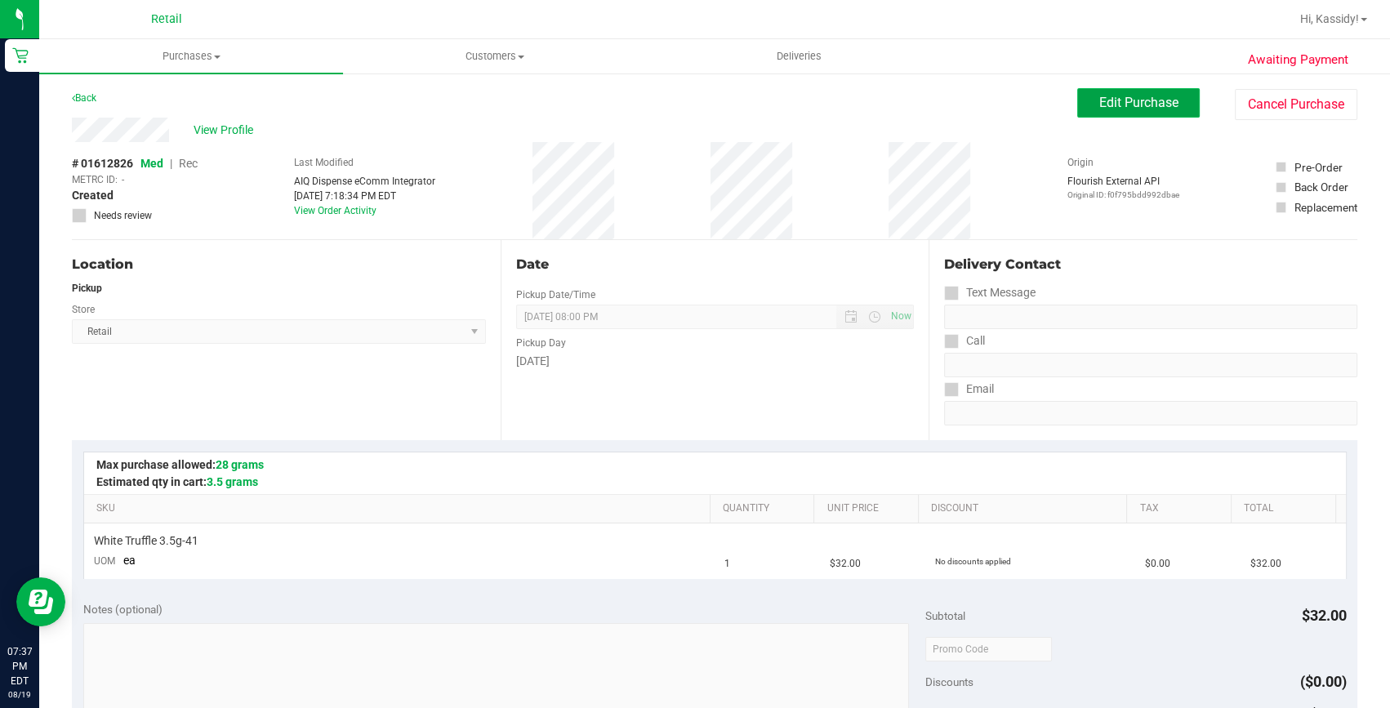
click at [1111, 97] on span "Edit Purchase" at bounding box center [1138, 103] width 79 height 16
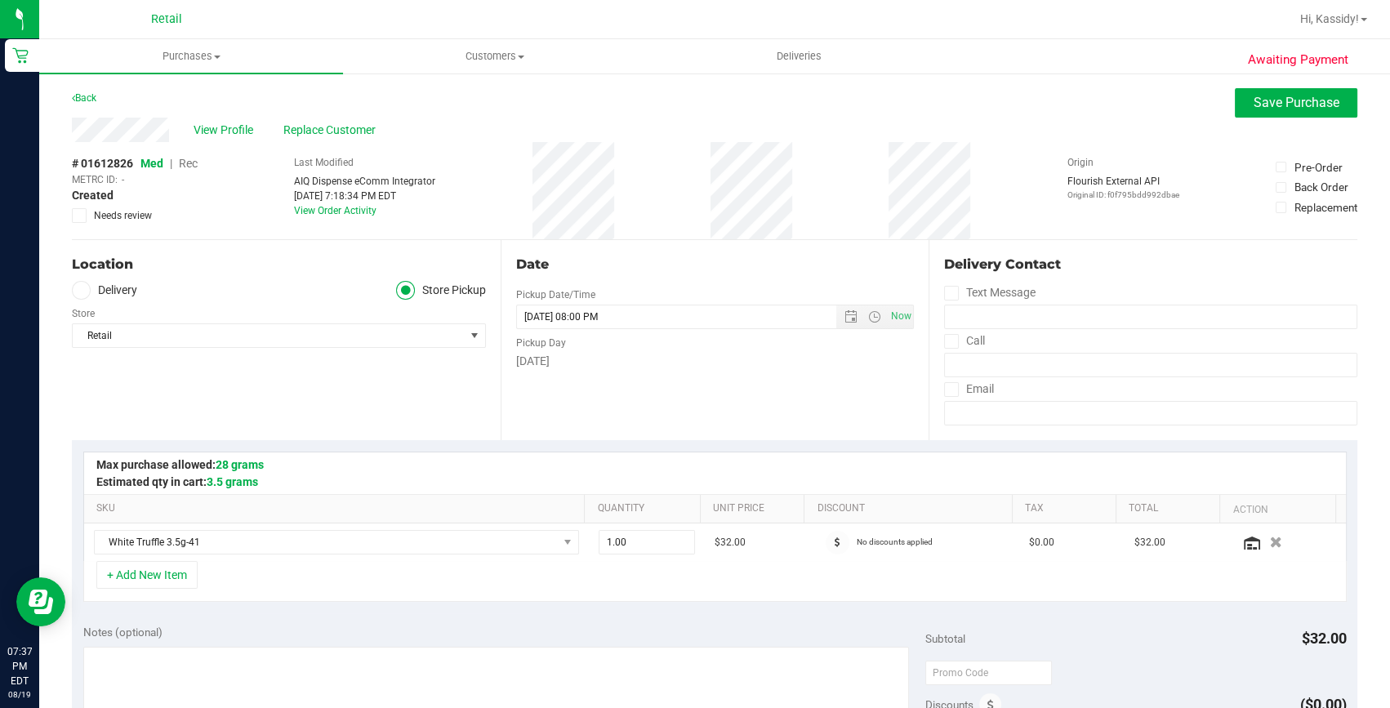
click at [193, 163] on span "Rec" at bounding box center [188, 163] width 19 height 13
click at [1282, 118] on div "View Profile Replace Customer" at bounding box center [715, 130] width 1286 height 25
click at [1282, 105] on span "Save Purchase" at bounding box center [1297, 103] width 86 height 16
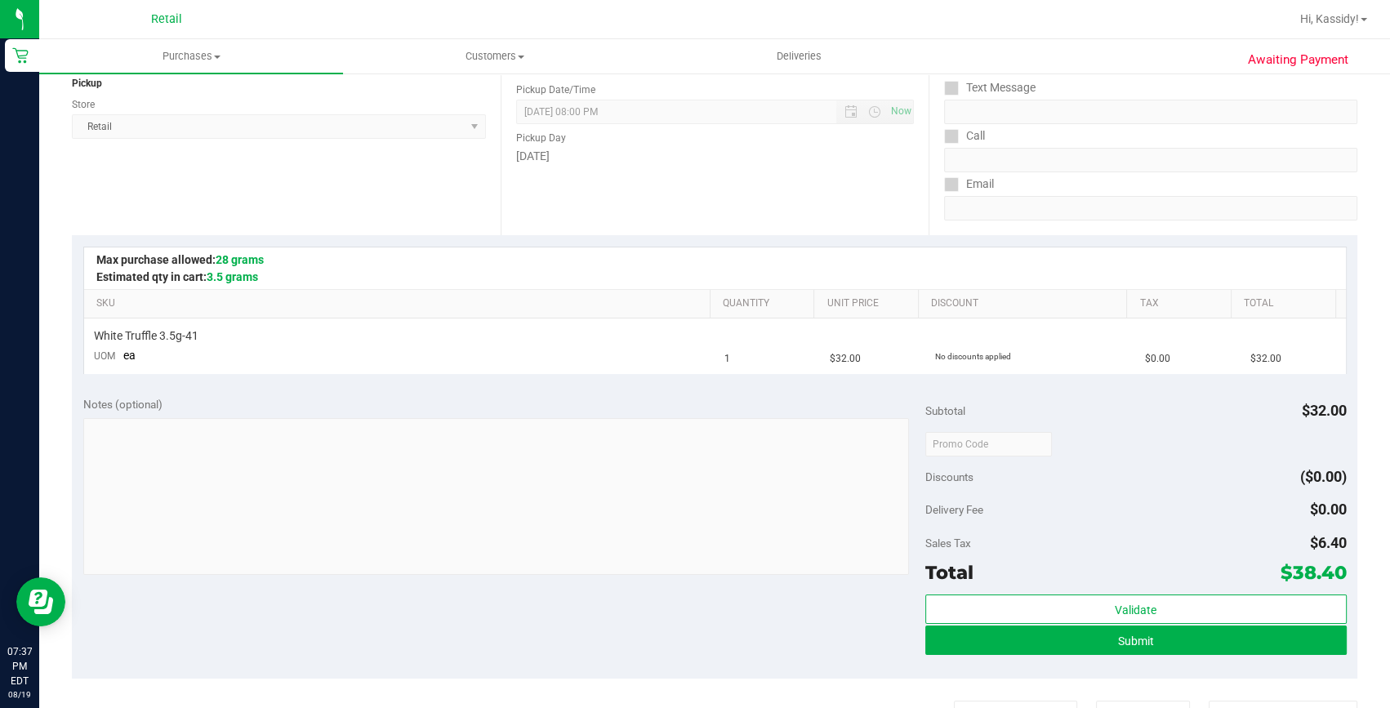
scroll to position [222, 0]
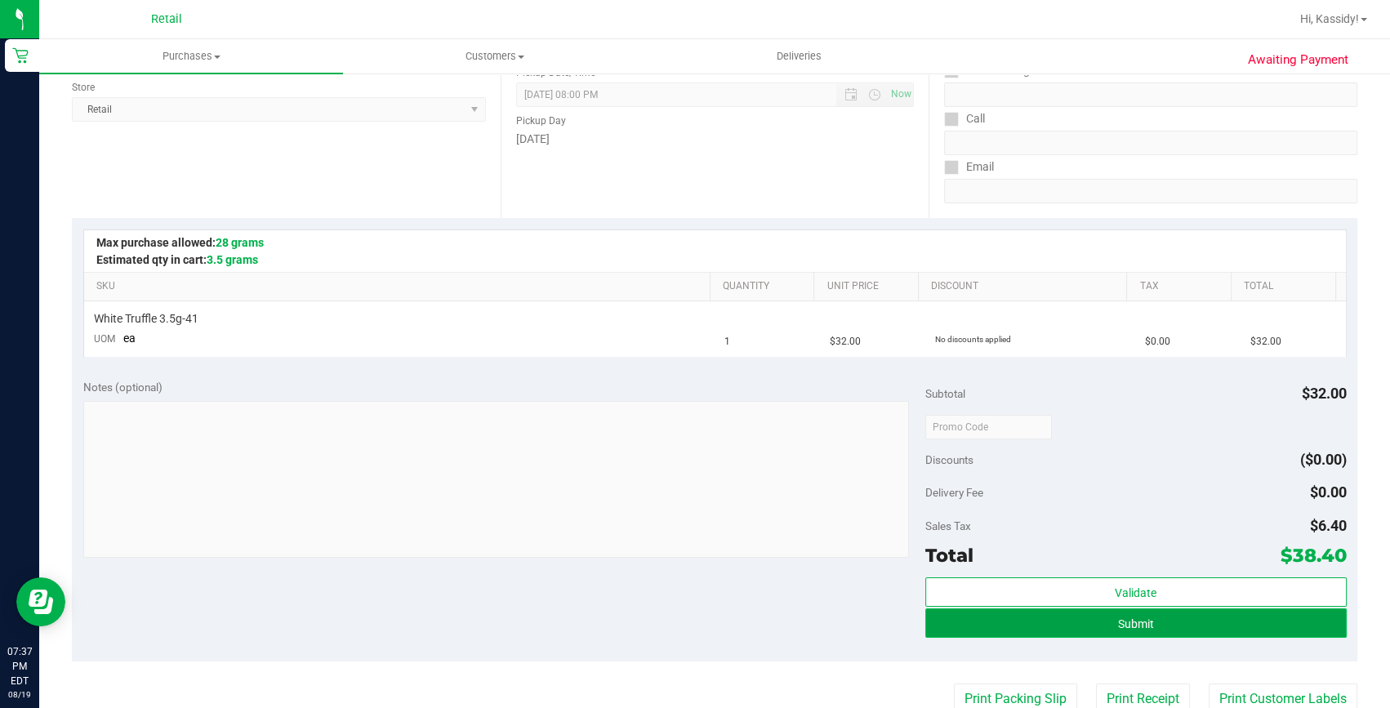
click at [1092, 617] on button "Submit" at bounding box center [1135, 623] width 421 height 29
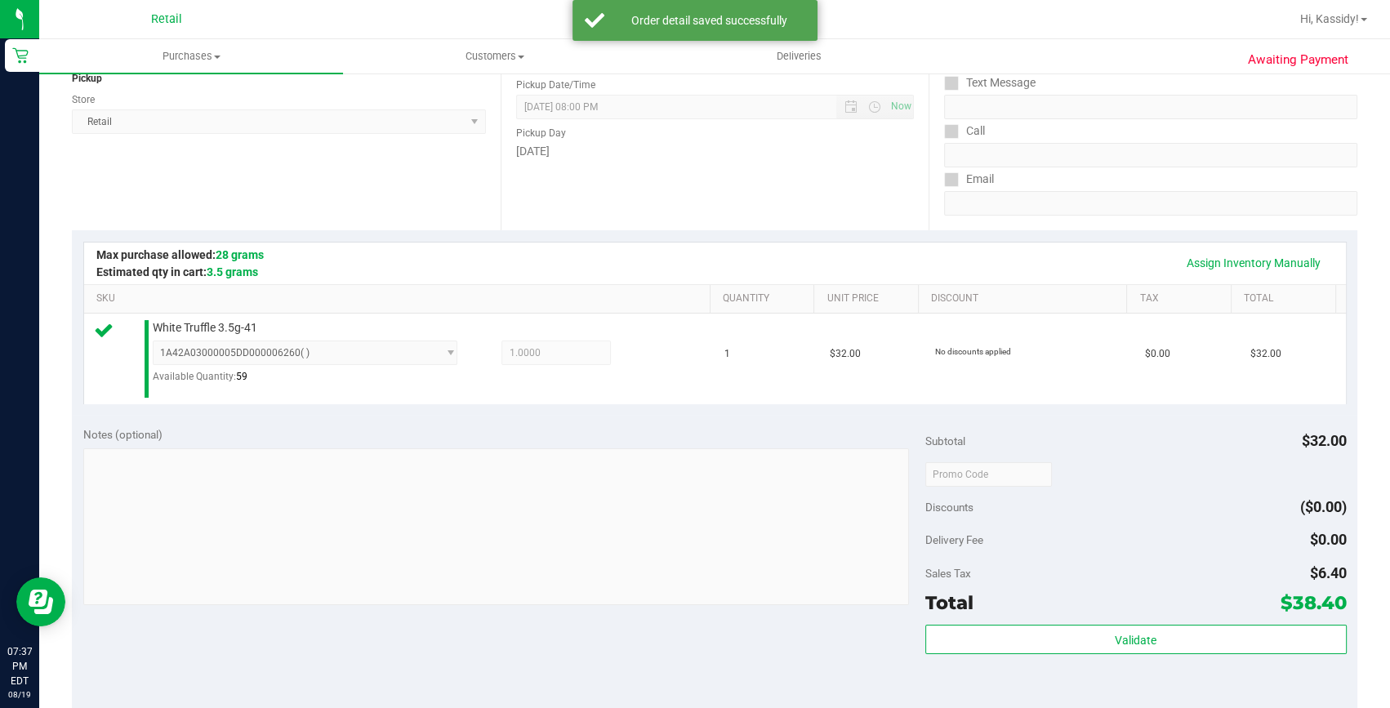
scroll to position [371, 0]
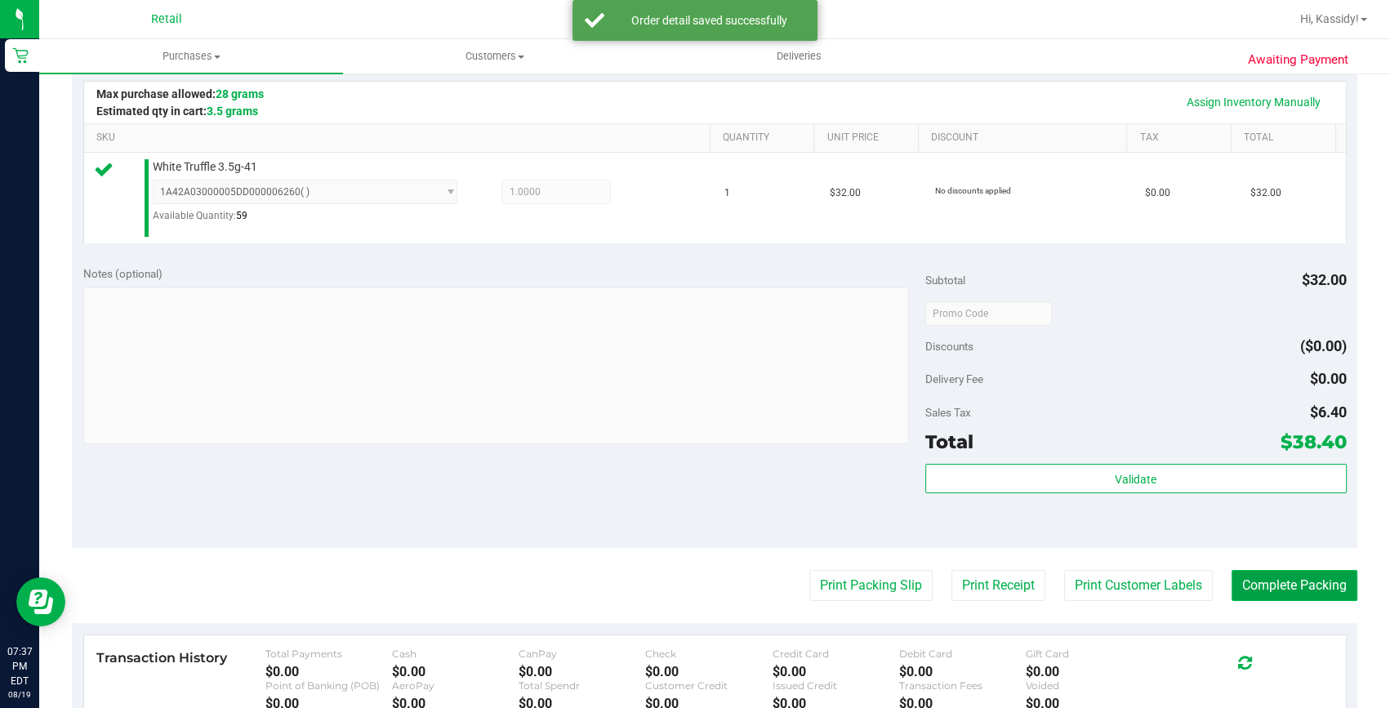
click at [1264, 579] on button "Complete Packing" at bounding box center [1295, 585] width 126 height 31
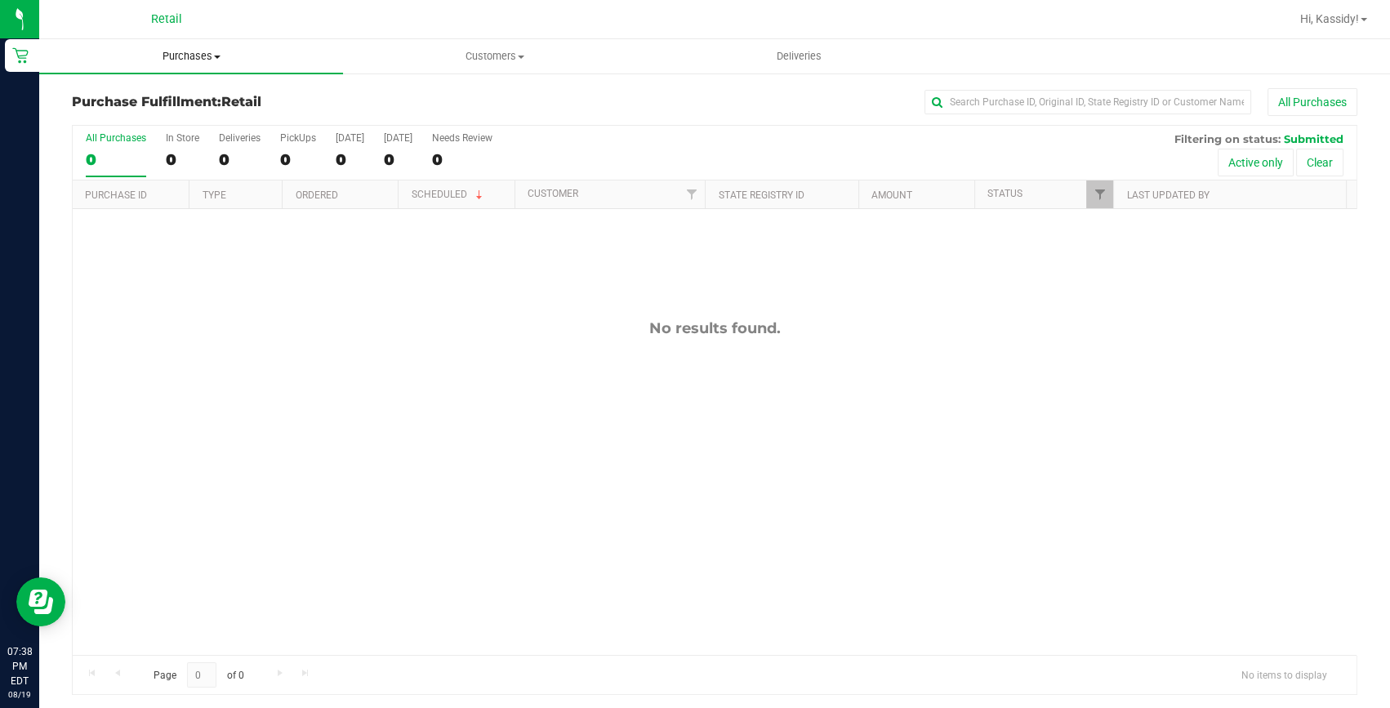
click at [199, 56] on span "Purchases" at bounding box center [191, 56] width 304 height 15
click at [114, 132] on span "All purchases" at bounding box center [97, 138] width 116 height 14
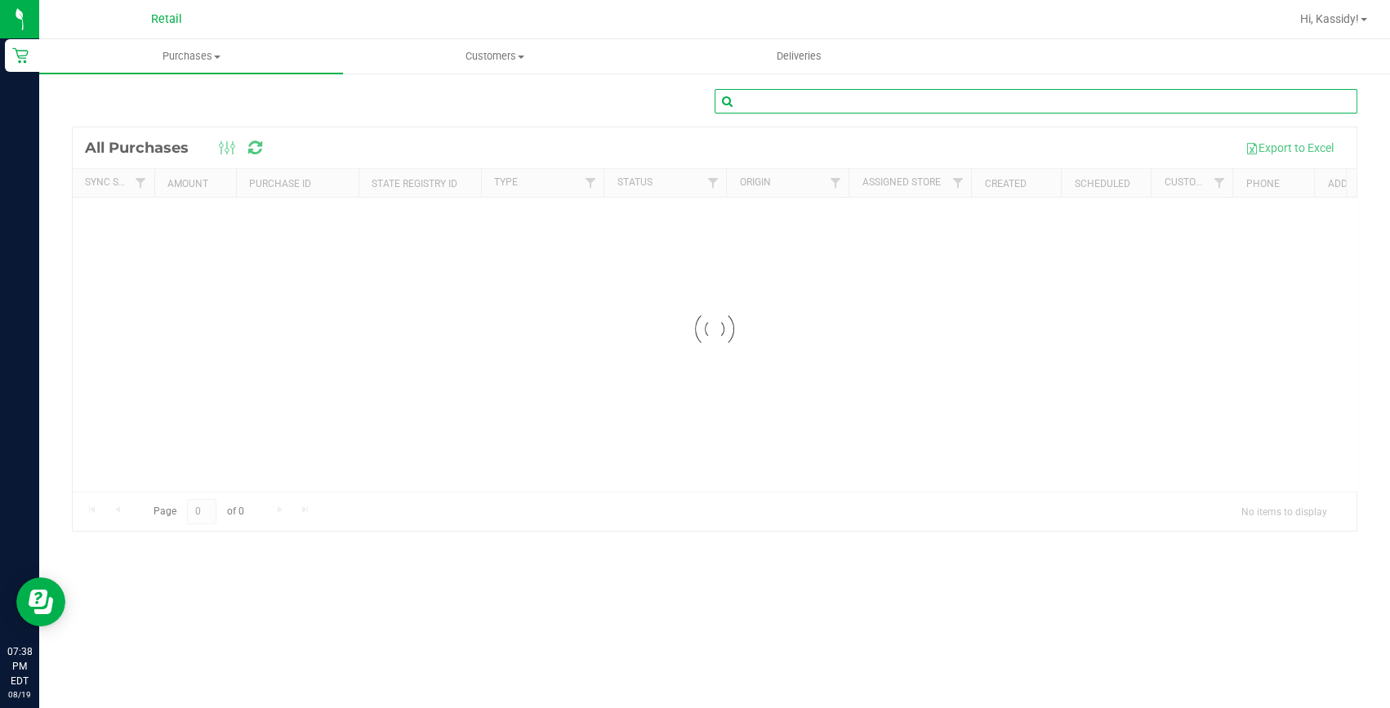
click at [819, 97] on input "text" at bounding box center [1036, 101] width 643 height 25
drag, startPoint x: 776, startPoint y: 97, endPoint x: 649, endPoint y: 99, distance: 126.6
click at [649, 99] on div "[PERSON_NAME]" at bounding box center [715, 108] width 1286 height 38
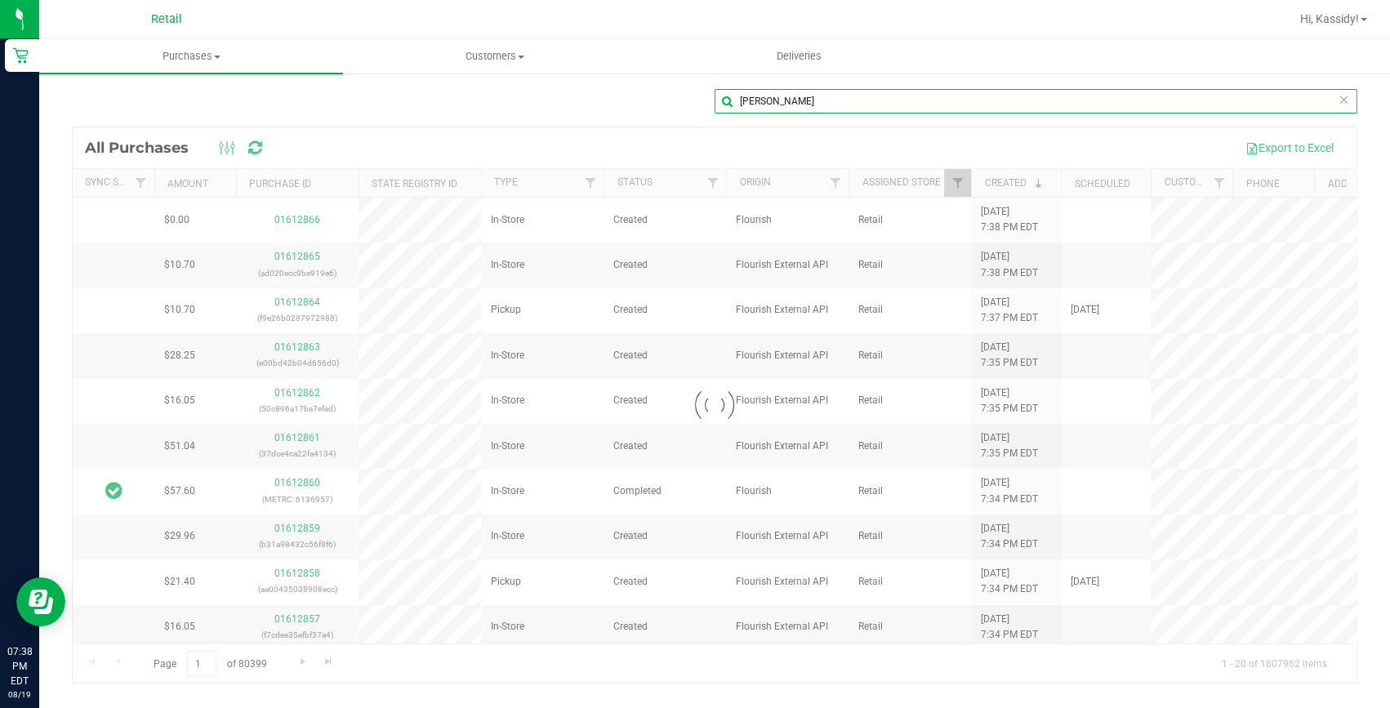
type input "[PERSON_NAME]"
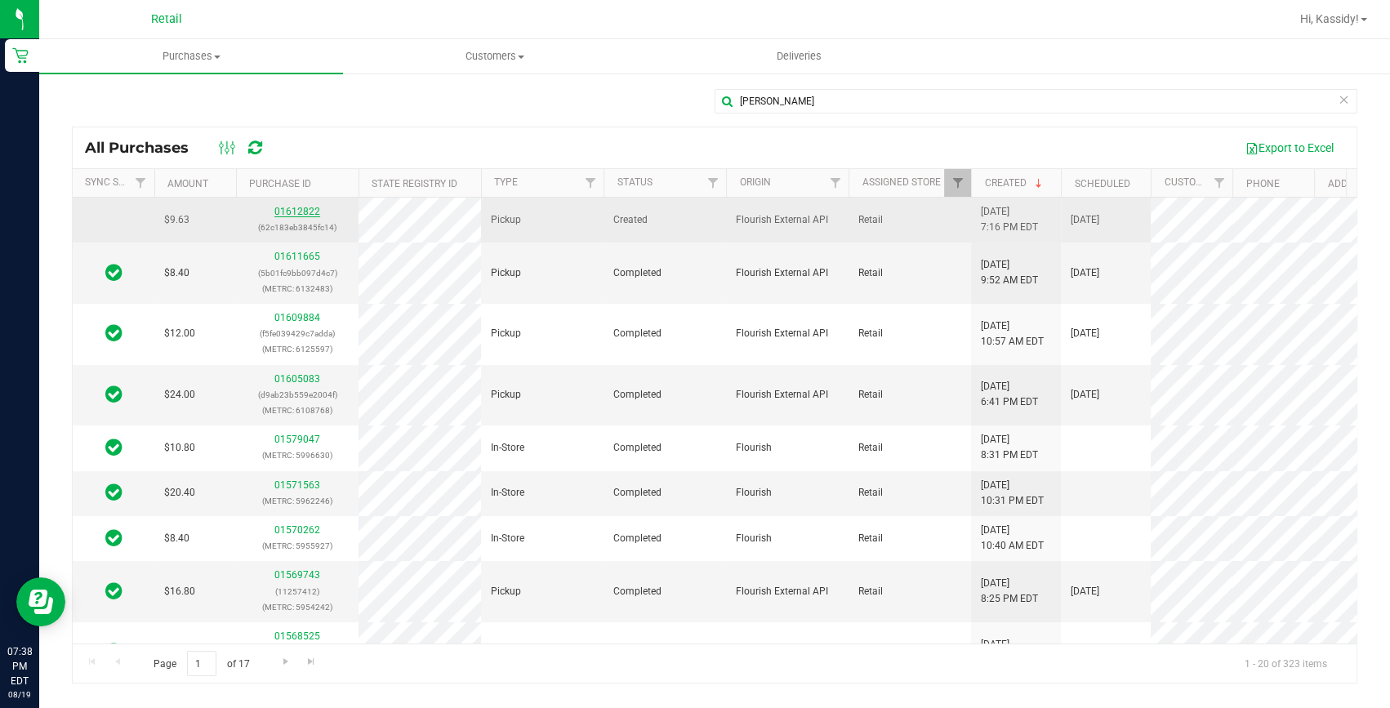
click at [299, 211] on link "01612822" at bounding box center [297, 211] width 46 height 11
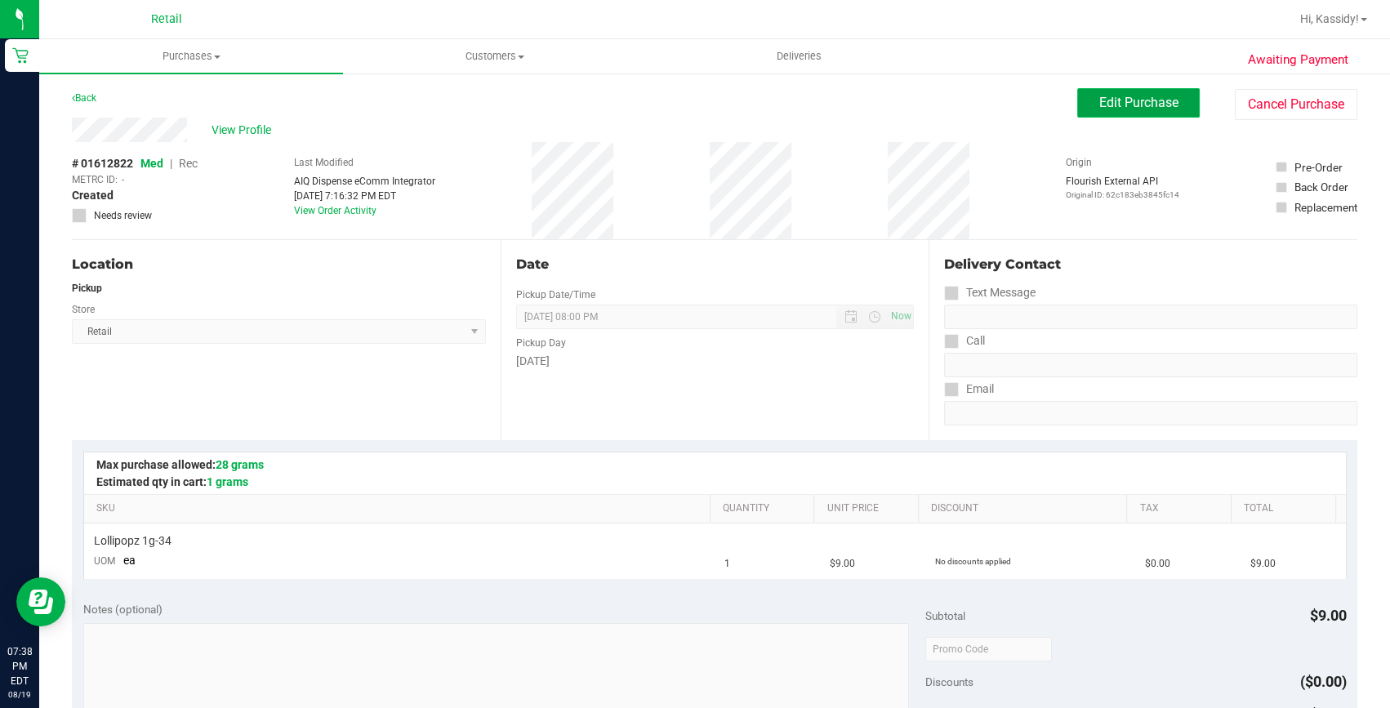
click at [1109, 105] on span "Edit Purchase" at bounding box center [1138, 103] width 79 height 16
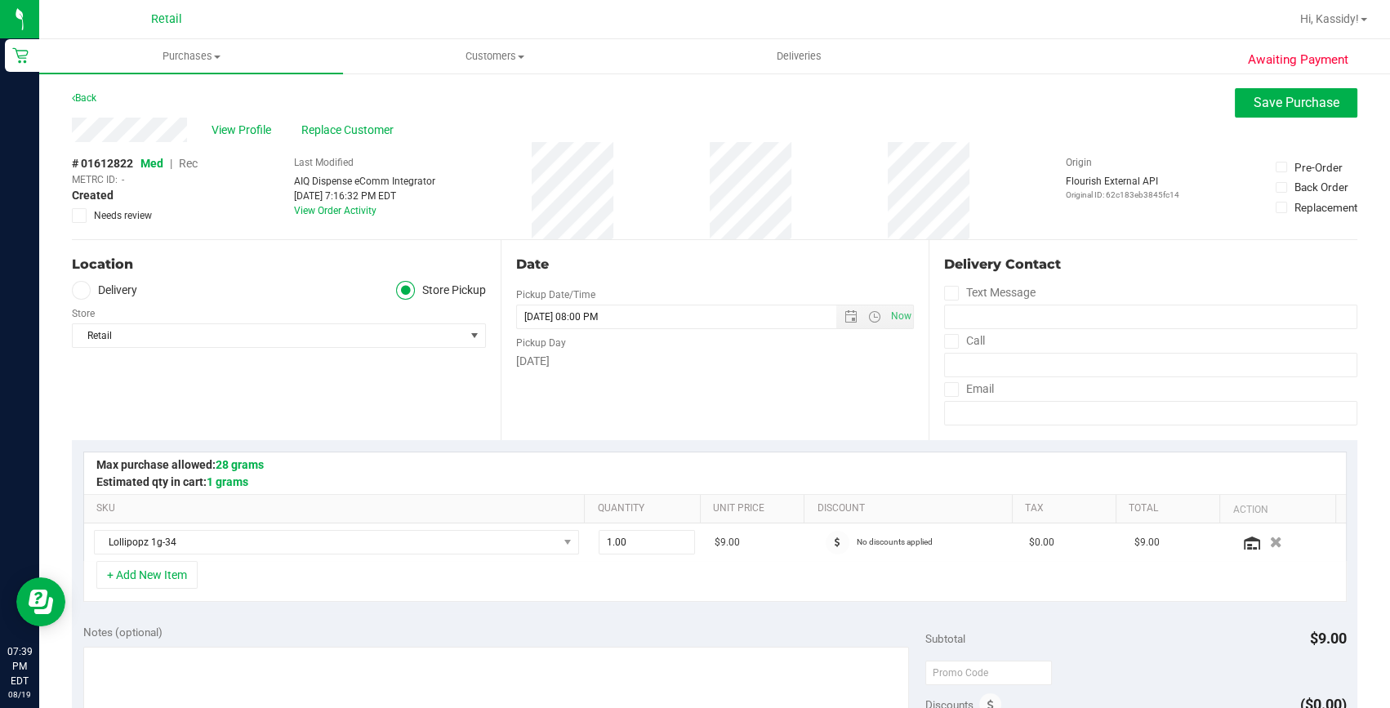
click at [190, 163] on span "Rec" at bounding box center [188, 163] width 19 height 13
click at [1279, 100] on span "Save Purchase" at bounding box center [1297, 103] width 86 height 16
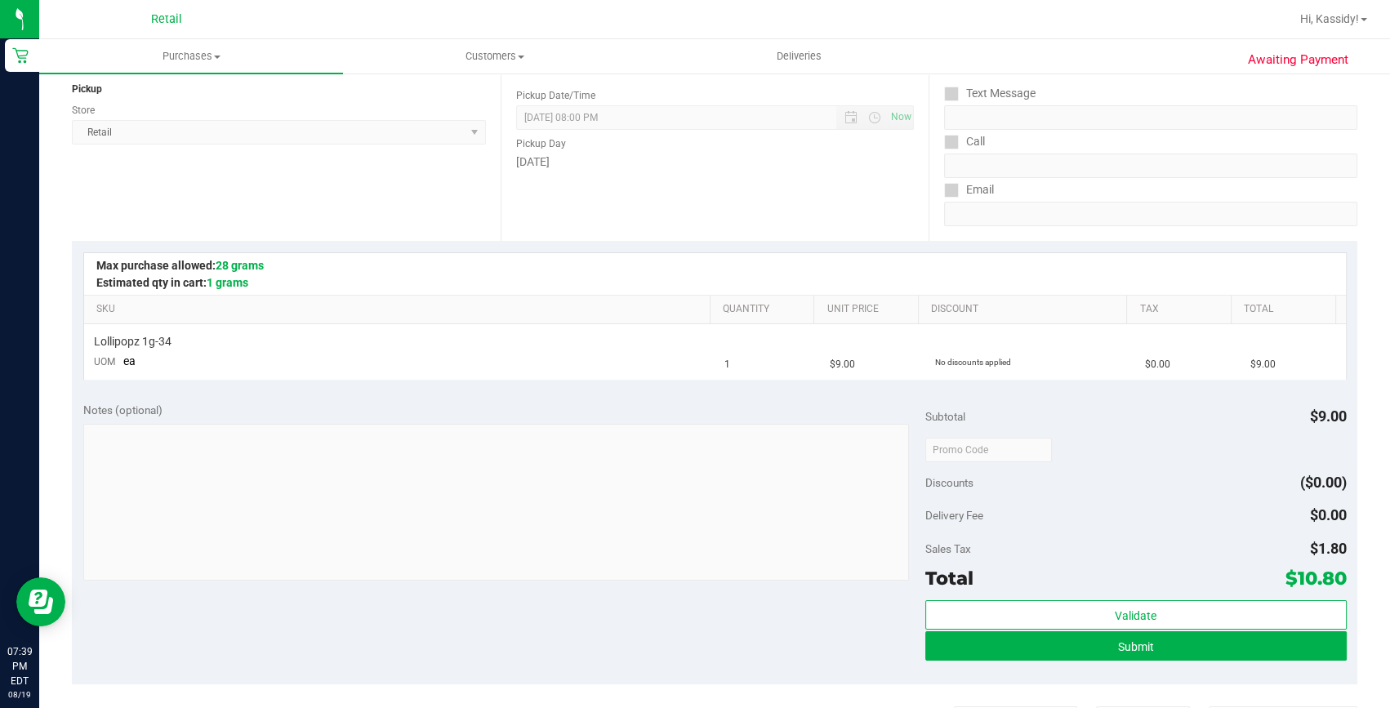
scroll to position [222, 0]
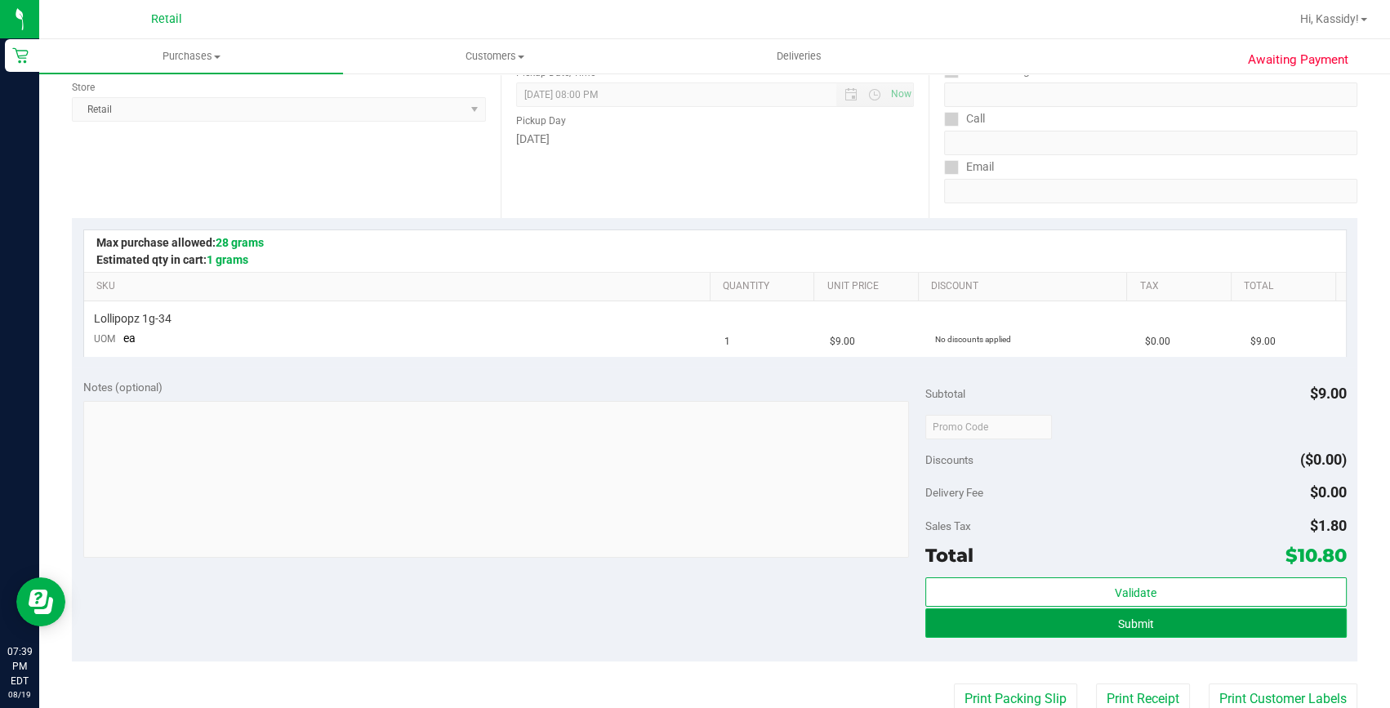
click at [1096, 609] on button "Submit" at bounding box center [1135, 623] width 421 height 29
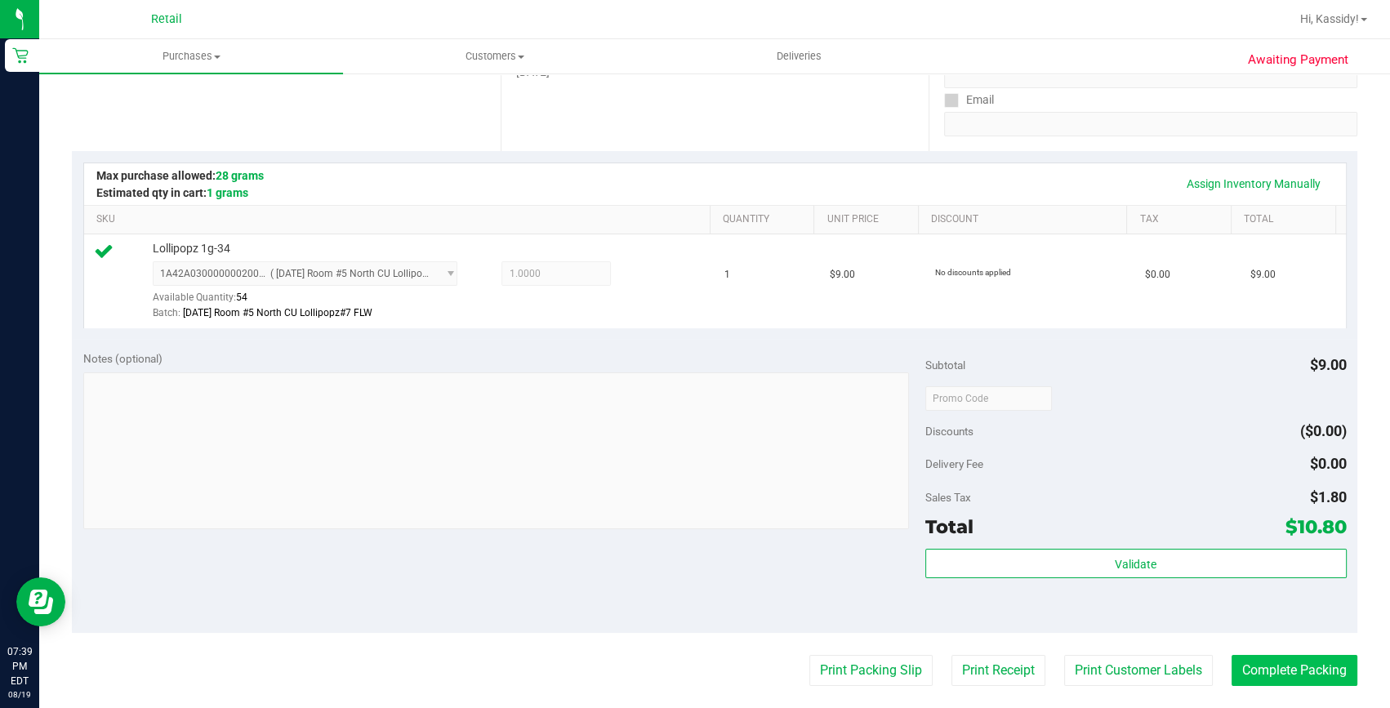
scroll to position [296, 0]
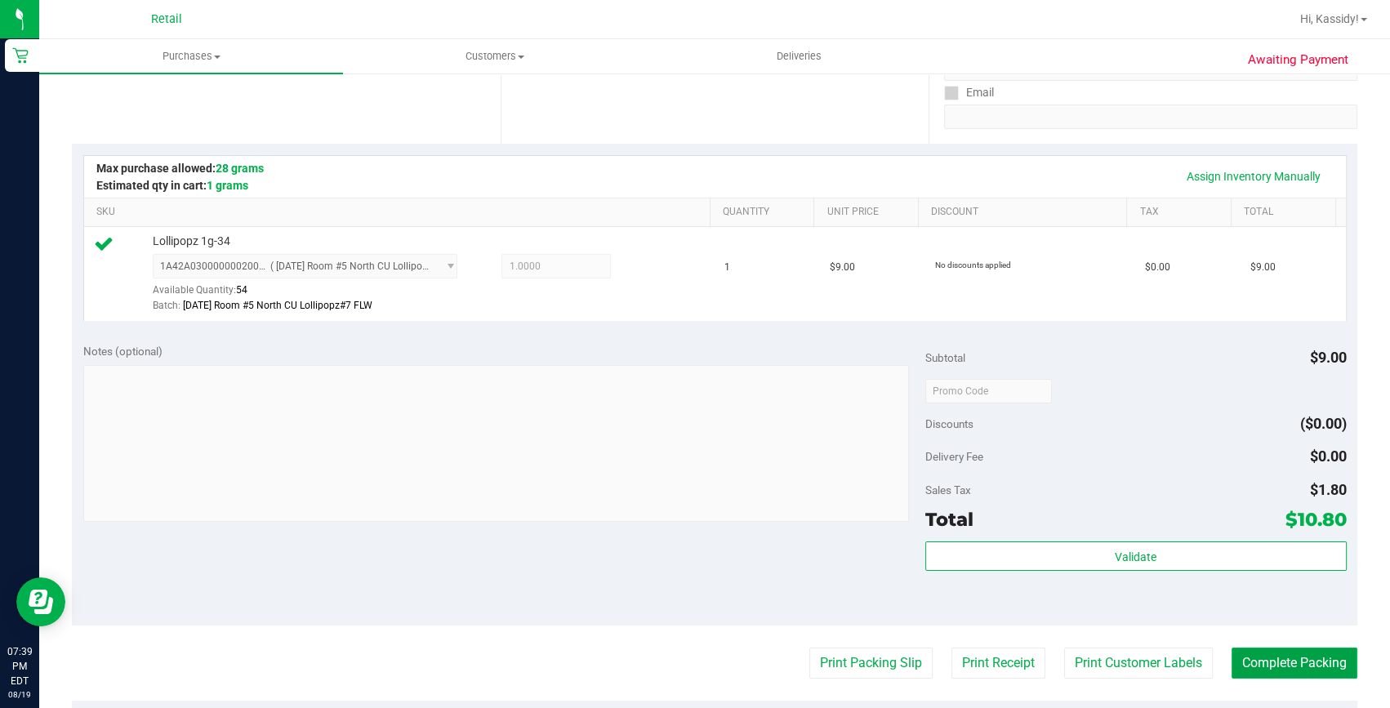
click at [1291, 657] on button "Complete Packing" at bounding box center [1295, 663] width 126 height 31
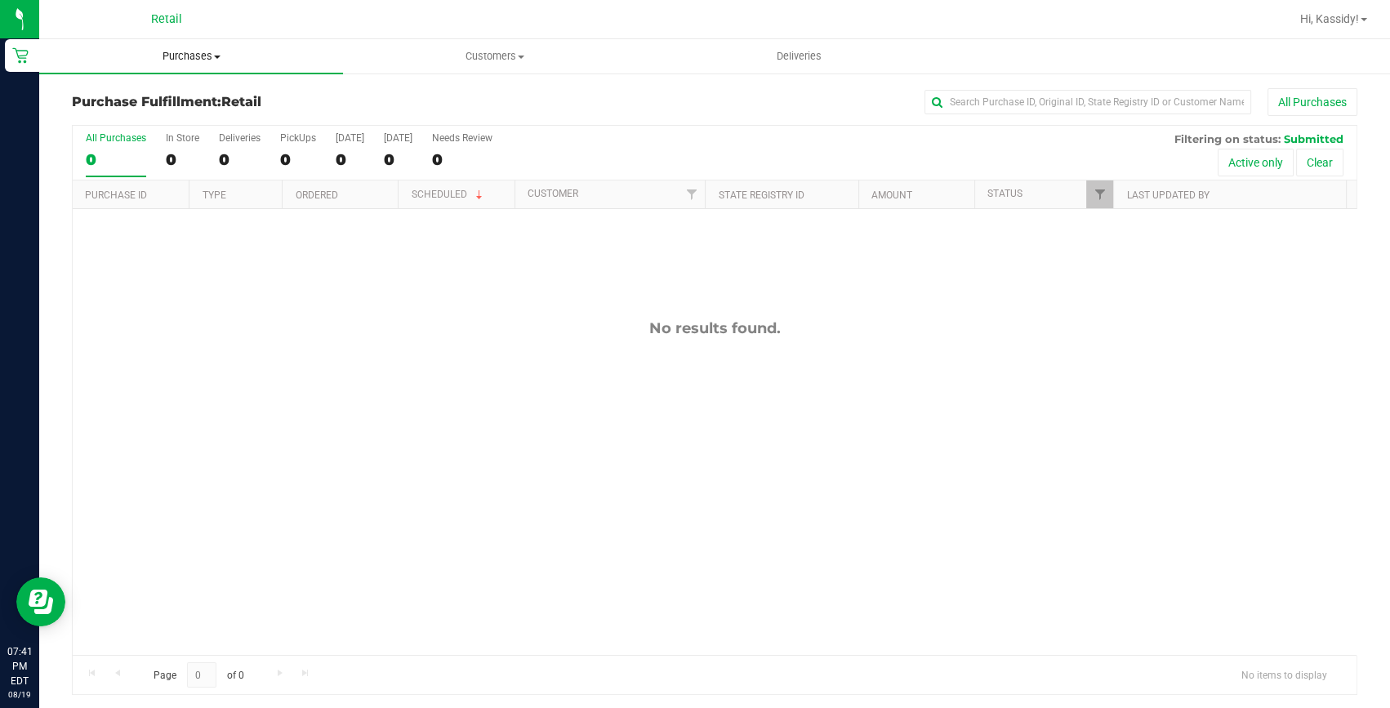
click at [205, 61] on span "Purchases" at bounding box center [191, 56] width 304 height 15
click at [149, 138] on span "All purchases" at bounding box center [97, 138] width 116 height 14
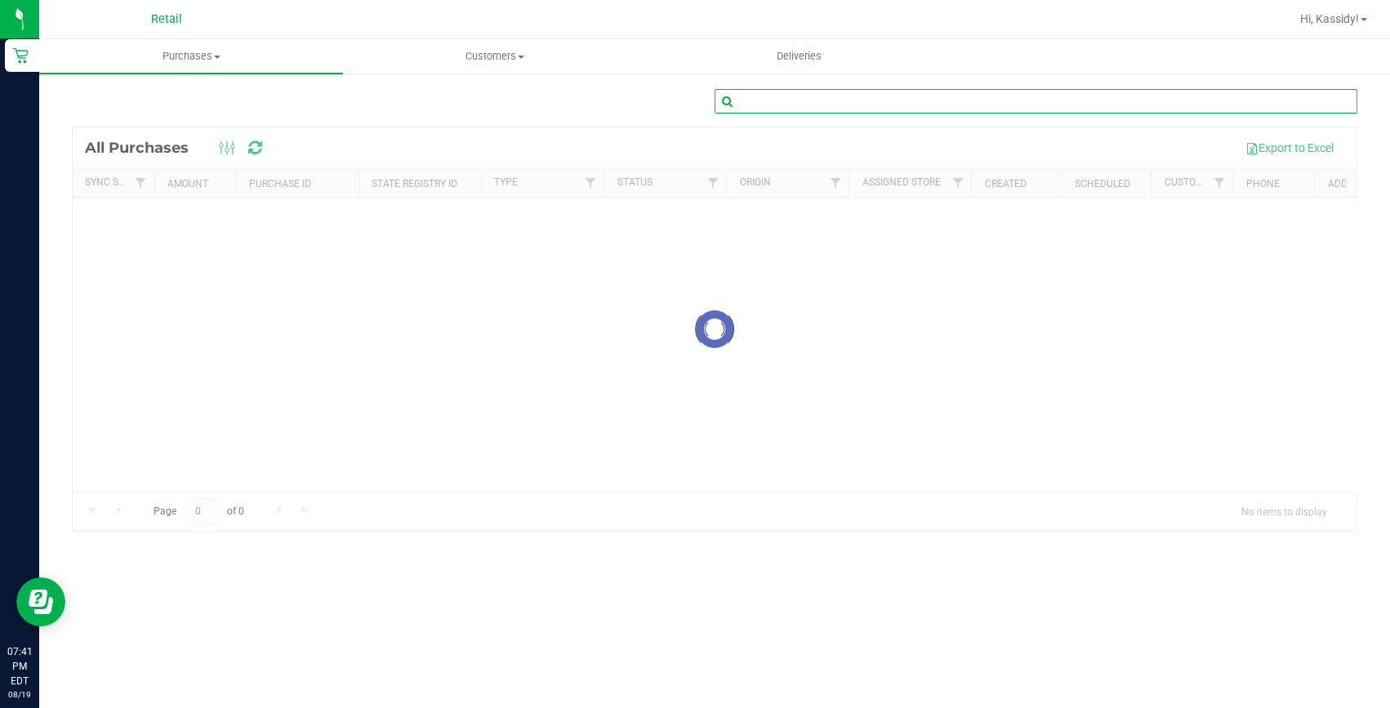
click at [931, 105] on input "text" at bounding box center [1036, 101] width 643 height 25
type input "[PERSON_NAME]"
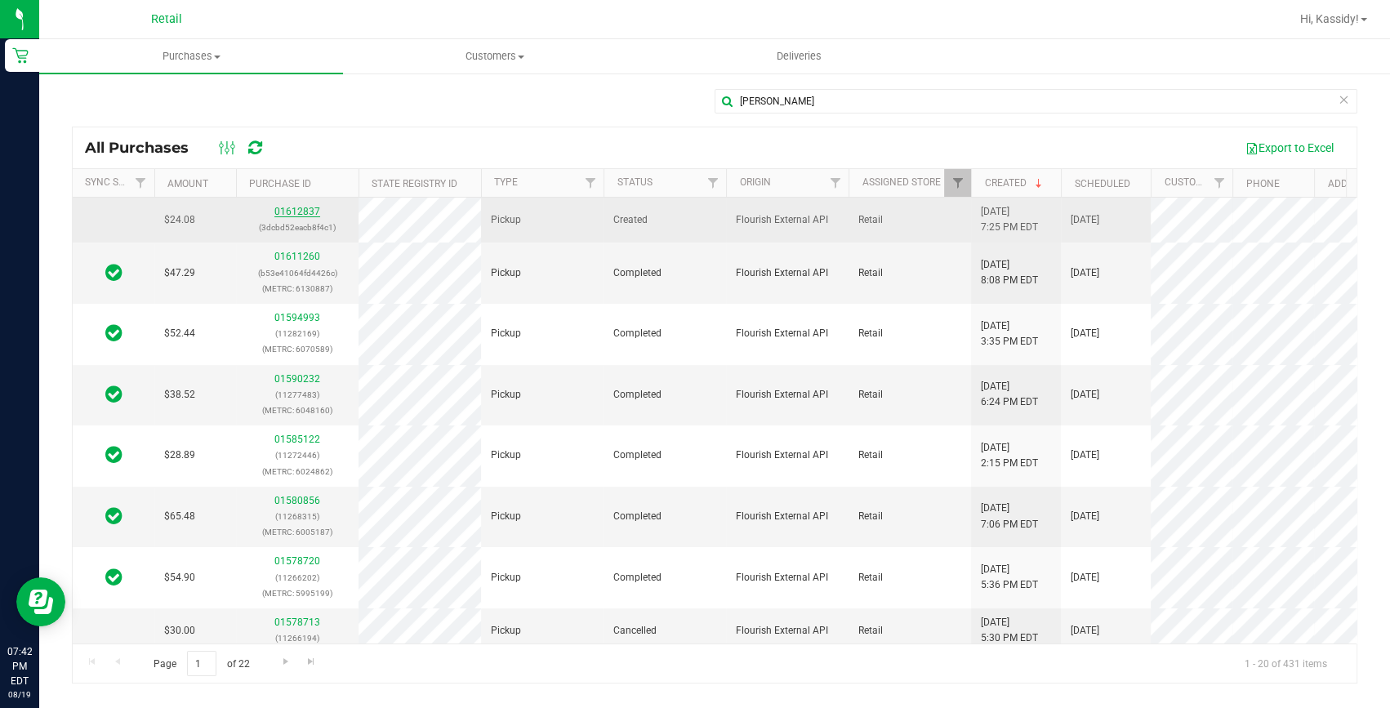
click at [296, 212] on link "01612837" at bounding box center [297, 211] width 46 height 11
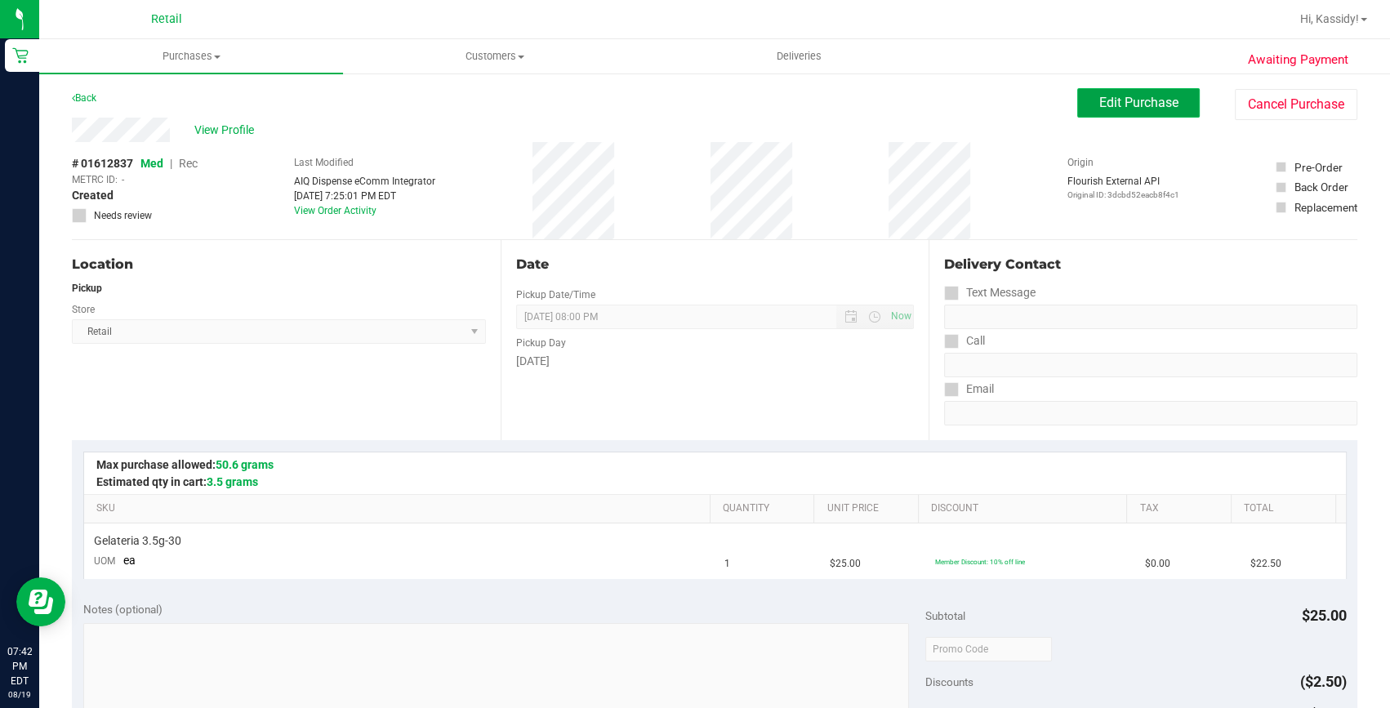
click at [1082, 106] on button "Edit Purchase" at bounding box center [1138, 102] width 123 height 29
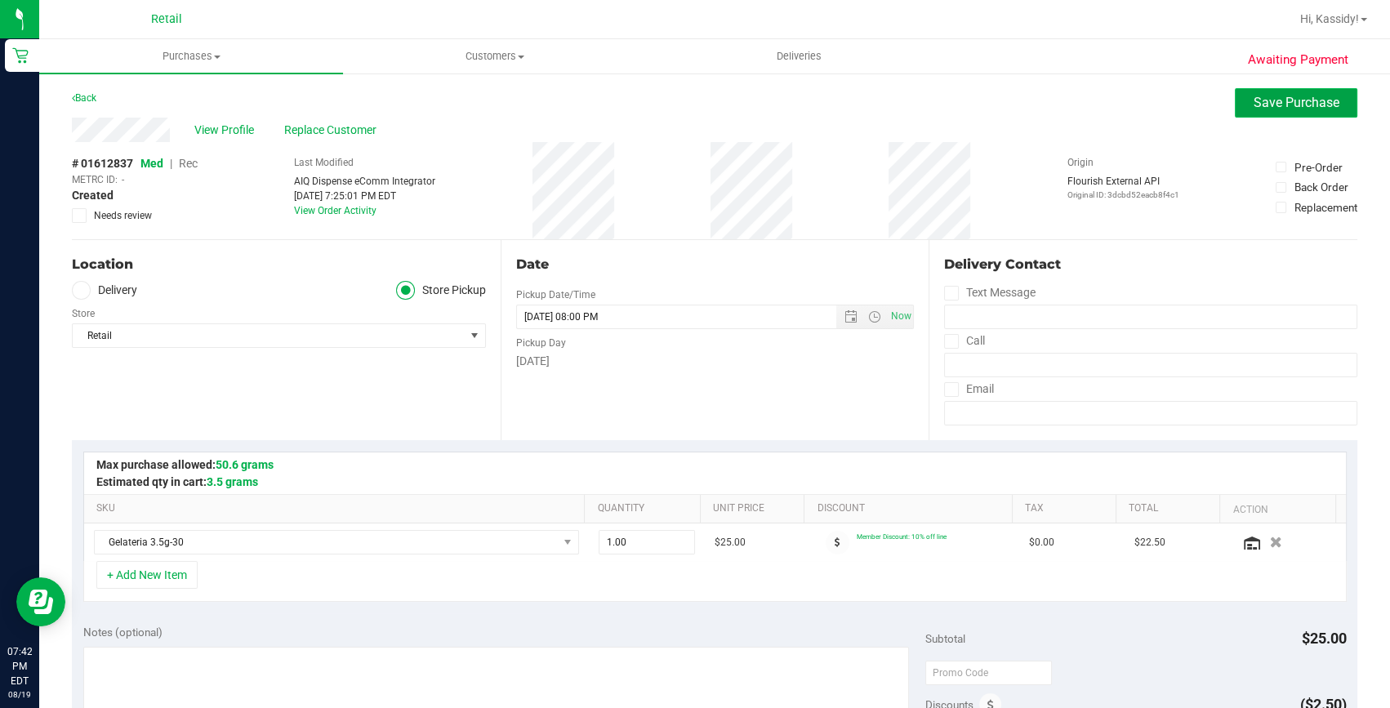
click at [1291, 108] on span "Save Purchase" at bounding box center [1297, 103] width 86 height 16
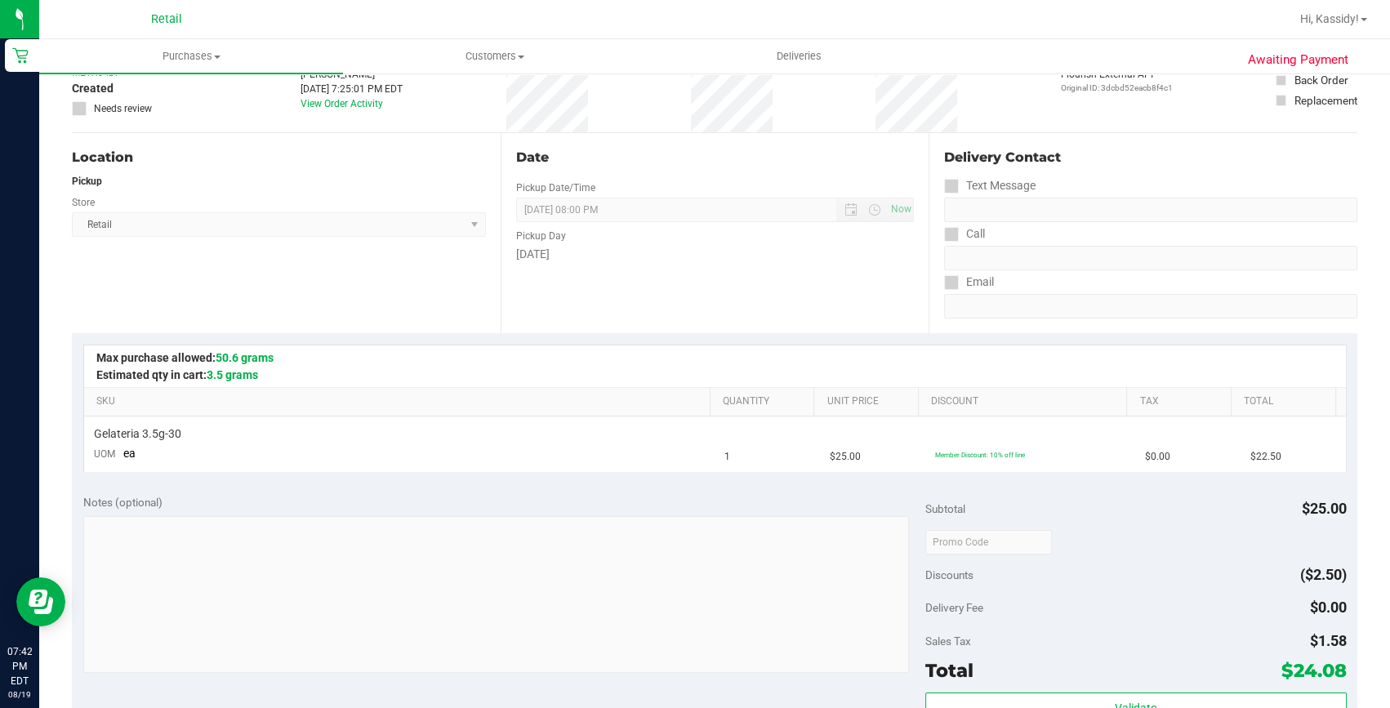
scroll to position [296, 0]
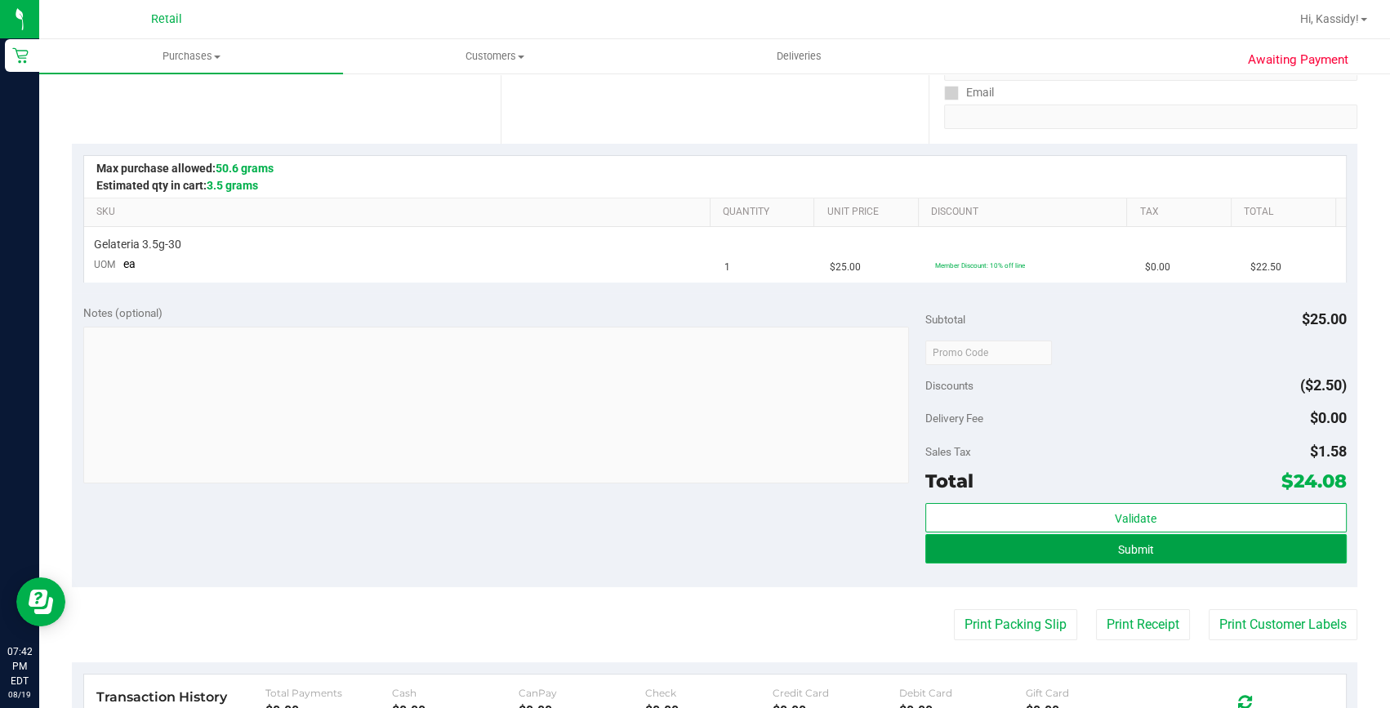
click at [1119, 545] on span "Submit" at bounding box center [1136, 549] width 36 height 13
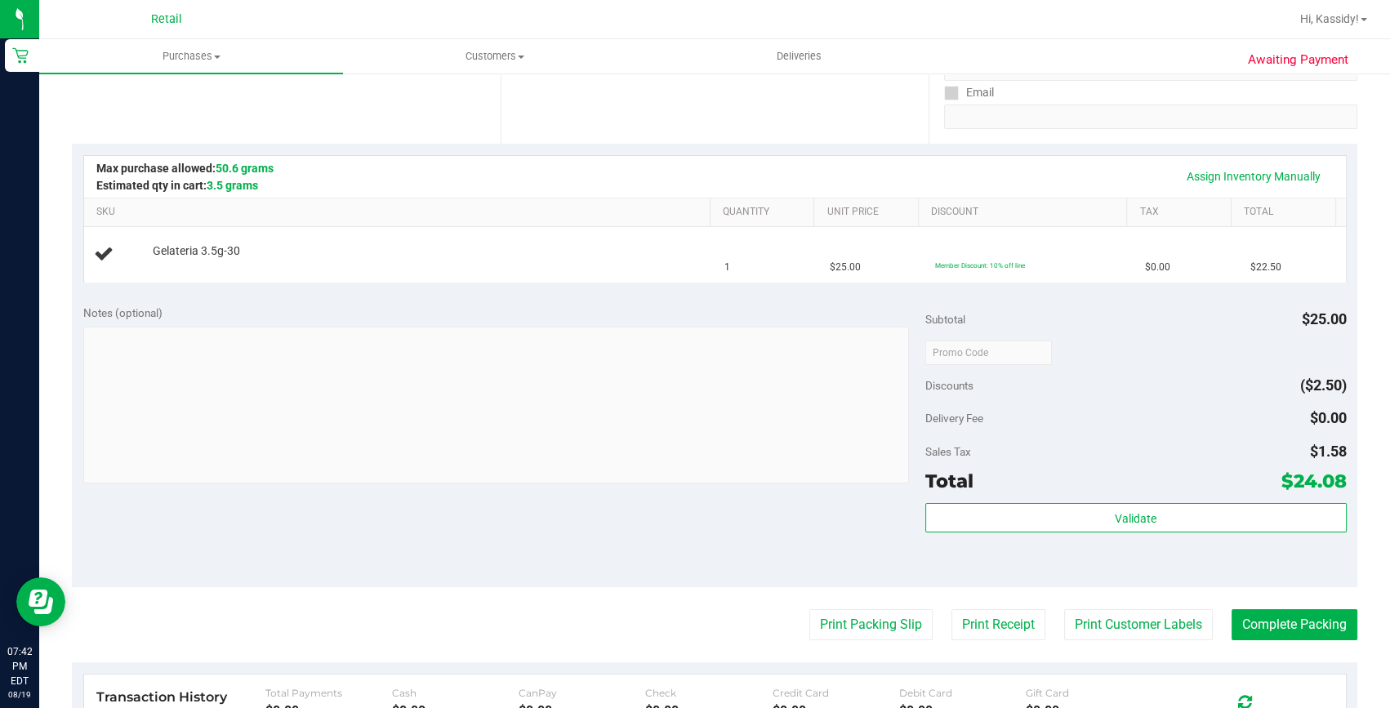
click at [662, 568] on div "Notes (optional) Subtotal $25.00 Discounts ($2.50) Delivery Fee $0.00 Sales Tax…" at bounding box center [715, 440] width 1286 height 294
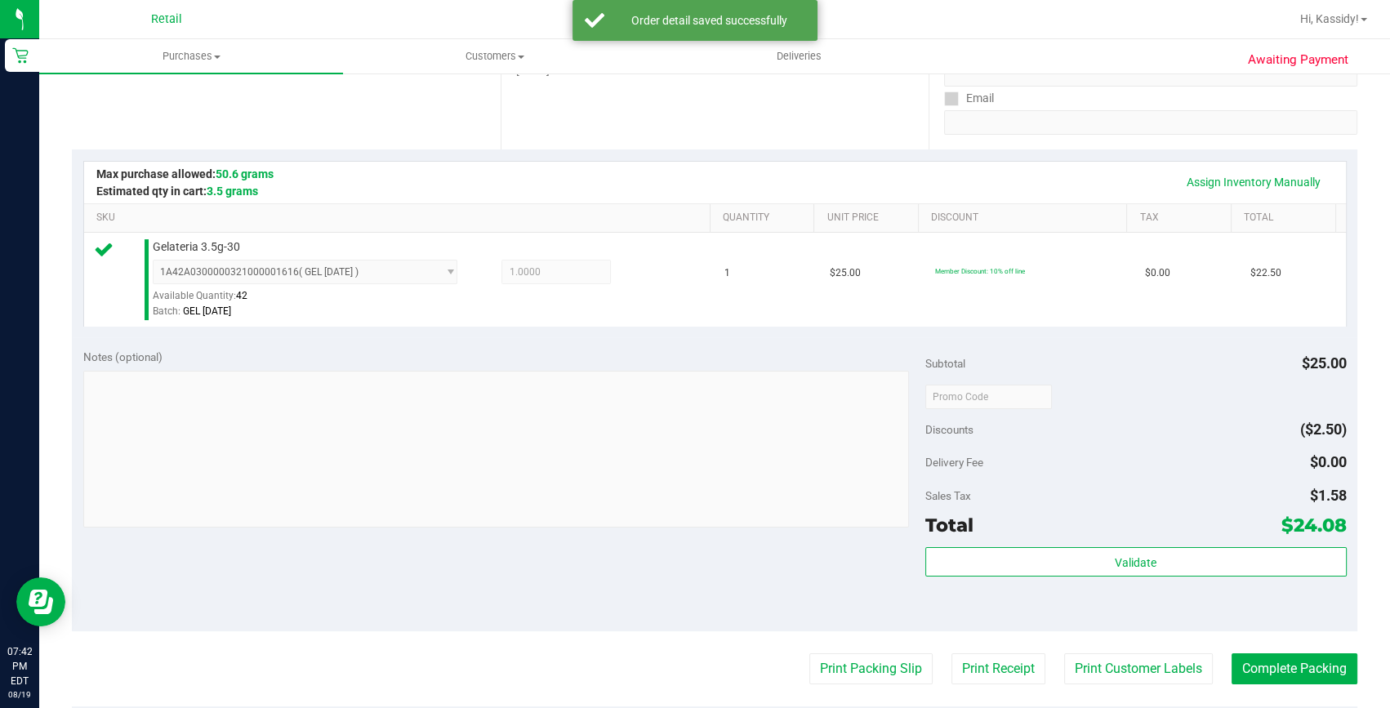
scroll to position [371, 0]
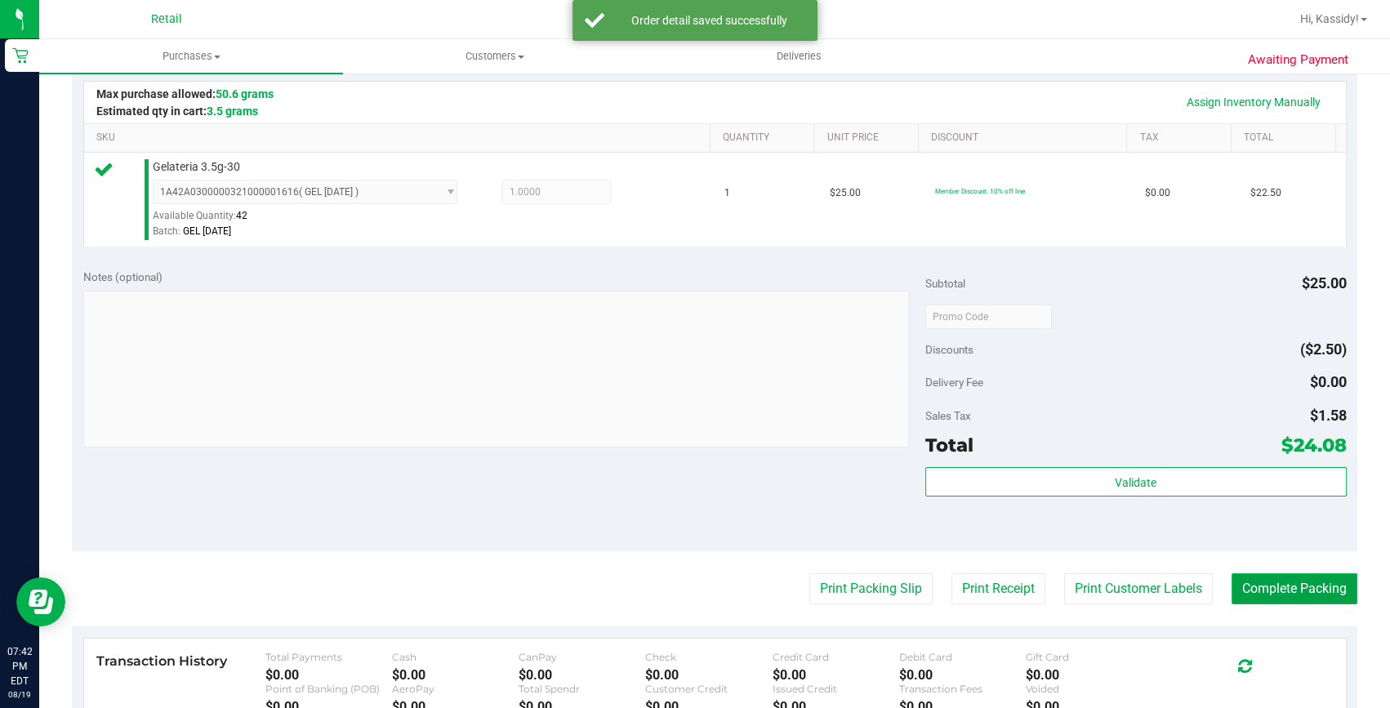
click at [1311, 600] on button "Complete Packing" at bounding box center [1295, 588] width 126 height 31
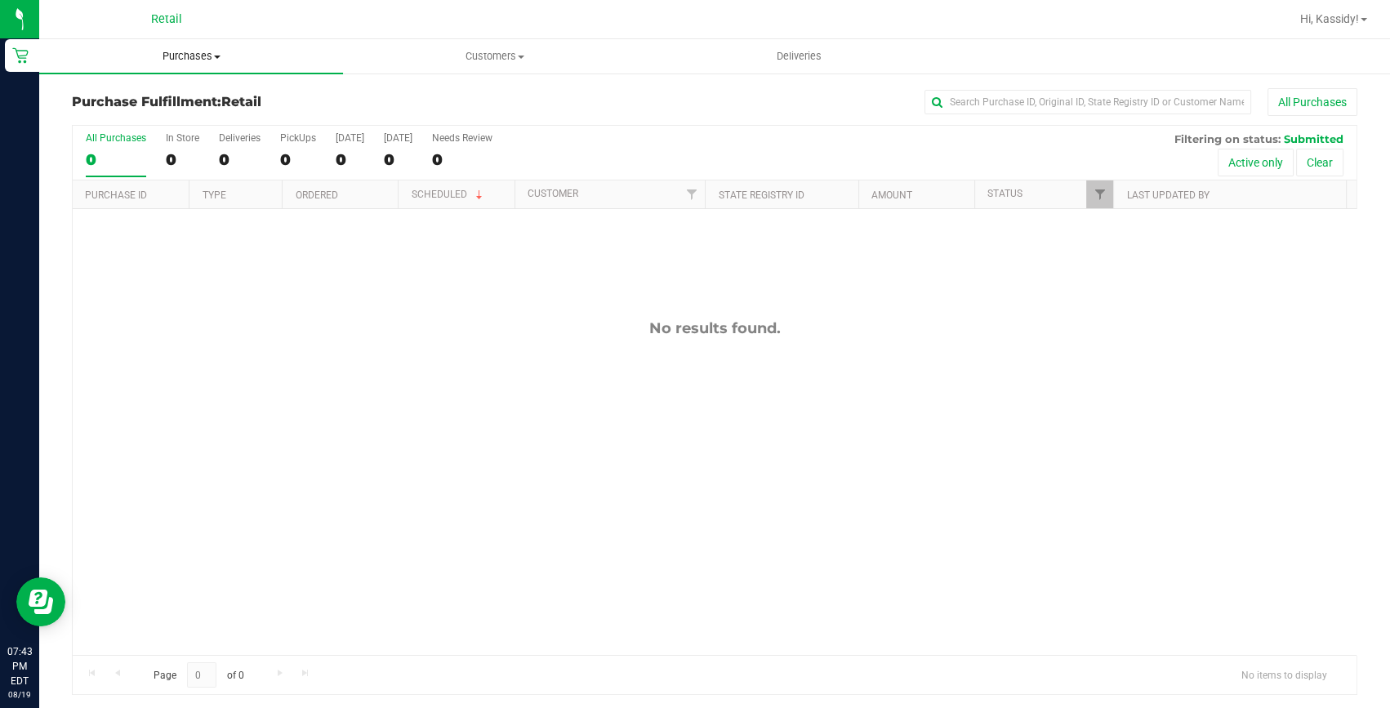
click at [205, 51] on span "Purchases" at bounding box center [191, 56] width 304 height 15
click at [108, 129] on li "All purchases" at bounding box center [191, 138] width 304 height 20
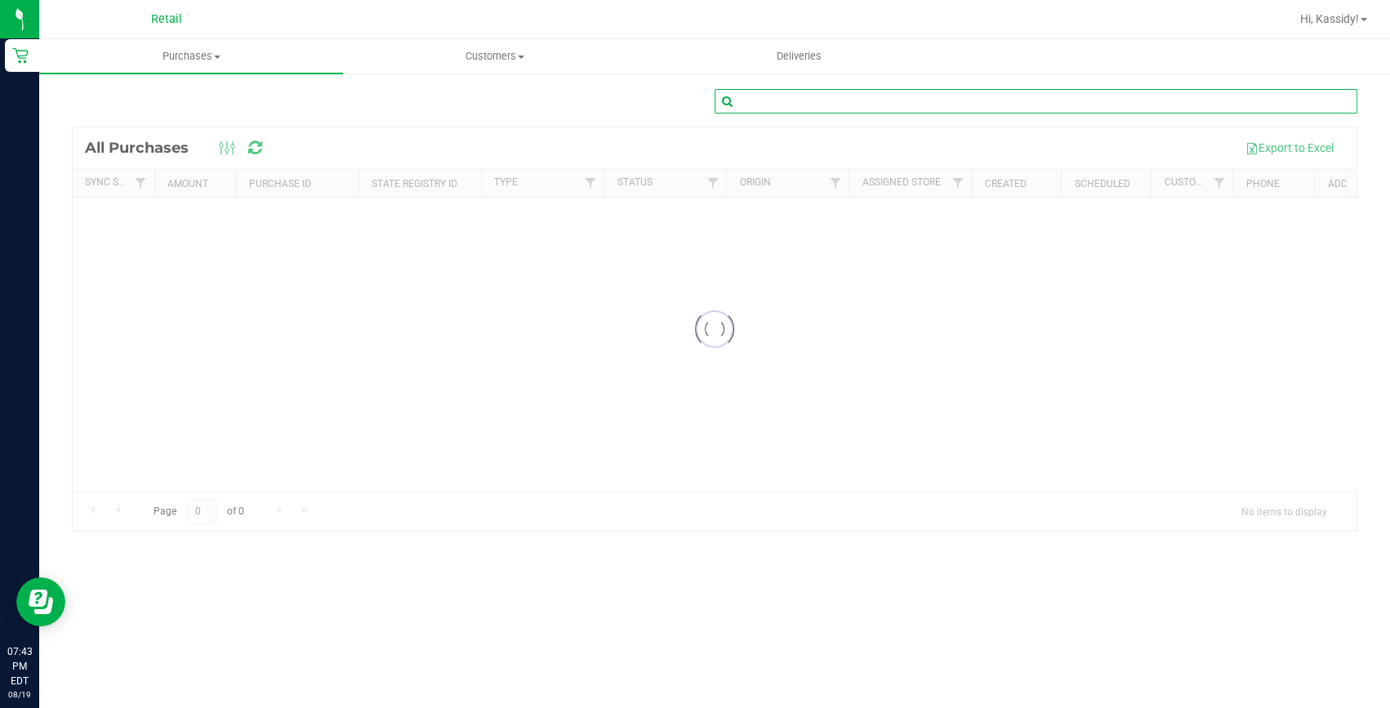
click at [788, 102] on input "text" at bounding box center [1036, 101] width 643 height 25
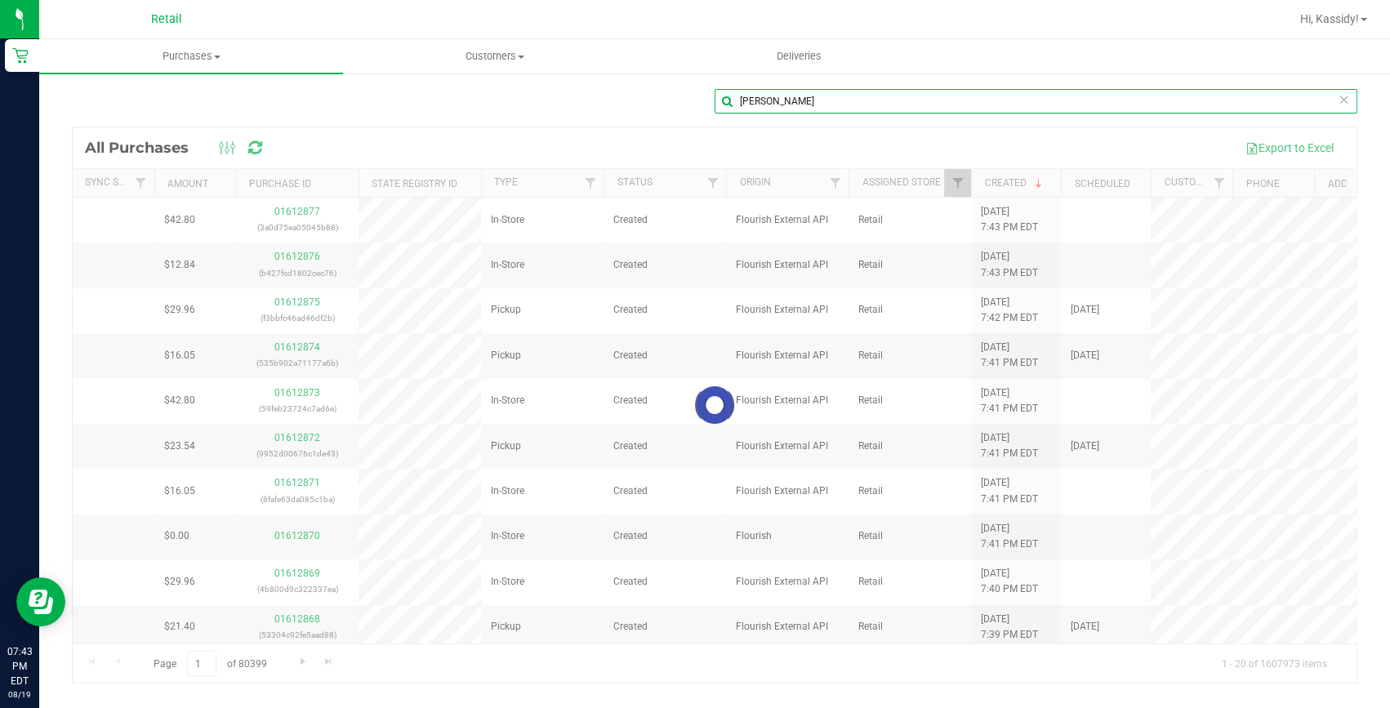
type input "Erica Dietz"
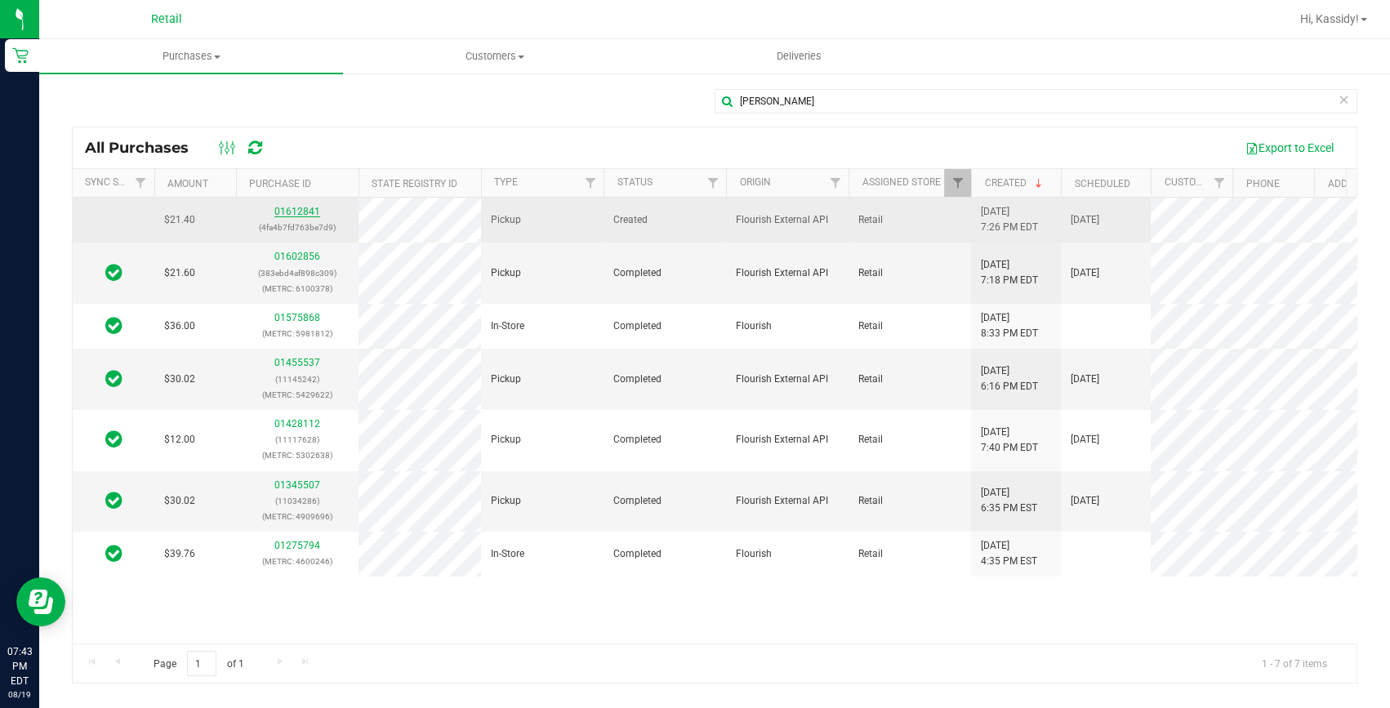
click at [293, 213] on link "01612841" at bounding box center [297, 211] width 46 height 11
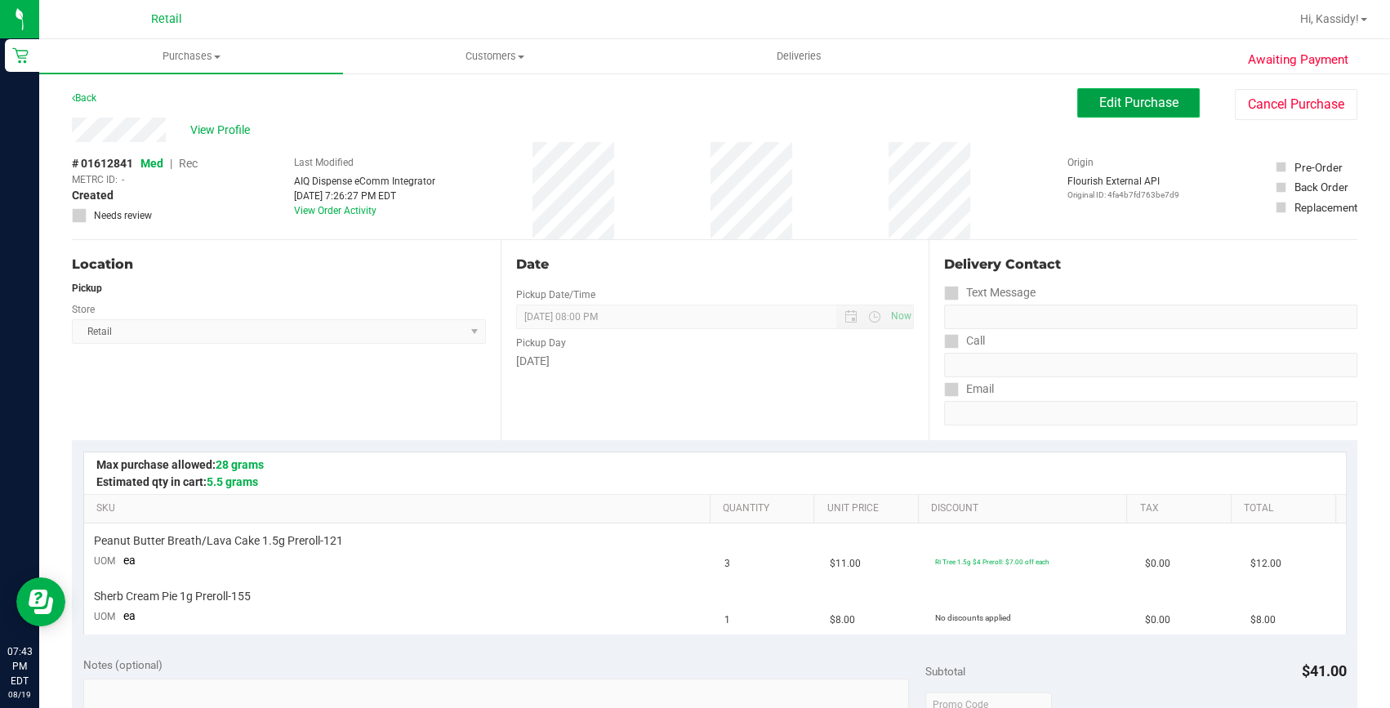
click at [1108, 108] on span "Edit Purchase" at bounding box center [1138, 103] width 79 height 16
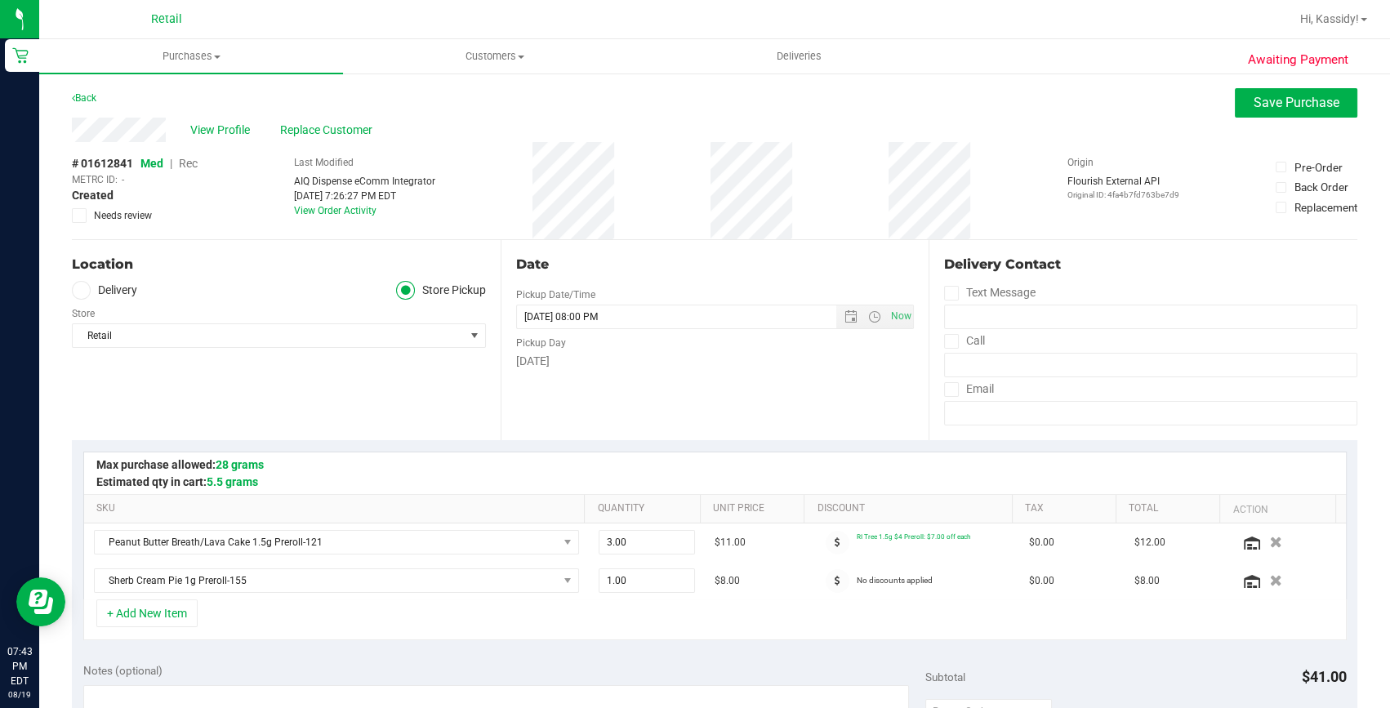
click at [184, 163] on span "Rec" at bounding box center [188, 163] width 19 height 13
click at [1280, 109] on span "Save Purchase" at bounding box center [1297, 103] width 86 height 16
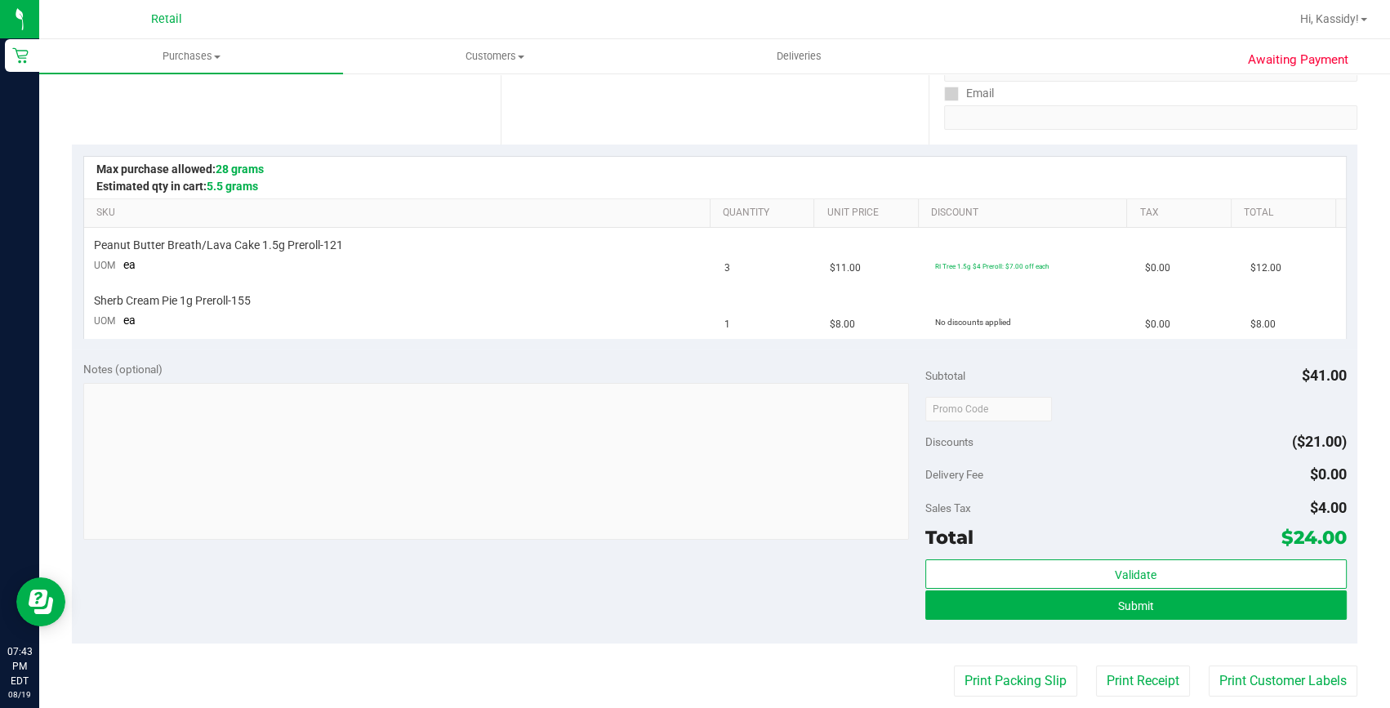
scroll to position [296, 0]
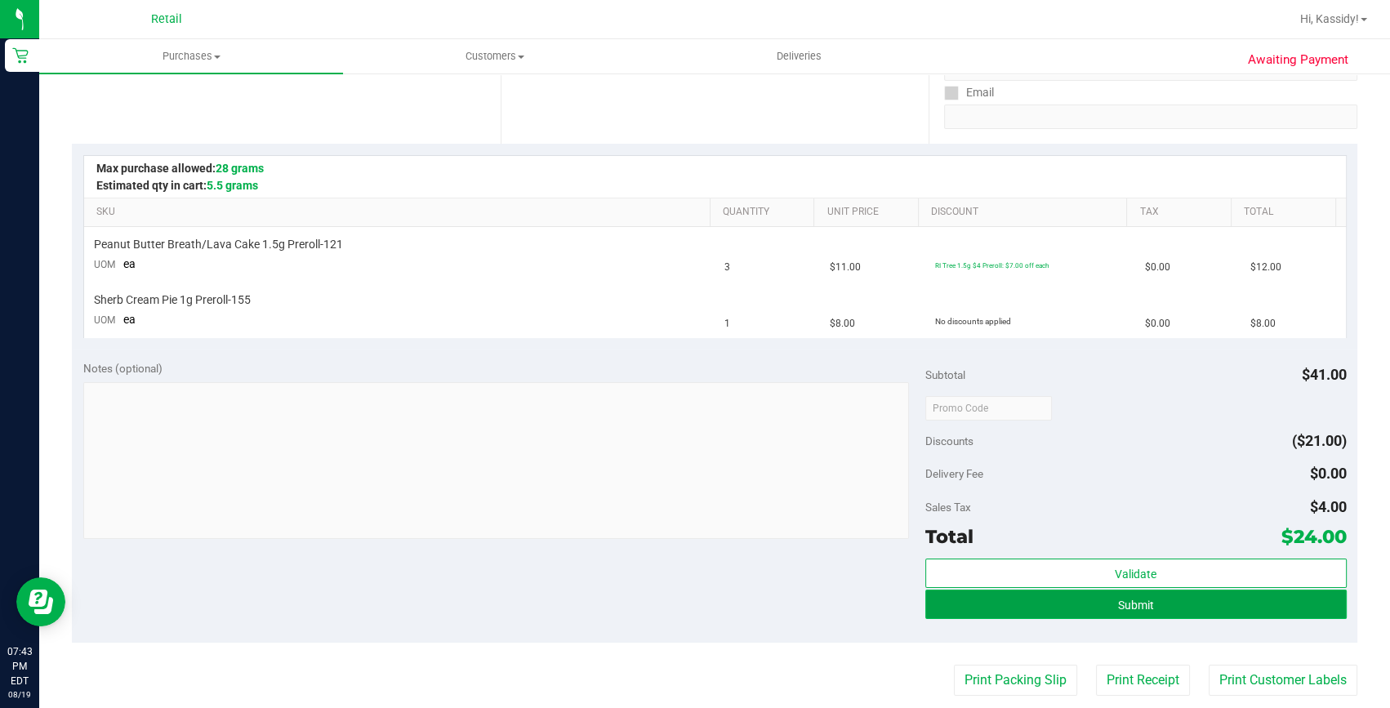
click at [1205, 600] on button "Submit" at bounding box center [1135, 604] width 421 height 29
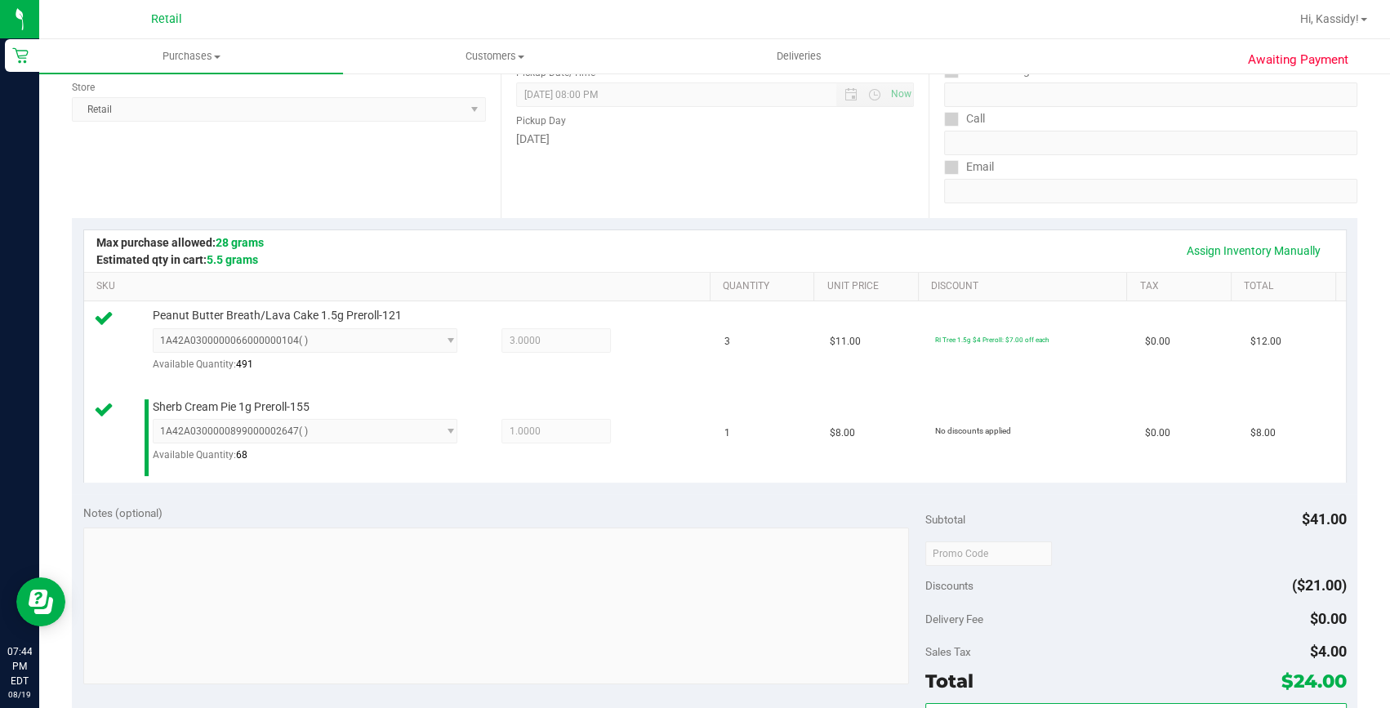
scroll to position [594, 0]
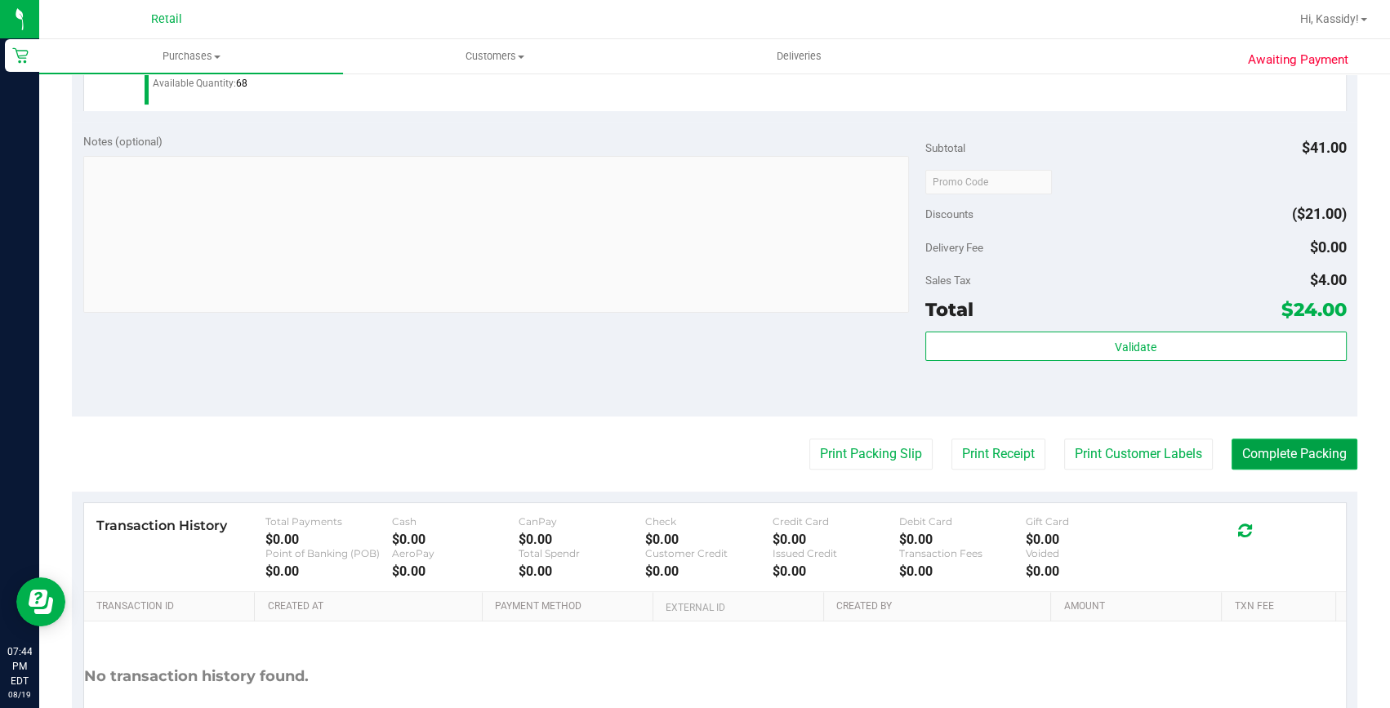
click at [1284, 453] on button "Complete Packing" at bounding box center [1295, 454] width 126 height 31
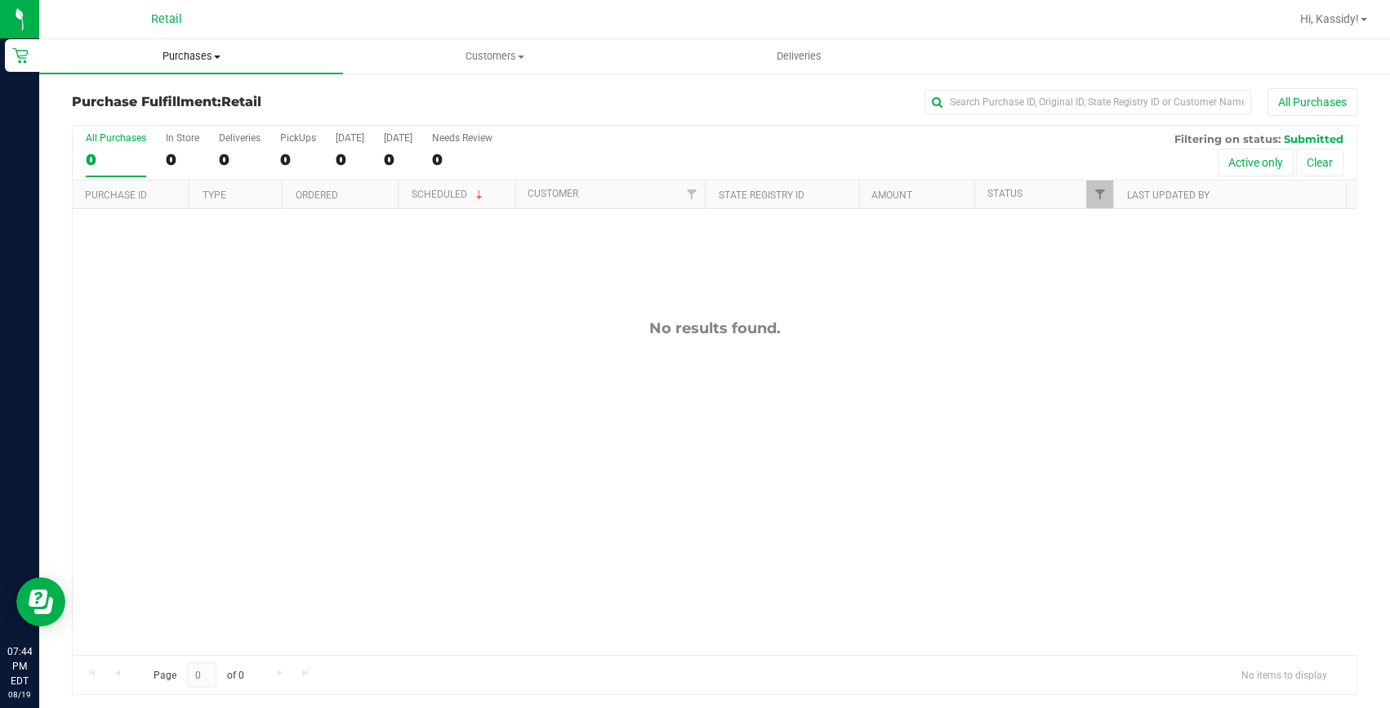
click at [196, 56] on span "Purchases" at bounding box center [191, 56] width 304 height 15
click at [118, 140] on span "All purchases" at bounding box center [97, 138] width 116 height 14
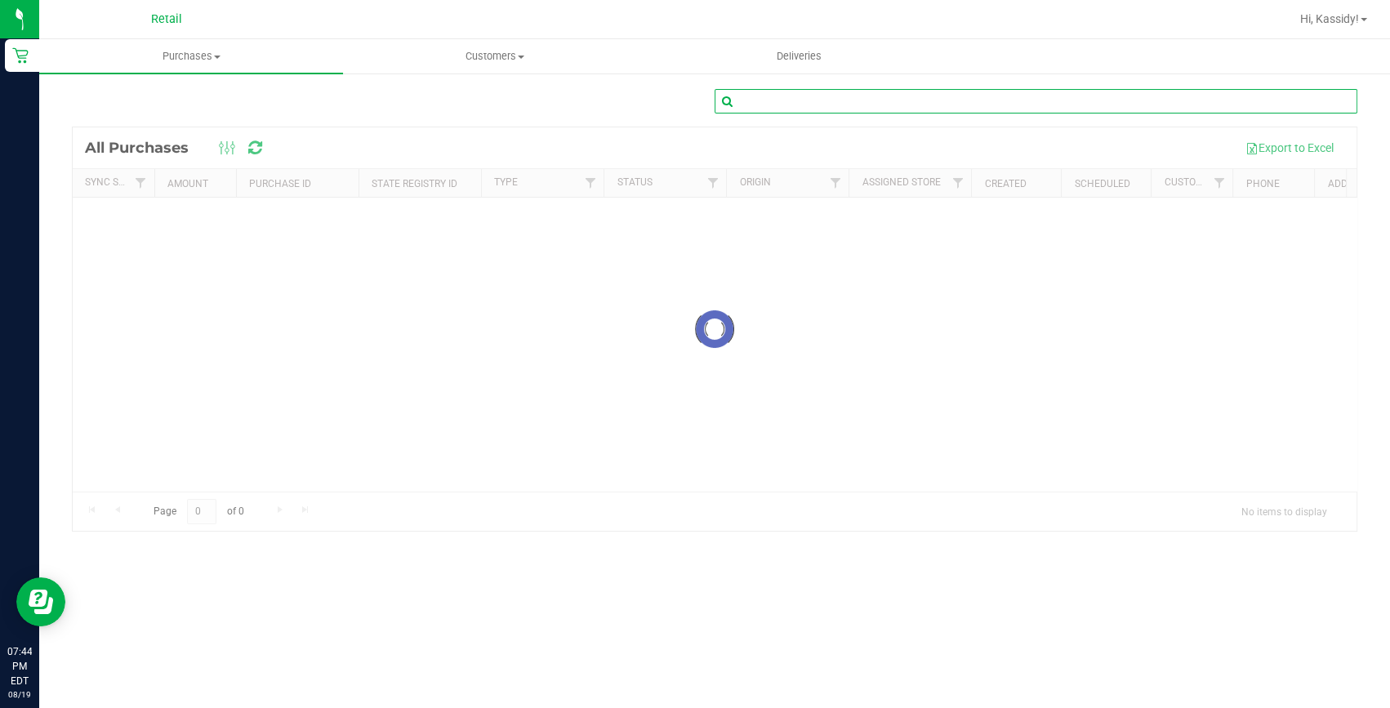
click at [871, 105] on input "text" at bounding box center [1036, 101] width 643 height 25
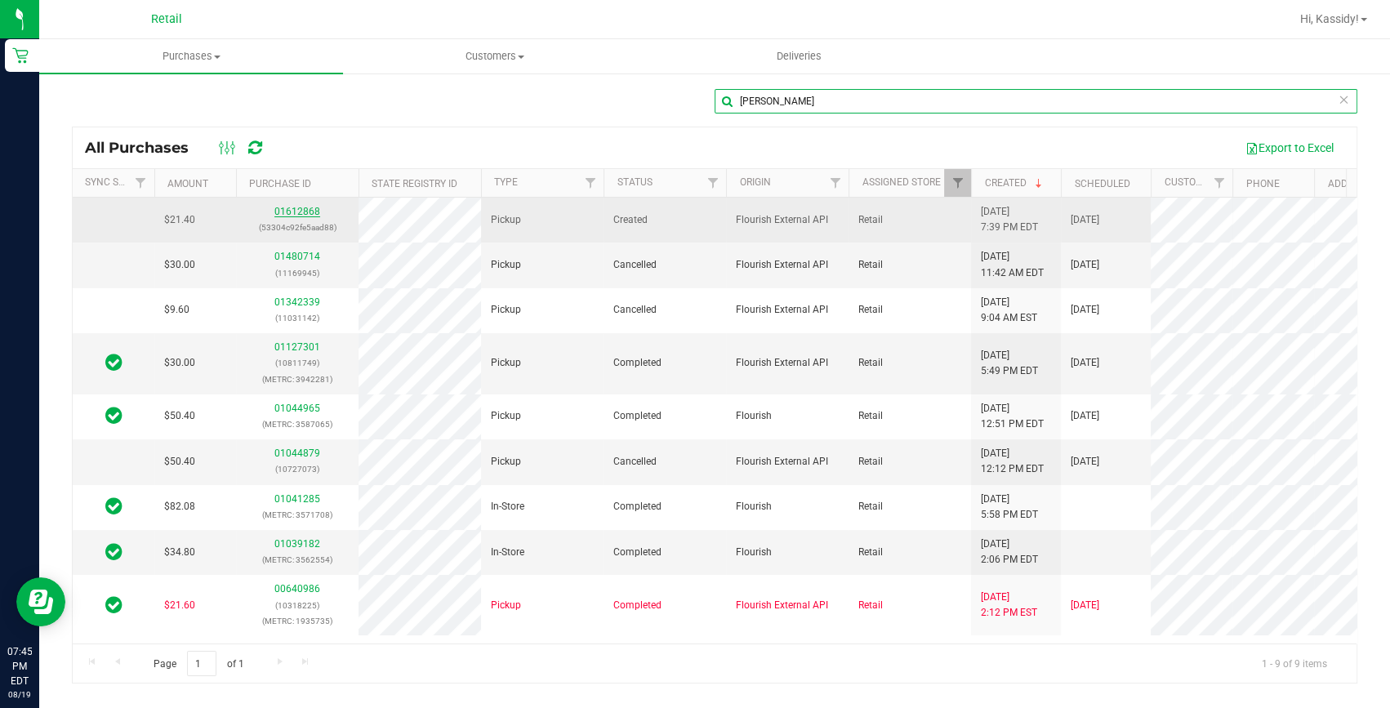
type input "michael rodriguez"
click at [299, 209] on link "01612868" at bounding box center [297, 211] width 46 height 11
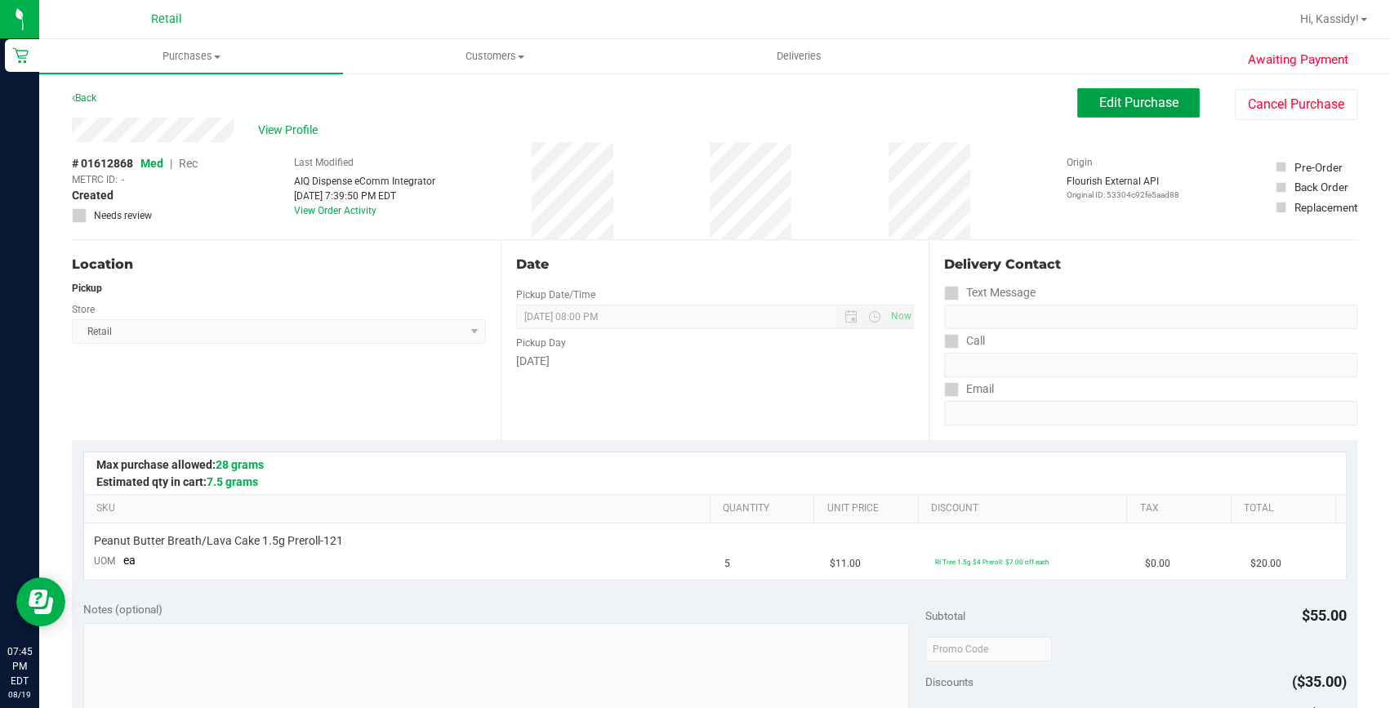
click at [1119, 105] on span "Edit Purchase" at bounding box center [1138, 103] width 79 height 16
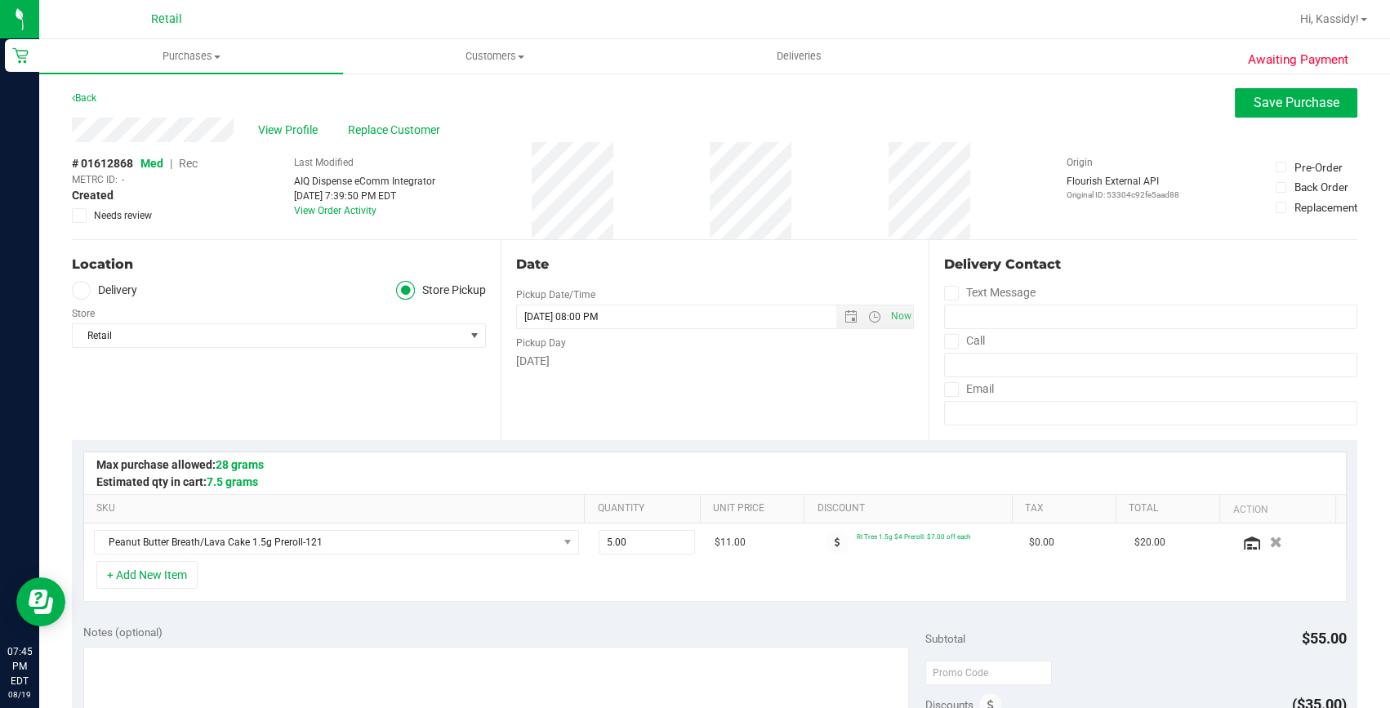
click at [187, 163] on span "Rec" at bounding box center [188, 163] width 19 height 13
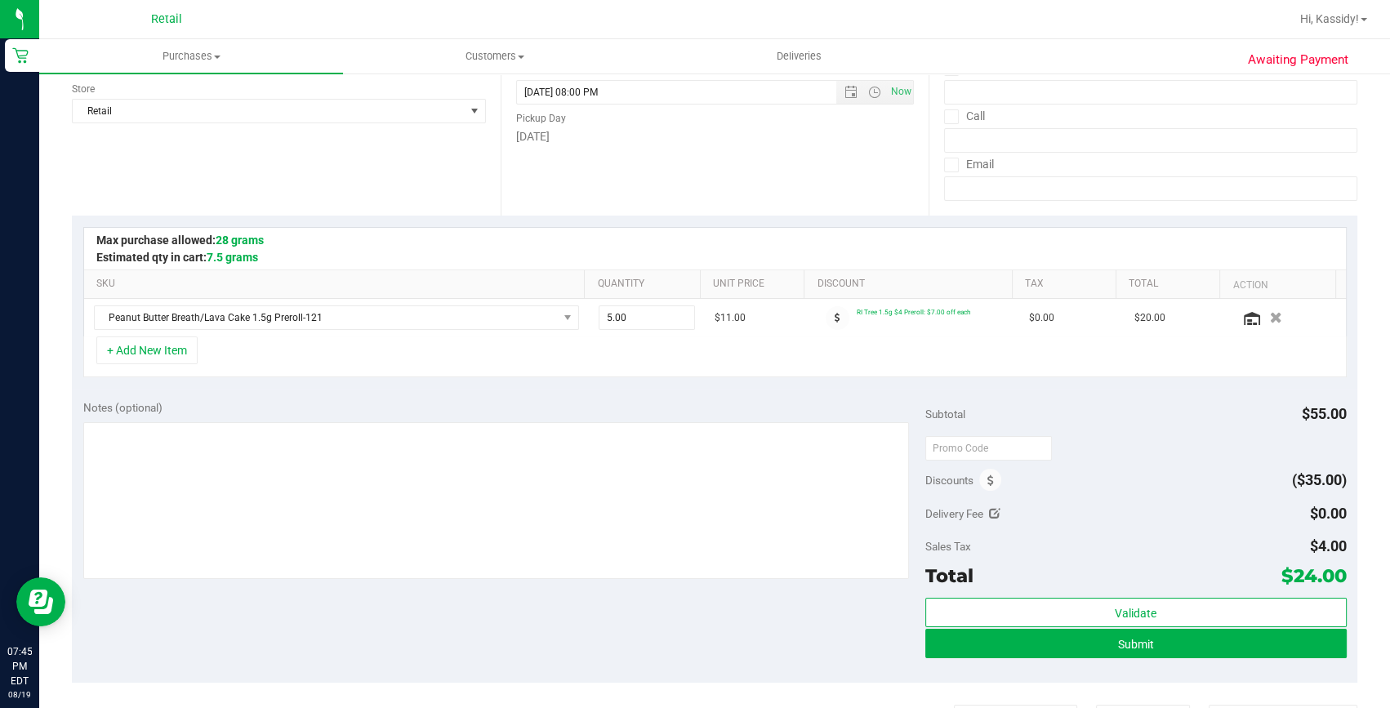
scroll to position [296, 0]
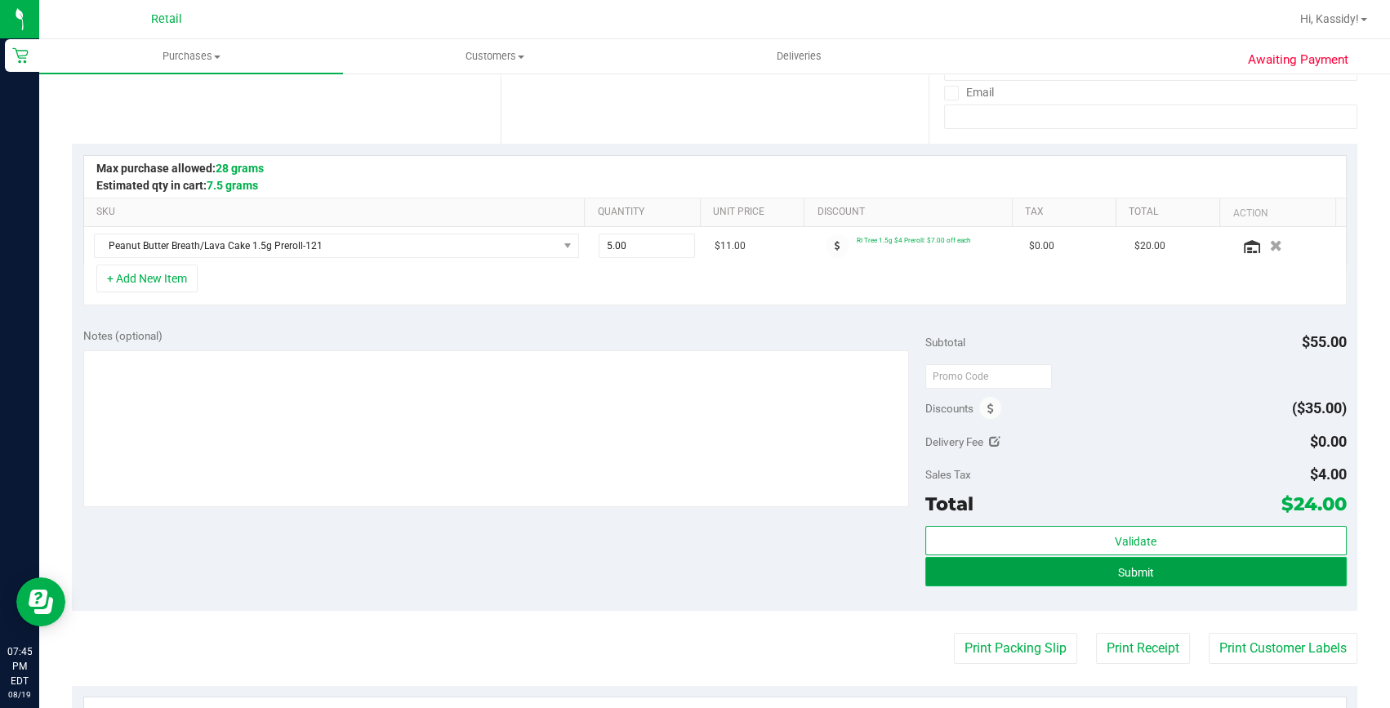
click at [1202, 581] on button "Submit" at bounding box center [1135, 571] width 421 height 29
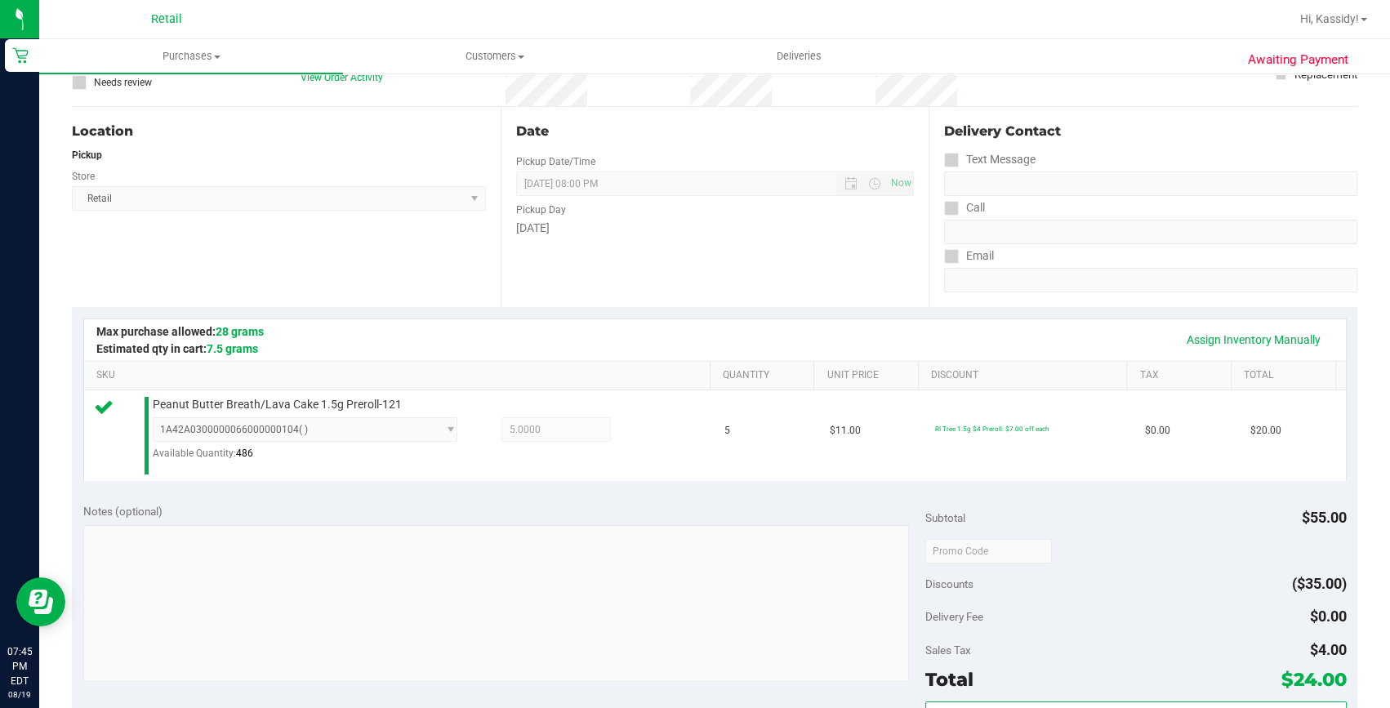
scroll to position [296, 0]
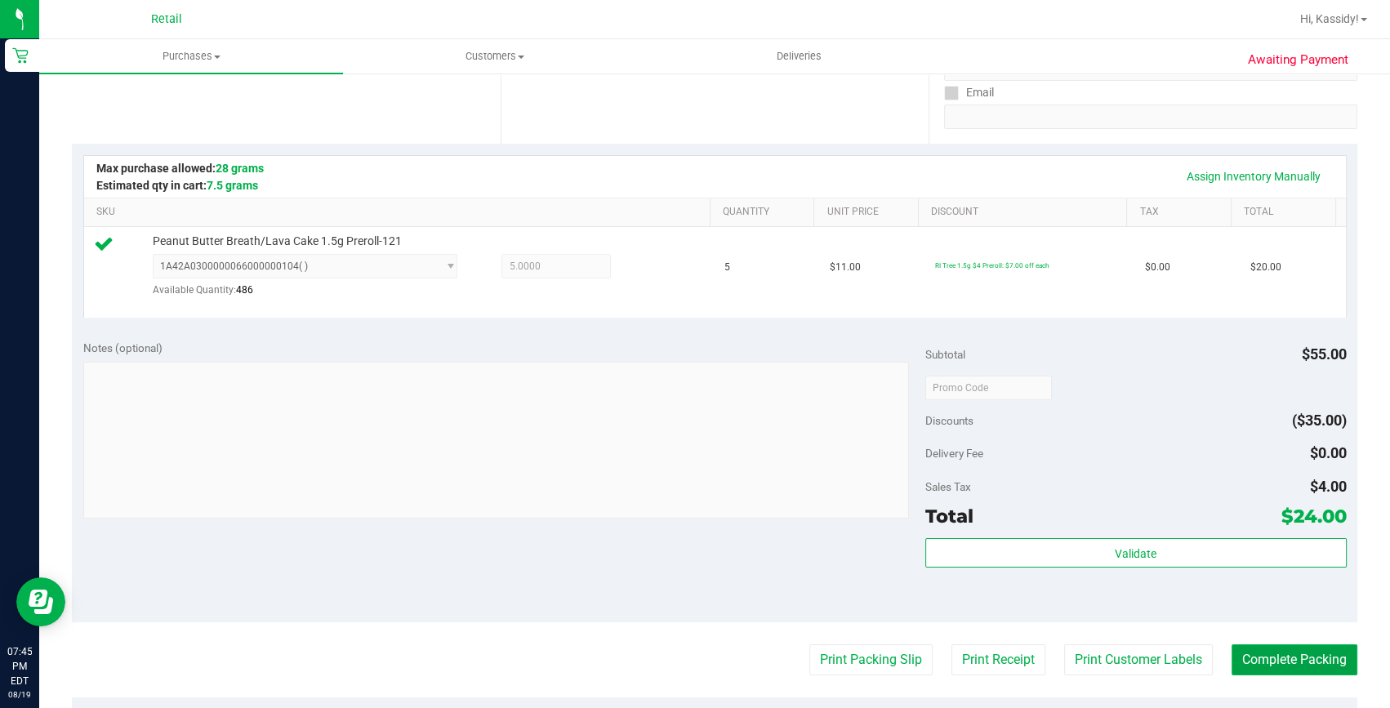
click at [1296, 659] on button "Complete Packing" at bounding box center [1295, 659] width 126 height 31
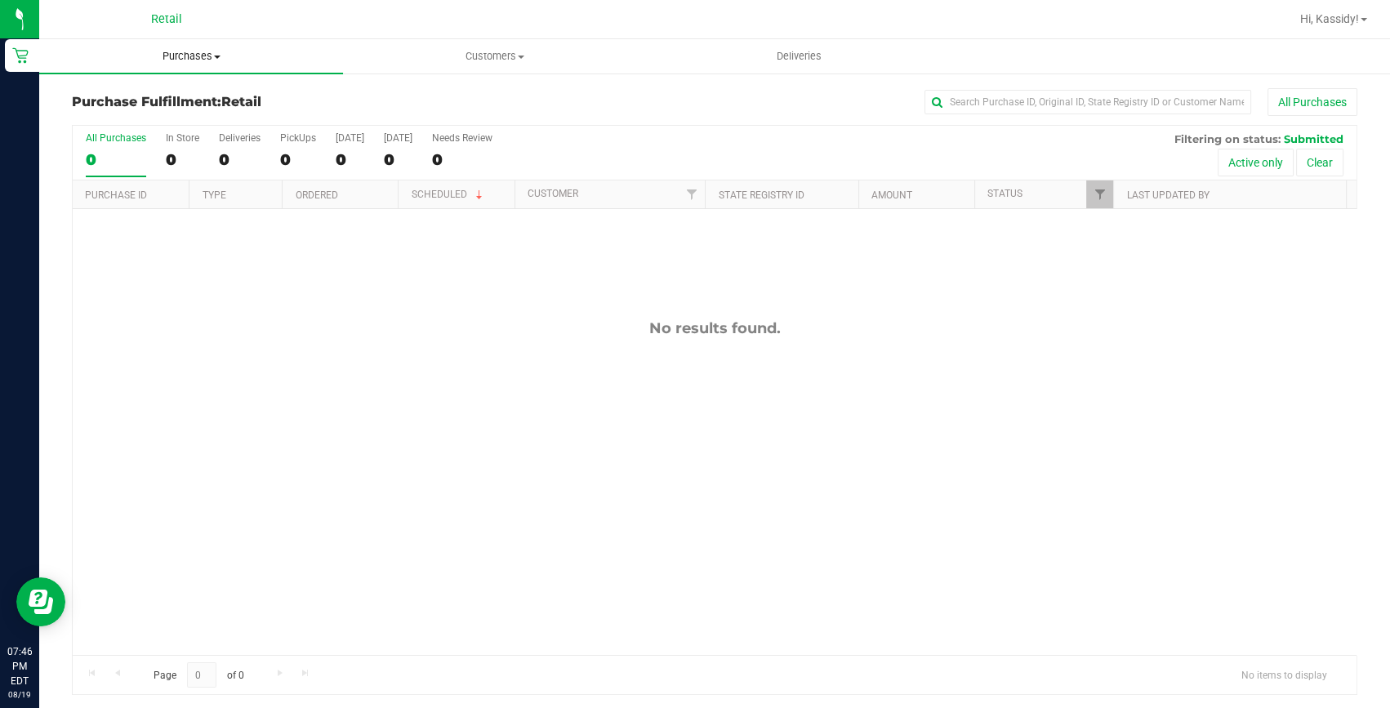
click at [193, 56] on span "Purchases" at bounding box center [191, 56] width 304 height 15
click at [131, 139] on span "All purchases" at bounding box center [97, 138] width 116 height 14
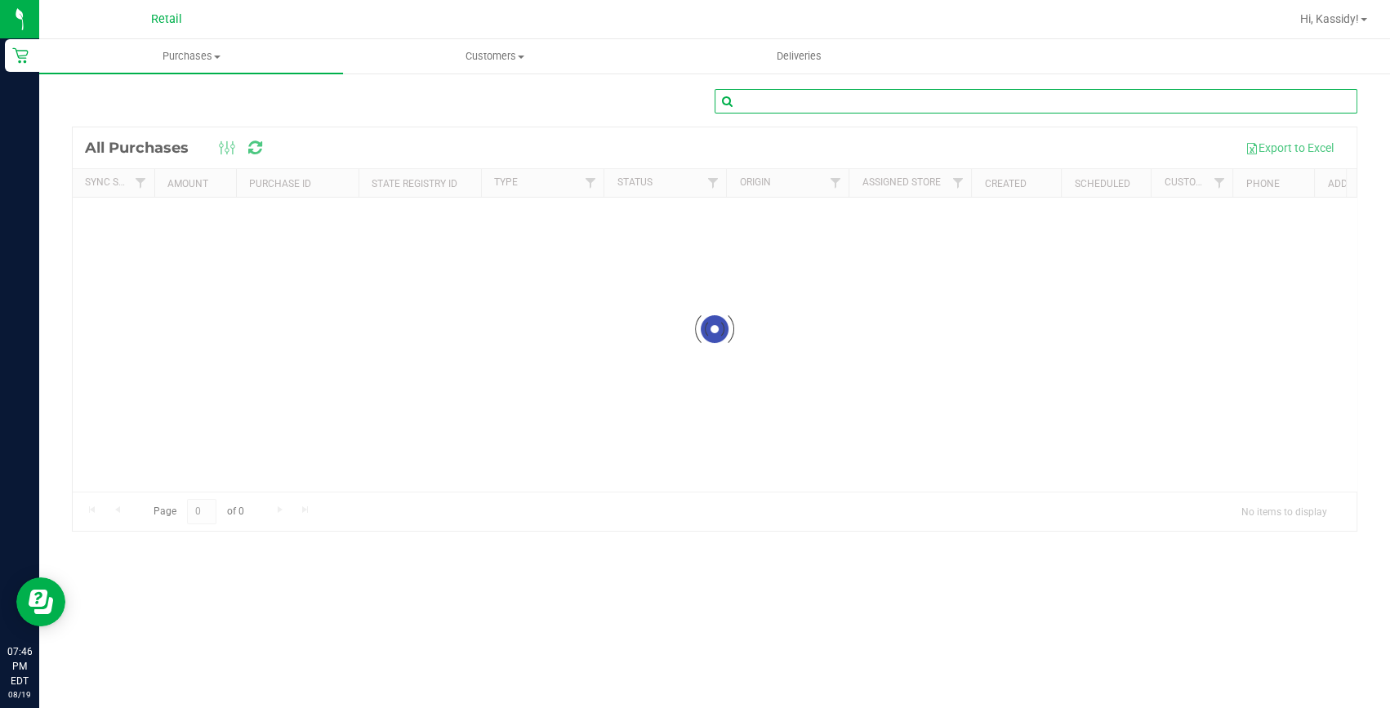
click at [796, 105] on input "text" at bounding box center [1036, 101] width 643 height 25
type input "noah viveiros"
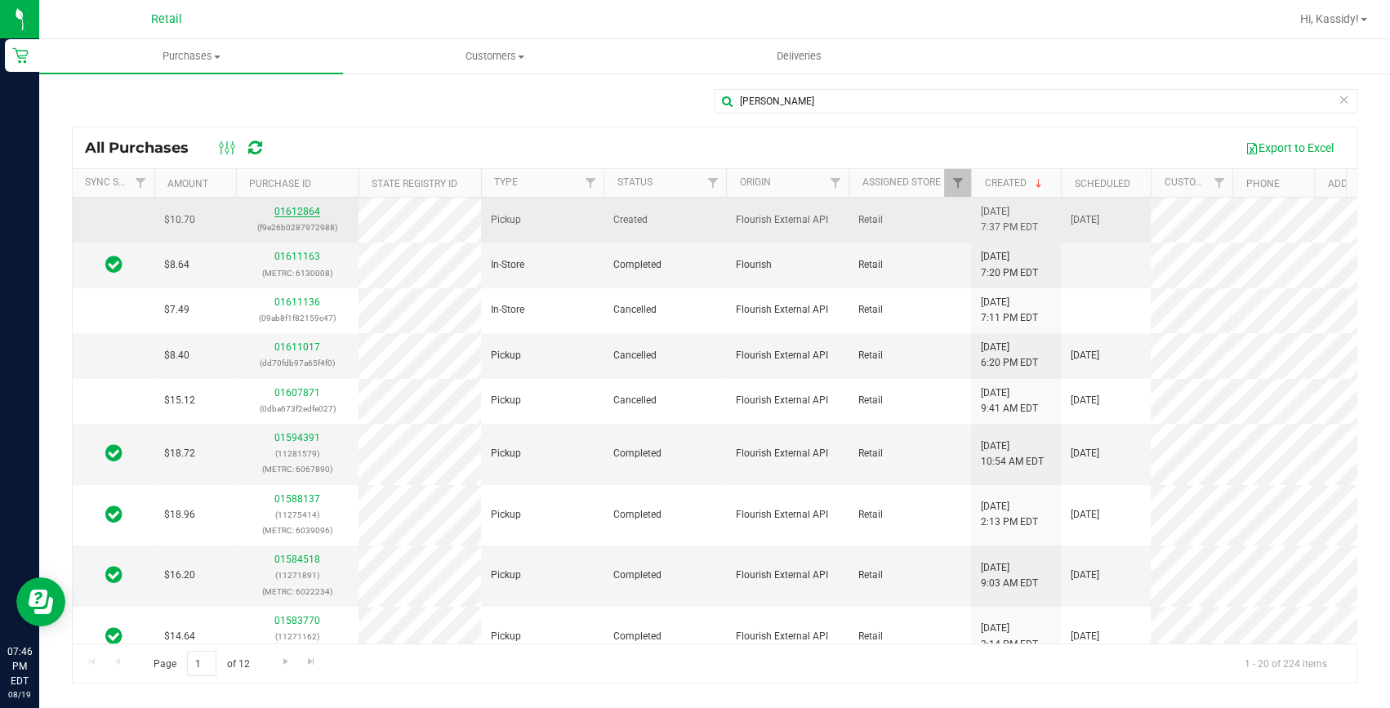
click at [288, 208] on link "01612864" at bounding box center [297, 211] width 46 height 11
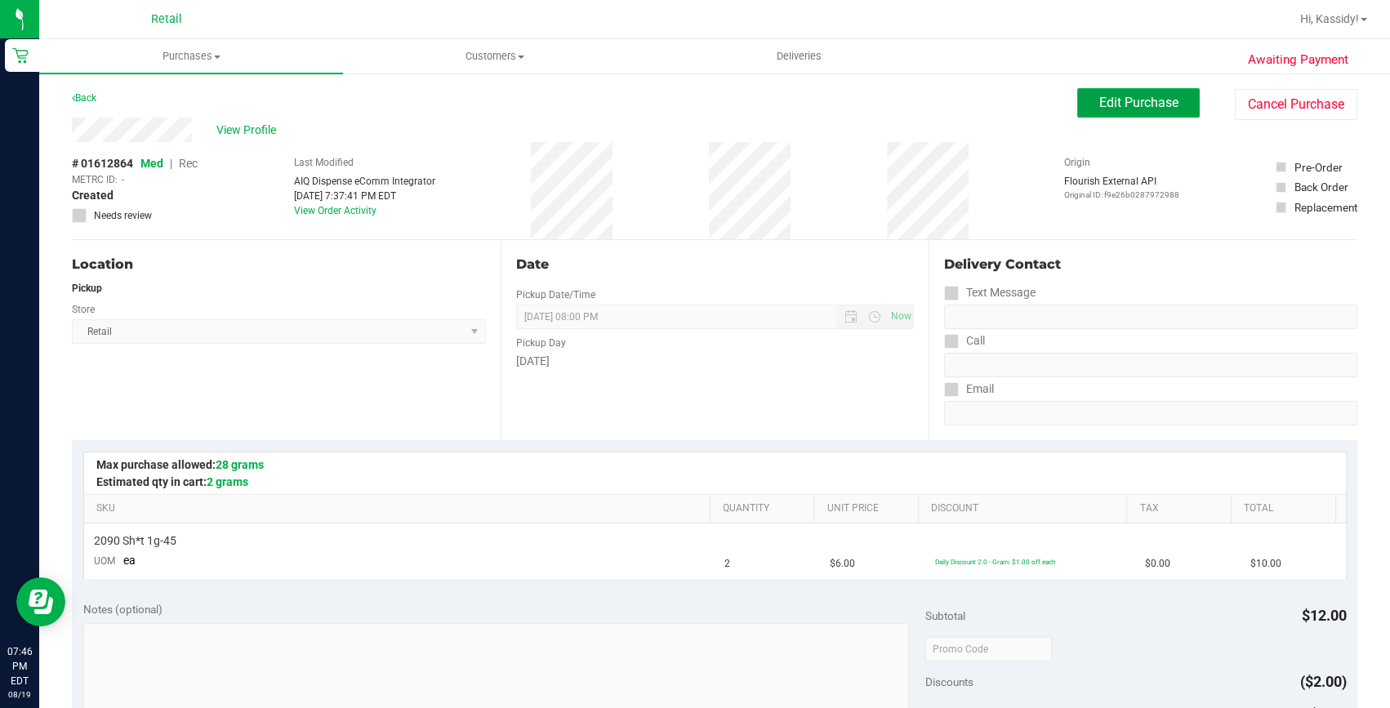
drag, startPoint x: 1146, startPoint y: 112, endPoint x: 1121, endPoint y: 119, distance: 25.6
click at [1146, 112] on button "Edit Purchase" at bounding box center [1138, 102] width 123 height 29
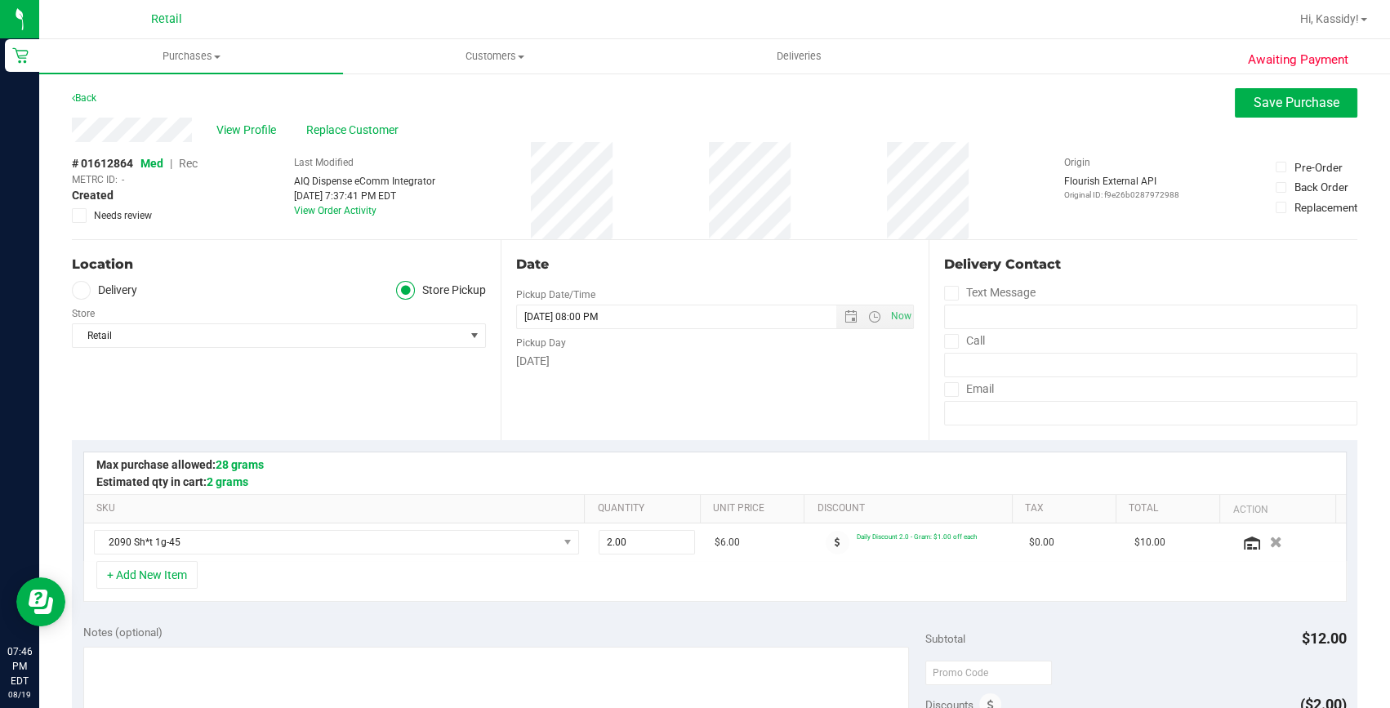
click at [185, 160] on span "Rec" at bounding box center [188, 163] width 19 height 13
click at [1254, 109] on span "Save Purchase" at bounding box center [1297, 103] width 86 height 16
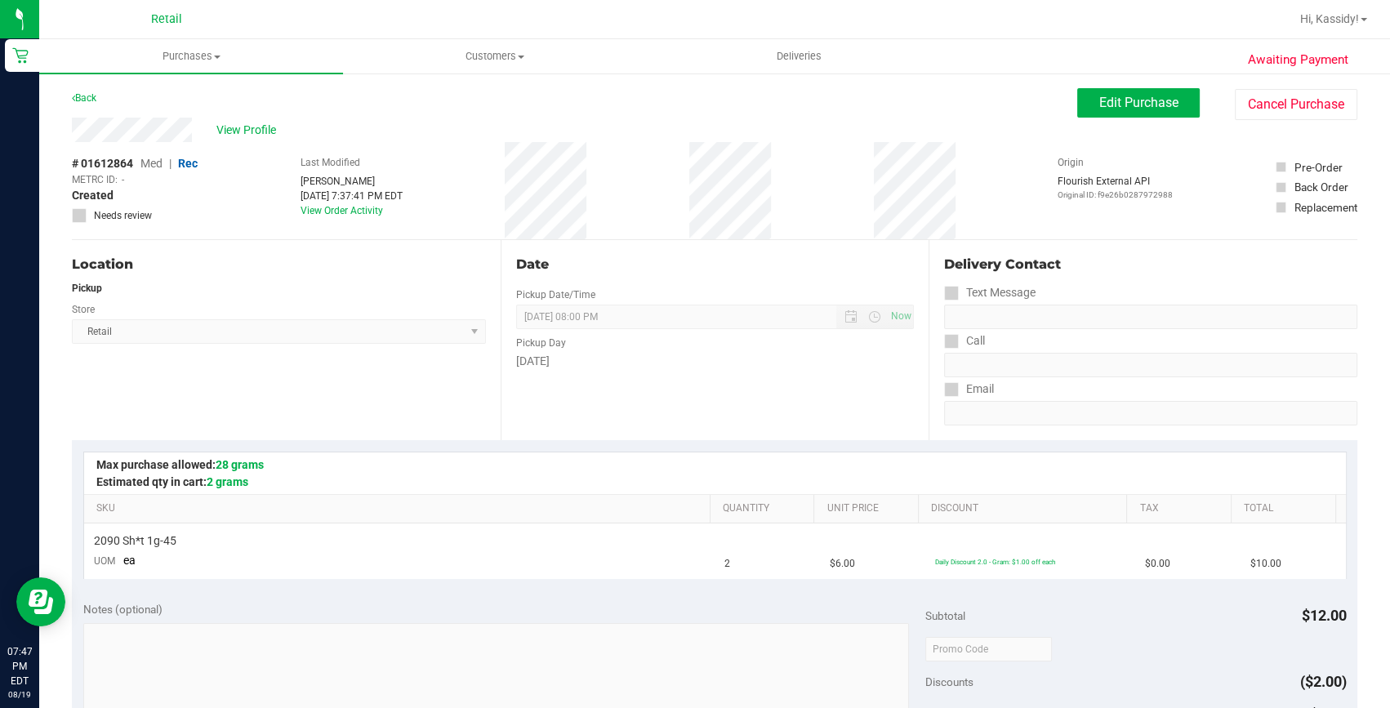
click at [625, 388] on div "Date Pickup Date/Time 08/19/2025 Now 08/19/2025 08:00 PM Now Pickup Day Tuesday" at bounding box center [715, 340] width 429 height 200
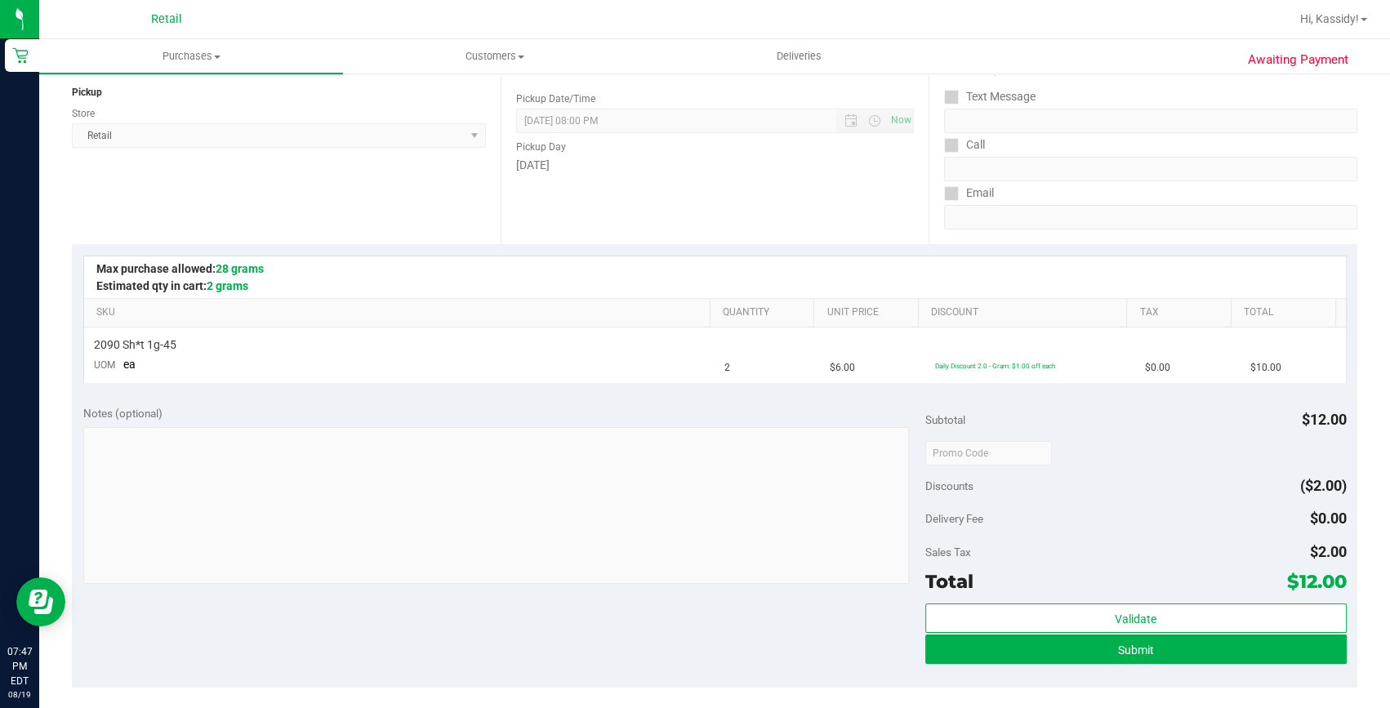
scroll to position [222, 0]
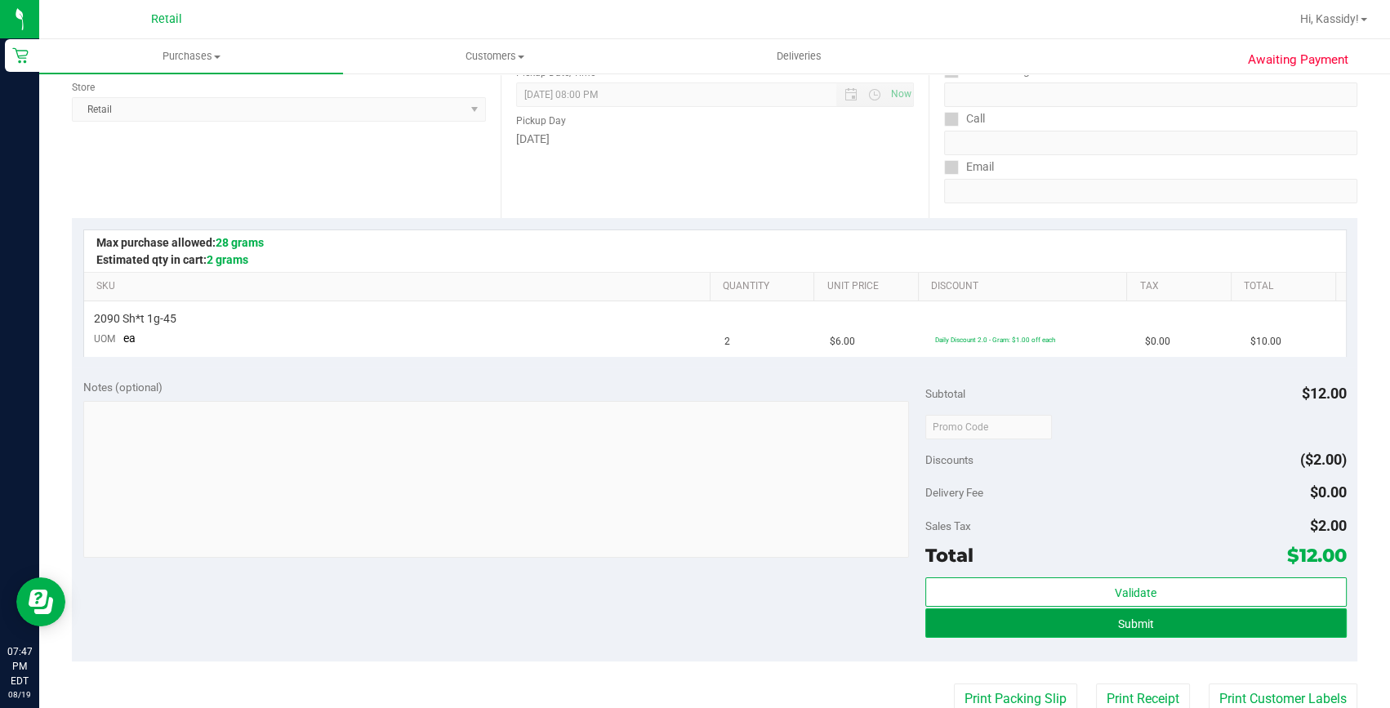
click at [1026, 633] on button "Submit" at bounding box center [1135, 623] width 421 height 29
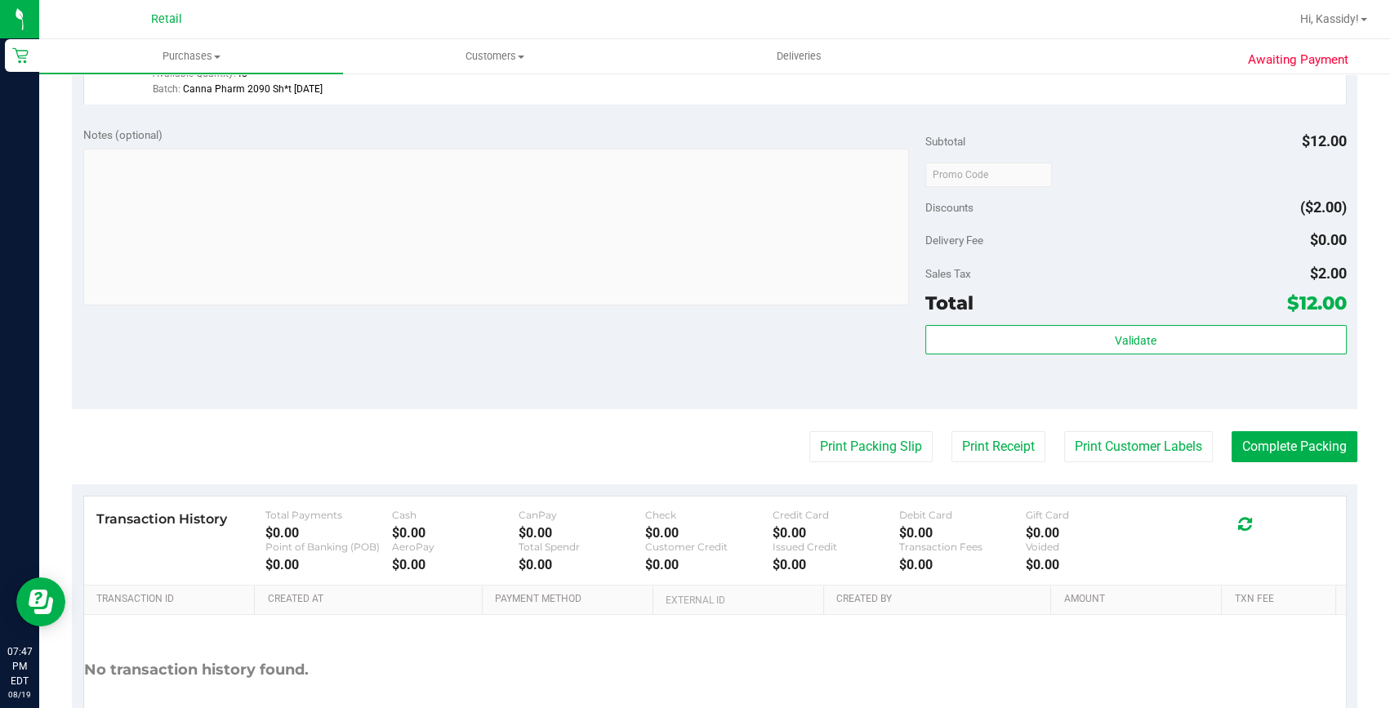
scroll to position [519, 0]
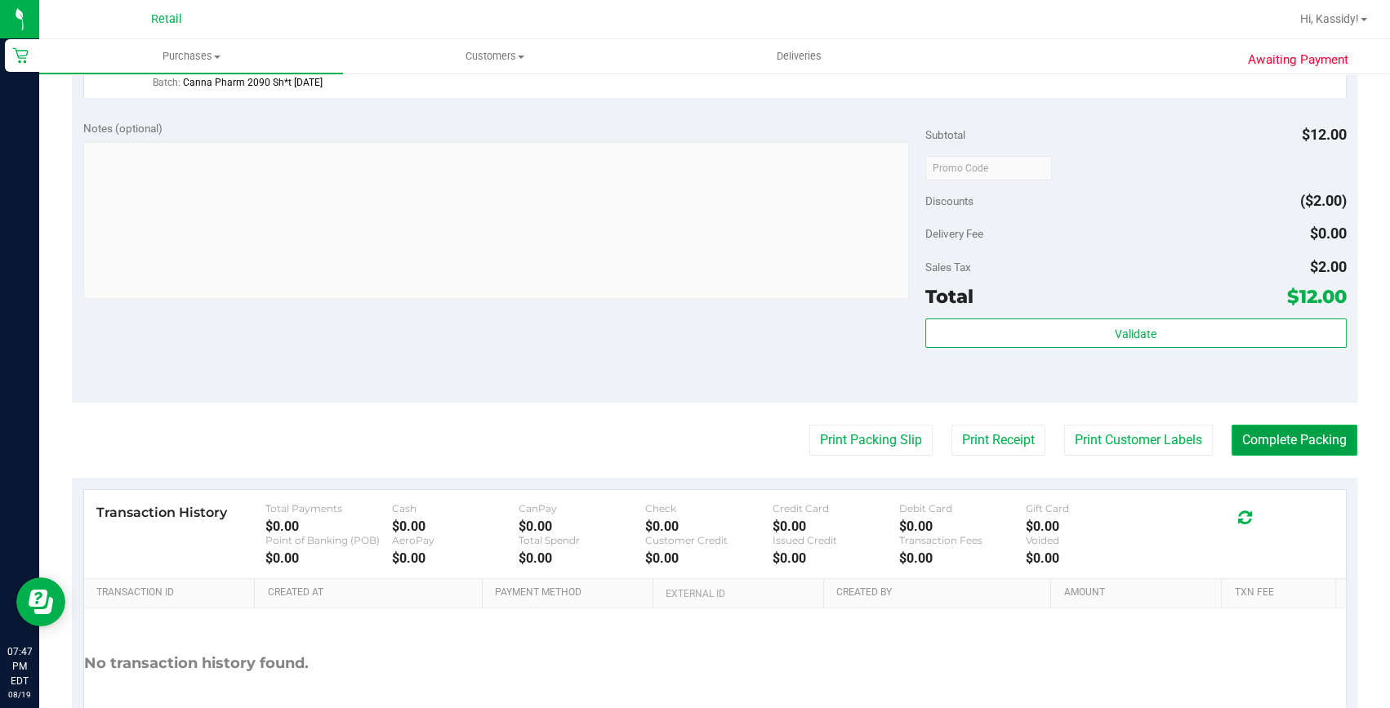
click at [1266, 441] on button "Complete Packing" at bounding box center [1295, 440] width 126 height 31
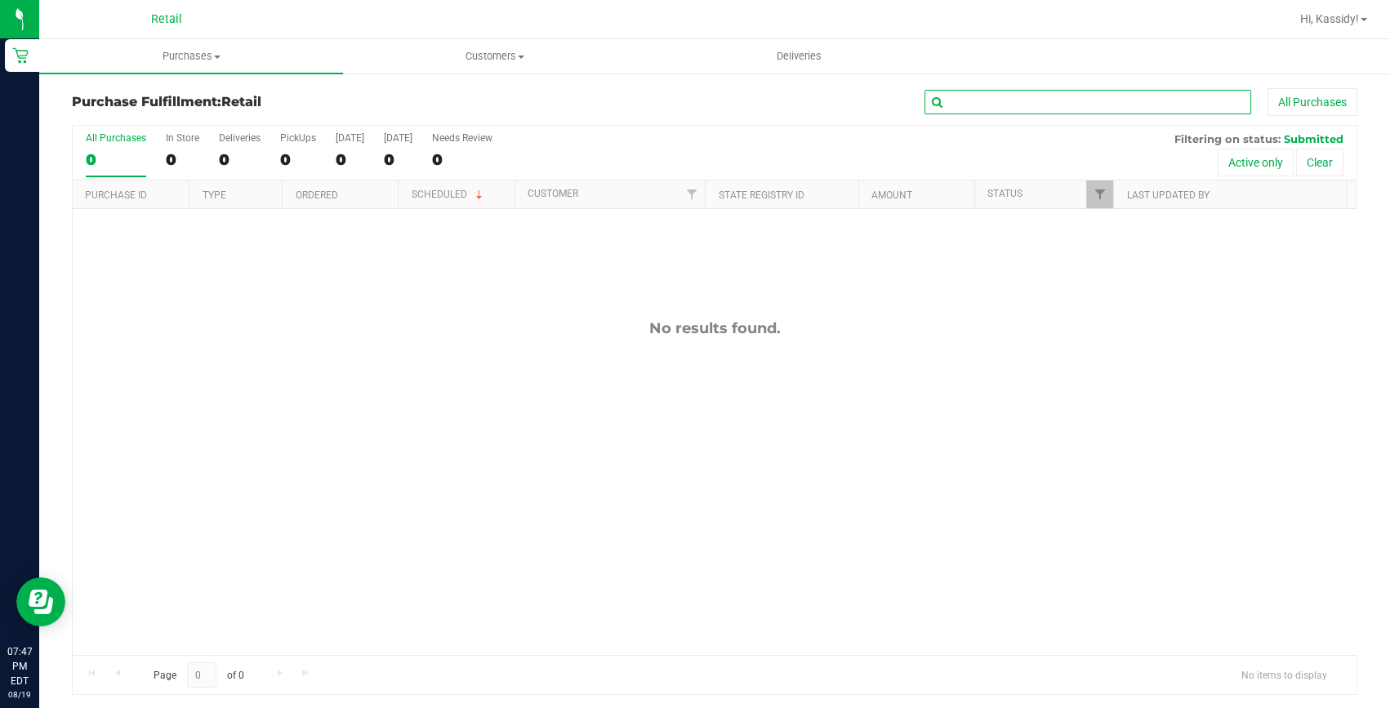
click at [1010, 113] on input "text" at bounding box center [1088, 102] width 327 height 25
click at [203, 58] on span "Purchases" at bounding box center [191, 56] width 304 height 15
click at [119, 137] on span "All purchases" at bounding box center [97, 138] width 116 height 14
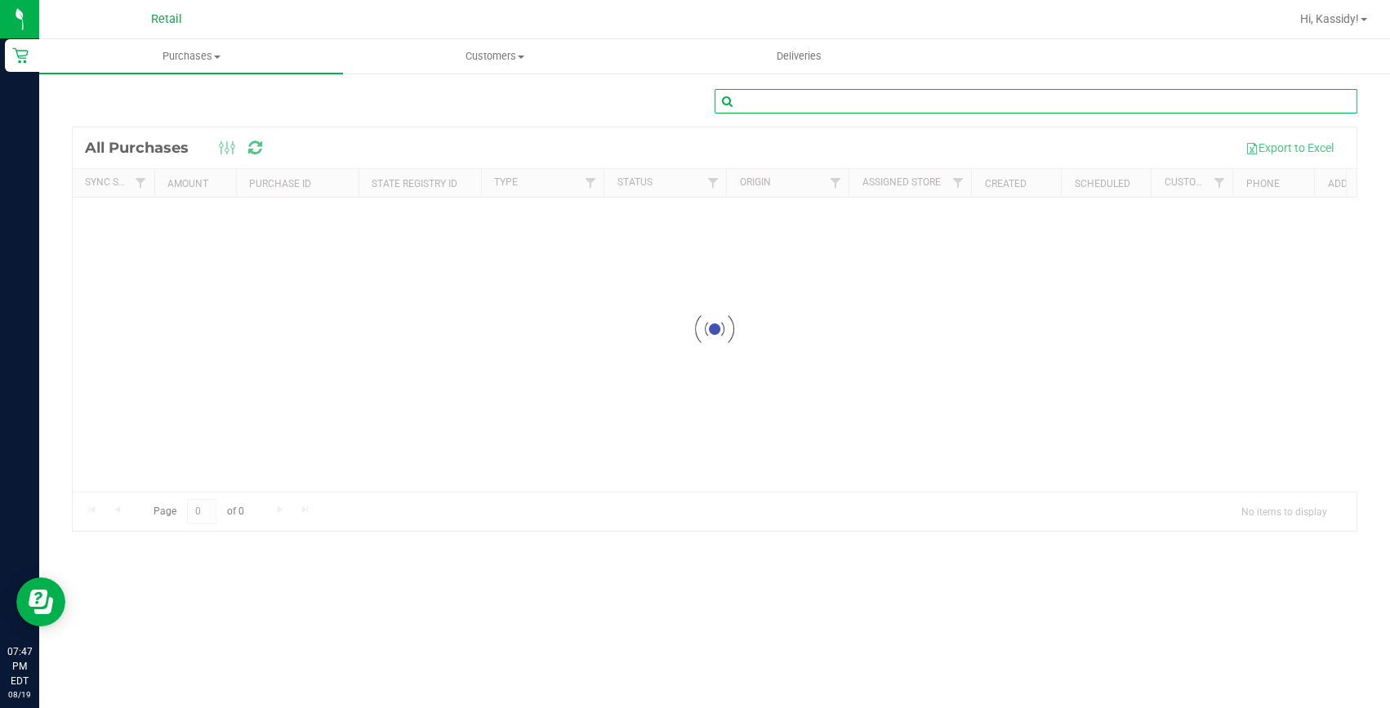
click at [863, 93] on input "text" at bounding box center [1036, 101] width 643 height 25
click at [854, 101] on input "text" at bounding box center [1036, 101] width 643 height 25
type input "James Dean"
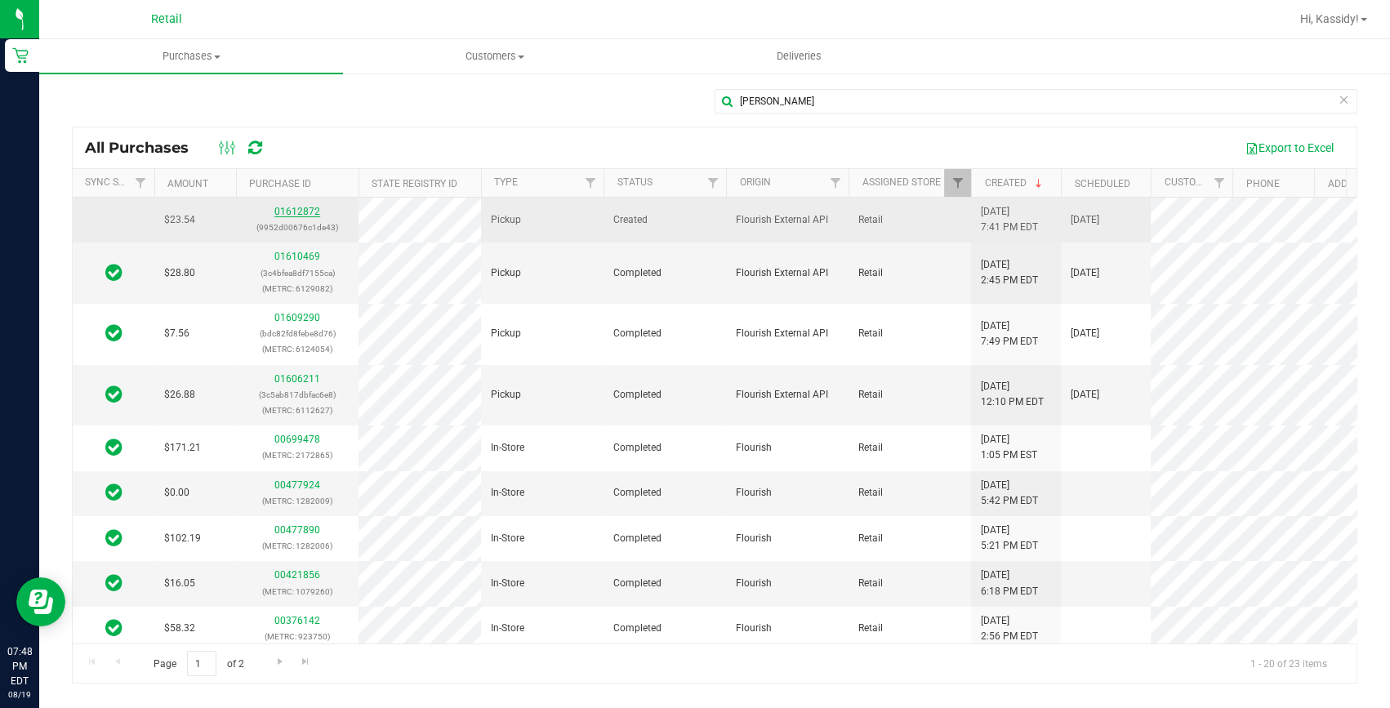
click at [297, 214] on link "01612872" at bounding box center [297, 211] width 46 height 11
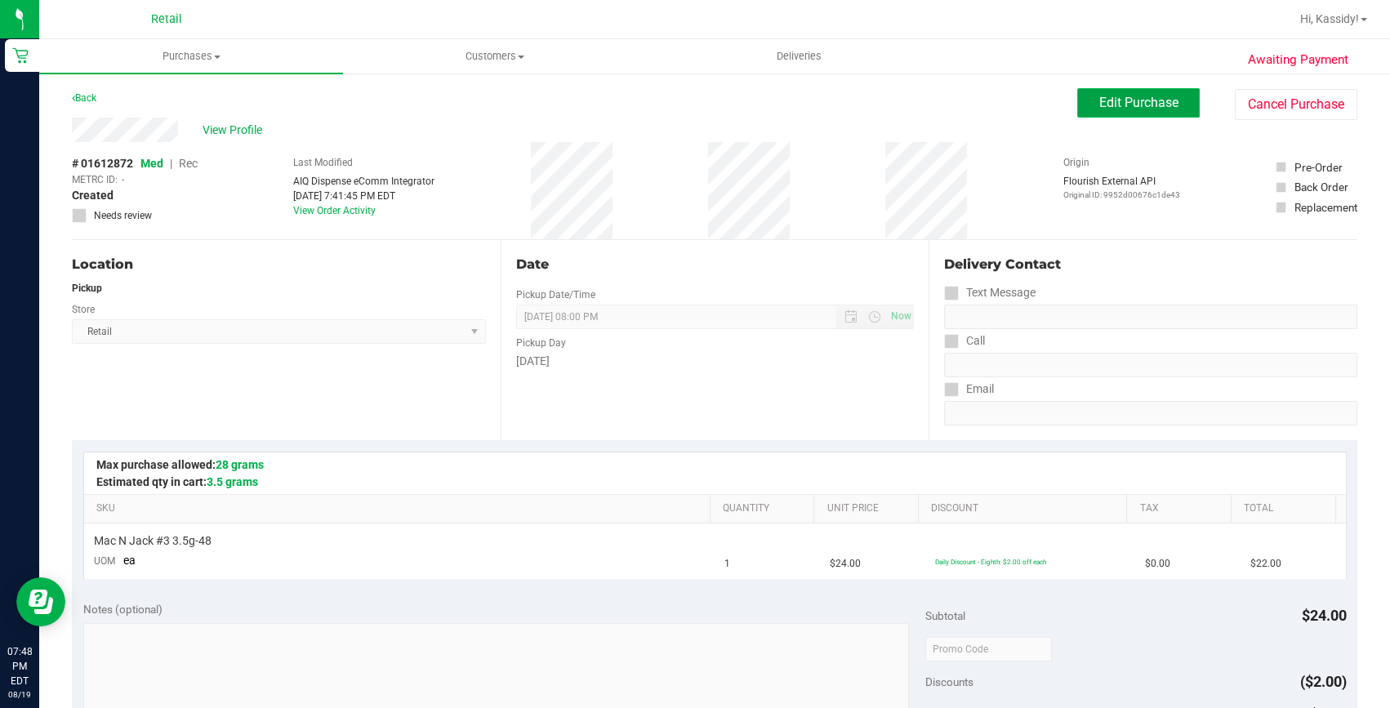
click at [1144, 99] on span "Edit Purchase" at bounding box center [1138, 103] width 79 height 16
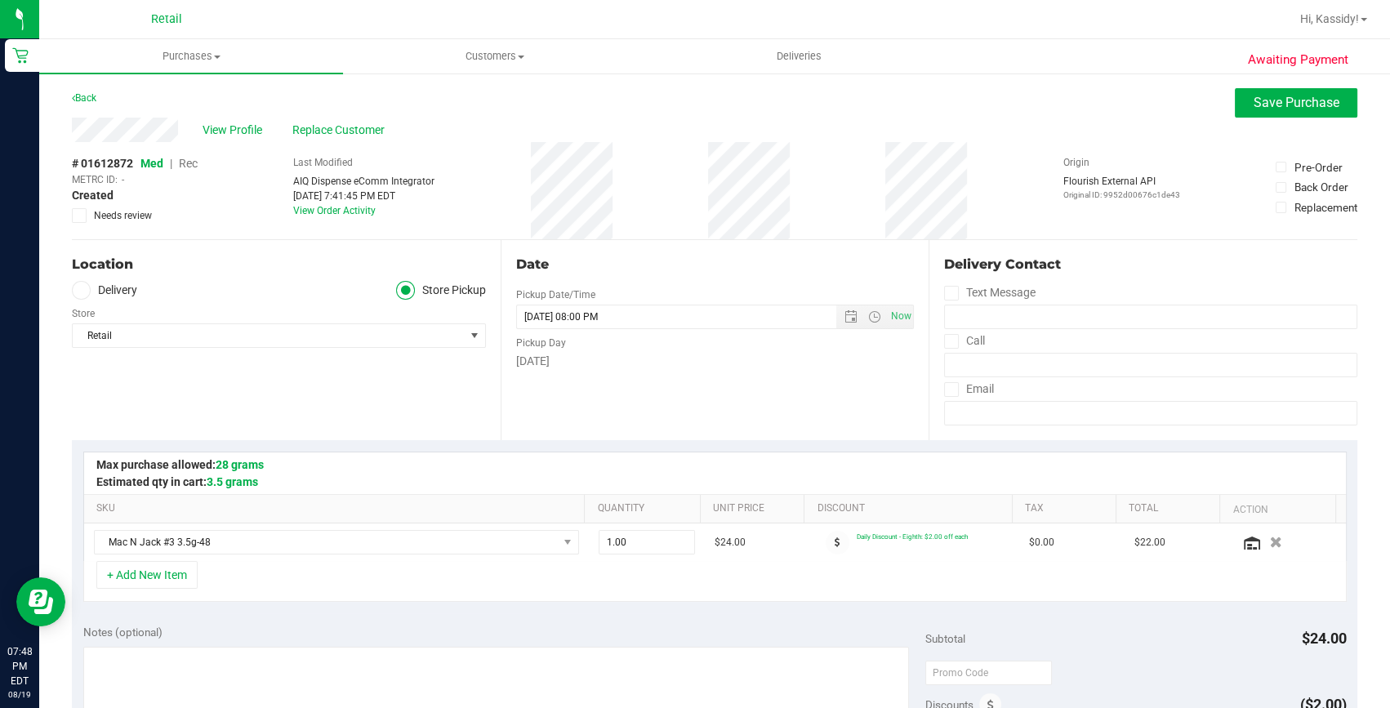
click at [187, 165] on span "Rec" at bounding box center [188, 163] width 19 height 13
click at [1259, 108] on span "Save Purchase" at bounding box center [1297, 103] width 86 height 16
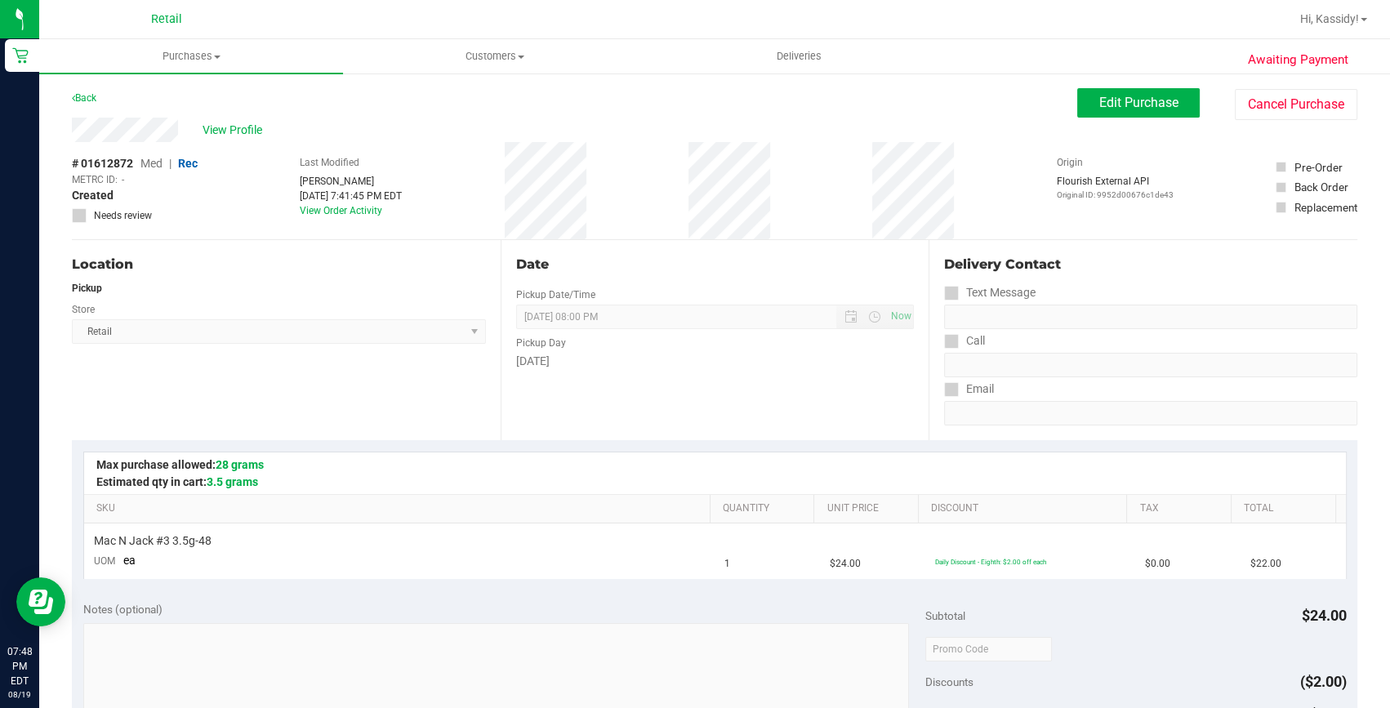
scroll to position [222, 0]
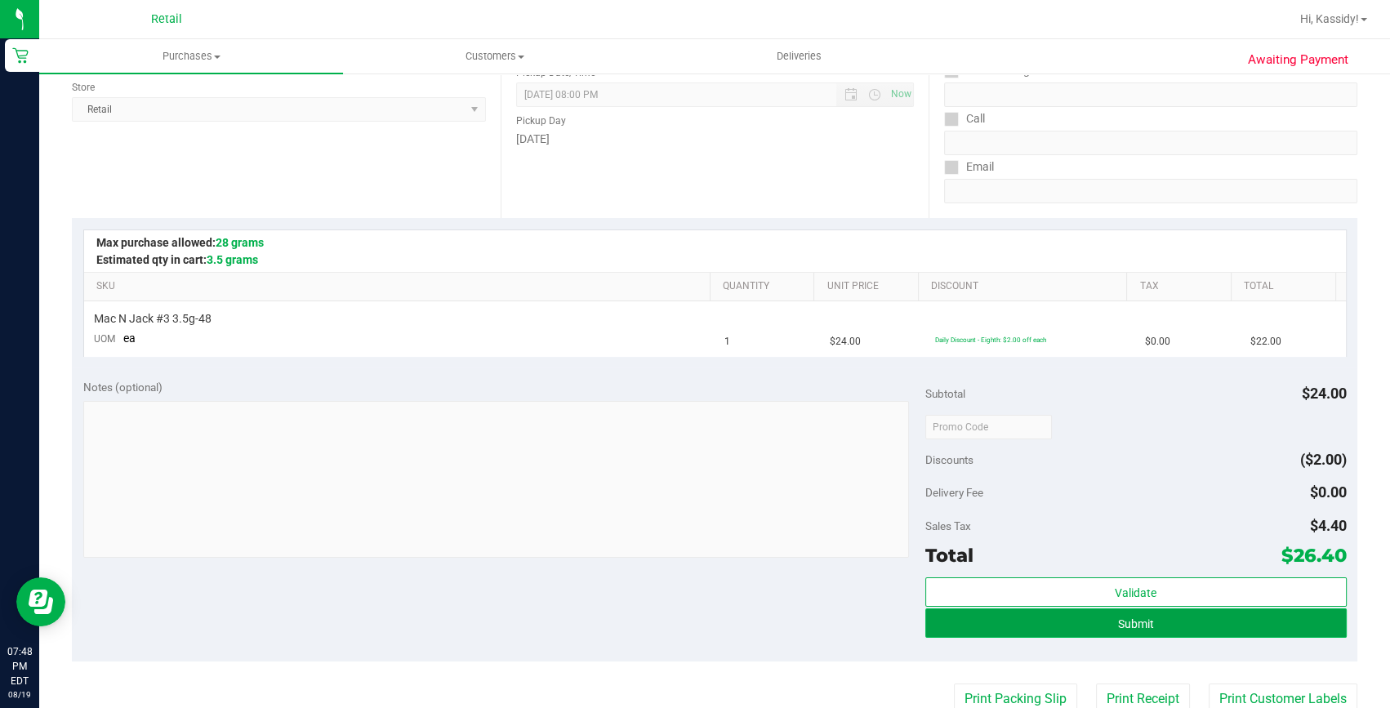
click at [1114, 631] on button "Submit" at bounding box center [1135, 623] width 421 height 29
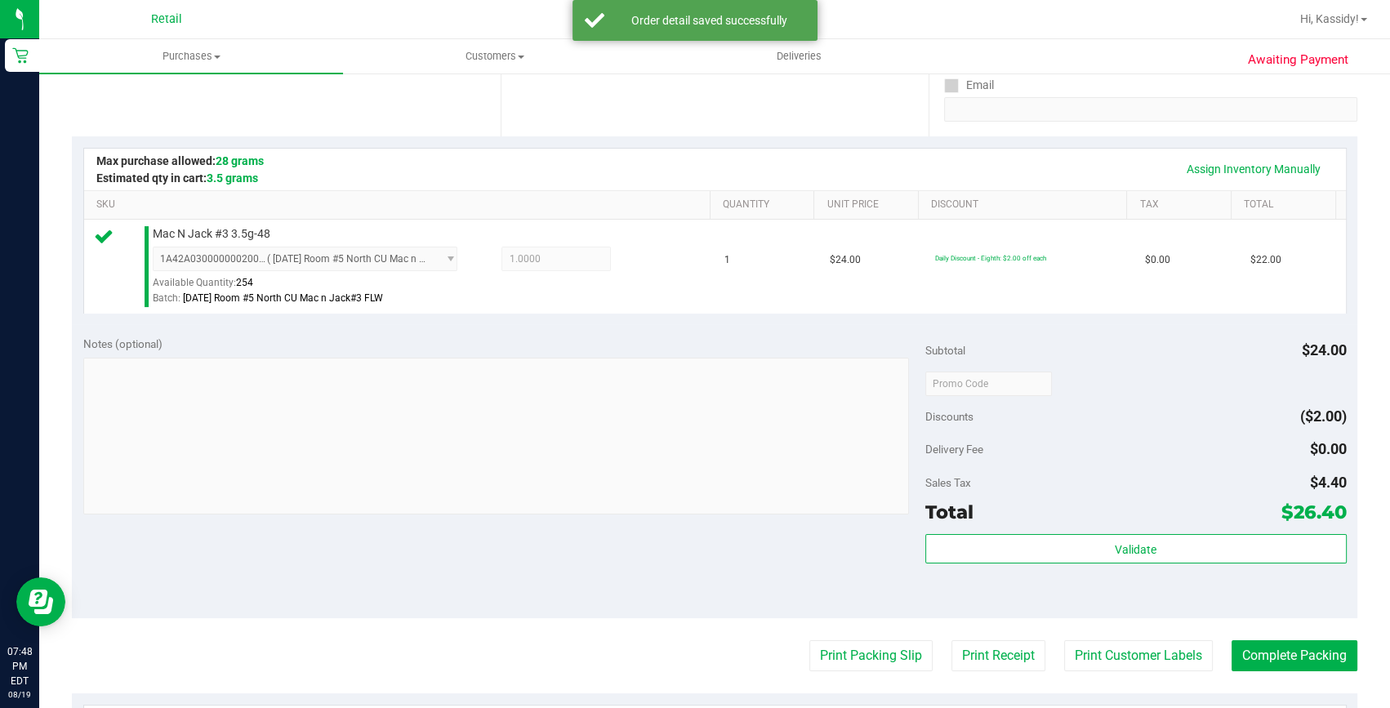
scroll to position [371, 0]
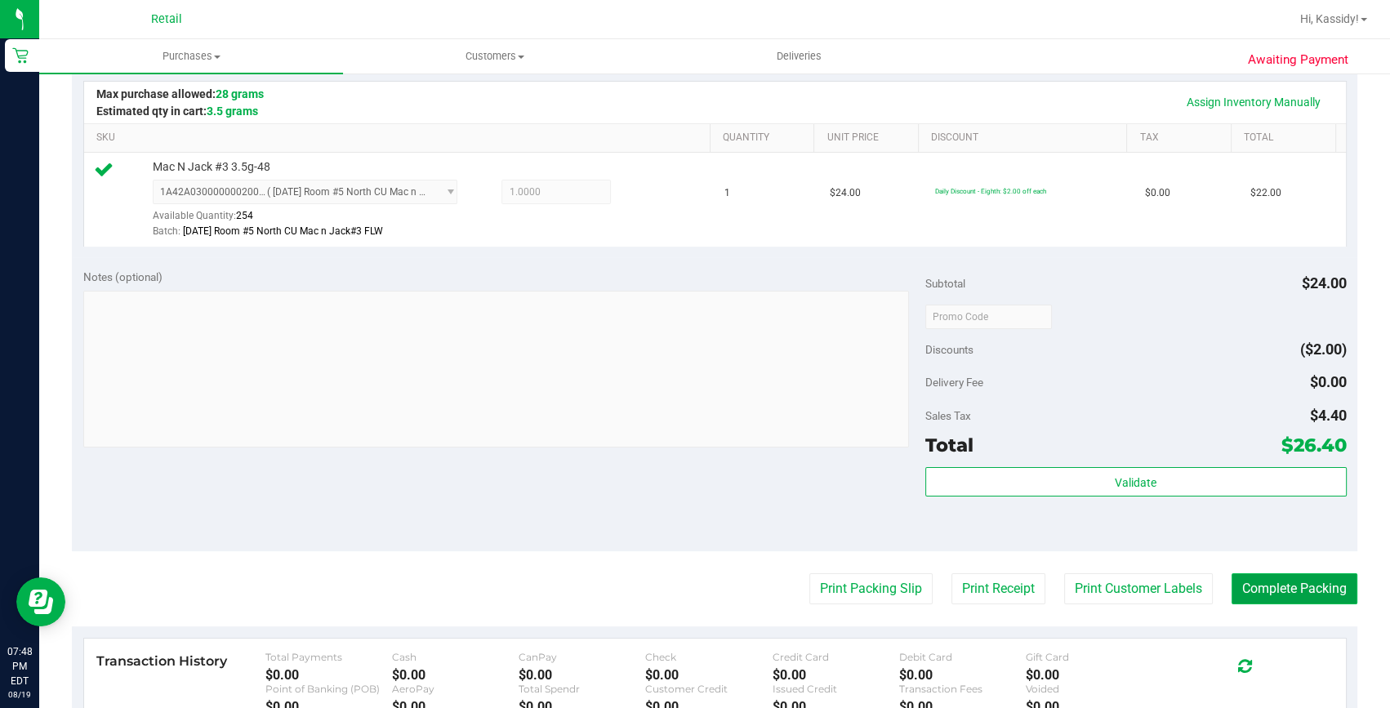
click at [1273, 589] on button "Complete Packing" at bounding box center [1295, 588] width 126 height 31
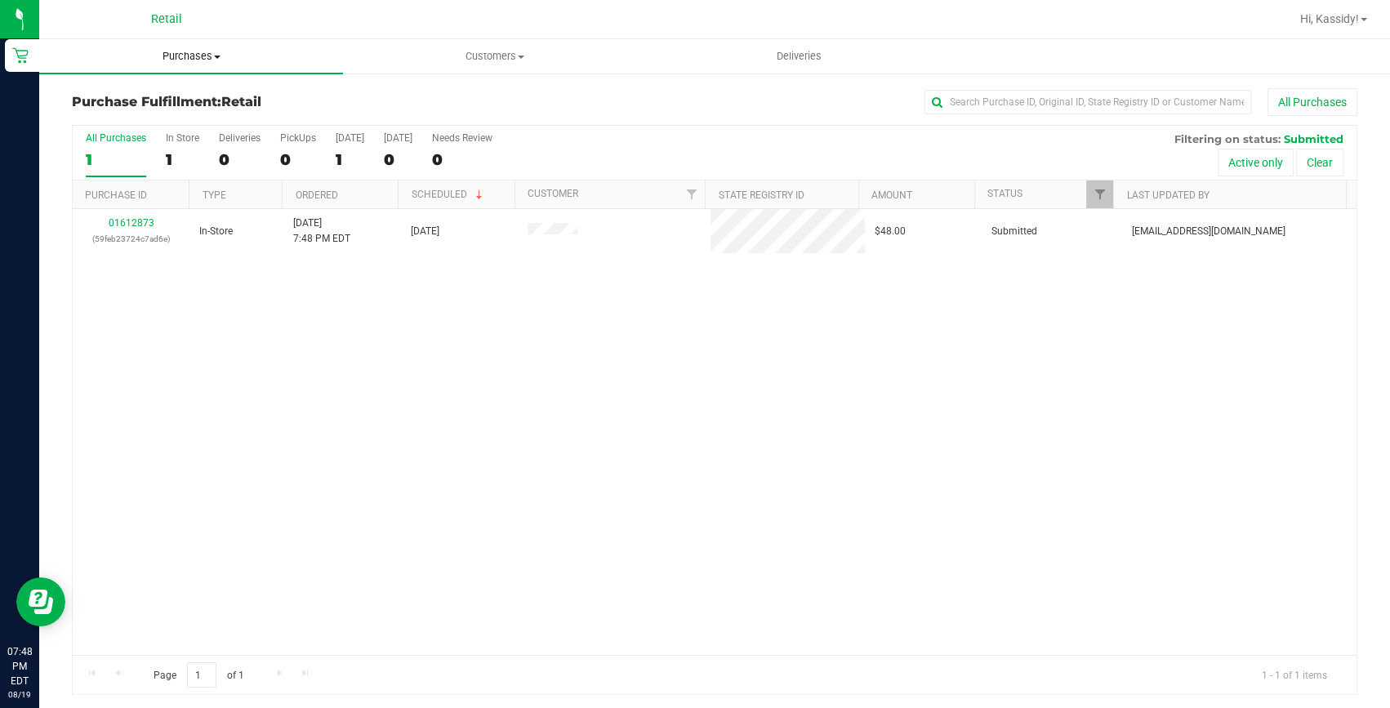
click at [192, 52] on span "Purchases" at bounding box center [191, 56] width 304 height 15
click at [117, 145] on li "All purchases" at bounding box center [191, 138] width 304 height 20
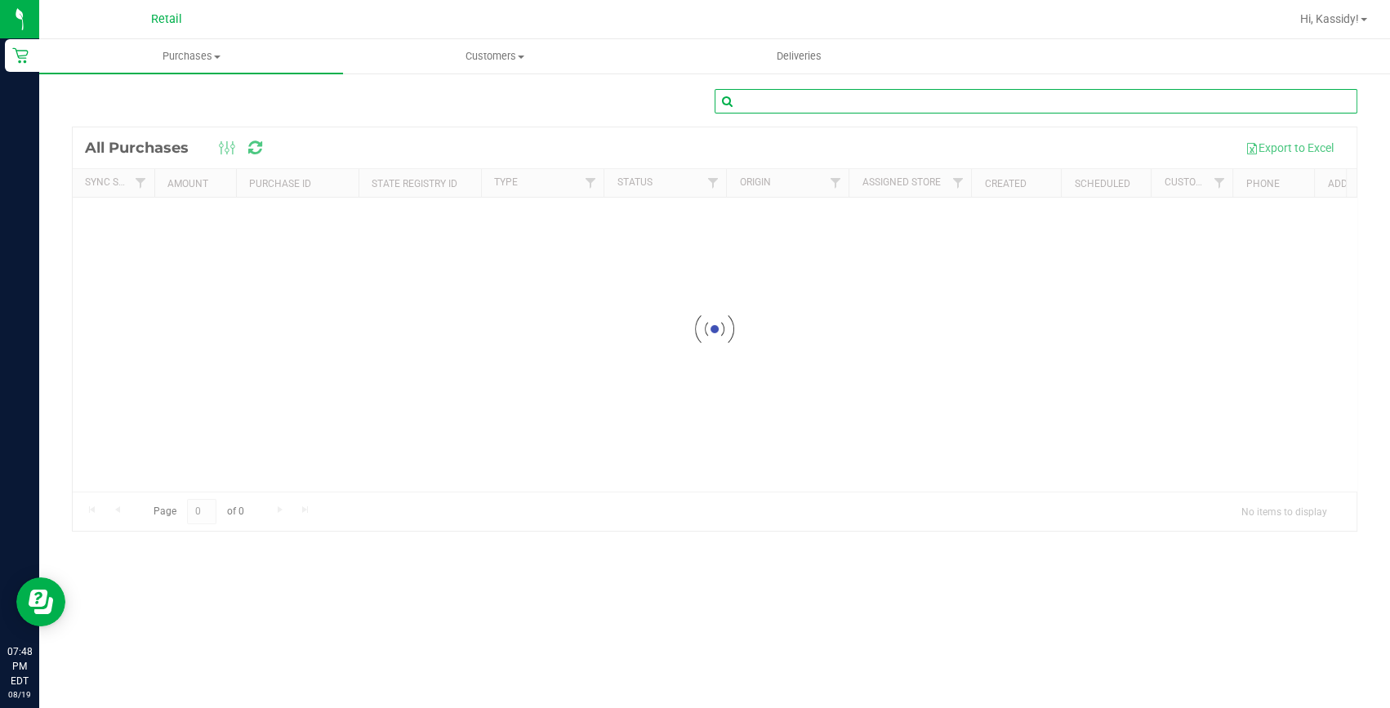
click at [824, 105] on input "text" at bounding box center [1036, 101] width 643 height 25
type input "Ariana West"
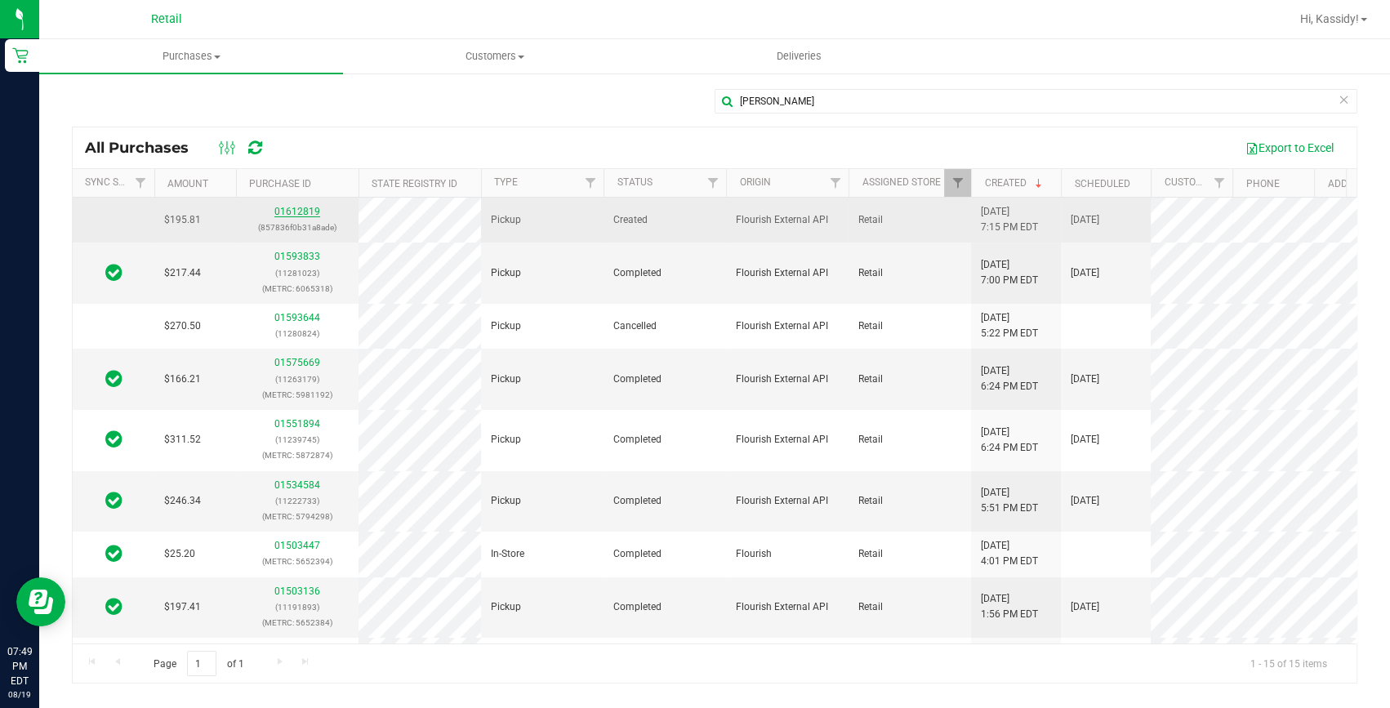
click at [296, 214] on link "01612819" at bounding box center [297, 211] width 46 height 11
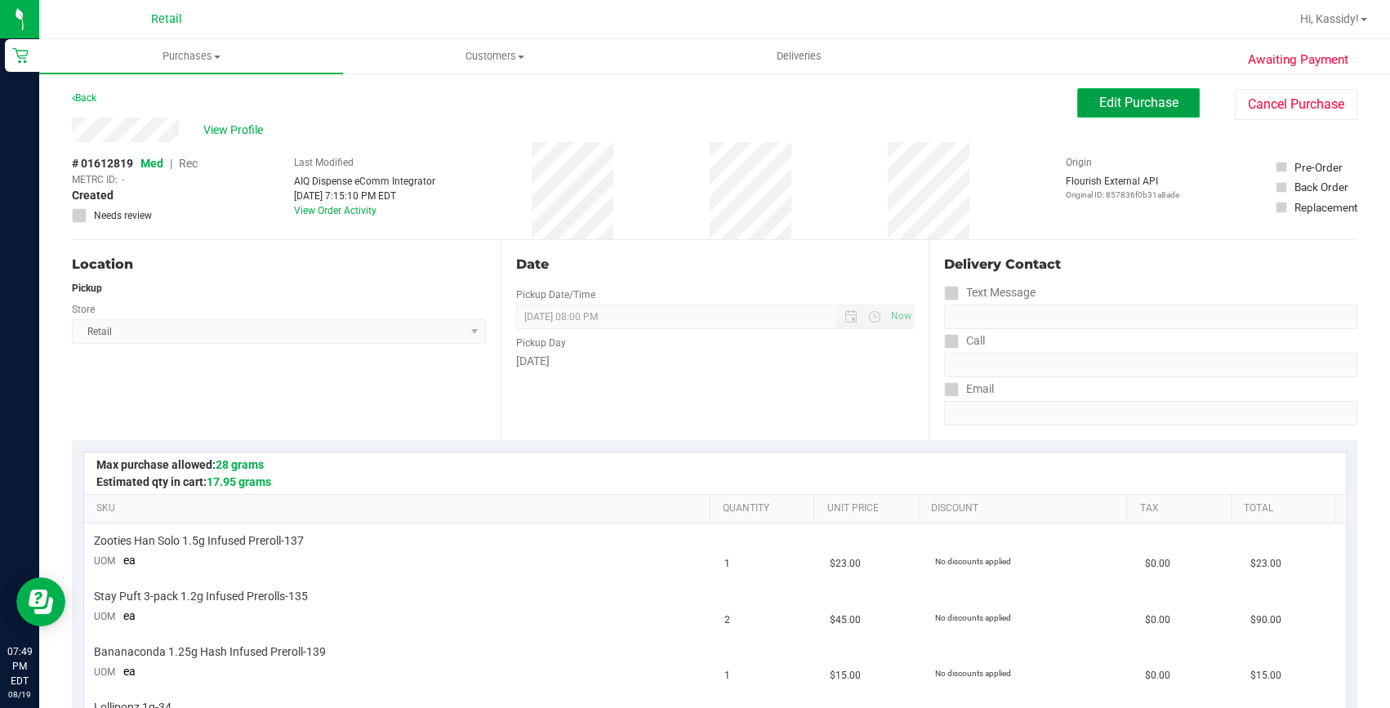
click at [1099, 109] on span "Edit Purchase" at bounding box center [1138, 103] width 79 height 16
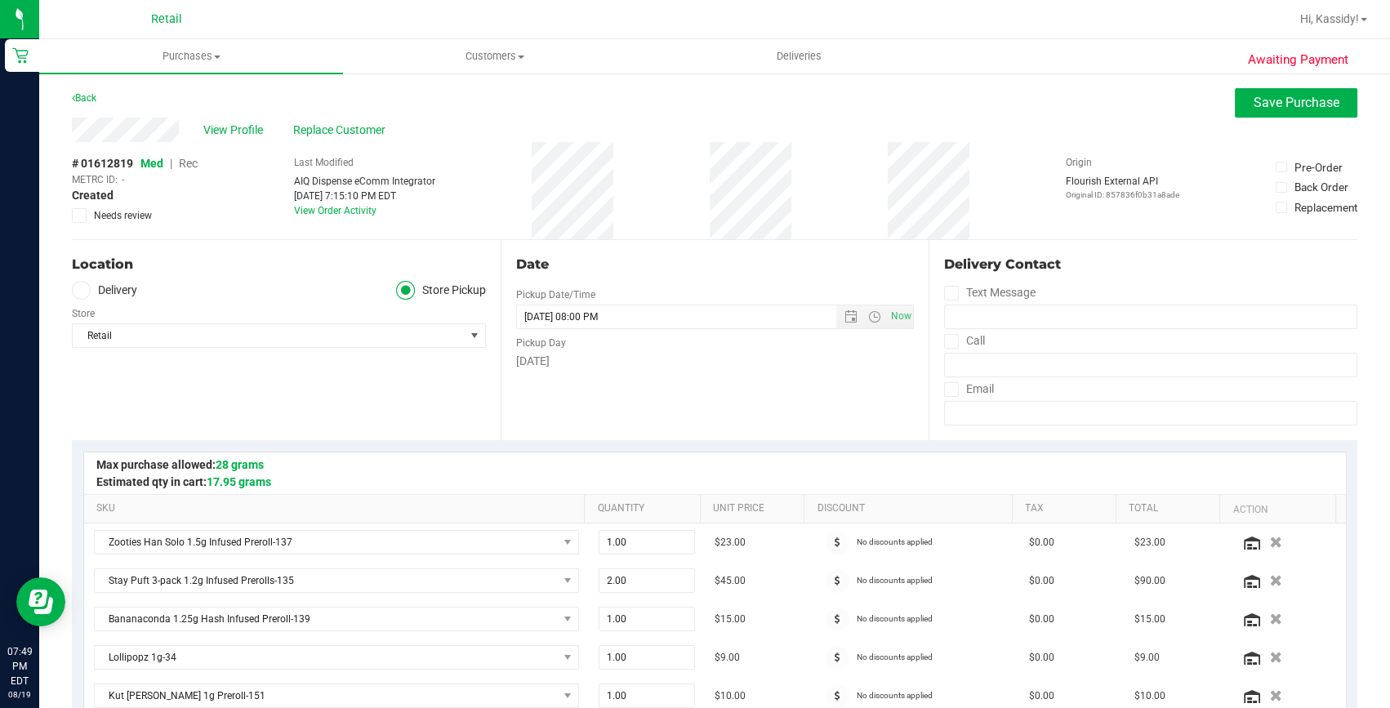
click at [182, 165] on span "Rec" at bounding box center [188, 163] width 19 height 13
click at [1261, 105] on span "Save Purchase" at bounding box center [1297, 103] width 86 height 16
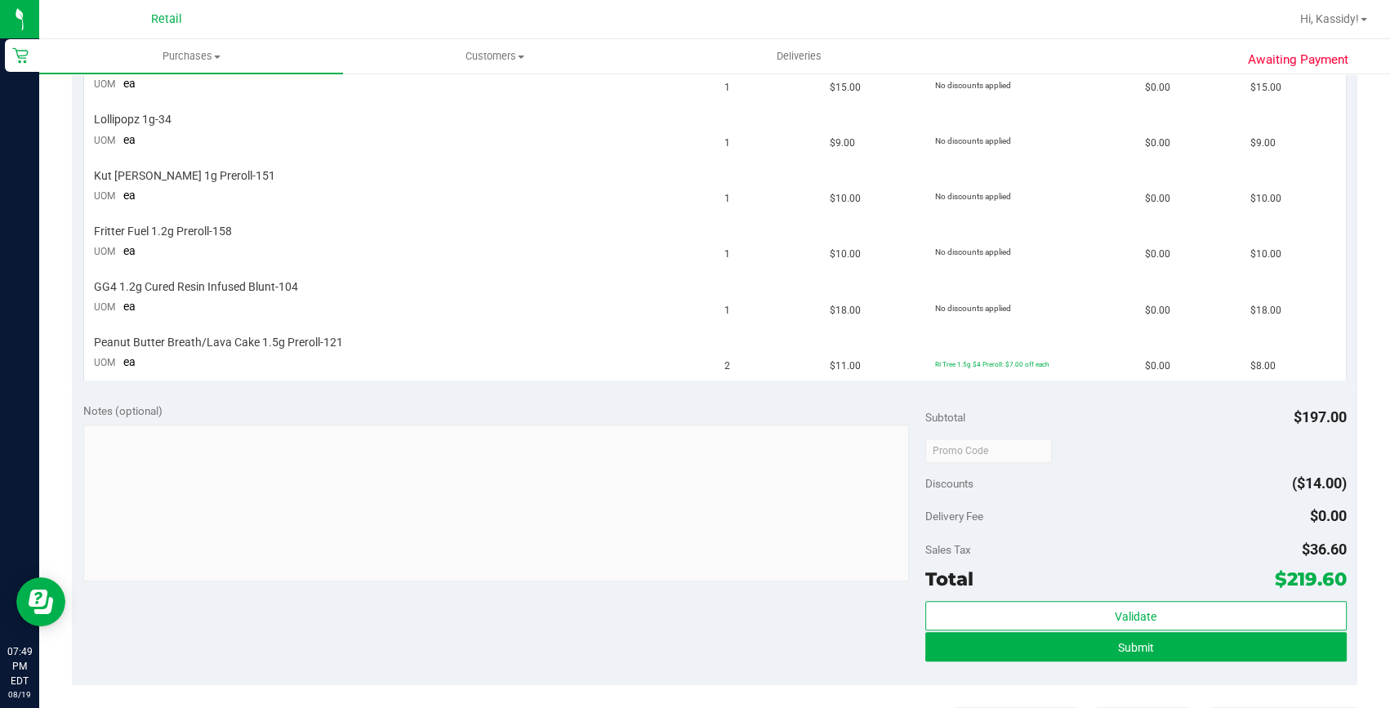
scroll to position [742, 0]
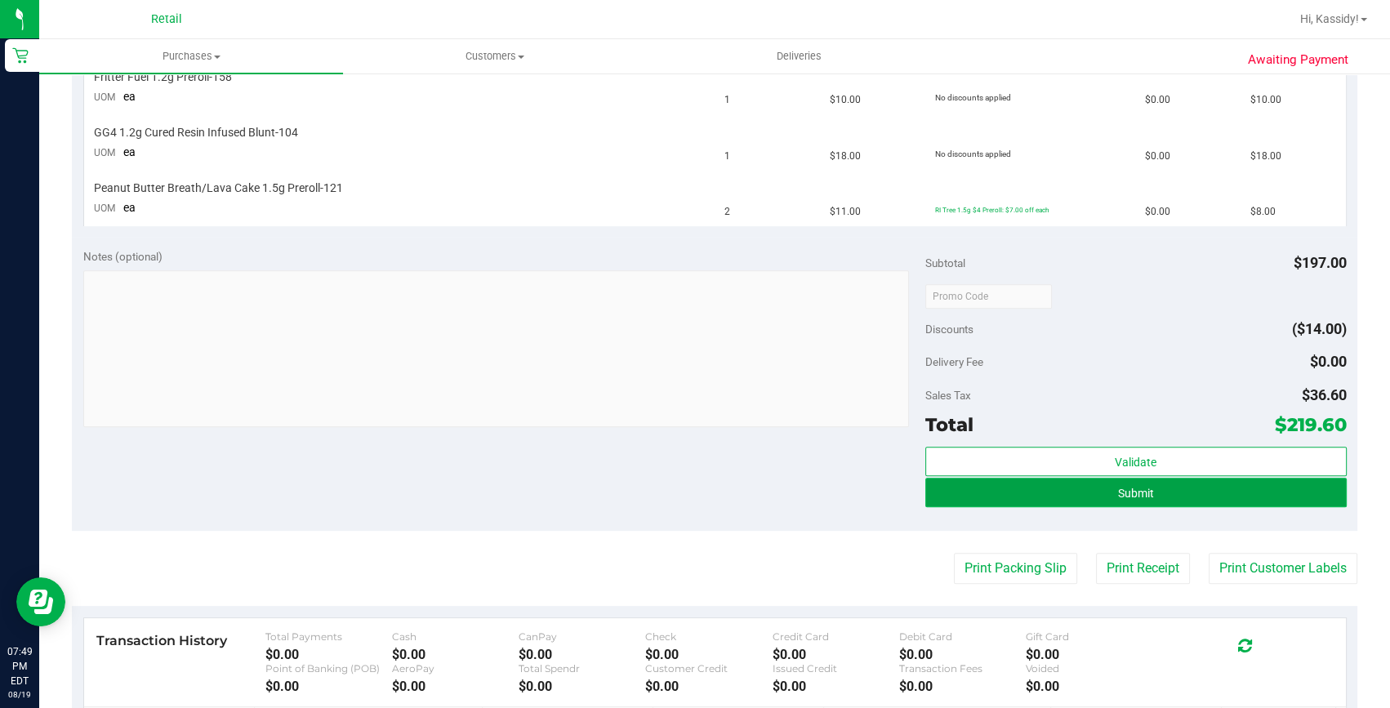
click at [1001, 497] on button "Submit" at bounding box center [1135, 492] width 421 height 29
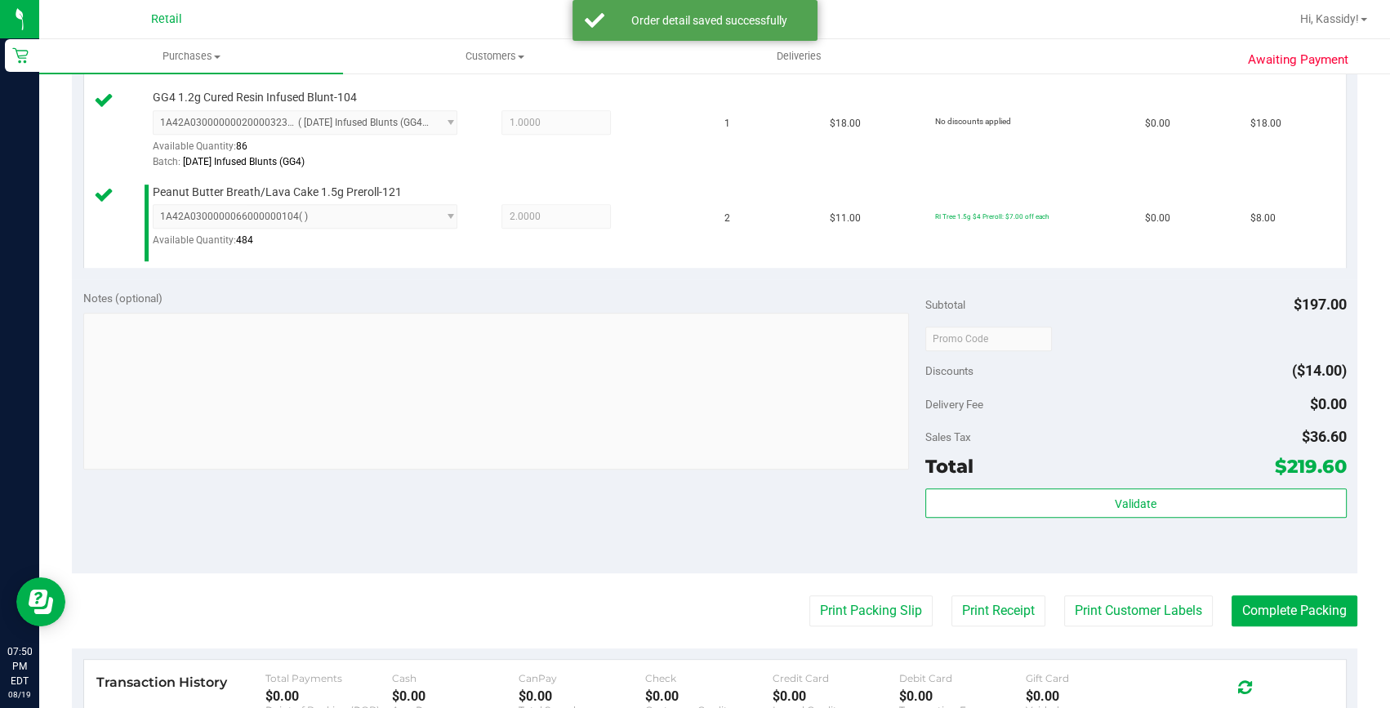
scroll to position [1113, 0]
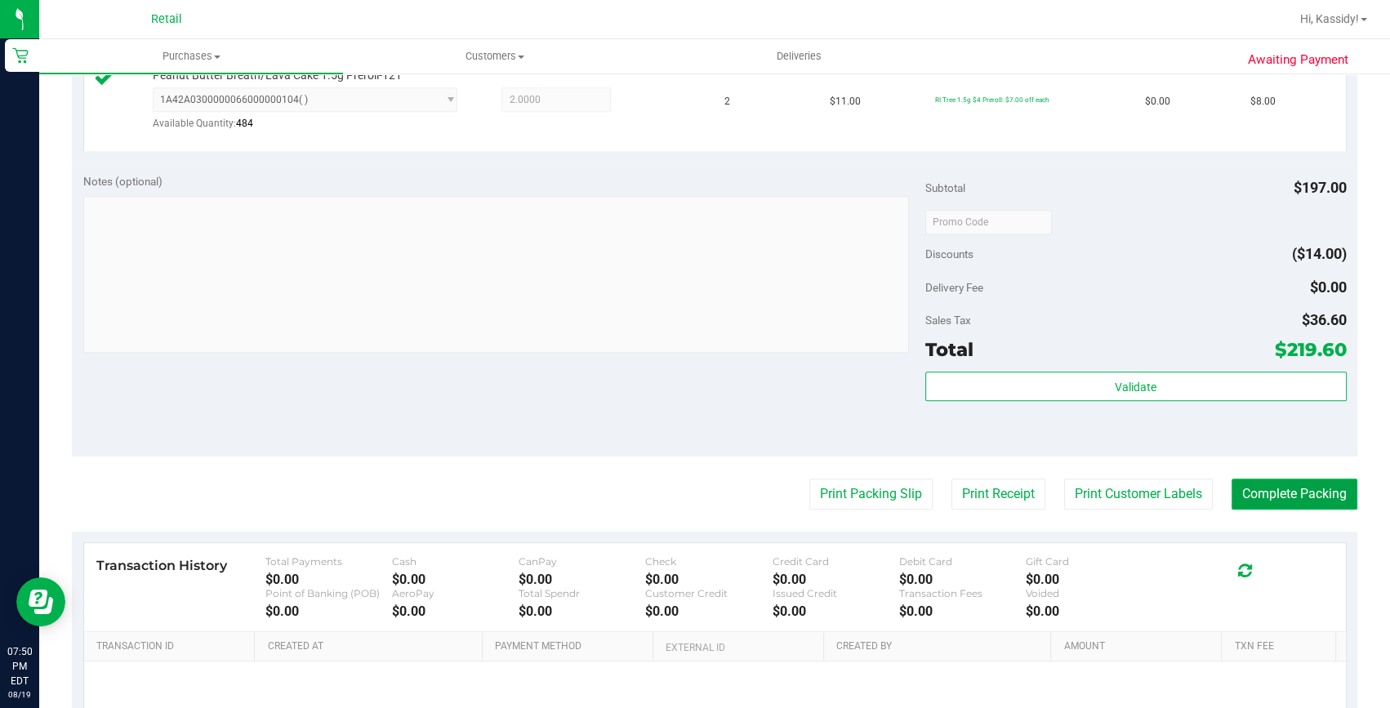
click at [1281, 485] on button "Complete Packing" at bounding box center [1295, 494] width 126 height 31
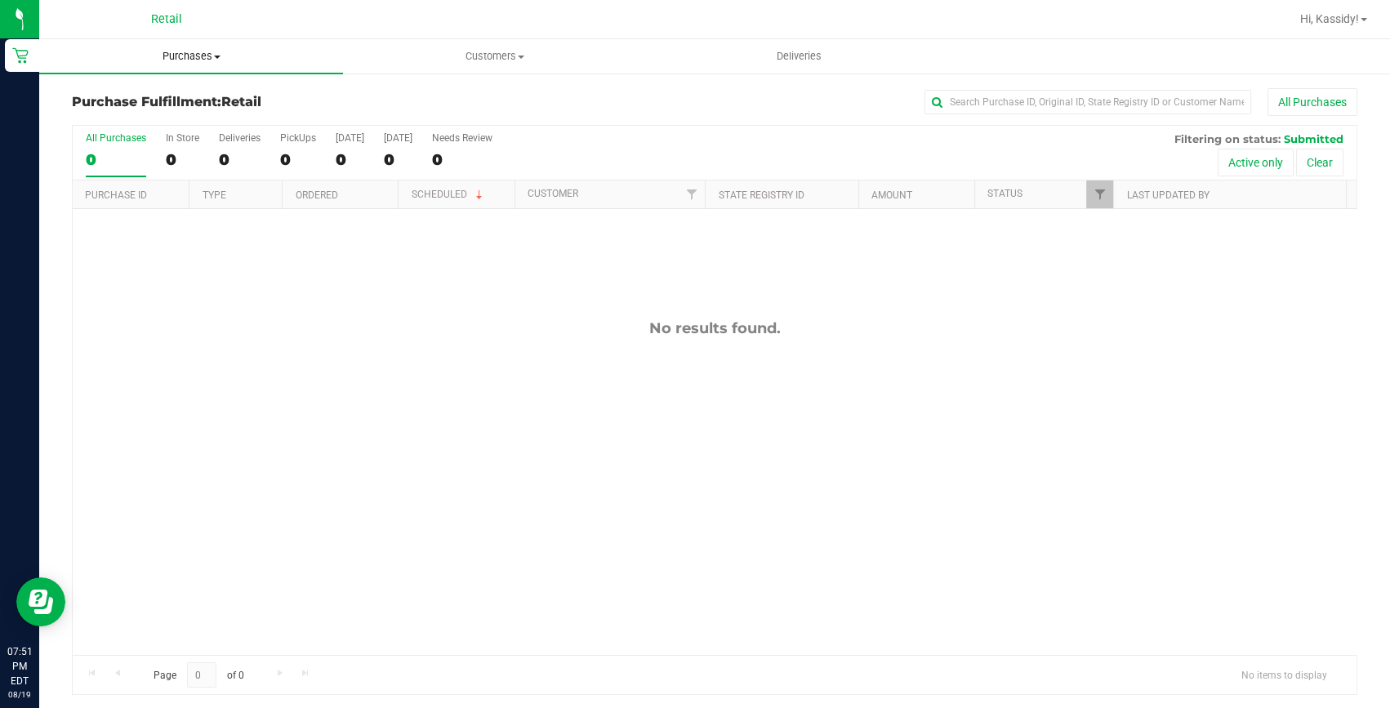
click at [181, 69] on uib-tab-heading "Purchases Summary of purchases Fulfillment All purchases" at bounding box center [191, 56] width 304 height 34
click at [131, 140] on span "All purchases" at bounding box center [97, 138] width 116 height 14
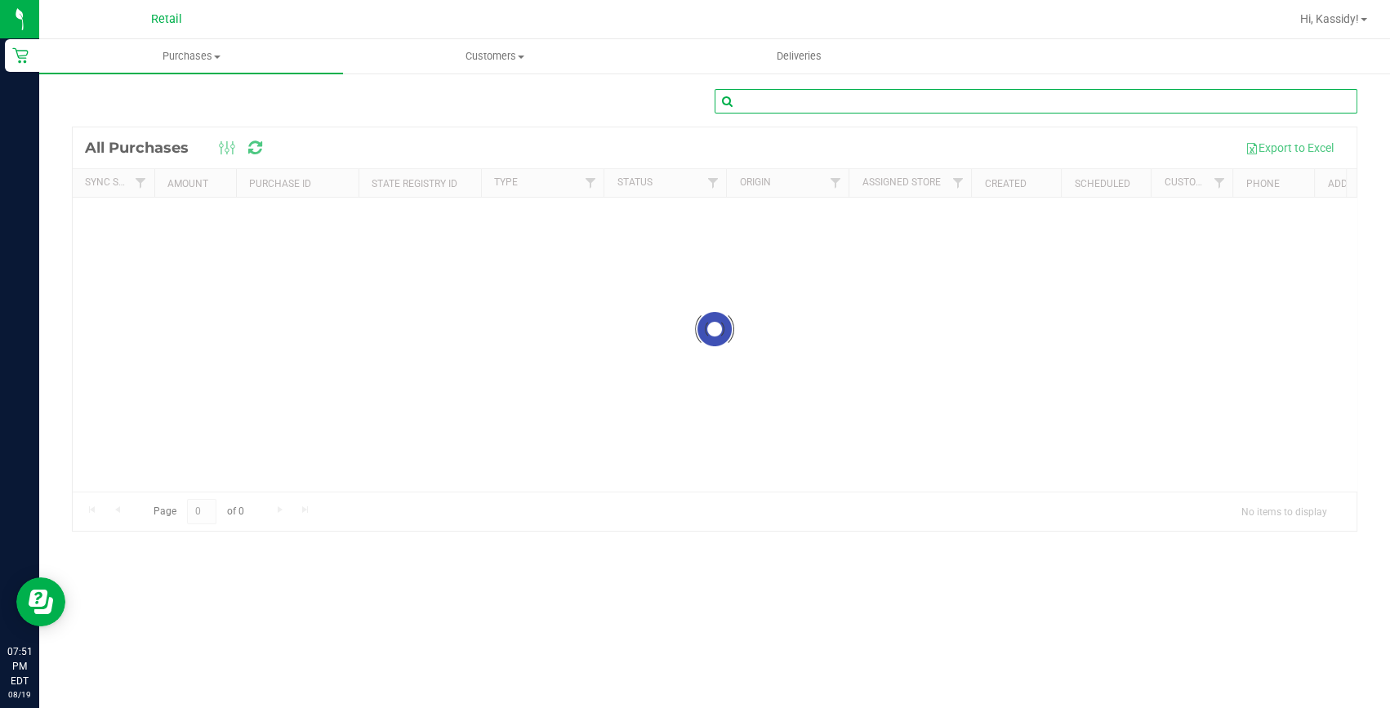
click at [834, 104] on input "text" at bounding box center [1036, 101] width 643 height 25
type input "david miller"
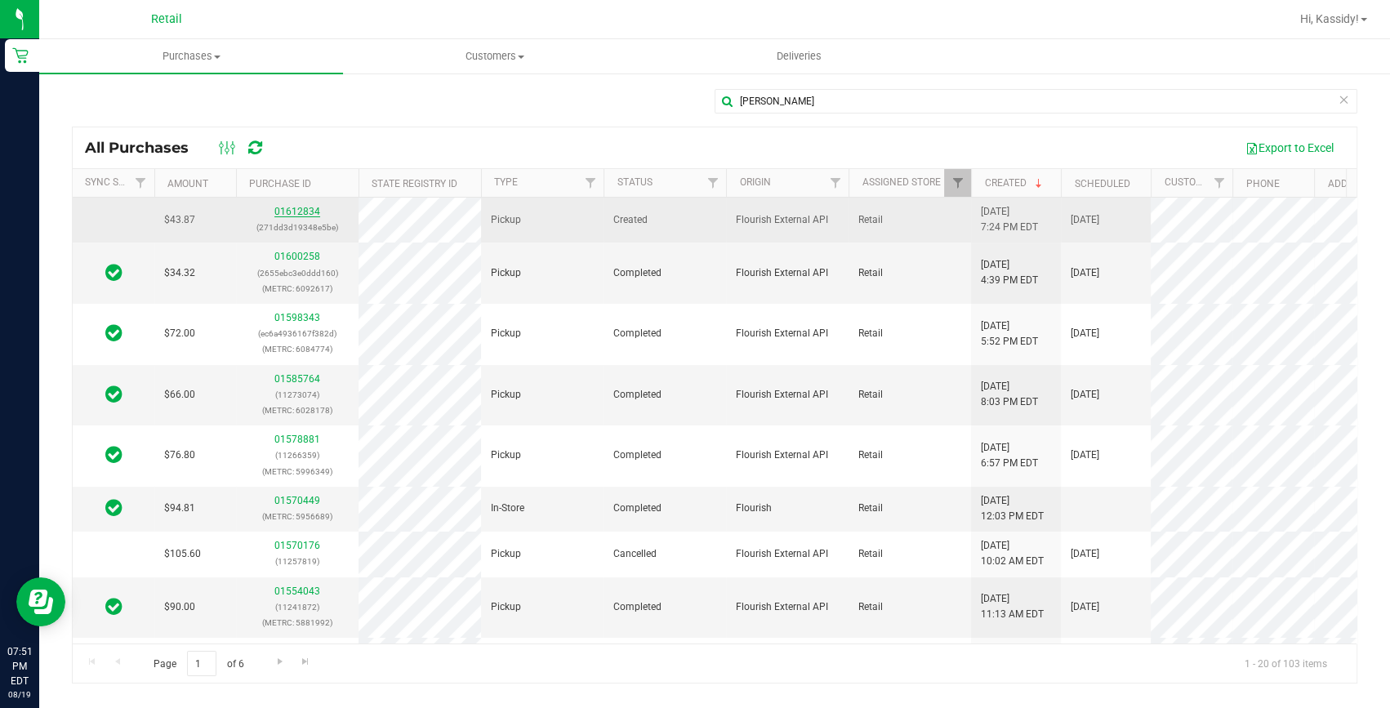
click at [301, 212] on link "01612834" at bounding box center [297, 211] width 46 height 11
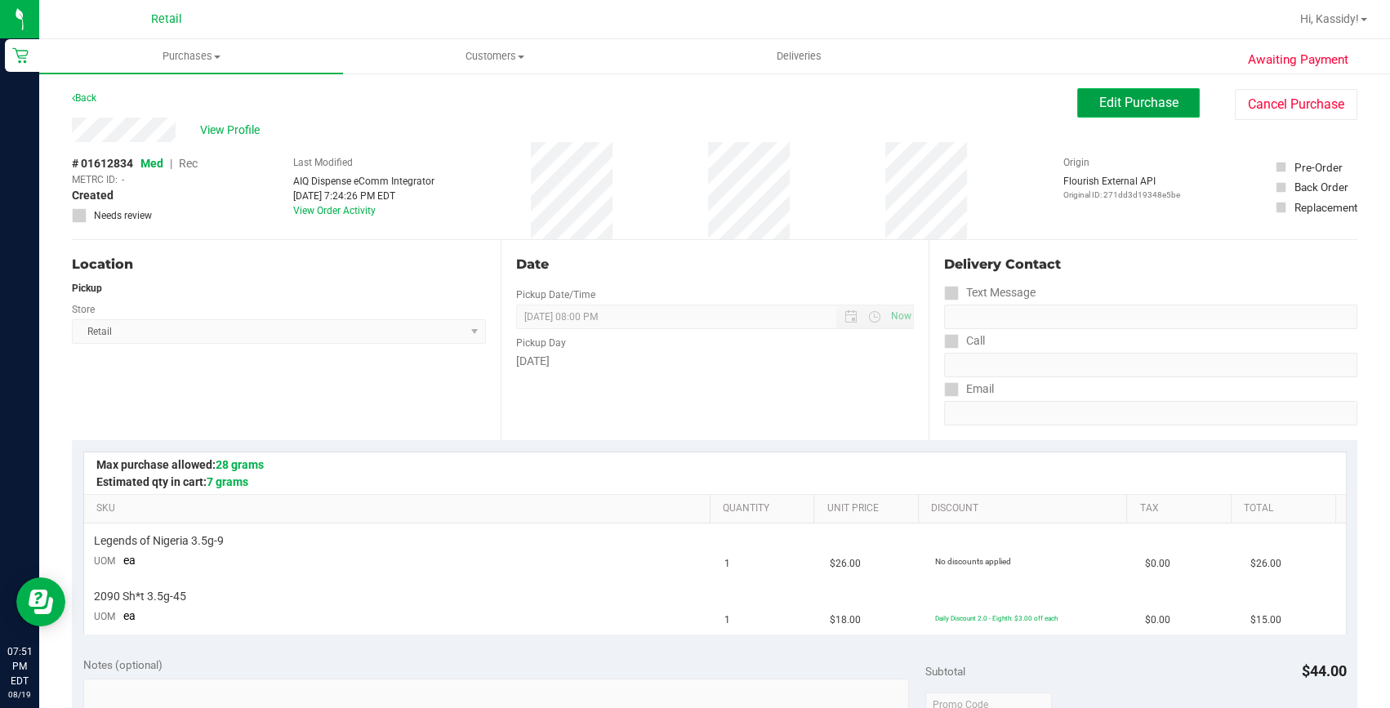
click at [1108, 101] on span "Edit Purchase" at bounding box center [1138, 103] width 79 height 16
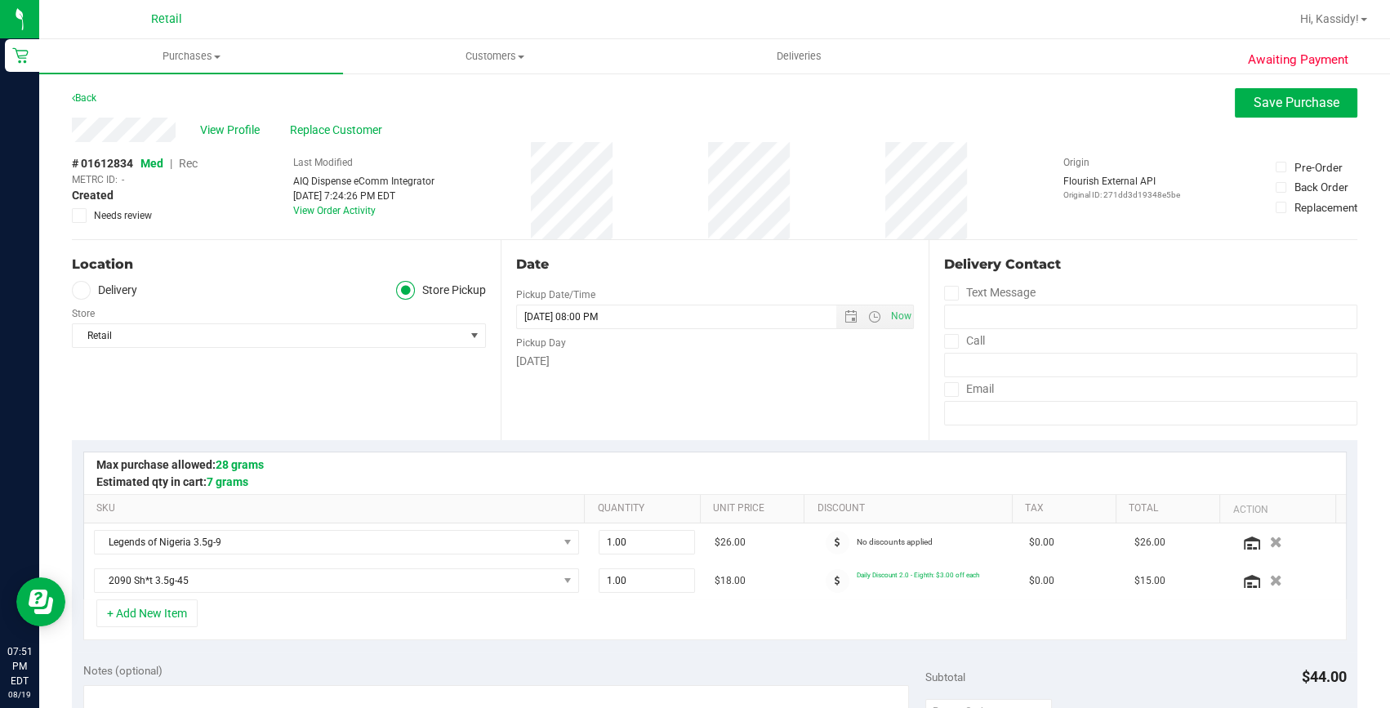
click at [187, 163] on span "Rec" at bounding box center [188, 163] width 19 height 13
click at [1262, 118] on div "View Profile Replace Customer" at bounding box center [715, 130] width 1286 height 25
click at [1276, 114] on button "Save Purchase" at bounding box center [1296, 102] width 123 height 29
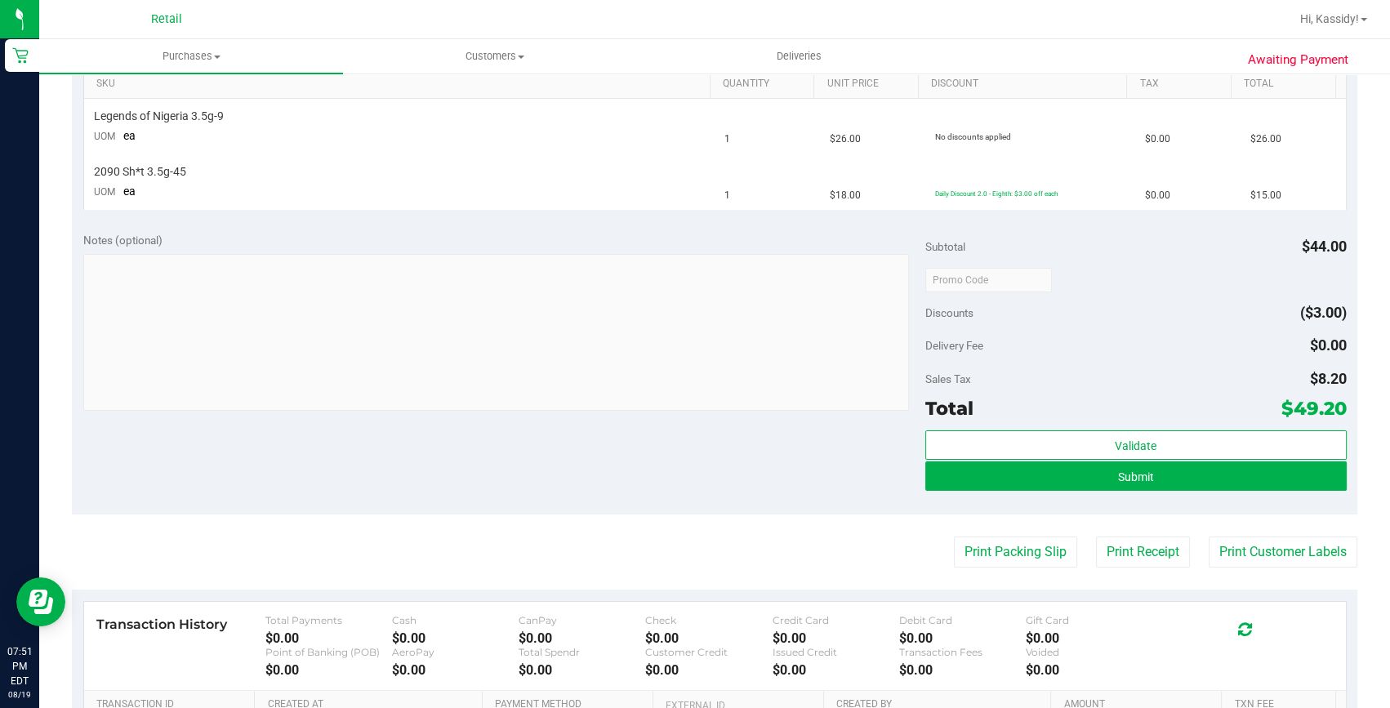
scroll to position [445, 0]
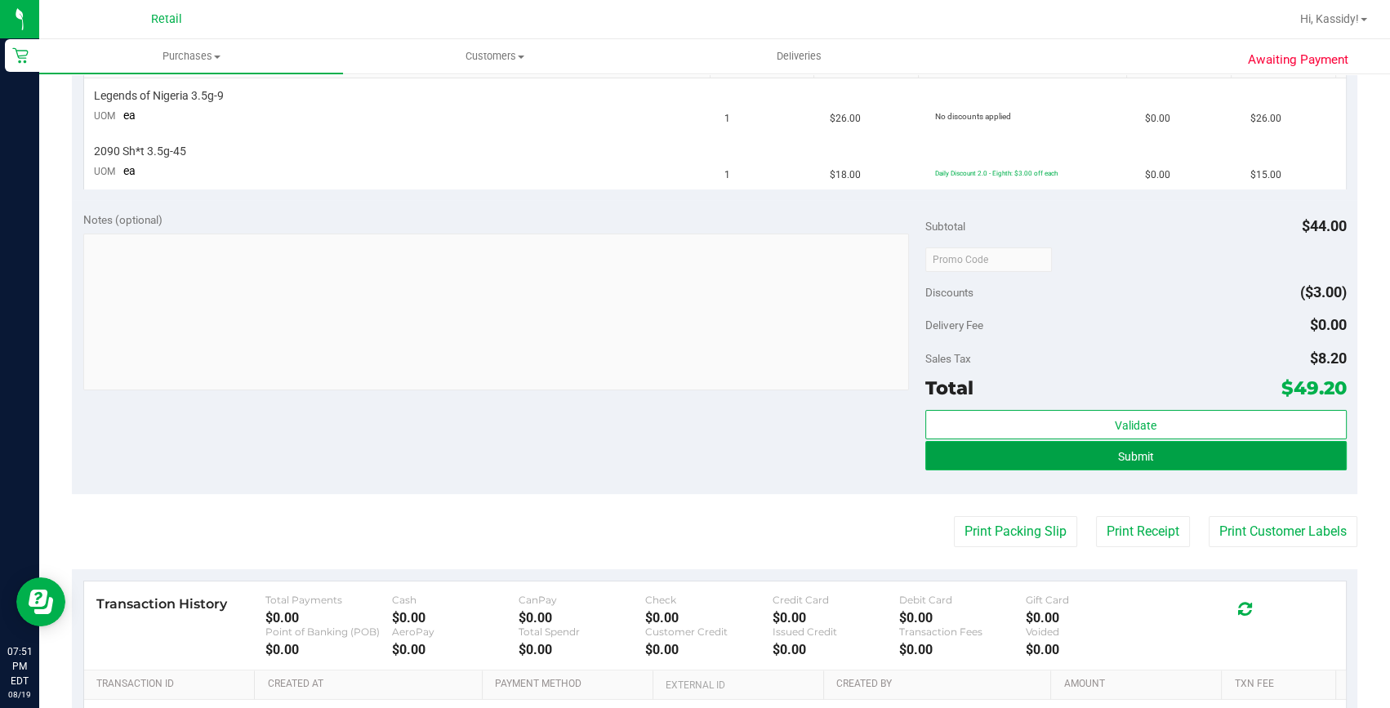
click at [1125, 466] on button "Submit" at bounding box center [1135, 455] width 421 height 29
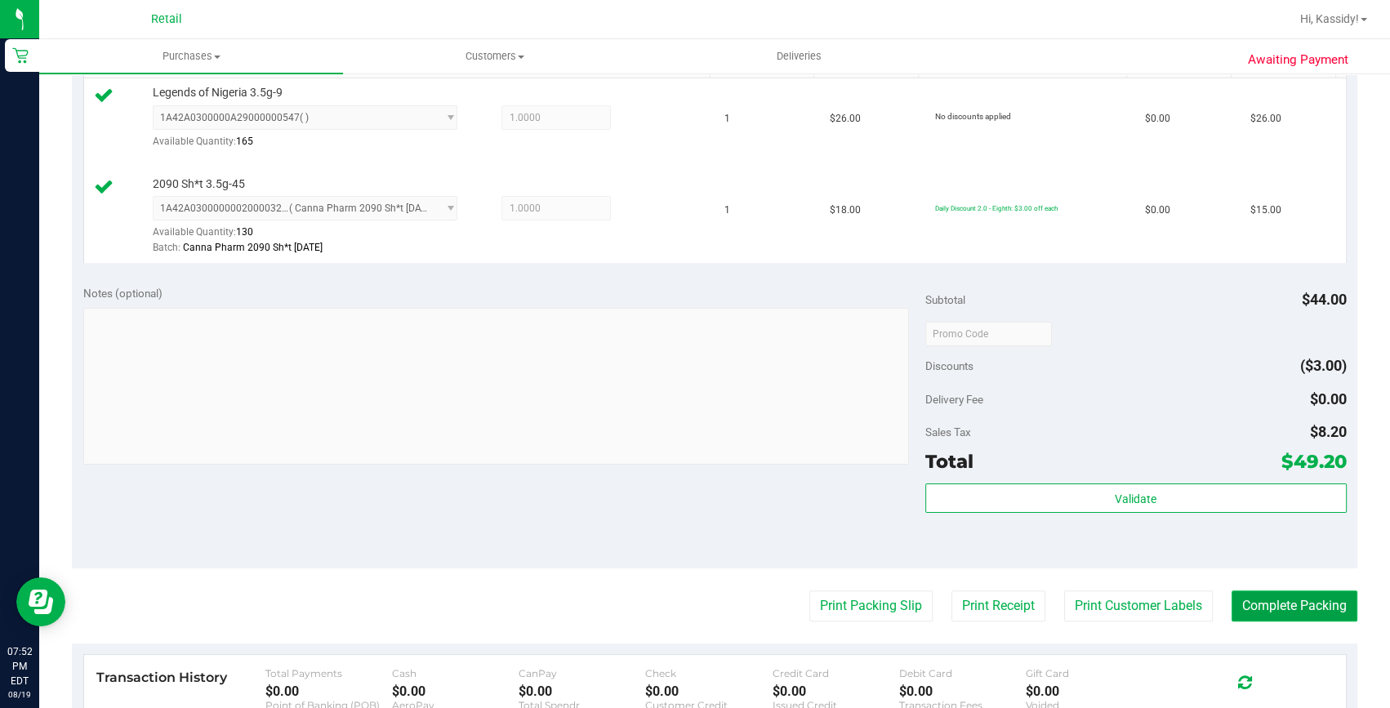
click at [1282, 596] on button "Complete Packing" at bounding box center [1295, 606] width 126 height 31
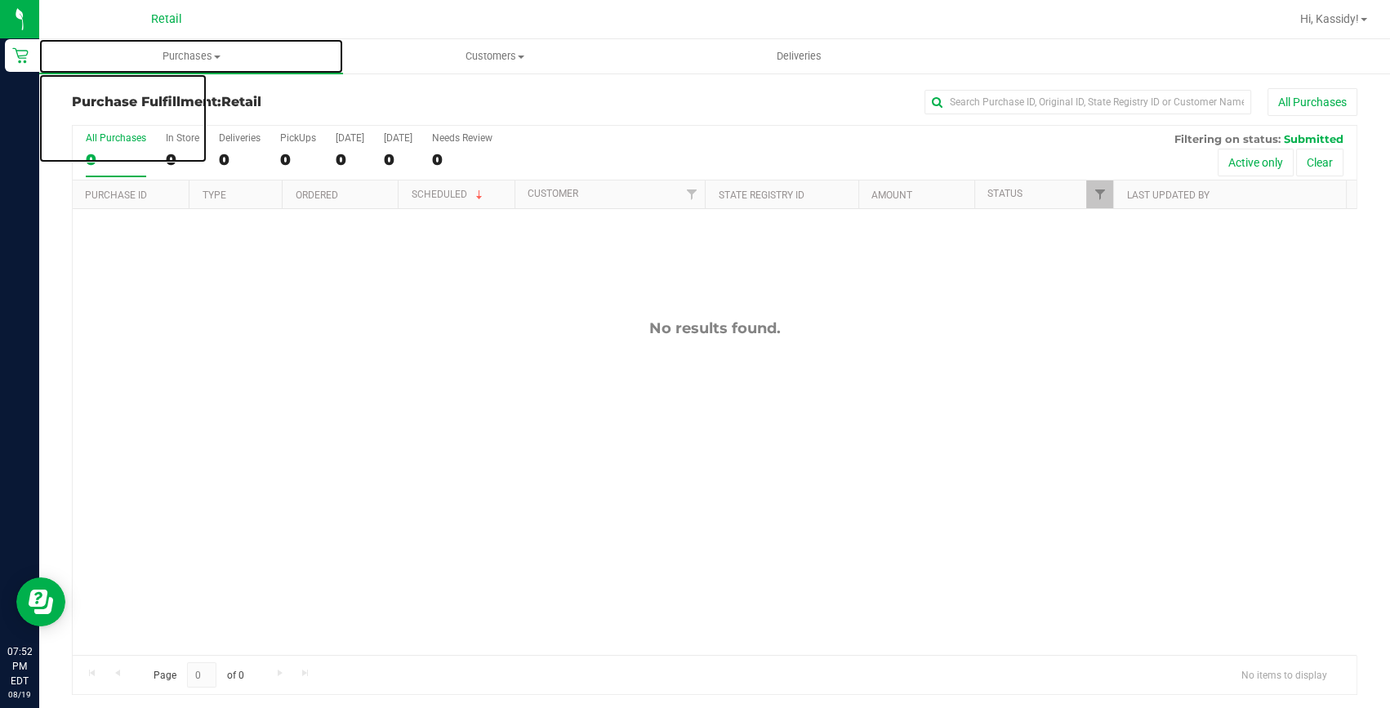
click at [193, 56] on span "Purchases" at bounding box center [191, 56] width 304 height 15
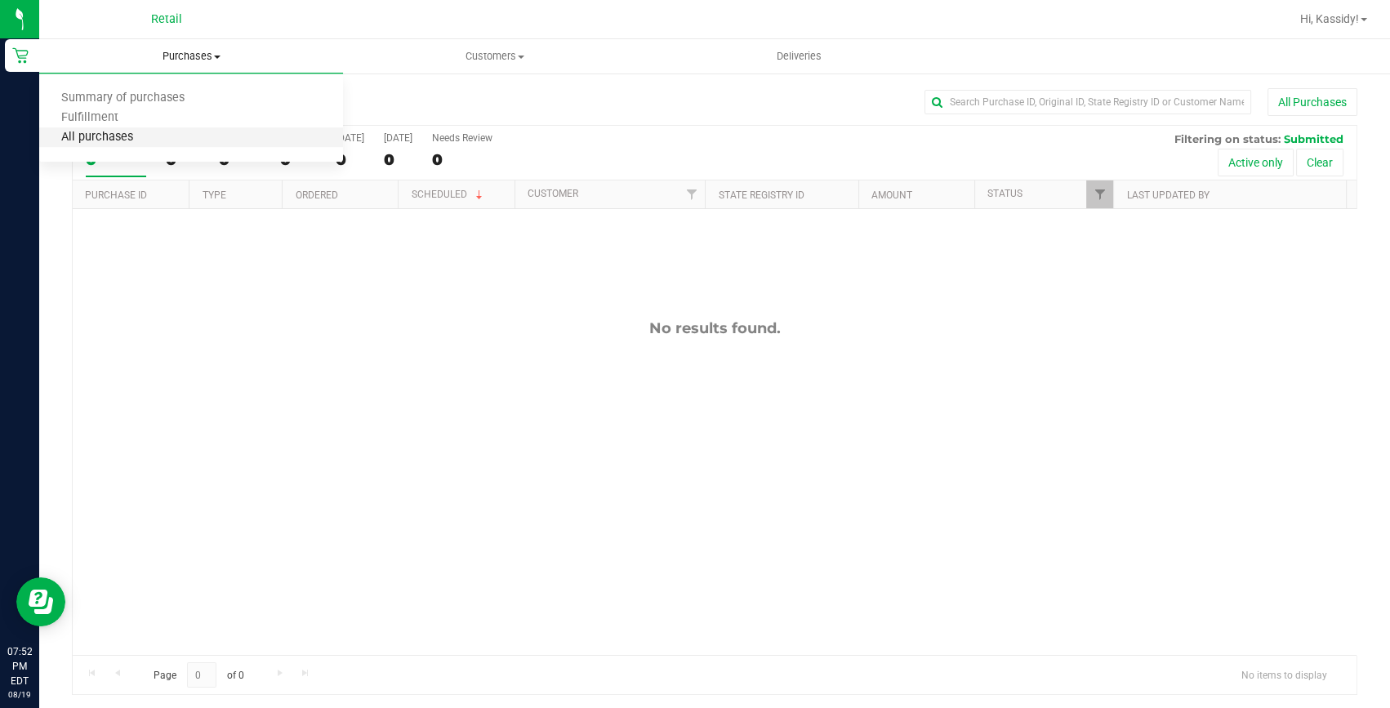
click at [118, 136] on span "All purchases" at bounding box center [97, 138] width 116 height 14
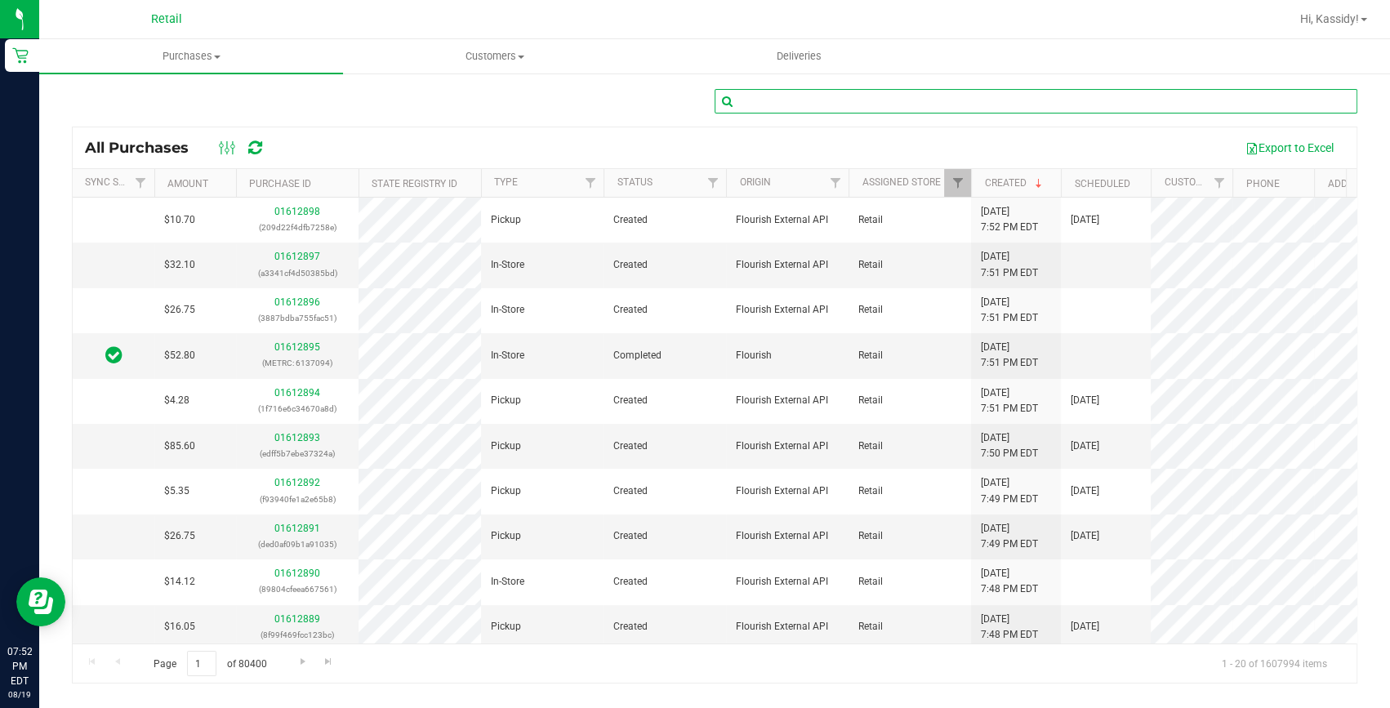
click at [783, 109] on input "text" at bounding box center [1036, 101] width 643 height 25
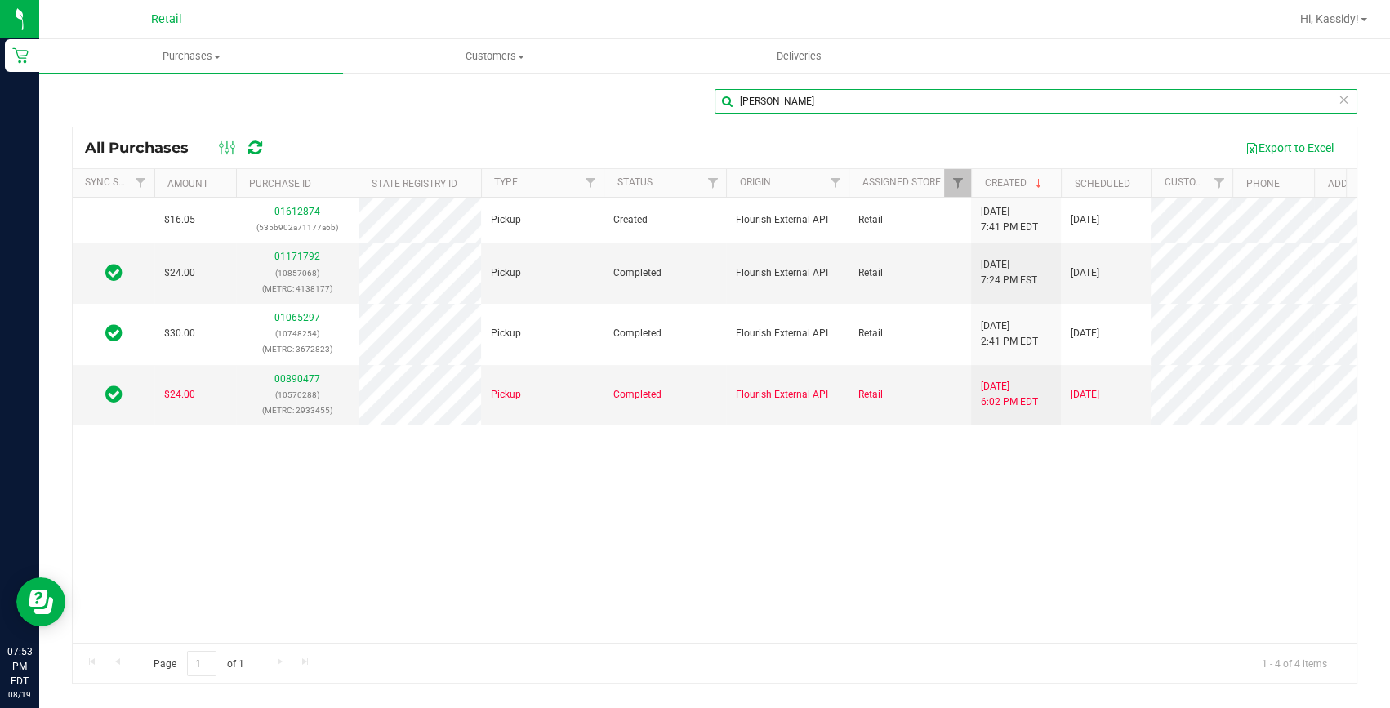
type input "wander torres"
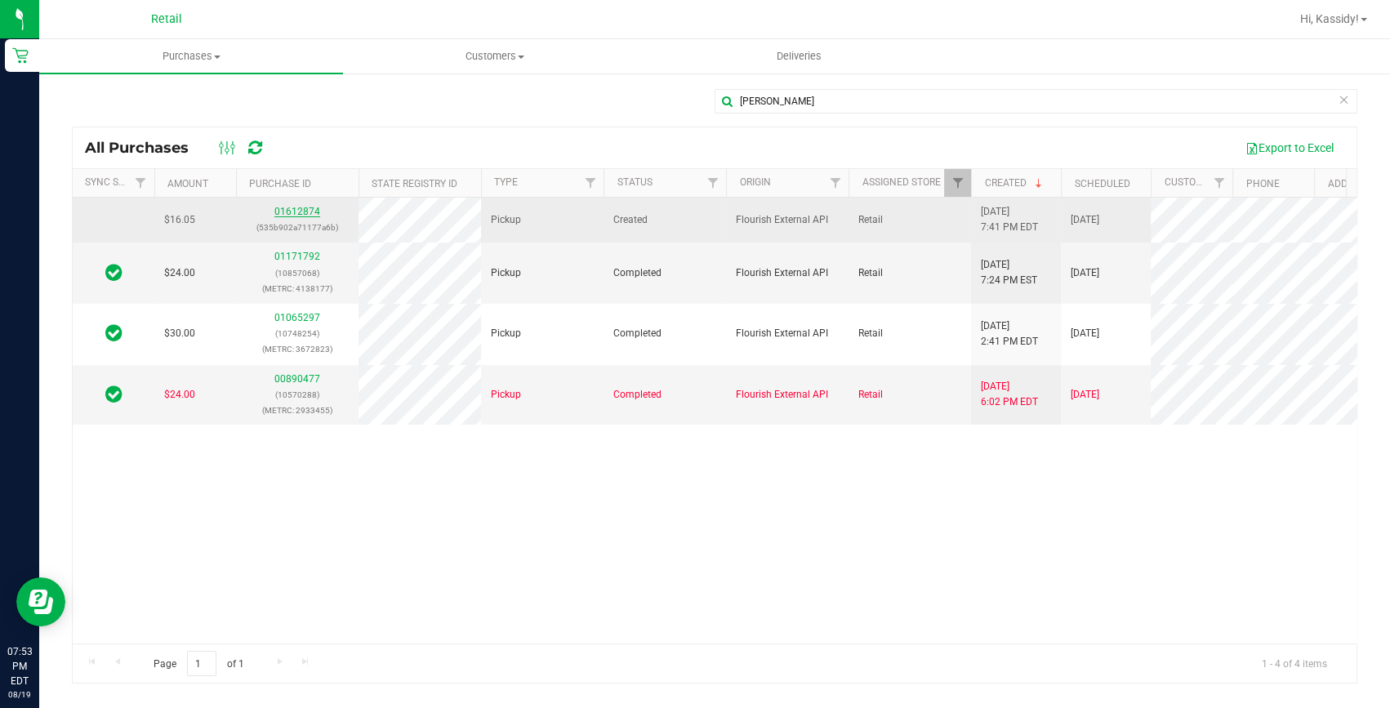
click at [311, 214] on link "01612874" at bounding box center [297, 211] width 46 height 11
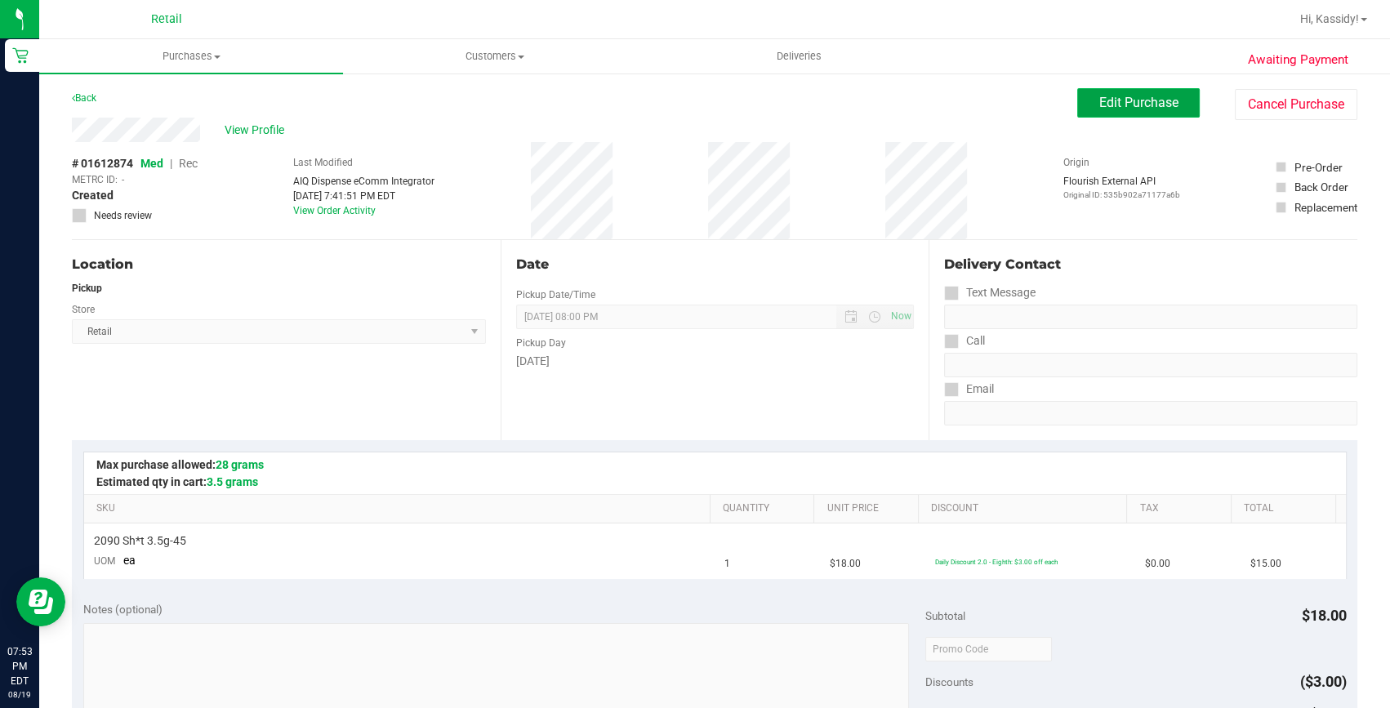
click at [1107, 108] on span "Edit Purchase" at bounding box center [1138, 103] width 79 height 16
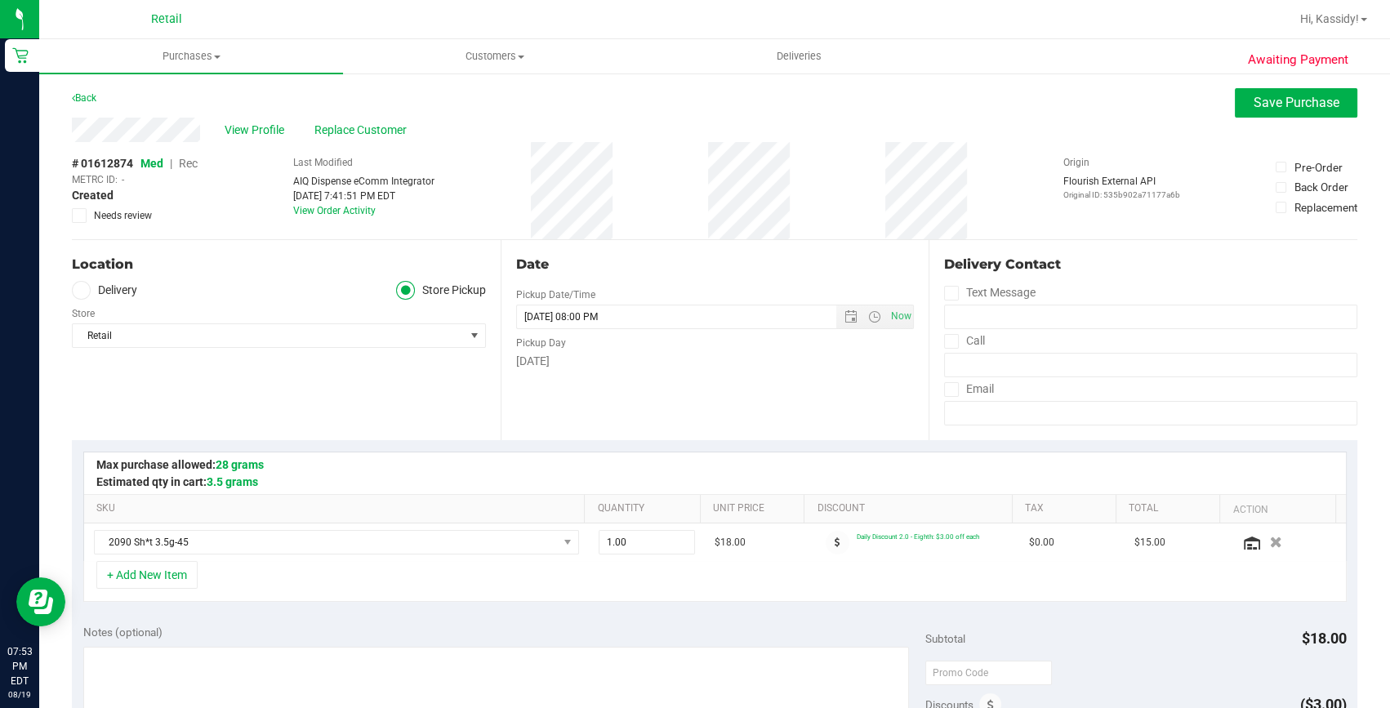
click at [185, 161] on span "Rec" at bounding box center [188, 163] width 19 height 13
click at [1254, 101] on span "Save Purchase" at bounding box center [1297, 103] width 86 height 16
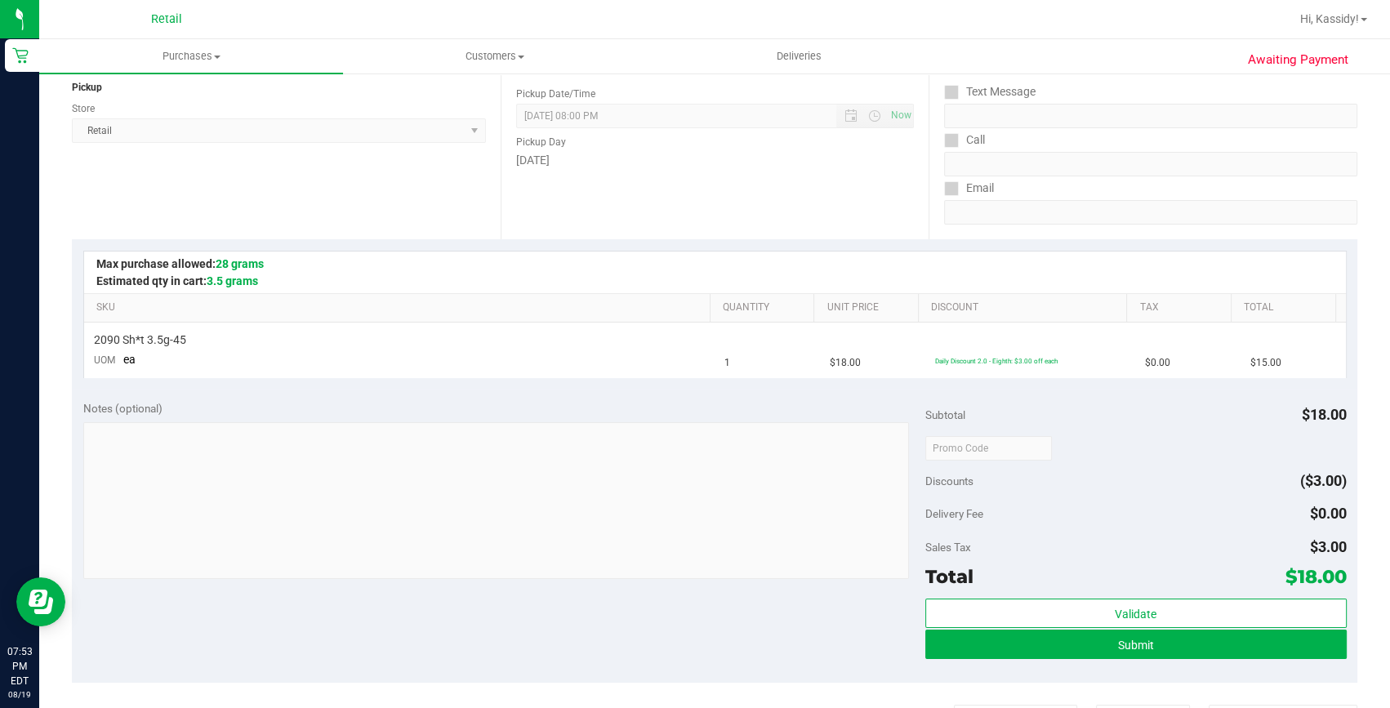
scroll to position [222, 0]
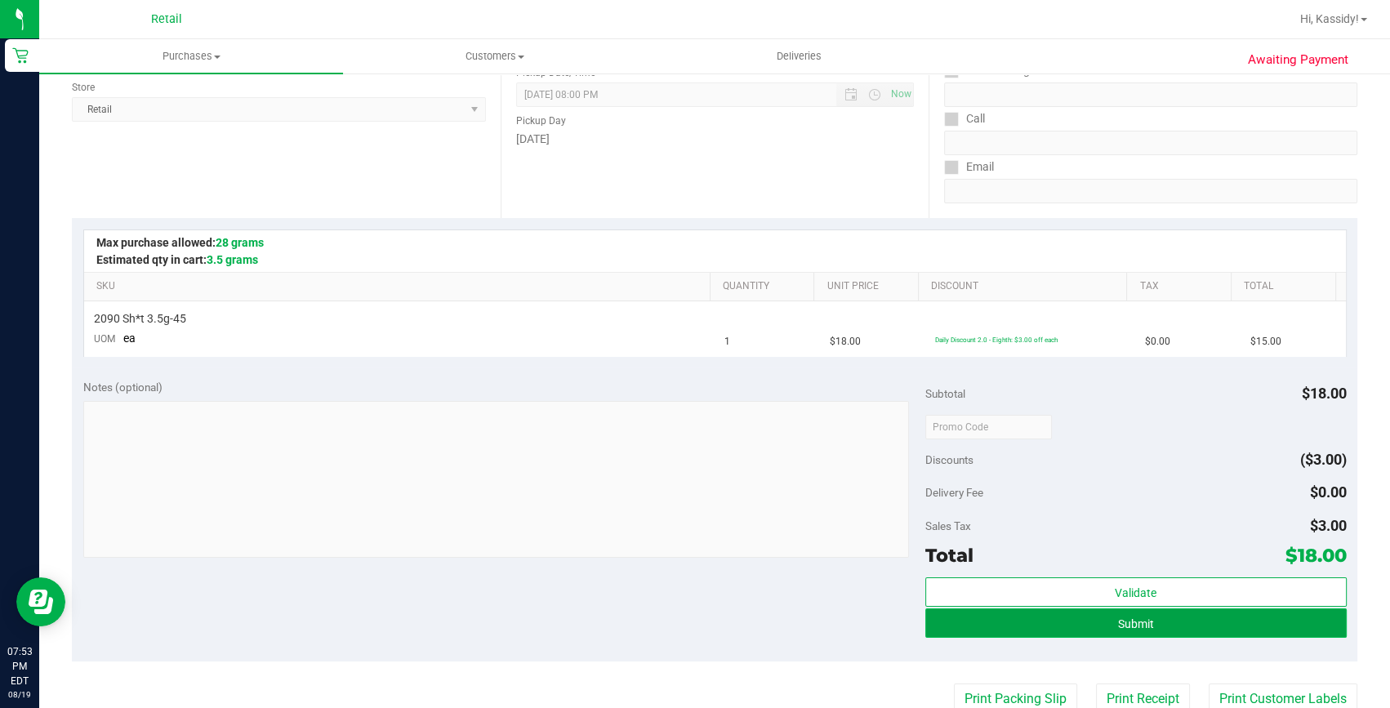
click at [1166, 618] on button "Submit" at bounding box center [1135, 623] width 421 height 29
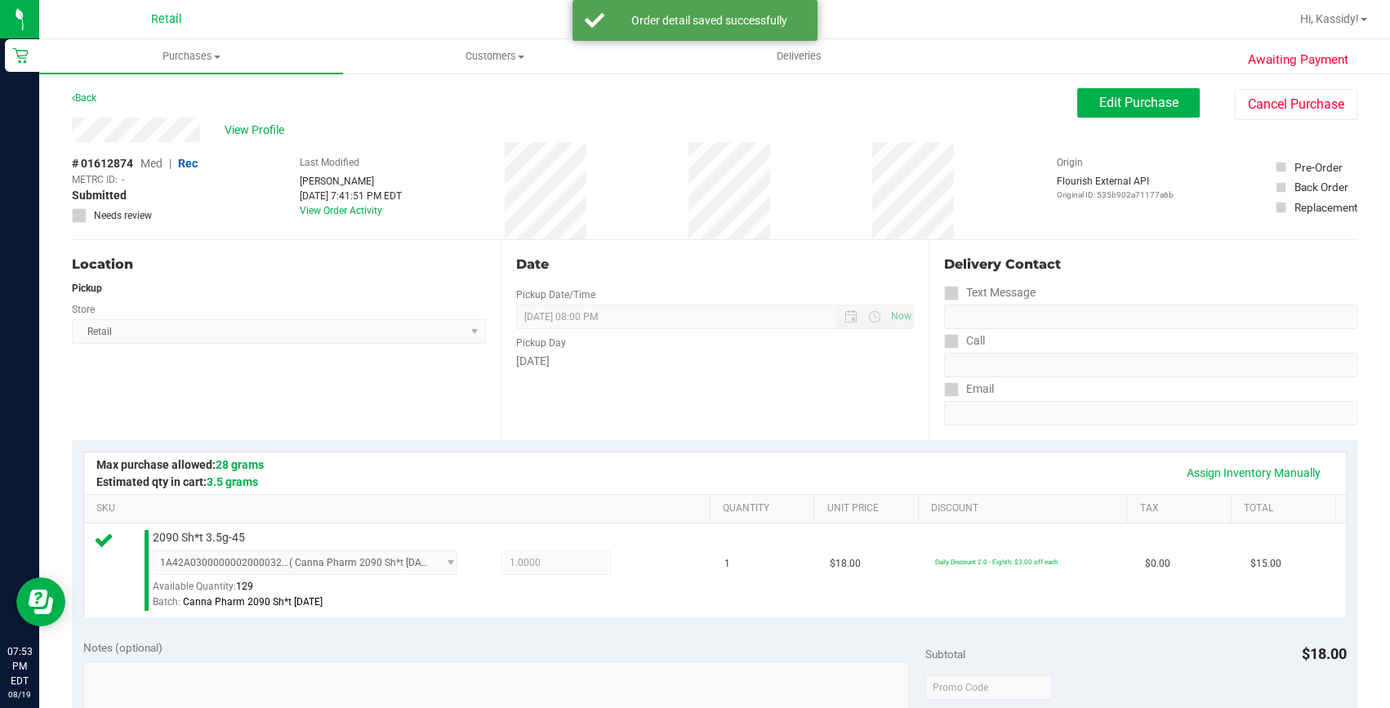
scroll to position [296, 0]
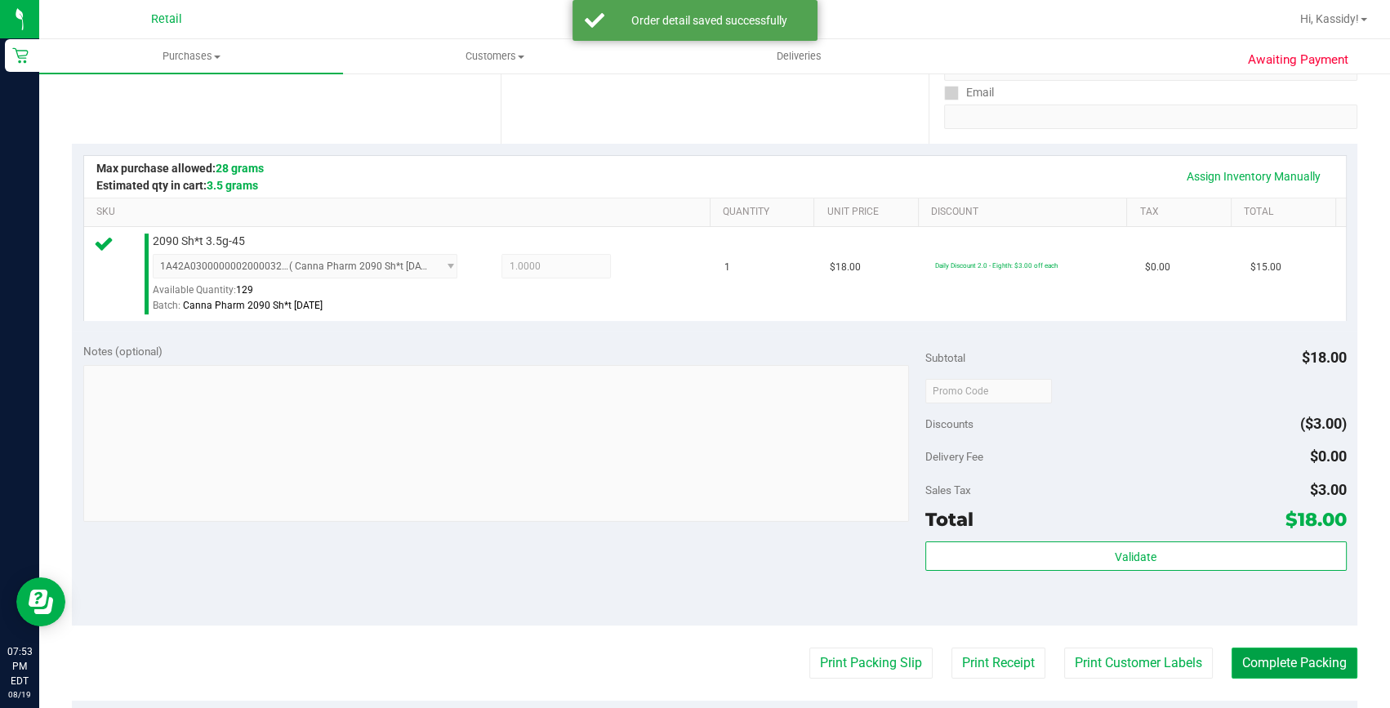
click at [1296, 657] on button "Complete Packing" at bounding box center [1295, 663] width 126 height 31
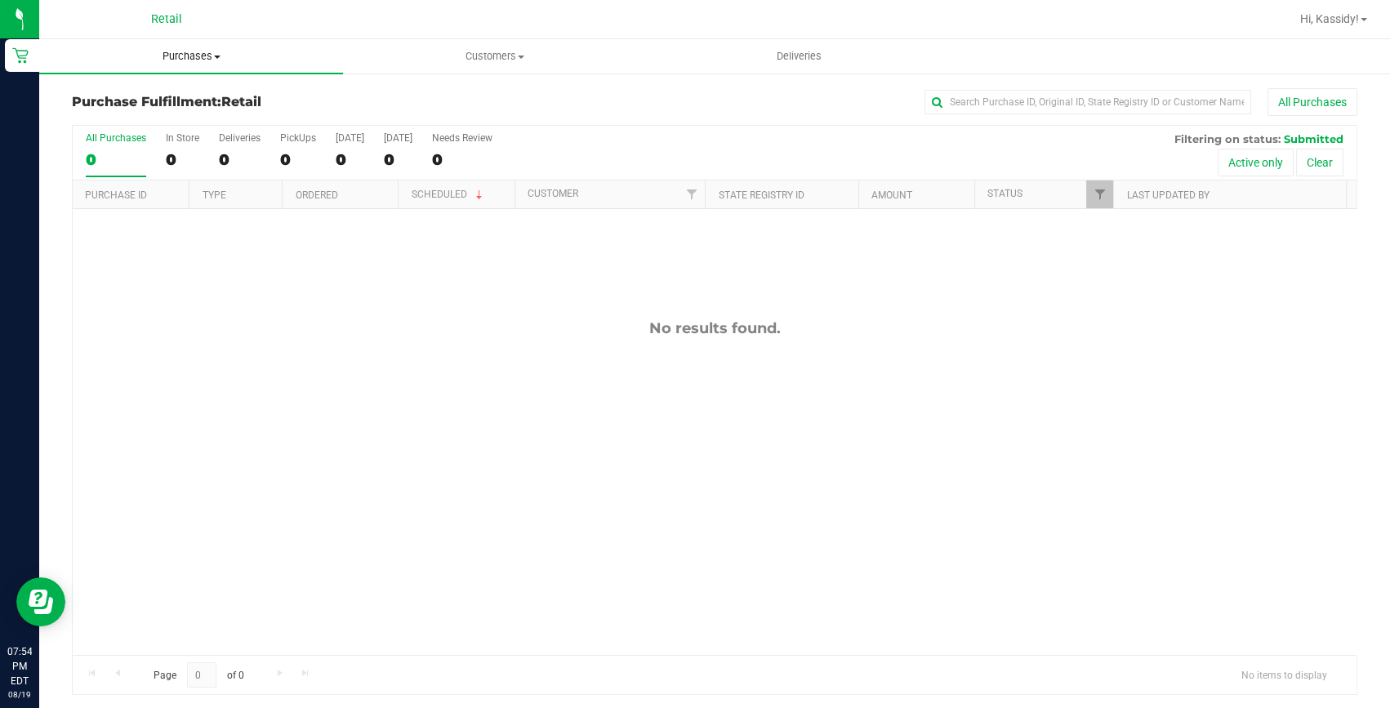
click at [195, 51] on span "Purchases" at bounding box center [191, 56] width 304 height 15
click at [96, 131] on span "All purchases" at bounding box center [97, 138] width 116 height 14
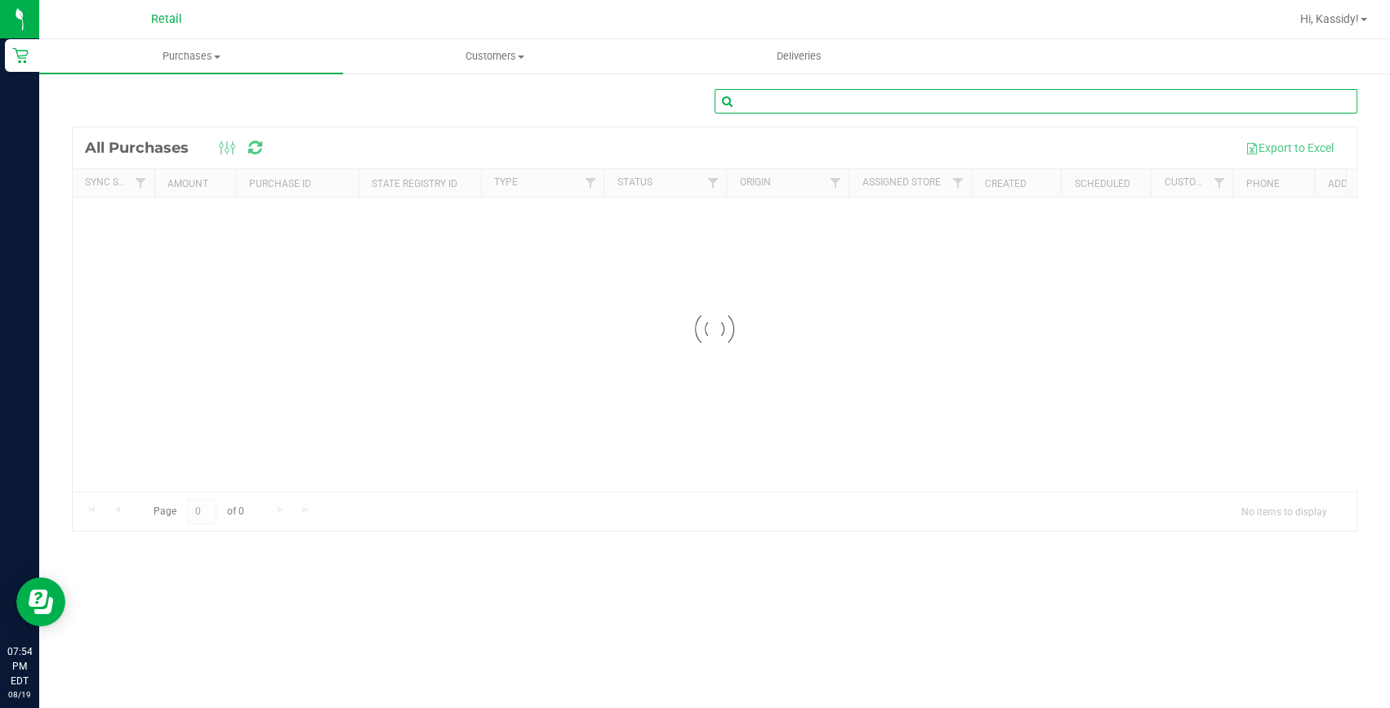
click at [853, 99] on input "text" at bounding box center [1036, 101] width 643 height 25
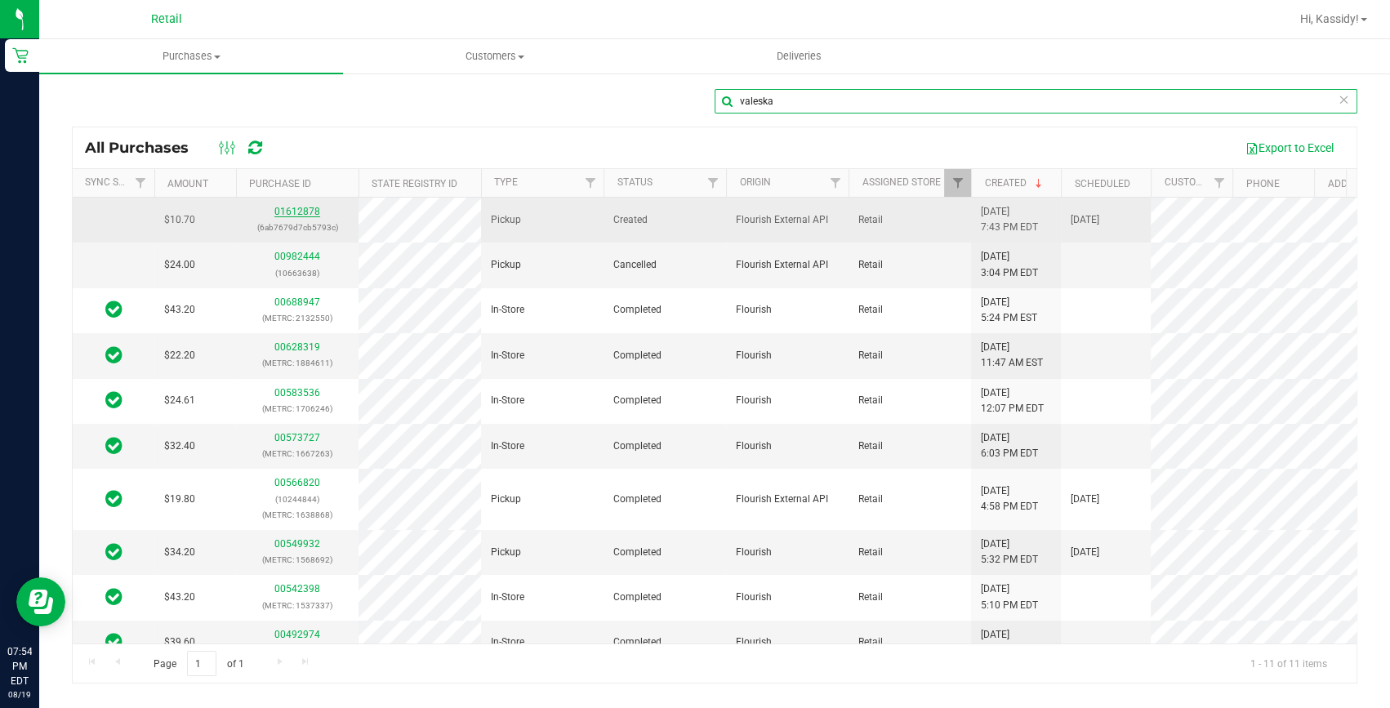
type input "valeska"
click at [296, 214] on link "01612878" at bounding box center [297, 211] width 46 height 11
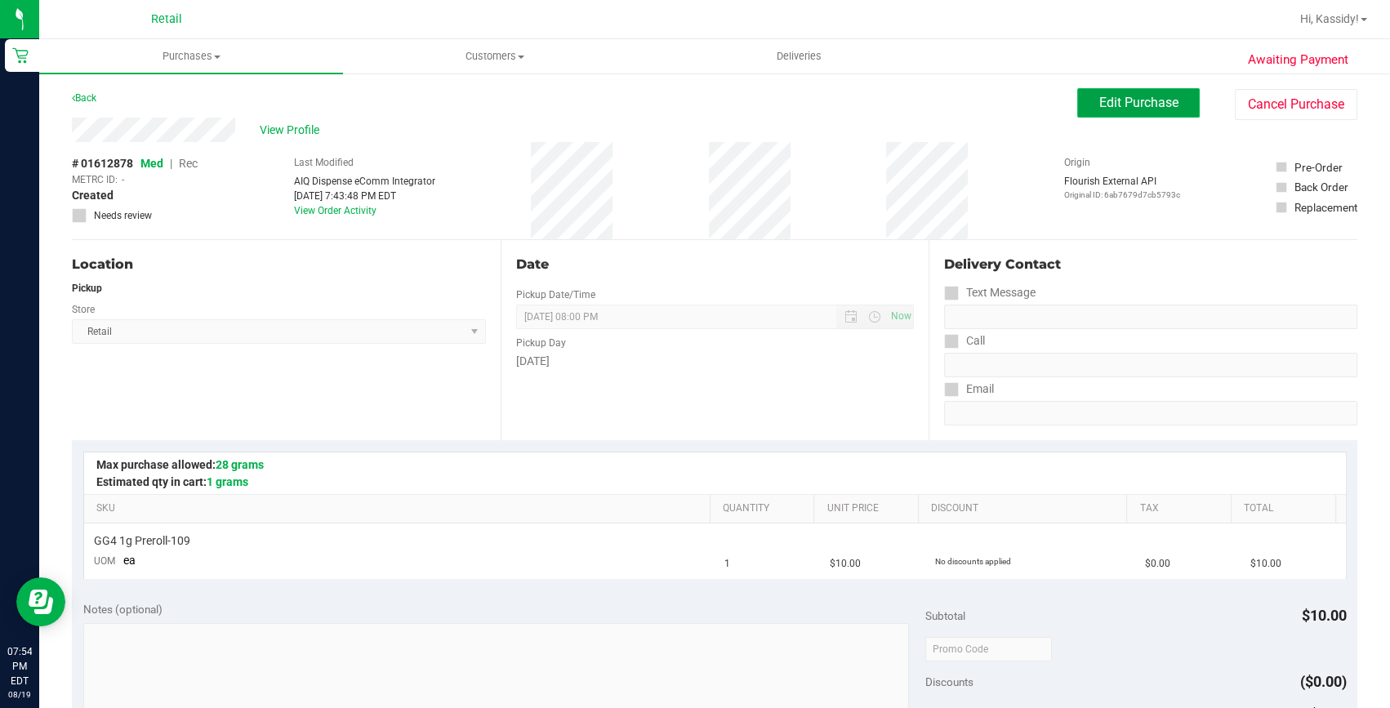
click at [1114, 109] on span "Edit Purchase" at bounding box center [1138, 103] width 79 height 16
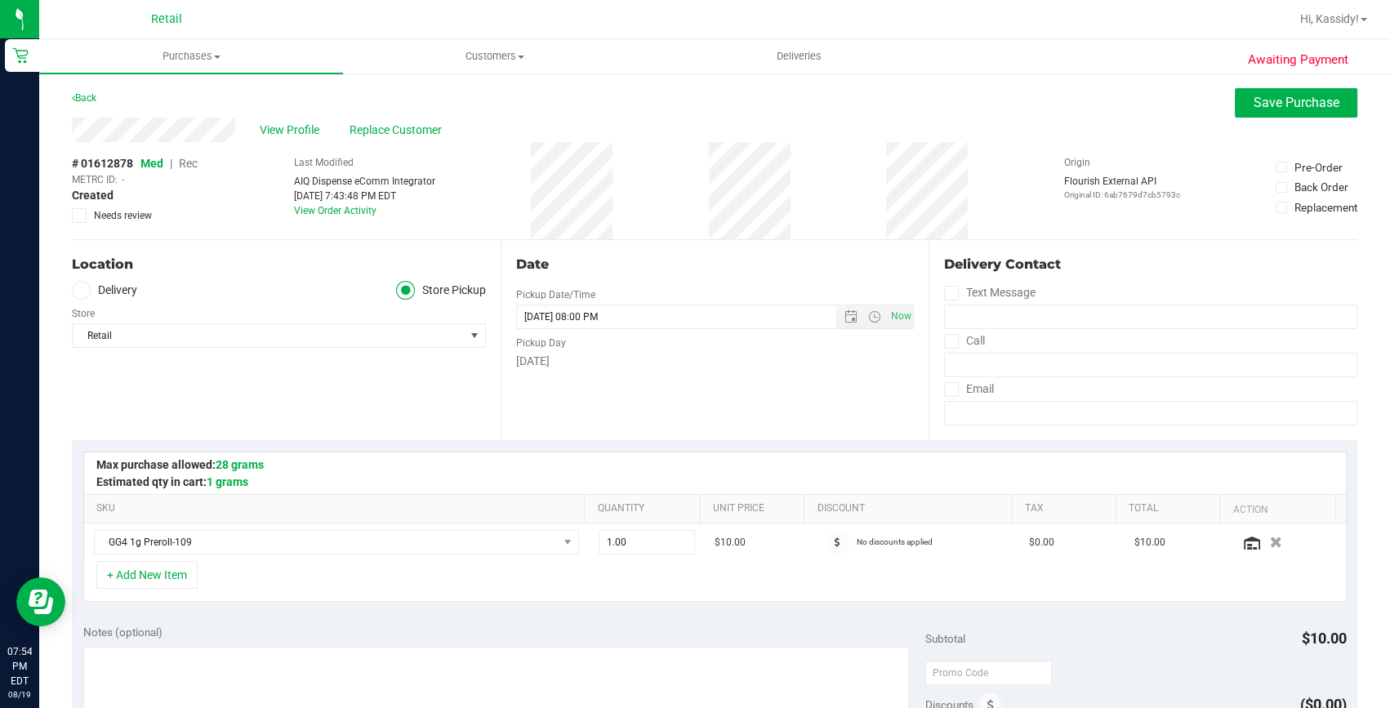
click at [186, 163] on span "Rec" at bounding box center [188, 163] width 19 height 13
click at [1260, 106] on span "Save Purchase" at bounding box center [1297, 103] width 86 height 16
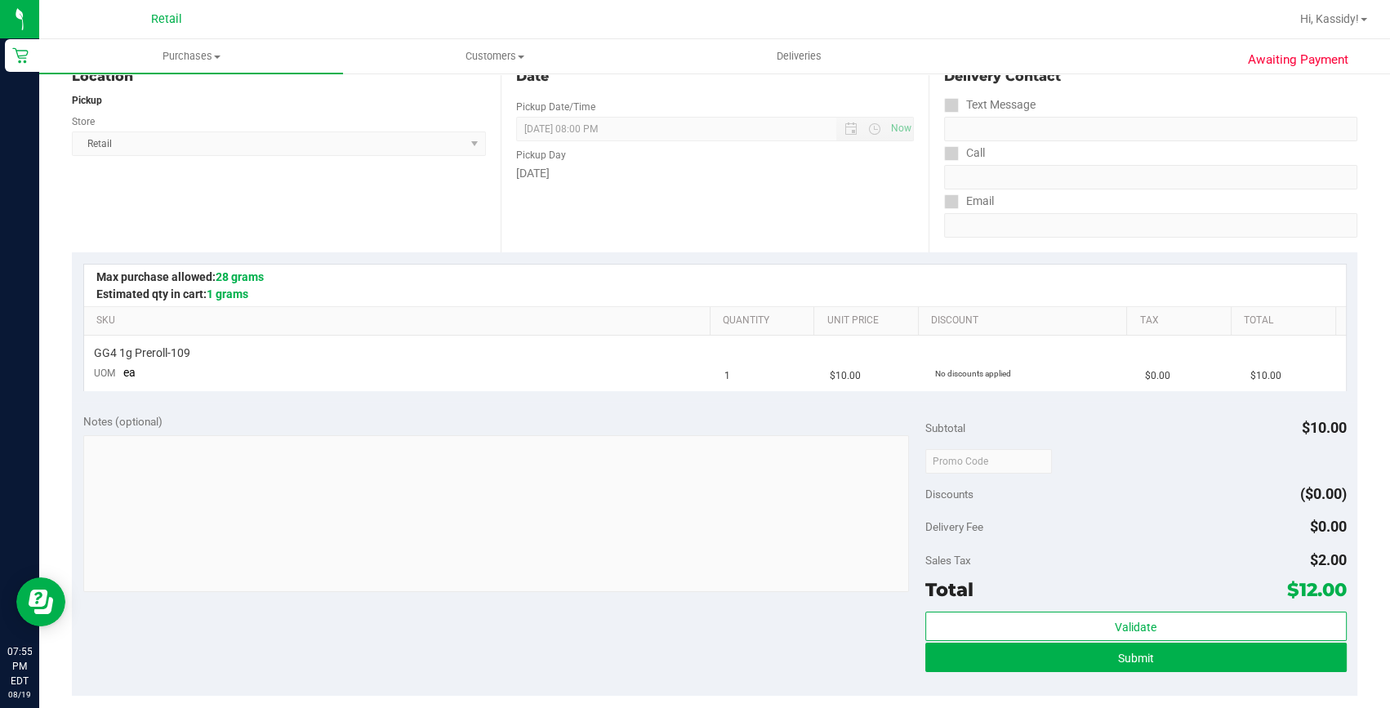
scroll to position [222, 0]
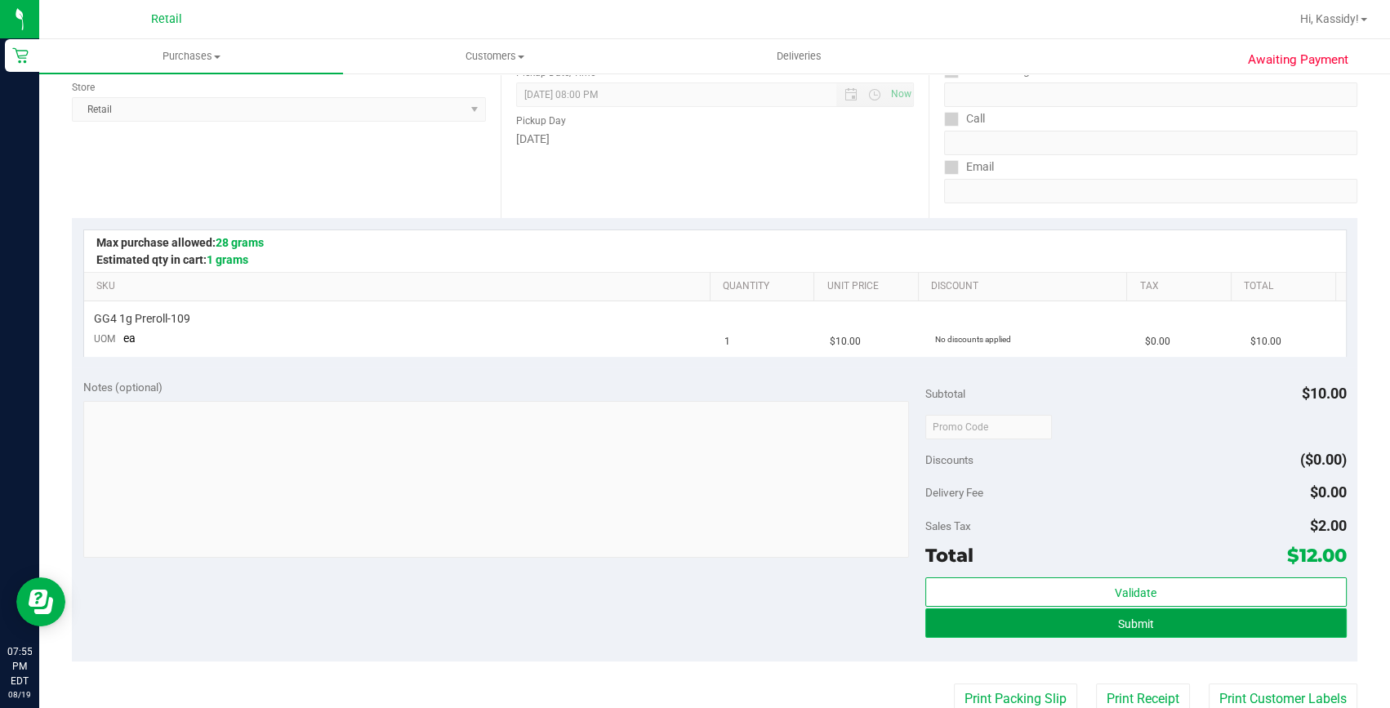
click at [1118, 622] on span "Submit" at bounding box center [1136, 624] width 36 height 13
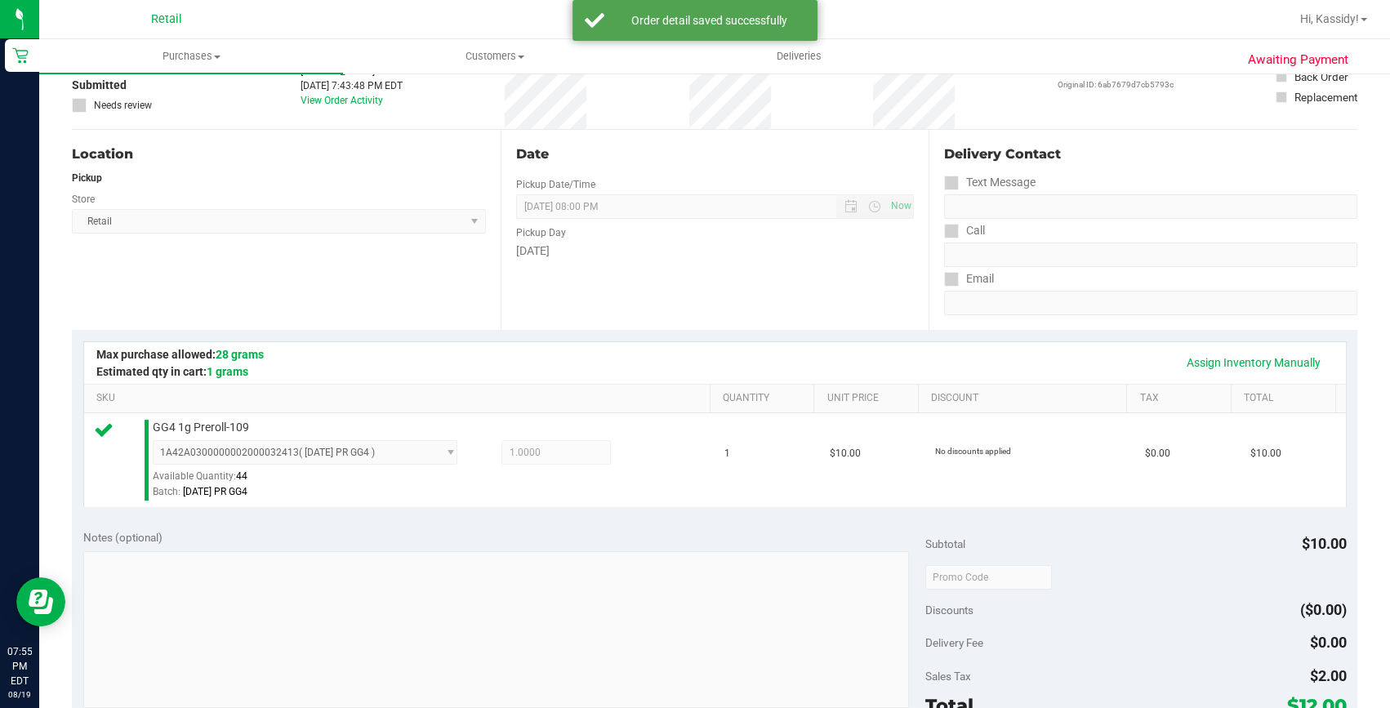
scroll to position [296, 0]
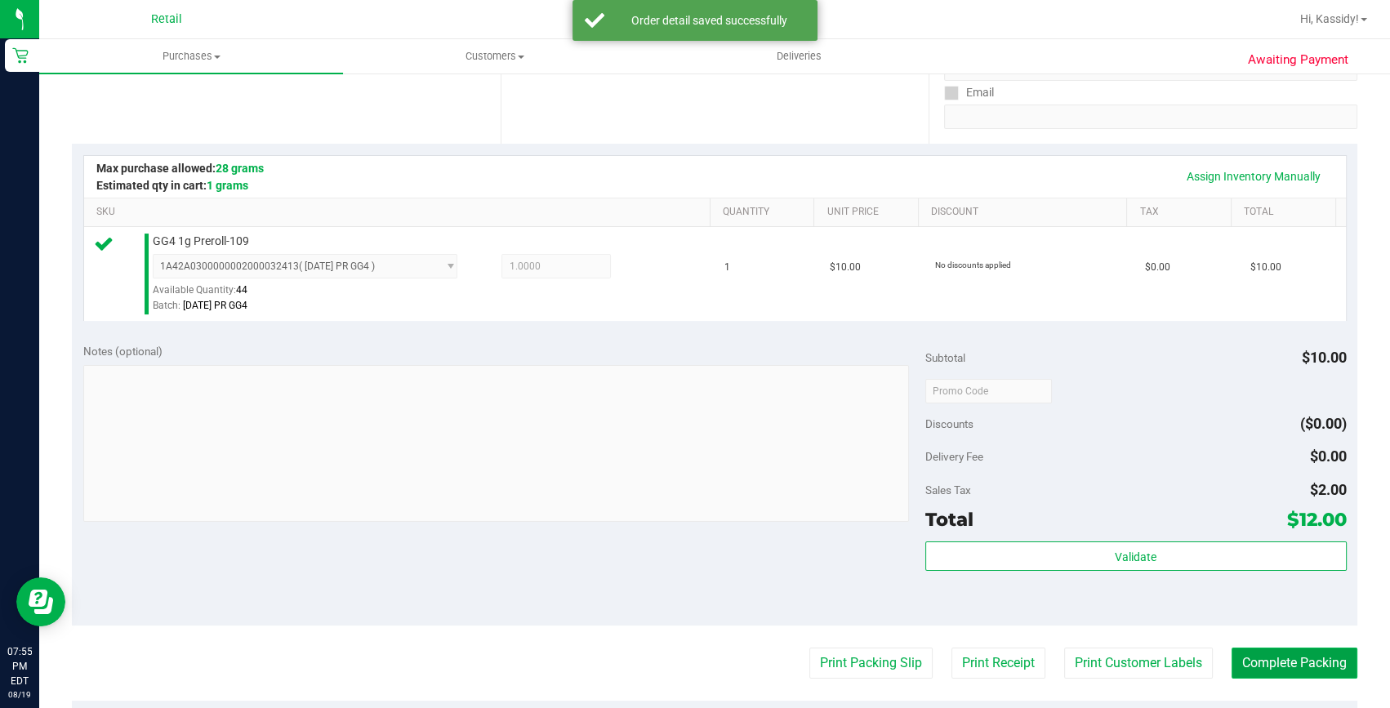
click at [1310, 665] on button "Complete Packing" at bounding box center [1295, 663] width 126 height 31
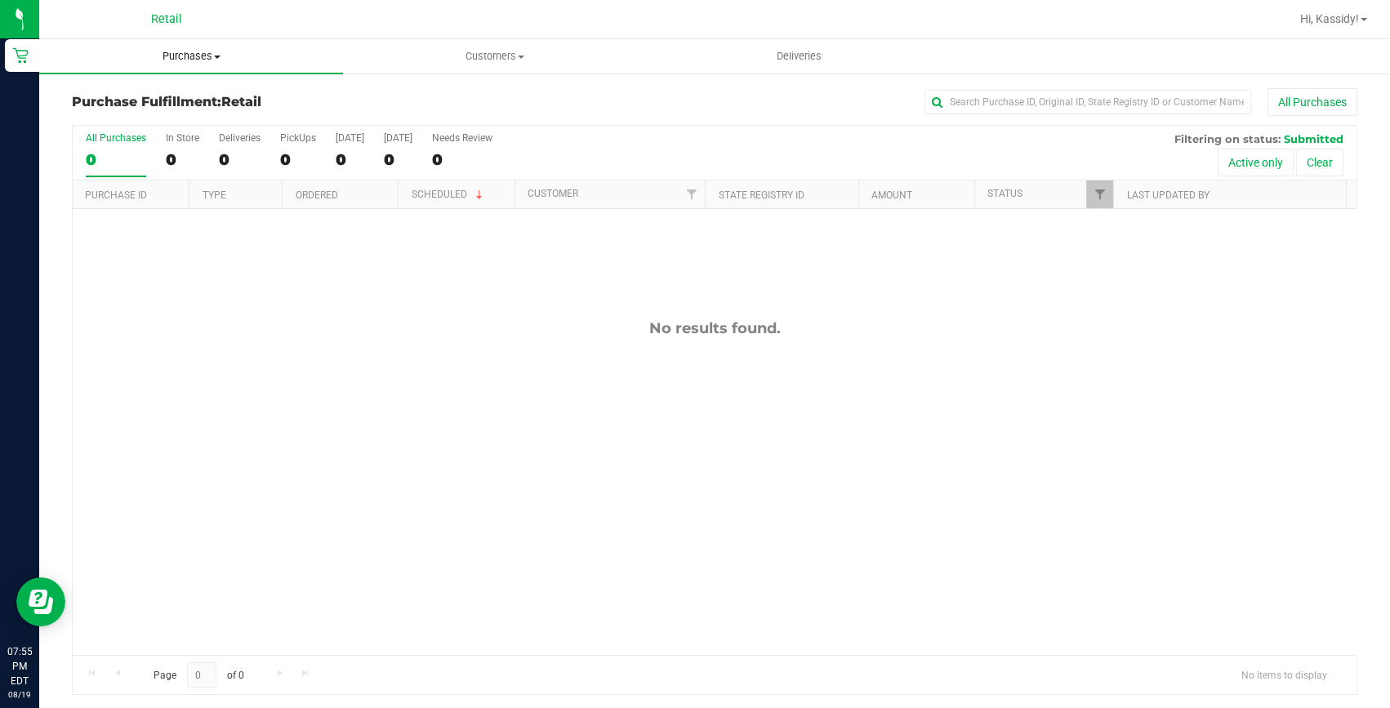
click at [190, 62] on span "Purchases" at bounding box center [191, 56] width 304 height 15
click at [125, 136] on span "All purchases" at bounding box center [97, 138] width 116 height 14
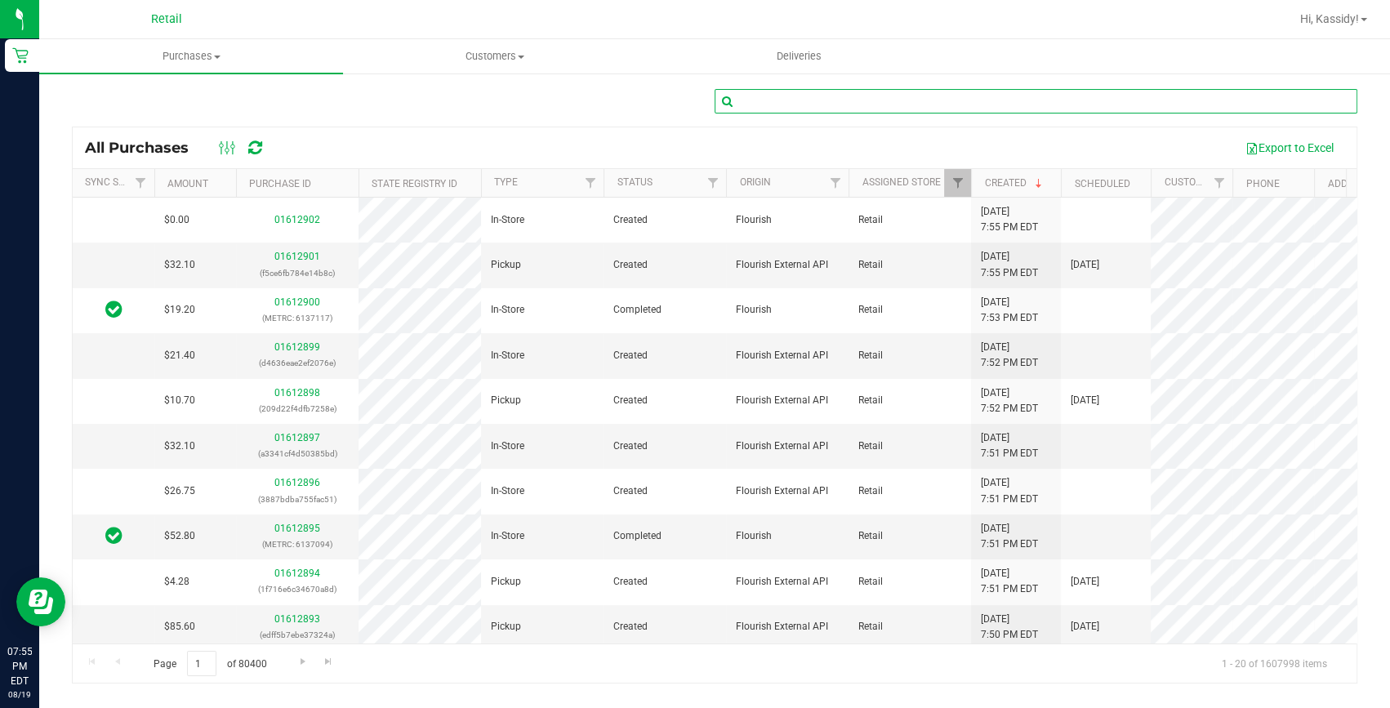
click at [773, 107] on input "text" at bounding box center [1036, 101] width 643 height 25
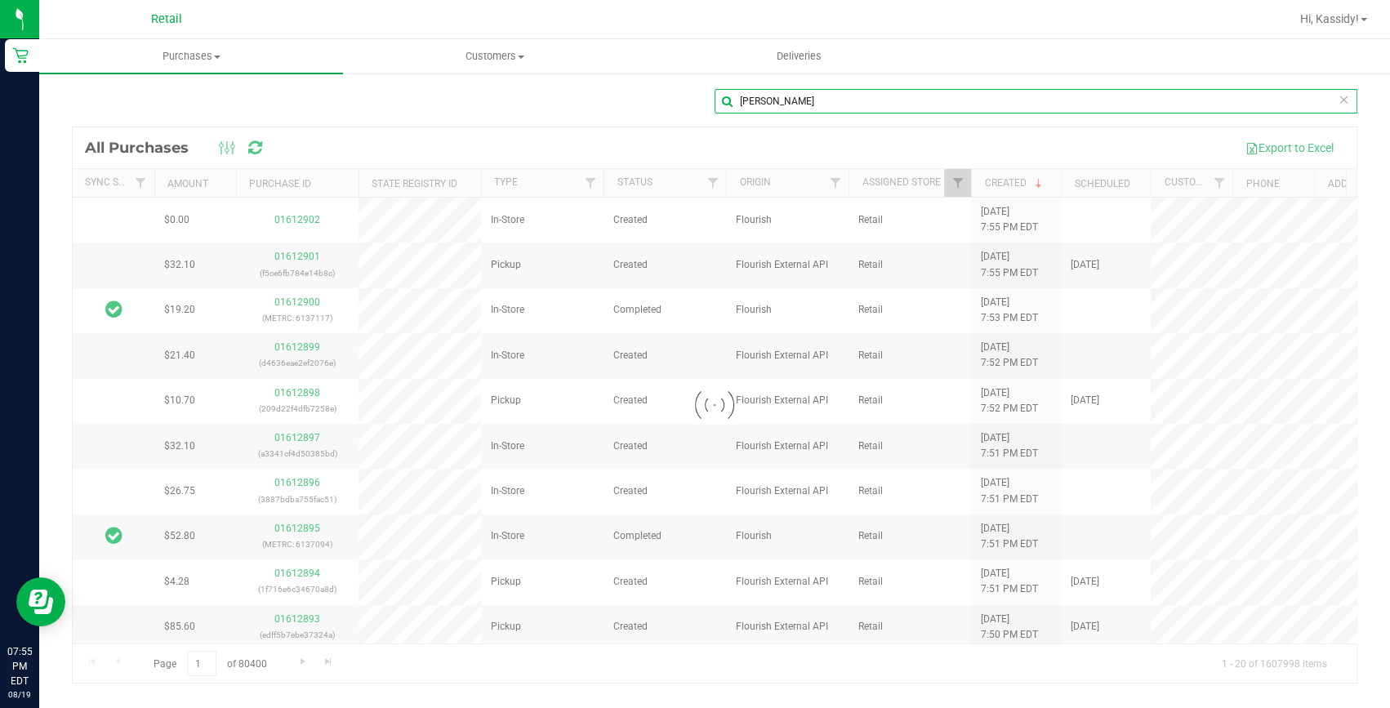
type input "david herrera"
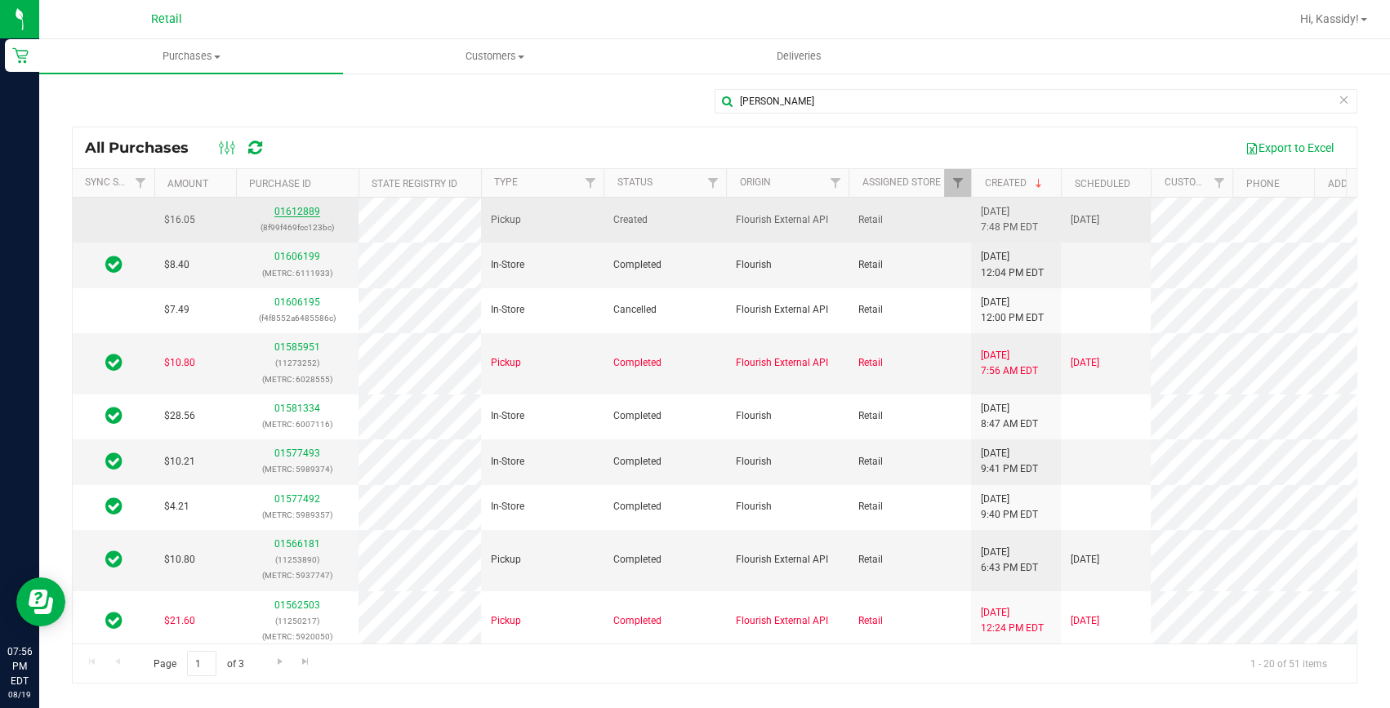
click at [299, 212] on link "01612889" at bounding box center [297, 211] width 46 height 11
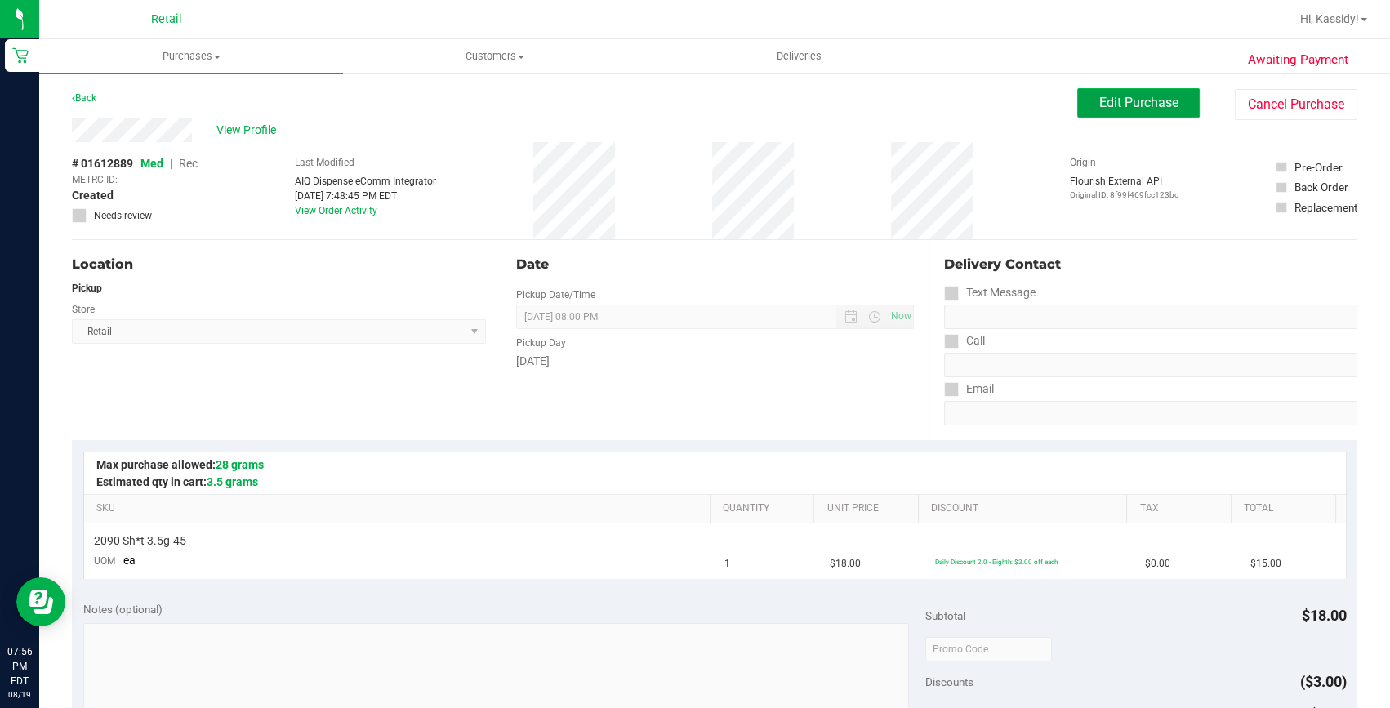
click at [1109, 107] on span "Edit Purchase" at bounding box center [1138, 103] width 79 height 16
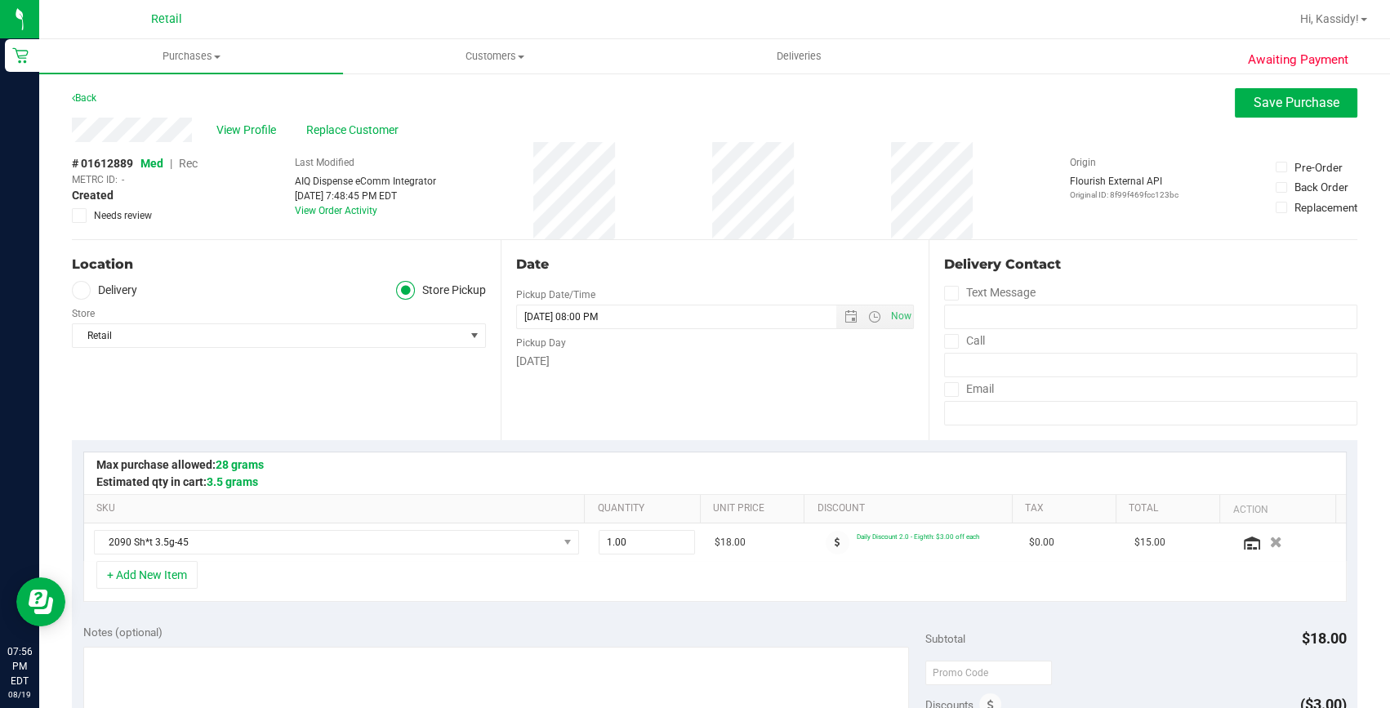
click at [185, 163] on span "Rec" at bounding box center [188, 163] width 19 height 13
click at [1281, 99] on span "Save Purchase" at bounding box center [1297, 103] width 86 height 16
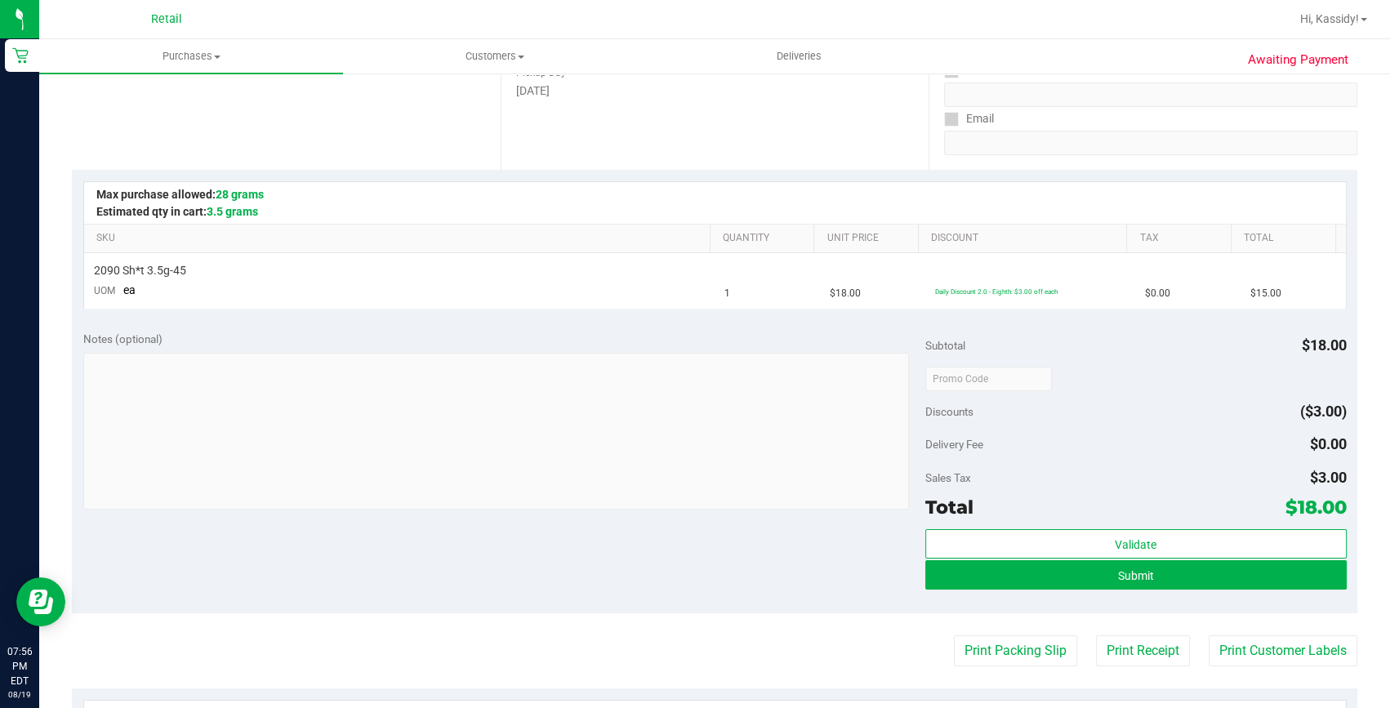
scroll to position [296, 0]
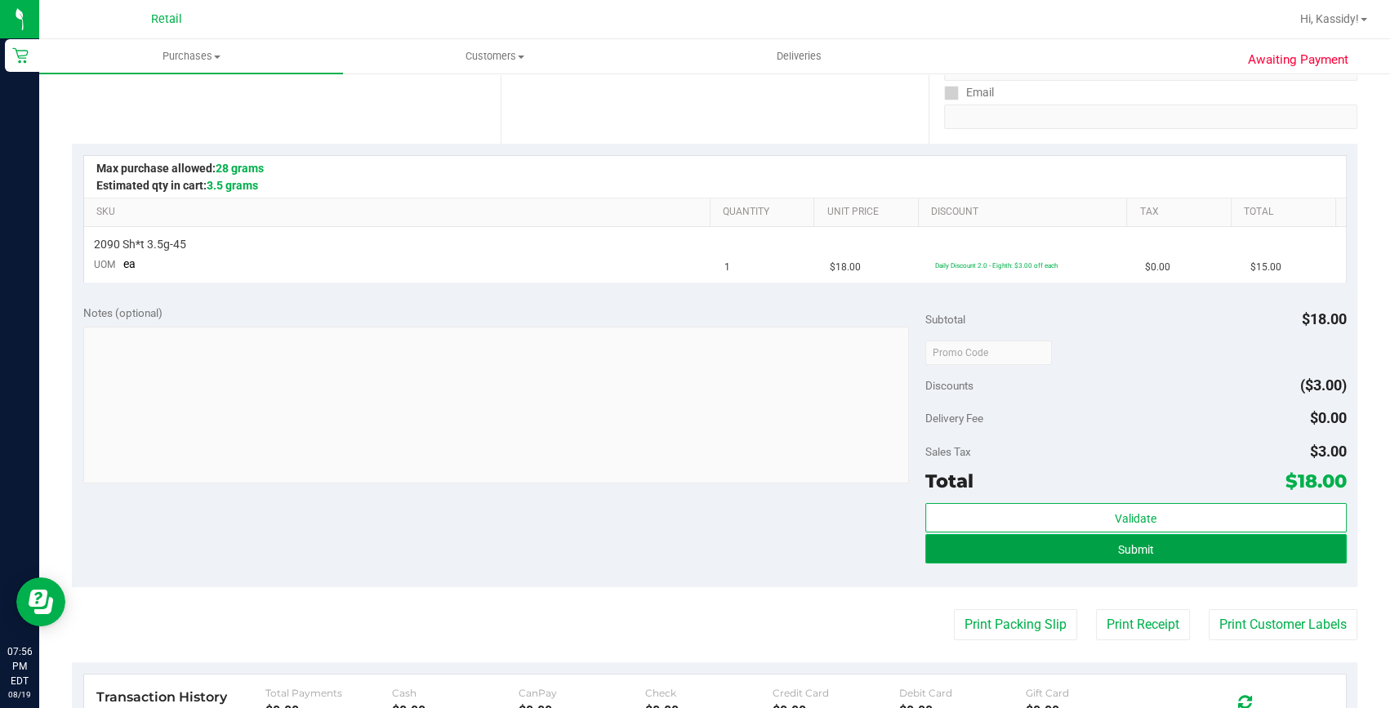
click at [1126, 545] on span "Submit" at bounding box center [1136, 549] width 36 height 13
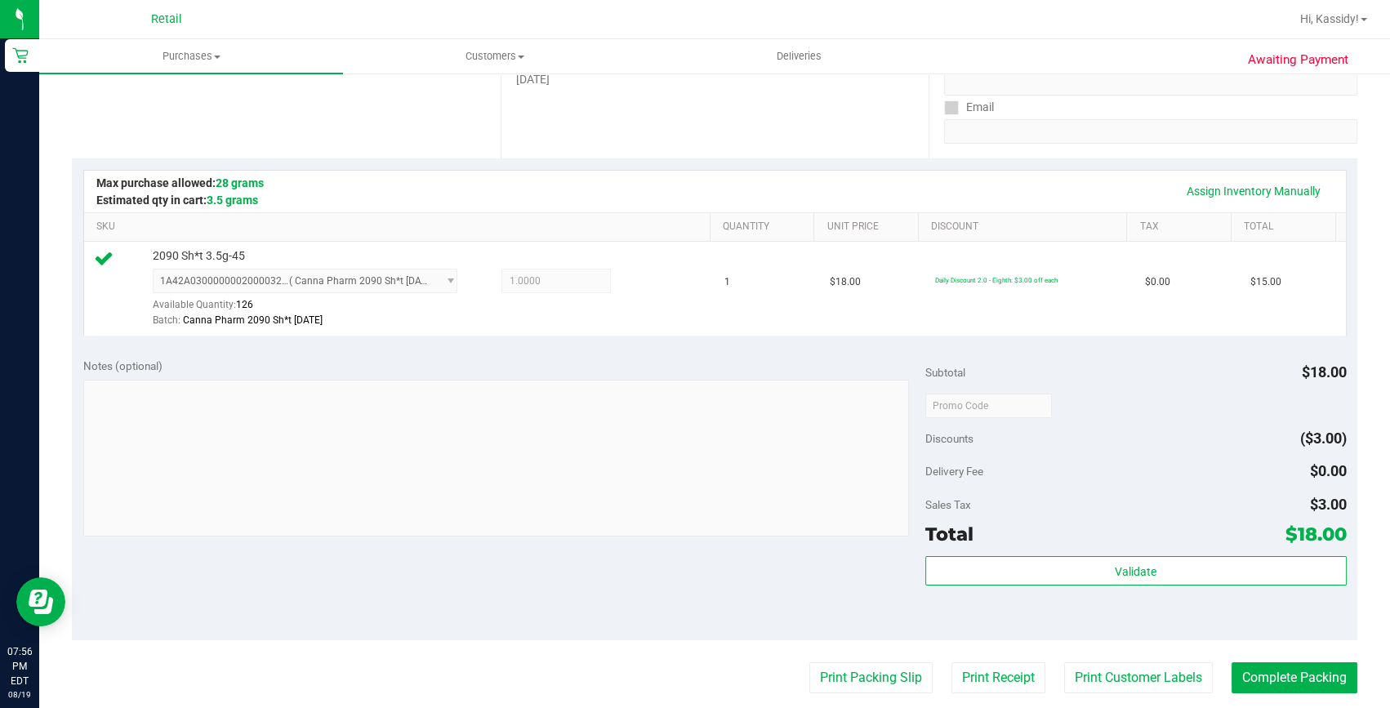
scroll to position [445, 0]
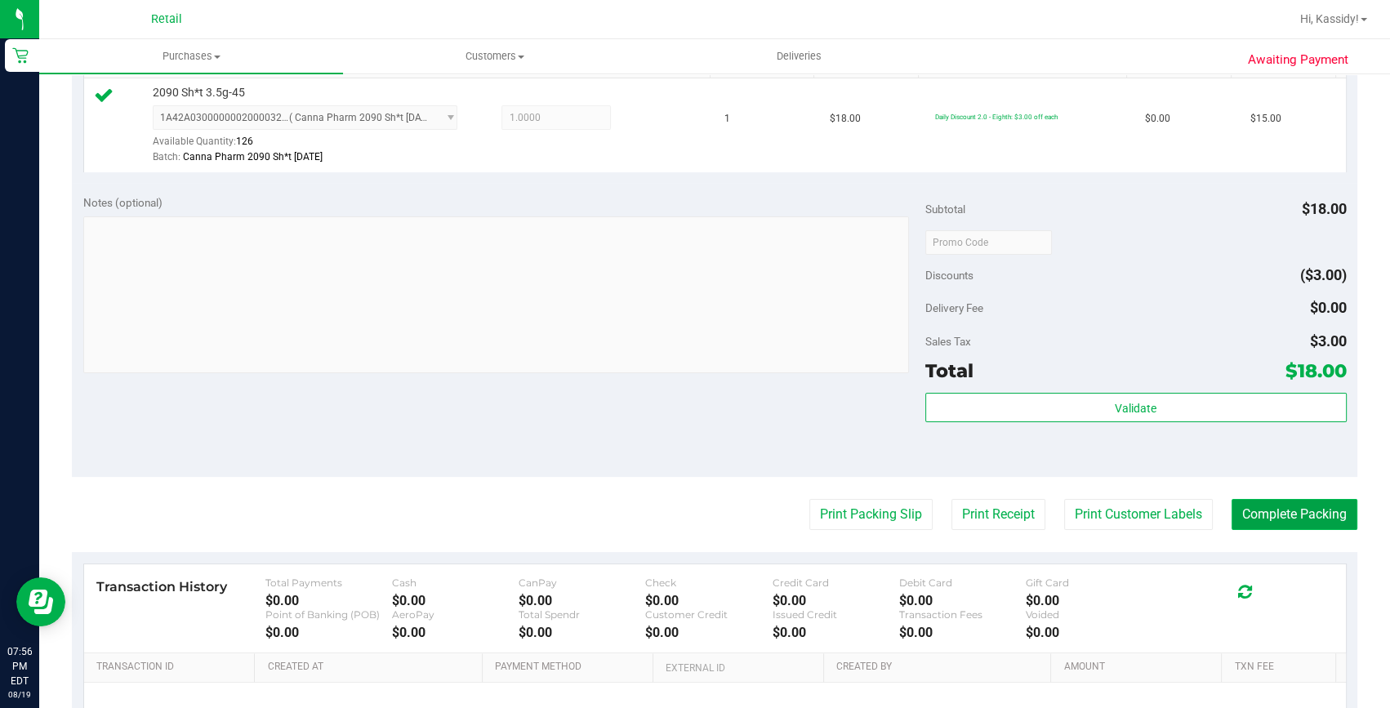
click at [1283, 517] on button "Complete Packing" at bounding box center [1295, 514] width 126 height 31
